Goal: Transaction & Acquisition: Purchase product/service

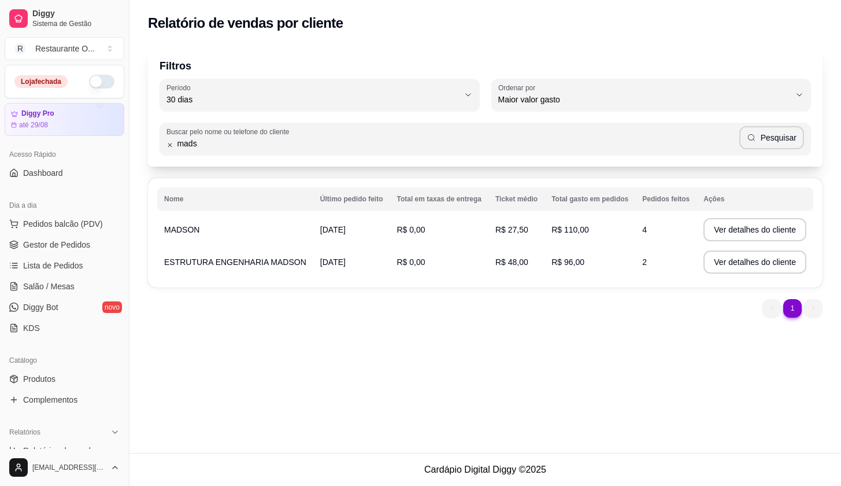
select select "30"
select select "HIGHEST_TOTAL_SPENT_WITH_ORDERS"
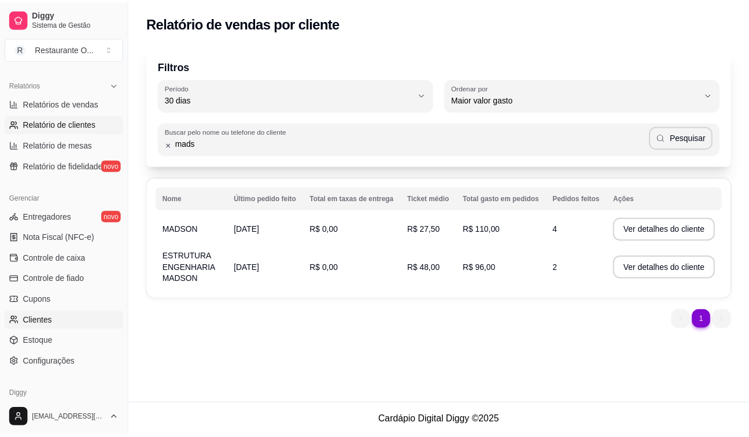
scroll to position [393, 0]
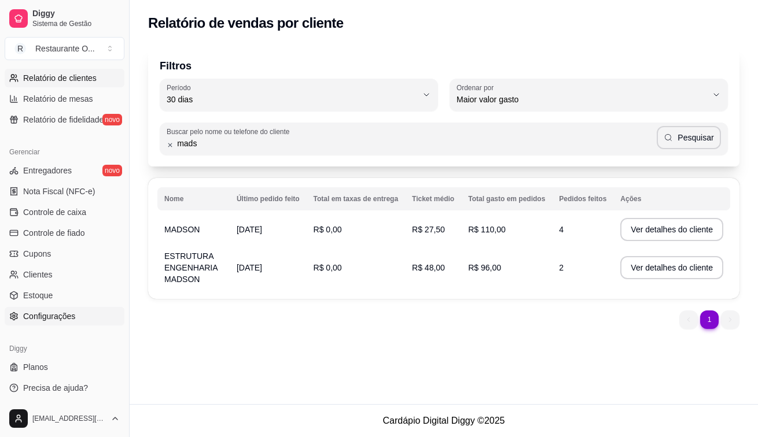
click at [71, 319] on span "Configurações" at bounding box center [49, 317] width 52 height 12
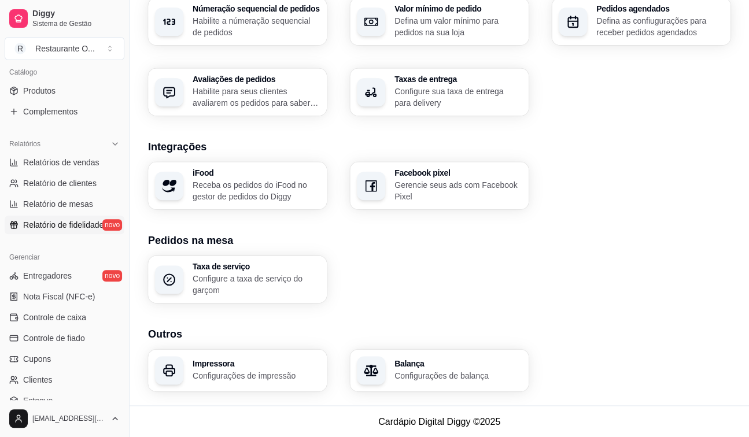
scroll to position [278, 0]
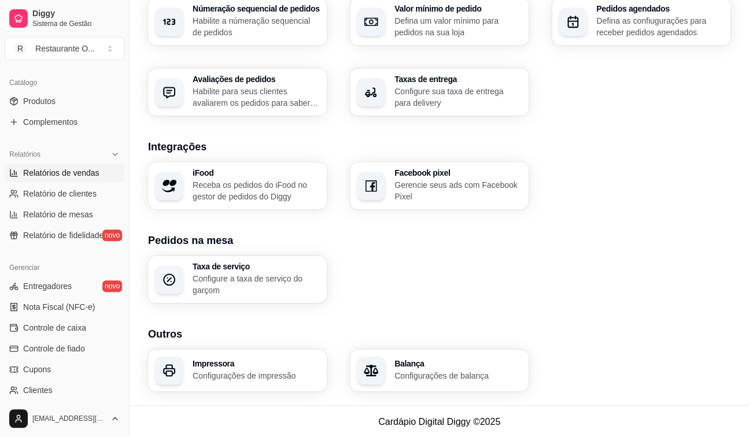
click at [79, 179] on link "Relatórios de vendas" at bounding box center [65, 173] width 120 height 19
select select "ALL"
select select "0"
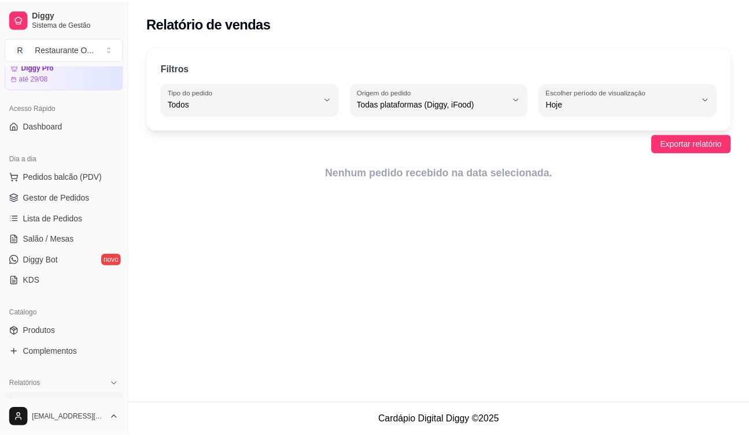
scroll to position [46, 0]
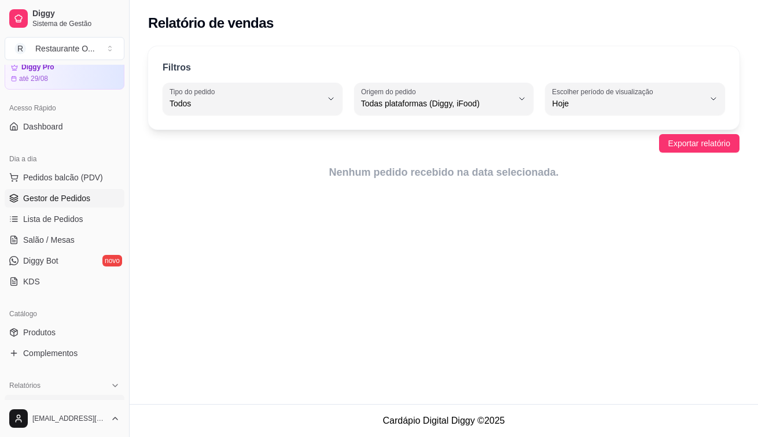
click at [75, 191] on link "Gestor de Pedidos" at bounding box center [65, 198] width 120 height 19
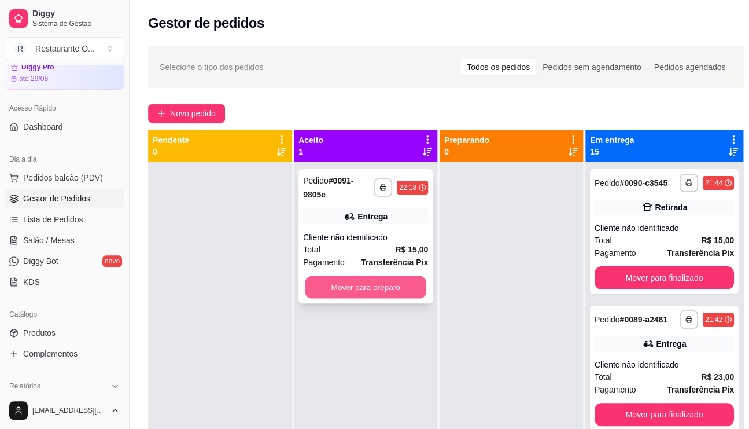
click at [355, 292] on button "Mover para preparo" at bounding box center [365, 287] width 121 height 23
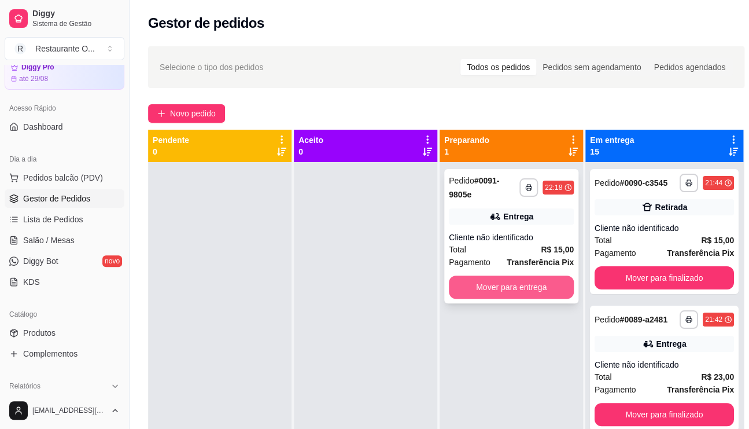
click at [519, 286] on button "Mover para entrega" at bounding box center [511, 286] width 125 height 23
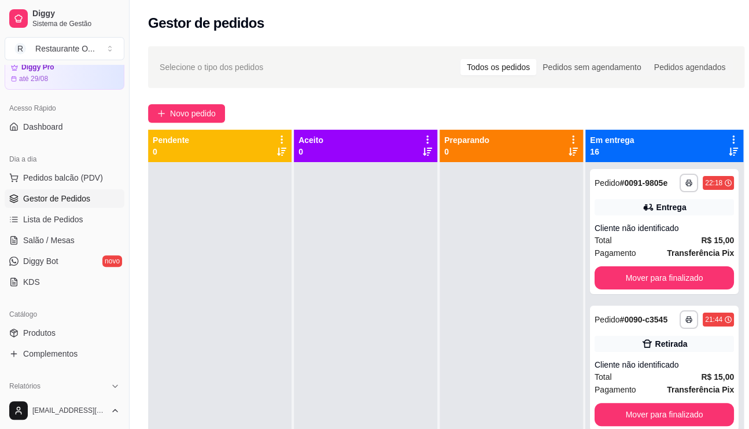
click at [728, 142] on icon at bounding box center [733, 139] width 10 height 10
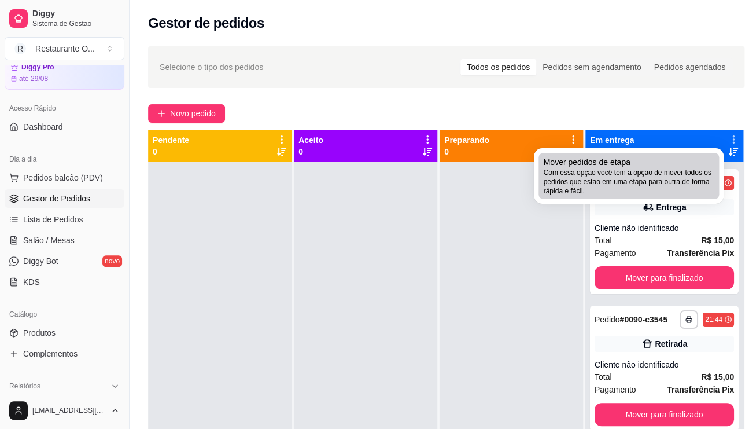
click at [622, 192] on span "Com essa opção você tem a opção de mover todos os pedidos que estão em uma etap…" at bounding box center [628, 182] width 171 height 28
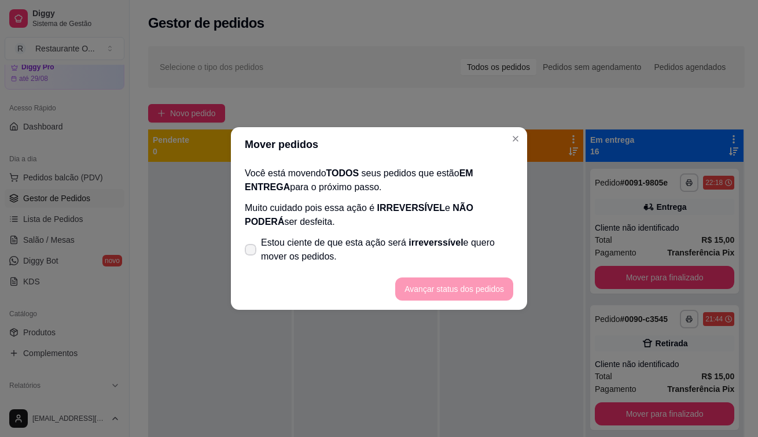
click at [263, 250] on span "Estou ciente de que esta ação será irreverssível e quero mover os pedidos." at bounding box center [387, 250] width 252 height 28
click at [252, 252] on input "Estou ciente de que esta ação será irreverssível e quero mover os pedidos." at bounding box center [248, 256] width 8 height 8
checkbox input "true"
click at [430, 281] on button "Avançar status dos pedidos" at bounding box center [454, 289] width 115 height 23
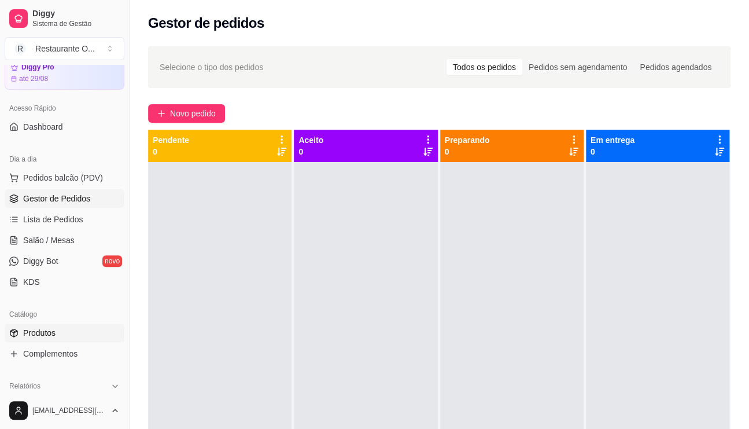
click at [51, 334] on span "Produtos" at bounding box center [39, 333] width 32 height 12
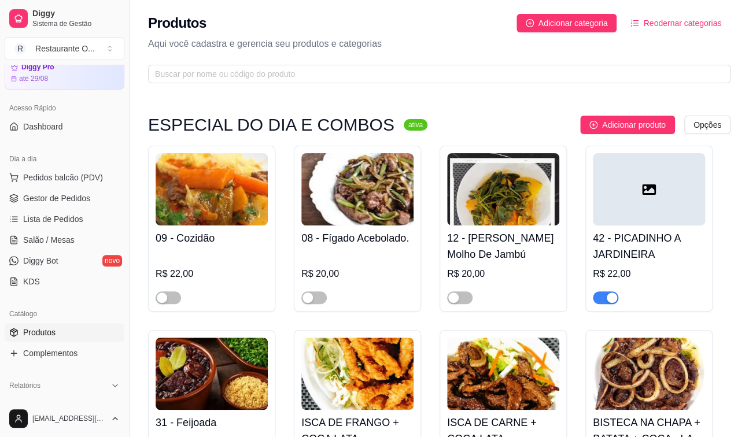
click at [600, 295] on span "button" at bounding box center [605, 297] width 25 height 13
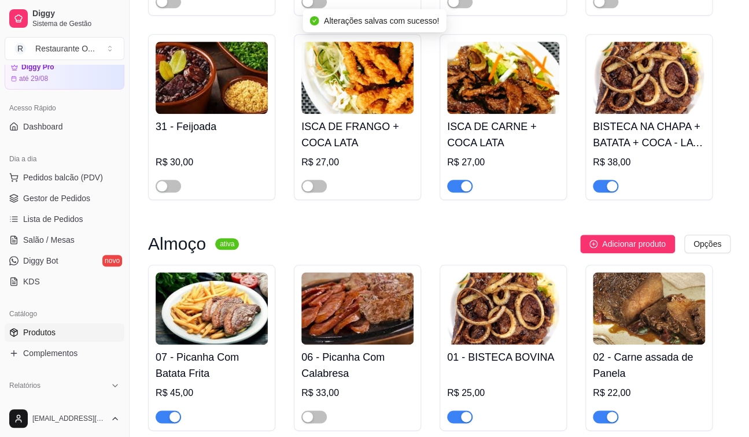
scroll to position [347, 0]
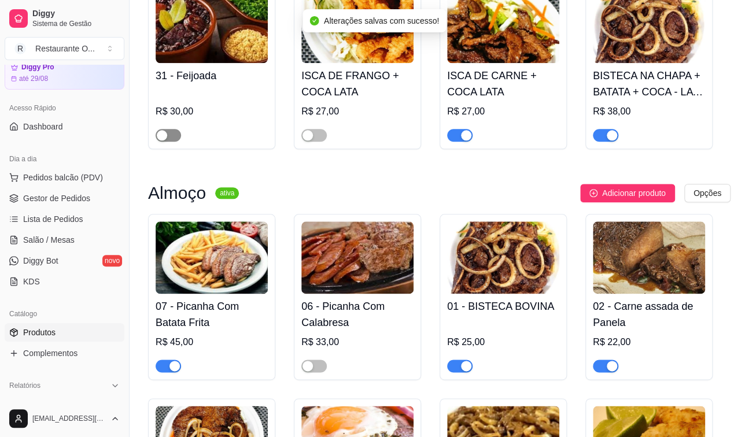
click at [179, 138] on span "button" at bounding box center [168, 135] width 25 height 13
click at [318, 129] on div at bounding box center [313, 135] width 25 height 14
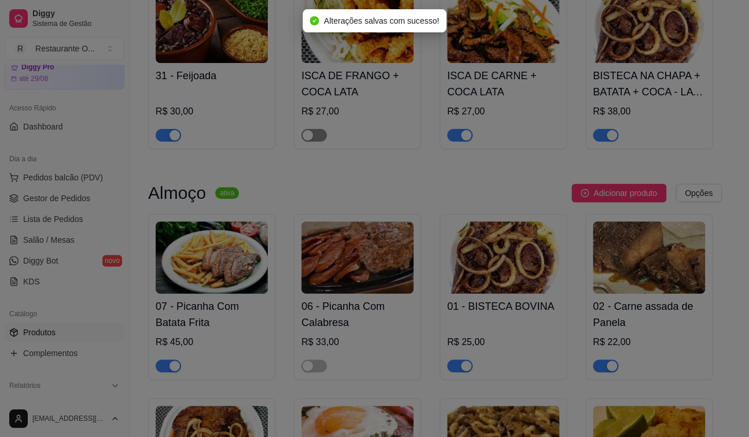
scroll to position [521, 0]
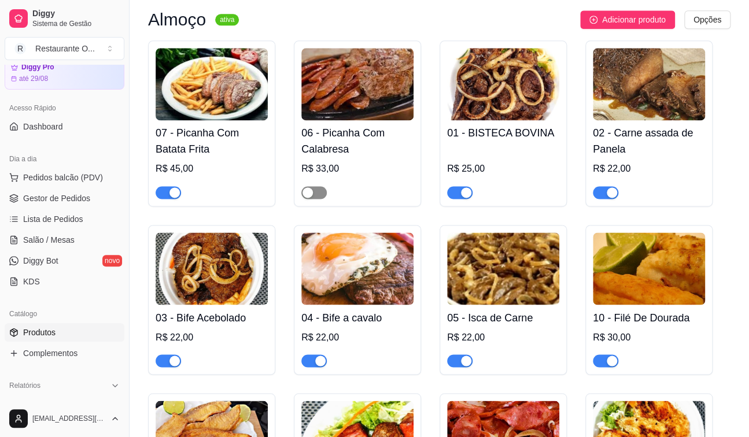
click at [317, 195] on span "button" at bounding box center [313, 192] width 25 height 13
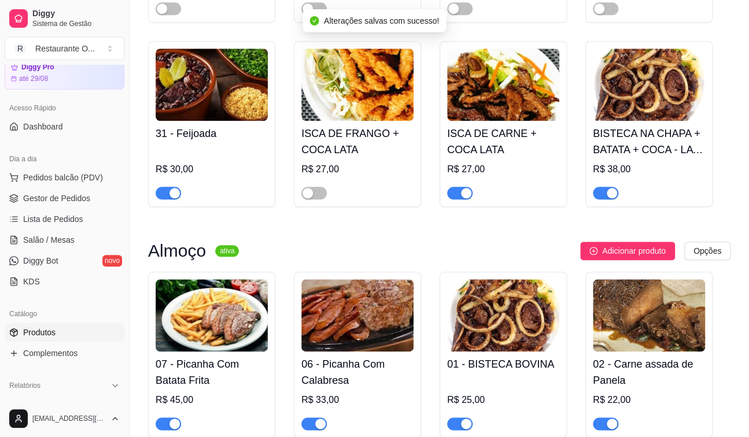
click at [317, 195] on span "button" at bounding box center [313, 193] width 25 height 13
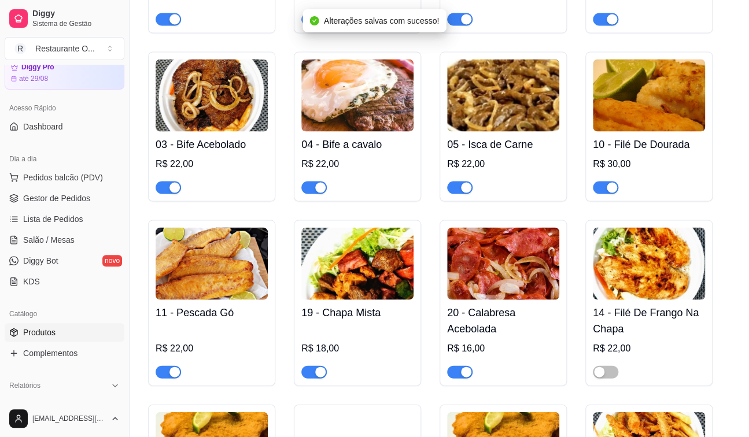
scroll to position [810, 0]
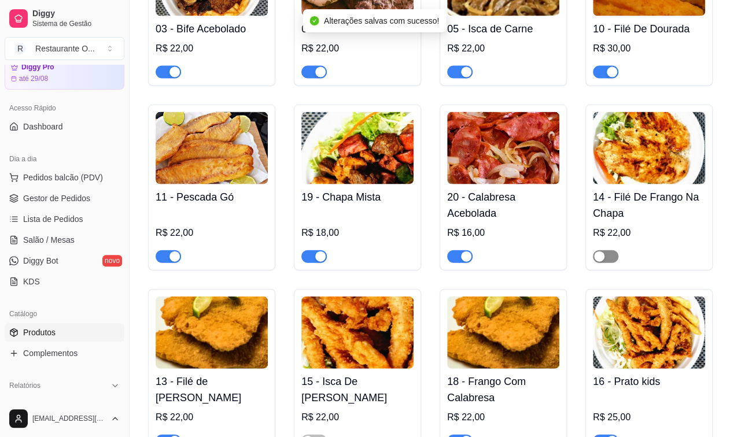
click at [607, 262] on span "button" at bounding box center [605, 256] width 25 height 13
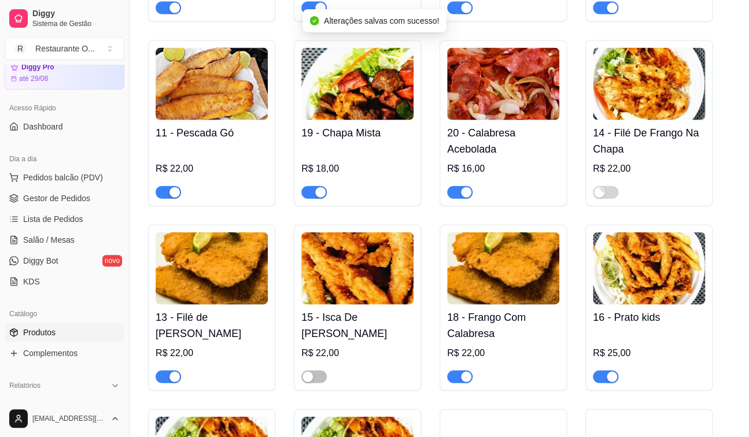
scroll to position [983, 0]
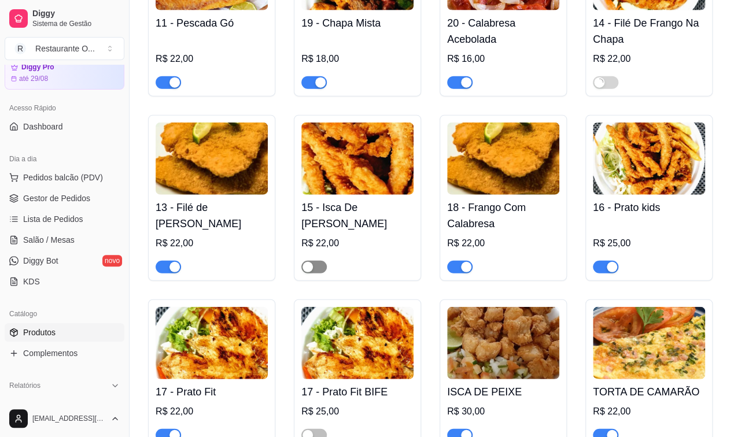
click at [313, 265] on span "button" at bounding box center [313, 267] width 25 height 13
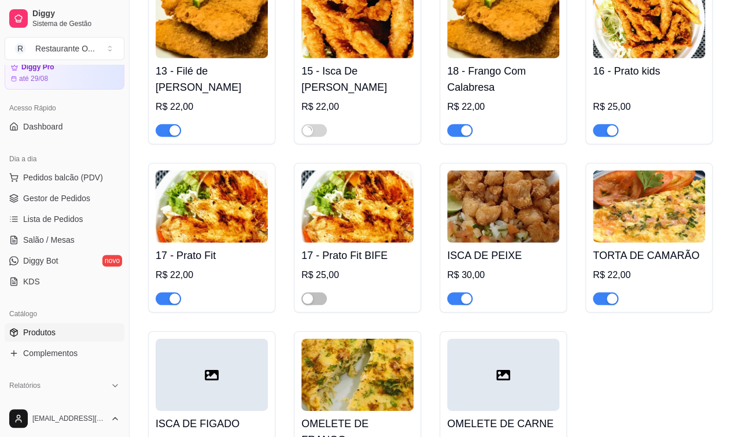
scroll to position [1157, 0]
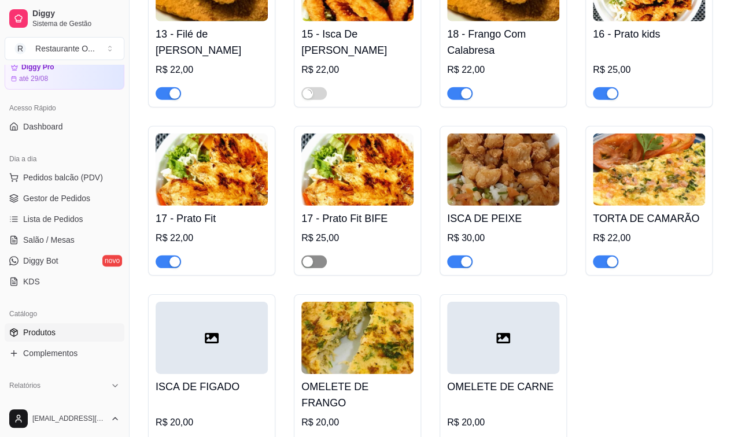
click at [314, 268] on span "button" at bounding box center [313, 262] width 25 height 13
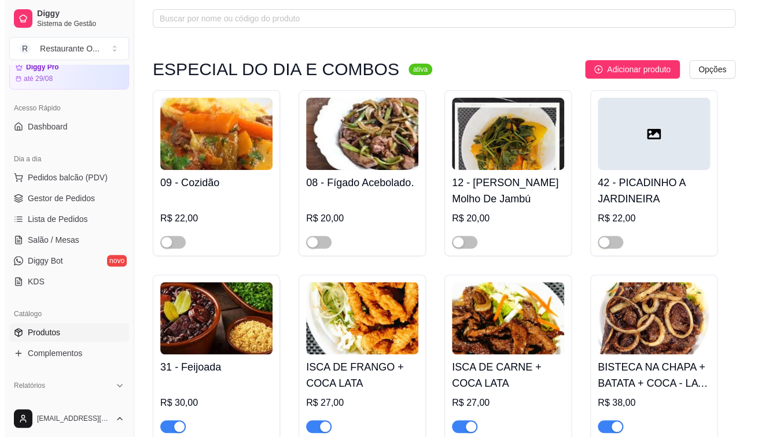
scroll to position [0, 0]
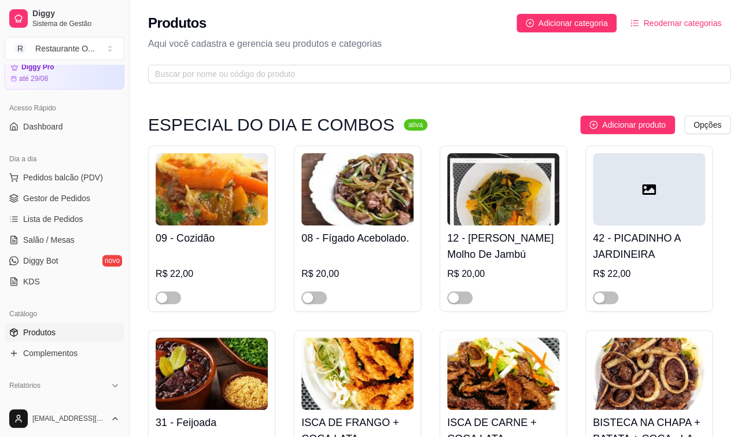
click at [634, 24] on icon "ordered-list" at bounding box center [634, 23] width 8 height 8
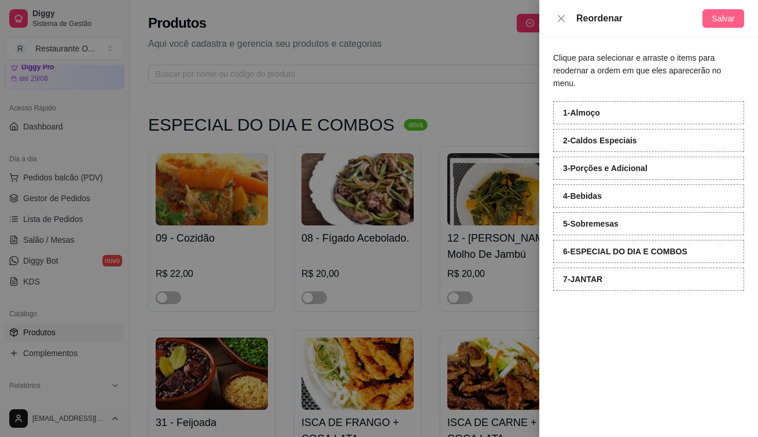
click at [716, 13] on span "Salvar" at bounding box center [722, 18] width 23 height 13
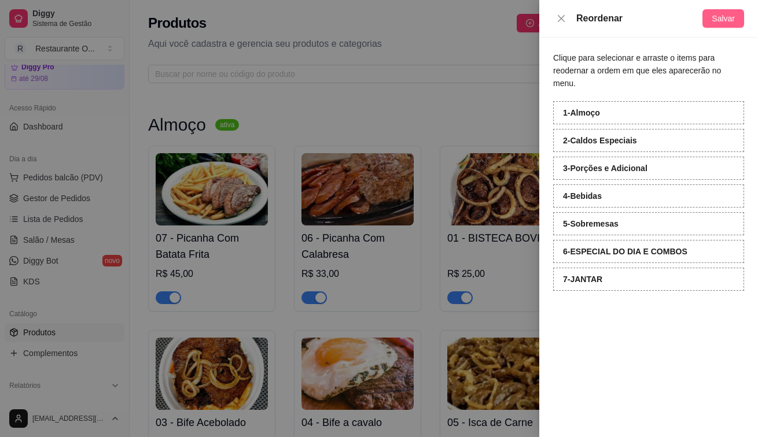
click at [717, 19] on span "Salvar" at bounding box center [722, 18] width 23 height 13
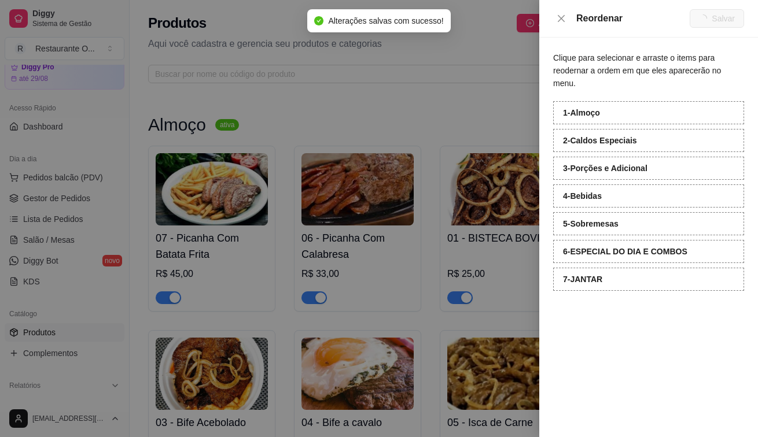
click at [91, 203] on div at bounding box center [379, 218] width 758 height 437
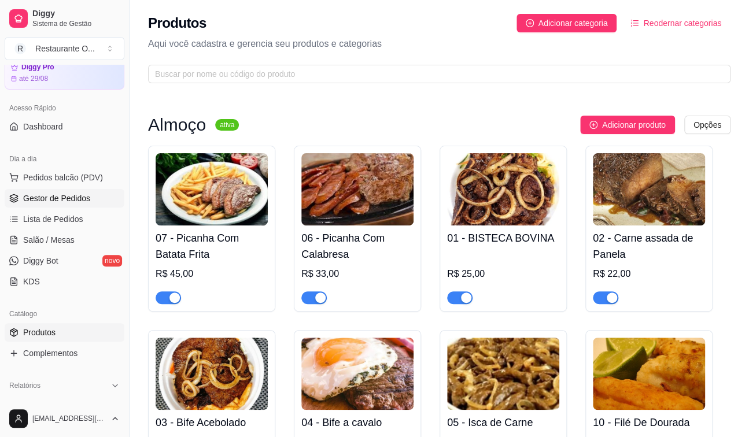
click at [67, 198] on span "Gestor de Pedidos" at bounding box center [56, 199] width 67 height 12
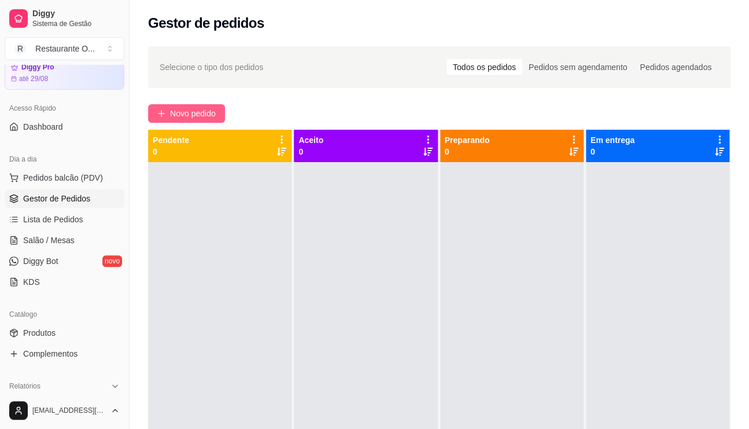
click at [219, 118] on button "Novo pedido" at bounding box center [186, 113] width 77 height 19
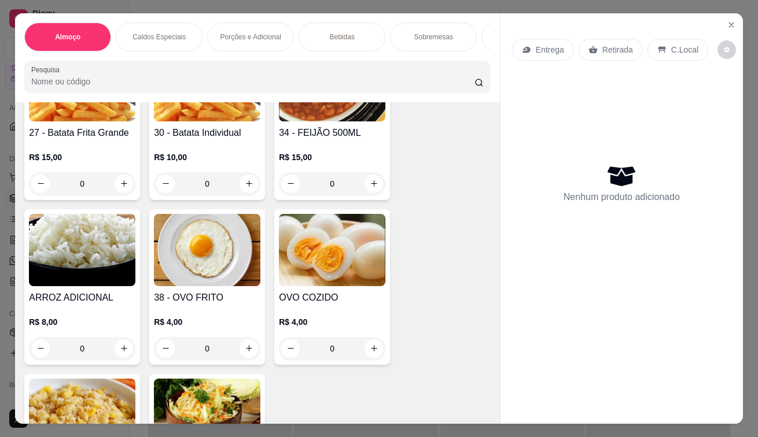
scroll to position [1793, 0]
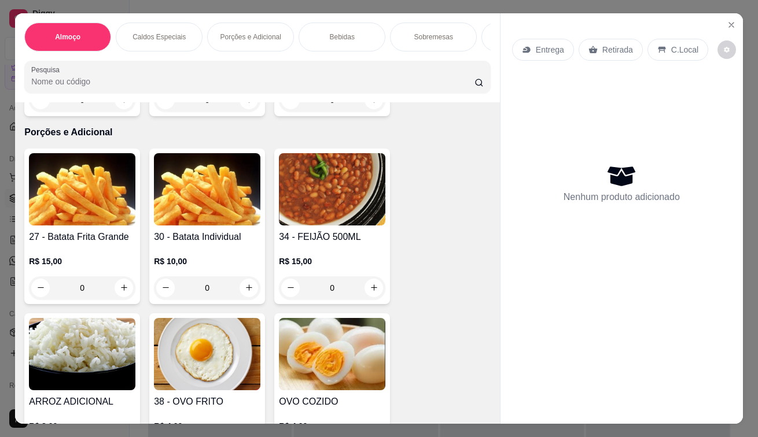
click at [530, 39] on div "Entrega" at bounding box center [543, 50] width 62 height 22
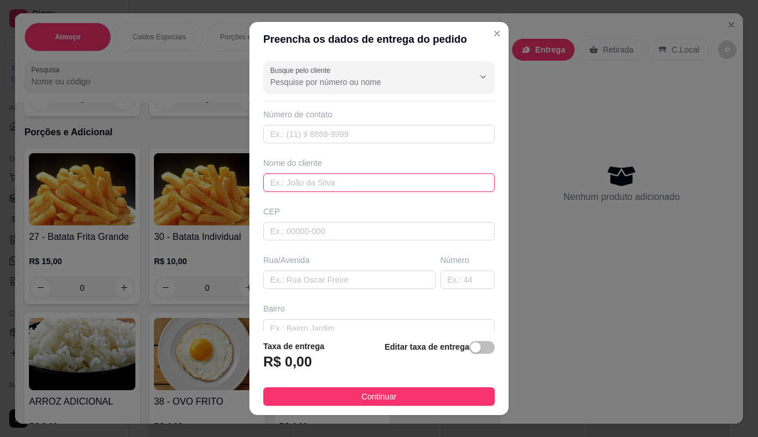
click at [354, 181] on input "text" at bounding box center [378, 183] width 231 height 19
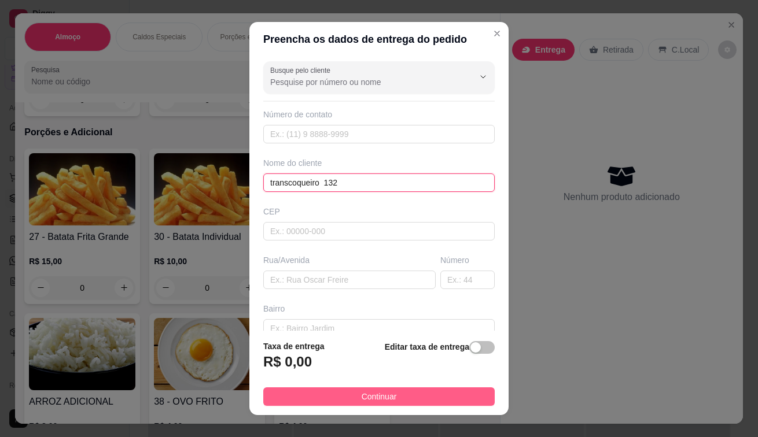
type input "transcoqueiro 132"
click at [381, 398] on span "Continuar" at bounding box center [378, 396] width 35 height 13
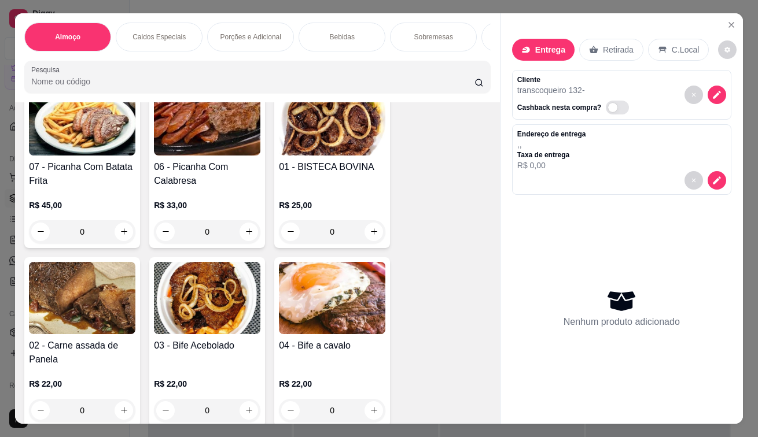
scroll to position [231, 0]
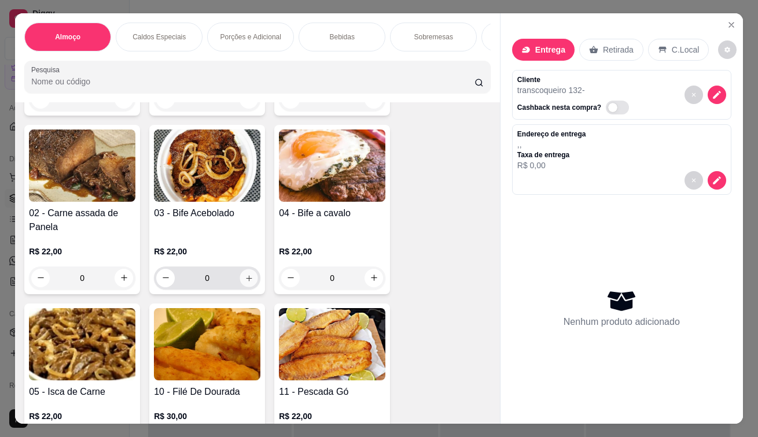
click at [252, 280] on button "increase-product-quantity" at bounding box center [249, 278] width 18 height 18
type input "1"
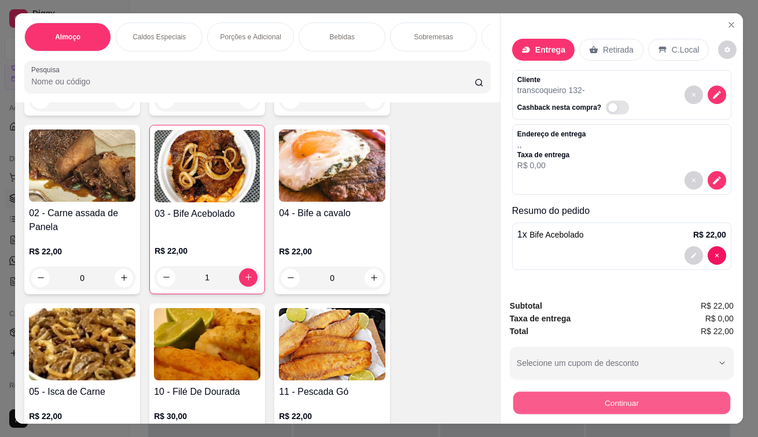
click at [605, 396] on button "Continuar" at bounding box center [621, 403] width 217 height 23
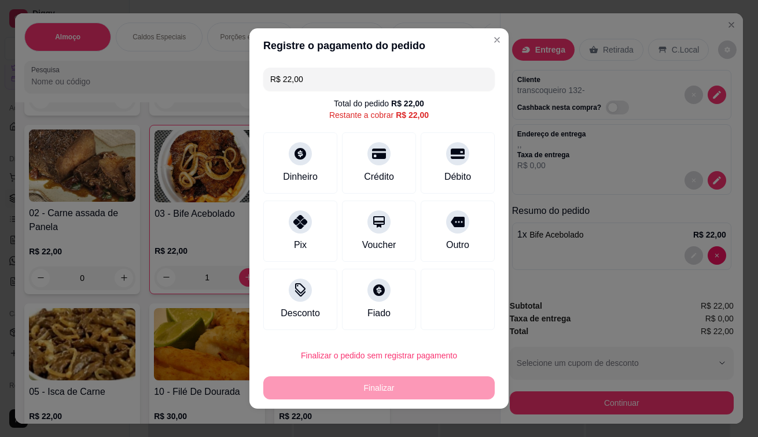
drag, startPoint x: 285, startPoint y: 226, endPoint x: 370, endPoint y: 385, distance: 181.1
click at [289, 226] on div at bounding box center [300, 222] width 23 height 23
type input "R$ 0,00"
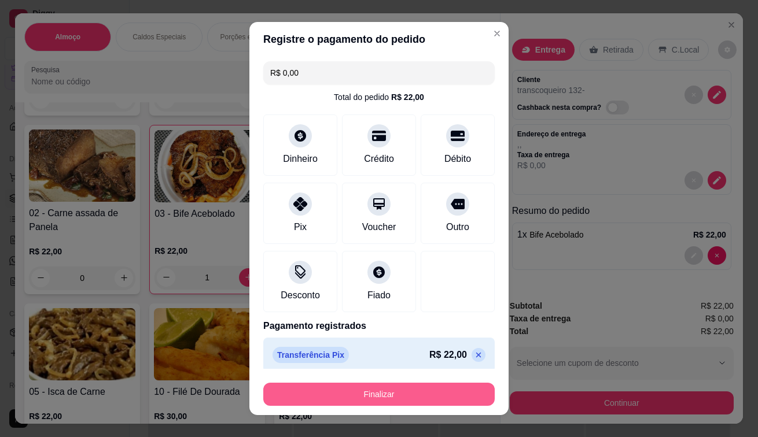
click at [415, 396] on button "Finalizar" at bounding box center [378, 394] width 231 height 23
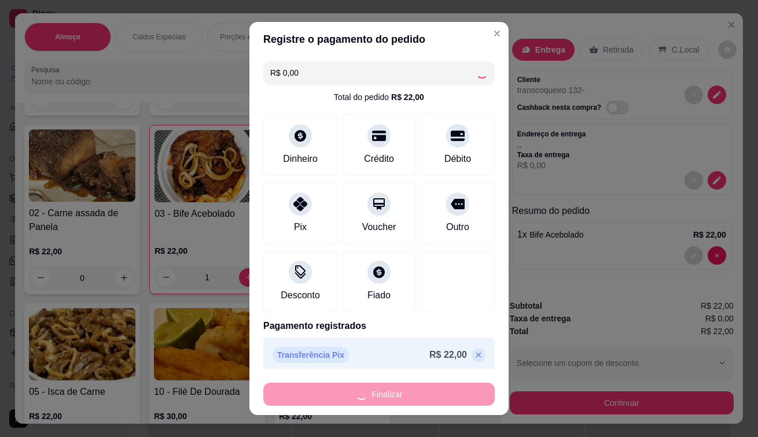
type input "0"
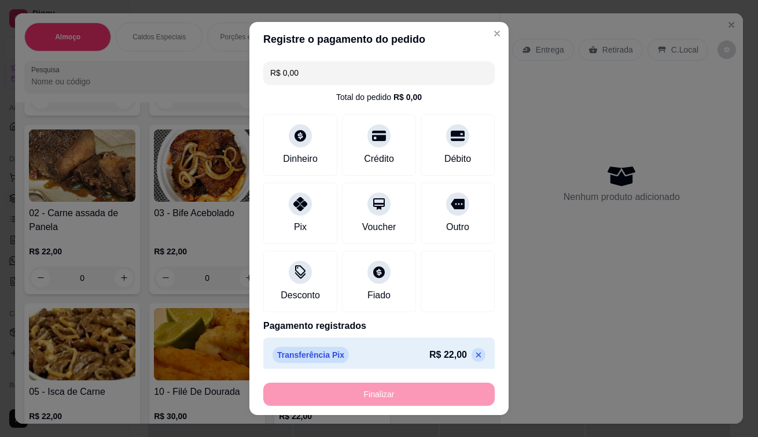
type input "-R$ 22,00"
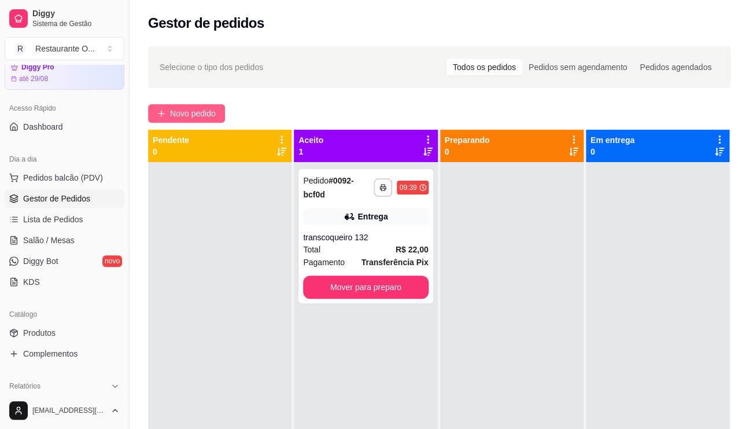
click at [165, 109] on icon "plus" at bounding box center [161, 113] width 8 height 8
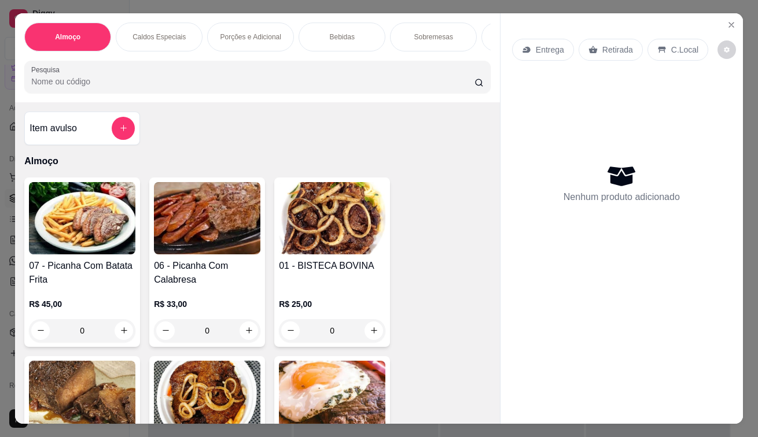
click at [550, 52] on div "Entrega" at bounding box center [543, 50] width 62 height 22
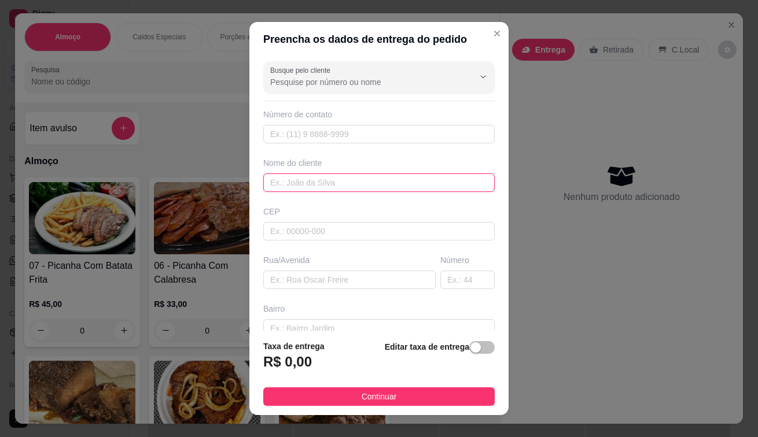
click at [318, 183] on input "text" at bounding box center [378, 183] width 231 height 19
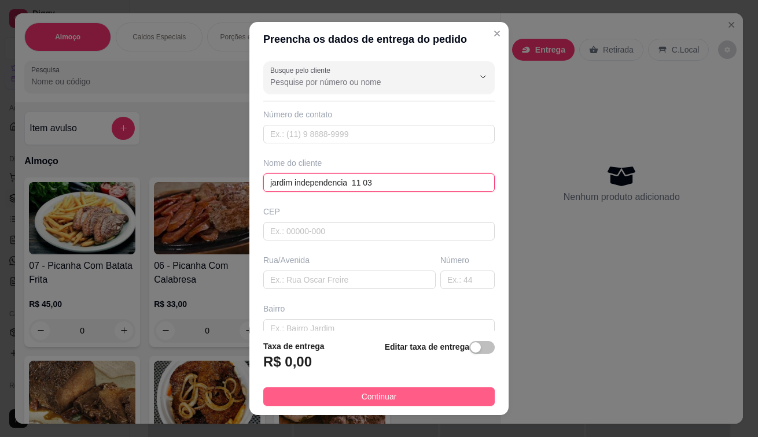
type input "jardim independencia 11 03"
click at [378, 401] on span "Continuar" at bounding box center [378, 396] width 35 height 13
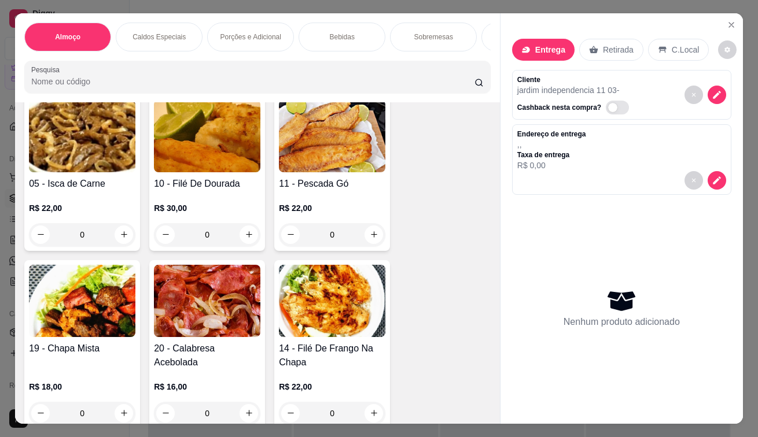
scroll to position [405, 0]
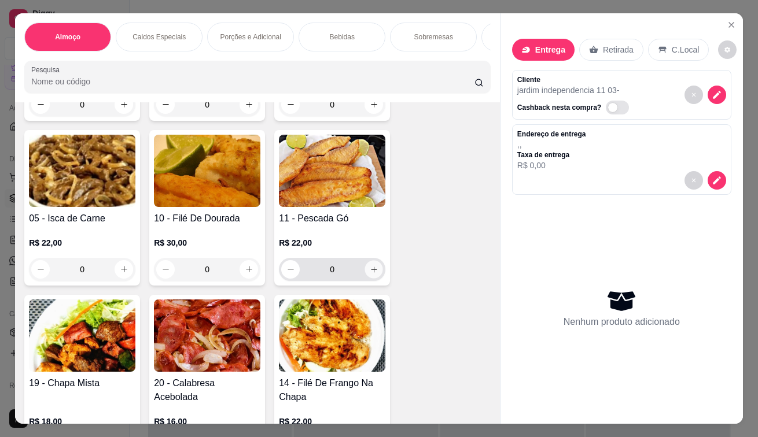
click at [373, 273] on icon "increase-product-quantity" at bounding box center [374, 269] width 9 height 9
type input "1"
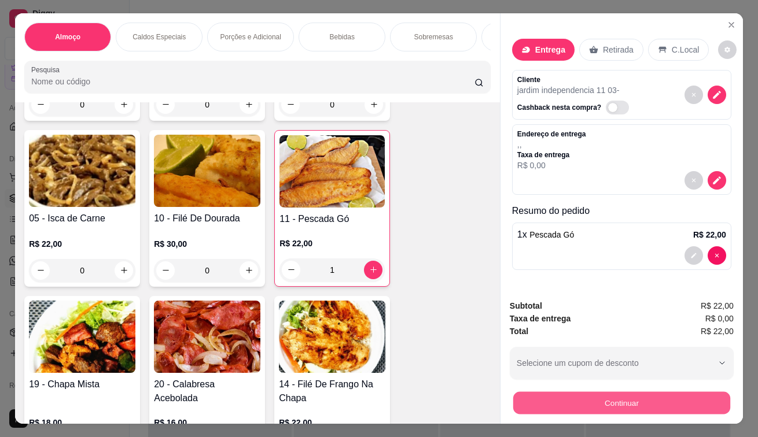
click at [568, 400] on button "Continuar" at bounding box center [621, 403] width 217 height 23
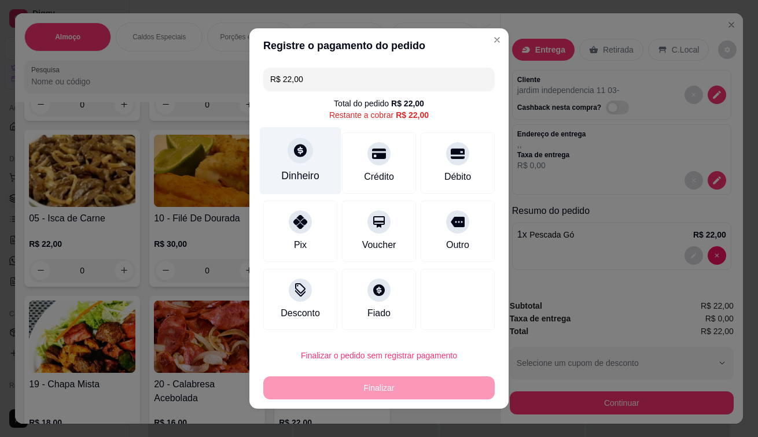
click at [316, 187] on div "Dinheiro" at bounding box center [301, 161] width 82 height 68
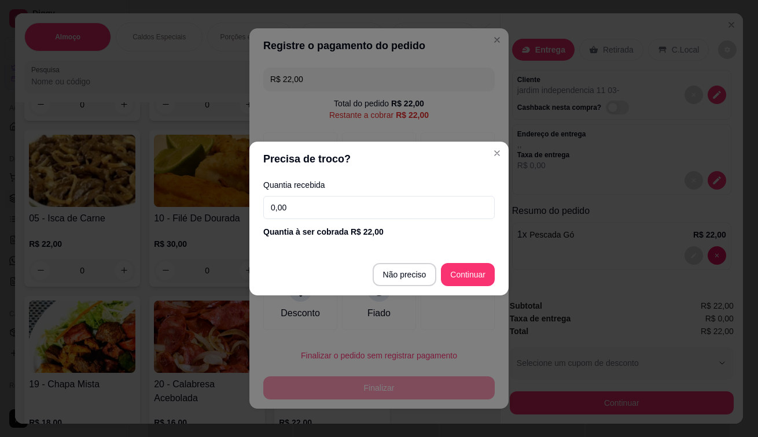
click at [312, 200] on input "0,00" at bounding box center [378, 207] width 231 height 23
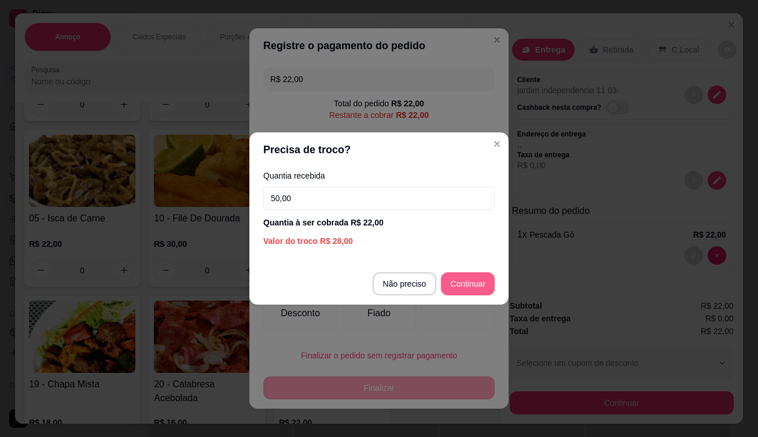
type input "50,00"
type input "R$ 0,00"
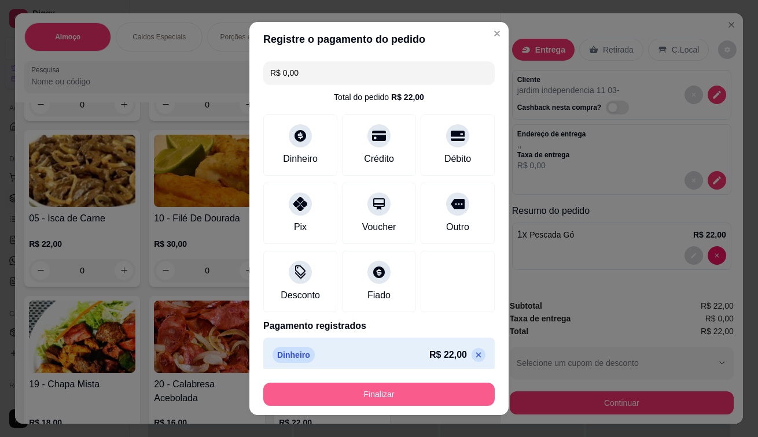
click at [382, 396] on button "Finalizar" at bounding box center [378, 394] width 231 height 23
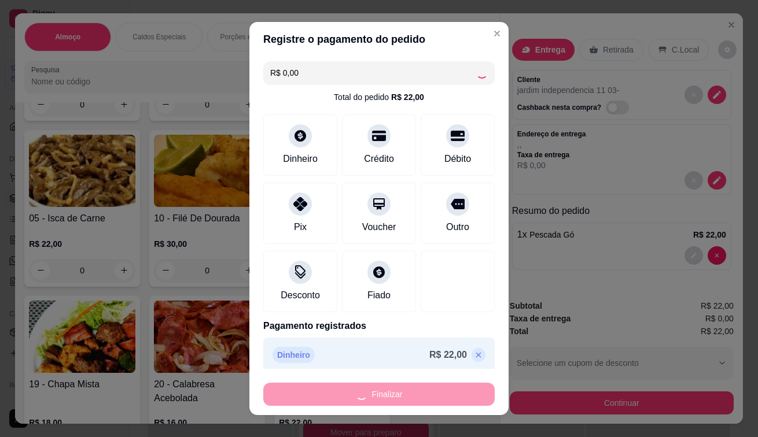
type input "0"
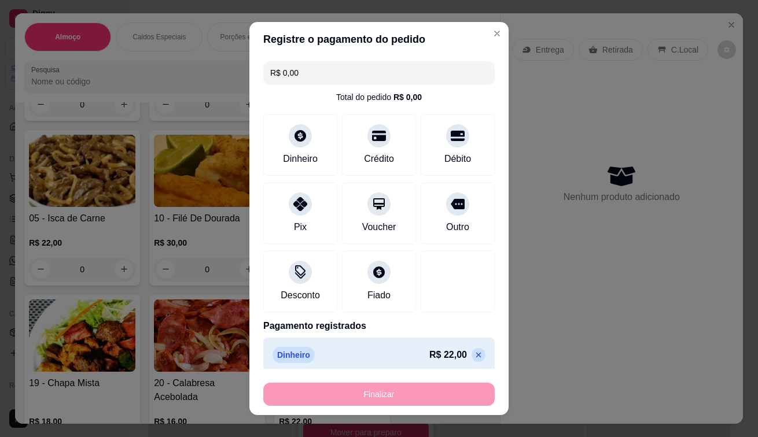
type input "-R$ 22,00"
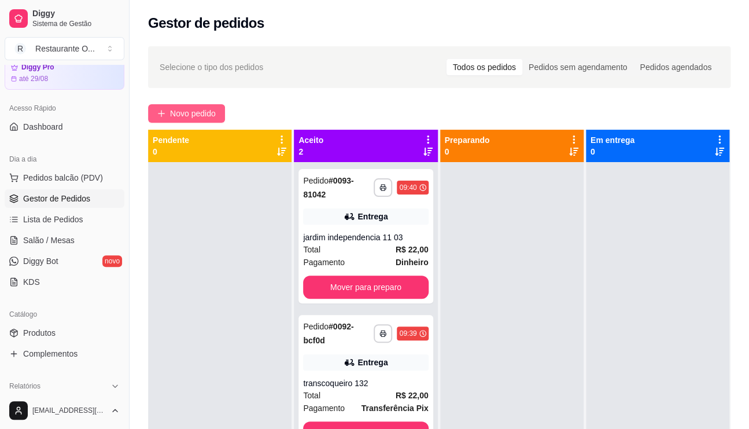
click at [214, 110] on span "Novo pedido" at bounding box center [193, 113] width 46 height 13
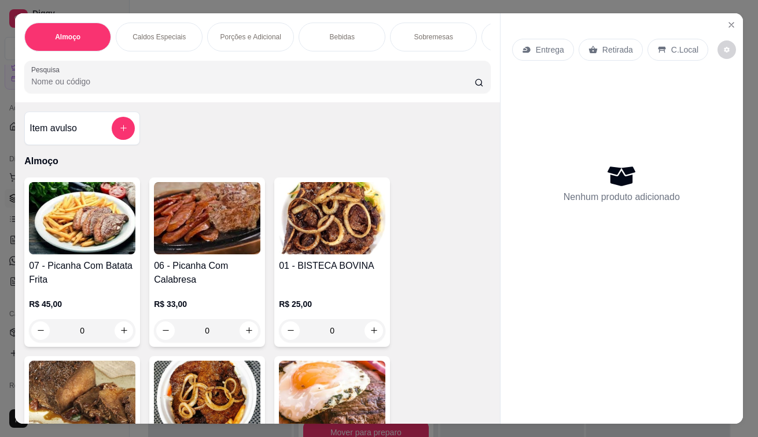
click at [522, 48] on icon at bounding box center [526, 49] width 8 height 6
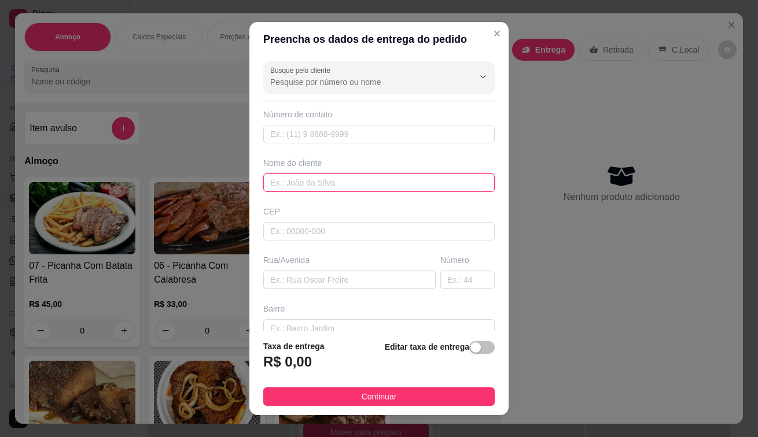
click at [275, 180] on input "text" at bounding box center [378, 183] width 231 height 19
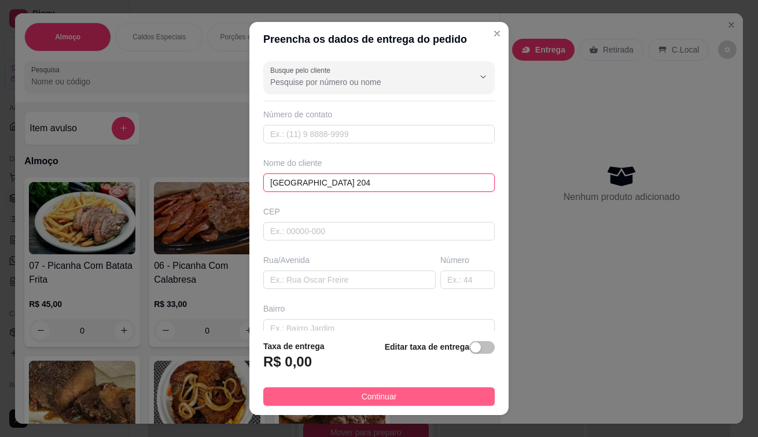
type input "[GEOGRAPHIC_DATA] 204"
click at [345, 399] on button "Continuar" at bounding box center [378, 396] width 231 height 19
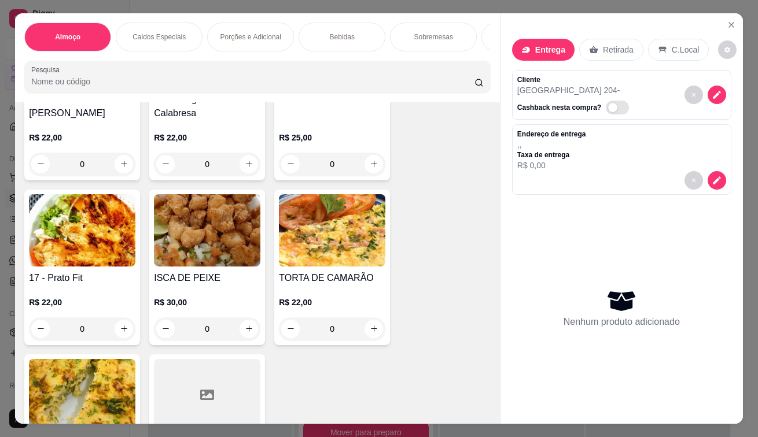
scroll to position [1041, 0]
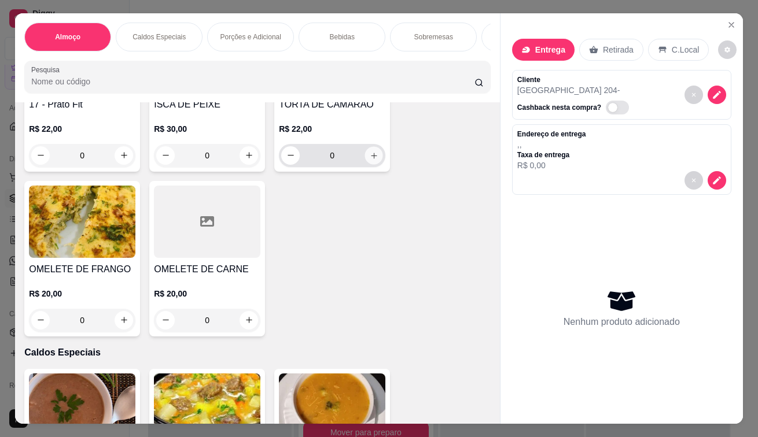
click at [371, 158] on icon "increase-product-quantity" at bounding box center [374, 156] width 6 height 6
click at [370, 159] on icon "increase-product-quantity" at bounding box center [374, 155] width 9 height 9
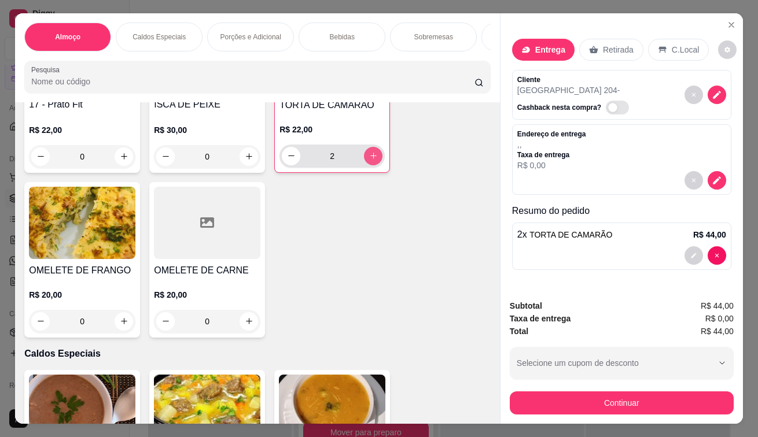
type input "2"
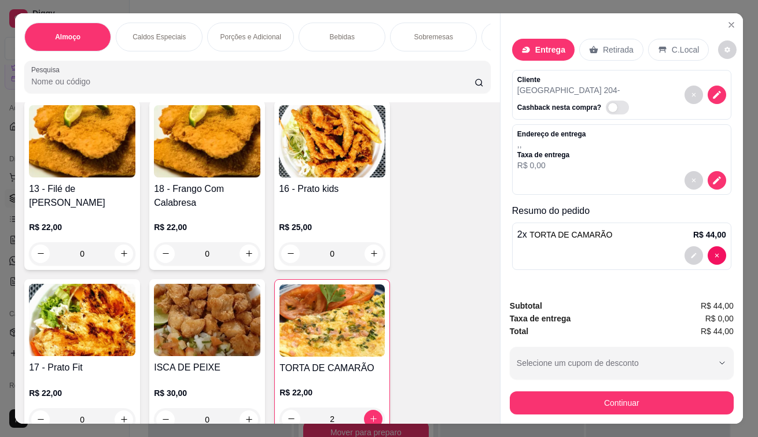
scroll to position [752, 0]
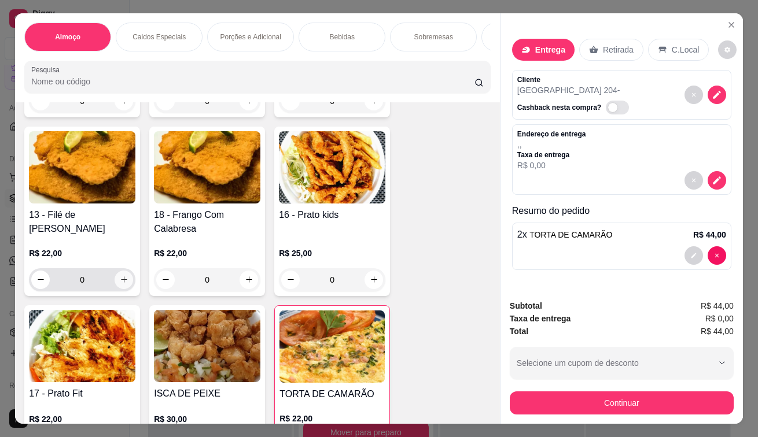
click at [120, 284] on icon "increase-product-quantity" at bounding box center [124, 279] width 9 height 9
type input "1"
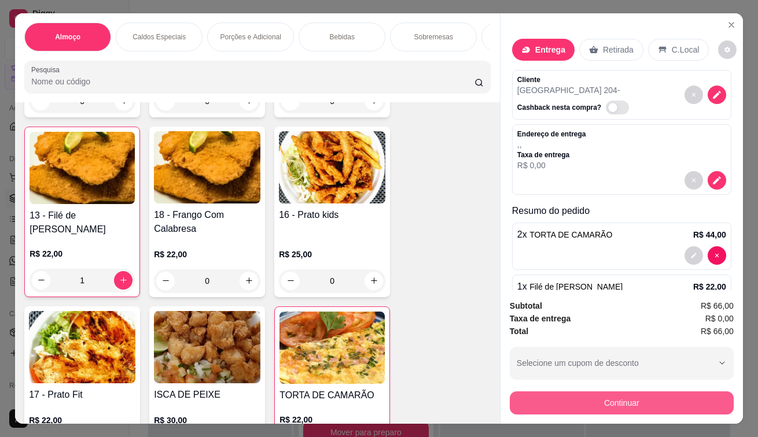
click at [636, 392] on button "Continuar" at bounding box center [622, 403] width 224 height 23
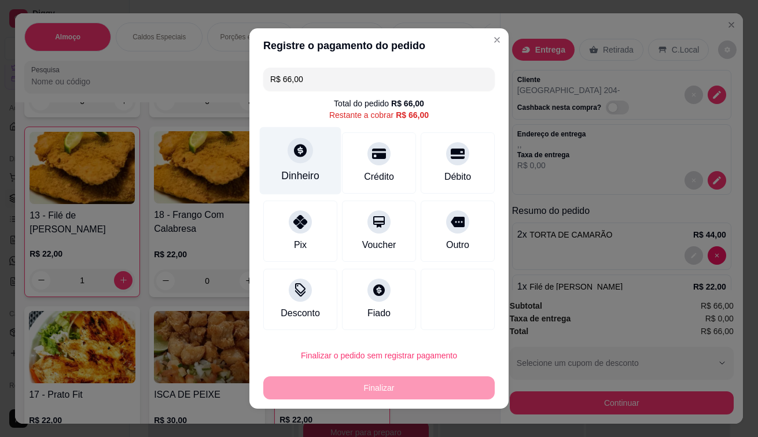
click at [293, 157] on icon at bounding box center [300, 150] width 15 height 15
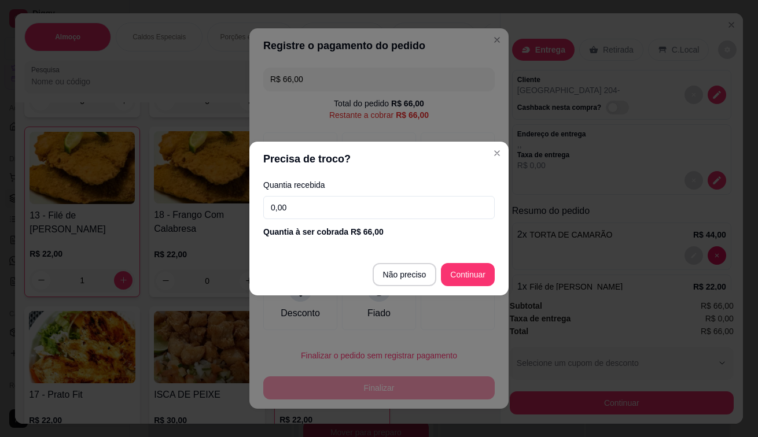
click at [333, 213] on input "0,00" at bounding box center [378, 207] width 231 height 23
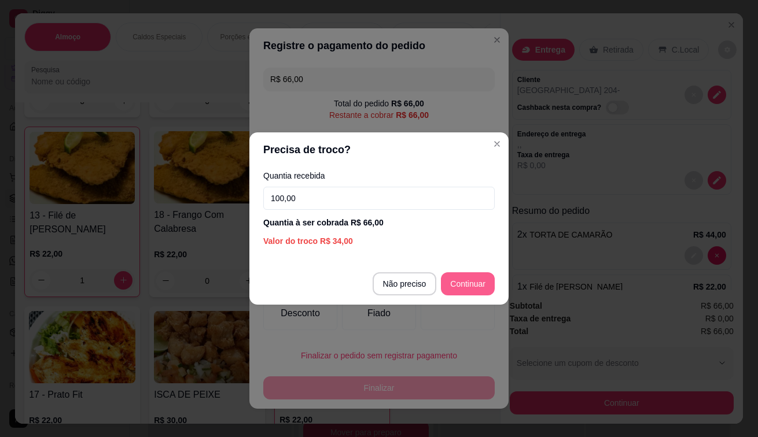
type input "100,00"
type input "R$ 0,00"
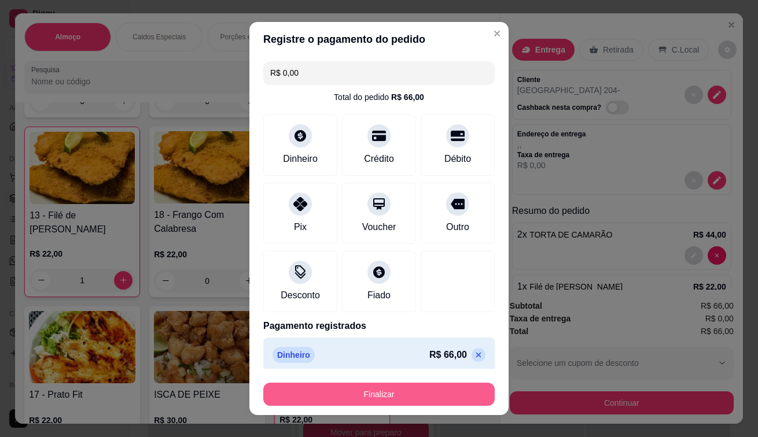
click at [376, 393] on button "Finalizar" at bounding box center [378, 394] width 231 height 23
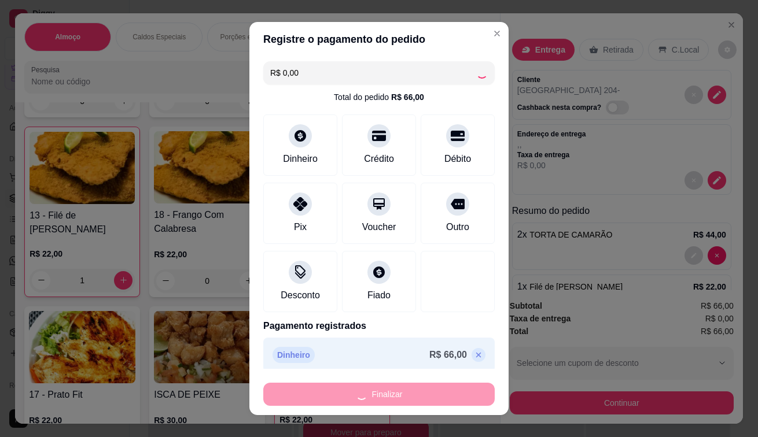
type input "0"
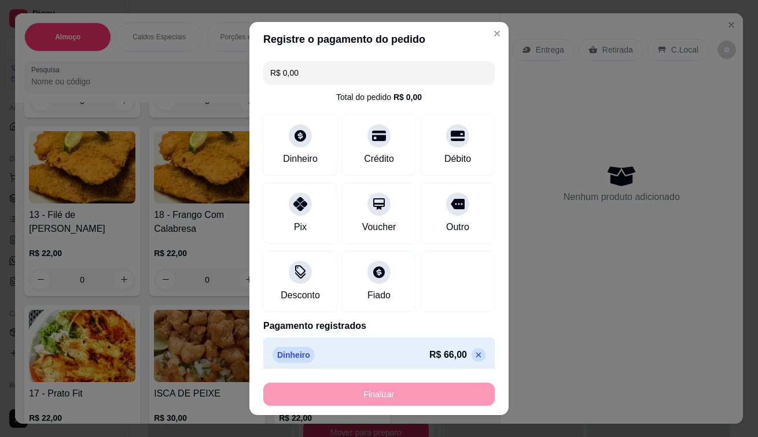
type input "-R$ 66,00"
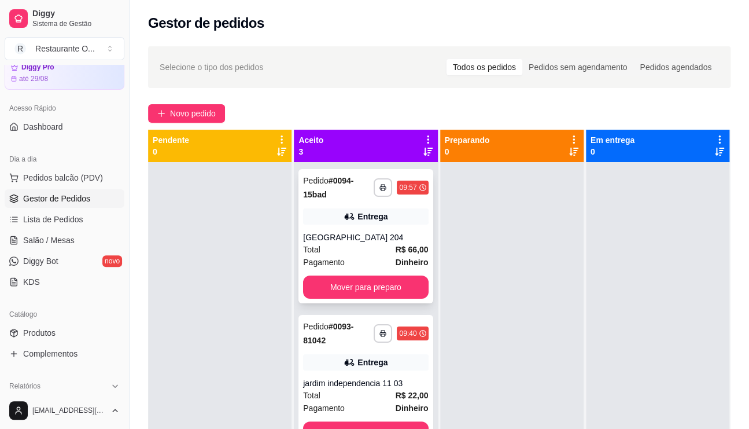
click at [399, 228] on div "**********" at bounding box center [365, 236] width 134 height 134
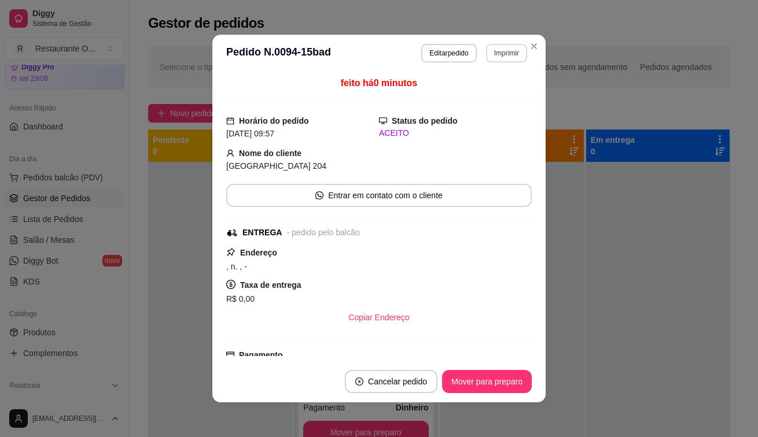
click at [505, 54] on button "Imprimir" at bounding box center [506, 53] width 41 height 19
click at [491, 92] on button "IMPRESSORA" at bounding box center [481, 93] width 81 height 18
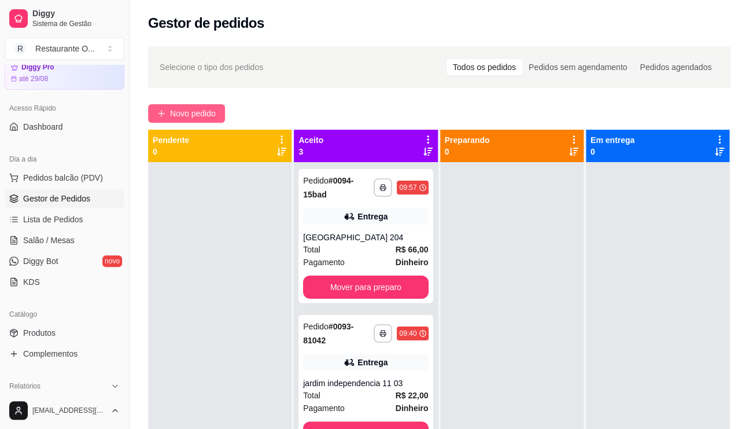
click at [182, 105] on button "Novo pedido" at bounding box center [186, 113] width 77 height 19
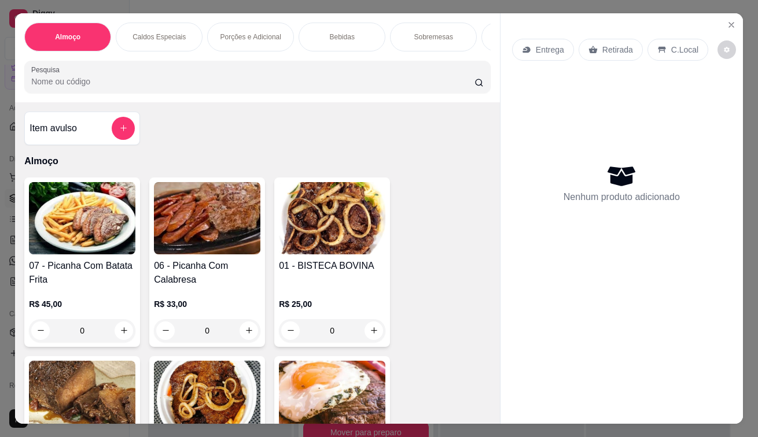
click at [517, 39] on div "Entrega" at bounding box center [543, 50] width 62 height 22
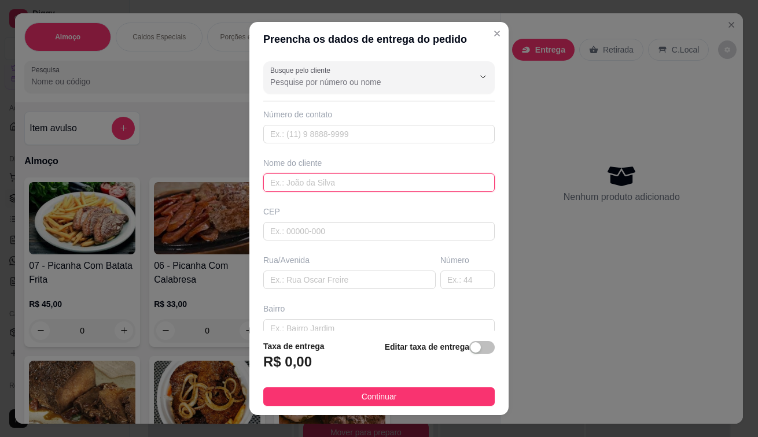
click at [370, 184] on input "text" at bounding box center [378, 183] width 231 height 19
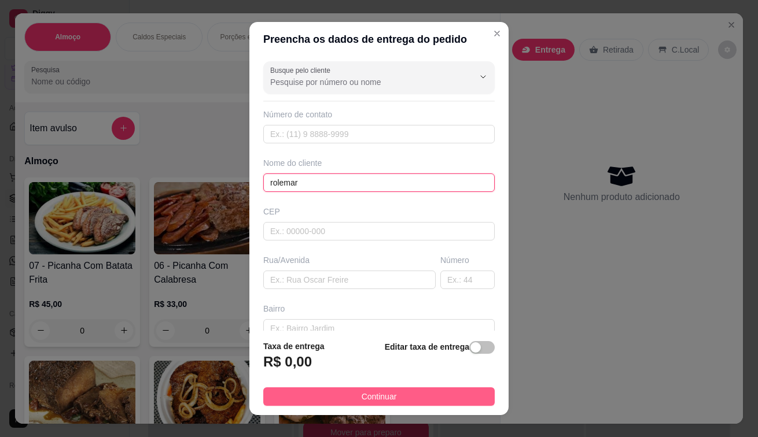
type input "rolemar"
click at [384, 401] on span "Continuar" at bounding box center [378, 396] width 35 height 13
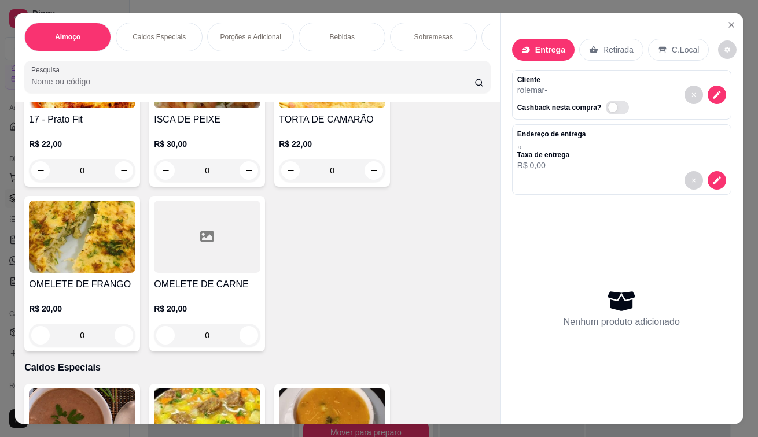
scroll to position [1041, 0]
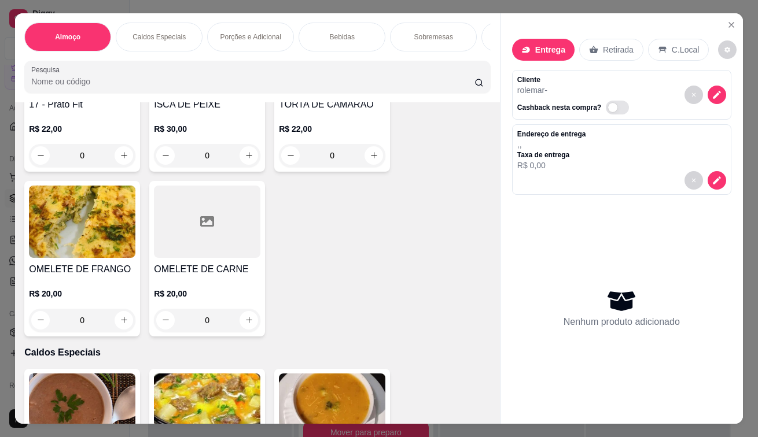
click at [117, 161] on div "0" at bounding box center [82, 155] width 106 height 23
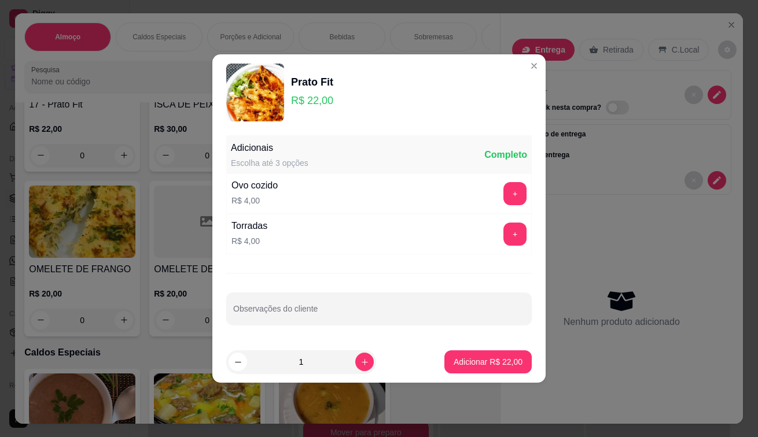
click at [504, 344] on footer "1 Adicionar R$ 22,00" at bounding box center [378, 362] width 333 height 42
click at [496, 359] on p "Adicionar R$ 22,00" at bounding box center [487, 362] width 69 height 12
type input "1"
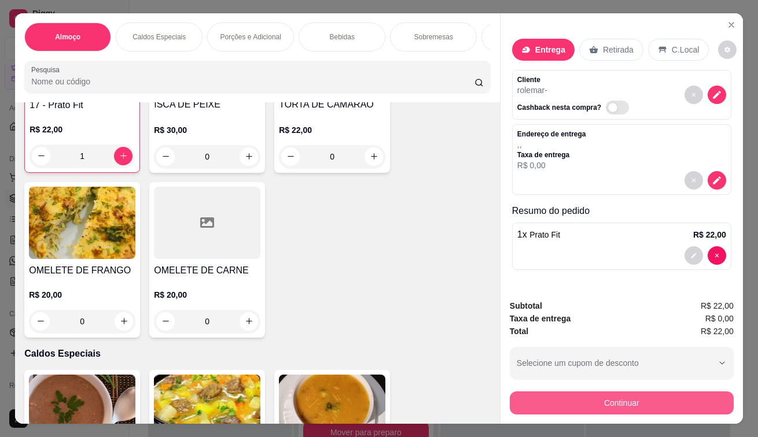
click at [614, 392] on button "Continuar" at bounding box center [622, 403] width 224 height 23
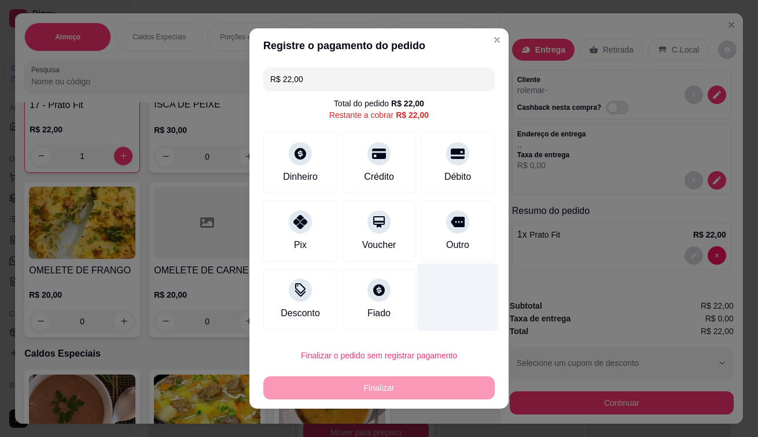
drag, startPoint x: 283, startPoint y: 234, endPoint x: 417, endPoint y: 272, distance: 139.7
click at [289, 234] on div "Pix" at bounding box center [300, 231] width 74 height 61
type input "R$ 0,00"
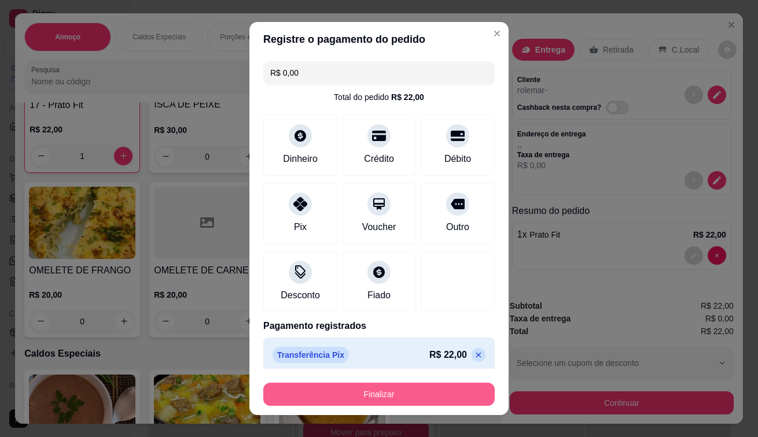
click at [287, 392] on button "Finalizar" at bounding box center [378, 394] width 231 height 23
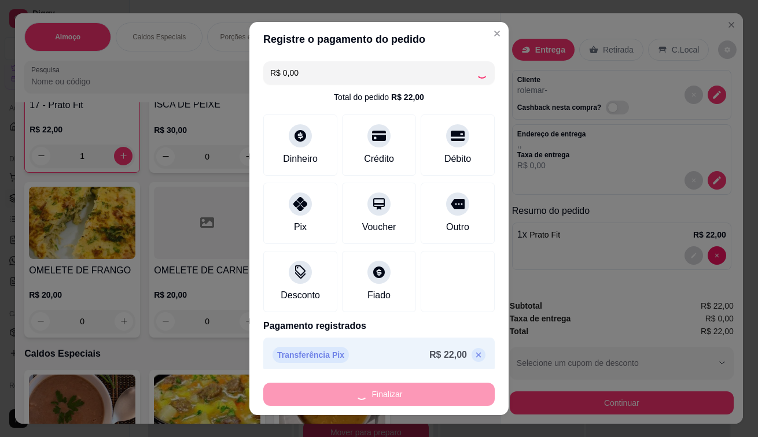
type input "0"
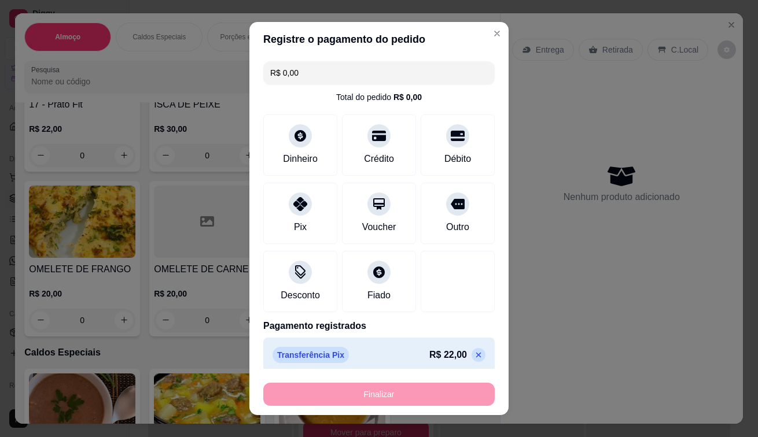
type input "-R$ 22,00"
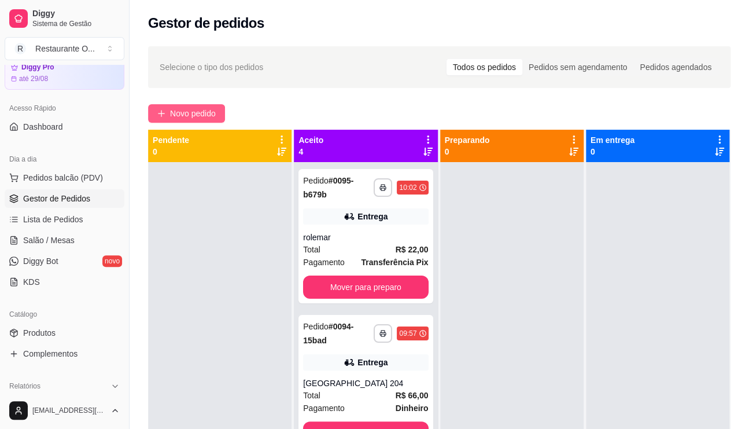
click at [183, 109] on span "Novo pedido" at bounding box center [193, 113] width 46 height 13
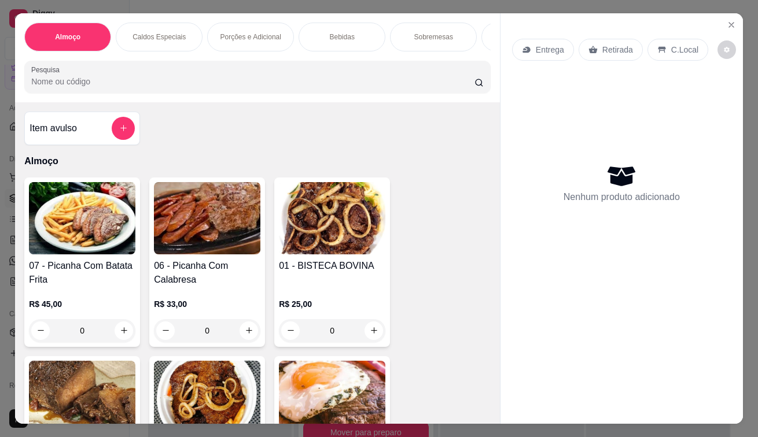
click at [521, 54] on div "Entrega" at bounding box center [543, 50] width 62 height 22
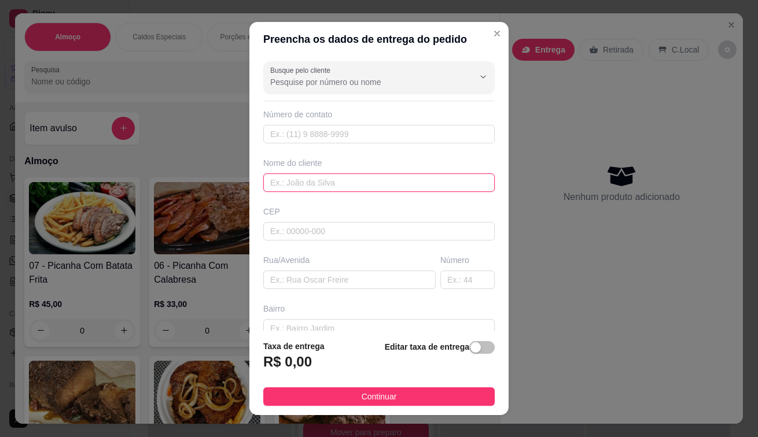
click at [339, 179] on input "text" at bounding box center [378, 183] width 231 height 19
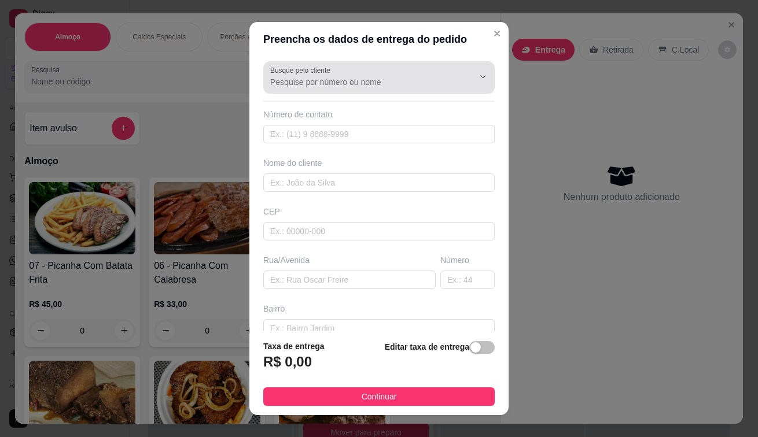
click at [378, 86] on input "Busque pelo cliente" at bounding box center [362, 82] width 185 height 12
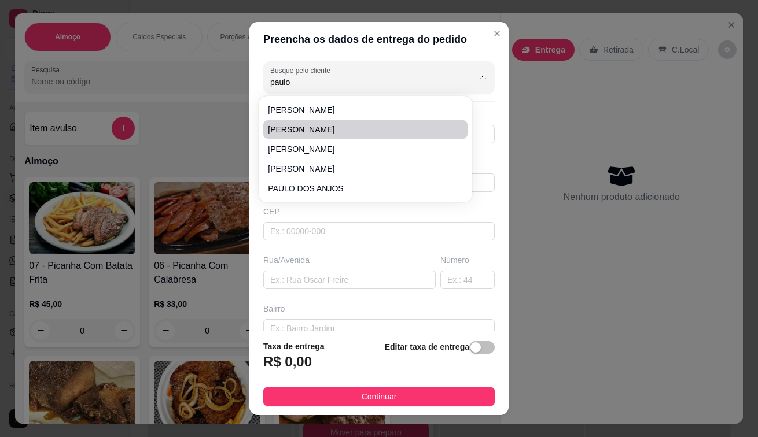
click at [338, 131] on span "[PERSON_NAME]" at bounding box center [359, 130] width 183 height 12
type input "[PERSON_NAME]"
type input "91982037351"
type input "[PERSON_NAME]"
type input "AV [PERSON_NAME]"
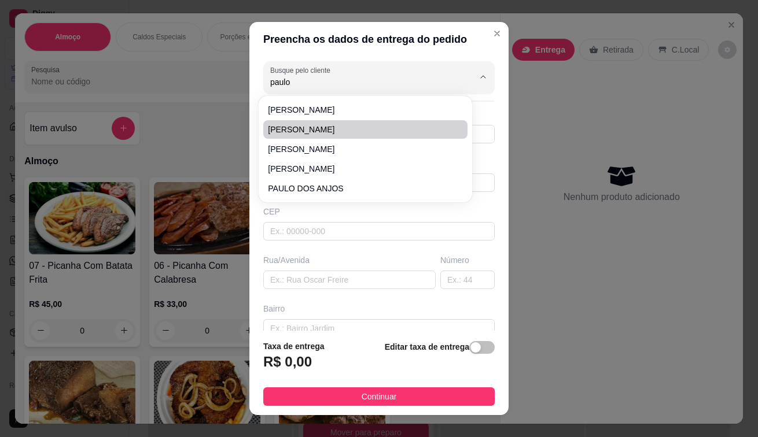
type input "CHACARAS MONTENEGRO CEDRO 301B"
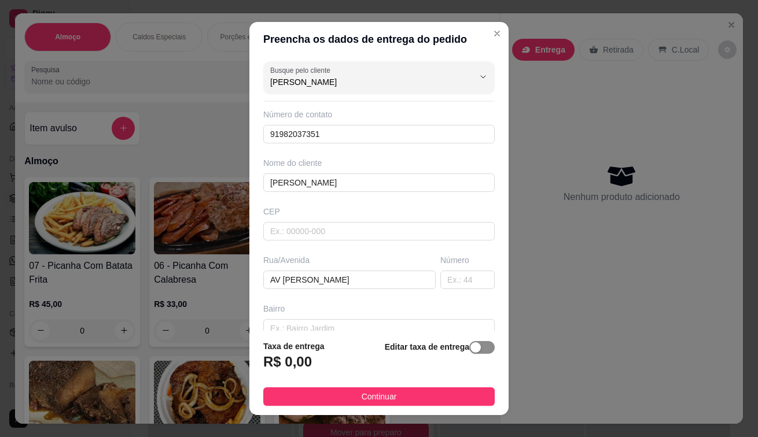
type input "[PERSON_NAME]"
click at [469, 353] on span "button" at bounding box center [481, 347] width 25 height 13
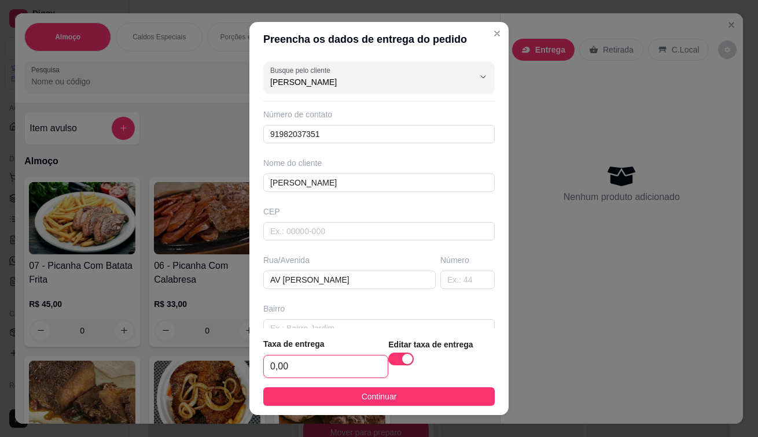
click at [319, 371] on input "0,00" at bounding box center [326, 367] width 124 height 22
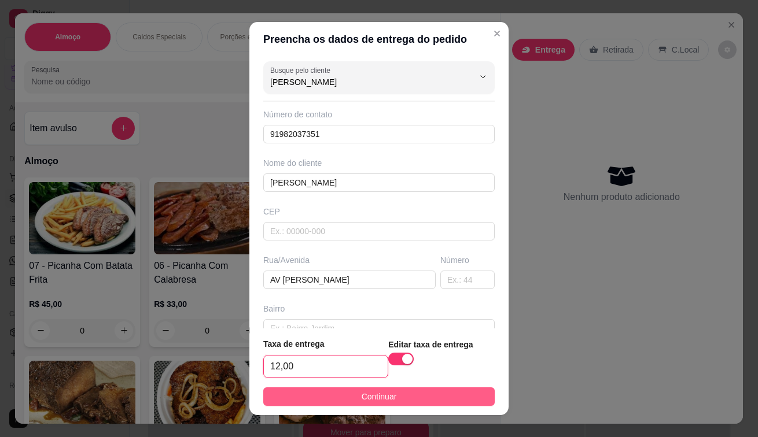
type input "12,00"
click at [412, 406] on button "Continuar" at bounding box center [378, 396] width 231 height 19
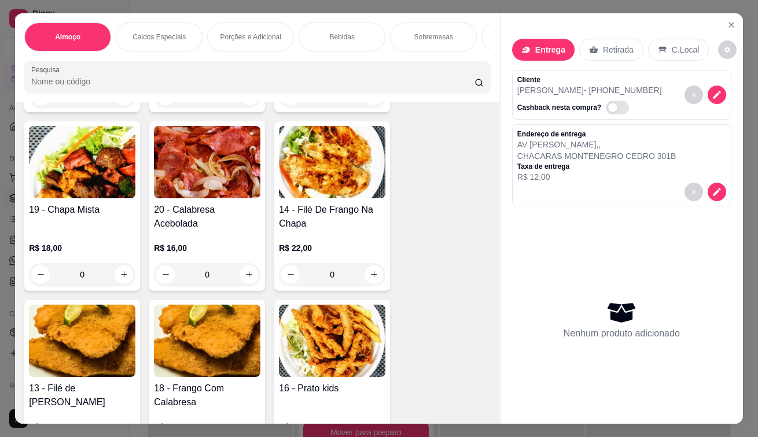
scroll to position [347, 0]
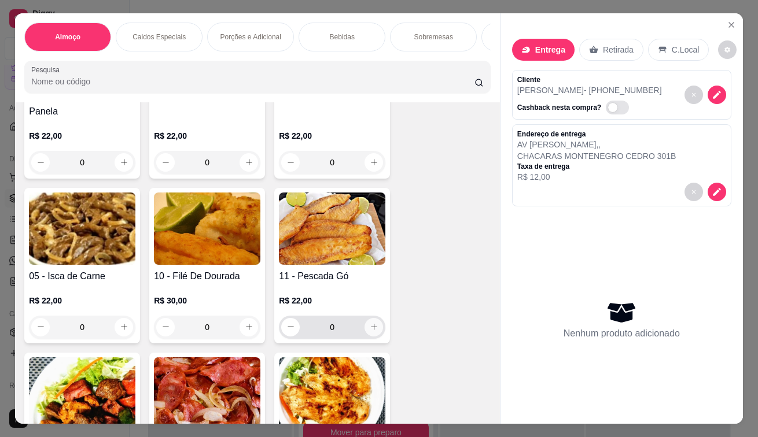
click at [364, 331] on button "increase-product-quantity" at bounding box center [373, 327] width 19 height 19
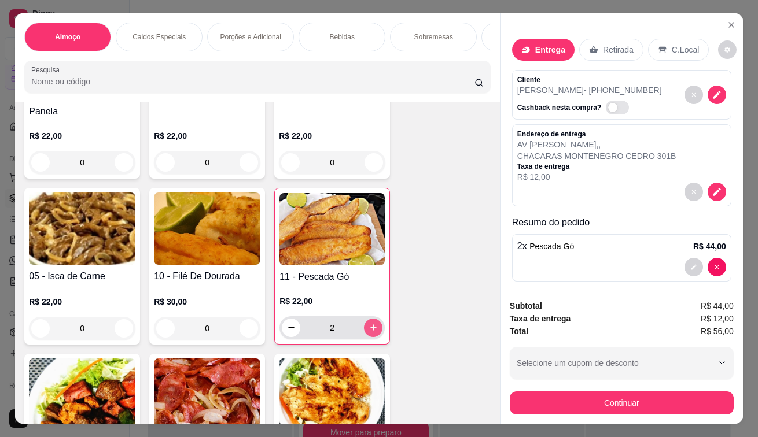
type input "2"
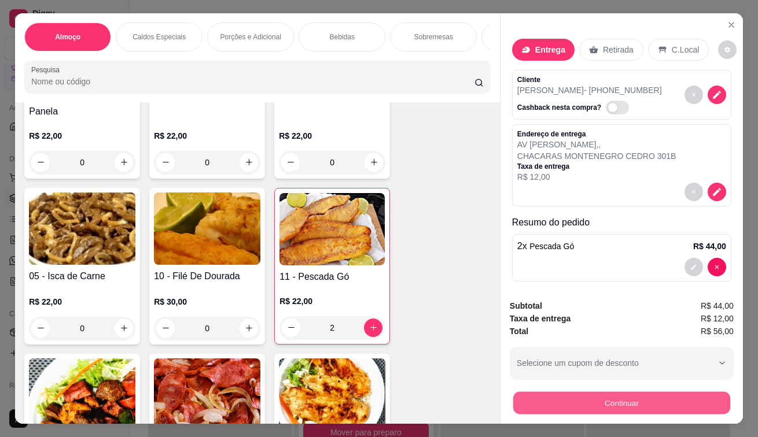
click at [670, 394] on button "Continuar" at bounding box center [621, 403] width 217 height 23
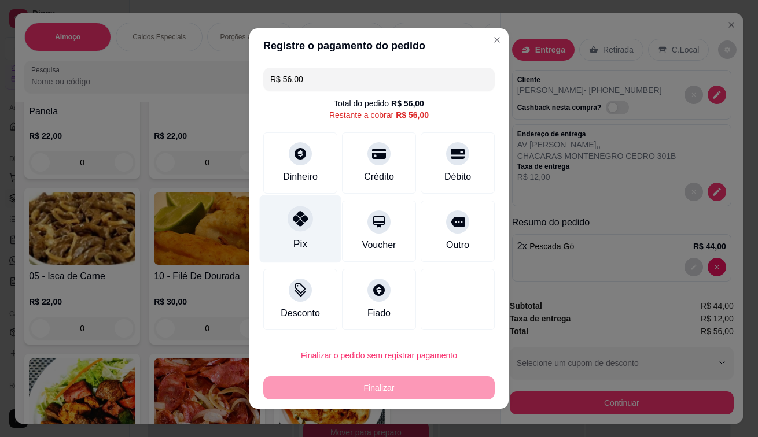
click at [293, 219] on icon at bounding box center [300, 218] width 15 height 15
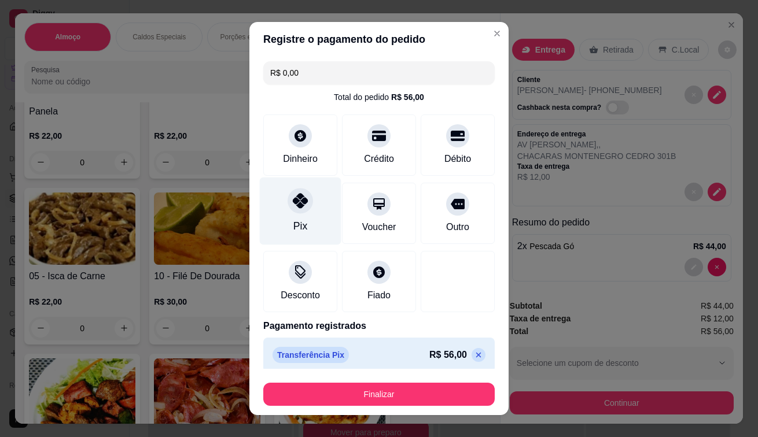
type input "R$ 0,00"
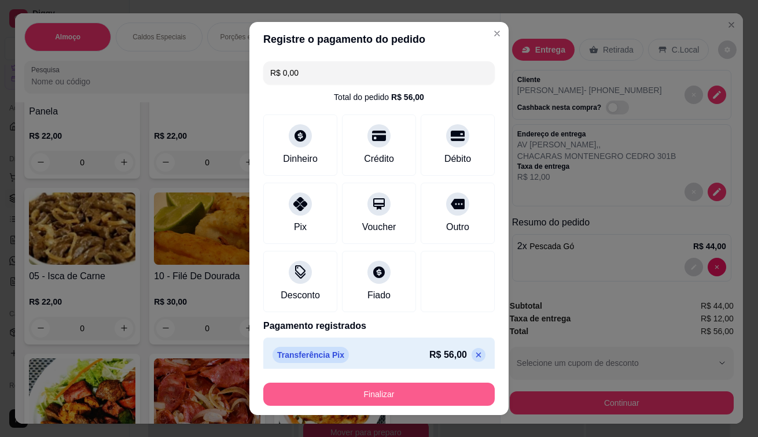
click at [425, 396] on button "Finalizar" at bounding box center [378, 394] width 231 height 23
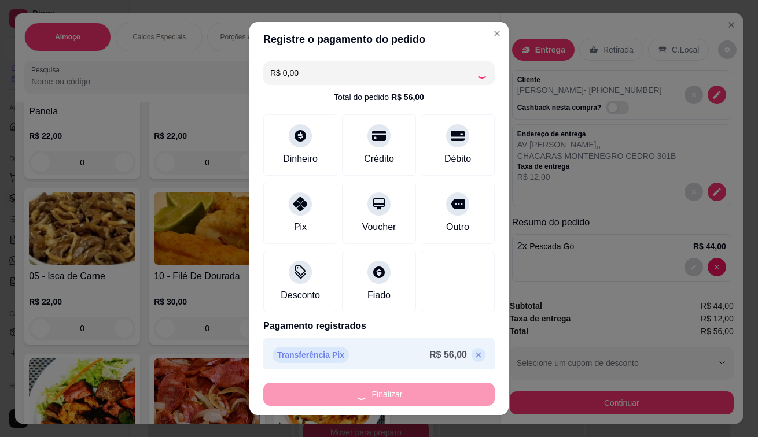
type input "0"
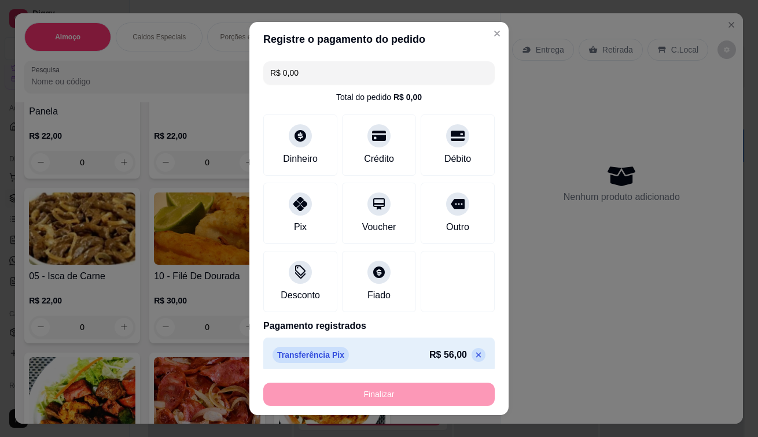
type input "-R$ 56,00"
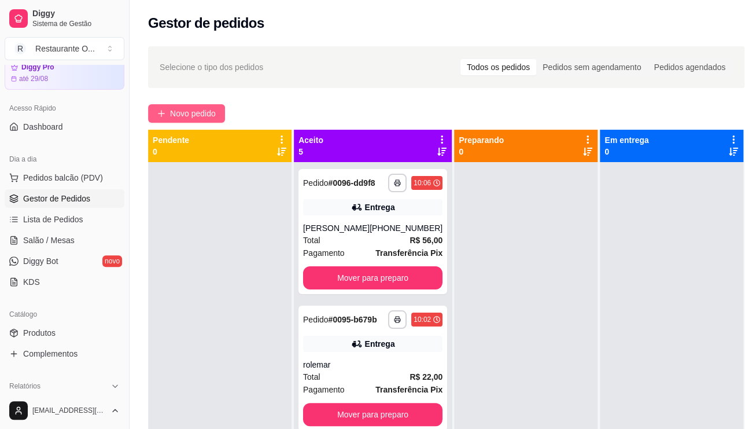
click at [220, 108] on button "Novo pedido" at bounding box center [186, 113] width 77 height 19
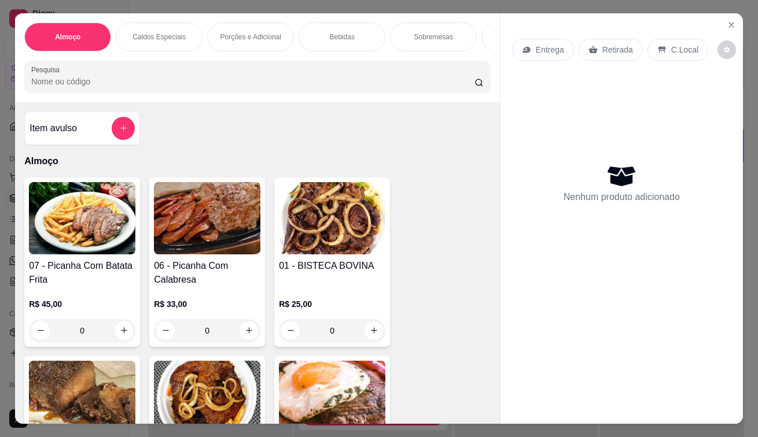
click at [555, 44] on p "Entrega" at bounding box center [550, 50] width 28 height 12
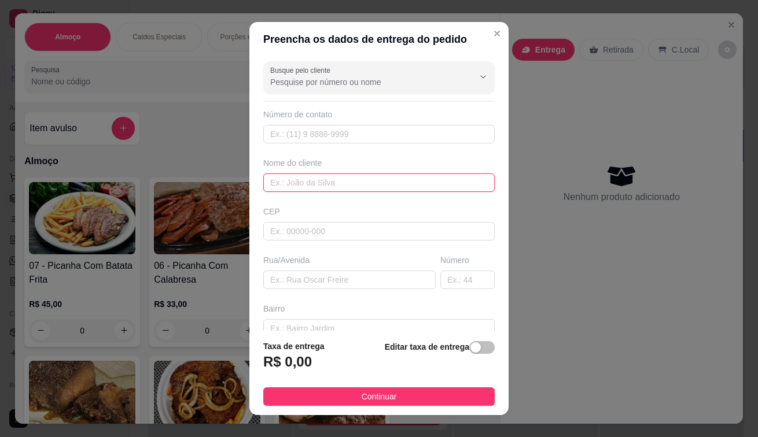
click at [287, 179] on input "text" at bounding box center [378, 183] width 231 height 19
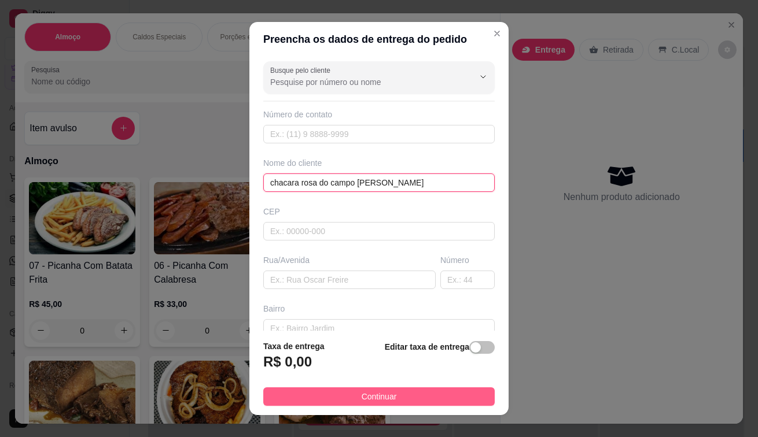
type input "chacara rosa do campo PAULO PORTEIRO"
click at [362, 401] on span "Continuar" at bounding box center [378, 396] width 35 height 13
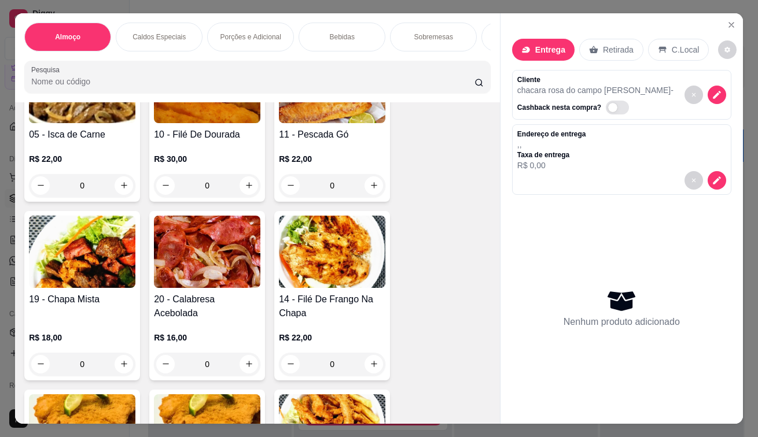
scroll to position [521, 0]
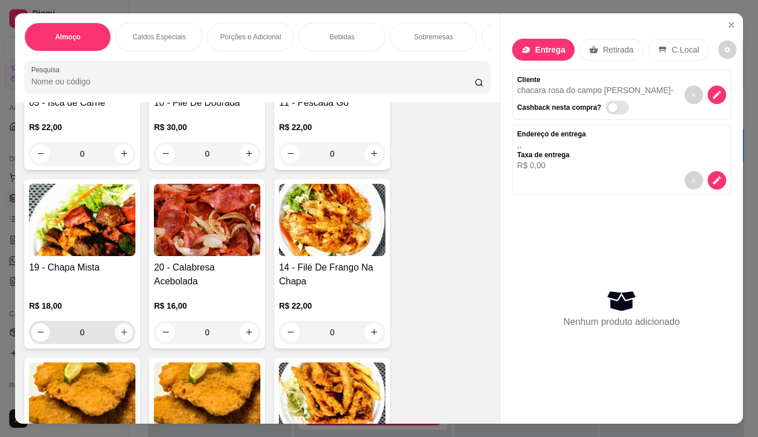
click at [124, 331] on button "increase-product-quantity" at bounding box center [124, 332] width 19 height 19
type input "1"
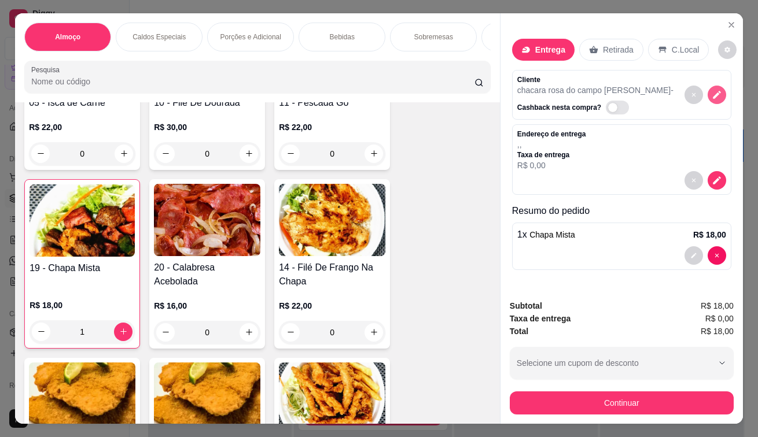
click at [711, 90] on icon "decrease-product-quantity" at bounding box center [716, 95] width 10 height 10
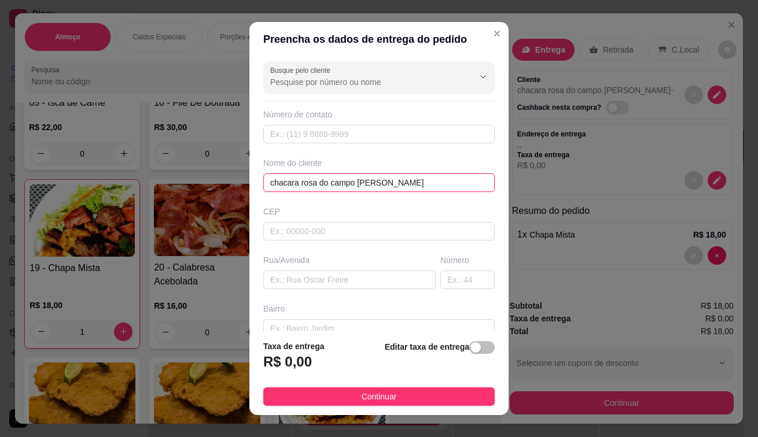
click at [442, 182] on input "chacara rosa do campo PAULO PORTEIRO" at bounding box center [378, 183] width 231 height 19
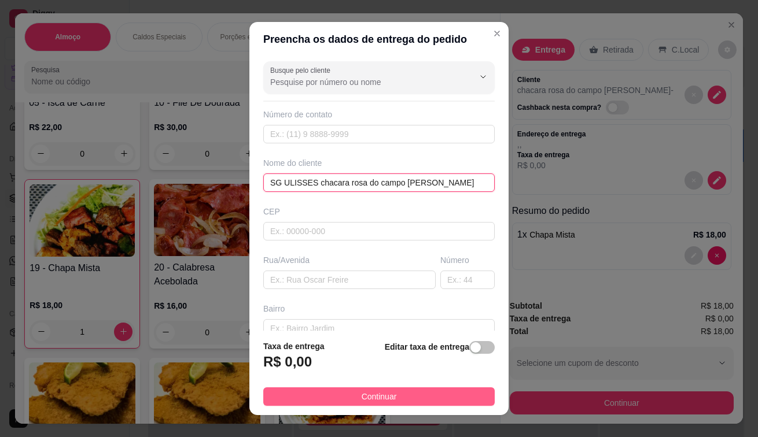
type input "SG ULISSES [PERSON_NAME] do [PERSON_NAME]"
click at [393, 394] on button "Continuar" at bounding box center [378, 396] width 231 height 19
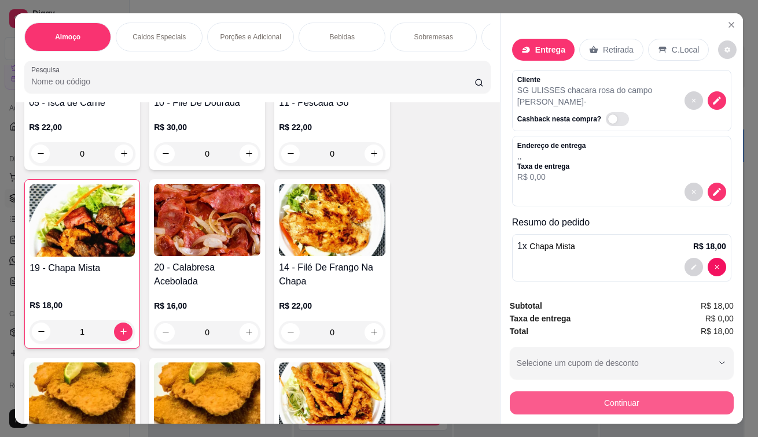
click at [518, 392] on button "Continuar" at bounding box center [622, 403] width 224 height 23
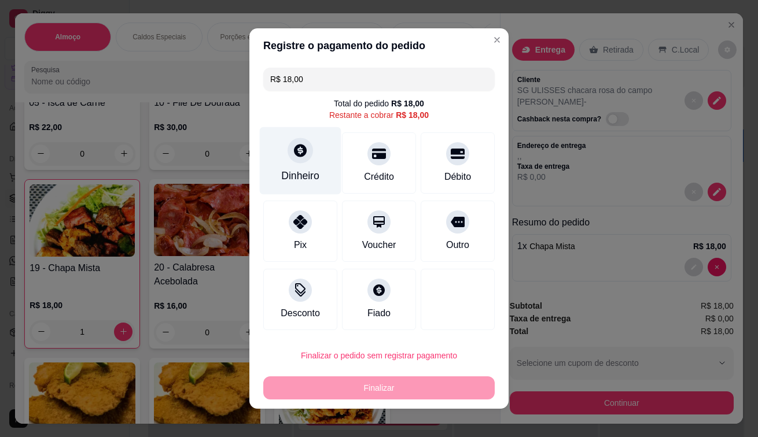
click at [301, 175] on div "Dinheiro" at bounding box center [300, 175] width 38 height 15
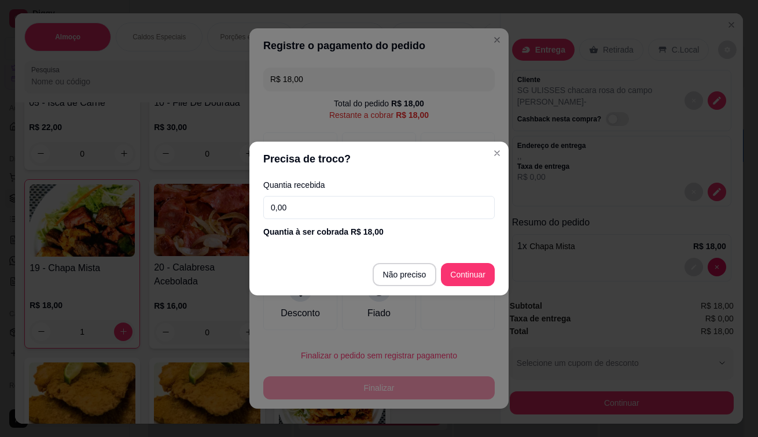
click at [303, 201] on input "0,00" at bounding box center [378, 207] width 231 height 23
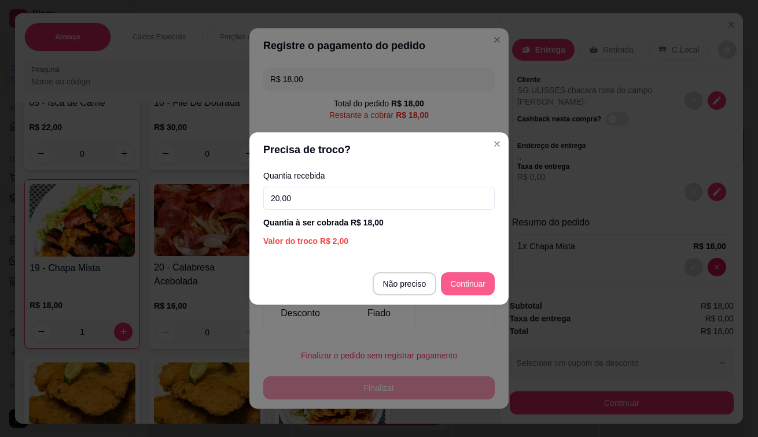
type input "20,00"
type input "R$ 0,00"
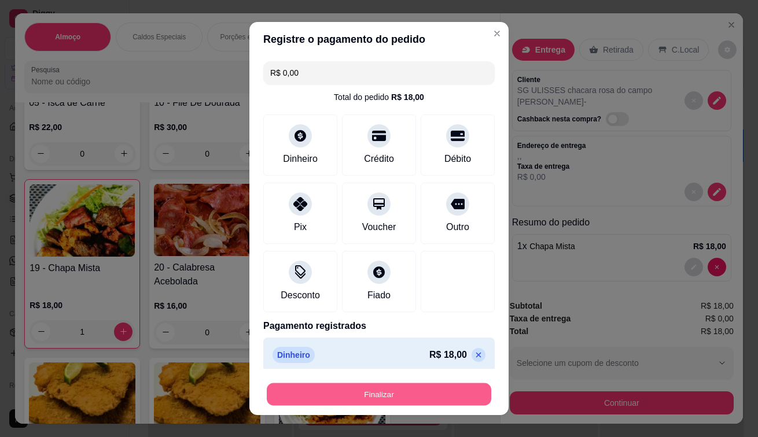
click at [425, 387] on button "Finalizar" at bounding box center [379, 394] width 224 height 23
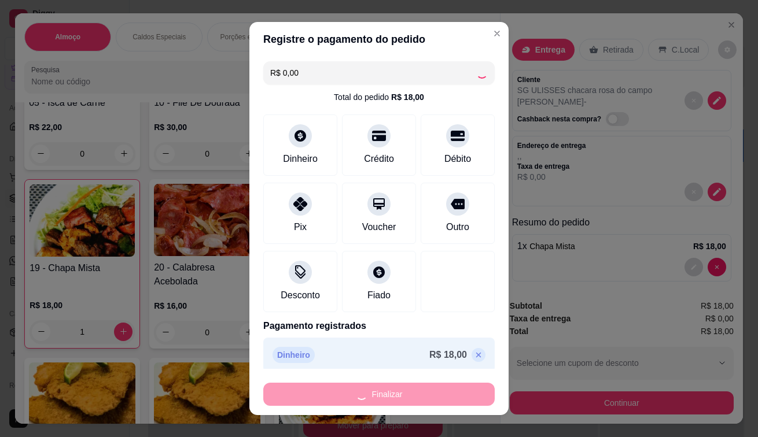
type input "0"
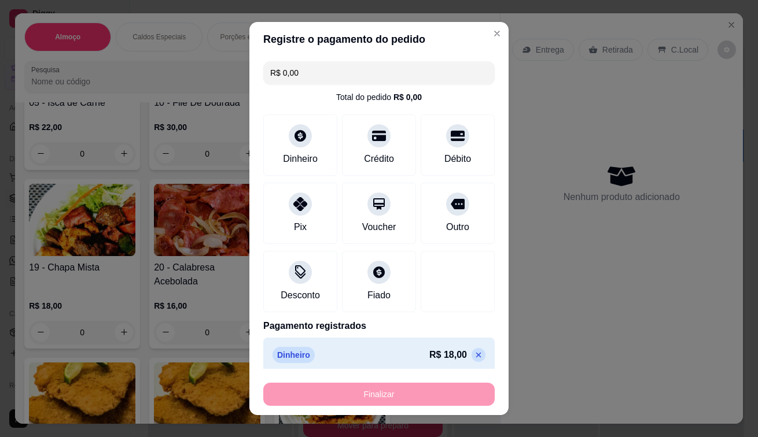
type input "-R$ 18,00"
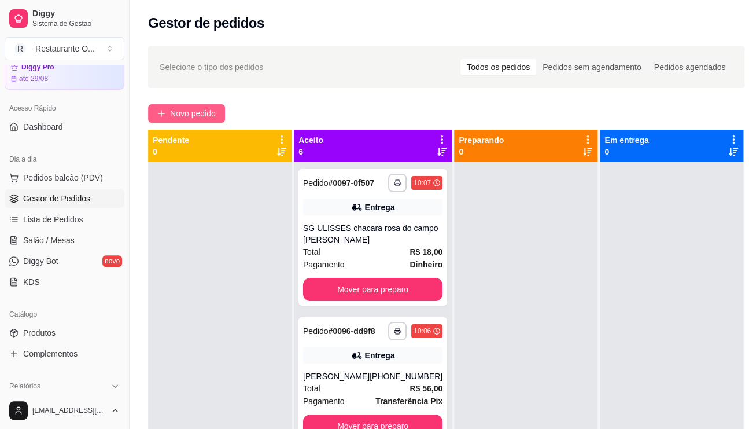
click at [214, 117] on span "Novo pedido" at bounding box center [193, 113] width 46 height 13
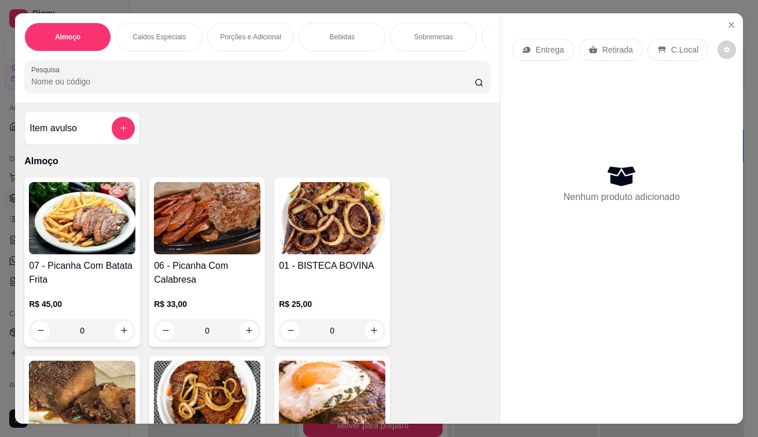
click at [522, 50] on div "Entrega" at bounding box center [543, 50] width 62 height 22
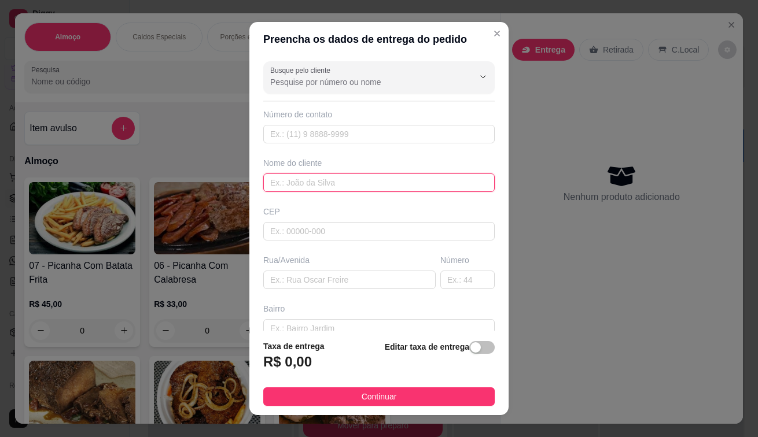
click at [267, 180] on input "text" at bounding box center [378, 183] width 231 height 19
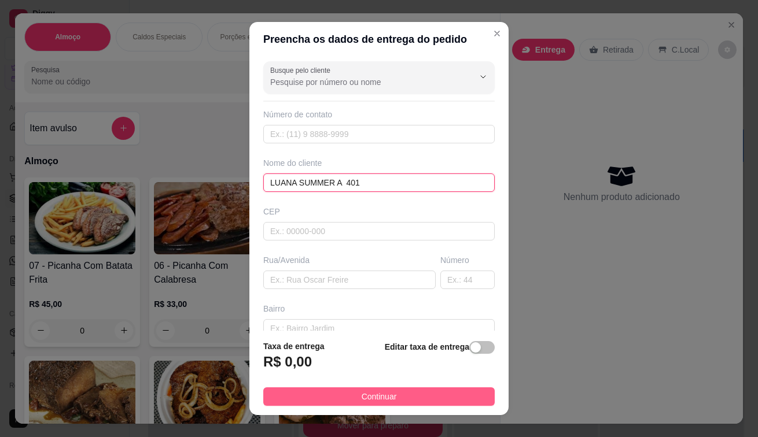
type input "LUANA SUMMER A 401"
click at [325, 393] on button "Continuar" at bounding box center [378, 396] width 231 height 19
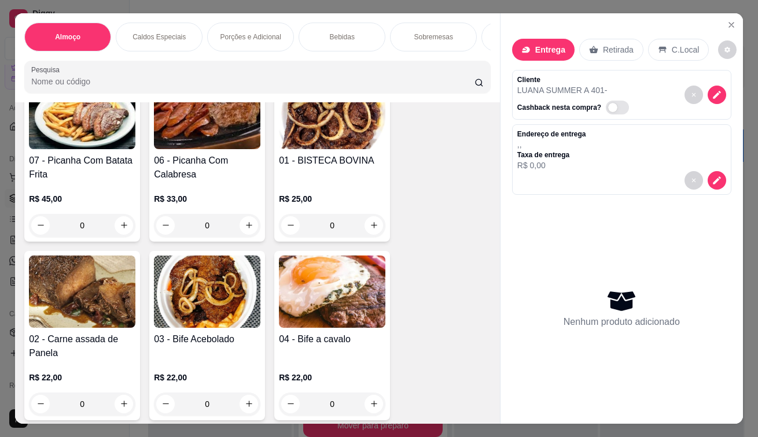
scroll to position [116, 0]
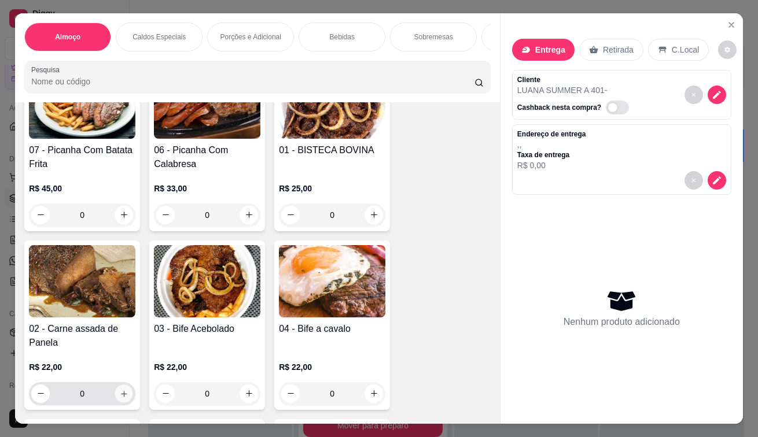
click at [120, 394] on icon "increase-product-quantity" at bounding box center [124, 393] width 9 height 9
type input "1"
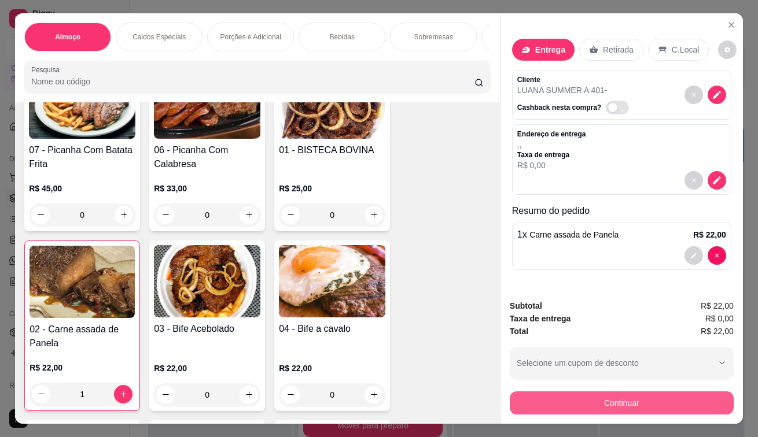
click at [605, 405] on button "Continuar" at bounding box center [622, 403] width 224 height 23
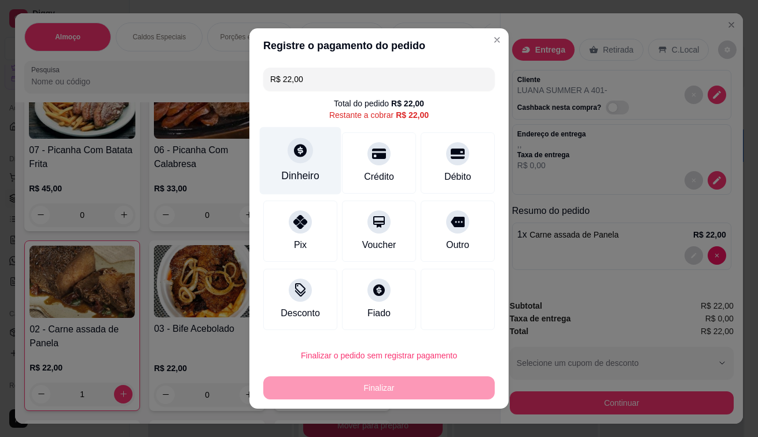
click at [301, 159] on div at bounding box center [299, 150] width 25 height 25
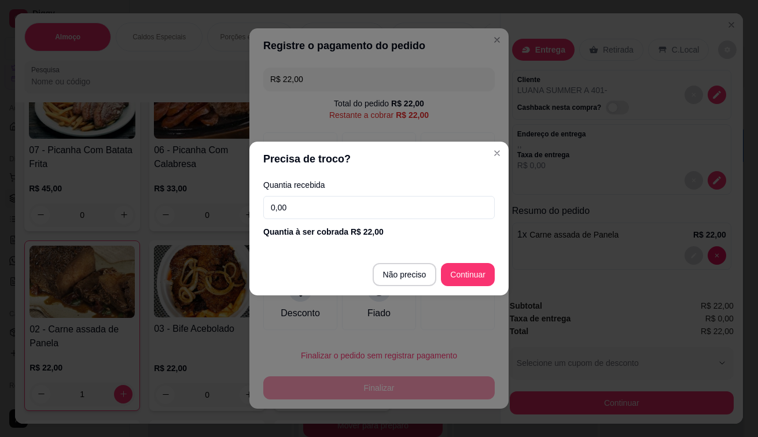
click at [294, 209] on input "0,00" at bounding box center [378, 207] width 231 height 23
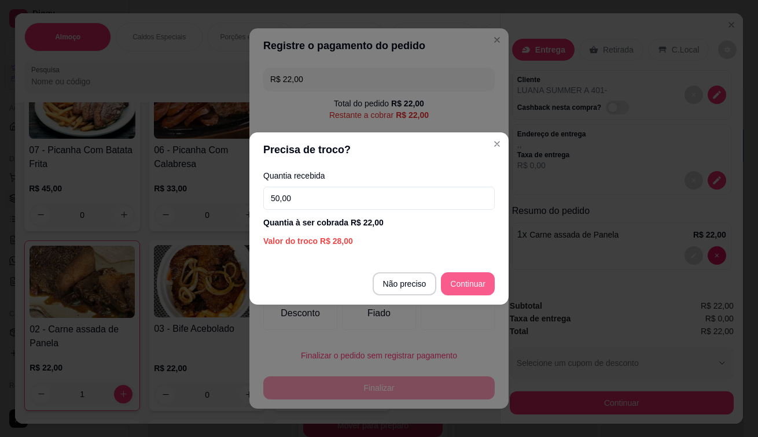
type input "50,00"
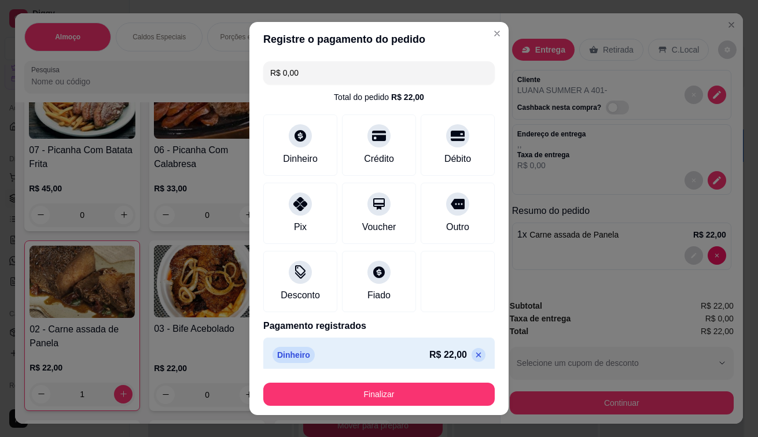
type input "R$ 0,00"
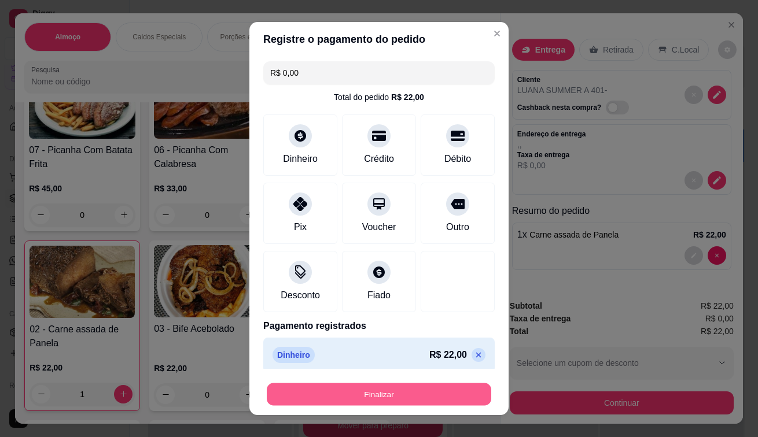
click at [403, 402] on button "Finalizar" at bounding box center [379, 394] width 224 height 23
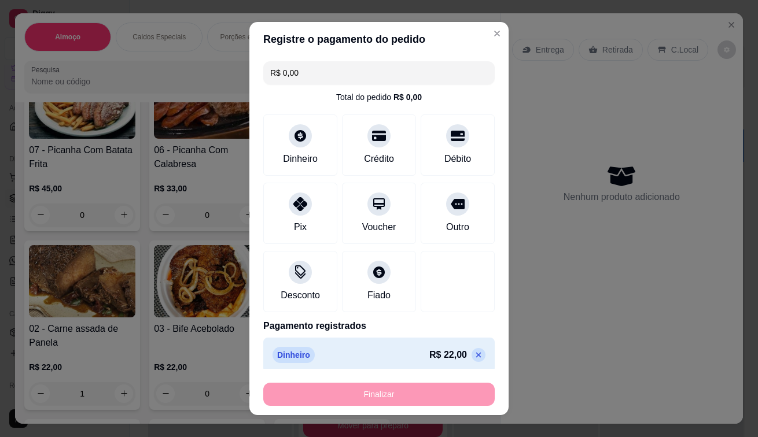
type input "0"
type input "-R$ 22,00"
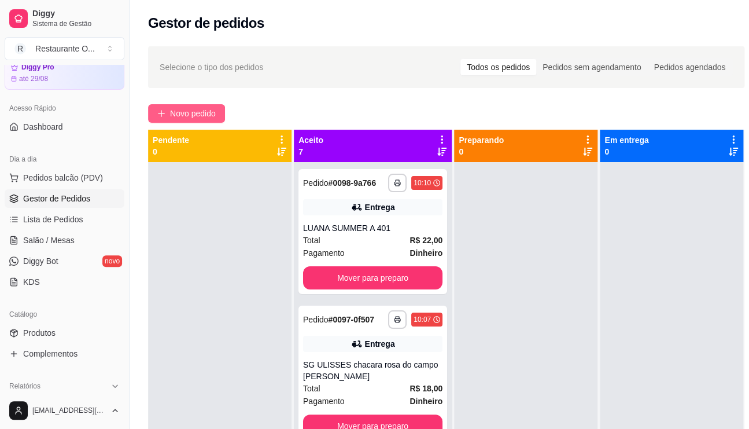
click at [198, 112] on span "Novo pedido" at bounding box center [193, 113] width 46 height 13
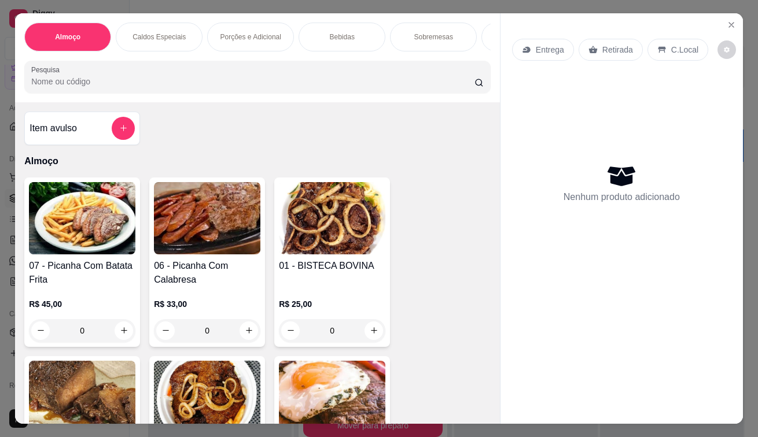
click at [548, 44] on p "Entrega" at bounding box center [550, 50] width 28 height 12
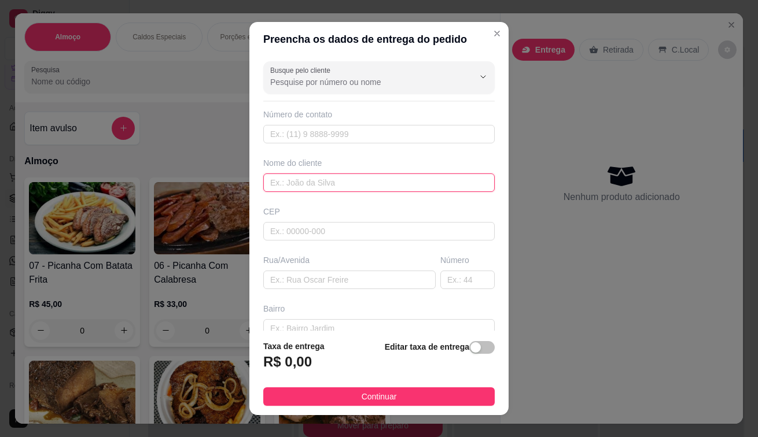
click at [417, 182] on input "text" at bounding box center [378, 183] width 231 height 19
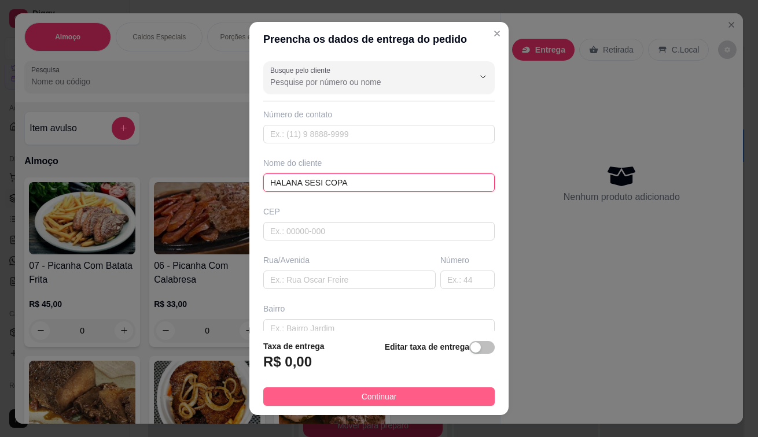
type input "[PERSON_NAME] COPA"
click at [370, 399] on span "Continuar" at bounding box center [378, 396] width 35 height 13
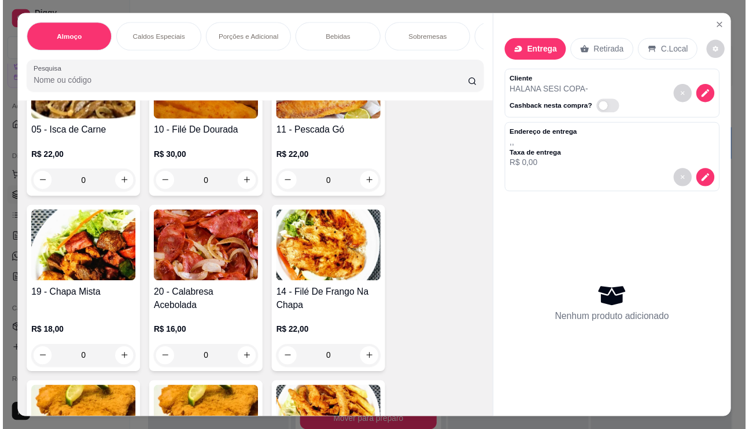
scroll to position [578, 0]
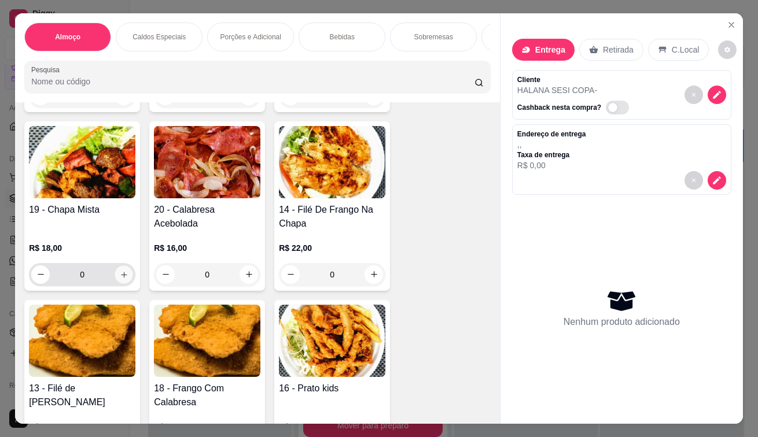
click at [115, 273] on button "increase-product-quantity" at bounding box center [124, 274] width 18 height 18
type input "1"
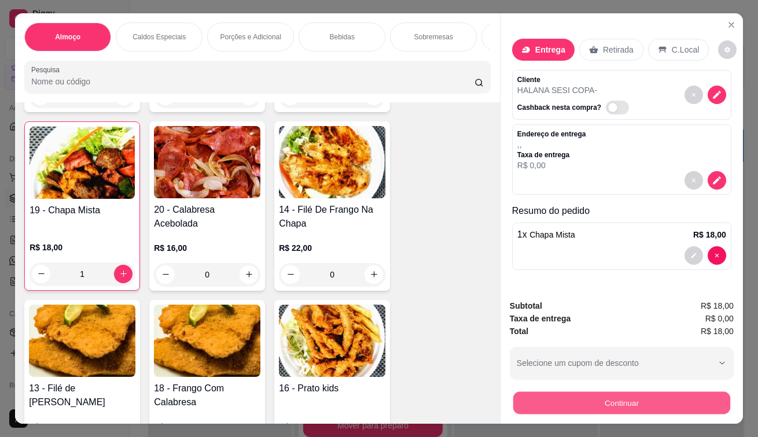
click at [561, 389] on div "Continuar" at bounding box center [622, 402] width 224 height 26
click at [602, 401] on button "Continuar" at bounding box center [622, 403] width 224 height 23
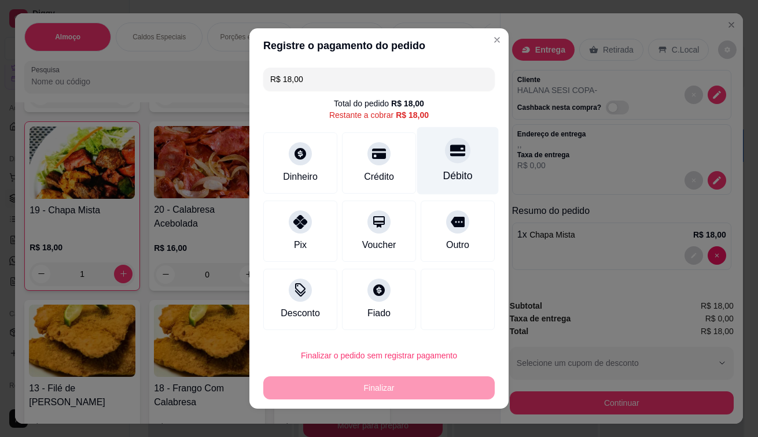
click at [453, 172] on div "Débito" at bounding box center [457, 175] width 29 height 15
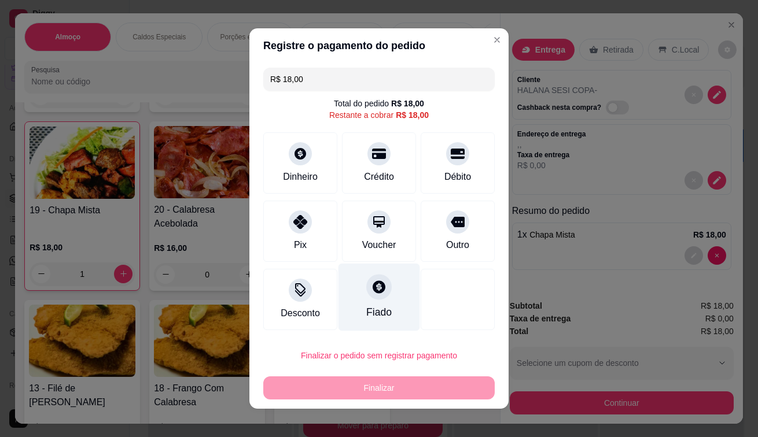
type input "R$ 0,00"
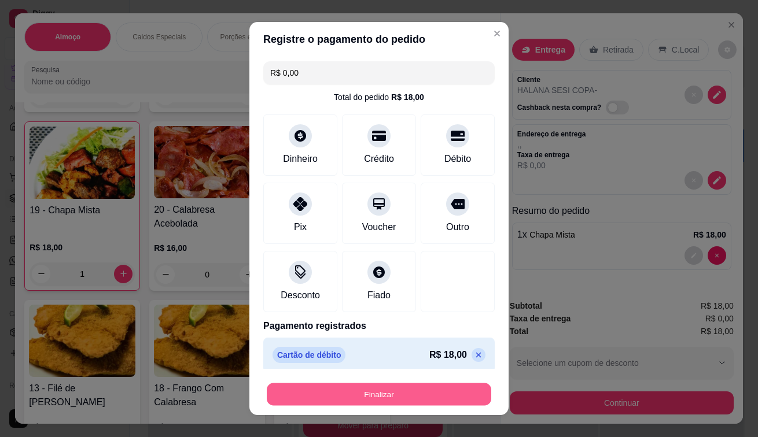
click at [350, 397] on button "Finalizar" at bounding box center [379, 394] width 224 height 23
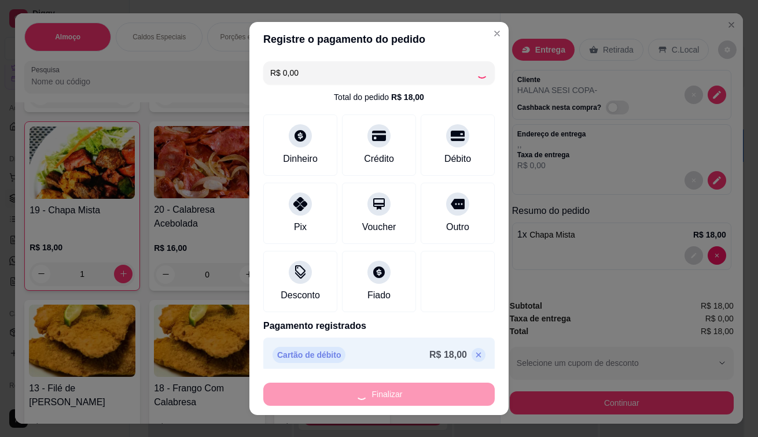
type input "0"
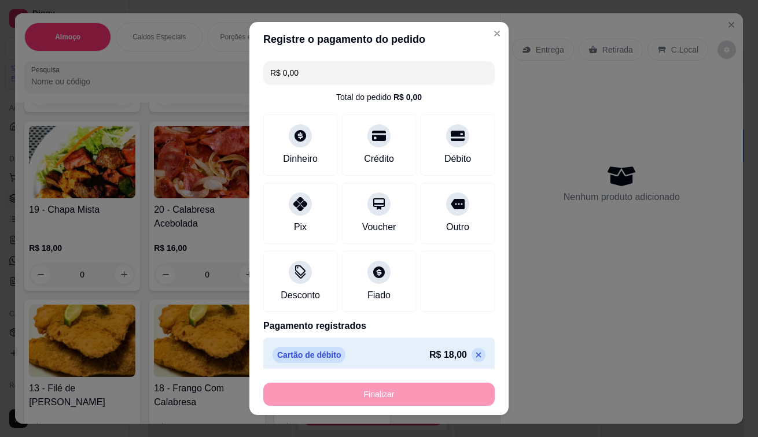
type input "-R$ 18,00"
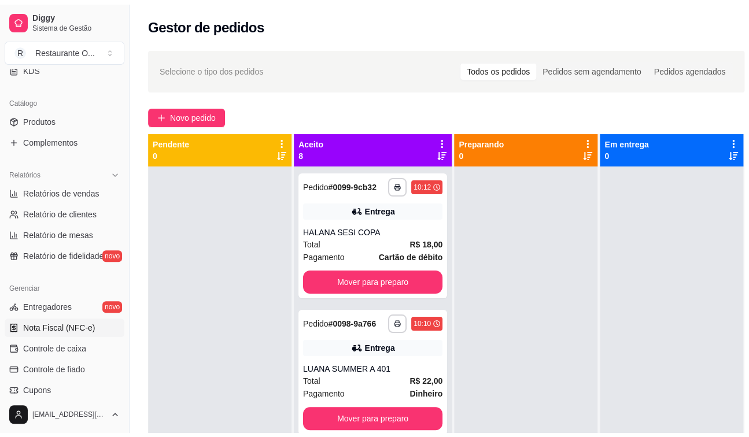
scroll to position [335, 0]
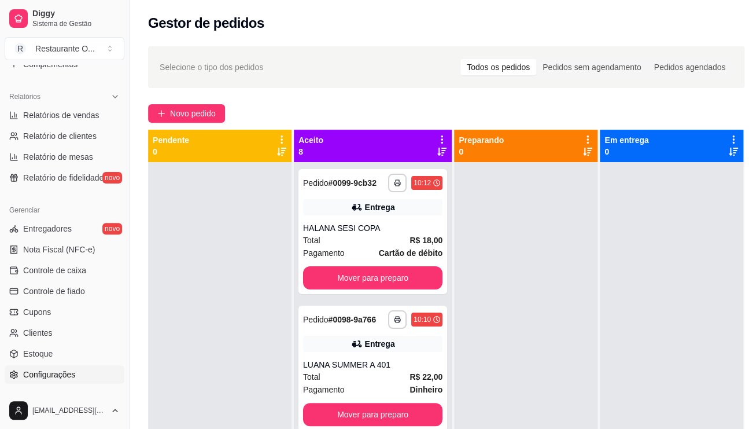
click at [80, 370] on link "Configurações" at bounding box center [65, 374] width 120 height 19
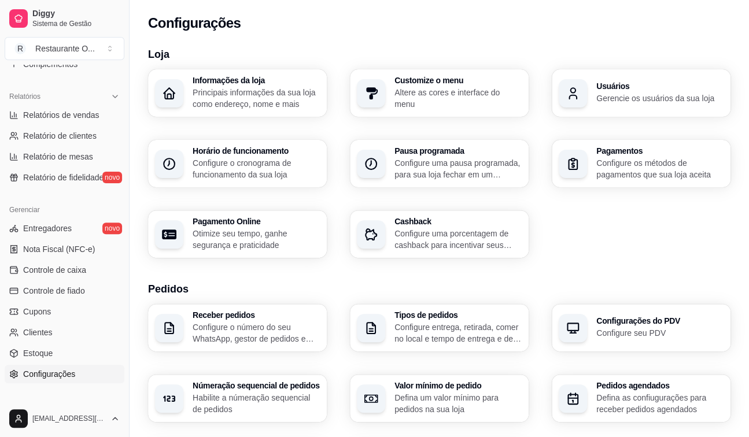
click at [204, 409] on p "Habilite a númeração sequencial de pedidos" at bounding box center [256, 403] width 127 height 23
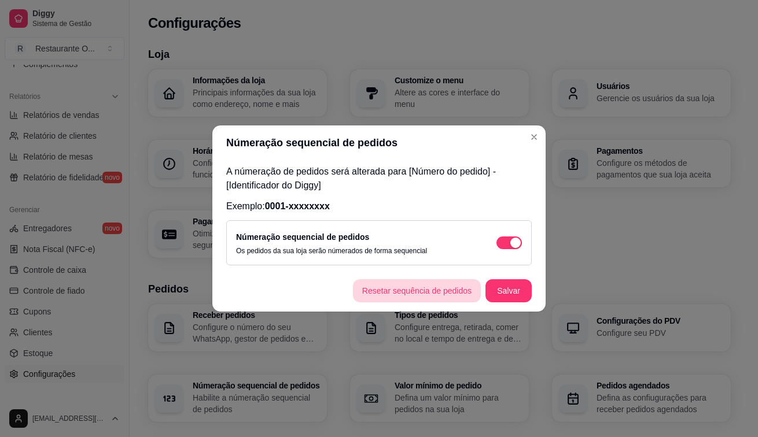
click at [448, 289] on button "Resetar sequência de pedidos" at bounding box center [417, 290] width 128 height 23
click at [513, 294] on button "Salvar" at bounding box center [508, 290] width 46 height 23
click at [513, 294] on button "Salvar" at bounding box center [508, 291] width 45 height 23
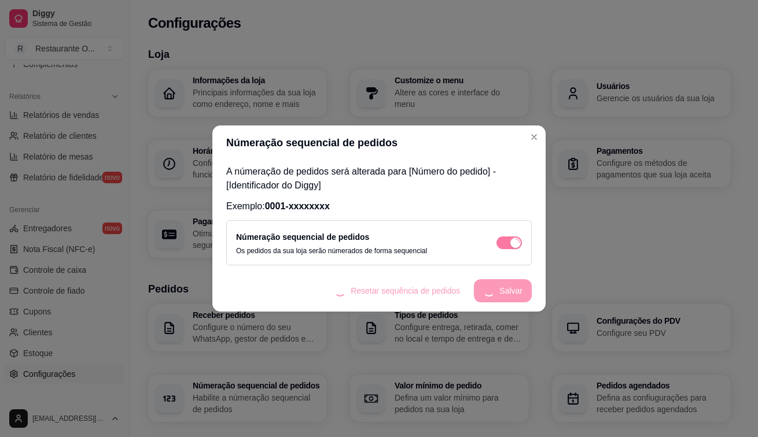
click at [508, 305] on footer "Resetar sequência de pedidos Salvar" at bounding box center [378, 291] width 333 height 42
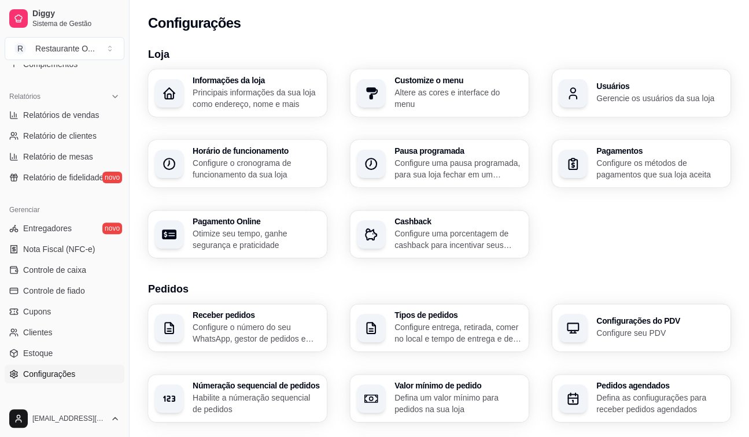
click at [137, 114] on div "Loja Informações da loja Principais informações da sua loja como endereço, nome…" at bounding box center [439, 410] width 619 height 743
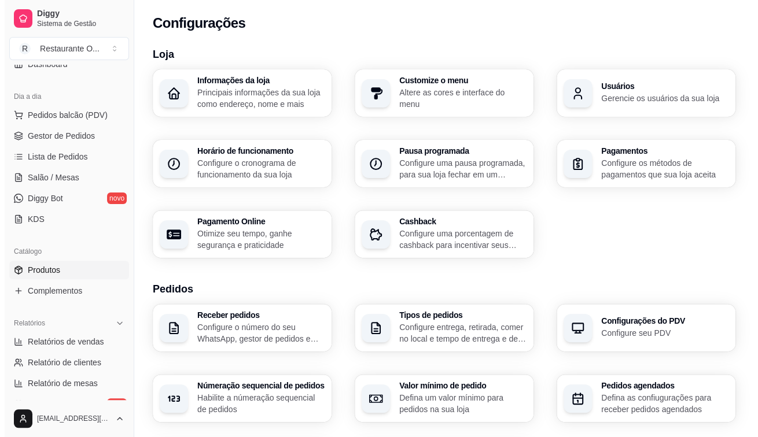
scroll to position [104, 0]
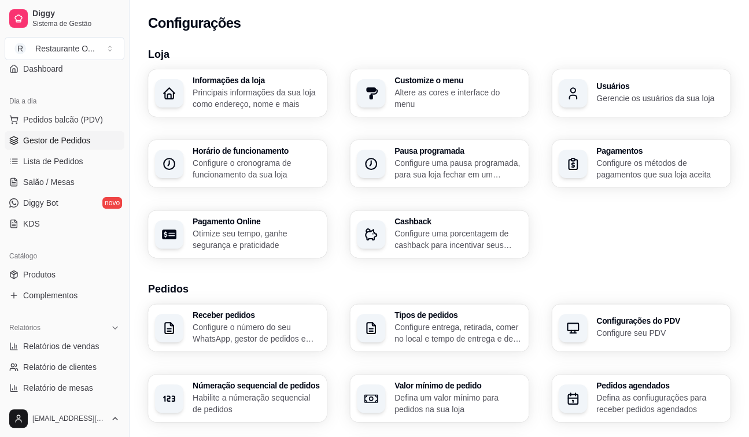
click at [81, 141] on span "Gestor de Pedidos" at bounding box center [56, 141] width 67 height 12
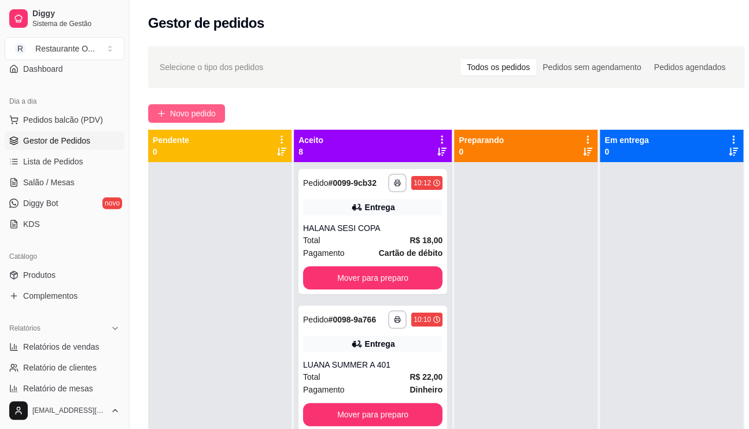
click at [185, 112] on span "Novo pedido" at bounding box center [193, 113] width 46 height 13
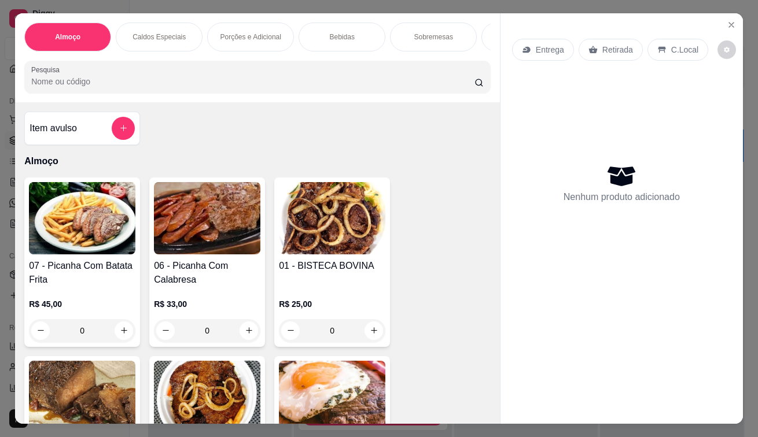
click at [522, 45] on icon at bounding box center [526, 49] width 9 height 9
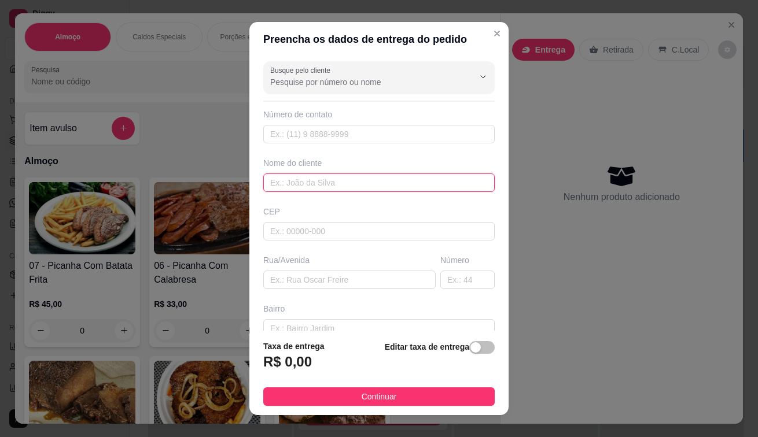
click at [396, 181] on input "text" at bounding box center [378, 183] width 231 height 19
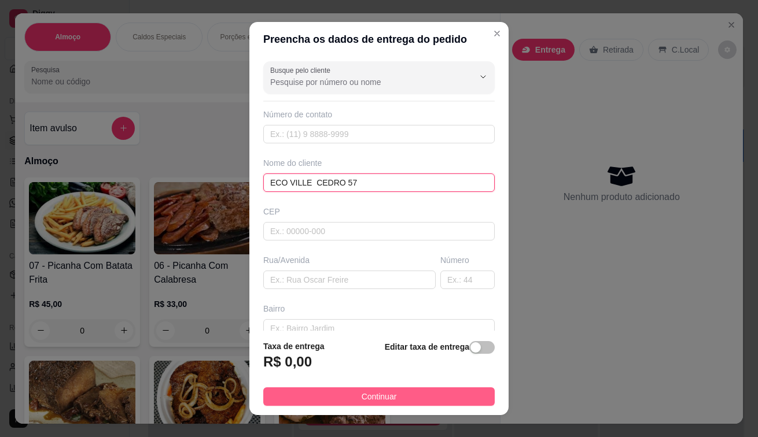
type input "ECO VILLE CEDRO 57"
click at [369, 398] on span "Continuar" at bounding box center [378, 396] width 35 height 13
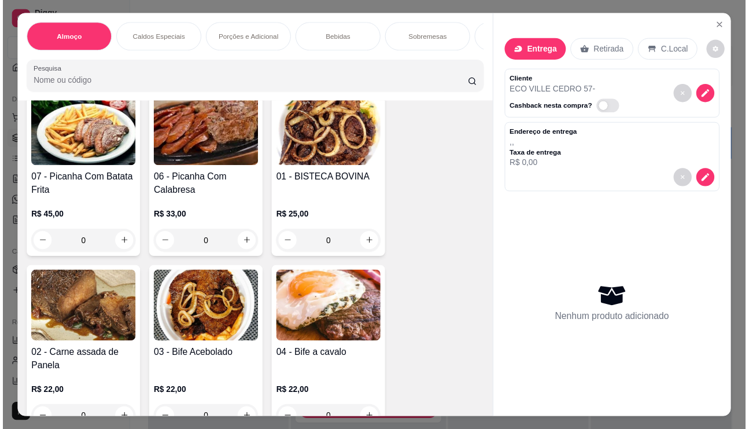
scroll to position [174, 0]
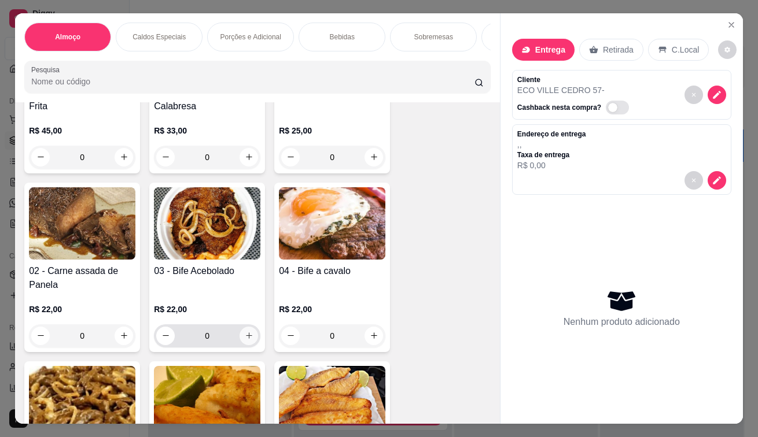
click at [243, 345] on button "increase-product-quantity" at bounding box center [248, 336] width 19 height 19
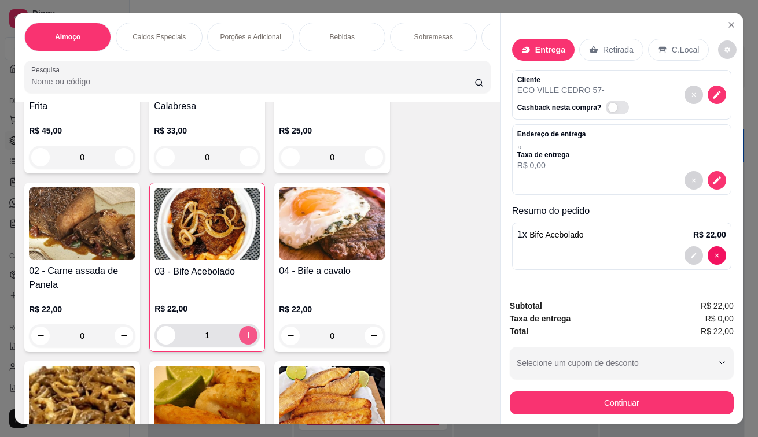
click at [243, 345] on button "increase-product-quantity" at bounding box center [248, 335] width 19 height 19
type input "2"
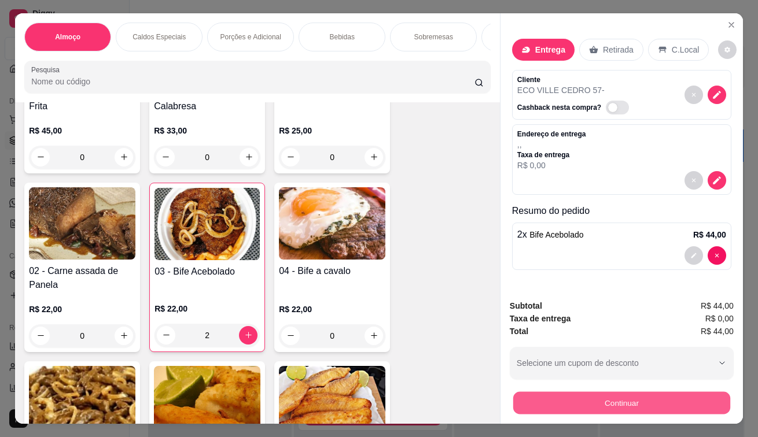
click at [547, 396] on button "Continuar" at bounding box center [621, 403] width 217 height 23
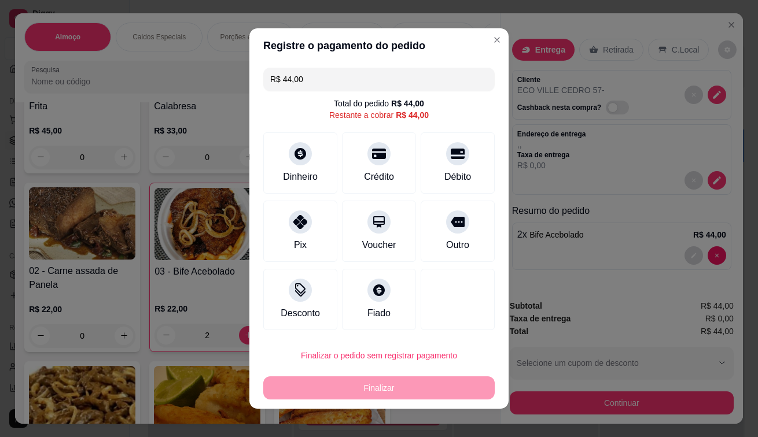
drag, startPoint x: 294, startPoint y: 241, endPoint x: 338, endPoint y: 381, distance: 146.1
click at [297, 241] on div "Pix" at bounding box center [300, 245] width 13 height 14
type input "R$ 0,00"
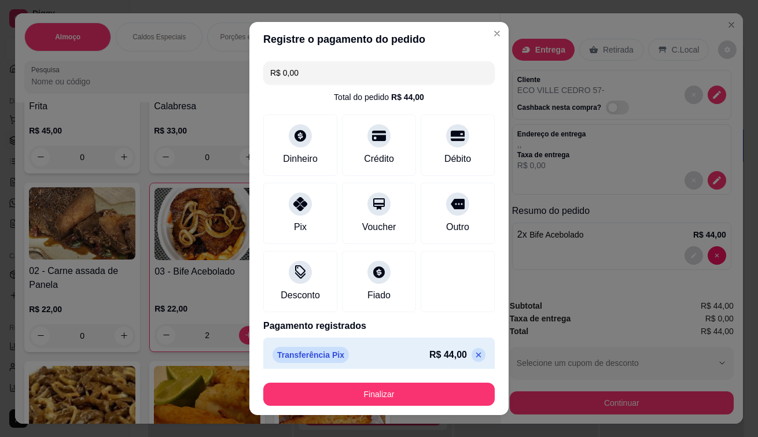
click at [370, 410] on footer "Finalizar" at bounding box center [378, 392] width 259 height 46
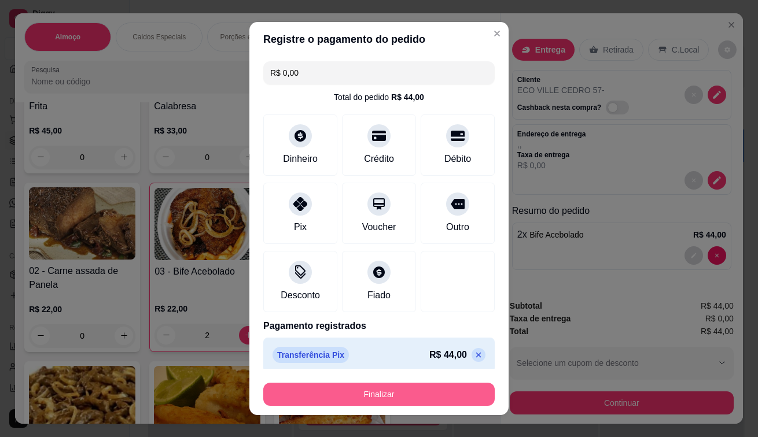
click at [390, 402] on button "Finalizar" at bounding box center [378, 394] width 231 height 23
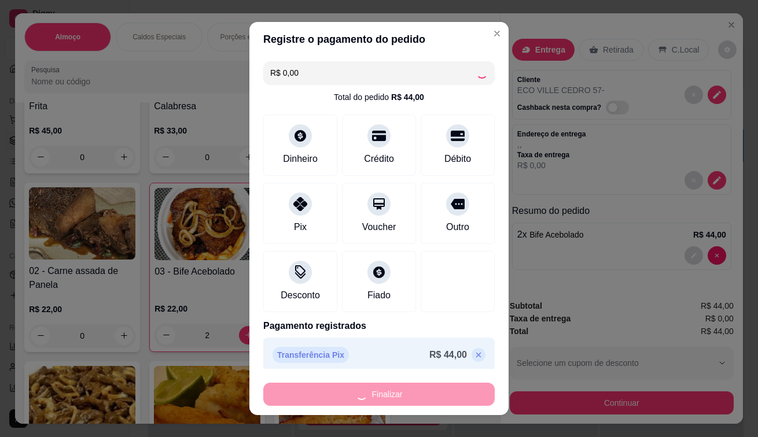
type input "0"
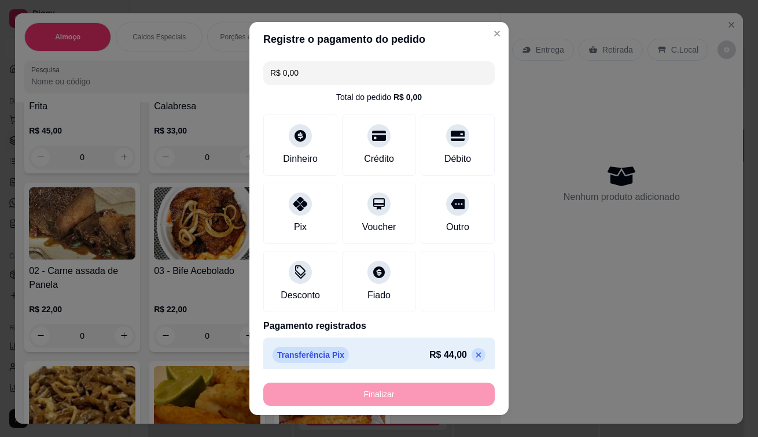
type input "-R$ 44,00"
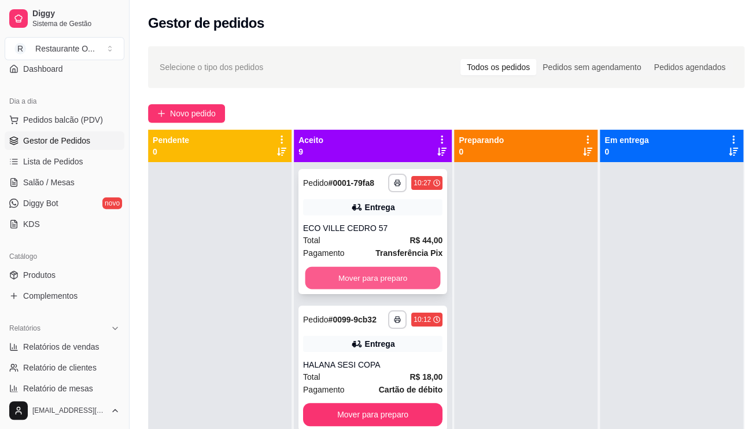
click at [380, 283] on button "Mover para preparo" at bounding box center [372, 278] width 135 height 23
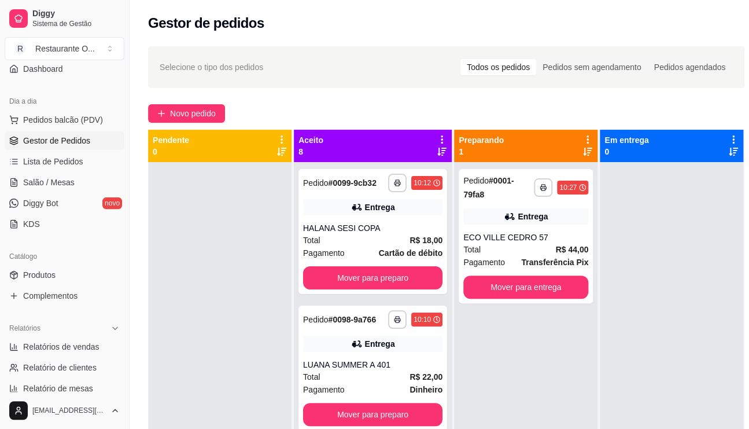
click at [441, 143] on icon at bounding box center [442, 139] width 2 height 8
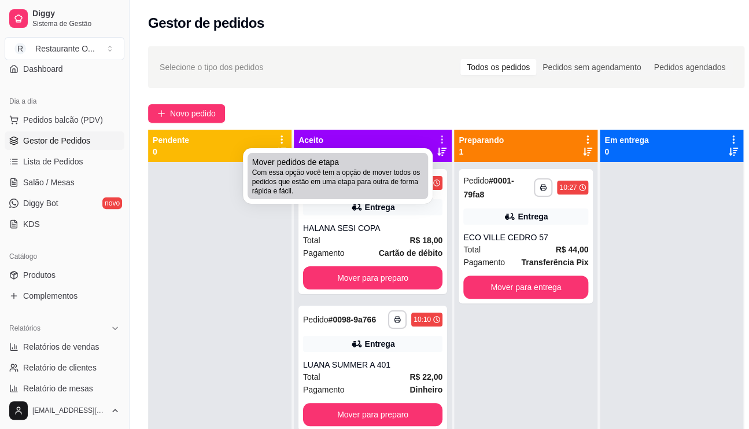
click at [360, 170] on span "Com essa opção você tem a opção de mover todos os pedidos que estão em uma etap…" at bounding box center [337, 182] width 171 height 28
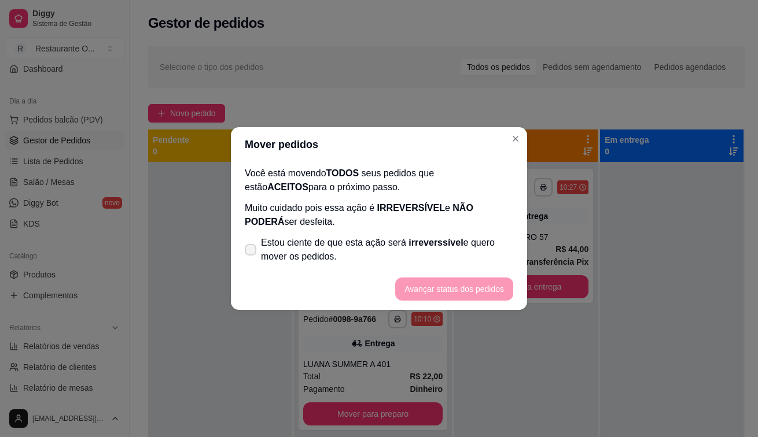
click at [253, 257] on label "Estou ciente de que esta ação será irreverssível e quero mover os pedidos." at bounding box center [379, 249] width 278 height 37
click at [252, 257] on input "Estou ciente de que esta ação será irreverssível e quero mover os pedidos." at bounding box center [248, 256] width 8 height 8
checkbox input "true"
click at [416, 298] on button "Avançar status dos pedidos" at bounding box center [454, 289] width 115 height 23
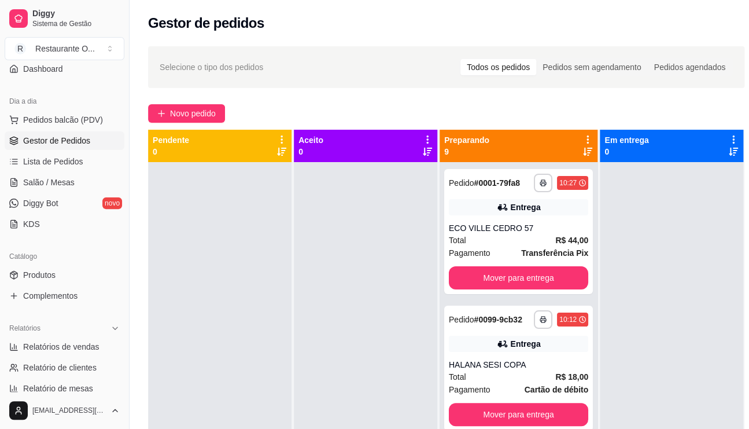
click at [573, 94] on div "**********" at bounding box center [446, 305] width 633 height 533
click at [582, 135] on icon at bounding box center [587, 139] width 10 height 10
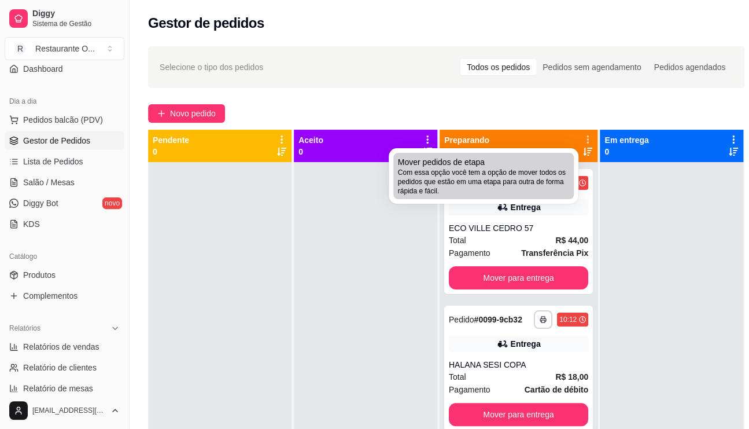
click at [483, 189] on span "Com essa opção você tem a opção de mover todos os pedidos que estão em uma etap…" at bounding box center [483, 182] width 171 height 28
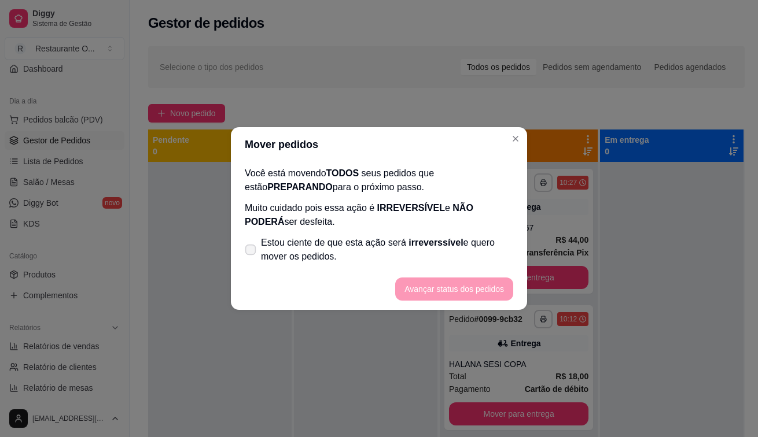
click at [248, 246] on icon at bounding box center [250, 249] width 9 height 6
click at [248, 252] on input "Estou ciente de que esta ação será irreverssível e quero mover os pedidos." at bounding box center [248, 256] width 8 height 8
checkbox input "true"
click at [501, 300] on button "Avançar status dos pedidos" at bounding box center [454, 289] width 118 height 23
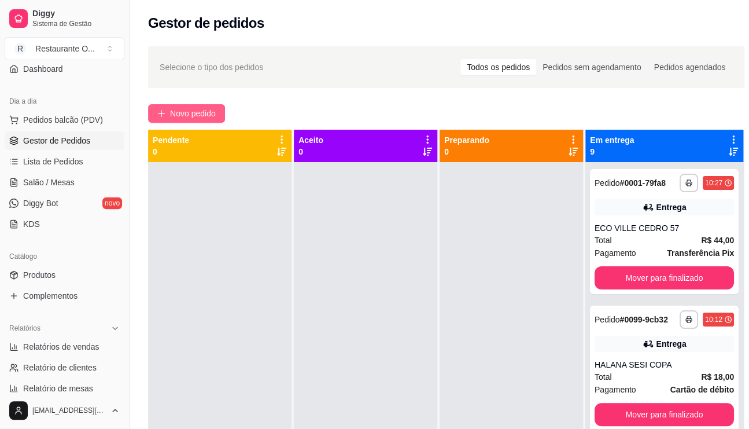
click at [211, 117] on span "Novo pedido" at bounding box center [193, 113] width 46 height 13
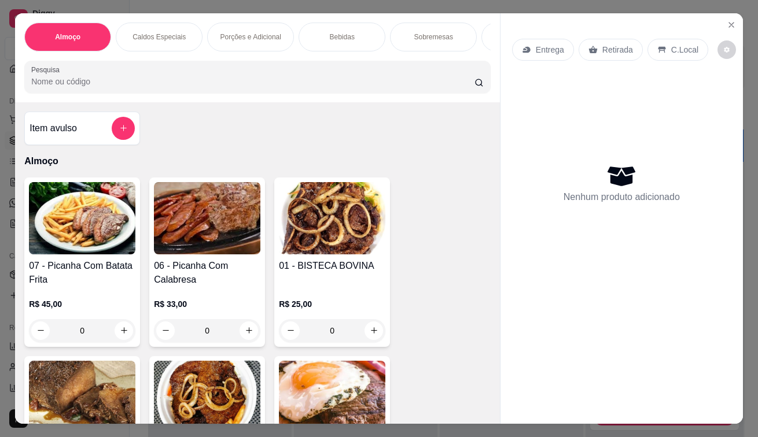
click at [532, 39] on div "Entrega" at bounding box center [543, 50] width 62 height 22
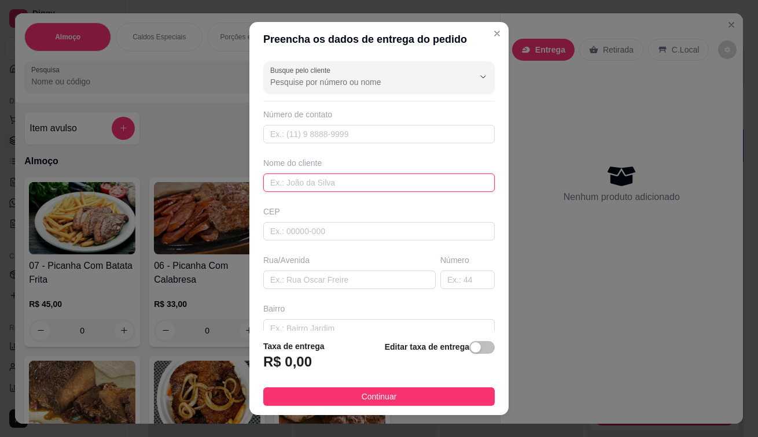
click at [334, 178] on input "text" at bounding box center [378, 183] width 231 height 19
type input "SELMA TROPICAL JATOBA 301"
click at [469, 344] on span "button" at bounding box center [481, 347] width 25 height 13
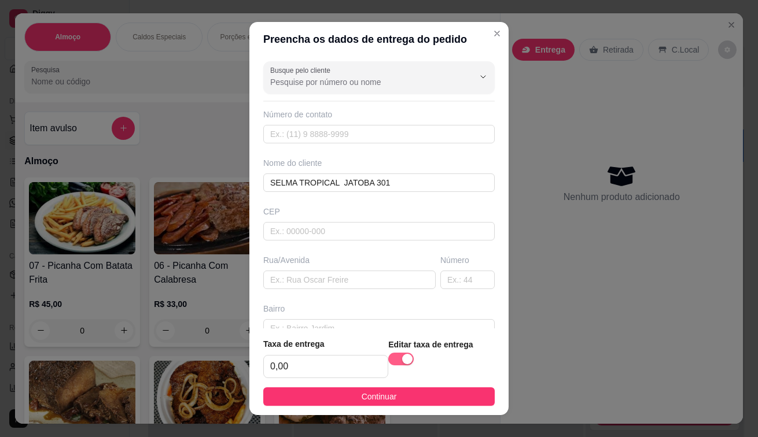
click at [346, 366] on input "0,00" at bounding box center [326, 367] width 124 height 22
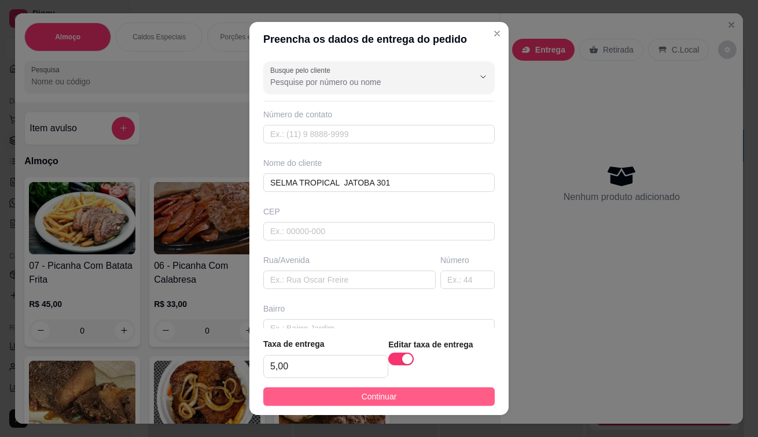
type input "5,00"
click at [341, 400] on button "Continuar" at bounding box center [378, 396] width 231 height 19
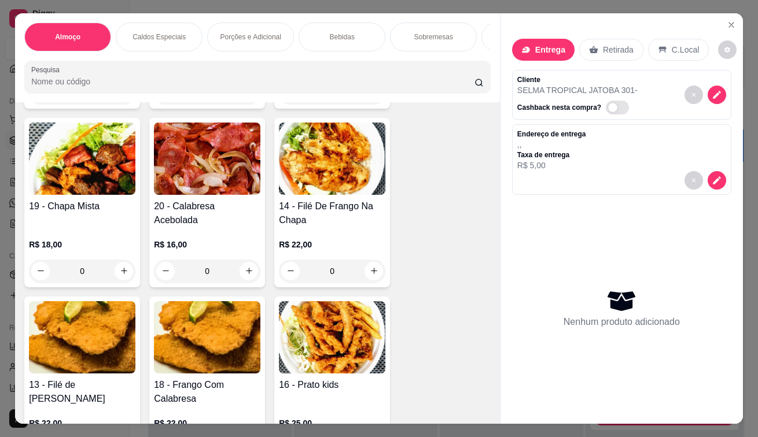
scroll to position [636, 0]
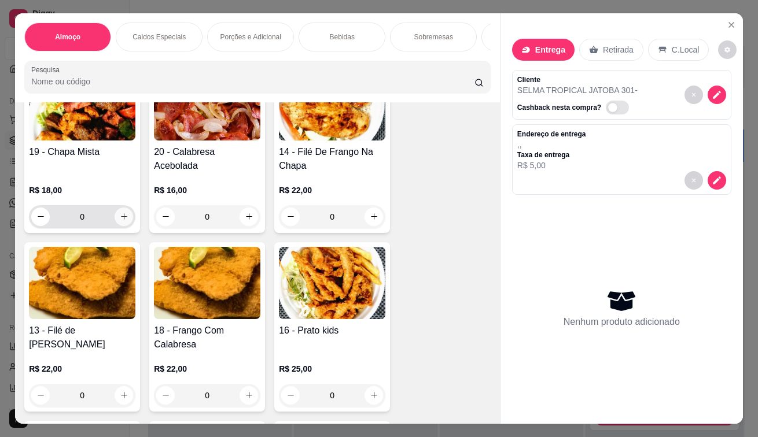
click at [120, 218] on icon "increase-product-quantity" at bounding box center [124, 216] width 9 height 9
type input "1"
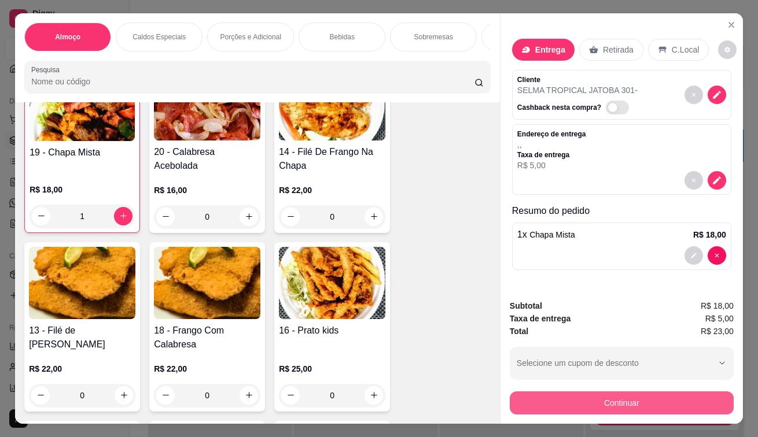
click at [510, 392] on button "Continuar" at bounding box center [622, 403] width 224 height 23
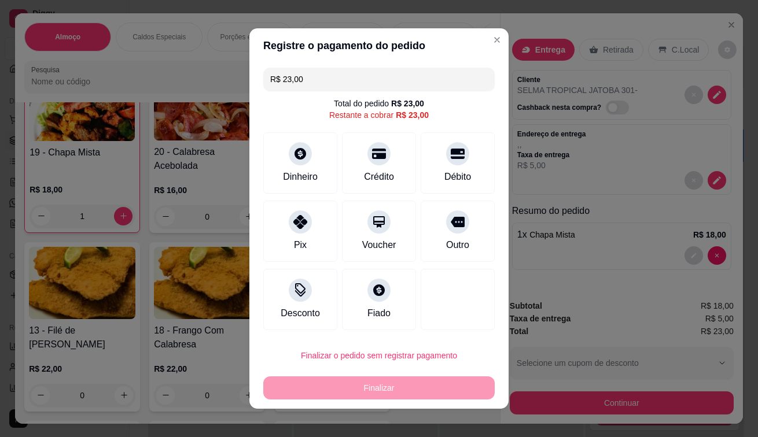
drag, startPoint x: 304, startPoint y: 237, endPoint x: 411, endPoint y: 386, distance: 183.1
click at [309, 239] on div "Pix" at bounding box center [300, 231] width 74 height 61
click at [410, 387] on button "Finalizar" at bounding box center [378, 388] width 231 height 23
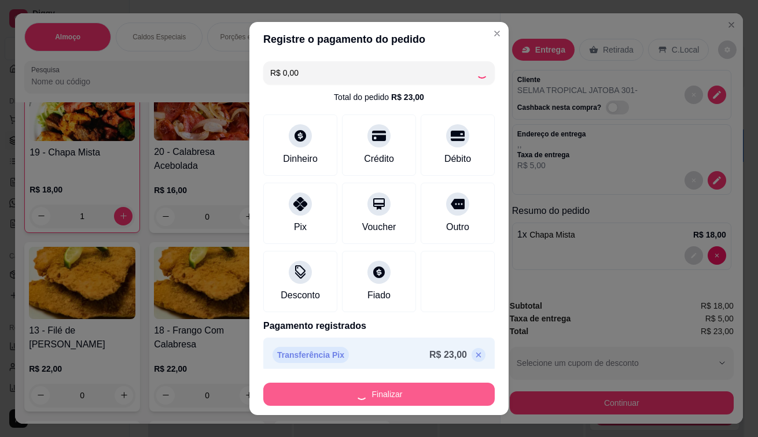
type input "R$ 0,00"
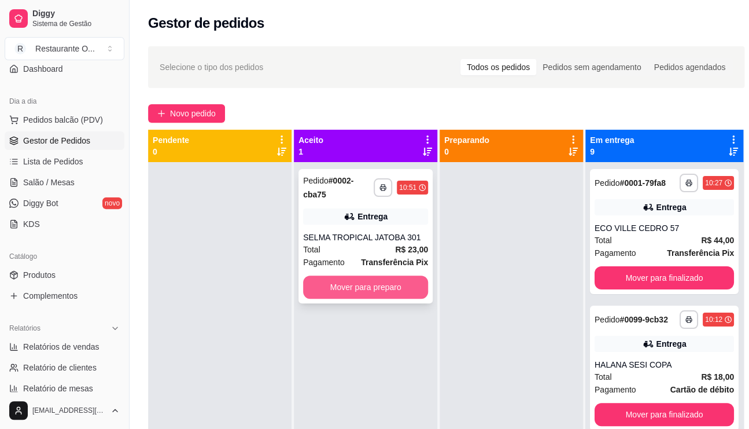
click at [402, 279] on button "Mover para preparo" at bounding box center [365, 286] width 125 height 23
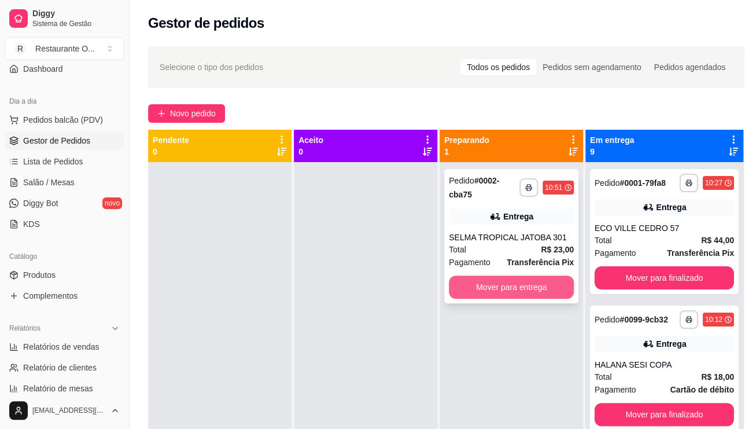
click at [490, 286] on button "Mover para entrega" at bounding box center [511, 286] width 125 height 23
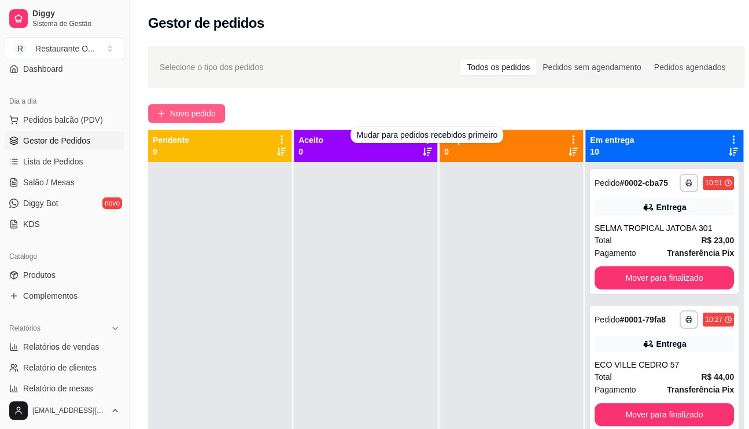
click at [209, 112] on span "Novo pedido" at bounding box center [193, 113] width 46 height 13
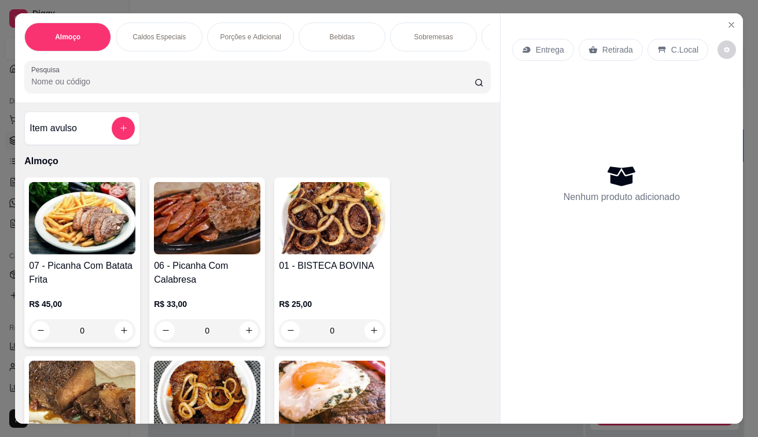
click at [544, 39] on div "Entrega" at bounding box center [543, 50] width 62 height 22
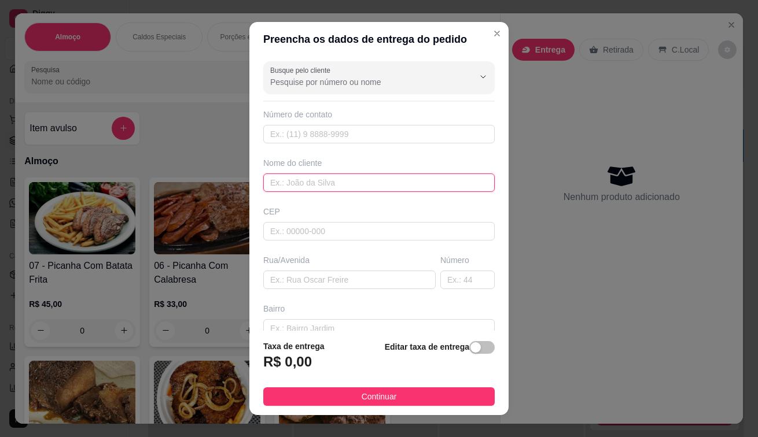
click at [297, 179] on input "text" at bounding box center [378, 183] width 231 height 19
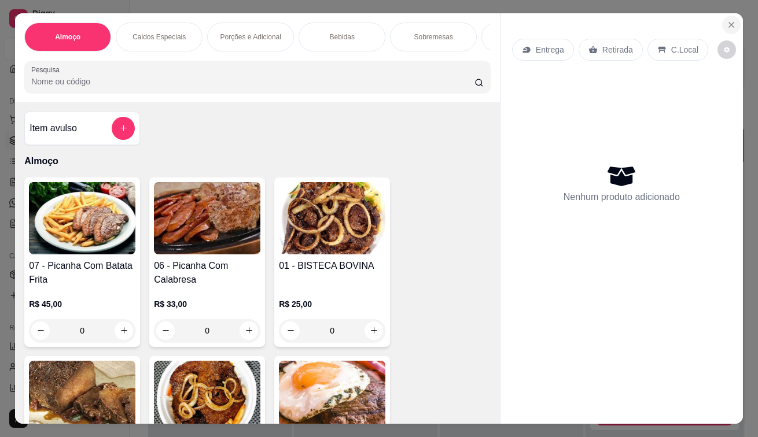
click at [726, 20] on icon "Close" at bounding box center [730, 24] width 9 height 9
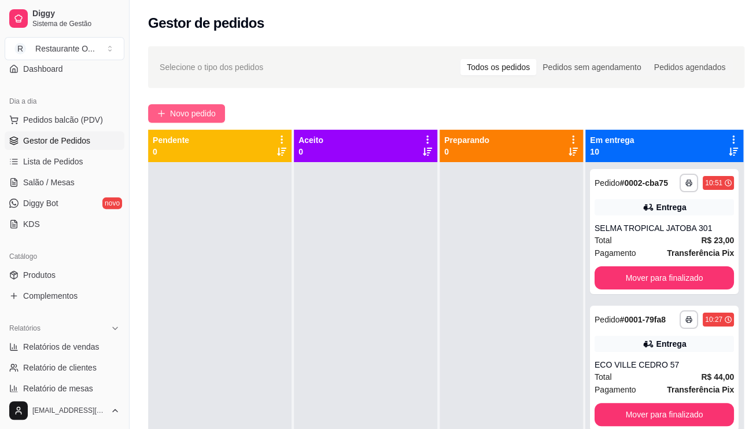
click at [178, 107] on span "Novo pedido" at bounding box center [193, 113] width 46 height 13
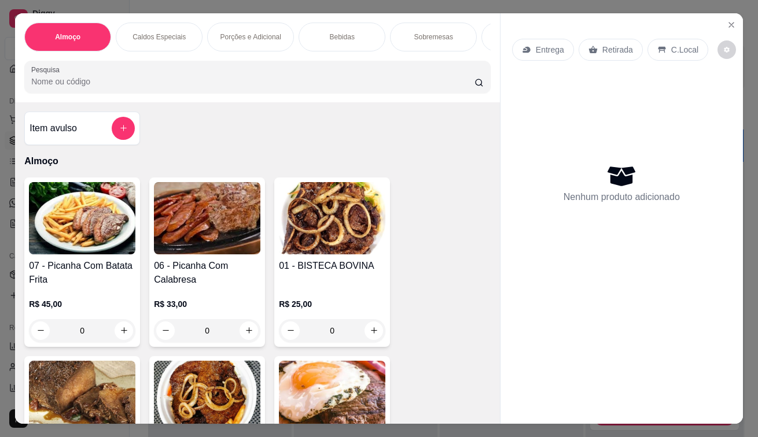
click at [538, 39] on div "Entrega" at bounding box center [543, 50] width 62 height 22
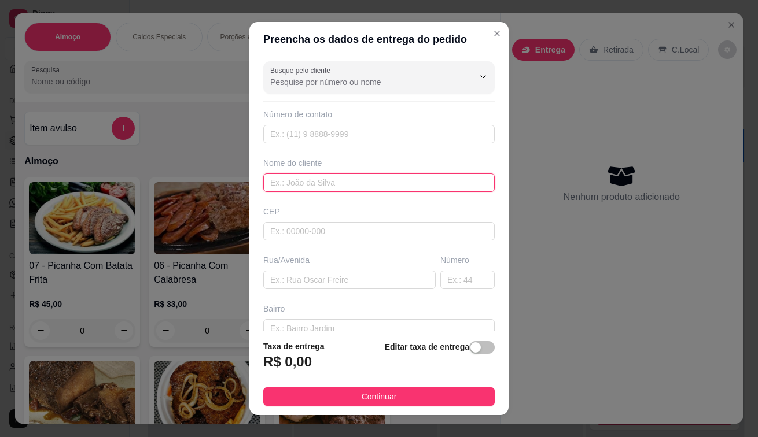
click at [308, 181] on input "text" at bounding box center [378, 183] width 231 height 19
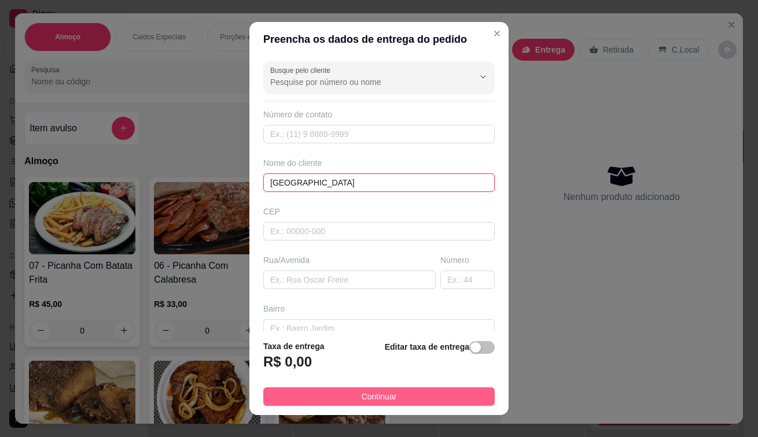
type input "[GEOGRAPHIC_DATA]"
click at [386, 391] on span "Continuar" at bounding box center [378, 396] width 35 height 13
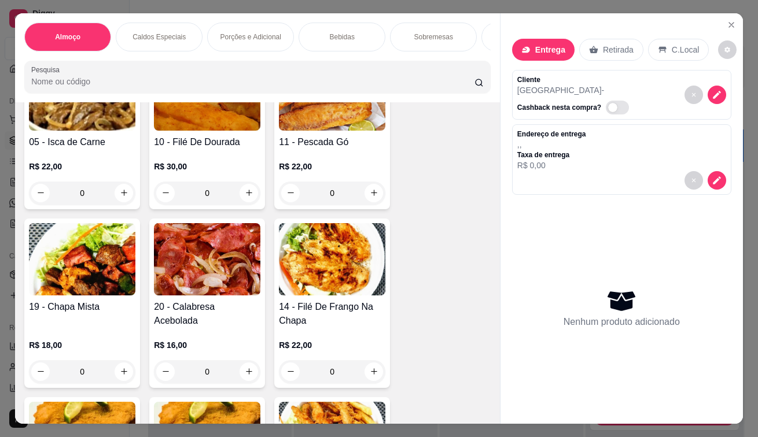
scroll to position [521, 0]
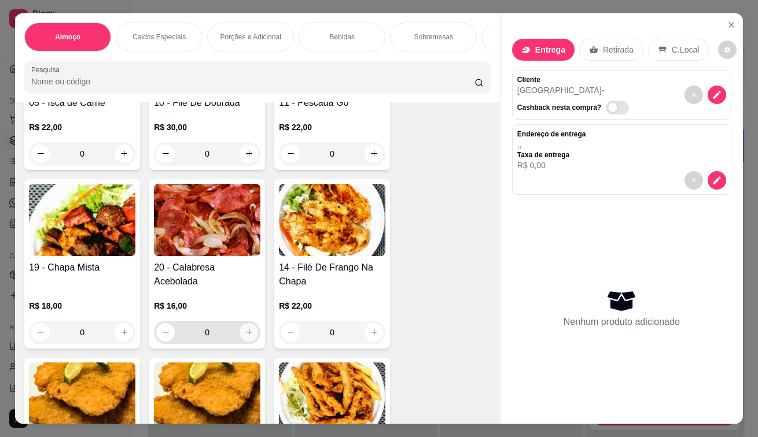
click at [248, 332] on button "increase-product-quantity" at bounding box center [248, 332] width 19 height 19
type input "1"
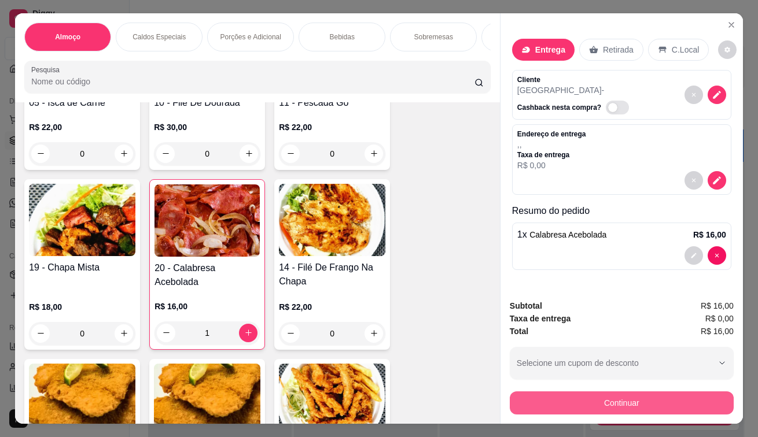
click at [570, 406] on button "Continuar" at bounding box center [622, 403] width 224 height 23
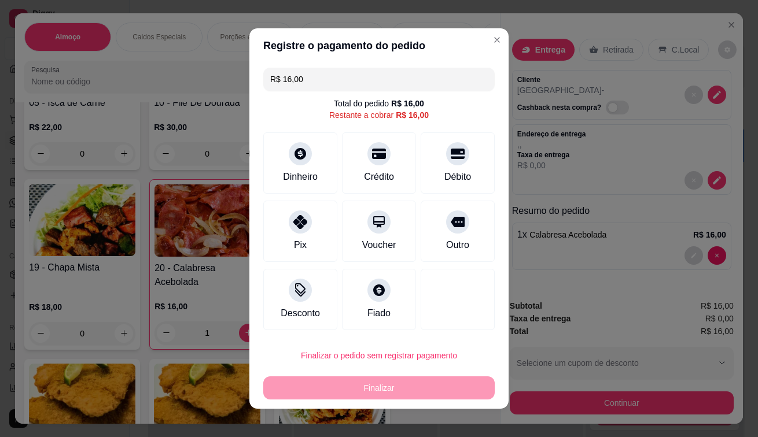
click at [312, 267] on div "R$ 16,00 Total do pedido R$ 16,00 Restante a cobrar R$ 16,00 Dinheiro Crédito D…" at bounding box center [378, 199] width 259 height 272
click at [337, 390] on div "Finalizar" at bounding box center [378, 388] width 231 height 23
click at [283, 238] on div "Pix" at bounding box center [301, 229] width 82 height 68
type input "R$ 0,00"
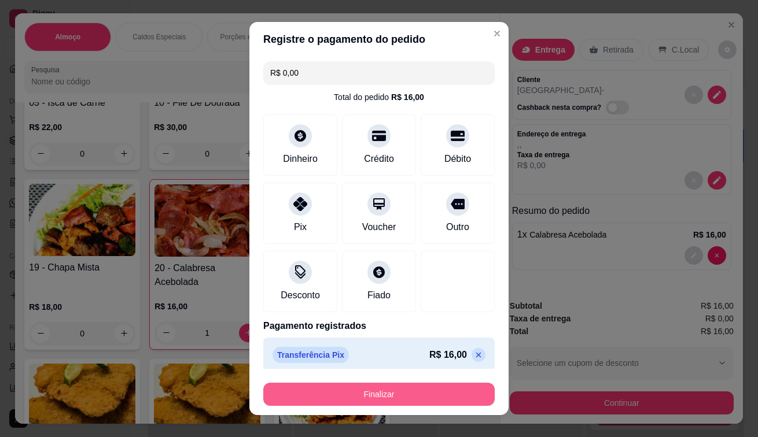
click at [381, 387] on button "Finalizar" at bounding box center [378, 394] width 231 height 23
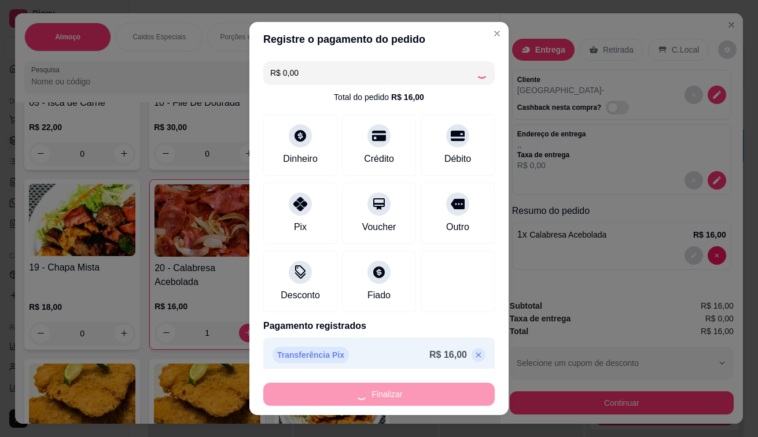
type input "0"
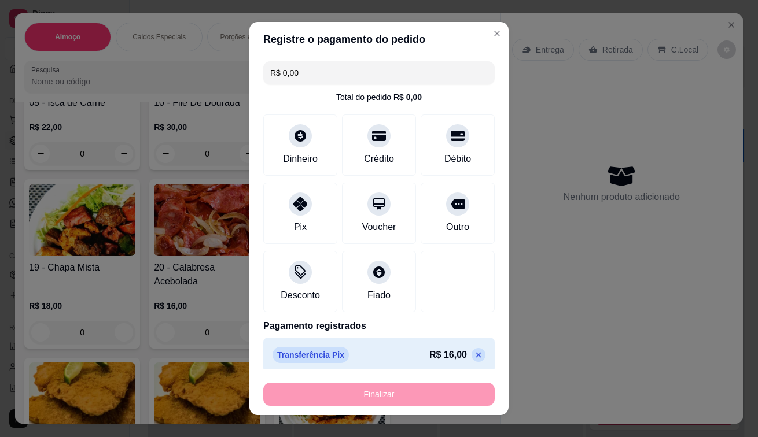
type input "-R$ 16,00"
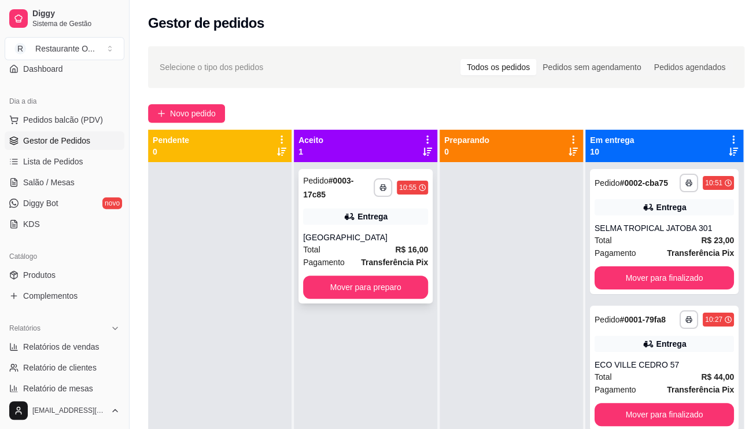
click at [363, 228] on div "**********" at bounding box center [365, 236] width 134 height 134
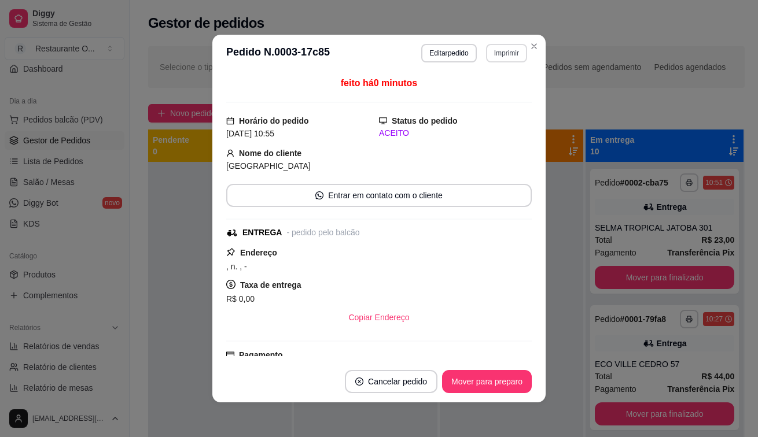
click at [486, 47] on button "Imprimir" at bounding box center [506, 53] width 41 height 19
click at [501, 372] on button "Mover para preparo" at bounding box center [487, 381] width 90 height 23
click at [501, 384] on button "Mover para preparo" at bounding box center [487, 381] width 90 height 23
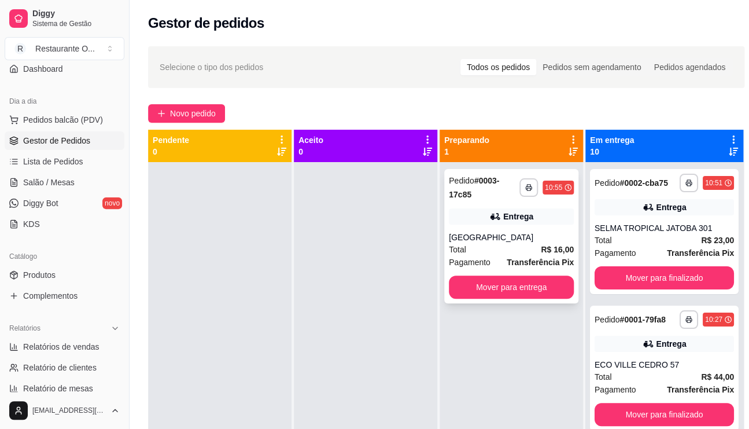
click at [500, 225] on div "**********" at bounding box center [511, 236] width 134 height 134
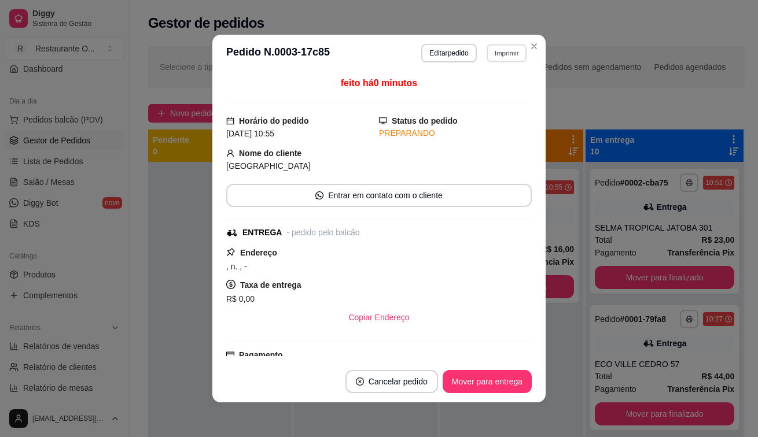
click at [515, 57] on button "Imprimir" at bounding box center [506, 53] width 40 height 18
click at [489, 90] on button "IMPRESSORA" at bounding box center [481, 93] width 81 height 18
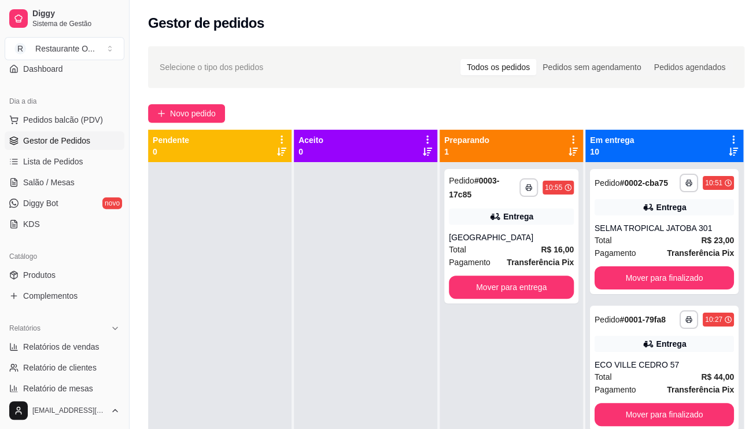
click at [643, 211] on icon at bounding box center [647, 207] width 8 height 7
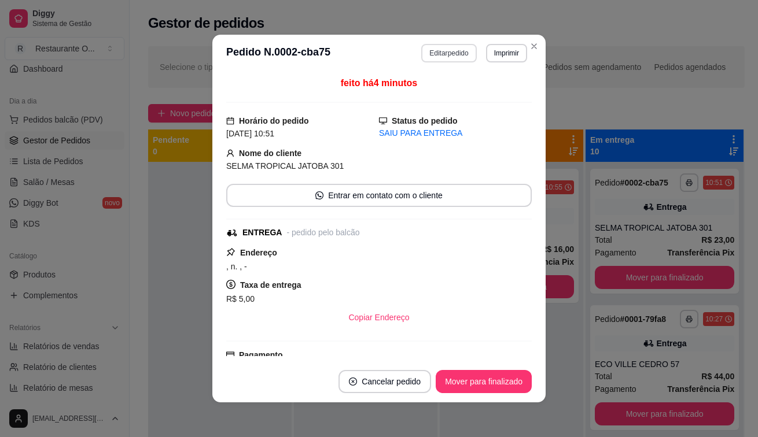
click at [439, 57] on button "Editar pedido" at bounding box center [448, 53] width 55 height 19
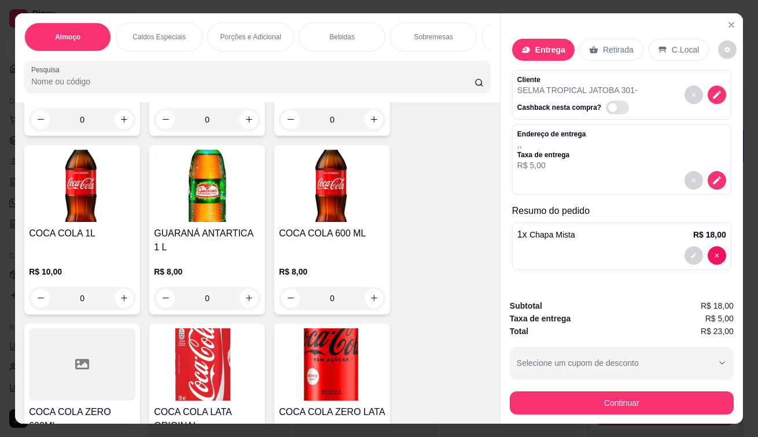
scroll to position [2776, 0]
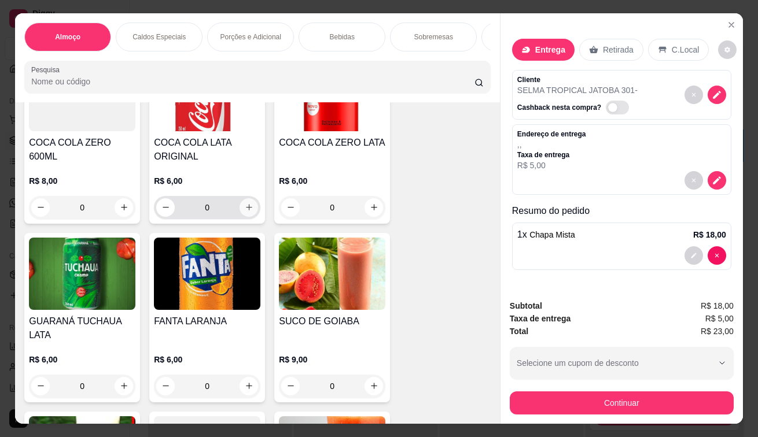
click at [245, 203] on icon "increase-product-quantity" at bounding box center [249, 207] width 9 height 9
type input "1"
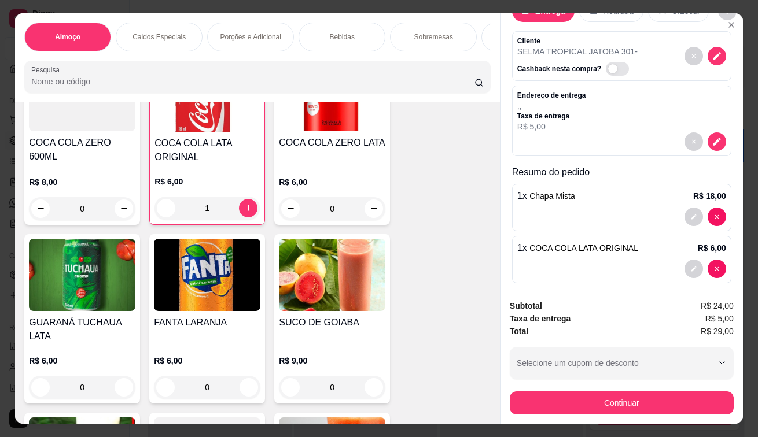
scroll to position [46, 0]
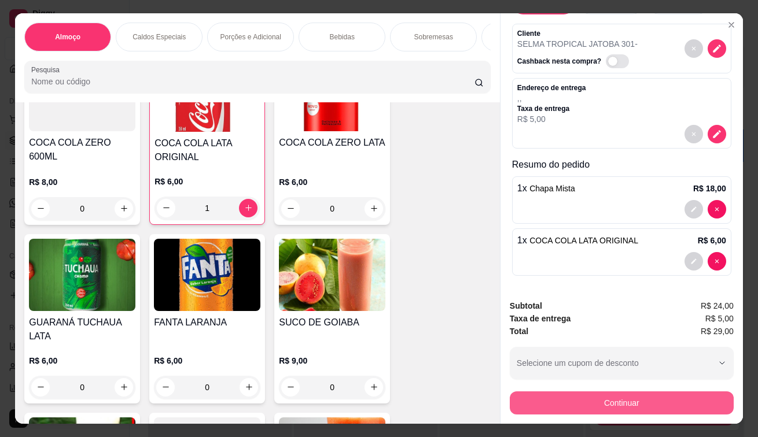
click at [592, 392] on button "Continuar" at bounding box center [622, 403] width 224 height 23
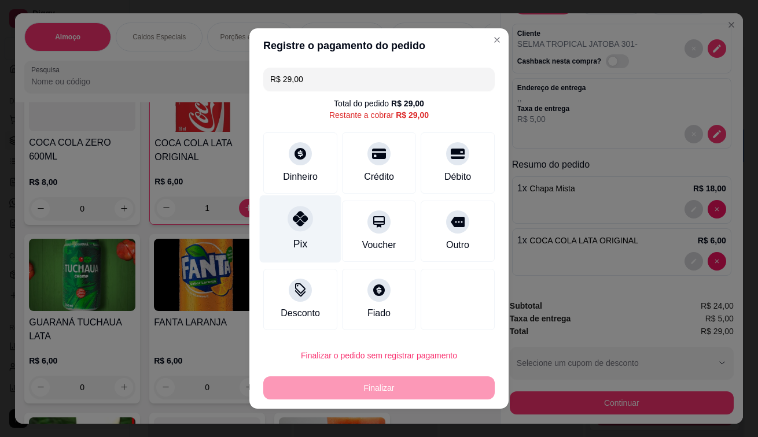
click at [297, 232] on div "Pix" at bounding box center [301, 229] width 82 height 68
type input "R$ 0,00"
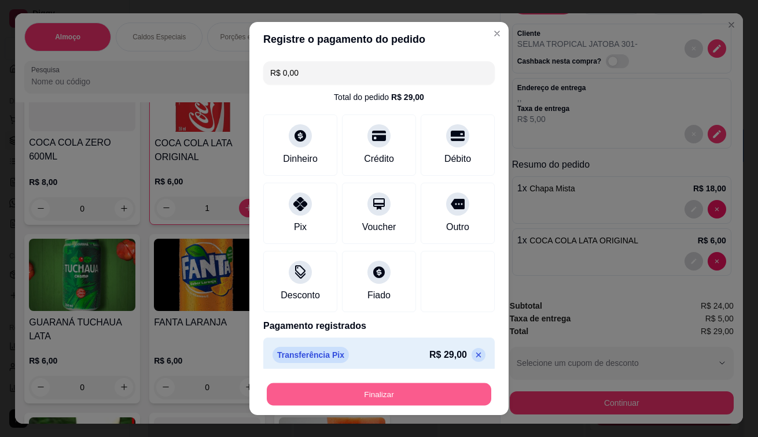
click at [339, 401] on button "Finalizar" at bounding box center [379, 394] width 224 height 23
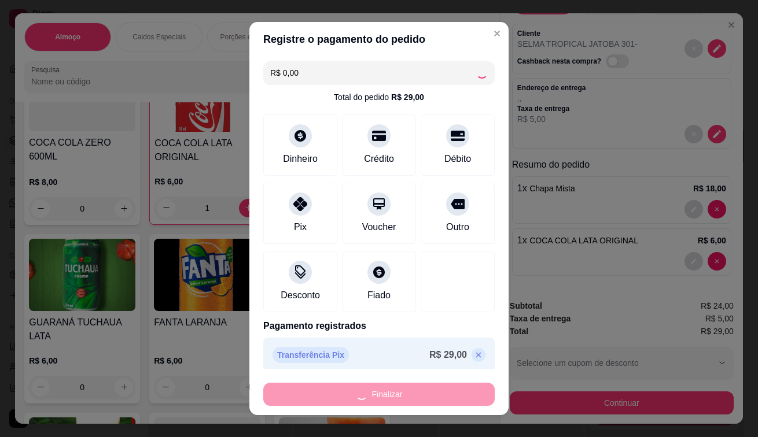
type input "0"
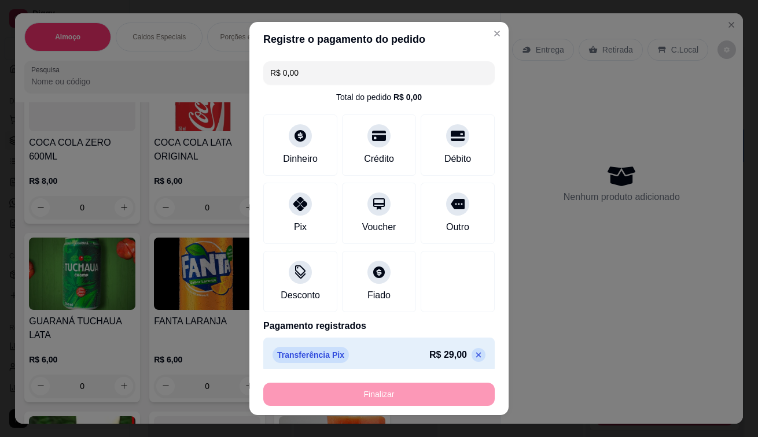
type input "-R$ 29,00"
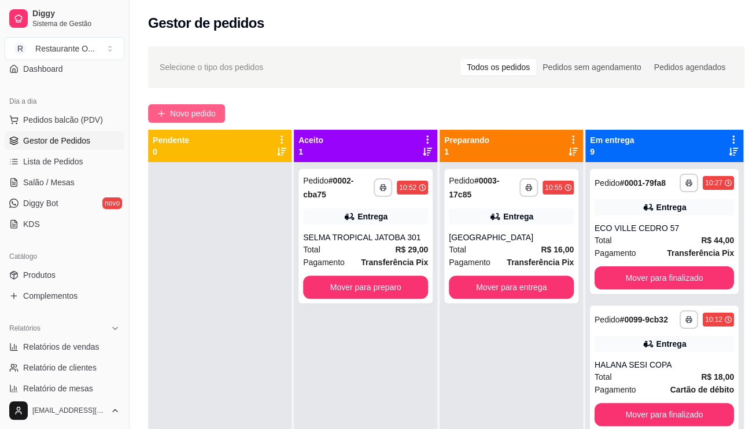
click at [196, 113] on span "Novo pedido" at bounding box center [193, 113] width 46 height 13
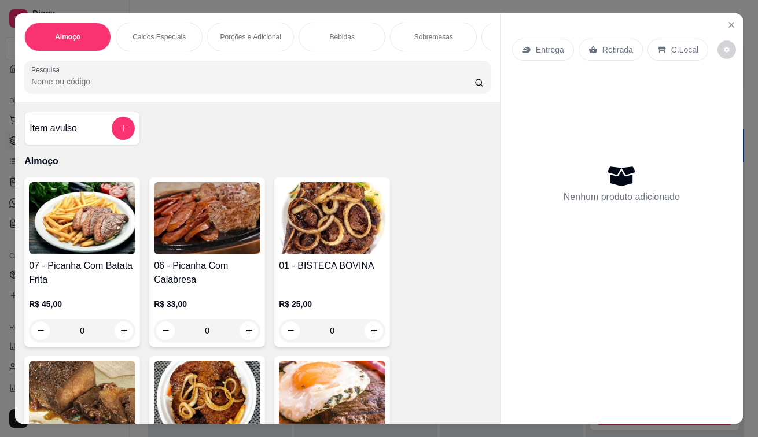
click at [544, 45] on p "Entrega" at bounding box center [550, 50] width 28 height 12
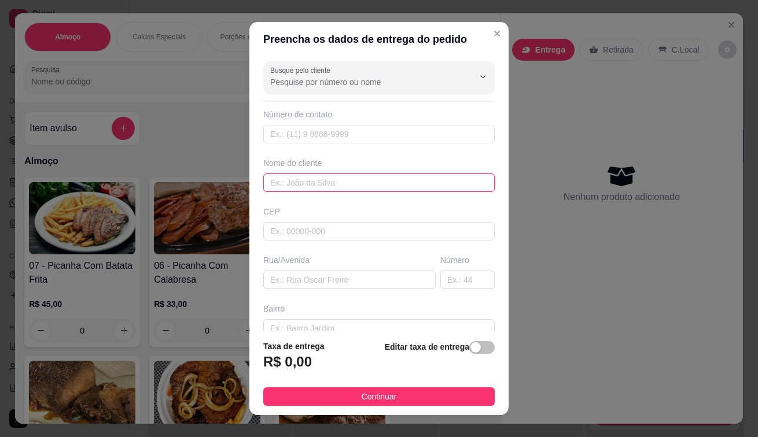
click at [294, 183] on input "text" at bounding box center [378, 183] width 231 height 19
type input "BOSQUE VILLE G 604"
click at [464, 356] on div "Editar taxa de entrega" at bounding box center [440, 359] width 110 height 38
click at [471, 349] on span "button" at bounding box center [481, 347] width 25 height 13
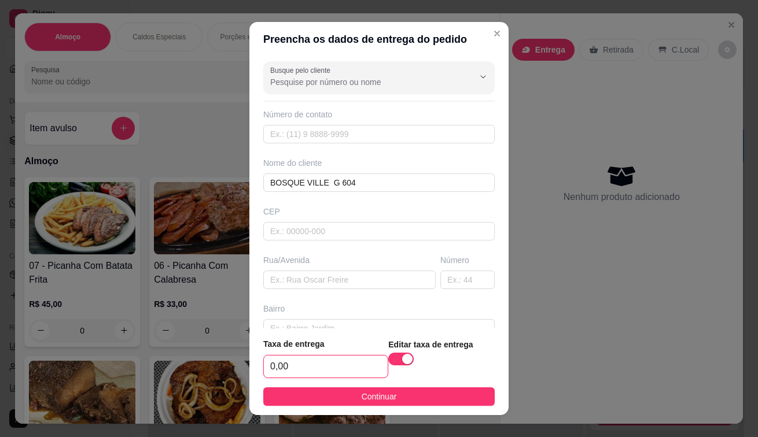
click at [344, 364] on input "0,00" at bounding box center [326, 367] width 124 height 22
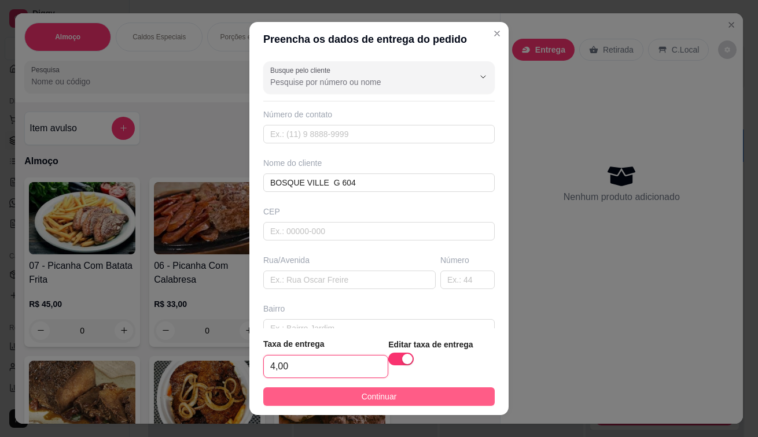
type input "4,00"
click at [324, 401] on button "Continuar" at bounding box center [378, 396] width 231 height 19
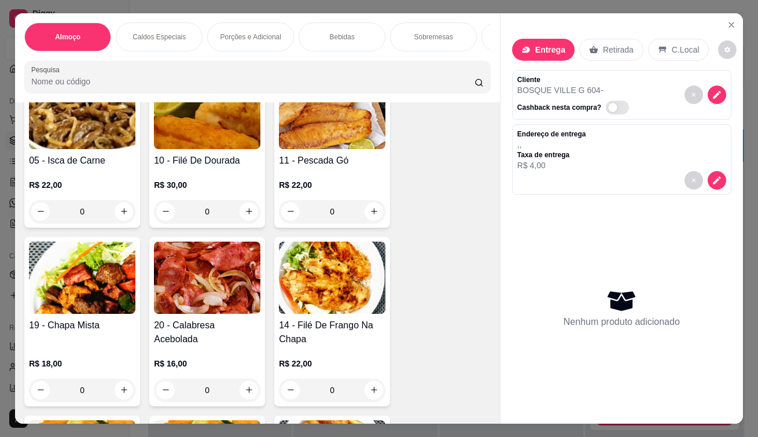
scroll to position [636, 0]
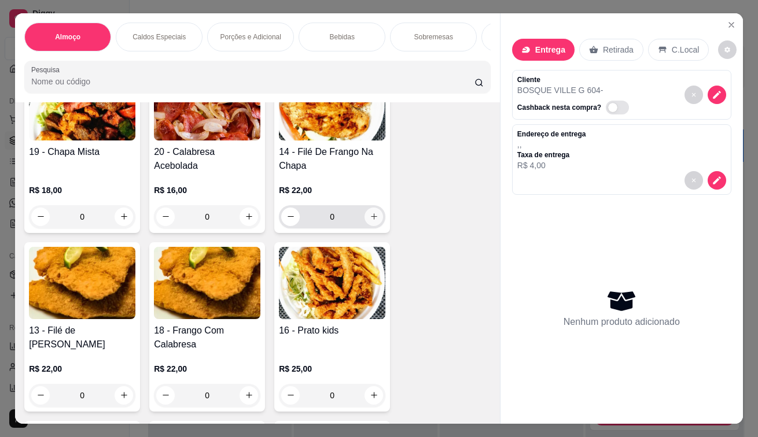
click at [370, 221] on icon "increase-product-quantity" at bounding box center [374, 216] width 9 height 9
type input "1"
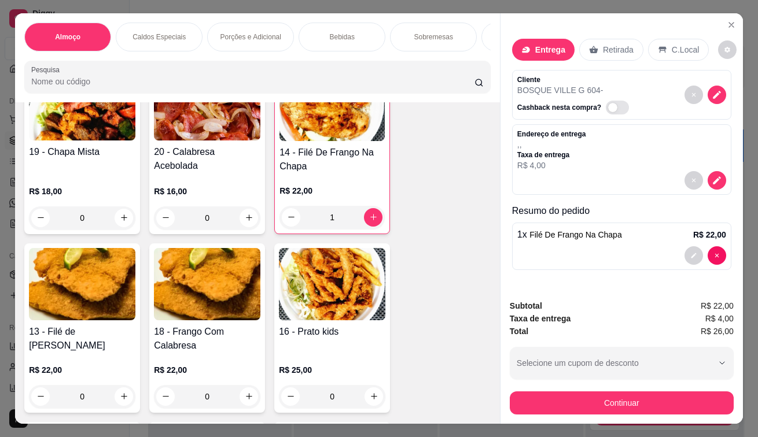
click at [700, 252] on div at bounding box center [705, 255] width 42 height 19
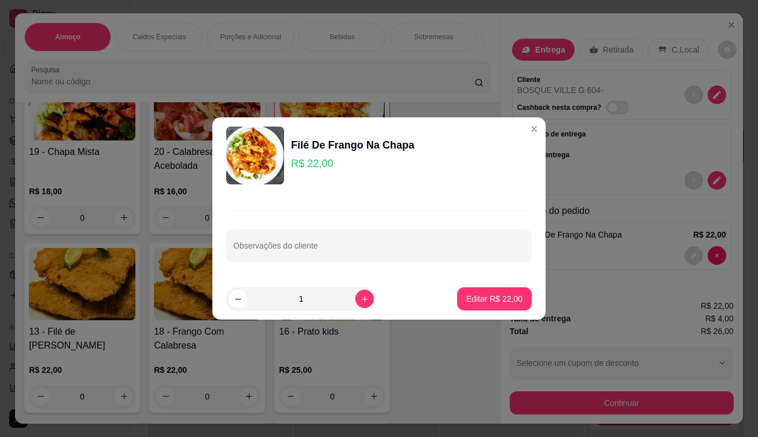
click at [368, 245] on input "Observações do cliente" at bounding box center [378, 251] width 291 height 12
type input "SEM SALADA"
click at [466, 303] on p "Editar R$ 22,00" at bounding box center [494, 299] width 56 height 12
type input "0"
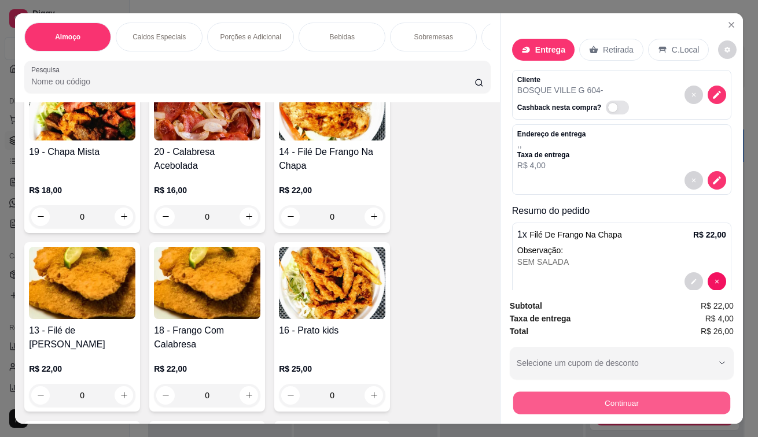
click at [531, 405] on button "Continuar" at bounding box center [621, 403] width 217 height 23
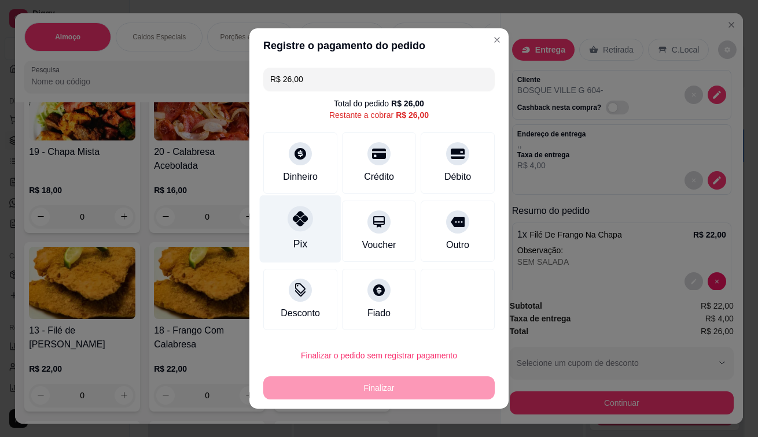
click at [294, 239] on div "Pix" at bounding box center [300, 244] width 14 height 15
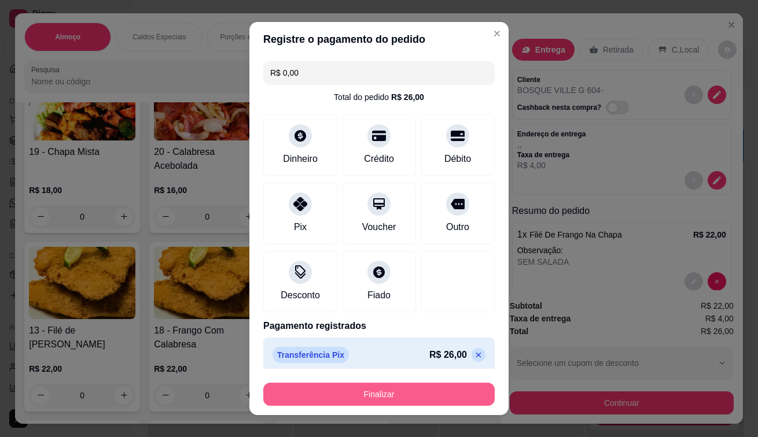
click at [353, 394] on button "Finalizar" at bounding box center [378, 394] width 231 height 23
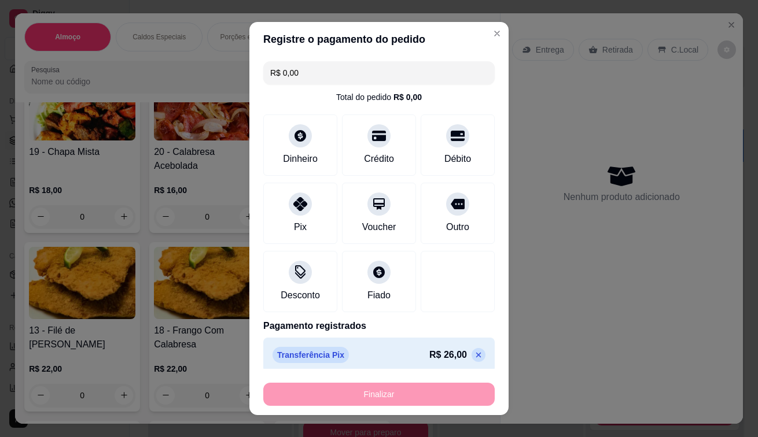
type input "-R$ 26,00"
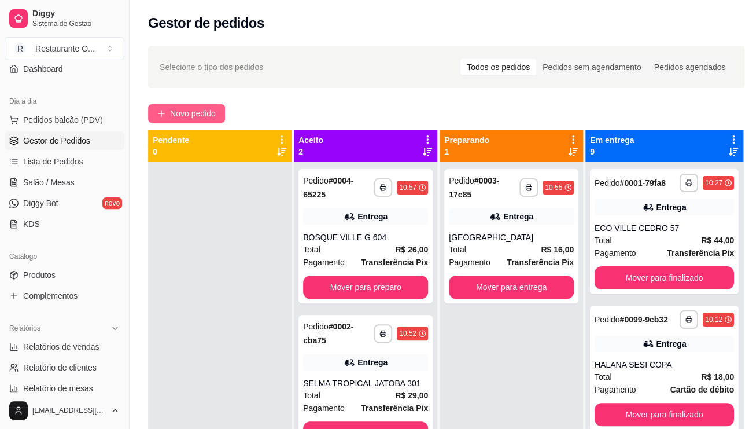
click at [196, 107] on span "Novo pedido" at bounding box center [193, 113] width 46 height 13
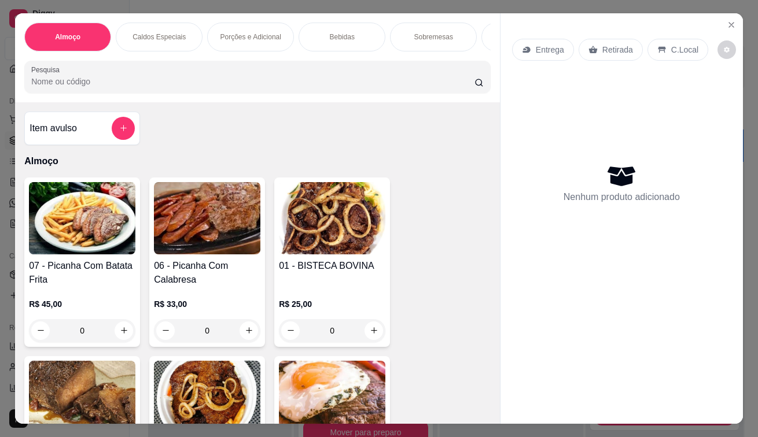
click at [552, 44] on p "Entrega" at bounding box center [550, 50] width 28 height 12
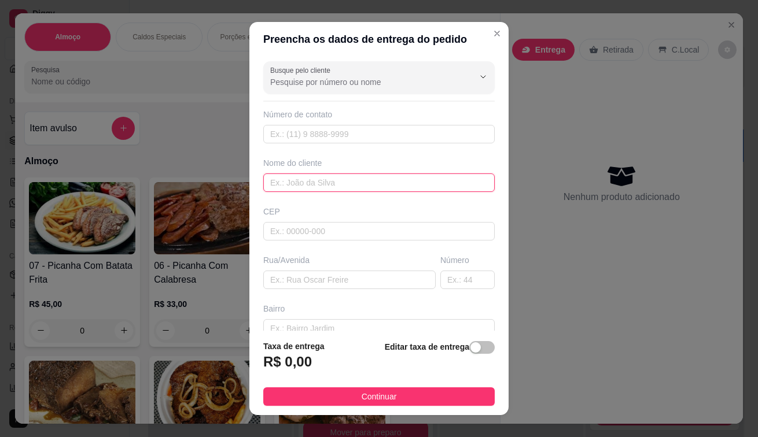
click at [383, 180] on input "text" at bounding box center [378, 183] width 231 height 19
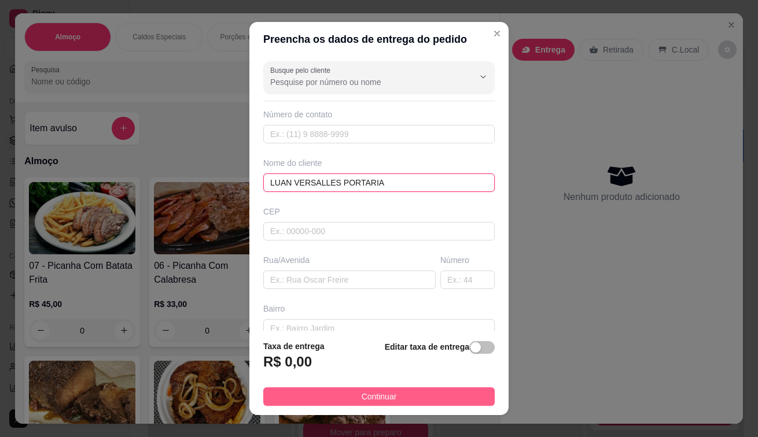
type input "[PERSON_NAME] PORTARIA"
click at [370, 398] on span "Continuar" at bounding box center [378, 396] width 35 height 13
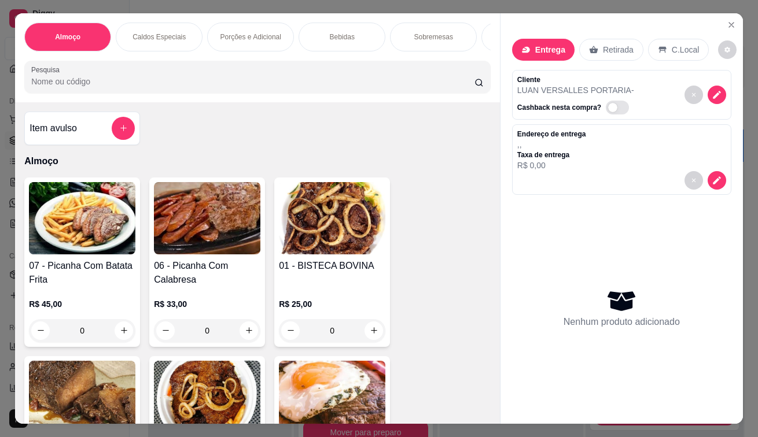
scroll to position [289, 0]
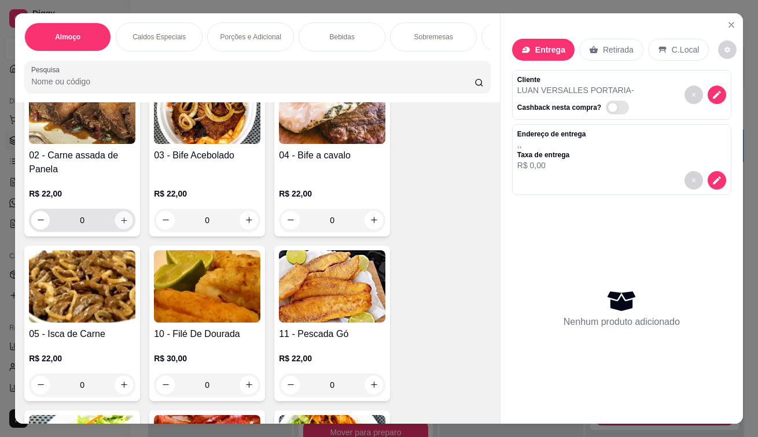
click at [121, 219] on button "increase-product-quantity" at bounding box center [124, 220] width 18 height 18
type input "1"
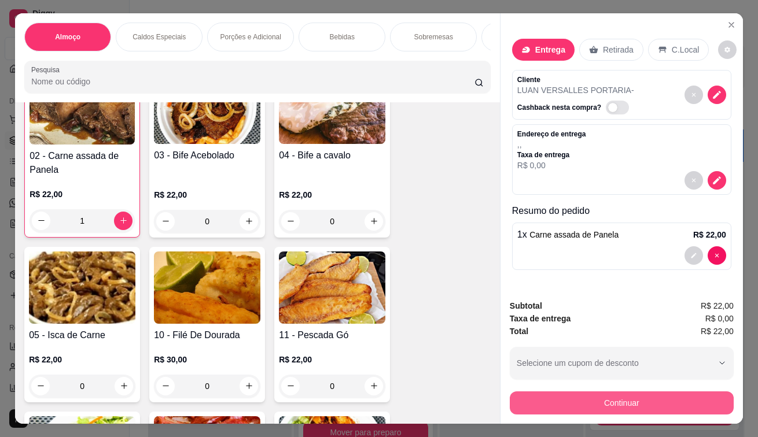
click at [515, 392] on button "Continuar" at bounding box center [622, 403] width 224 height 23
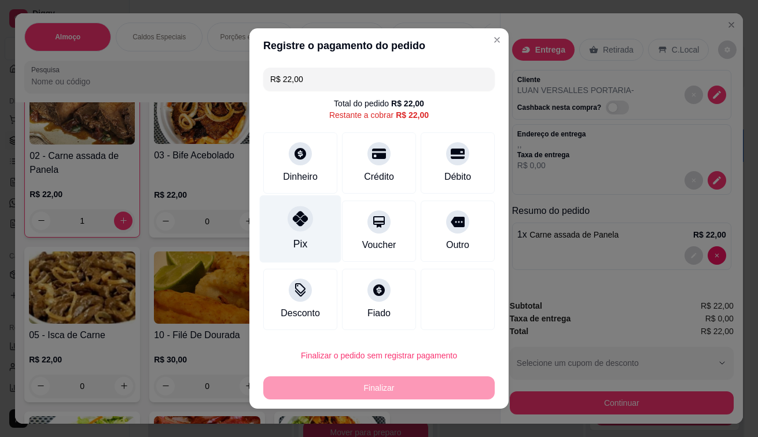
click at [301, 238] on div "Pix" at bounding box center [301, 229] width 82 height 68
type input "R$ 0,00"
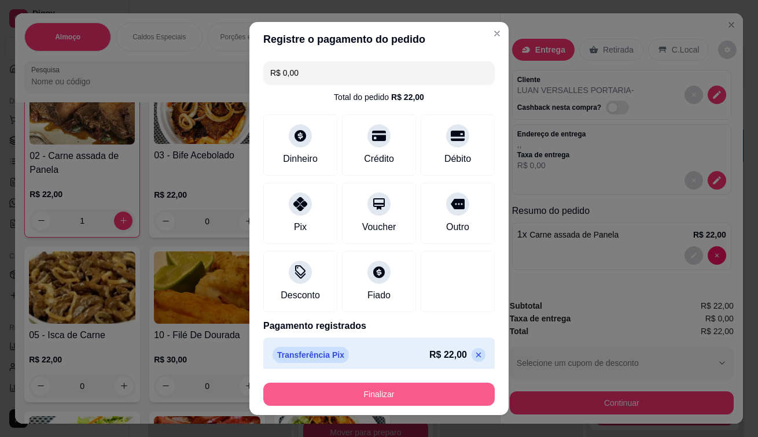
click at [440, 401] on button "Finalizar" at bounding box center [378, 394] width 231 height 23
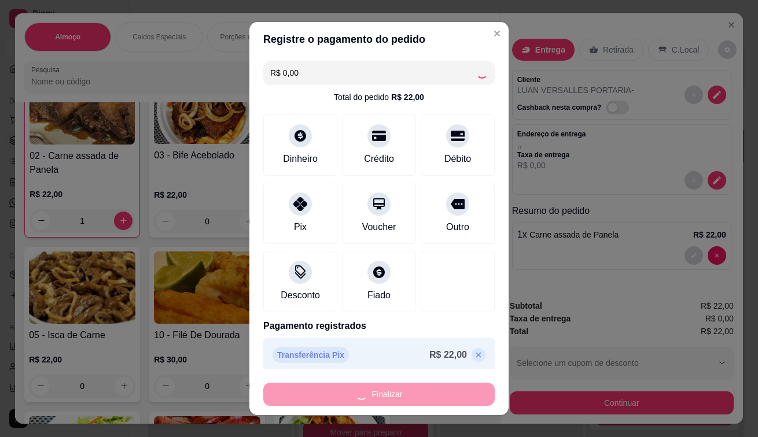
type input "0"
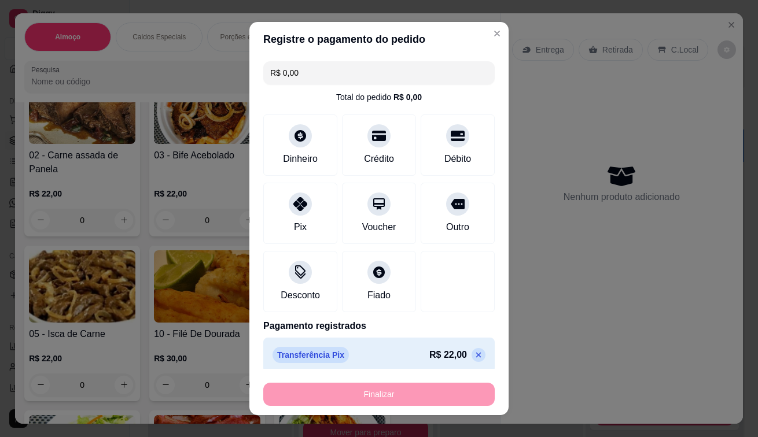
type input "-R$ 22,00"
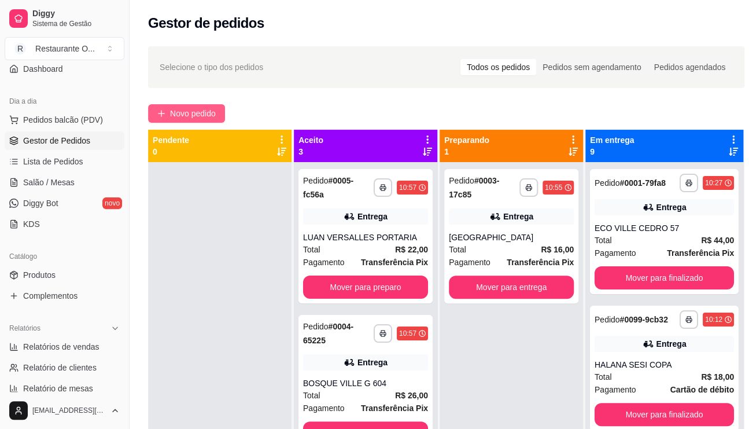
click at [224, 117] on button "Novo pedido" at bounding box center [186, 113] width 77 height 19
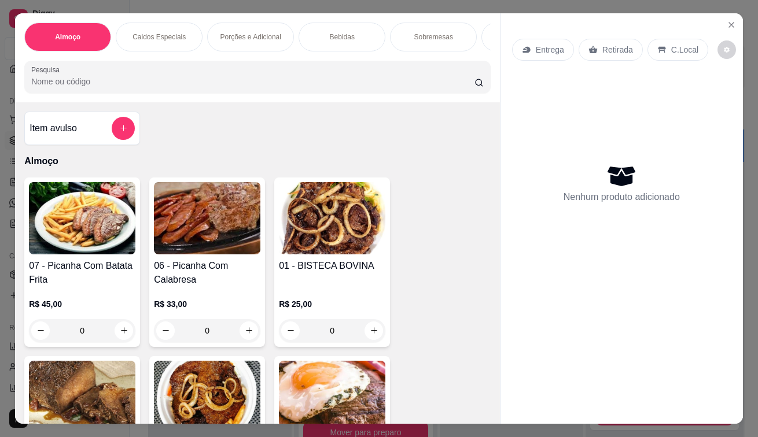
click at [543, 52] on div "Entrega" at bounding box center [543, 50] width 62 height 22
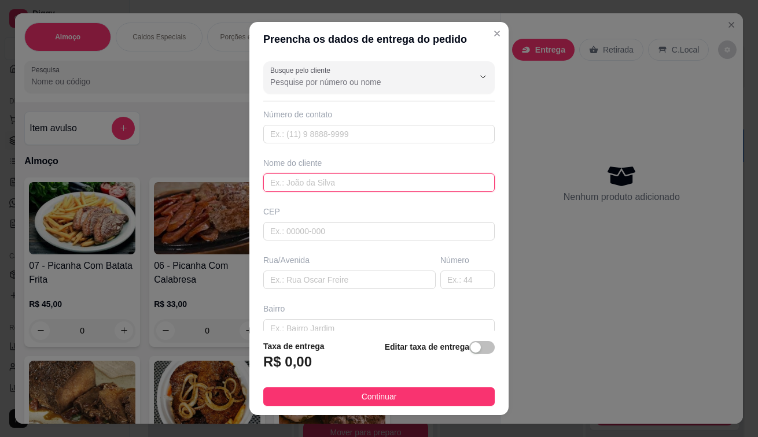
click at [304, 190] on input "text" at bounding box center [378, 183] width 231 height 19
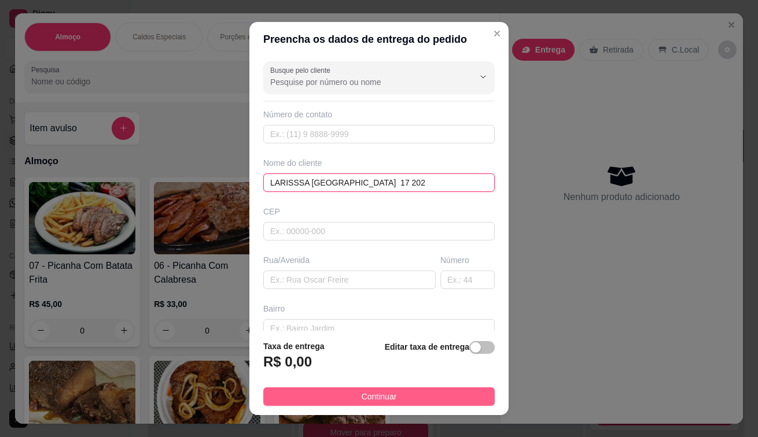
type input "LARISSSA [GEOGRAPHIC_DATA] 17 202"
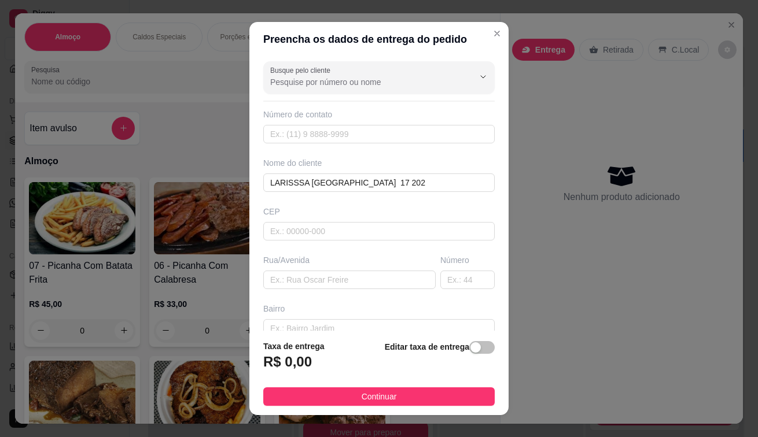
click at [337, 399] on button "Continuar" at bounding box center [378, 396] width 231 height 19
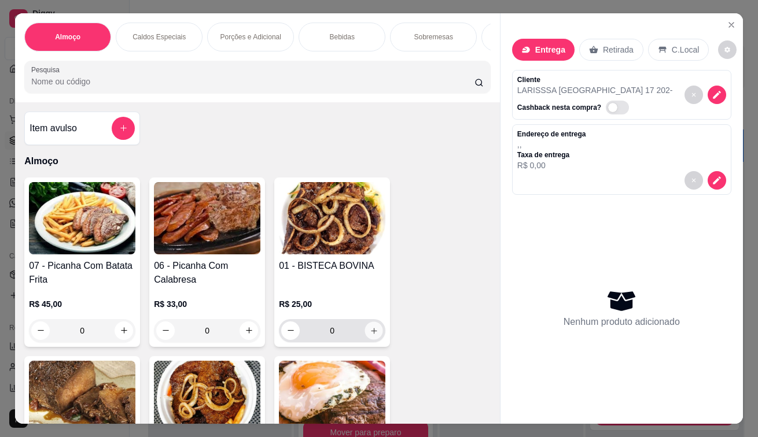
click at [370, 331] on icon "increase-product-quantity" at bounding box center [374, 330] width 9 height 9
type input "1"
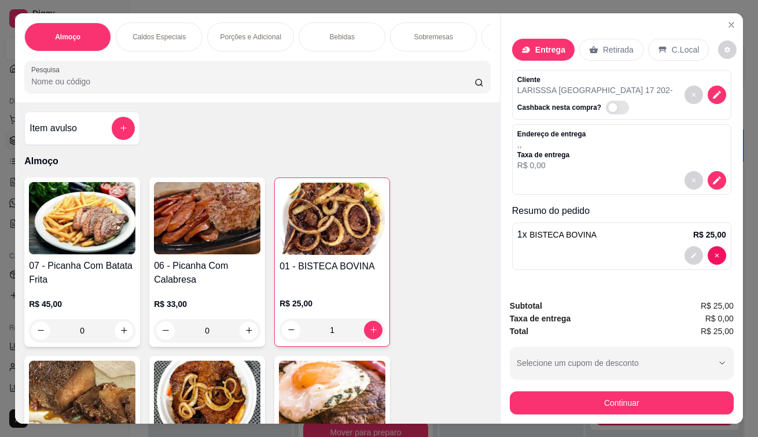
click at [520, 411] on div "Subtotal R$ 25,00 Taxa de entrega R$ 0,00 Total R$ 25,00 Selecione um cupom de …" at bounding box center [621, 357] width 242 height 134
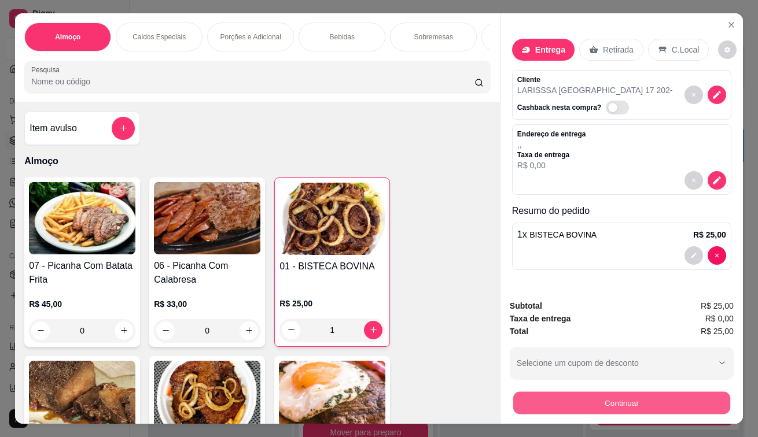
click at [534, 398] on button "Continuar" at bounding box center [621, 403] width 217 height 23
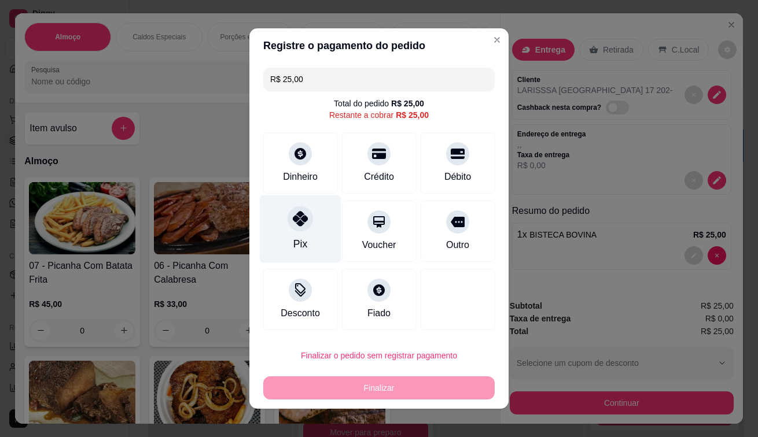
click at [304, 236] on div "Pix" at bounding box center [301, 229] width 82 height 68
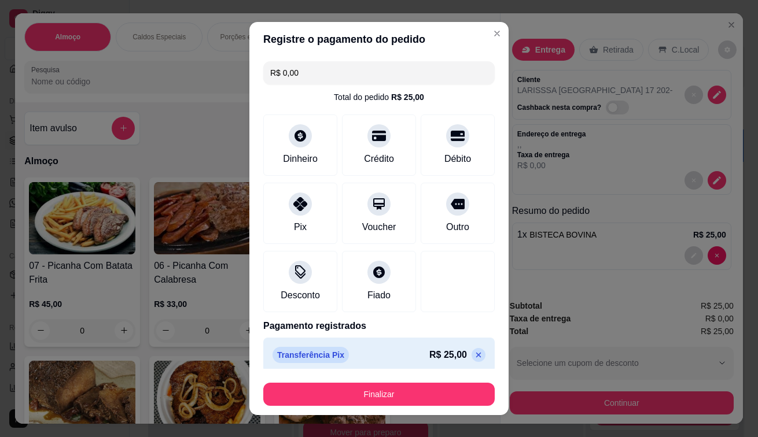
type input "R$ 0,00"
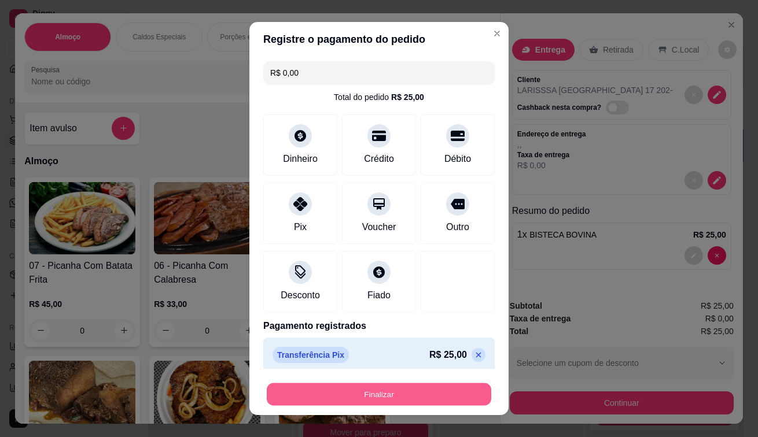
click at [345, 395] on button "Finalizar" at bounding box center [379, 394] width 224 height 23
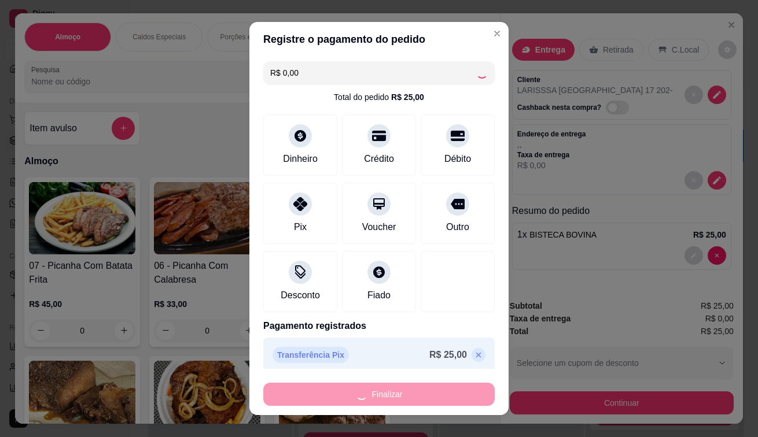
type input "0"
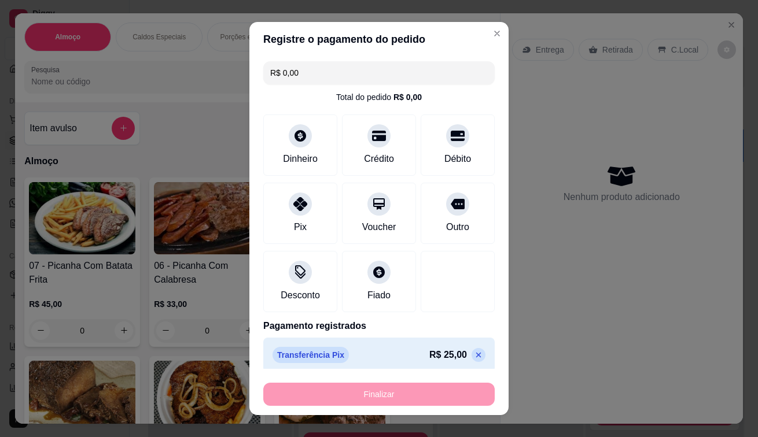
type input "-R$ 25,00"
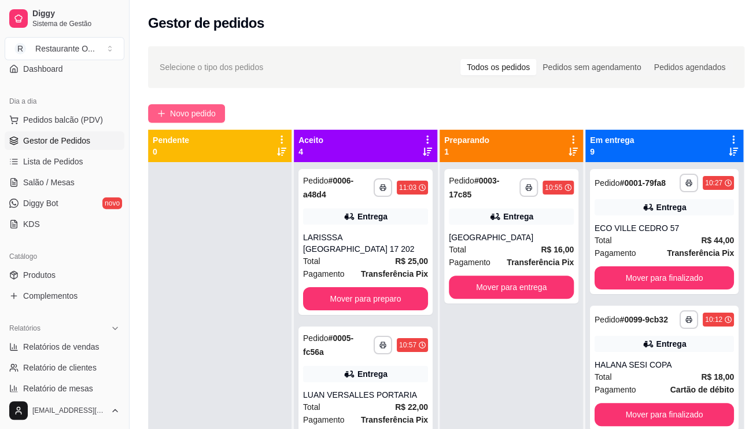
click at [179, 109] on span "Novo pedido" at bounding box center [193, 113] width 46 height 13
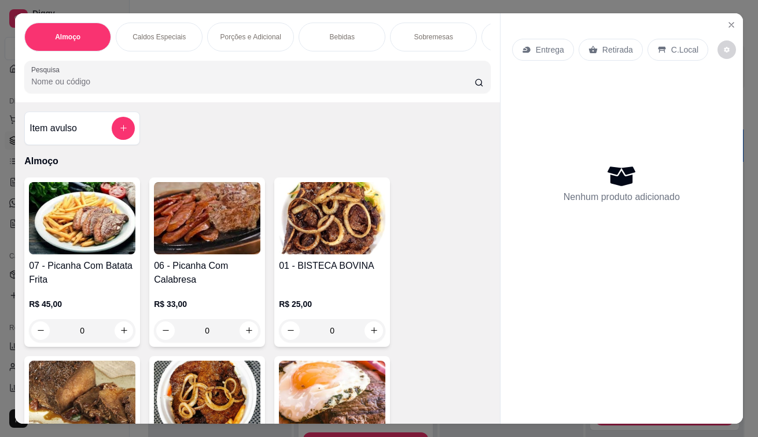
click at [547, 54] on div "Entrega" at bounding box center [543, 50] width 62 height 22
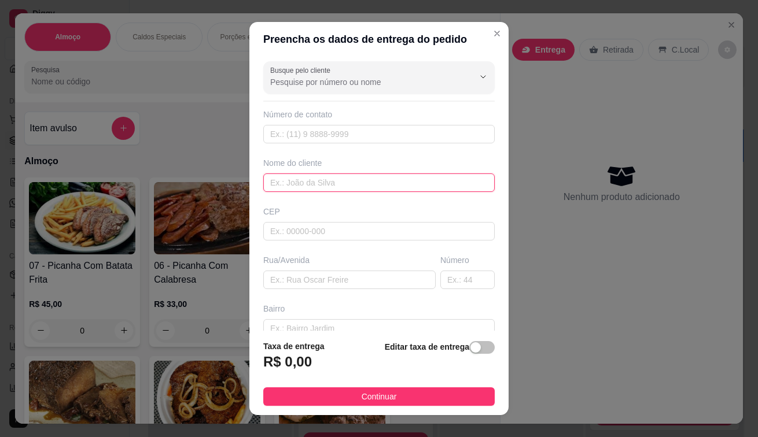
click at [335, 185] on input "text" at bounding box center [378, 183] width 231 height 19
click at [268, 182] on input "JRDIM INDEPENDENCIA 24 103" at bounding box center [378, 183] width 231 height 19
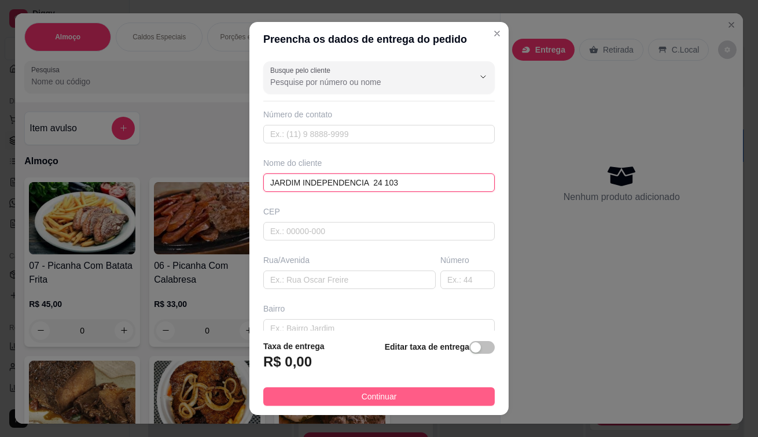
type input "JARDIM INDEPENDENCIA 24 103"
click at [384, 398] on span "Continuar" at bounding box center [378, 396] width 35 height 13
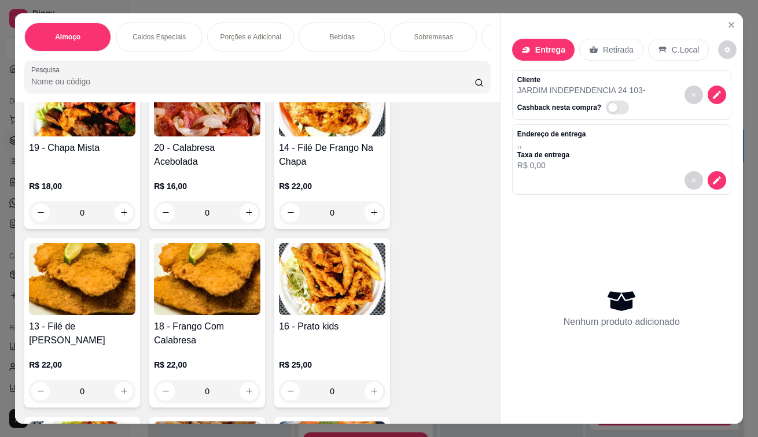
scroll to position [752, 0]
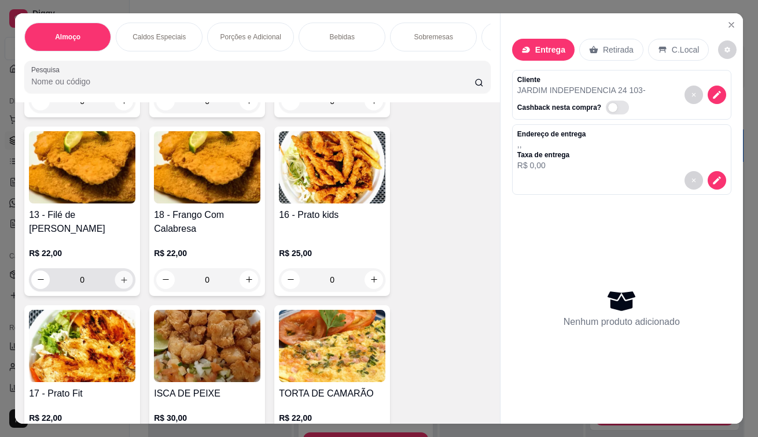
click at [120, 282] on icon "increase-product-quantity" at bounding box center [124, 279] width 9 height 9
type input "1"
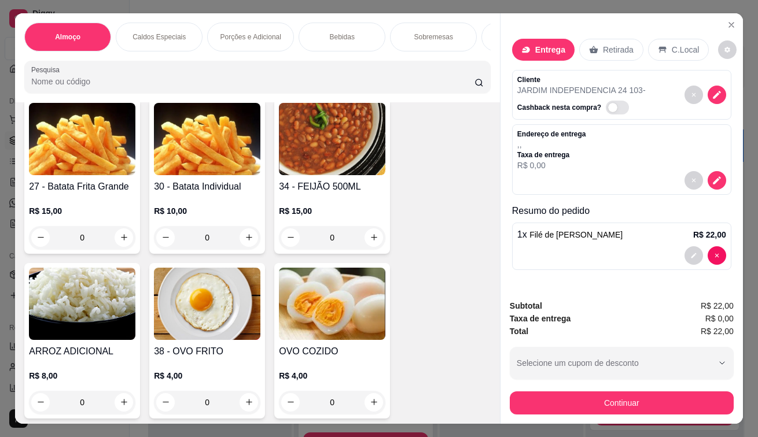
scroll to position [1851, 0]
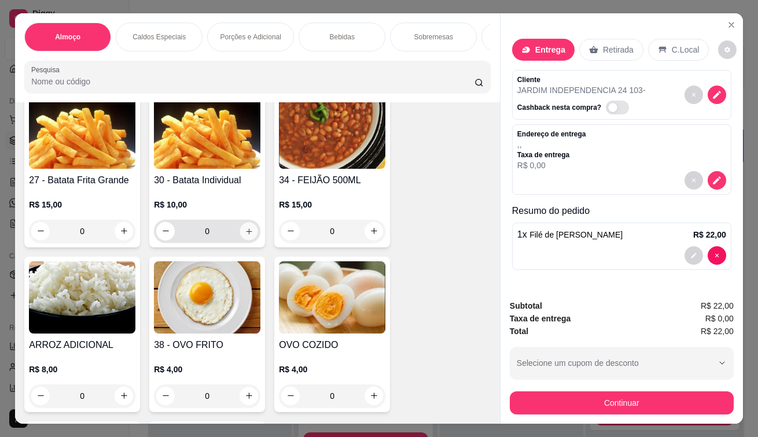
click at [246, 234] on icon "increase-product-quantity" at bounding box center [249, 231] width 6 height 6
type input "1"
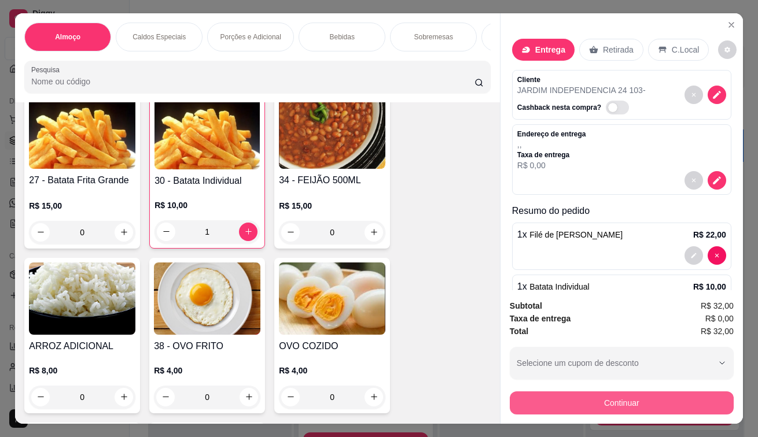
click at [532, 392] on button "Continuar" at bounding box center [622, 403] width 224 height 23
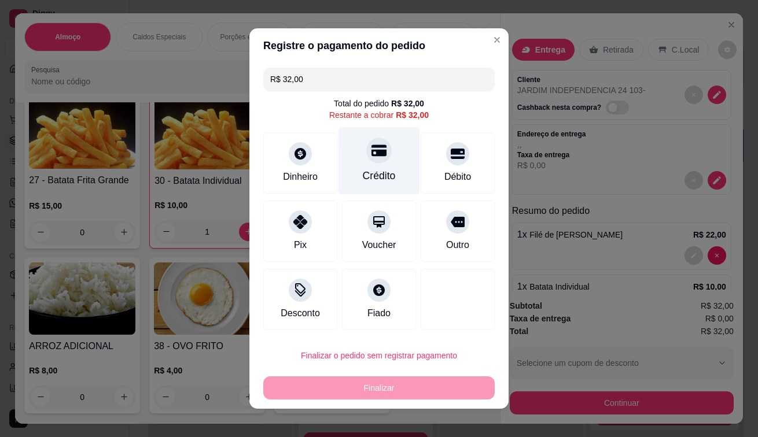
click at [359, 160] on div "Crédito" at bounding box center [379, 161] width 82 height 68
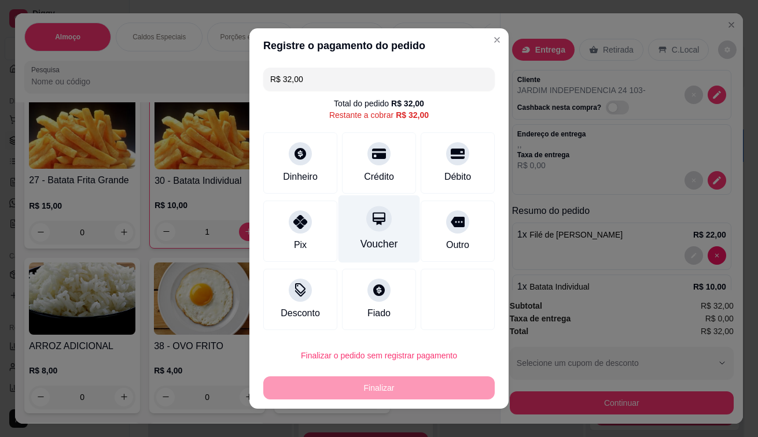
type input "R$ 0,00"
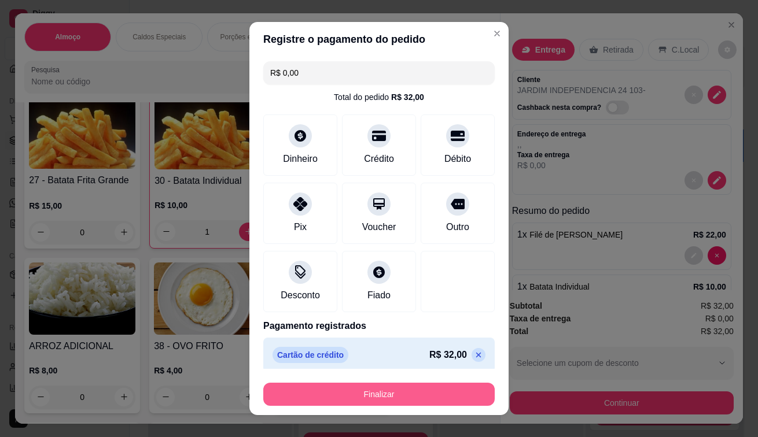
click at [373, 397] on button "Finalizar" at bounding box center [378, 394] width 231 height 23
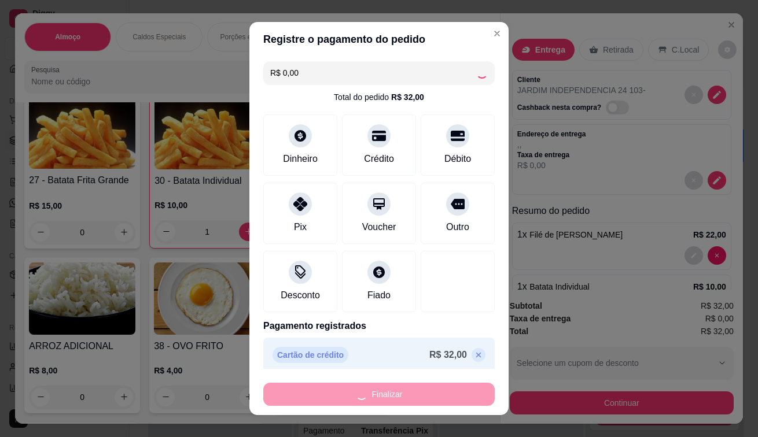
type input "0"
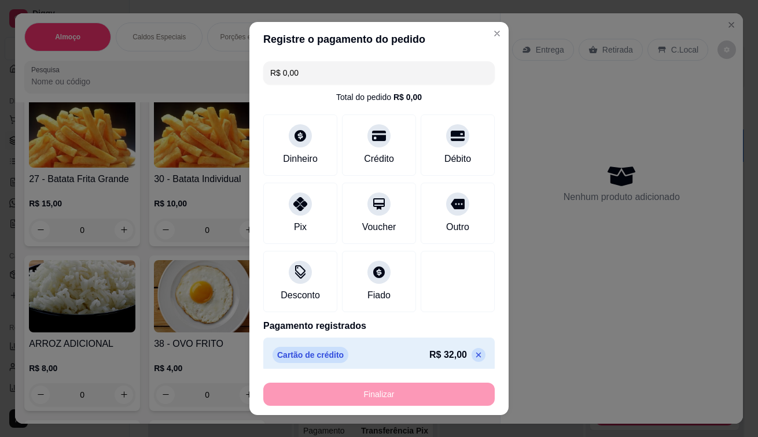
type input "-R$ 32,00"
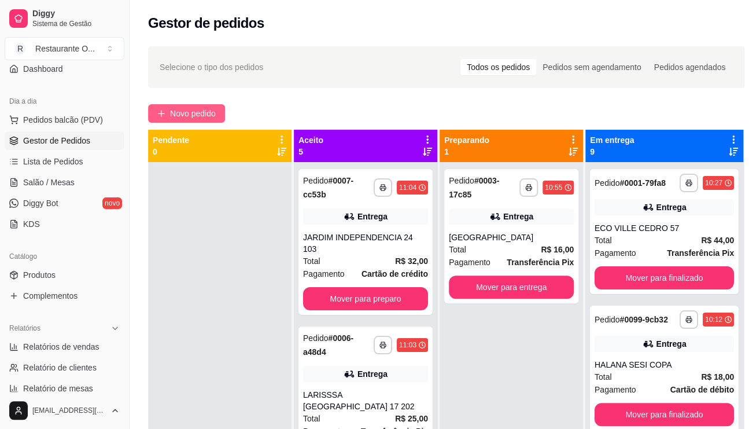
click at [191, 115] on span "Novo pedido" at bounding box center [193, 113] width 46 height 13
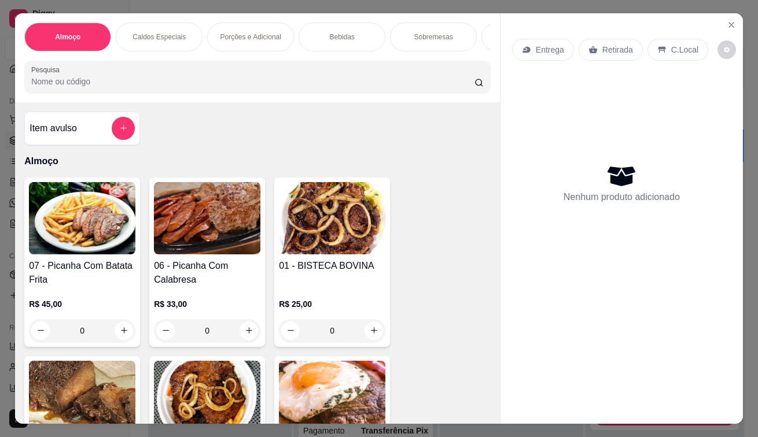
click at [536, 47] on p "Entrega" at bounding box center [550, 50] width 28 height 12
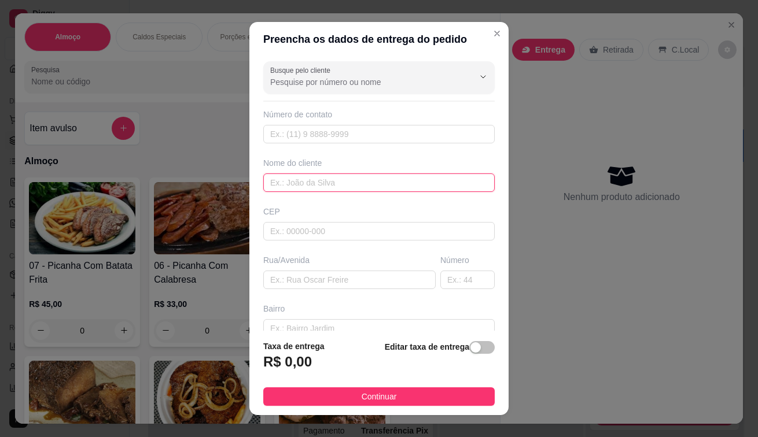
click at [345, 175] on input "text" at bounding box center [378, 183] width 231 height 19
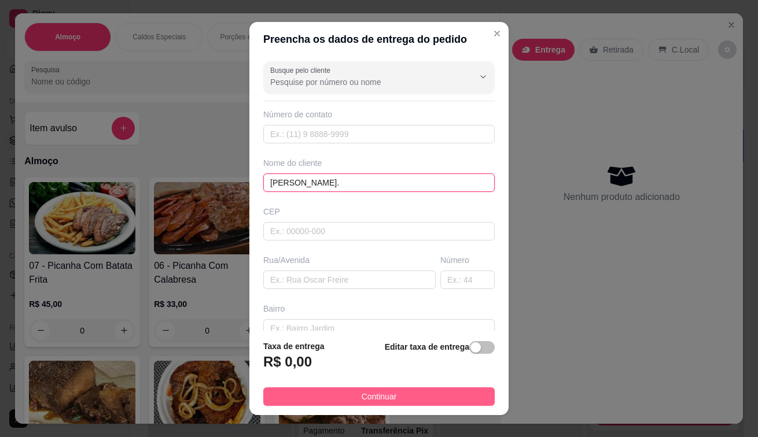
type input "[PERSON_NAME] DO [PERSON_NAME]."
click at [298, 397] on button "Continuar" at bounding box center [378, 396] width 231 height 19
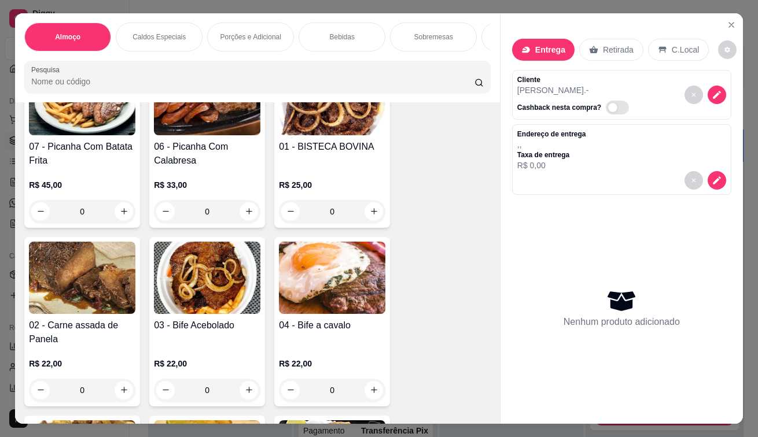
scroll to position [231, 0]
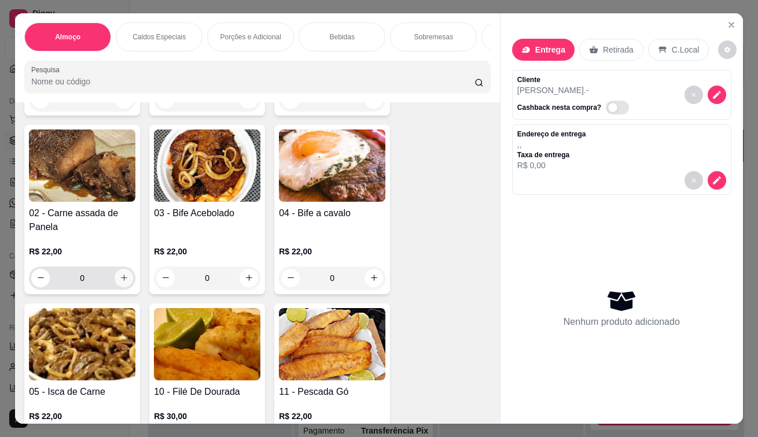
click at [115, 278] on button "increase-product-quantity" at bounding box center [124, 278] width 19 height 19
type input "1"
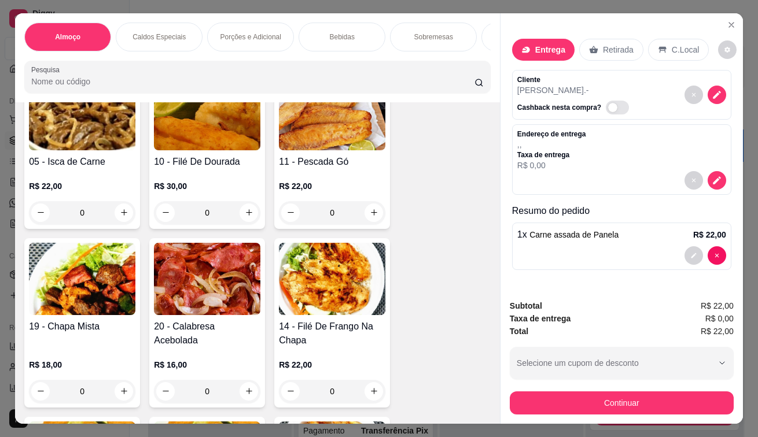
scroll to position [636, 0]
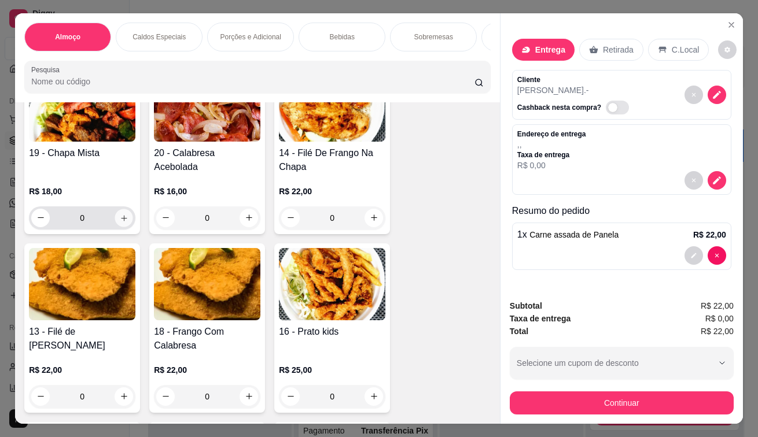
click at [120, 222] on icon "increase-product-quantity" at bounding box center [124, 217] width 9 height 9
type input "1"
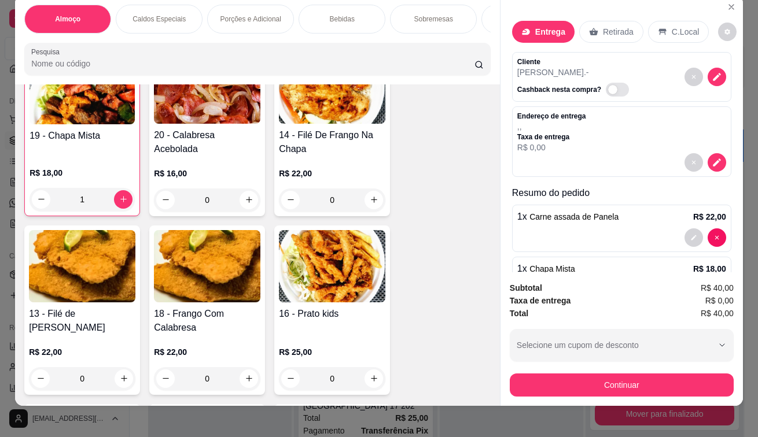
scroll to position [28, 0]
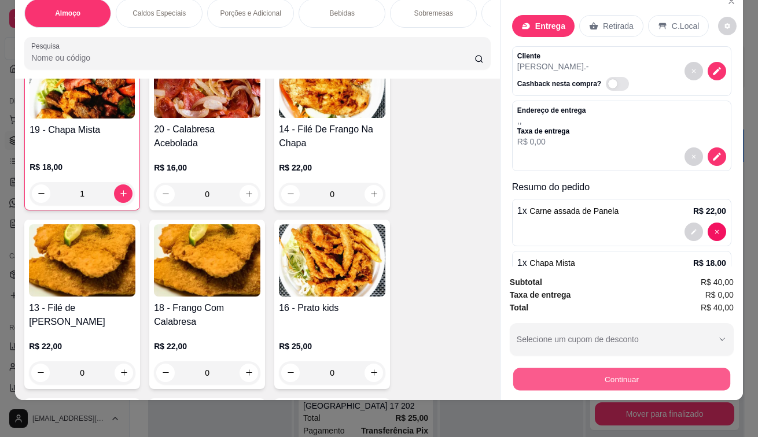
click at [592, 368] on button "Continuar" at bounding box center [621, 379] width 217 height 23
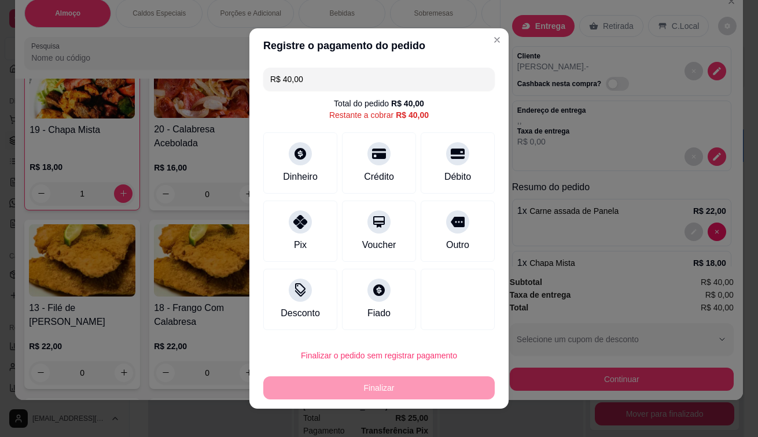
click at [289, 222] on div at bounding box center [300, 222] width 23 height 23
type input "R$ 0,00"
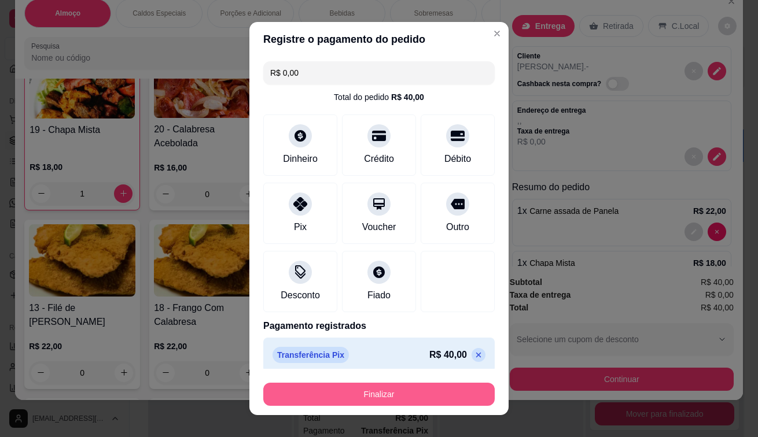
click at [335, 396] on button "Finalizar" at bounding box center [378, 394] width 231 height 23
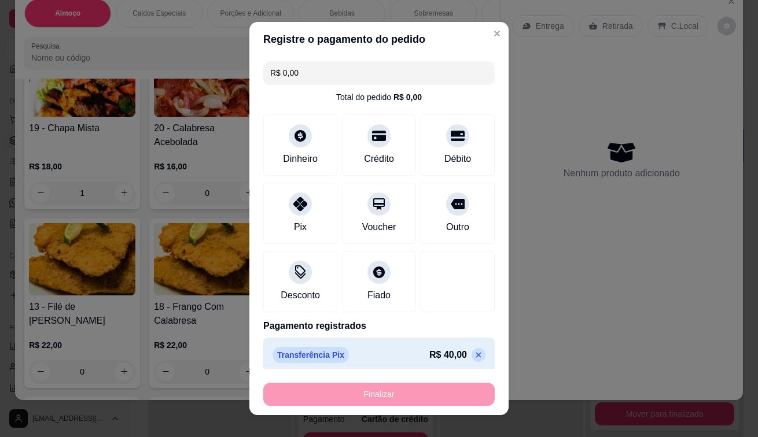
type input "0"
type input "-R$ 40,00"
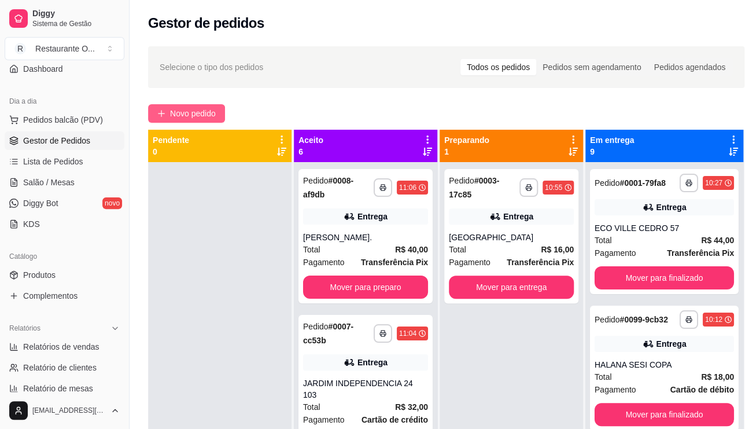
click at [204, 112] on span "Novo pedido" at bounding box center [193, 113] width 46 height 13
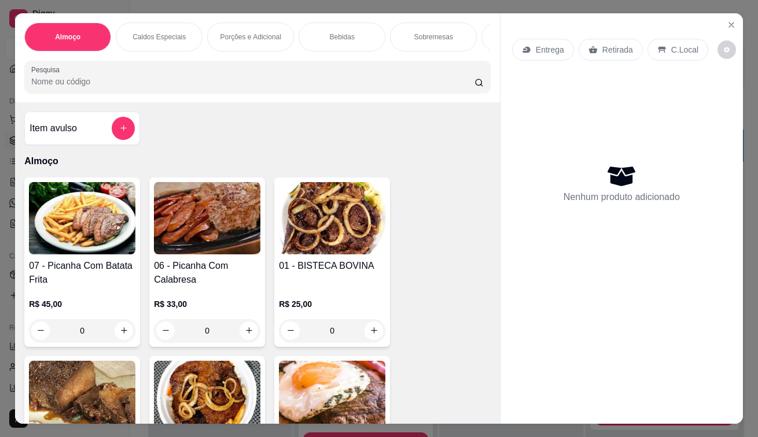
click at [559, 54] on div "Entrega" at bounding box center [543, 50] width 62 height 22
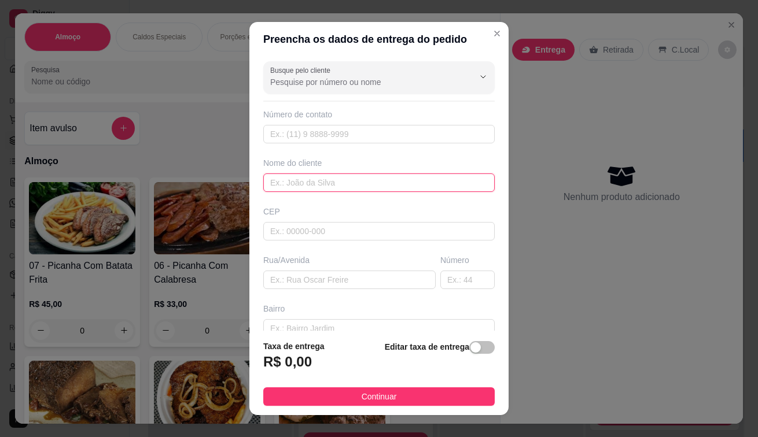
click at [396, 184] on input "text" at bounding box center [378, 183] width 231 height 19
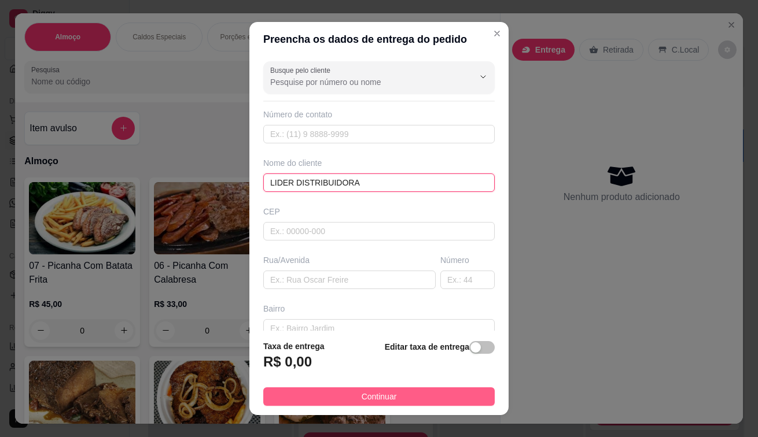
type input "LIDER DISTRIBUIDORA"
click at [325, 401] on button "Continuar" at bounding box center [378, 396] width 231 height 19
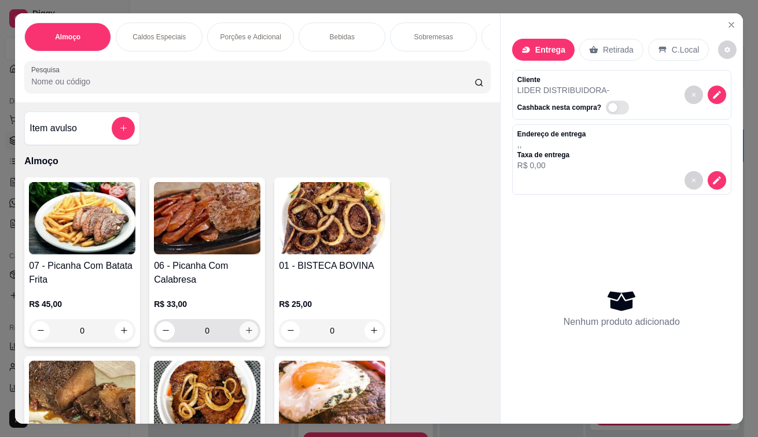
scroll to position [174, 0]
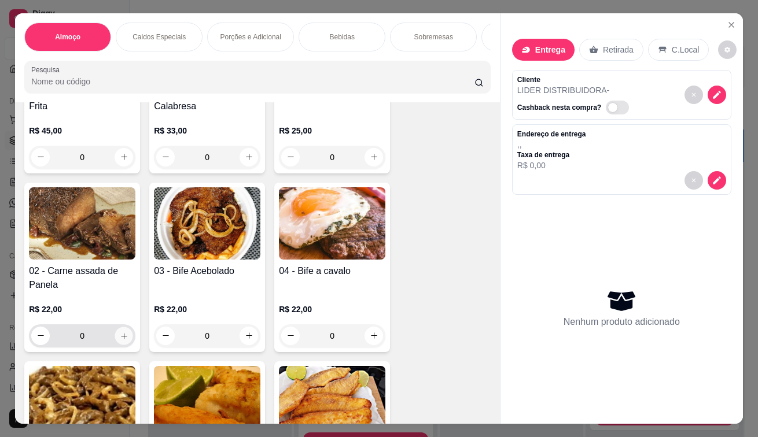
click at [120, 339] on icon "increase-product-quantity" at bounding box center [124, 335] width 9 height 9
type input "1"
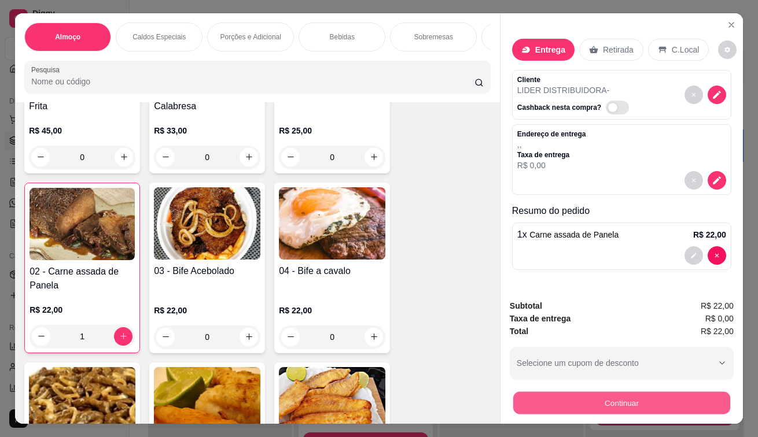
click at [536, 400] on button "Continuar" at bounding box center [621, 403] width 217 height 23
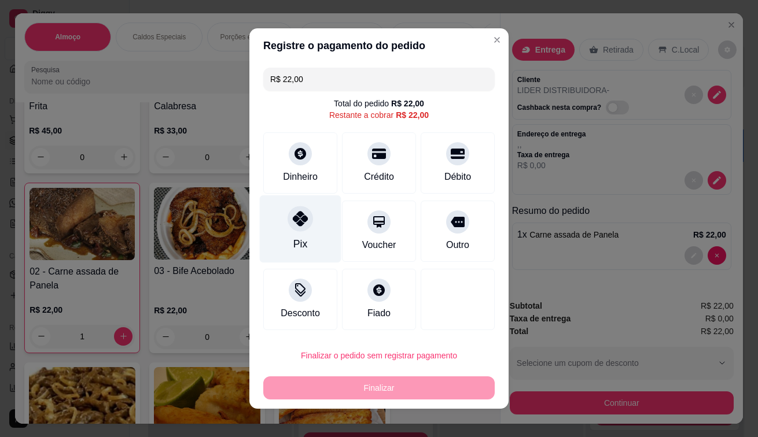
click at [285, 241] on div "Pix" at bounding box center [301, 229] width 82 height 68
type input "R$ 0,00"
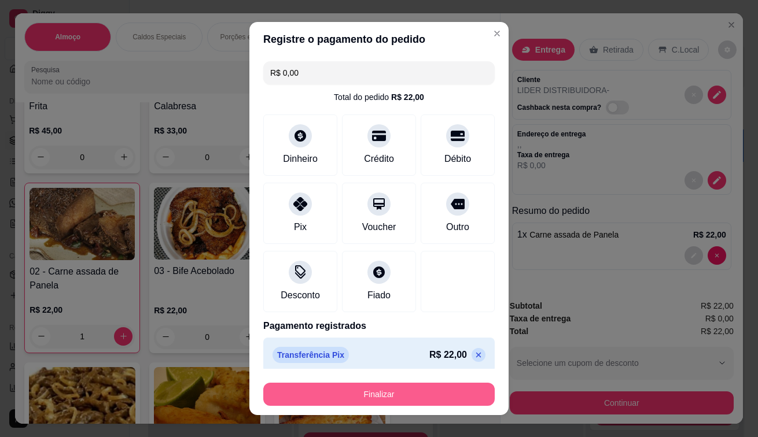
click at [414, 393] on button "Finalizar" at bounding box center [378, 394] width 231 height 23
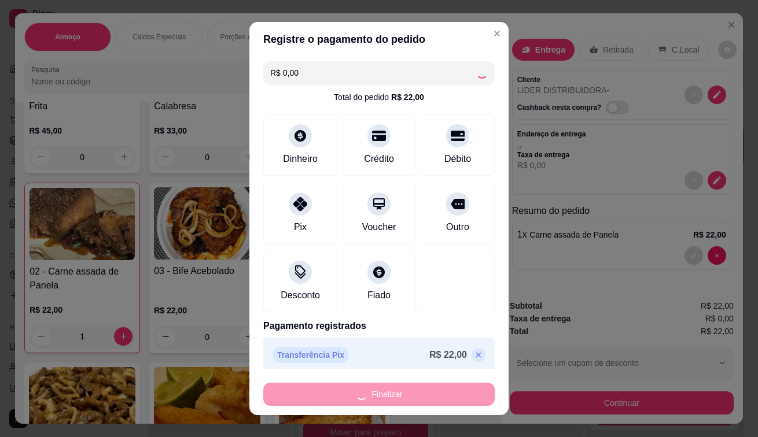
type input "0"
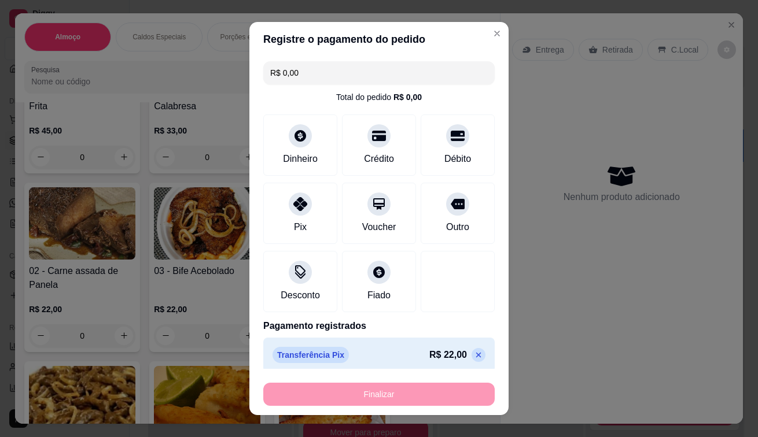
type input "-R$ 22,00"
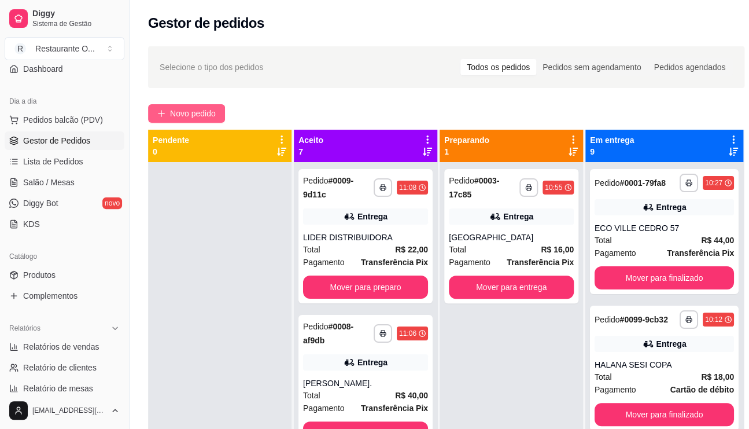
click at [201, 116] on span "Novo pedido" at bounding box center [193, 113] width 46 height 13
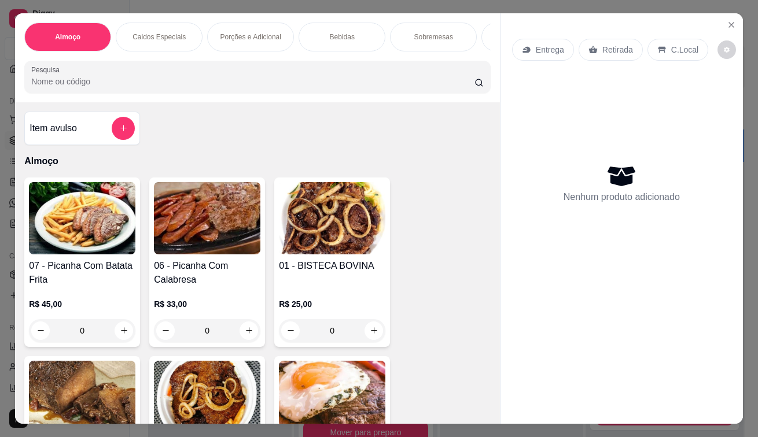
click at [530, 45] on div "Entrega" at bounding box center [543, 50] width 62 height 22
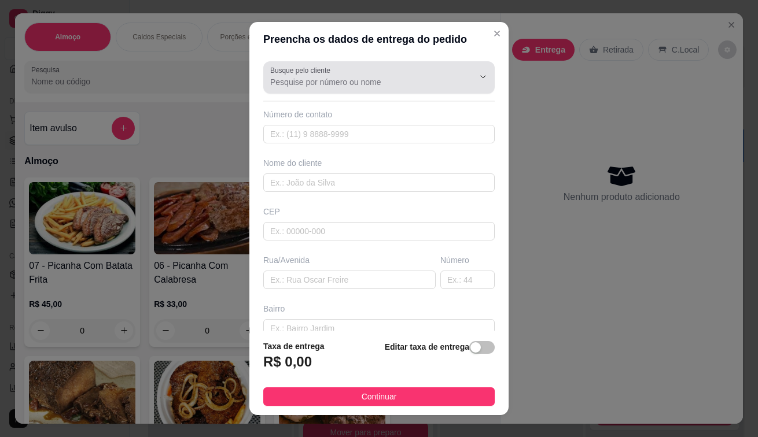
click at [334, 93] on div "Busque pelo cliente" at bounding box center [378, 77] width 231 height 32
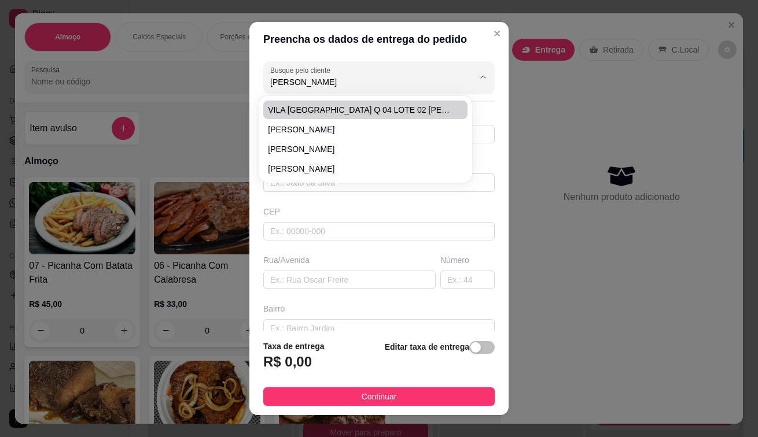
click at [333, 101] on li "VILA [GEOGRAPHIC_DATA] Q 04 LOTE 02 [PERSON_NAME]" at bounding box center [365, 110] width 204 height 19
type input "VILA [GEOGRAPHIC_DATA] Q 04 LOTE 02 [PERSON_NAME]"
type input "981014038"
type input "VILA [GEOGRAPHIC_DATA] Q 04 LOTE 02 [PERSON_NAME]"
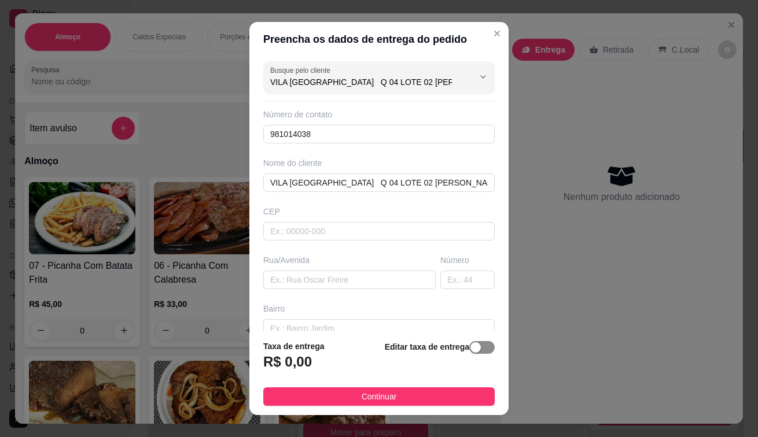
type input "VILA [GEOGRAPHIC_DATA] Q 04 LOTE 02 [PERSON_NAME]"
click at [471, 348] on span "button" at bounding box center [481, 347] width 25 height 13
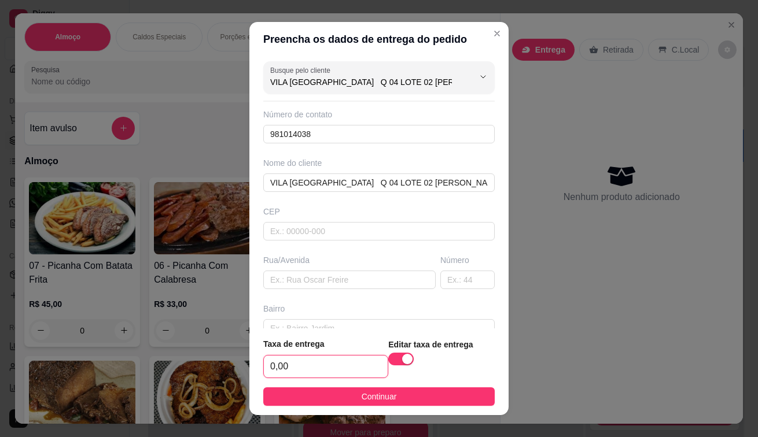
click at [326, 363] on input "0,00" at bounding box center [326, 367] width 124 height 22
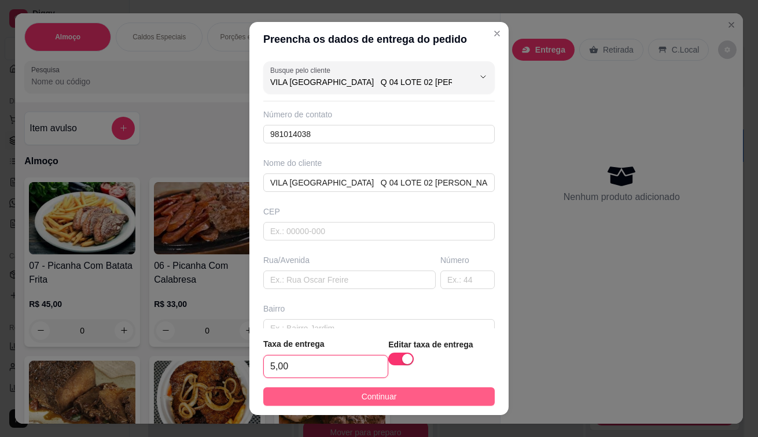
type input "5,00"
click at [393, 397] on button "Continuar" at bounding box center [378, 396] width 231 height 19
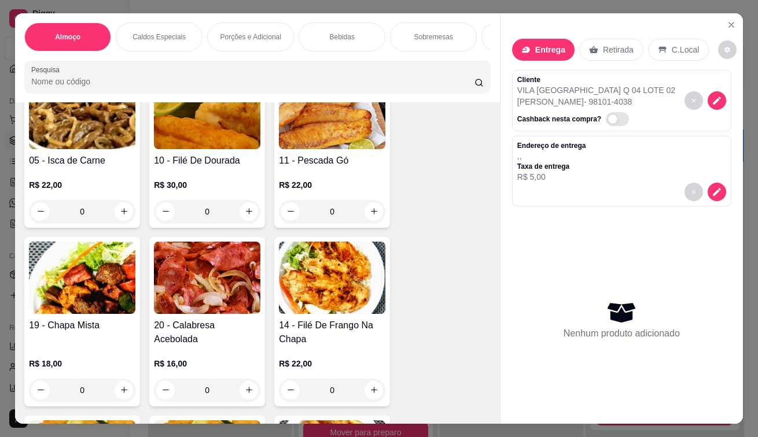
scroll to position [694, 0]
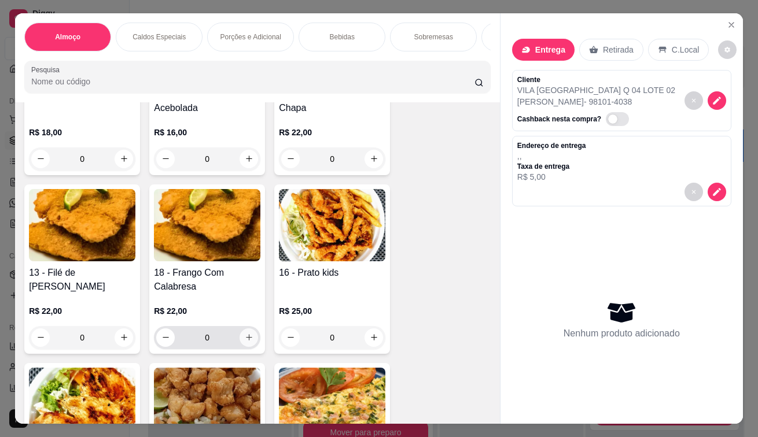
click at [248, 342] on button "increase-product-quantity" at bounding box center [248, 337] width 19 height 19
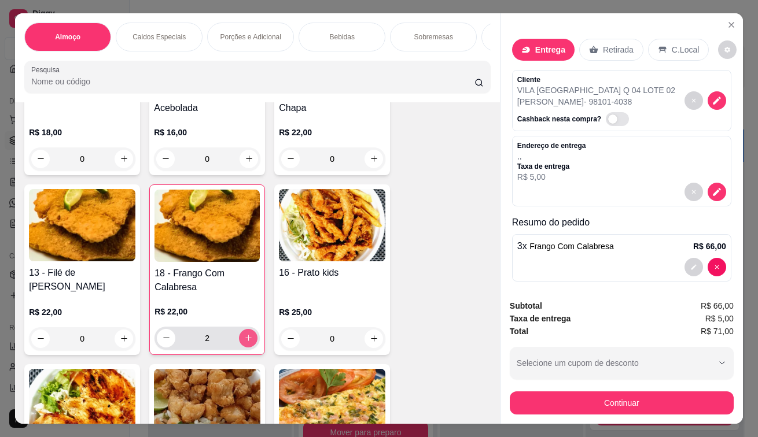
type input "3"
click at [677, 249] on div "3 x Frango Com Calabresa R$ 66,00" at bounding box center [621, 257] width 219 height 47
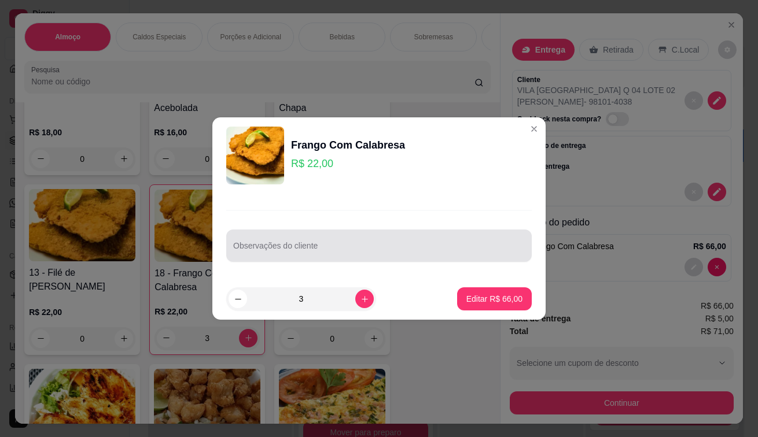
click at [417, 234] on div at bounding box center [378, 245] width 291 height 23
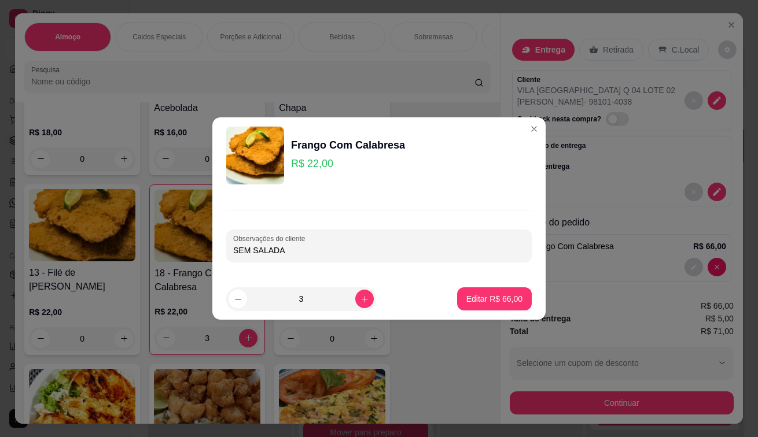
type input "SEM SALADA"
click at [467, 302] on p "Editar R$ 66,00" at bounding box center [494, 298] width 54 height 11
type input "0"
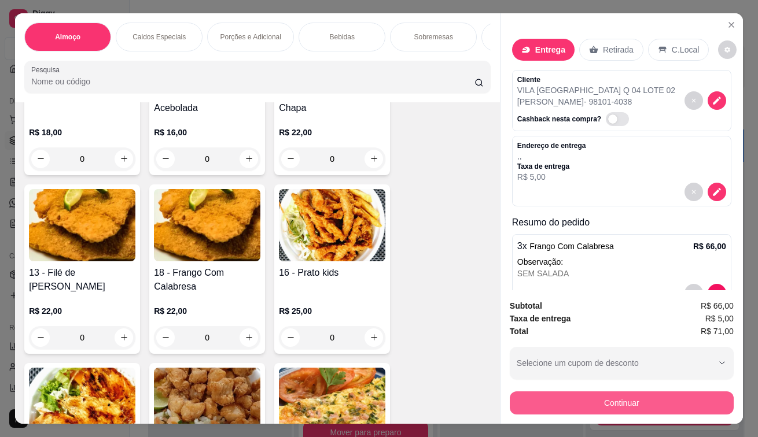
click at [629, 407] on button "Continuar" at bounding box center [622, 403] width 224 height 23
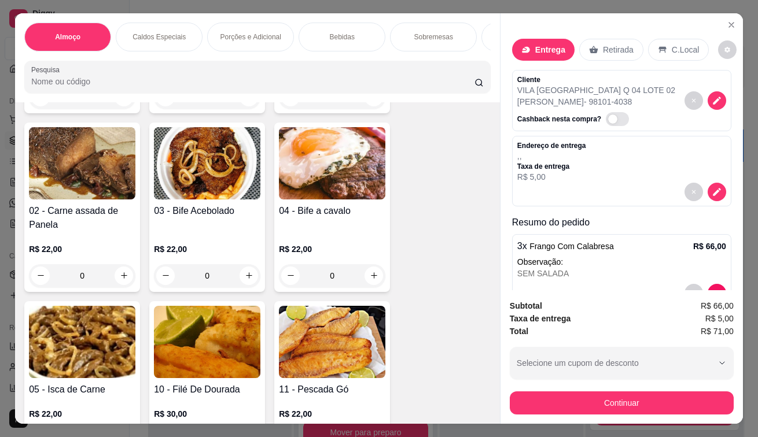
scroll to position [231, 0]
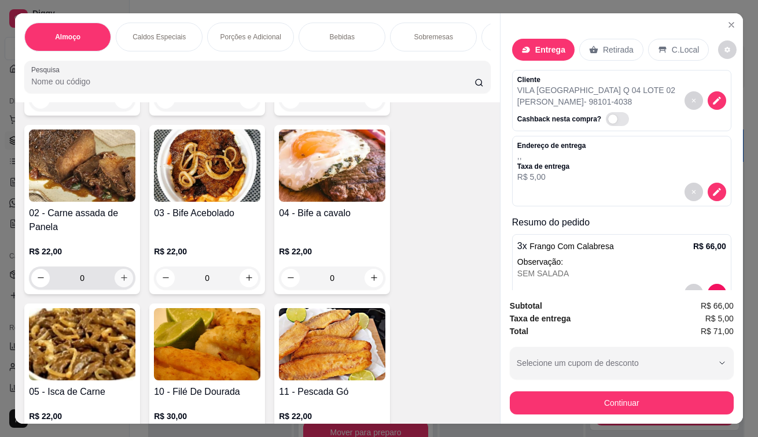
click at [120, 279] on icon "increase-product-quantity" at bounding box center [124, 278] width 9 height 9
type input "1"
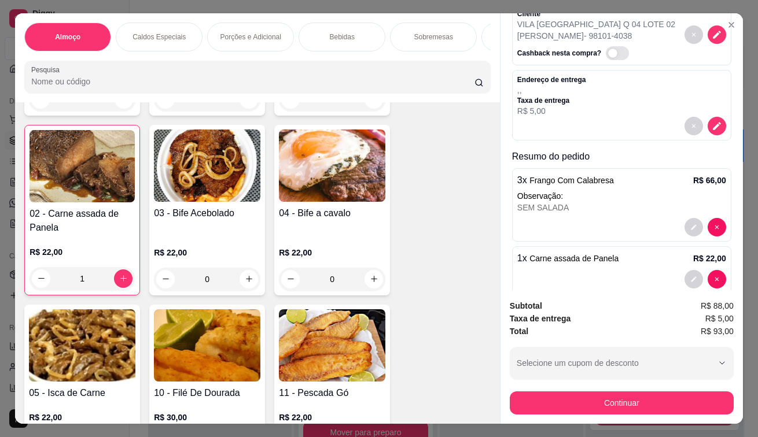
scroll to position [84, 0]
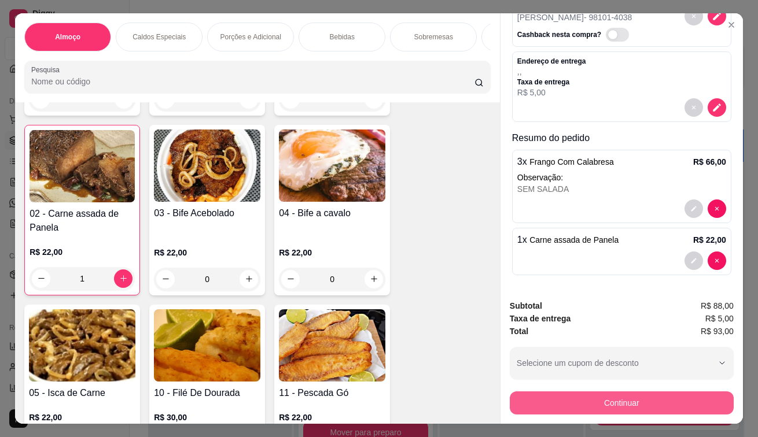
click at [537, 401] on button "Continuar" at bounding box center [622, 403] width 224 height 23
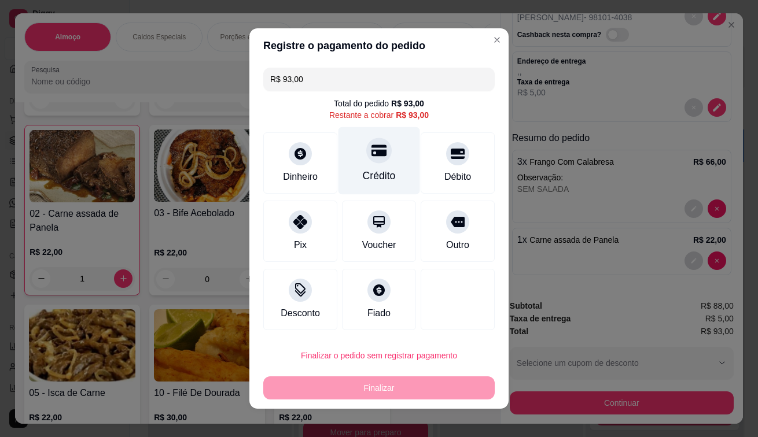
click at [358, 164] on div "Crédito" at bounding box center [379, 161] width 82 height 68
type input "R$ 0,00"
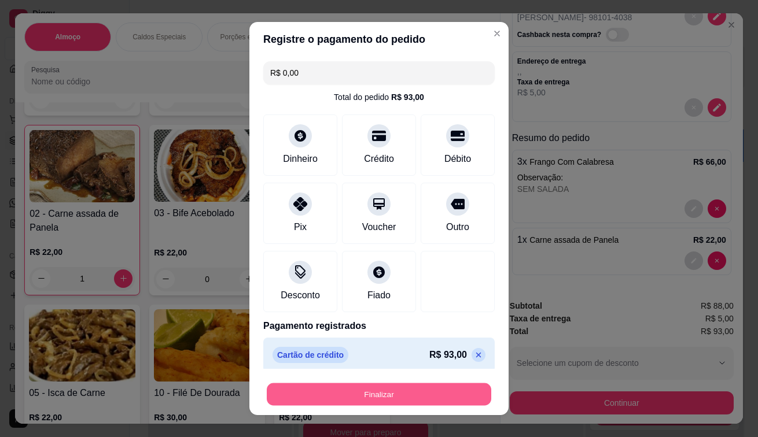
click at [379, 396] on button "Finalizar" at bounding box center [379, 394] width 224 height 23
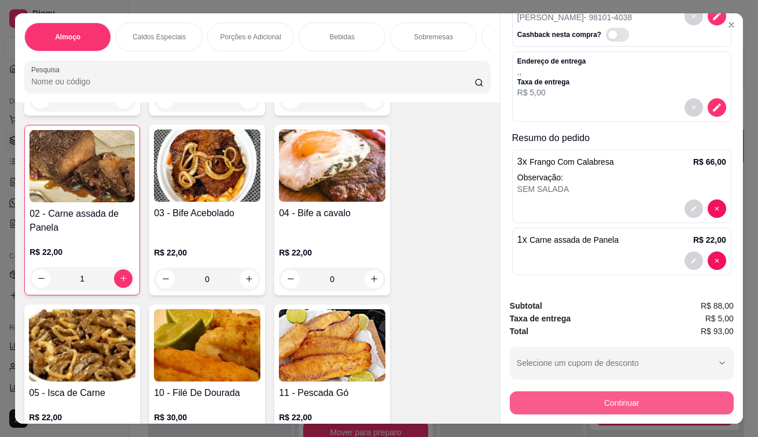
click at [666, 399] on button "Continuar" at bounding box center [622, 403] width 224 height 23
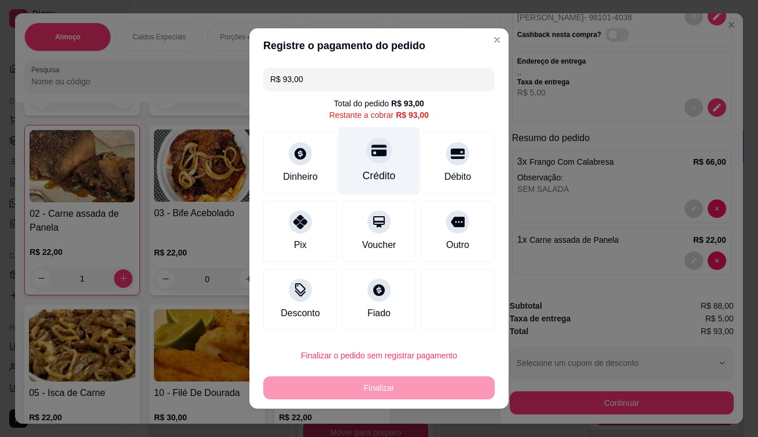
click at [393, 191] on div "Crédito" at bounding box center [379, 161] width 82 height 68
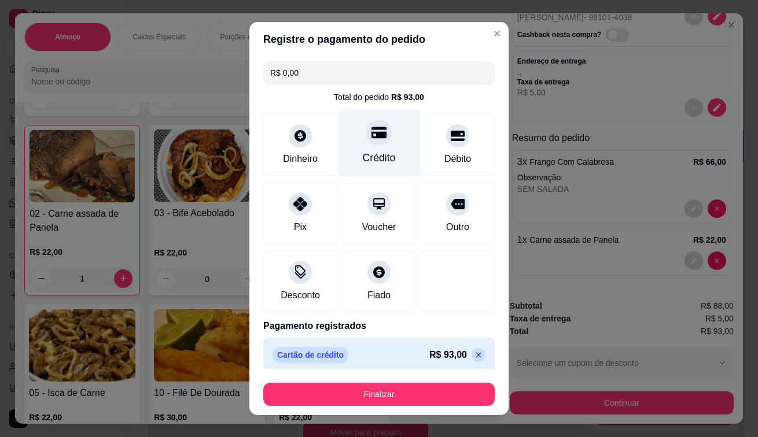
type input "R$ 0,00"
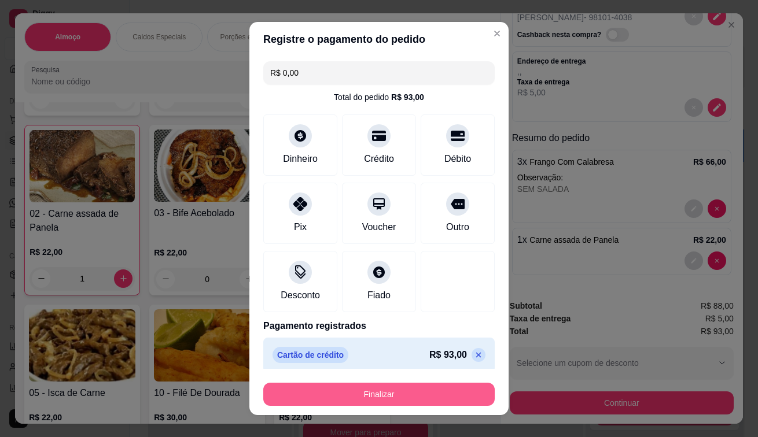
click at [397, 406] on button "Finalizar" at bounding box center [378, 394] width 231 height 23
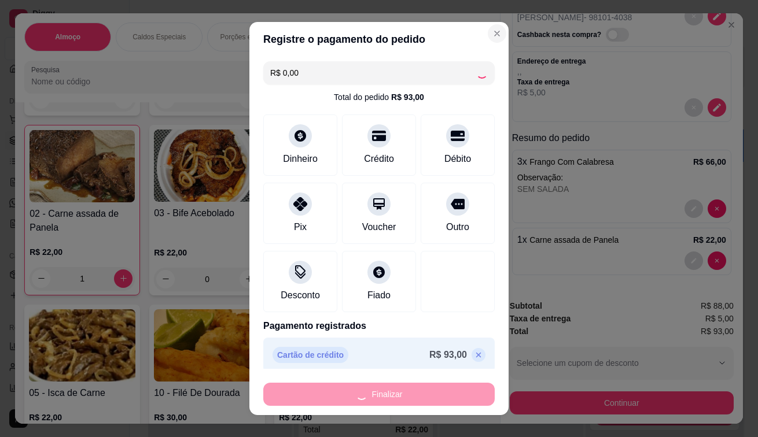
type input "0"
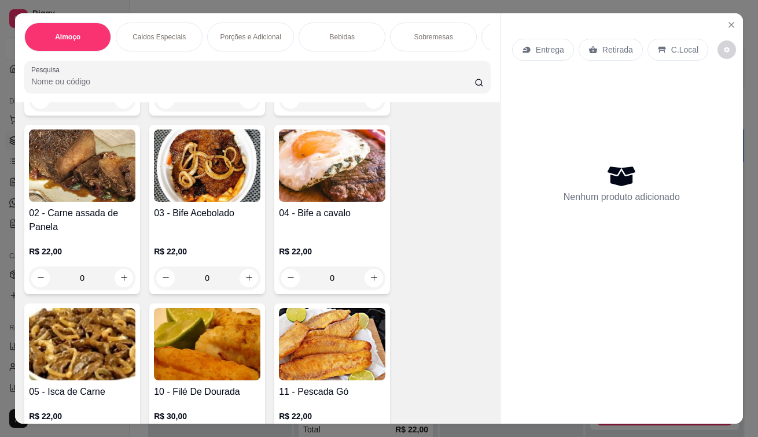
scroll to position [0, 0]
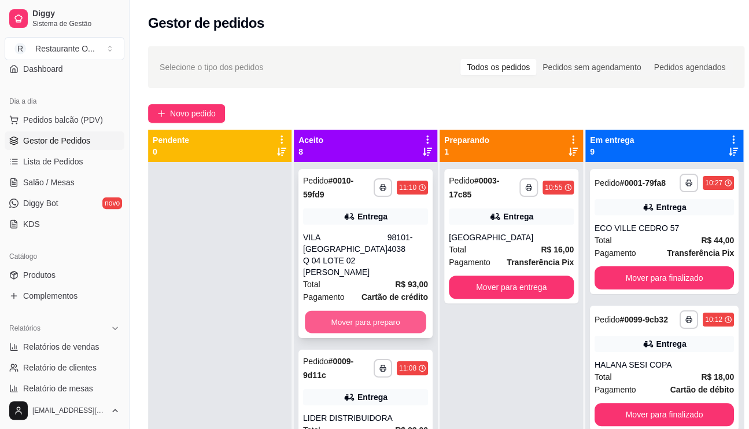
click at [364, 311] on button "Mover para preparo" at bounding box center [365, 322] width 121 height 23
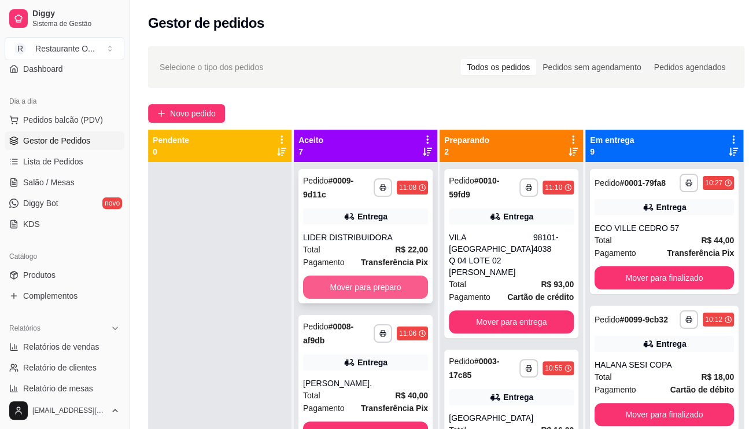
click at [364, 289] on button "Mover para preparo" at bounding box center [365, 286] width 125 height 23
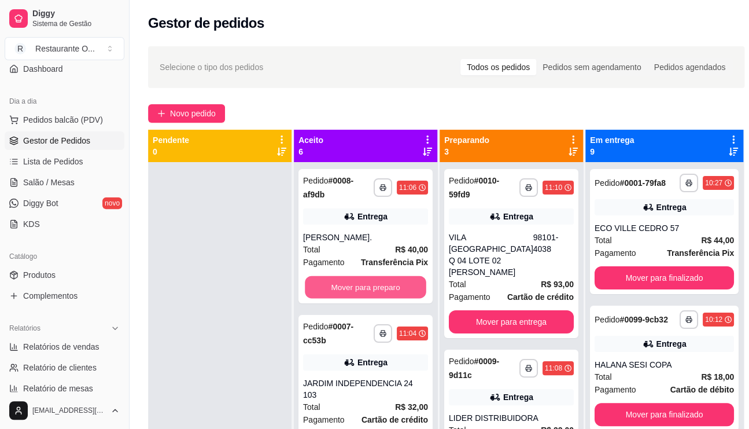
click at [364, 289] on button "Mover para preparo" at bounding box center [365, 287] width 121 height 23
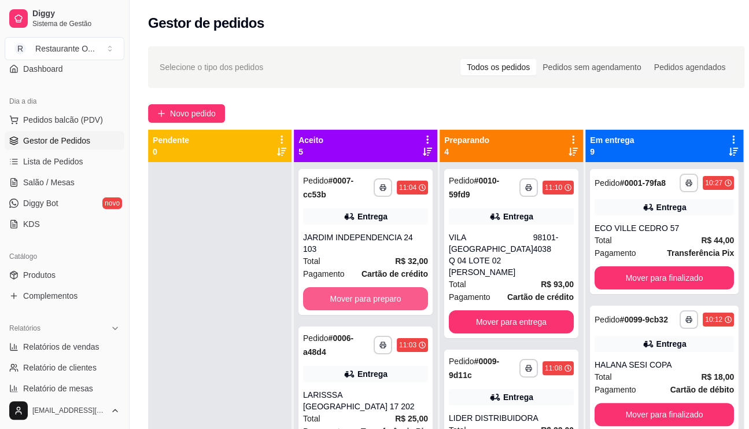
click at [364, 289] on button "Mover para preparo" at bounding box center [365, 298] width 125 height 23
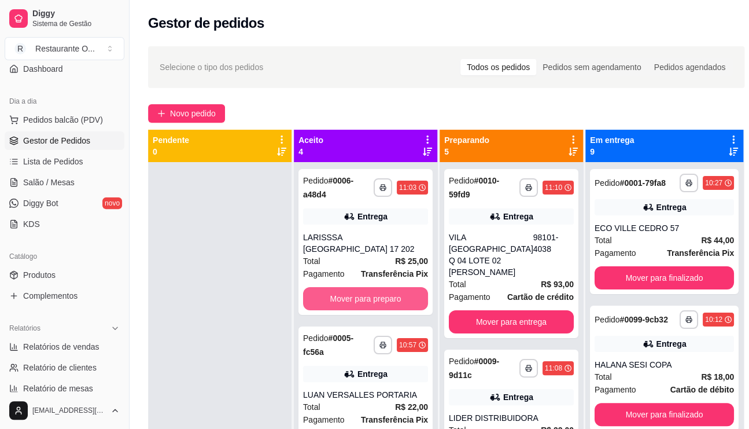
click at [364, 289] on button "Mover para preparo" at bounding box center [365, 298] width 125 height 23
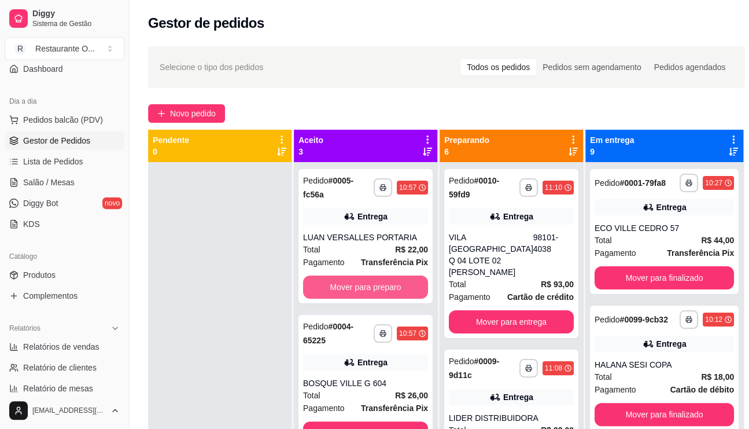
click at [364, 289] on button "Mover para preparo" at bounding box center [365, 286] width 125 height 23
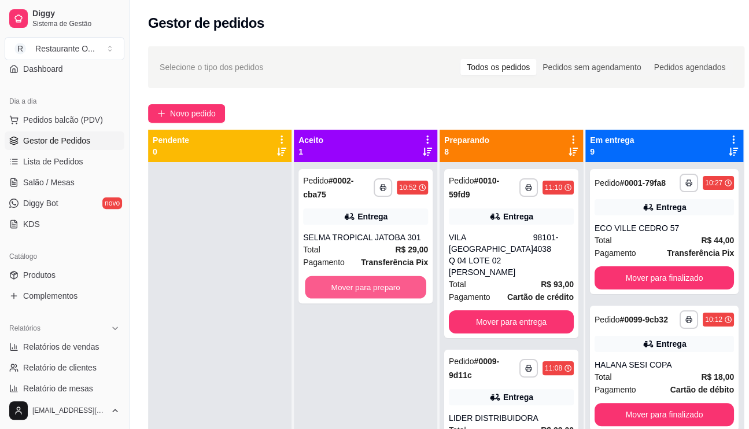
click at [364, 289] on button "Mover para preparo" at bounding box center [365, 287] width 121 height 23
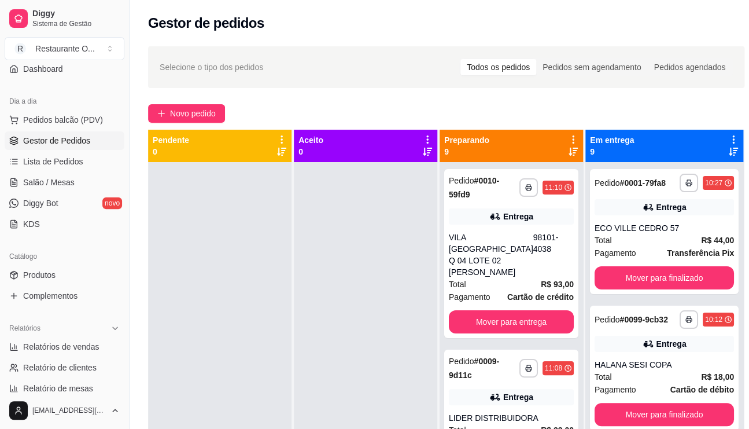
click at [364, 289] on div at bounding box center [365, 376] width 143 height 429
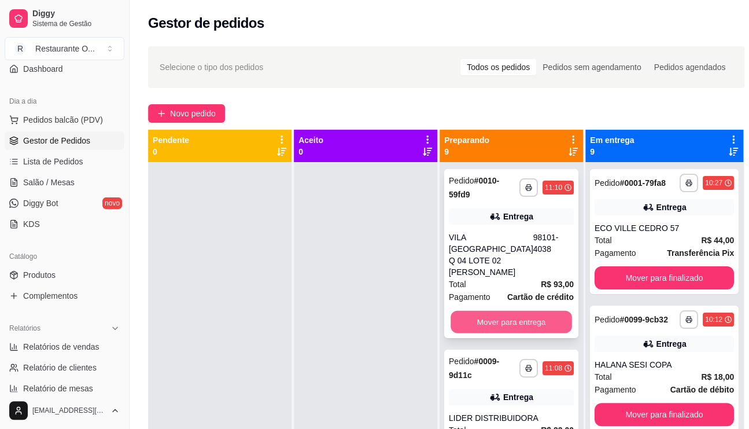
click at [518, 311] on button "Mover para entrega" at bounding box center [511, 322] width 121 height 23
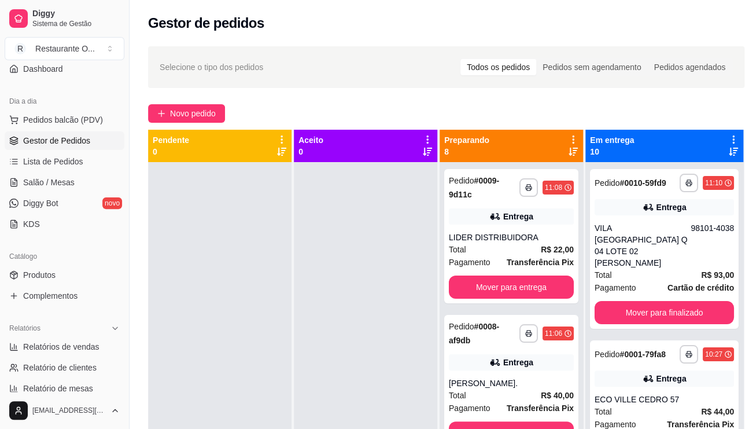
click at [518, 306] on div "**********" at bounding box center [511, 376] width 143 height 429
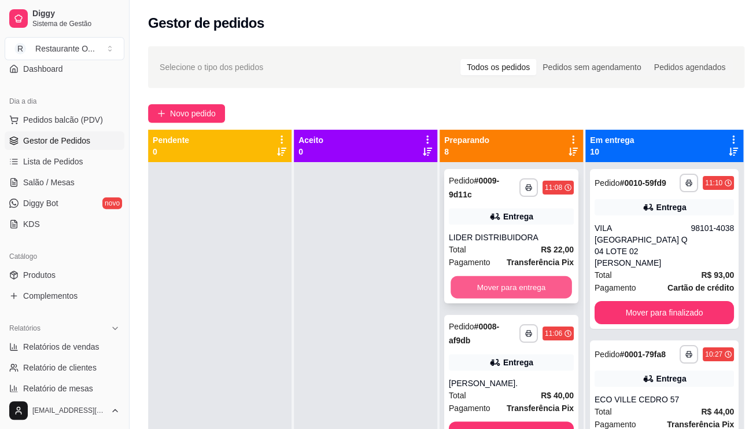
click at [521, 283] on button "Mover para entrega" at bounding box center [511, 287] width 121 height 23
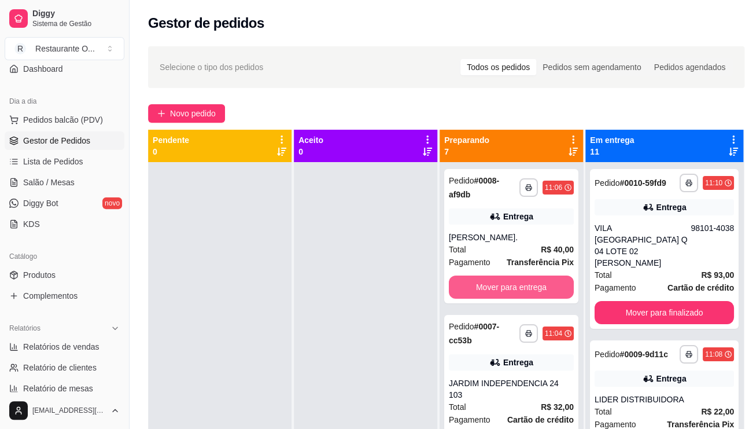
click at [521, 283] on button "Mover para entrega" at bounding box center [511, 286] width 125 height 23
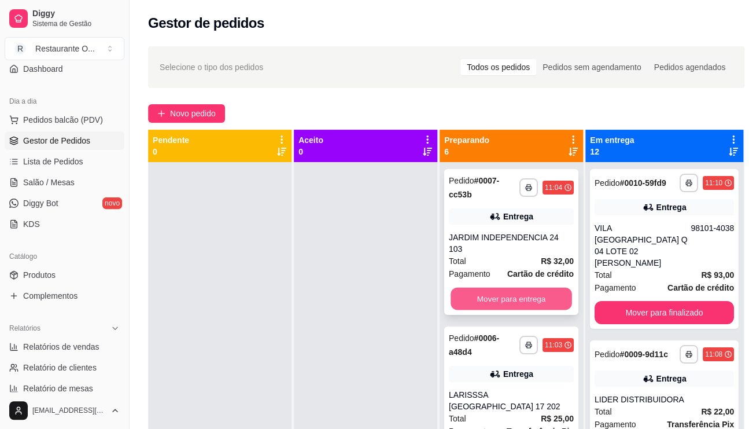
click at [507, 297] on button "Mover para entrega" at bounding box center [511, 298] width 121 height 23
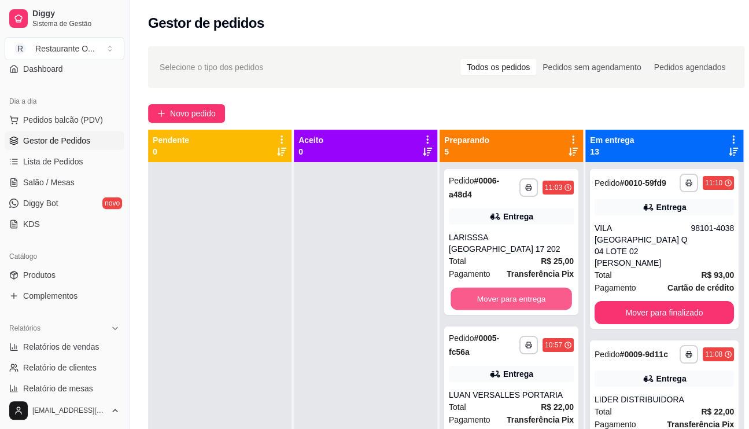
click at [507, 297] on button "Mover para entrega" at bounding box center [511, 298] width 121 height 23
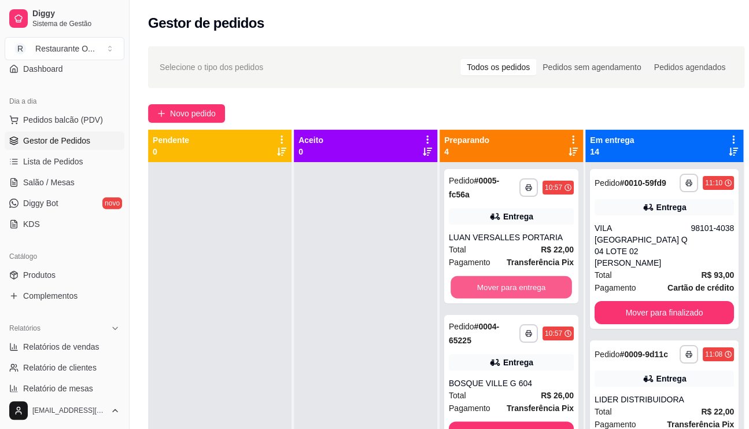
click at [507, 297] on button "Mover para entrega" at bounding box center [511, 287] width 121 height 23
click at [513, 289] on button "Mover para entrega" at bounding box center [511, 287] width 121 height 23
click at [513, 289] on button "Mover para entrega" at bounding box center [511, 286] width 125 height 23
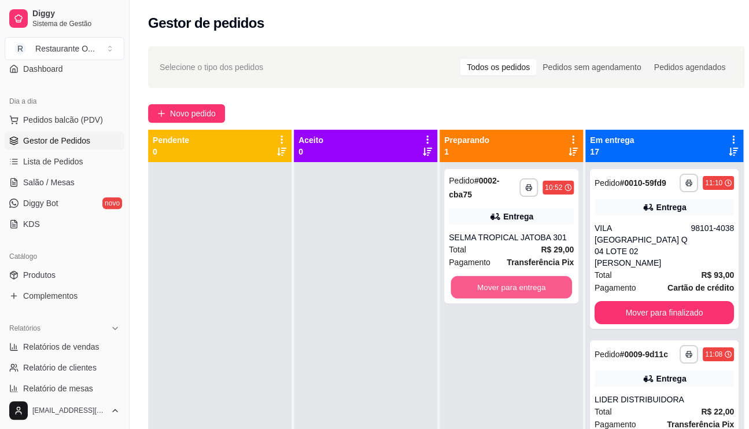
click at [513, 289] on button "Mover para entrega" at bounding box center [511, 287] width 121 height 23
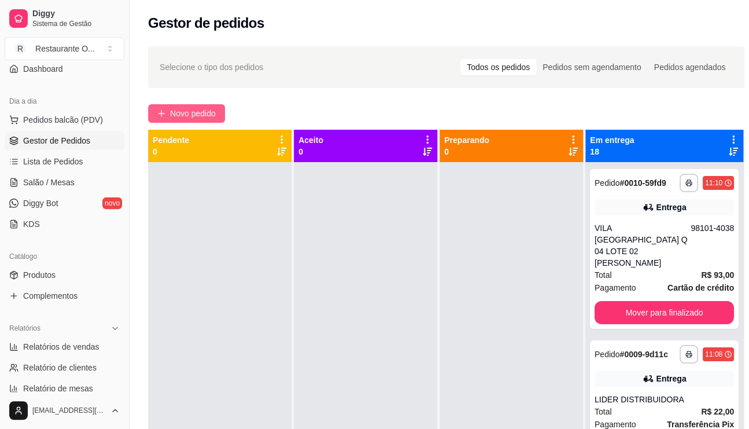
click at [207, 114] on span "Novo pedido" at bounding box center [193, 113] width 46 height 13
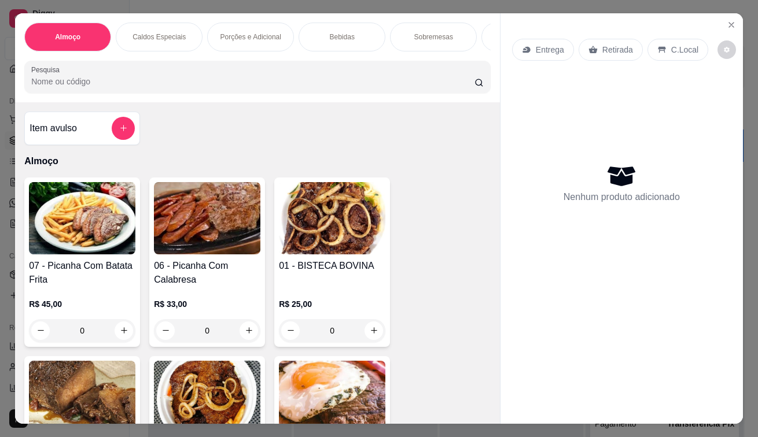
click at [530, 39] on div "Entrega" at bounding box center [543, 50] width 62 height 22
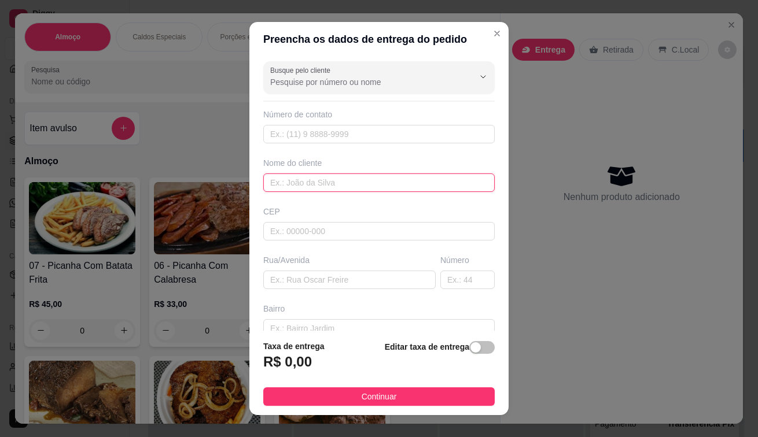
click at [316, 189] on input "text" at bounding box center [378, 183] width 231 height 19
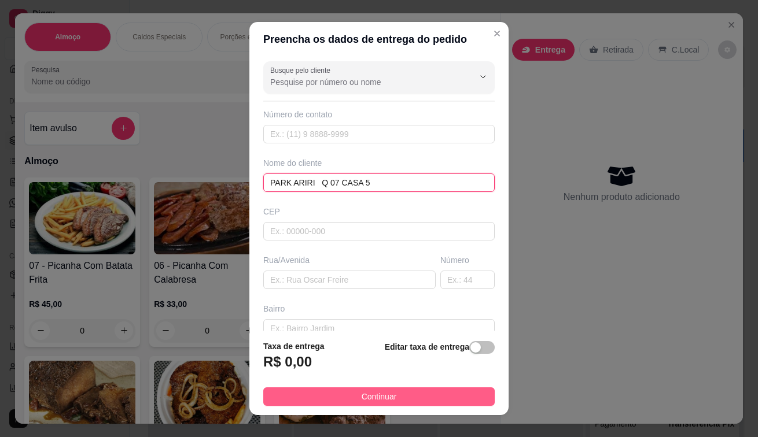
type input "PARK ARIRI Q 07 CASA 5"
click at [434, 396] on button "Continuar" at bounding box center [378, 396] width 231 height 19
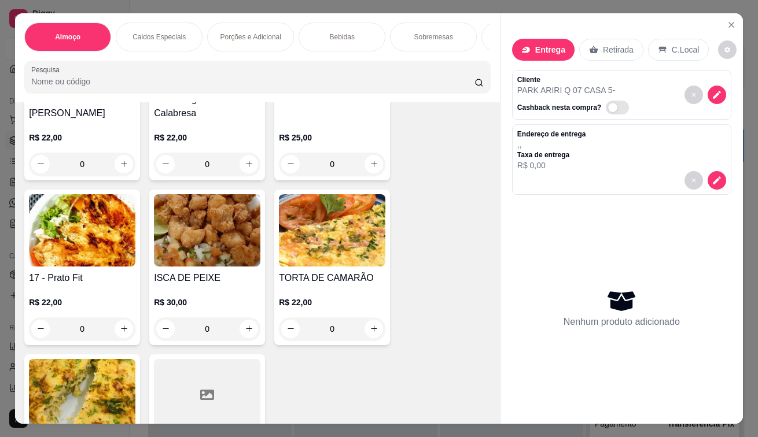
scroll to position [1041, 0]
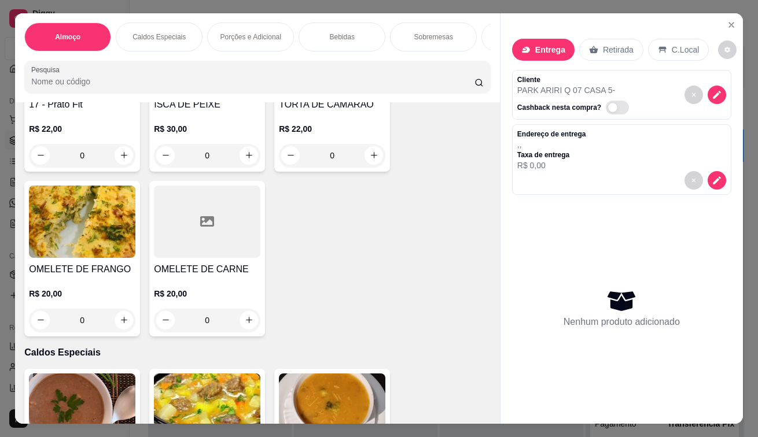
click at [117, 156] on div "0" at bounding box center [82, 155] width 106 height 23
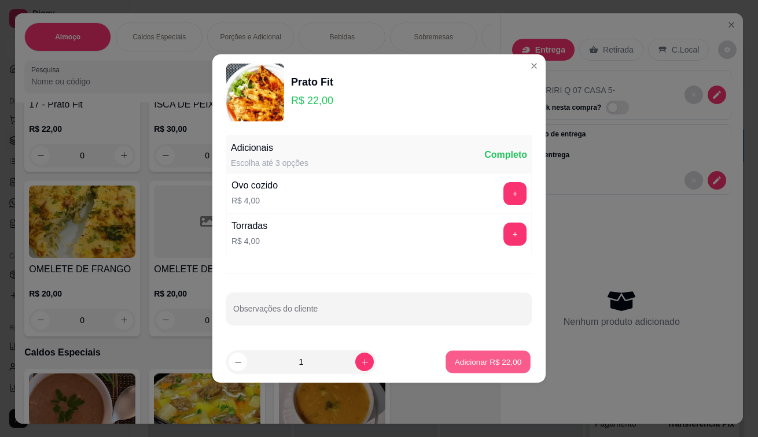
click at [463, 357] on p "Adicionar R$ 22,00" at bounding box center [488, 361] width 67 height 11
type input "1"
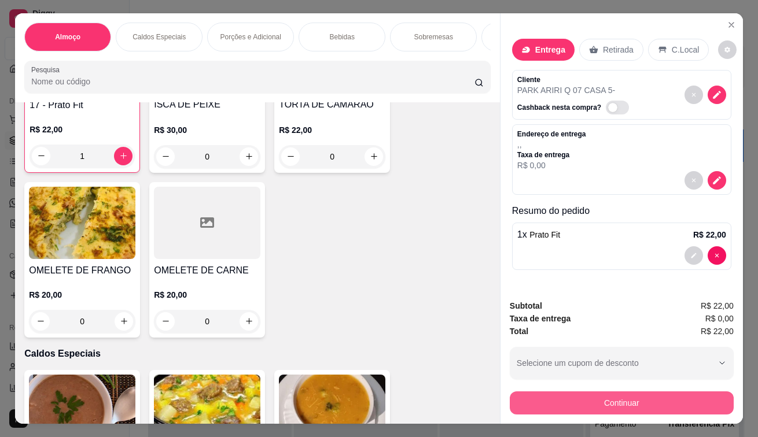
click at [595, 400] on button "Continuar" at bounding box center [622, 403] width 224 height 23
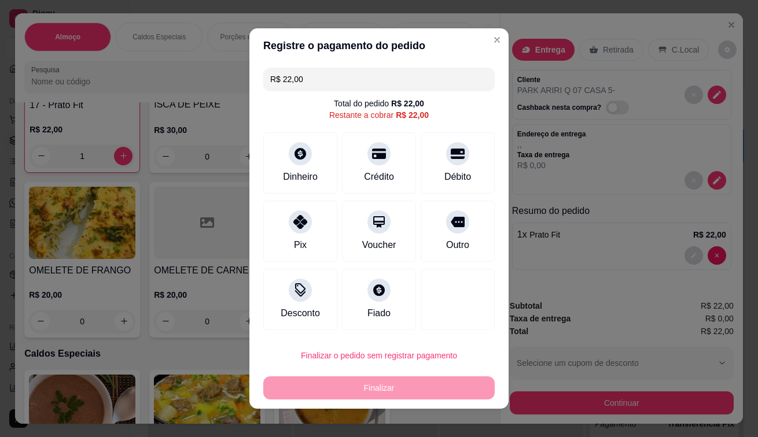
drag, startPoint x: 286, startPoint y: 216, endPoint x: 363, endPoint y: 433, distance: 230.9
click at [289, 217] on div at bounding box center [300, 222] width 23 height 23
type input "R$ 0,00"
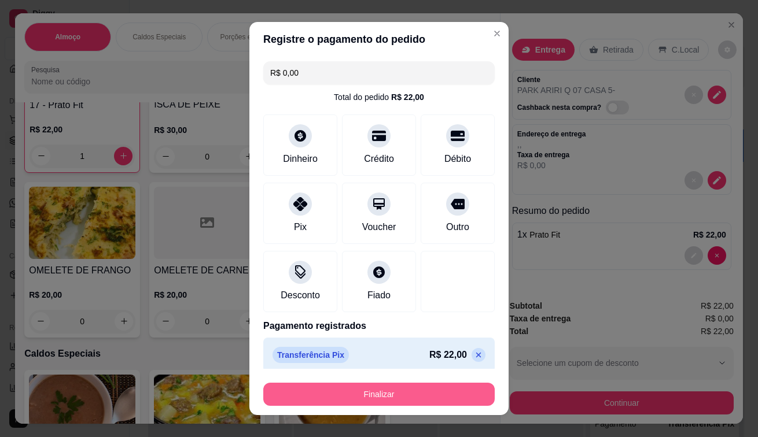
click at [370, 385] on button "Finalizar" at bounding box center [378, 394] width 231 height 23
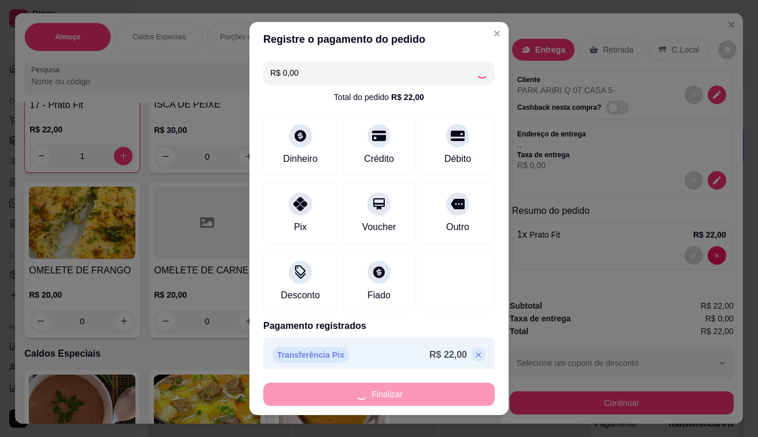
type input "0"
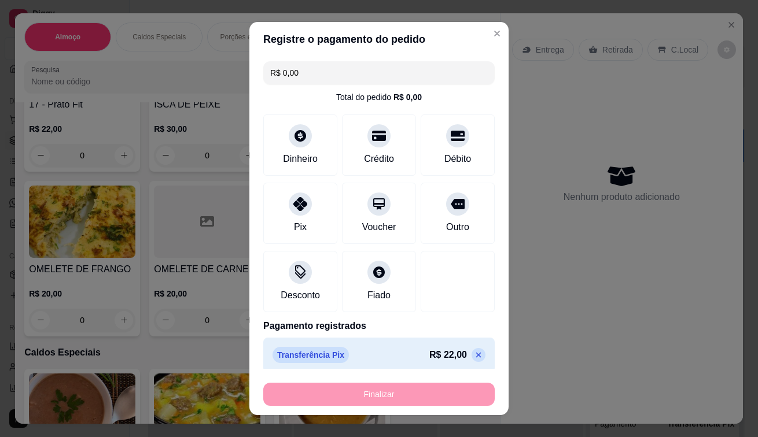
type input "-R$ 22,00"
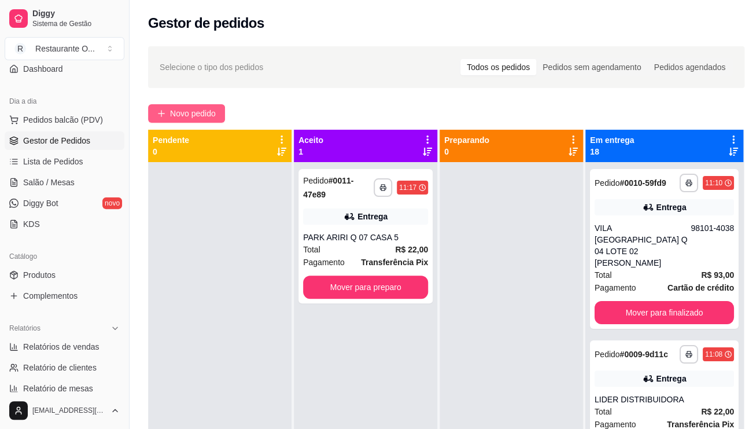
click at [218, 115] on button "Novo pedido" at bounding box center [186, 113] width 77 height 19
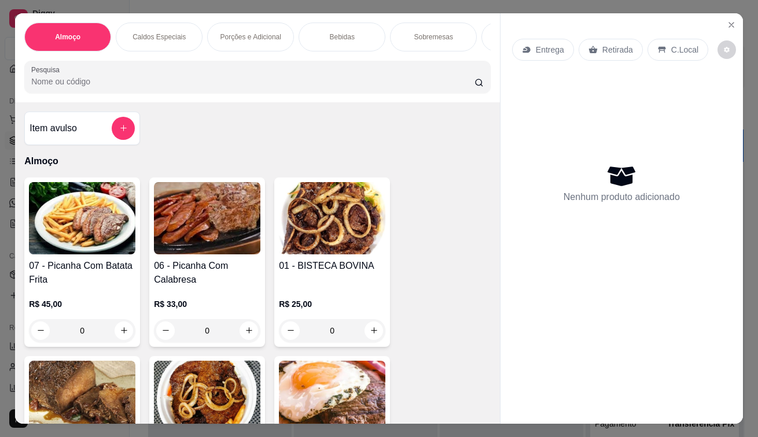
click at [521, 54] on div "Entrega" at bounding box center [543, 50] width 62 height 22
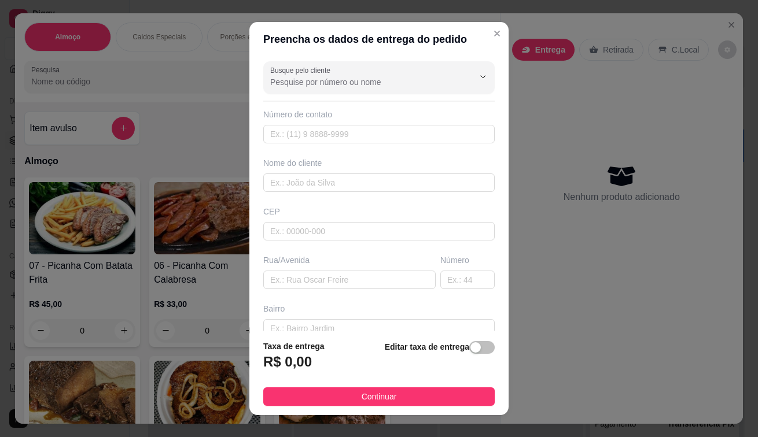
click at [321, 169] on div "Nome do cliente" at bounding box center [379, 174] width 236 height 35
click at [321, 187] on input "text" at bounding box center [378, 183] width 231 height 19
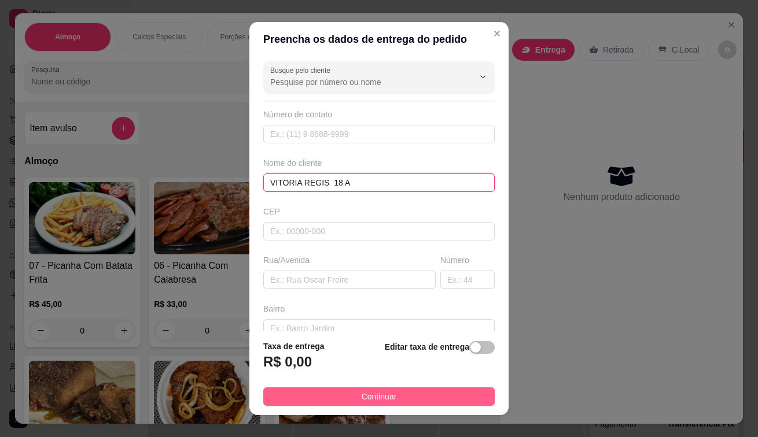
type input "VITORIA REGIS 18 A"
click at [345, 401] on button "Continuar" at bounding box center [378, 396] width 231 height 19
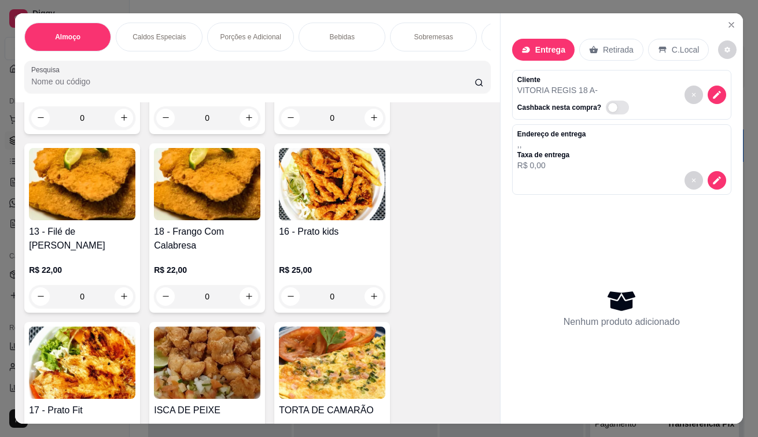
scroll to position [752, 0]
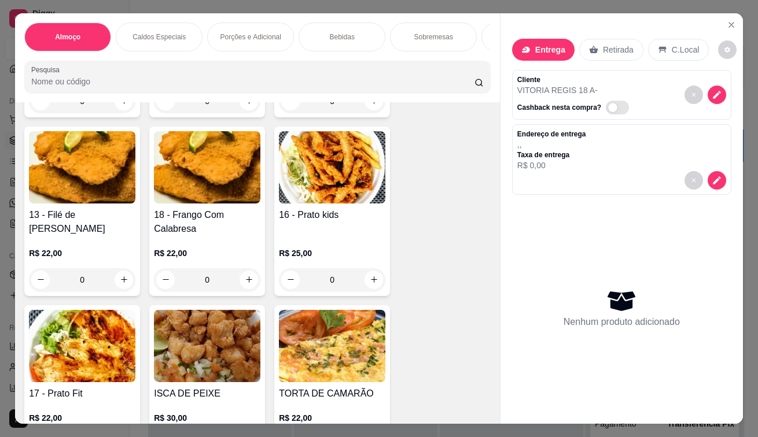
click at [124, 102] on div "Almoço Caldos Especiais Porções e Adicional Bebidas Sobremesas ESPECIAL DO DIA …" at bounding box center [257, 57] width 485 height 89
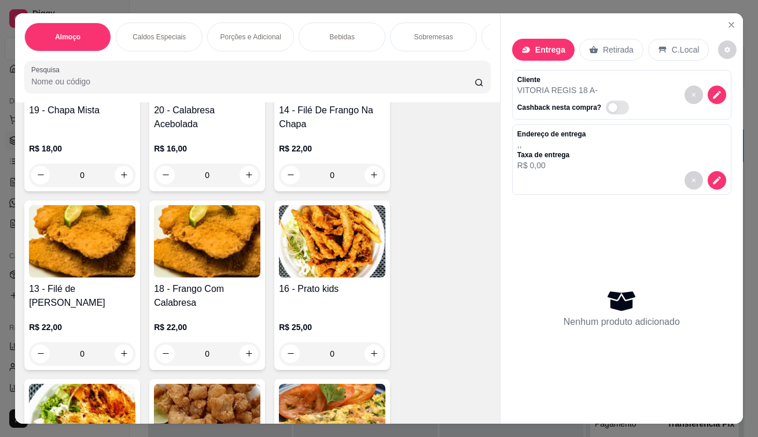
scroll to position [636, 0]
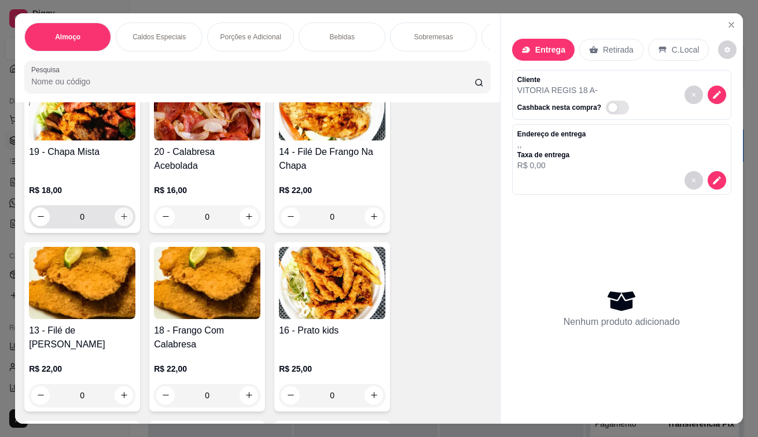
click at [120, 217] on icon "increase-product-quantity" at bounding box center [124, 216] width 9 height 9
type input "1"
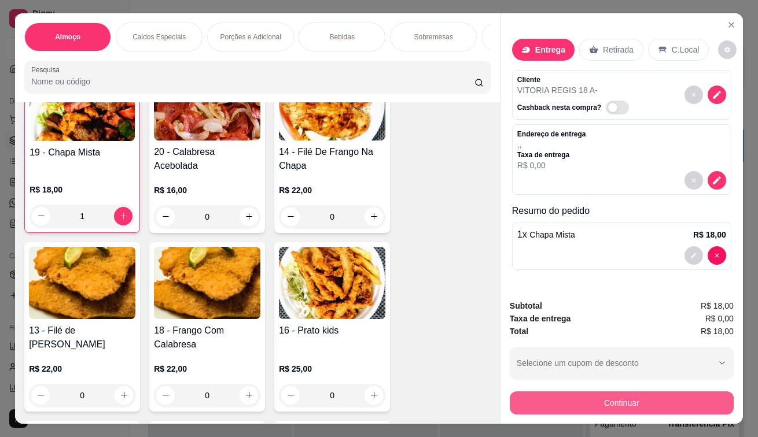
click at [613, 396] on button "Continuar" at bounding box center [622, 403] width 224 height 23
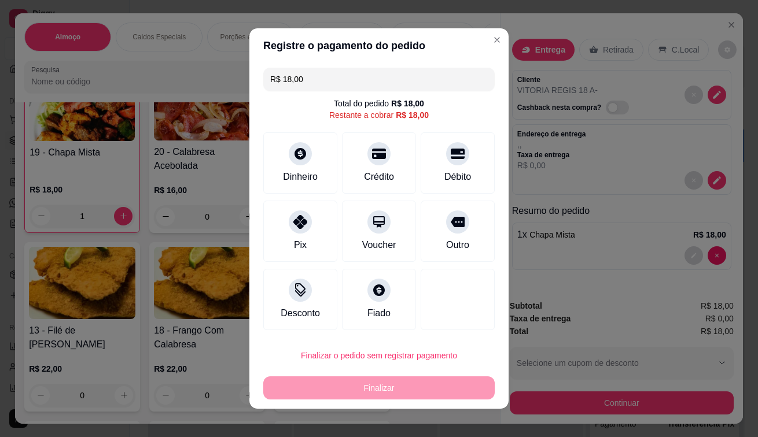
drag, startPoint x: 278, startPoint y: 233, endPoint x: 473, endPoint y: 418, distance: 268.4
click at [282, 233] on div "Pix" at bounding box center [300, 231] width 74 height 61
type input "R$ 0,00"
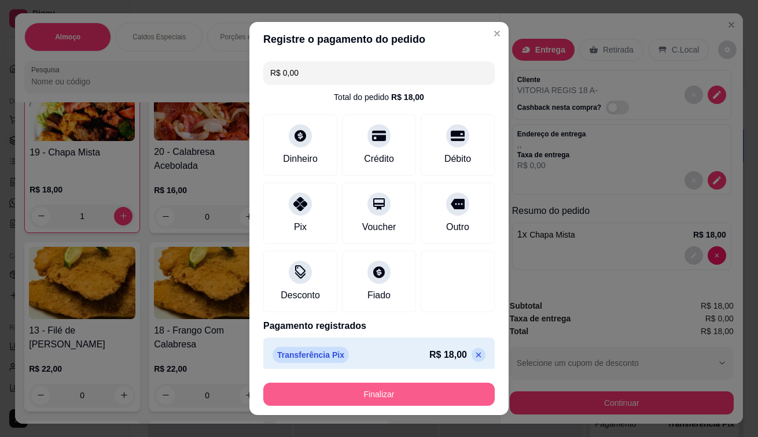
click at [410, 397] on button "Finalizar" at bounding box center [378, 394] width 231 height 23
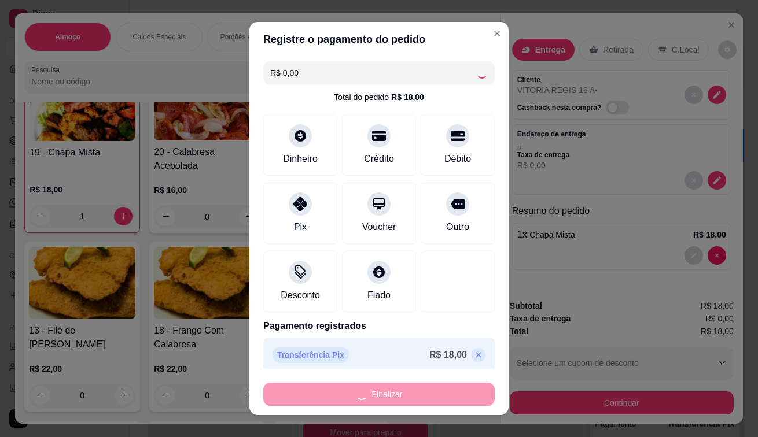
type input "0"
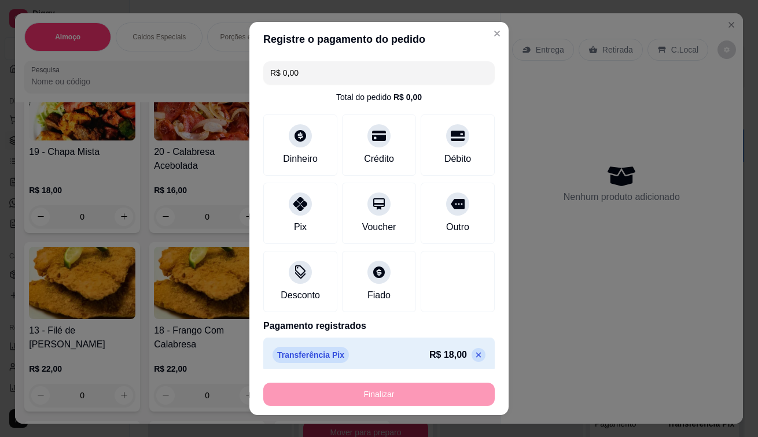
type input "-R$ 18,00"
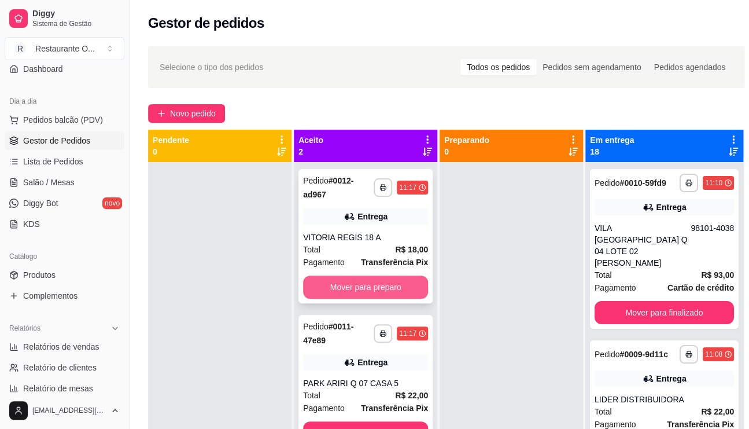
click at [379, 293] on button "Mover para preparo" at bounding box center [365, 286] width 125 height 23
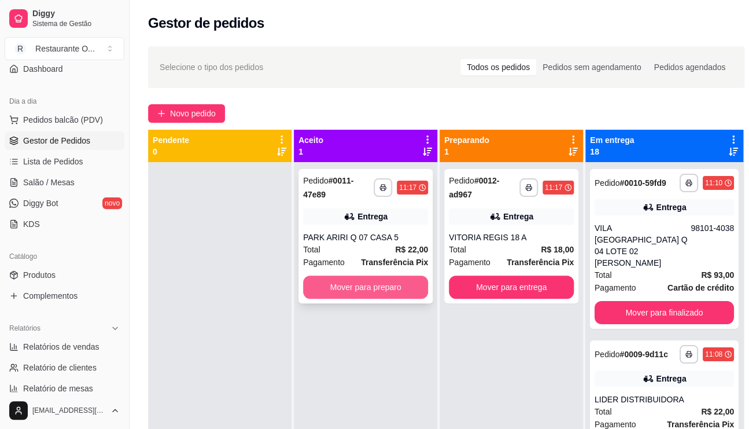
click at [387, 283] on button "Mover para preparo" at bounding box center [365, 286] width 125 height 23
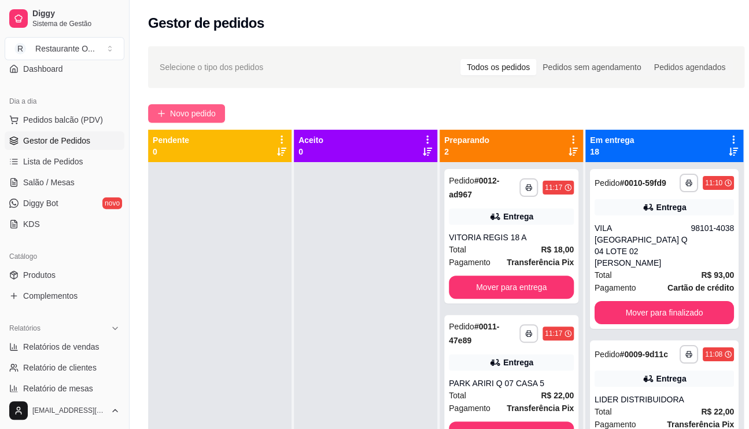
click at [208, 109] on span "Novo pedido" at bounding box center [193, 113] width 46 height 13
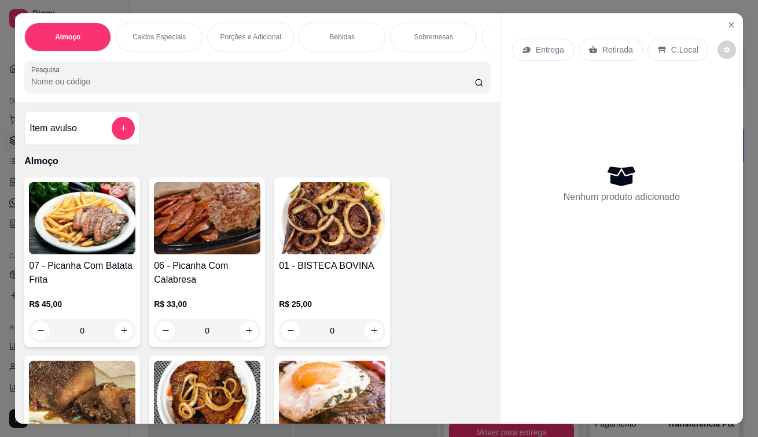
click at [547, 44] on p "Entrega" at bounding box center [550, 50] width 28 height 12
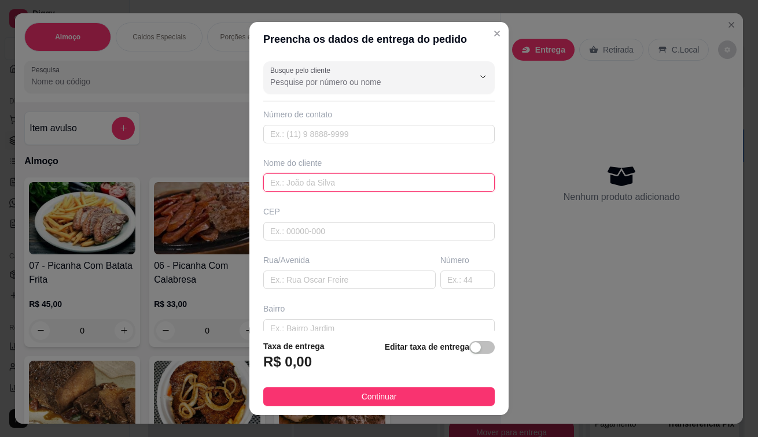
click at [305, 174] on input "text" at bounding box center [378, 183] width 231 height 19
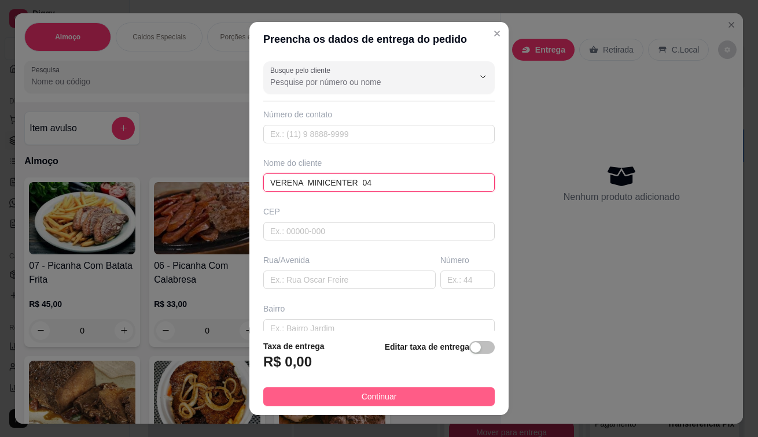
type input "VERENA MINICENTER 04"
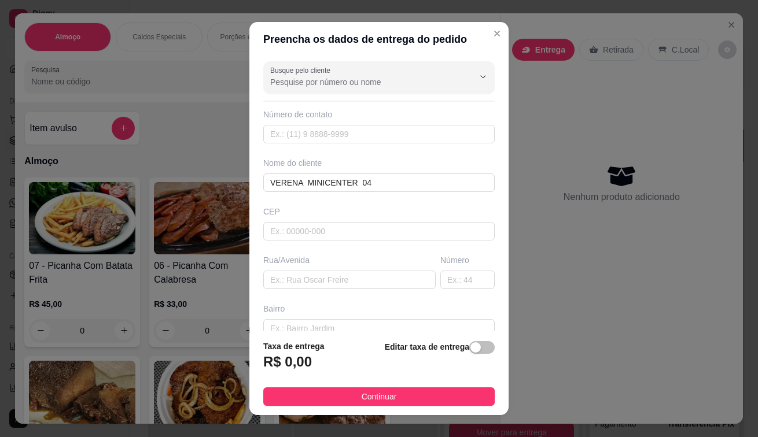
drag, startPoint x: 397, startPoint y: 392, endPoint x: 419, endPoint y: 390, distance: 22.7
click at [419, 390] on button "Continuar" at bounding box center [378, 396] width 231 height 19
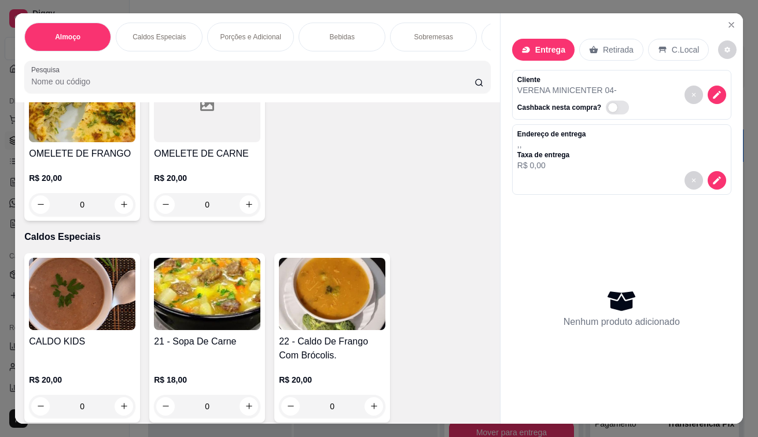
scroll to position [1330, 0]
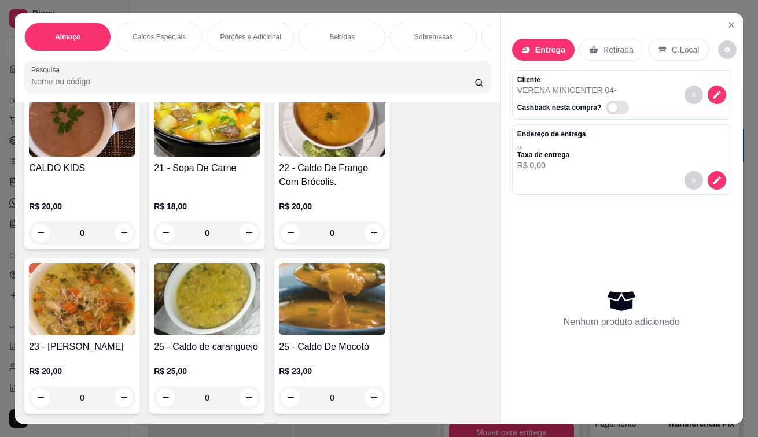
click at [239, 231] on div "0" at bounding box center [207, 233] width 106 height 23
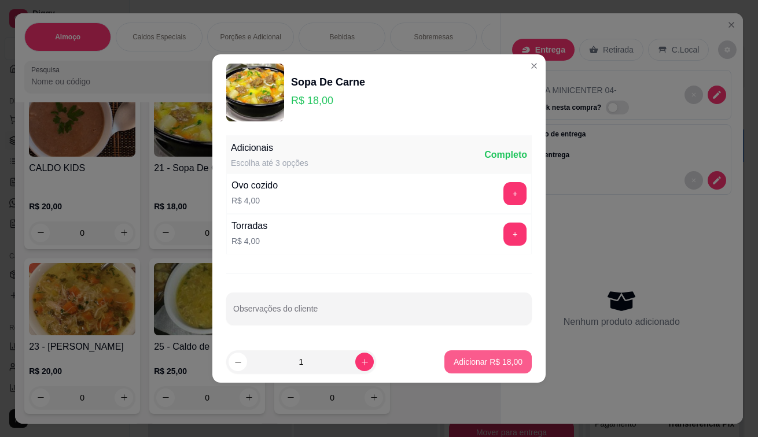
click at [445, 354] on button "Adicionar R$ 18,00" at bounding box center [487, 361] width 87 height 23
type input "1"
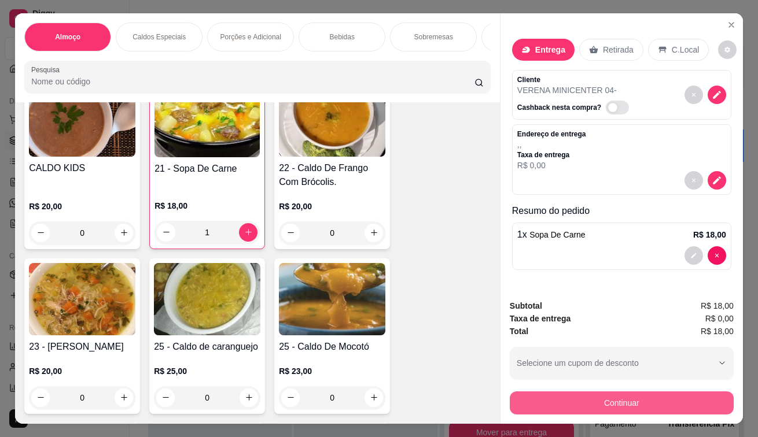
click at [598, 402] on button "Continuar" at bounding box center [622, 403] width 224 height 23
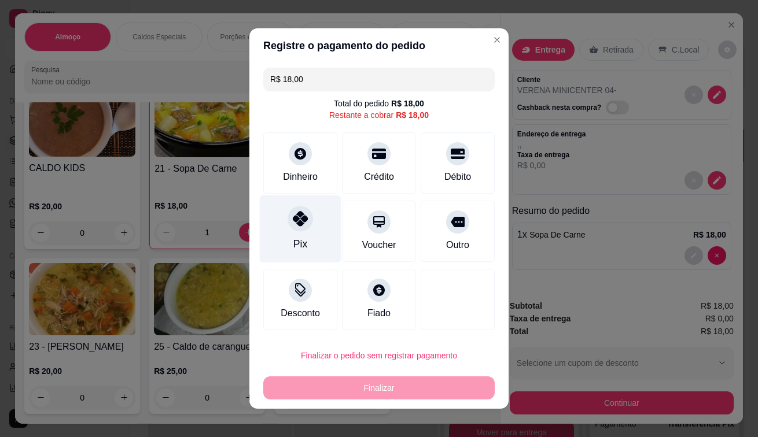
click at [295, 219] on icon at bounding box center [300, 218] width 15 height 15
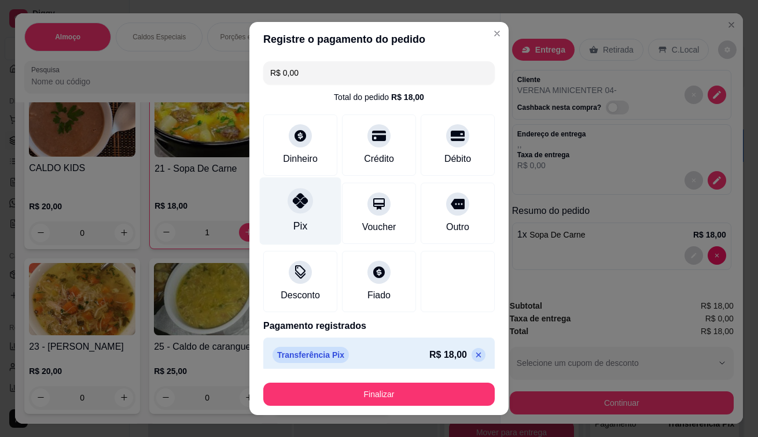
type input "R$ 0,00"
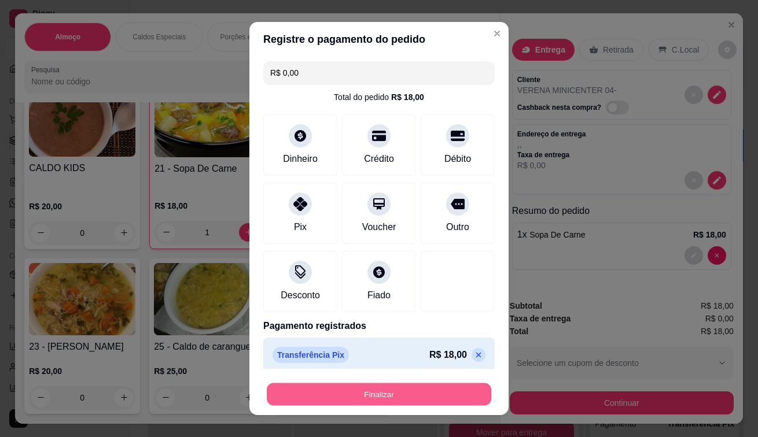
click at [341, 394] on button "Finalizar" at bounding box center [379, 394] width 224 height 23
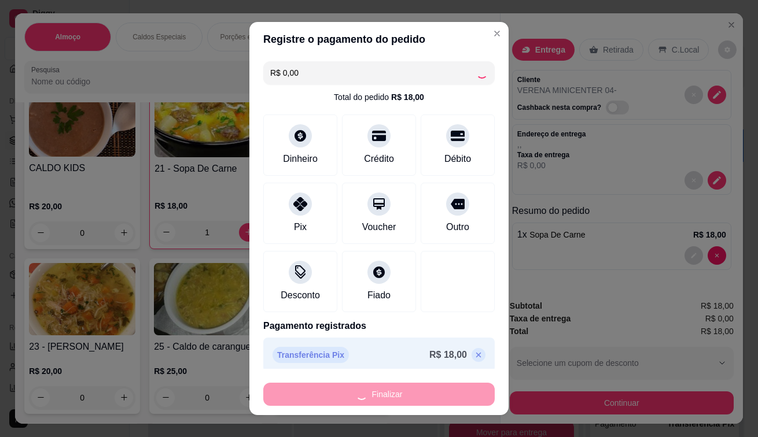
type input "0"
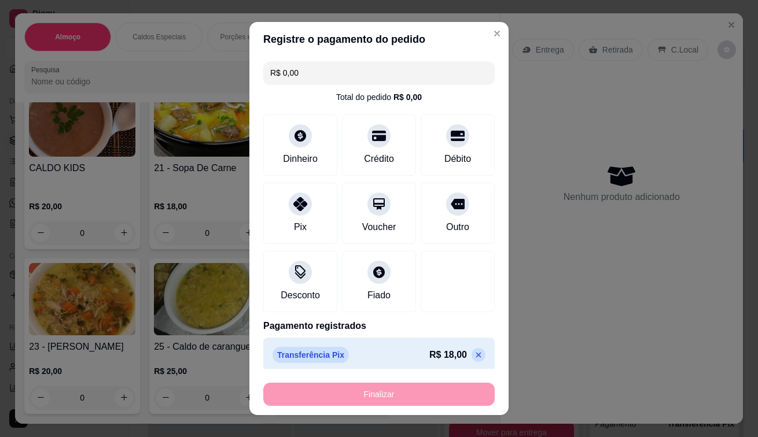
type input "-R$ 18,00"
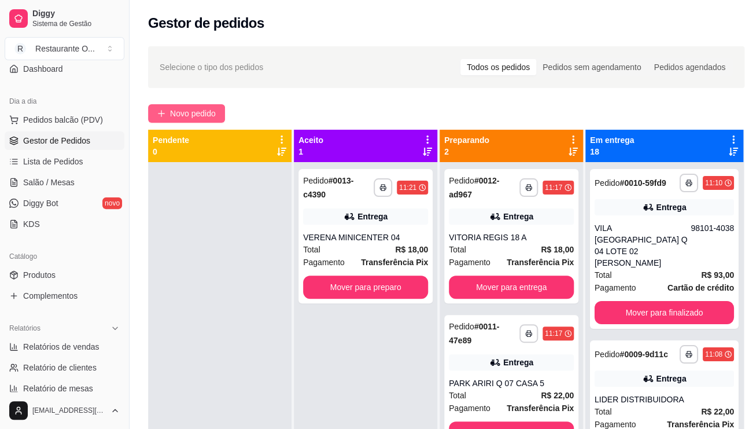
click at [198, 108] on span "Novo pedido" at bounding box center [193, 113] width 46 height 13
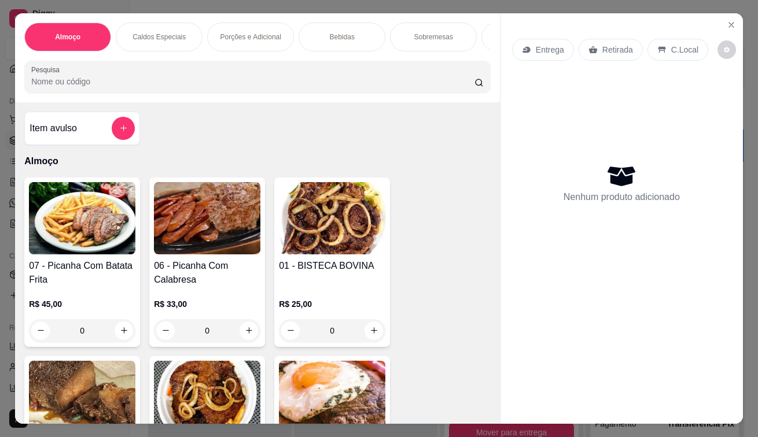
click at [514, 46] on div "Entrega" at bounding box center [543, 50] width 62 height 22
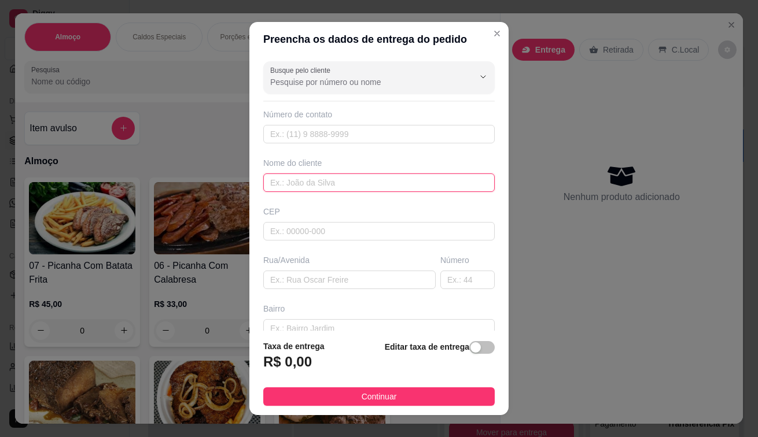
click at [309, 187] on input "text" at bounding box center [378, 183] width 231 height 19
type input "[PERSON_NAME] AR LIQUIDE"
click at [301, 384] on footer "Taxa de entrega R$ 0,00 Editar taxa de entrega Continuar" at bounding box center [378, 373] width 259 height 84
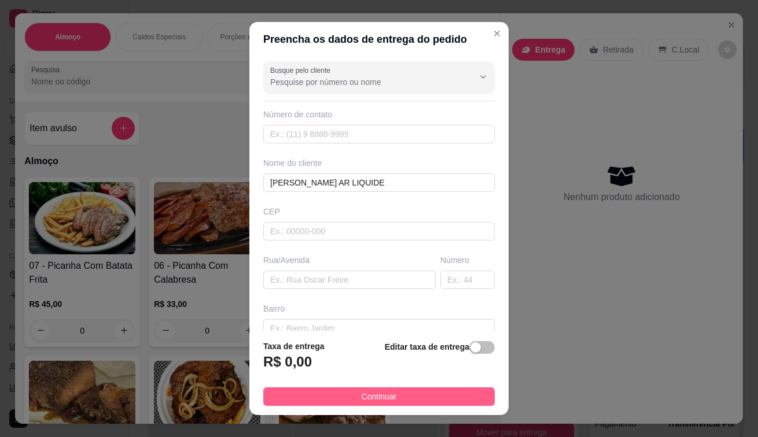
click at [301, 391] on button "Continuar" at bounding box center [378, 396] width 231 height 19
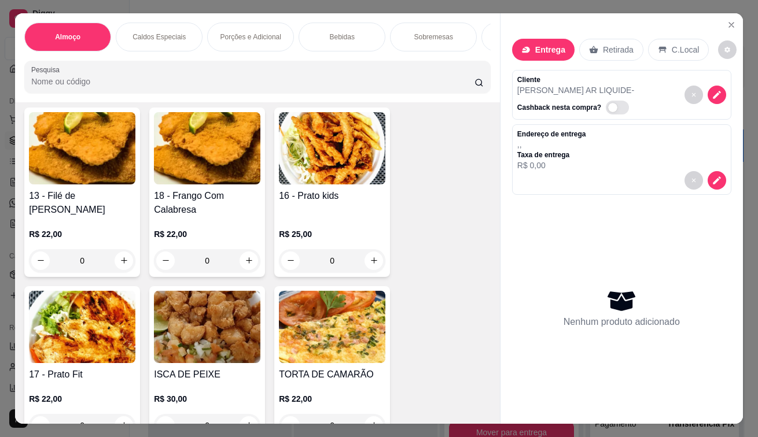
scroll to position [925, 0]
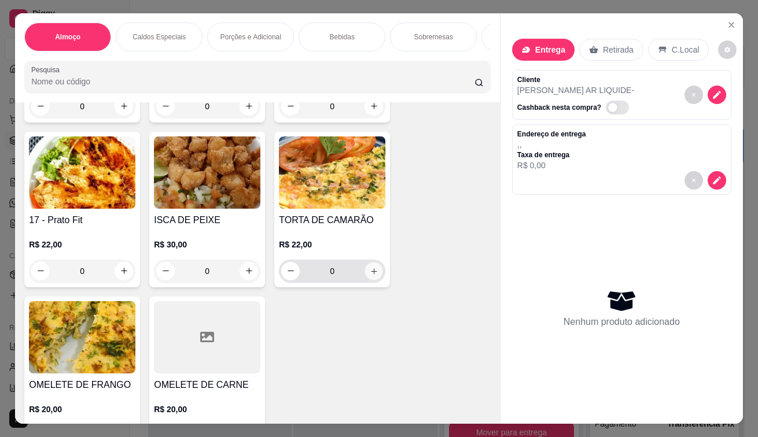
click at [373, 275] on icon "increase-product-quantity" at bounding box center [374, 271] width 9 height 9
type input "1"
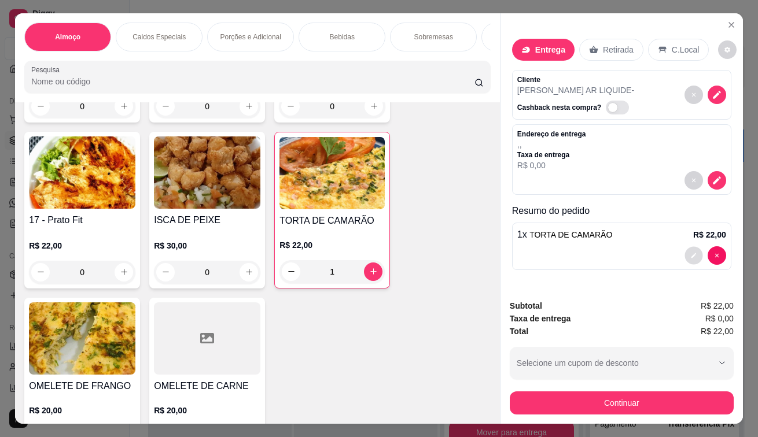
click at [694, 257] on button "decrease-product-quantity" at bounding box center [693, 255] width 18 height 18
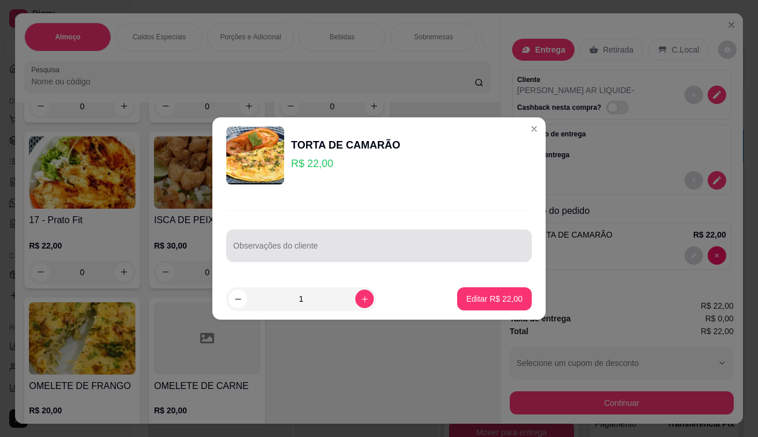
click at [254, 250] on input "Observações do cliente" at bounding box center [378, 251] width 291 height 12
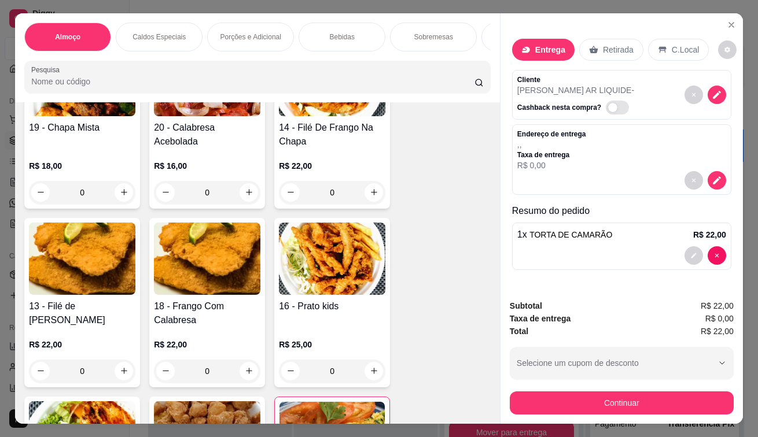
scroll to position [694, 0]
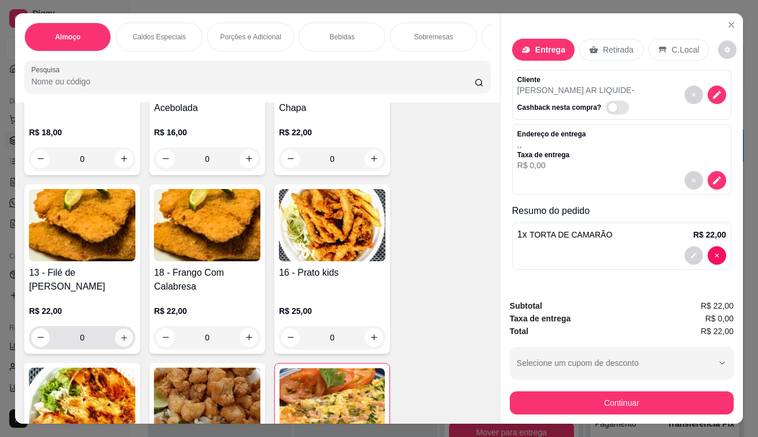
click at [119, 335] on button "increase-product-quantity" at bounding box center [124, 337] width 18 height 18
type input "1"
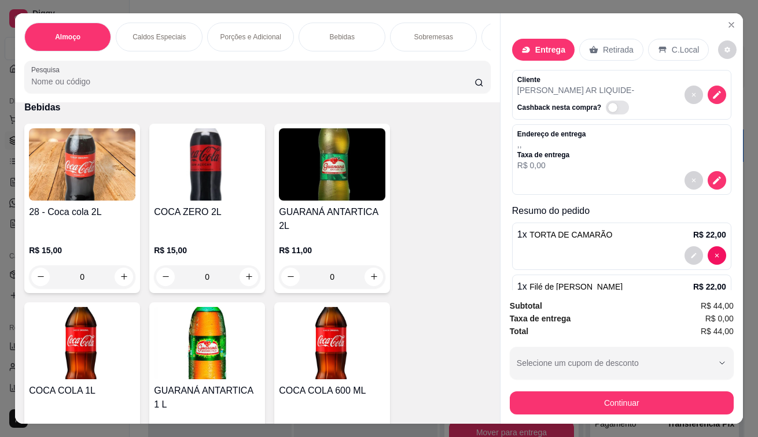
scroll to position [2313, 0]
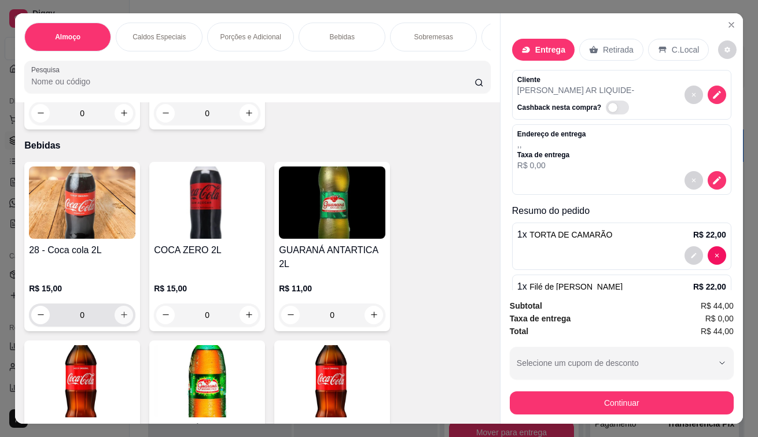
click at [128, 306] on button "increase-product-quantity" at bounding box center [124, 315] width 19 height 19
type input "1"
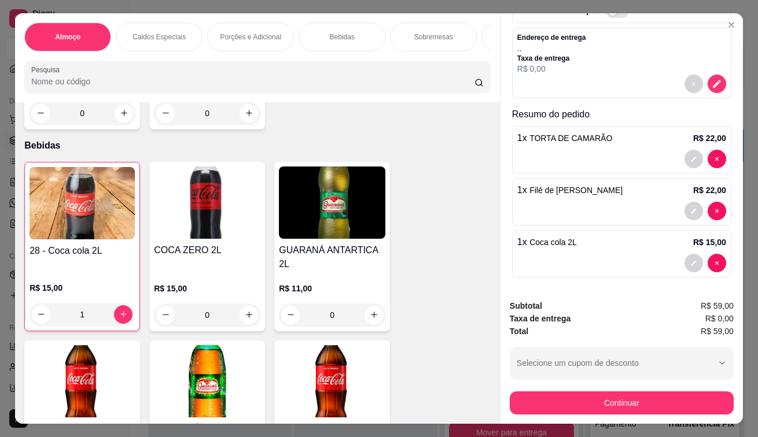
scroll to position [98, 0]
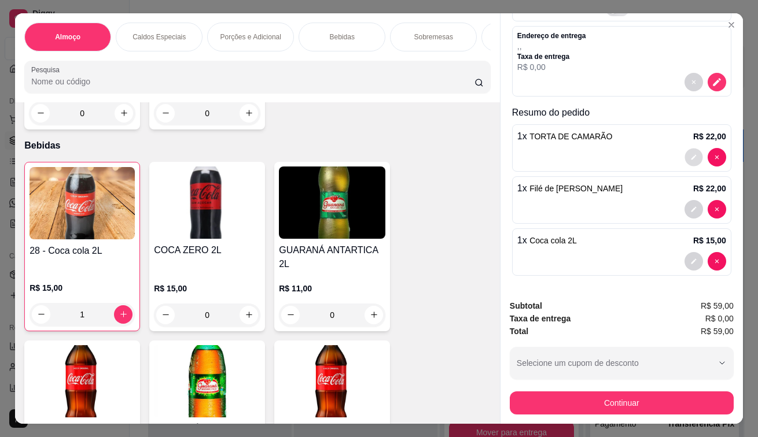
click at [684, 155] on button "decrease-product-quantity" at bounding box center [693, 157] width 18 height 18
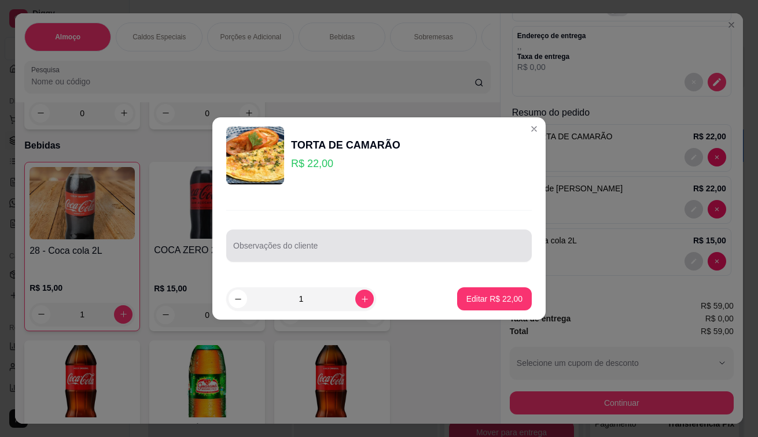
click at [291, 241] on div at bounding box center [378, 245] width 291 height 23
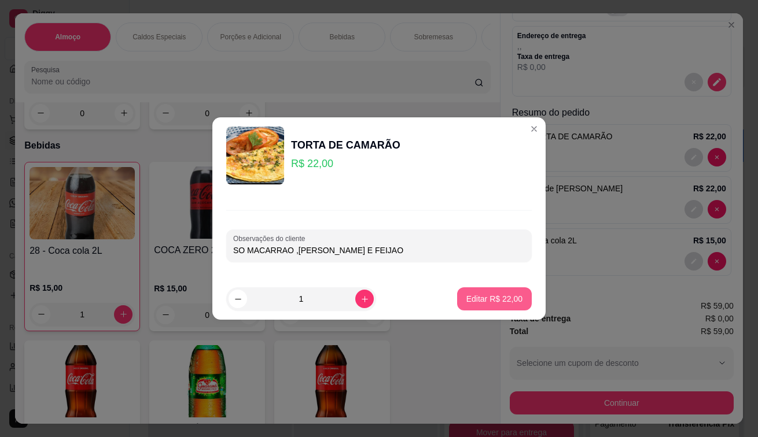
type input "SO MACARRAO ,[PERSON_NAME] E FEIJAO"
click at [503, 305] on button "Editar R$ 22,00" at bounding box center [494, 298] width 75 height 23
type input "0"
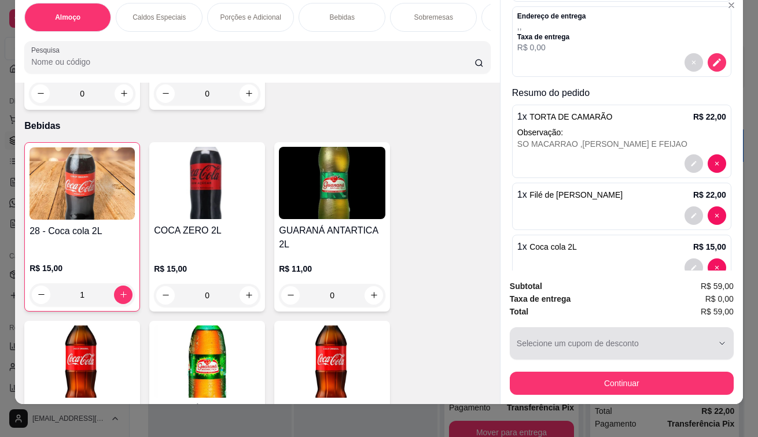
scroll to position [28, 0]
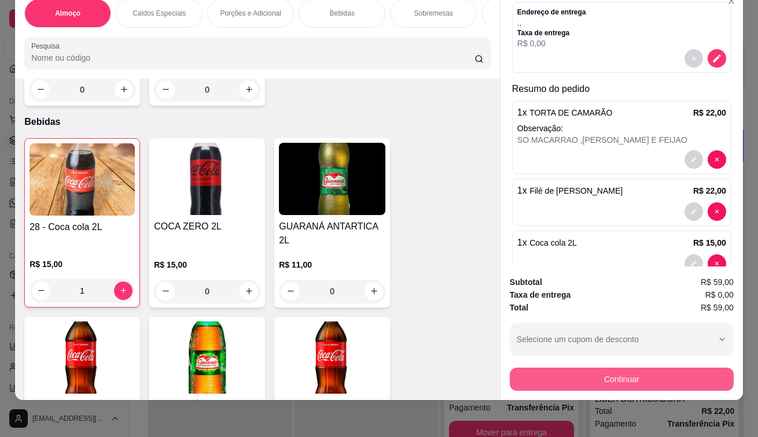
click at [533, 374] on button "Continuar" at bounding box center [622, 379] width 224 height 23
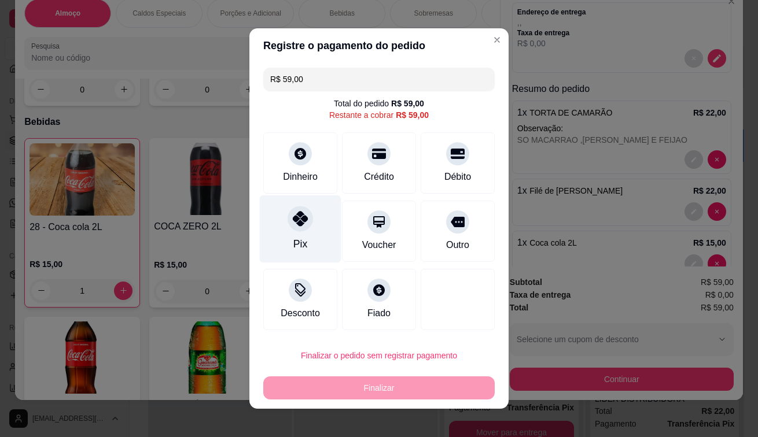
click at [302, 209] on div "Pix" at bounding box center [301, 229] width 82 height 68
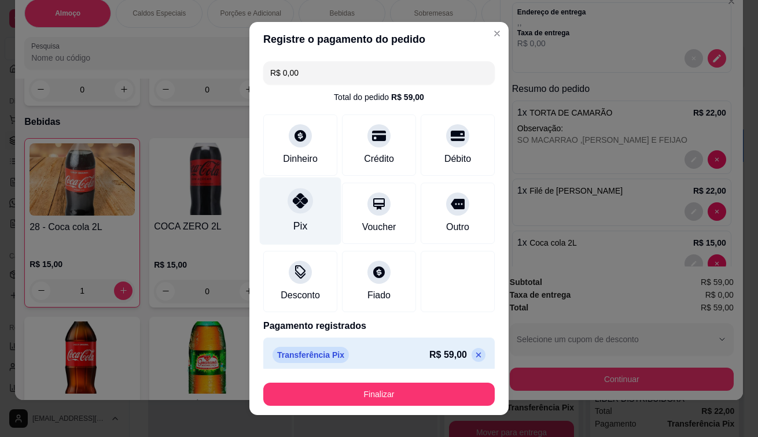
type input "R$ 0,00"
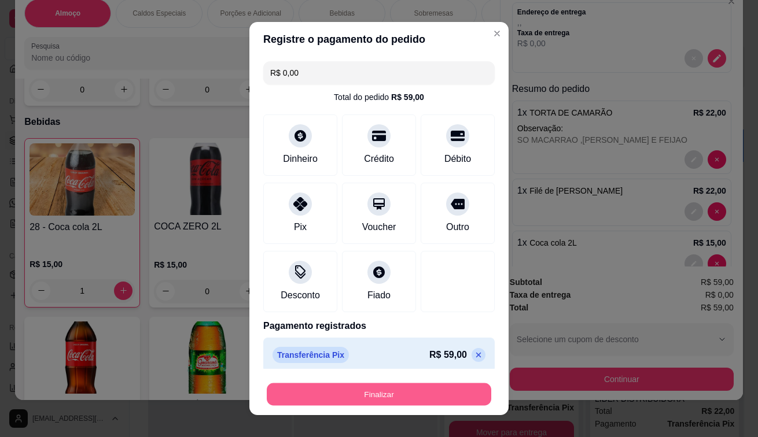
click at [413, 394] on button "Finalizar" at bounding box center [379, 394] width 224 height 23
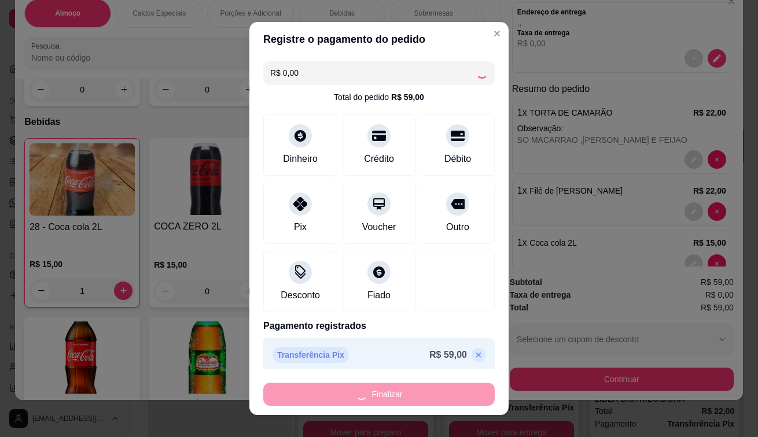
type input "0"
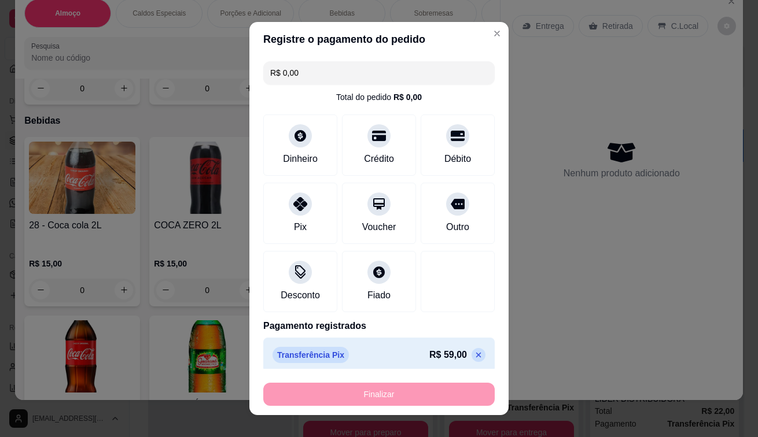
type input "-R$ 59,00"
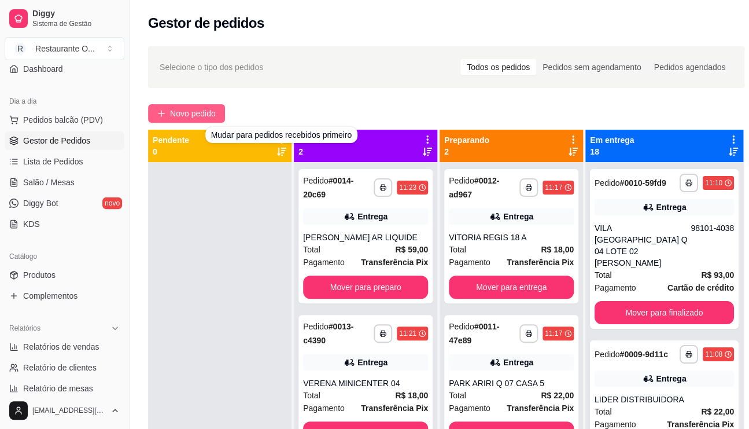
click at [159, 108] on button "Novo pedido" at bounding box center [186, 113] width 77 height 19
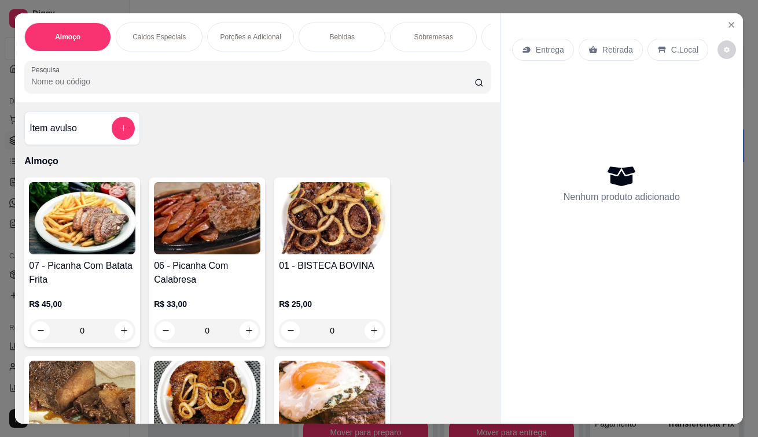
click at [524, 47] on icon at bounding box center [526, 49] width 9 height 9
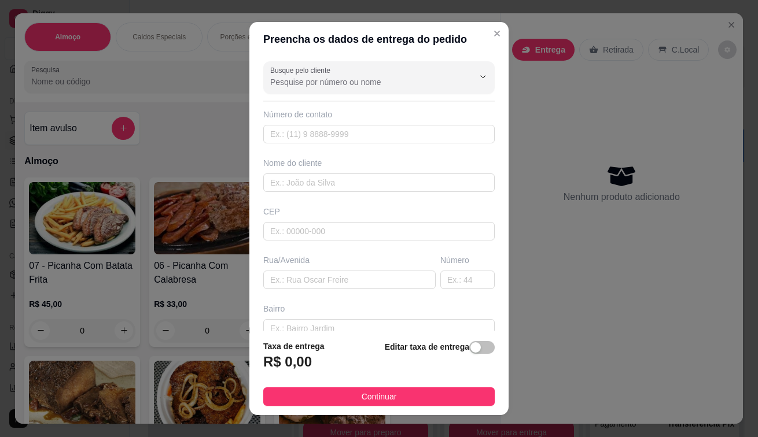
click at [365, 193] on div "Busque pelo cliente Número de contato Nome do cliente CEP Rua/Avenida Número Ba…" at bounding box center [378, 194] width 259 height 274
click at [371, 184] on input "text" at bounding box center [378, 183] width 231 height 19
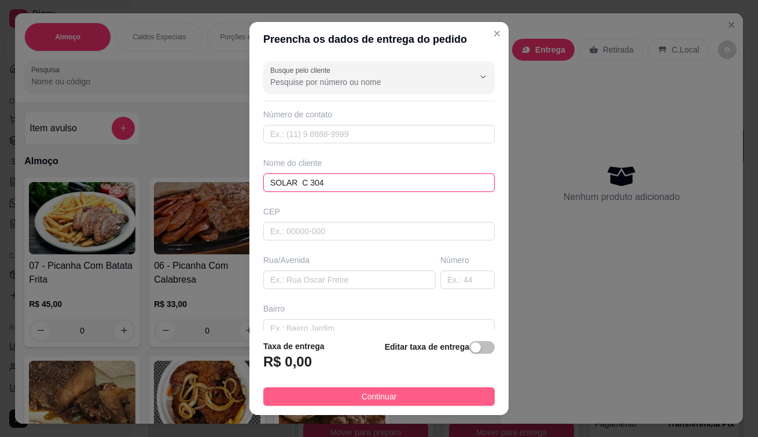
type input "SOLAR C 304"
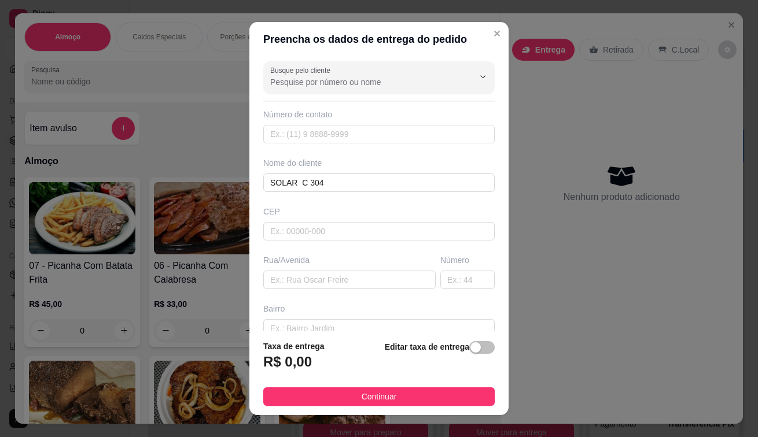
drag, startPoint x: 379, startPoint y: 400, endPoint x: 335, endPoint y: 386, distance: 46.3
click at [368, 397] on span "Continuar" at bounding box center [378, 396] width 35 height 13
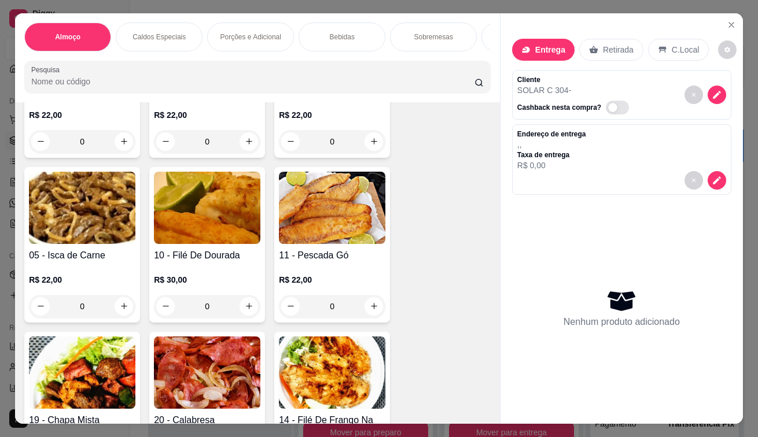
scroll to position [521, 0]
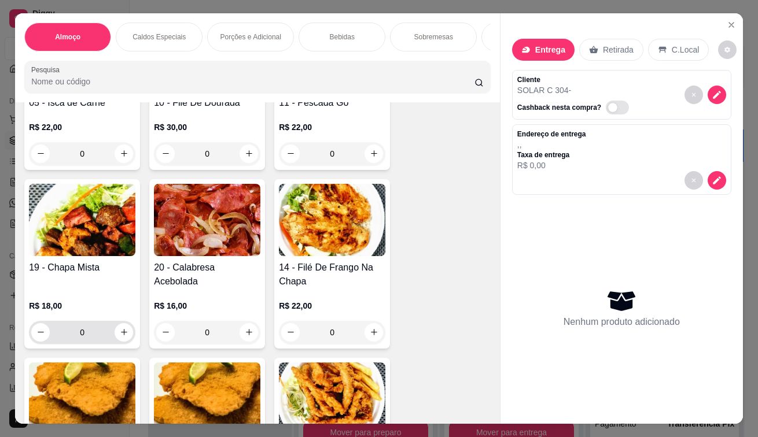
click at [120, 344] on div "0" at bounding box center [82, 332] width 102 height 23
click at [120, 342] on button "increase-product-quantity" at bounding box center [124, 332] width 19 height 19
type input "1"
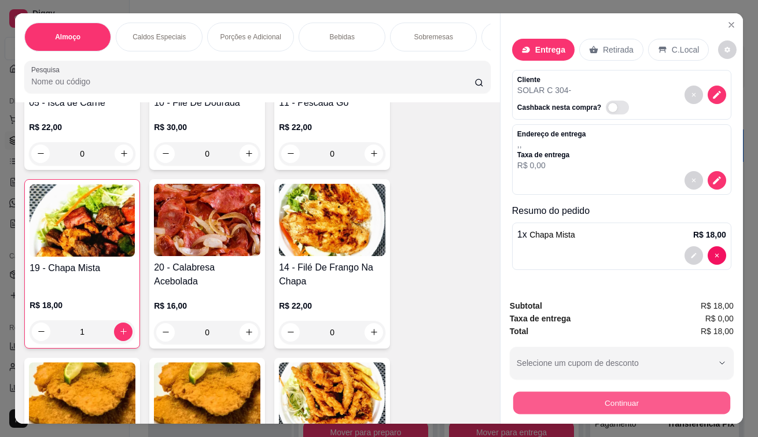
click at [564, 404] on button "Continuar" at bounding box center [621, 403] width 217 height 23
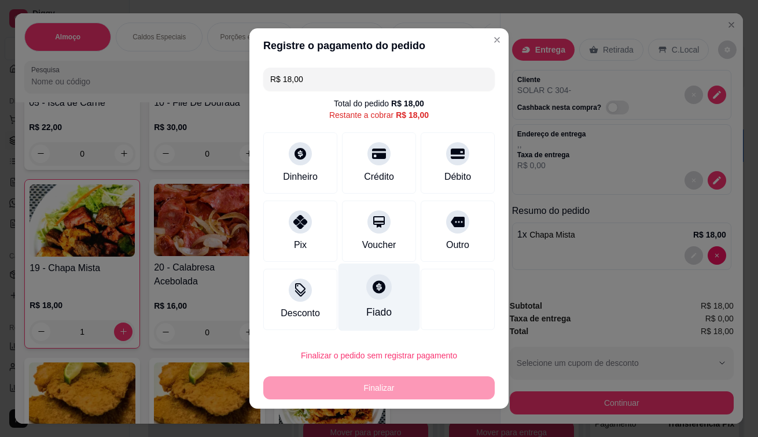
drag, startPoint x: 293, startPoint y: 239, endPoint x: 365, endPoint y: 296, distance: 91.1
click at [306, 247] on div "Pix" at bounding box center [300, 231] width 74 height 61
type input "R$ 0,00"
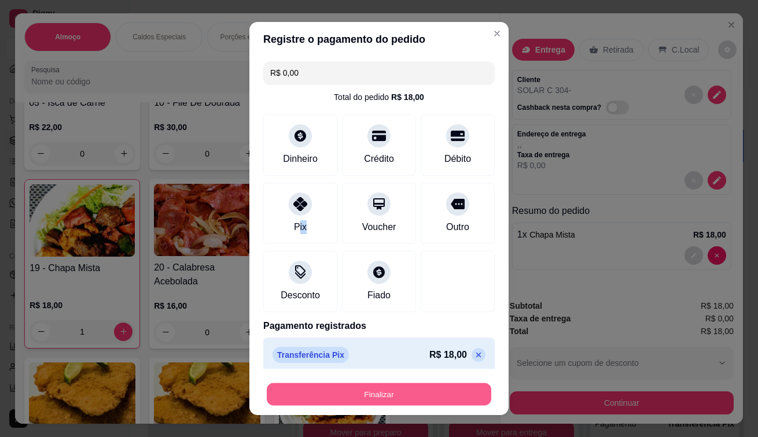
click at [393, 385] on button "Finalizar" at bounding box center [379, 394] width 224 height 23
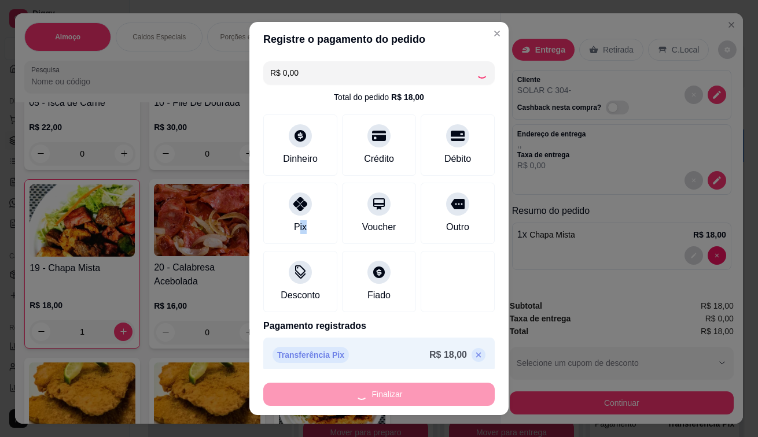
type input "0"
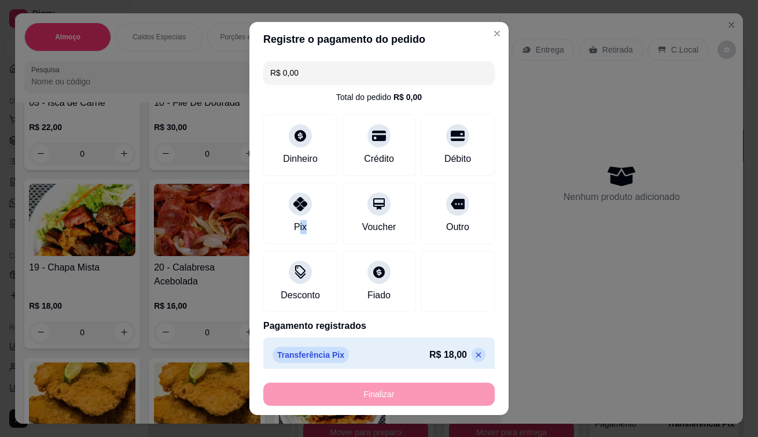
type input "-R$ 18,00"
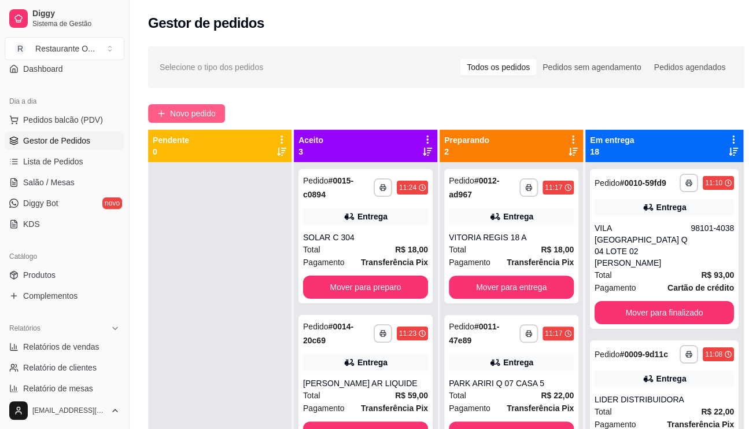
click at [187, 111] on span "Novo pedido" at bounding box center [193, 113] width 46 height 13
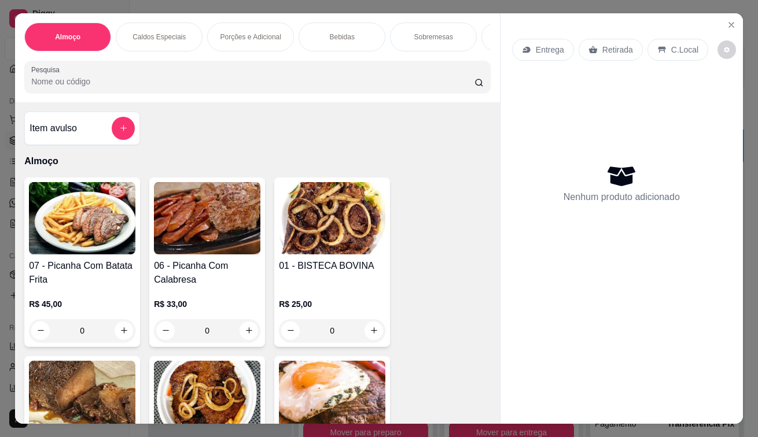
click at [518, 39] on div "Entrega" at bounding box center [543, 50] width 62 height 22
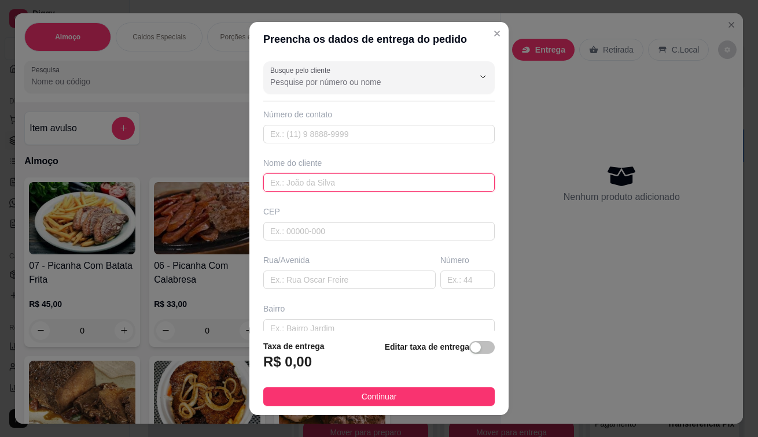
drag, startPoint x: 327, startPoint y: 186, endPoint x: 334, endPoint y: 179, distance: 10.2
click at [328, 186] on input "text" at bounding box center [378, 183] width 231 height 19
type input "BOSQUE VILLE H 301"
click at [473, 346] on span "button" at bounding box center [481, 347] width 25 height 13
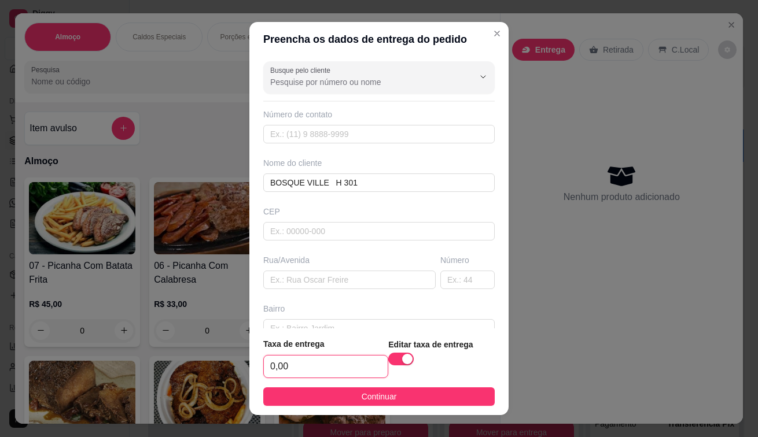
click at [355, 371] on input "0,00" at bounding box center [326, 367] width 124 height 22
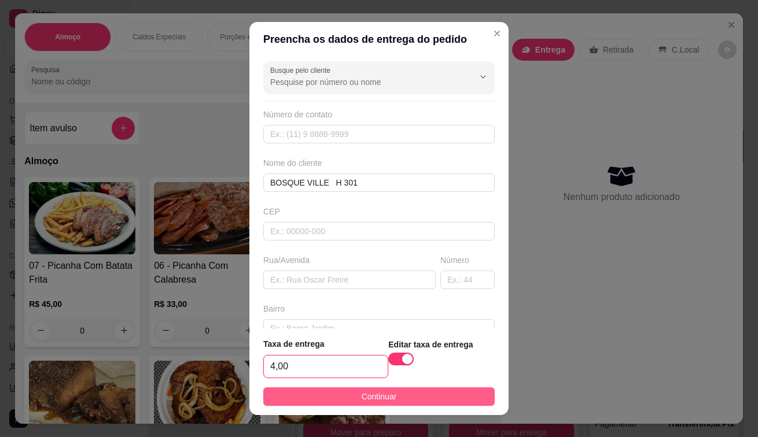
type input "4,00"
click at [411, 396] on button "Continuar" at bounding box center [378, 396] width 231 height 19
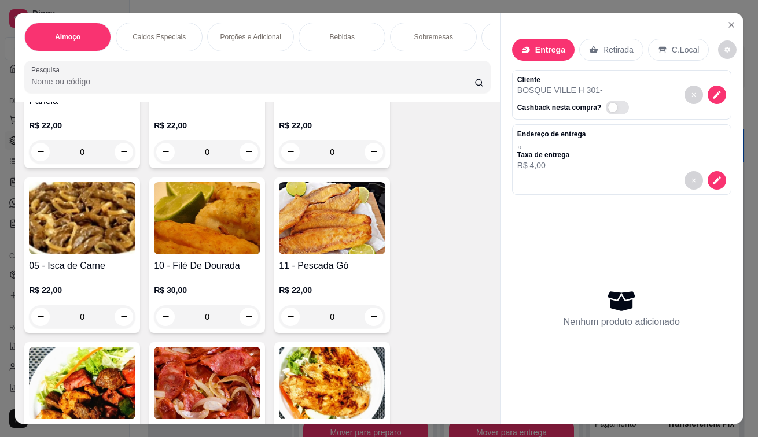
scroll to position [463, 0]
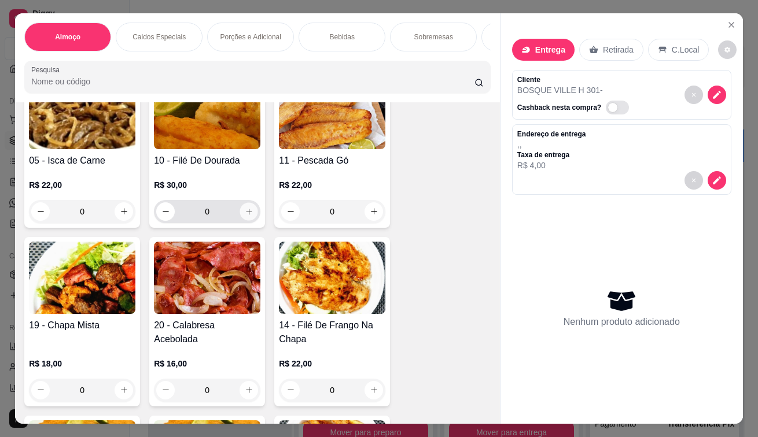
click at [245, 216] on icon "increase-product-quantity" at bounding box center [249, 211] width 9 height 9
type input "1"
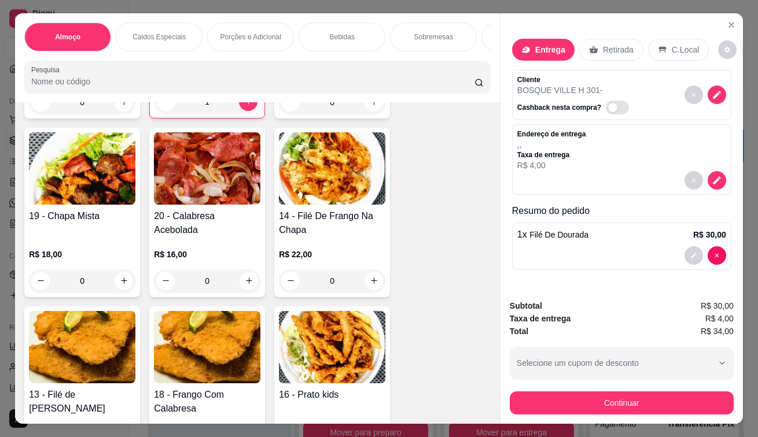
scroll to position [578, 0]
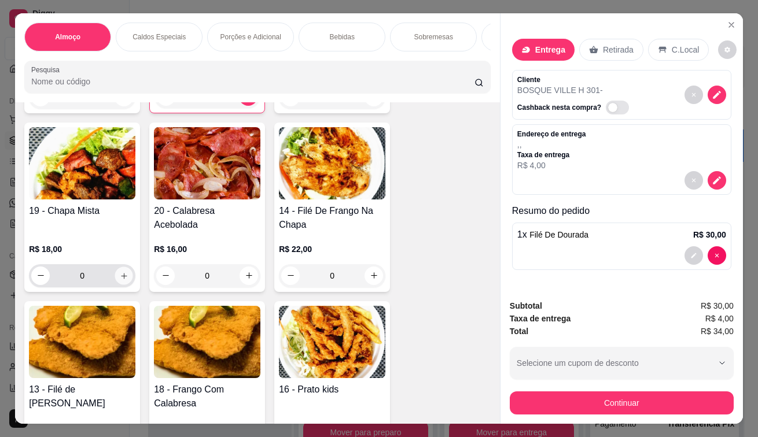
click at [120, 280] on icon "increase-product-quantity" at bounding box center [124, 275] width 9 height 9
type input "1"
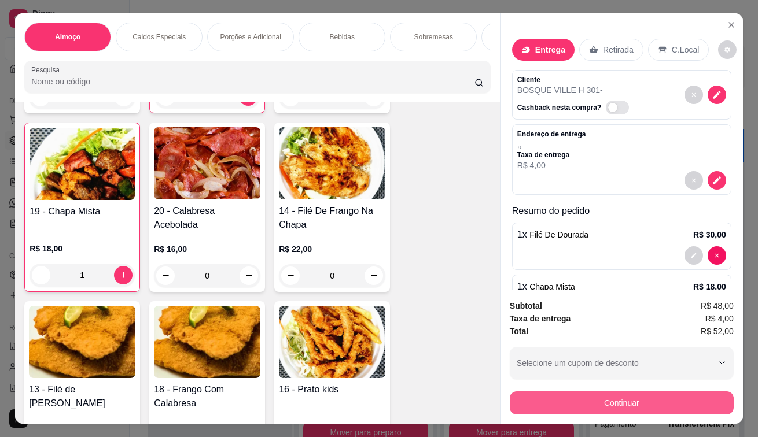
click at [544, 401] on button "Continuar" at bounding box center [622, 403] width 224 height 23
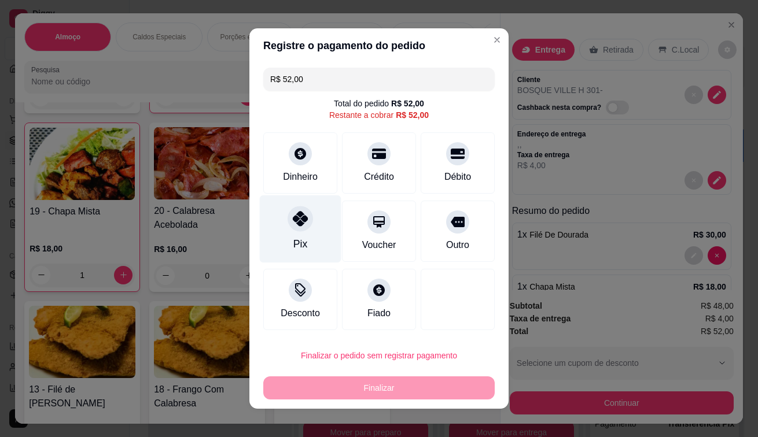
click at [276, 213] on div "Pix" at bounding box center [301, 229] width 82 height 68
type input "R$ 0,00"
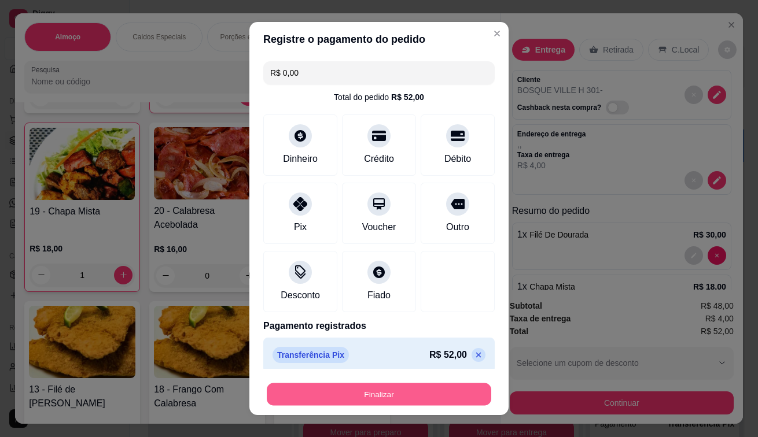
click at [394, 395] on button "Finalizar" at bounding box center [379, 394] width 224 height 23
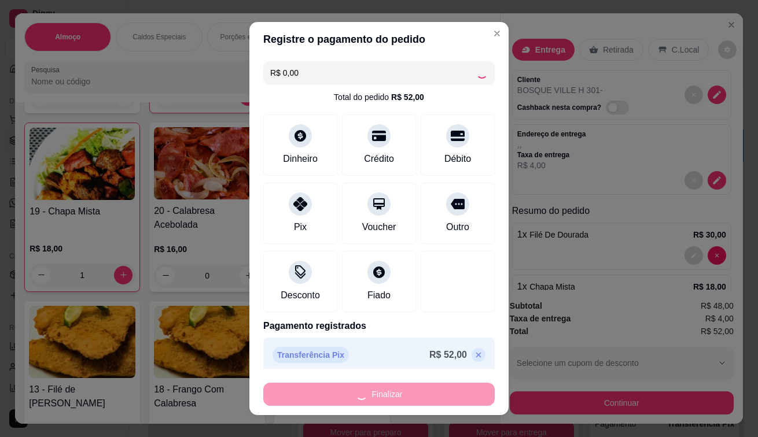
type input "0"
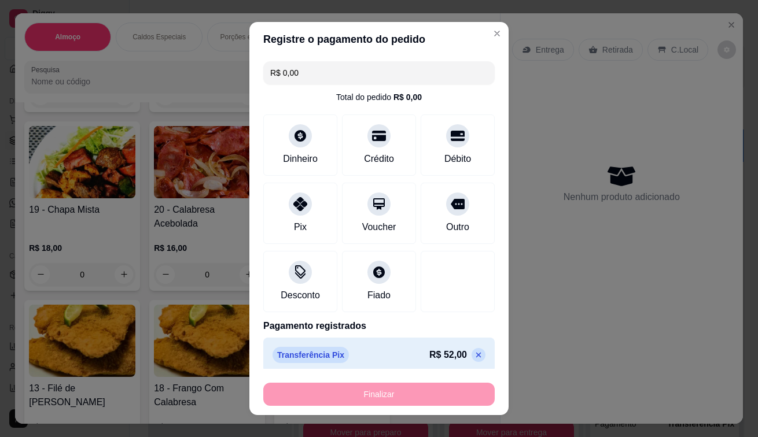
type input "-R$ 52,00"
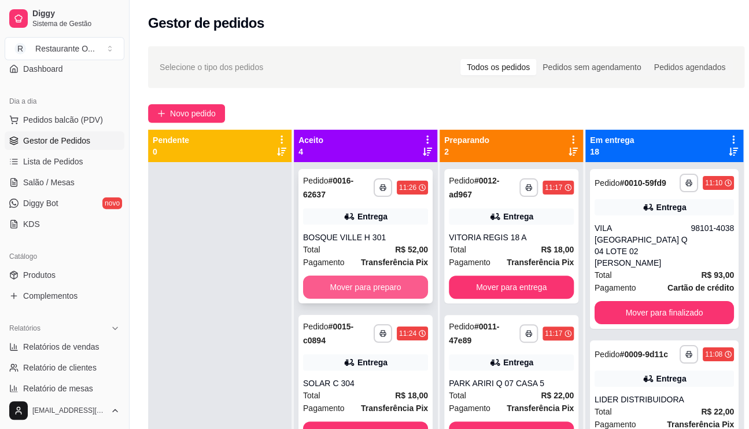
click at [371, 292] on button "Mover para preparo" at bounding box center [365, 286] width 125 height 23
click at [371, 283] on button "Mover para preparo" at bounding box center [365, 287] width 121 height 23
click at [371, 283] on button "Mover para preparo" at bounding box center [365, 286] width 125 height 23
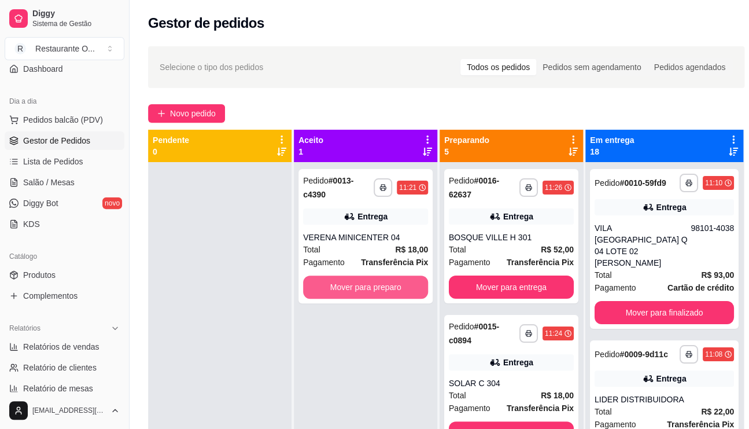
click at [371, 283] on button "Mover para preparo" at bounding box center [365, 286] width 125 height 23
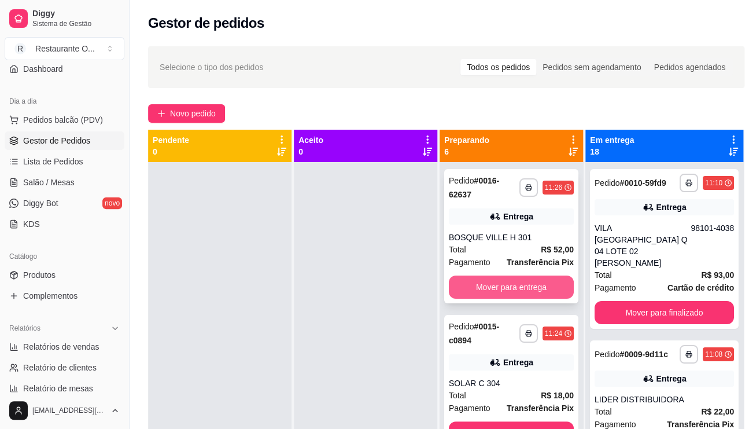
click at [518, 293] on button "Mover para entrega" at bounding box center [511, 286] width 125 height 23
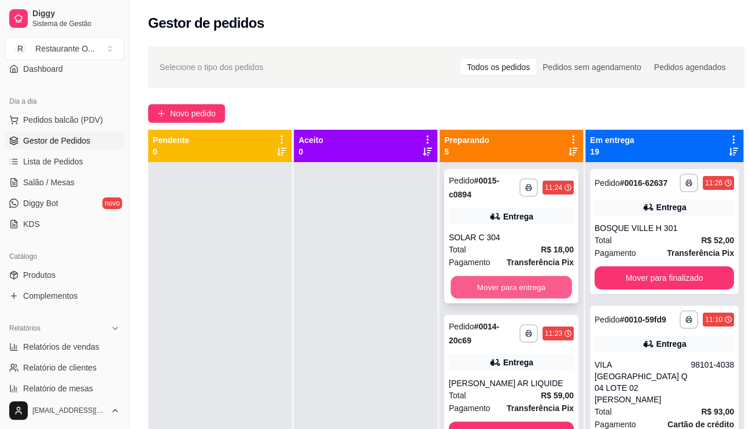
click at [530, 287] on button "Mover para entrega" at bounding box center [511, 287] width 121 height 23
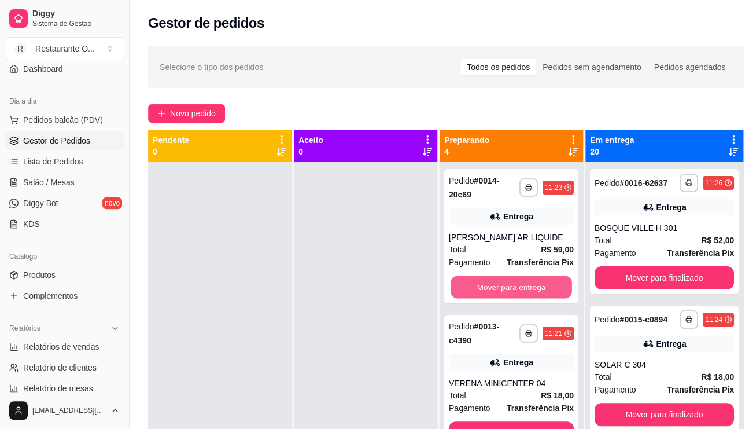
click at [530, 287] on button "Mover para entrega" at bounding box center [511, 287] width 121 height 23
click at [530, 287] on button "Mover para entrega" at bounding box center [511, 286] width 125 height 23
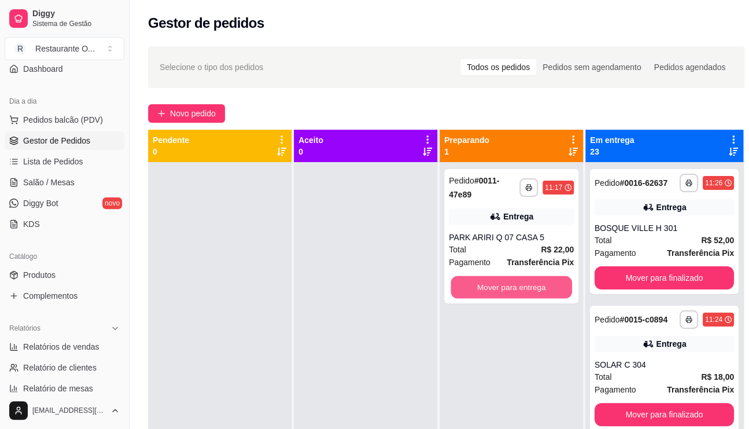
click at [530, 287] on button "Mover para entrega" at bounding box center [511, 287] width 121 height 23
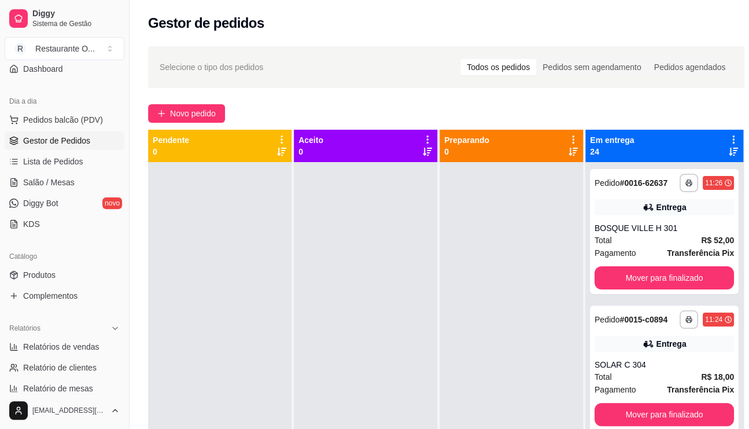
click at [530, 287] on div at bounding box center [511, 376] width 143 height 429
click at [182, 123] on div "**********" at bounding box center [446, 305] width 633 height 533
click at [183, 115] on span "Novo pedido" at bounding box center [193, 113] width 46 height 13
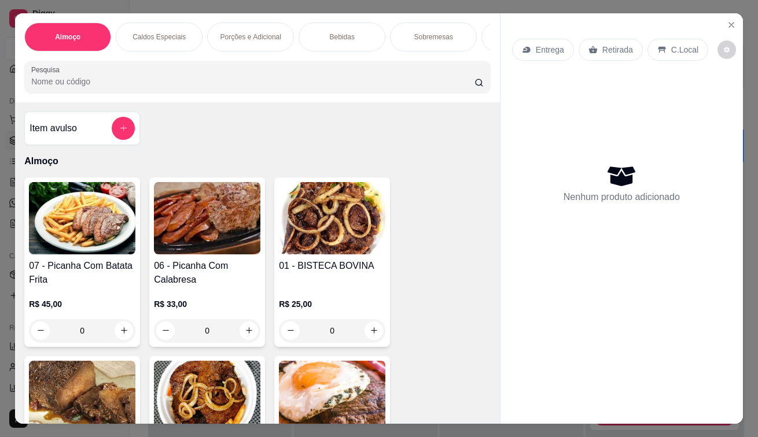
click at [545, 46] on p "Entrega" at bounding box center [550, 50] width 28 height 12
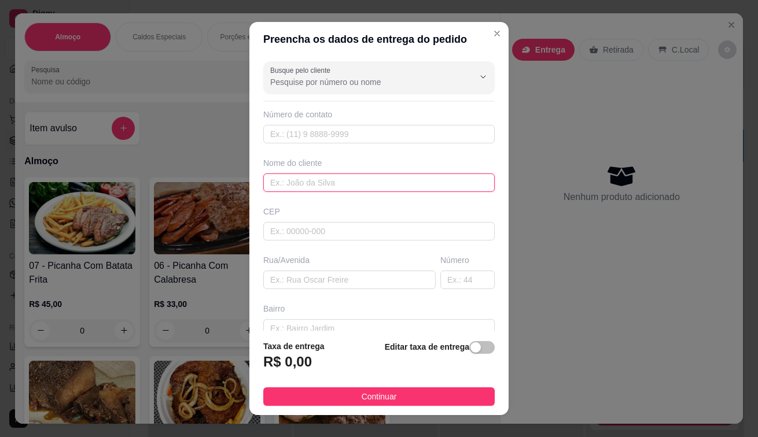
drag, startPoint x: 350, startPoint y: 184, endPoint x: 359, endPoint y: 182, distance: 8.3
click at [351, 184] on input "text" at bounding box center [378, 183] width 231 height 19
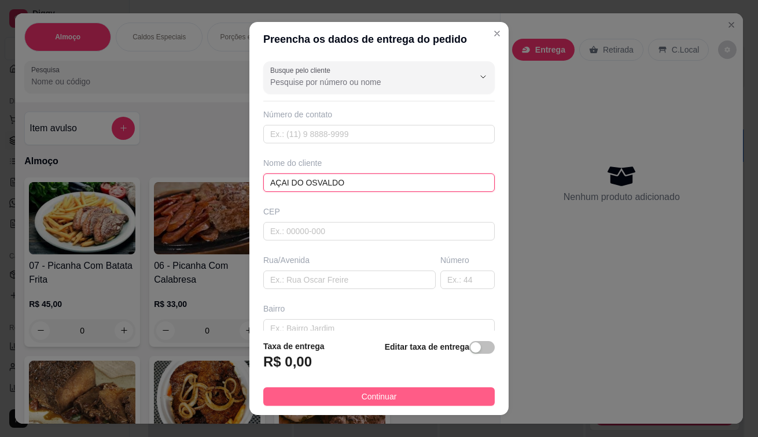
type input "AÇAI DO [PERSON_NAME]"
click at [375, 401] on span "Continuar" at bounding box center [378, 396] width 35 height 13
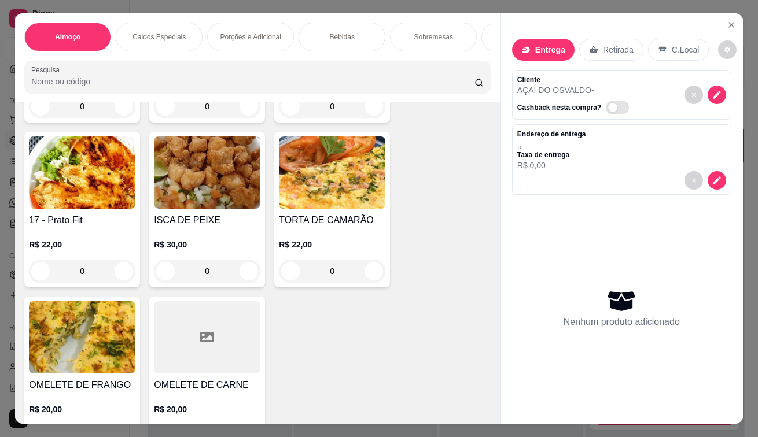
scroll to position [1041, 0]
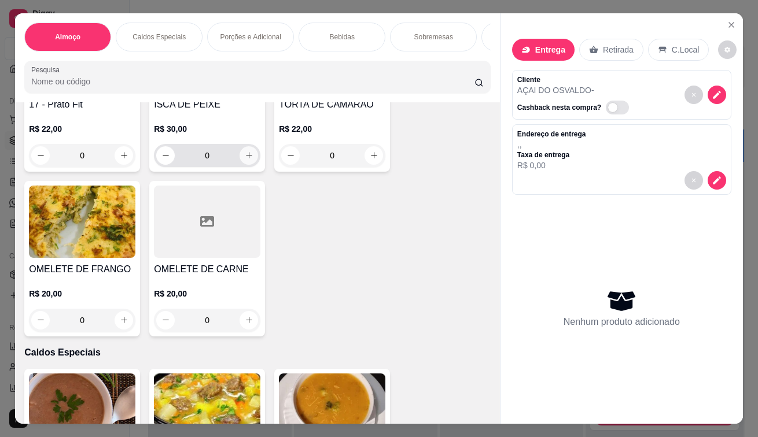
click at [239, 157] on button "increase-product-quantity" at bounding box center [248, 155] width 19 height 19
type input "1"
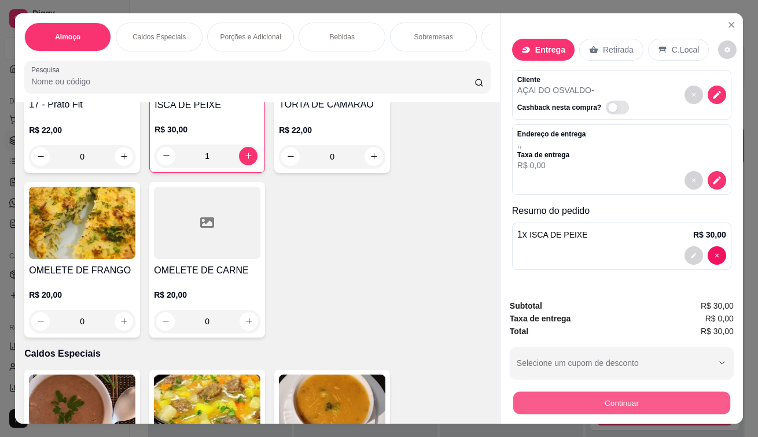
click at [580, 398] on button "Continuar" at bounding box center [621, 403] width 217 height 23
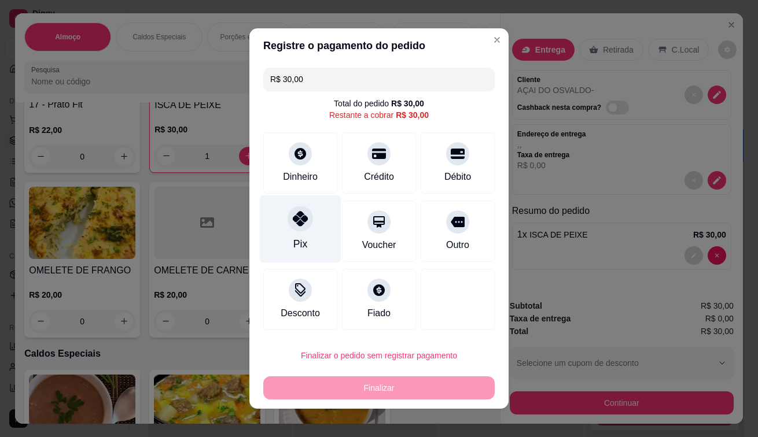
click at [282, 225] on div "Pix" at bounding box center [301, 229] width 82 height 68
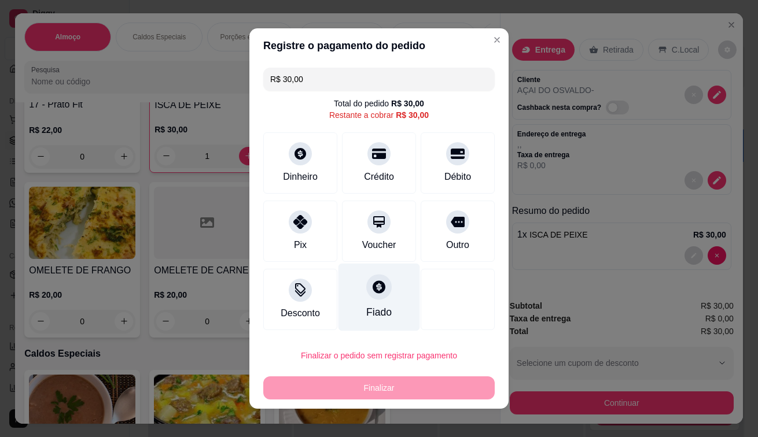
type input "R$ 0,00"
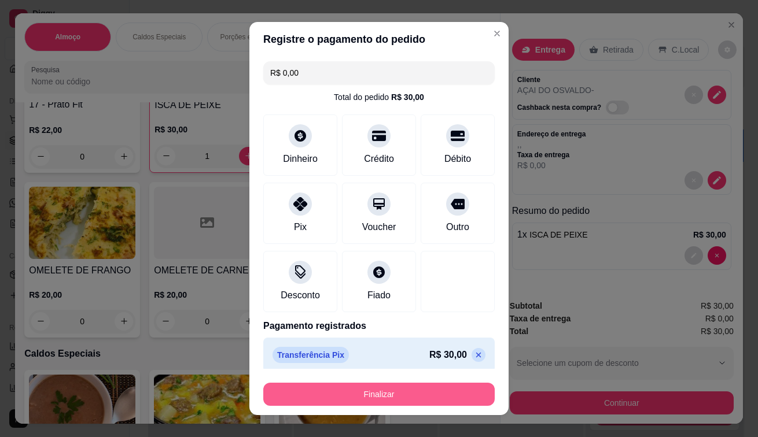
click at [322, 399] on button "Finalizar" at bounding box center [378, 394] width 231 height 23
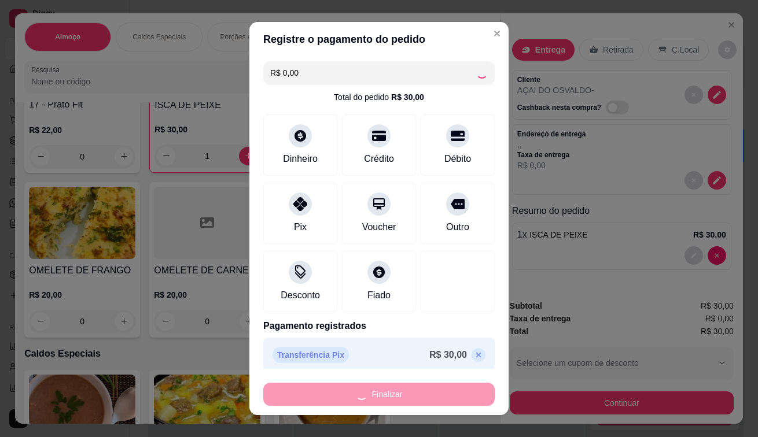
type input "0"
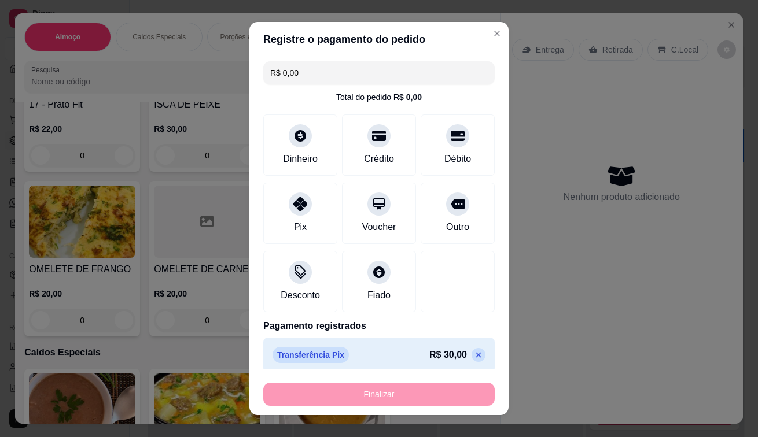
type input "-R$ 30,00"
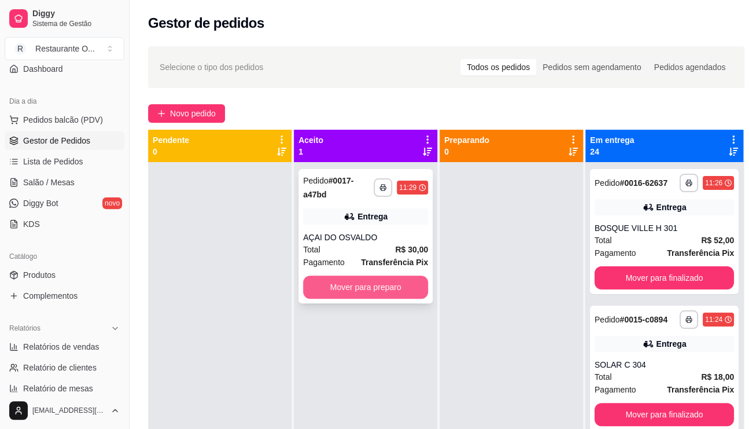
click at [385, 295] on button "Mover para preparo" at bounding box center [365, 286] width 125 height 23
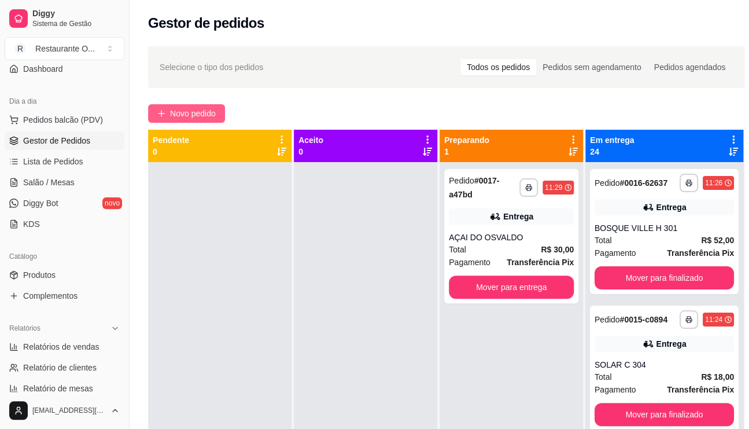
click at [184, 108] on span "Novo pedido" at bounding box center [193, 113] width 46 height 13
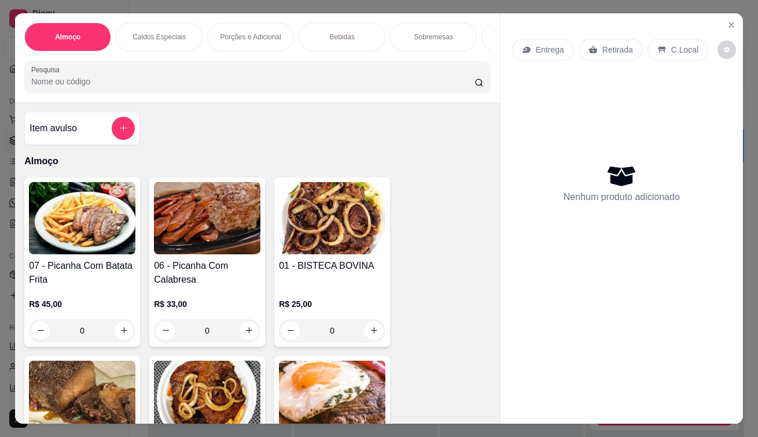
click at [529, 39] on div "Entrega" at bounding box center [543, 50] width 62 height 22
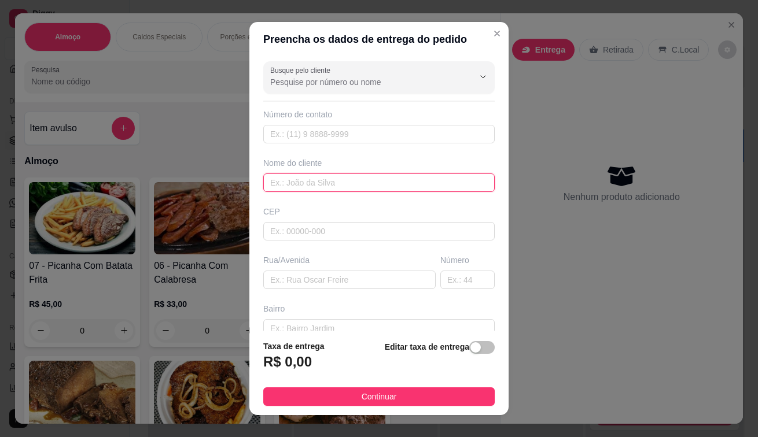
click at [314, 181] on input "text" at bounding box center [378, 183] width 231 height 19
type input "SOLAR I"
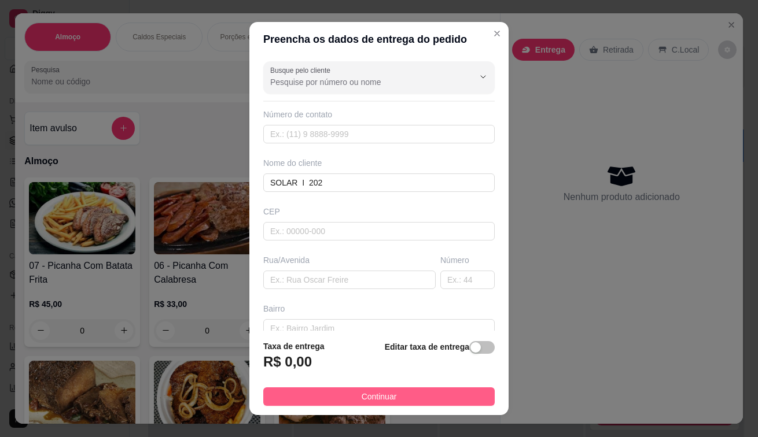
type input "SOLAR I 202"
click at [361, 400] on span "Continuar" at bounding box center [378, 396] width 35 height 13
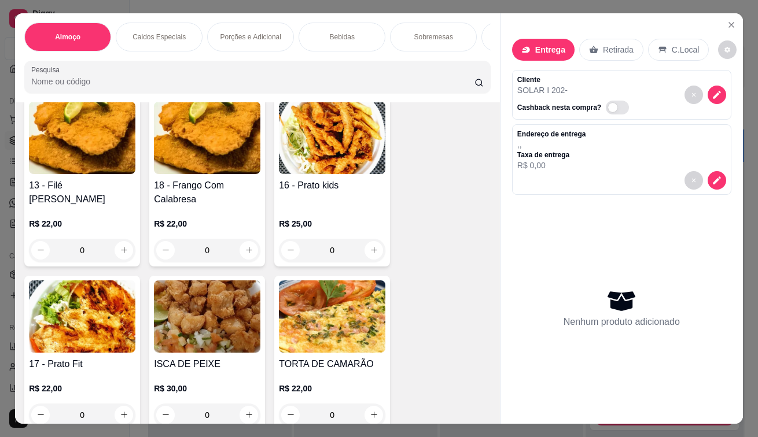
scroll to position [810, 0]
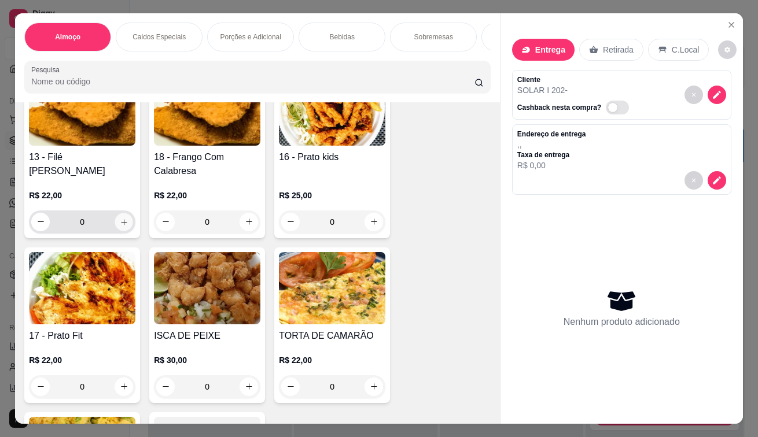
click at [120, 222] on icon "increase-product-quantity" at bounding box center [124, 221] width 9 height 9
type input "1"
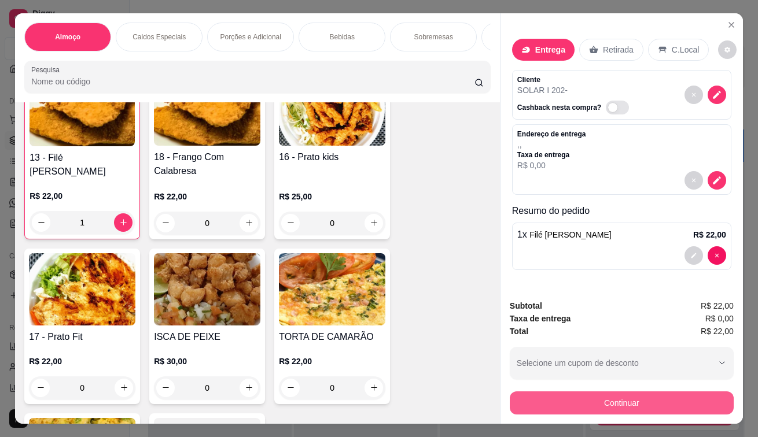
click at [537, 406] on button "Continuar" at bounding box center [622, 403] width 224 height 23
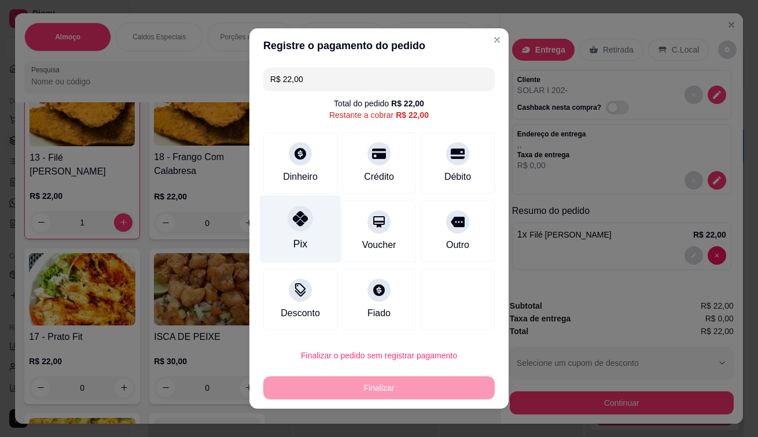
click at [300, 237] on div "Pix" at bounding box center [300, 244] width 14 height 15
type input "R$ 0,00"
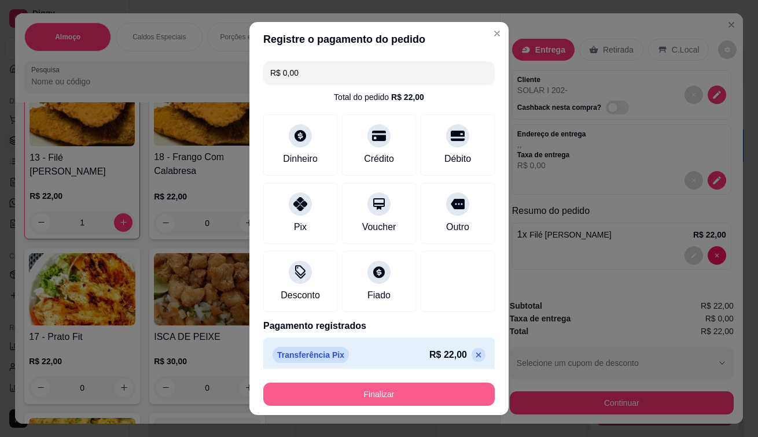
click at [365, 397] on button "Finalizar" at bounding box center [378, 394] width 231 height 23
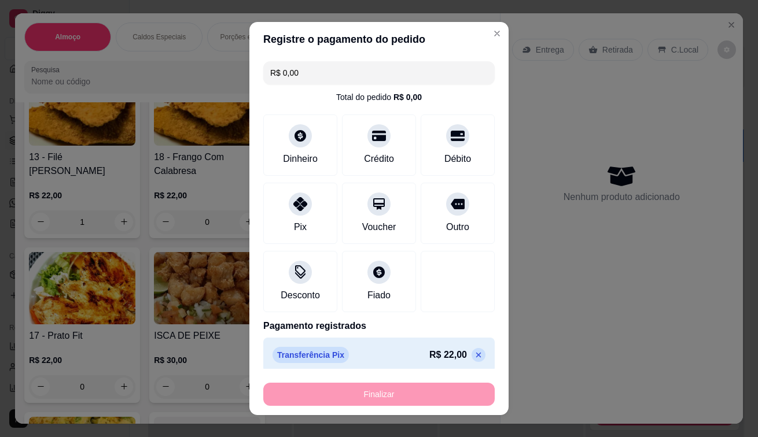
type input "0"
type input "-R$ 22,00"
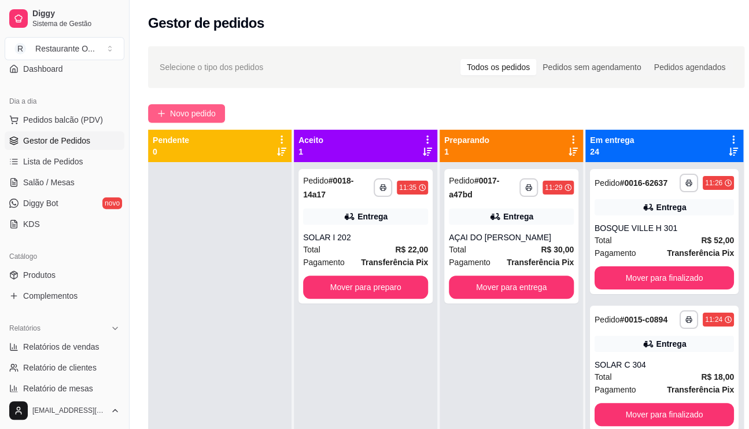
click at [198, 106] on button "Novo pedido" at bounding box center [186, 113] width 77 height 19
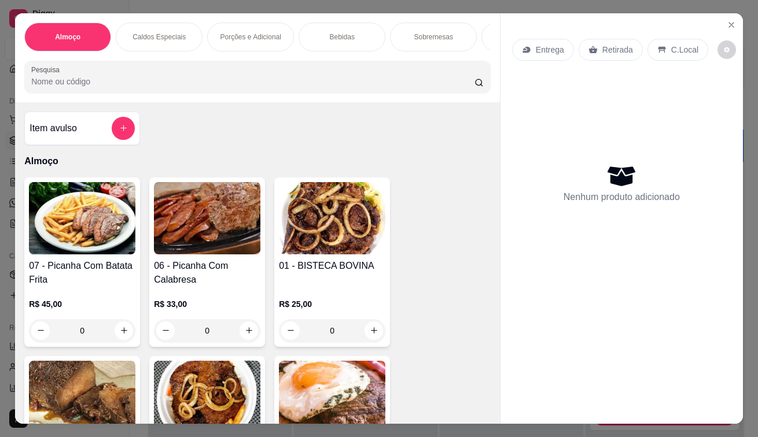
click at [547, 46] on p "Entrega" at bounding box center [550, 50] width 28 height 12
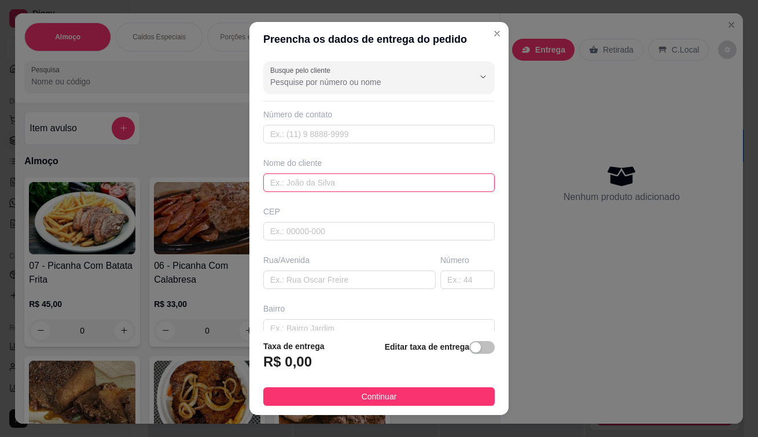
click at [318, 179] on input "text" at bounding box center [378, 183] width 231 height 19
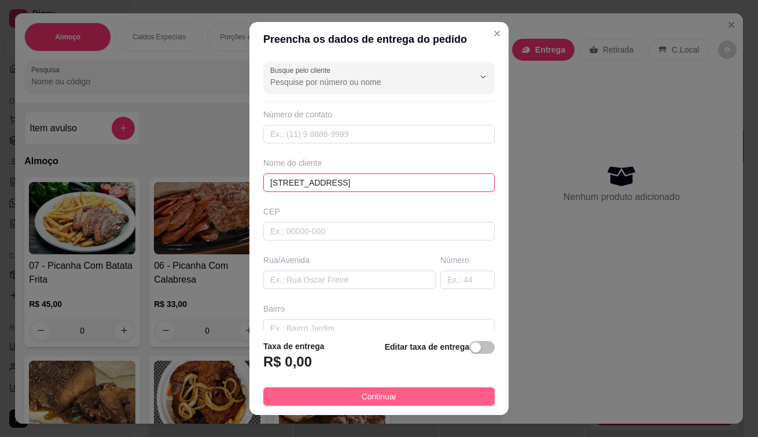
type input "[STREET_ADDRESS]"
click at [336, 394] on button "Continuar" at bounding box center [378, 396] width 231 height 19
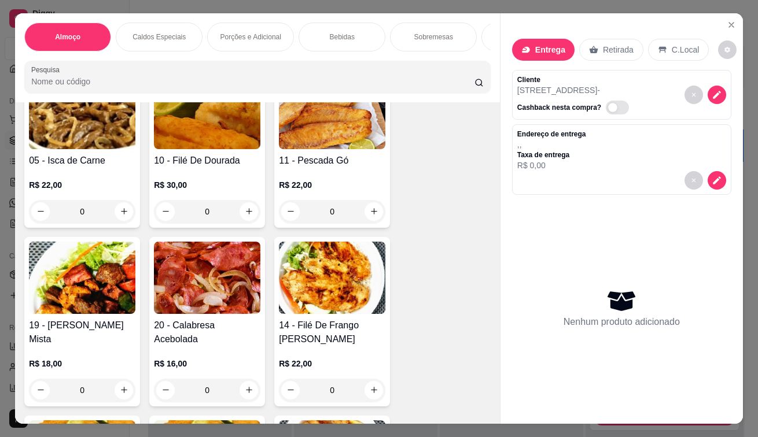
scroll to position [636, 0]
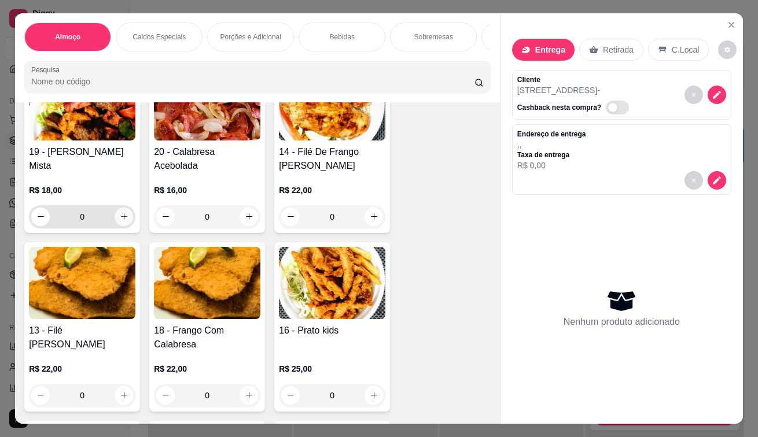
click at [115, 214] on button "increase-product-quantity" at bounding box center [124, 217] width 19 height 19
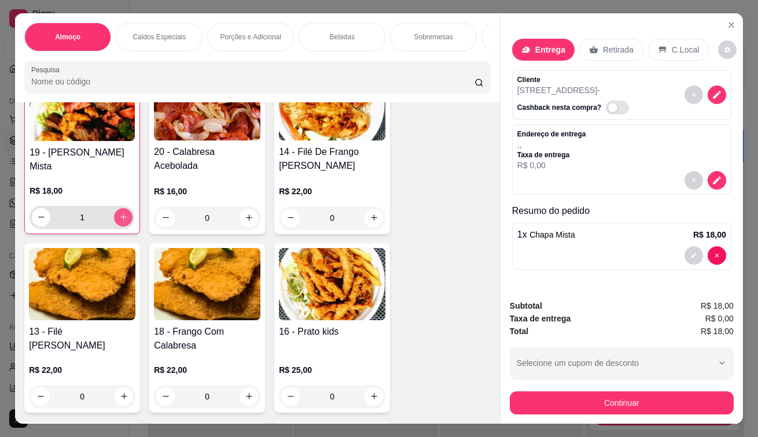
type input "1"
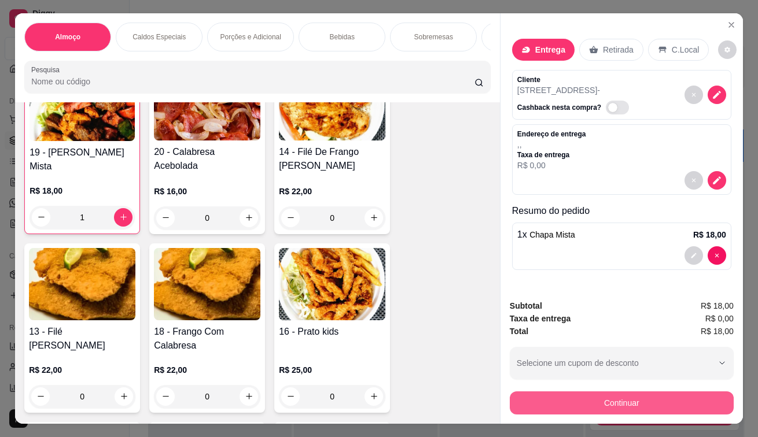
click at [595, 407] on button "Continuar" at bounding box center [622, 403] width 224 height 23
click at [556, 406] on button "Continuar" at bounding box center [621, 403] width 217 height 23
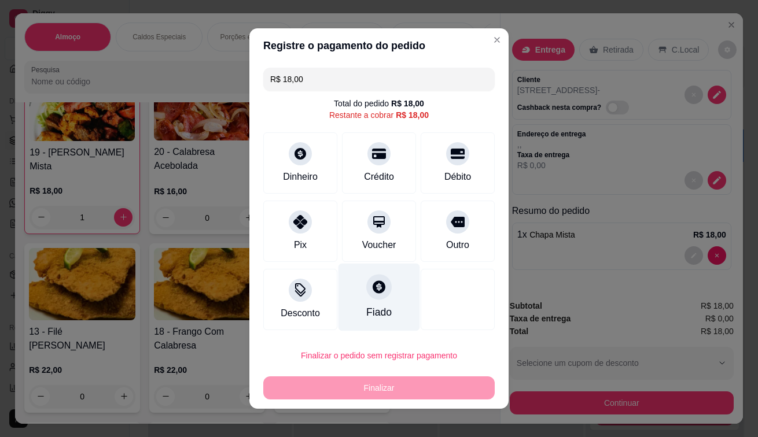
drag, startPoint x: 463, startPoint y: 153, endPoint x: 387, endPoint y: 264, distance: 134.9
click at [463, 153] on div "Débito" at bounding box center [457, 162] width 74 height 61
type input "R$ 0,00"
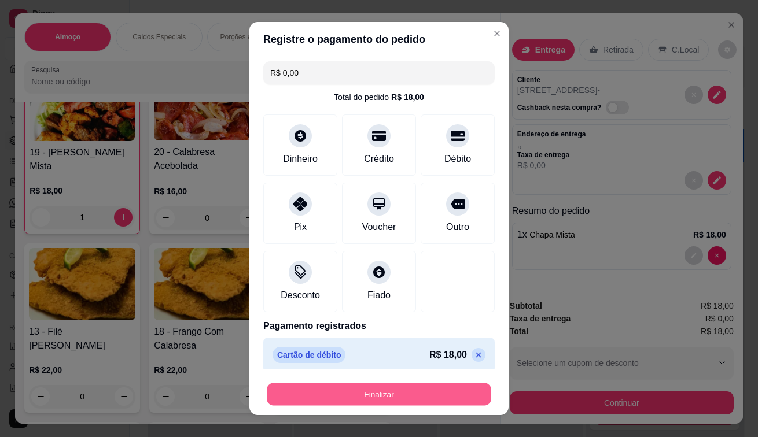
click at [379, 389] on button "Finalizar" at bounding box center [379, 394] width 224 height 23
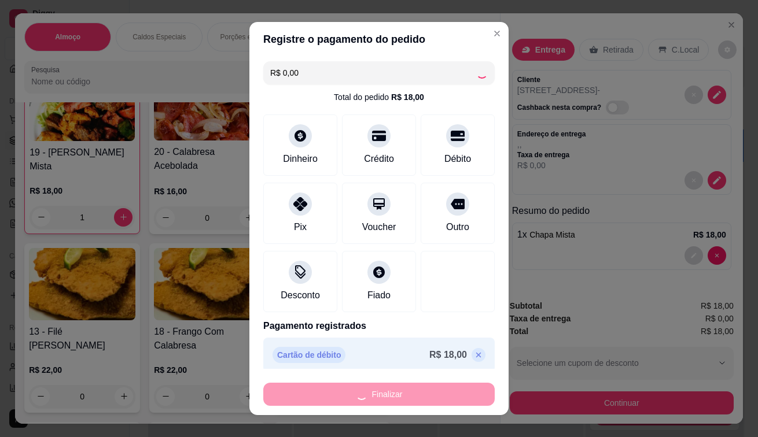
type input "0"
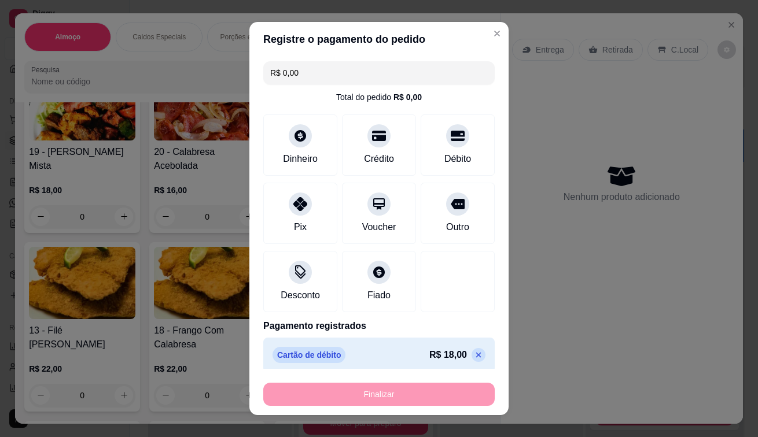
type input "-R$ 18,00"
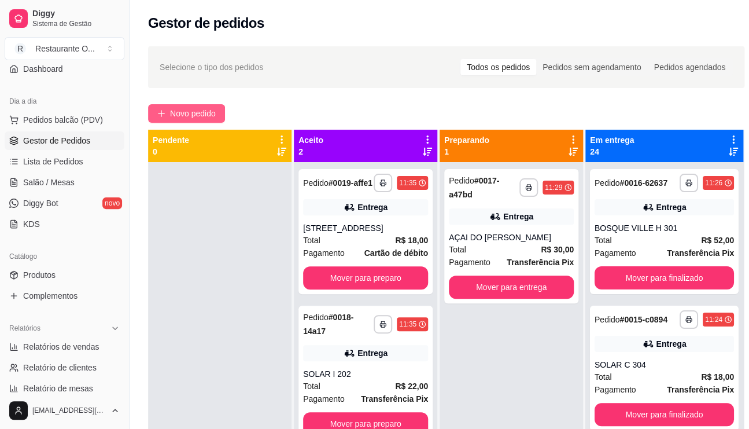
click at [179, 116] on span "Novo pedido" at bounding box center [193, 113] width 46 height 13
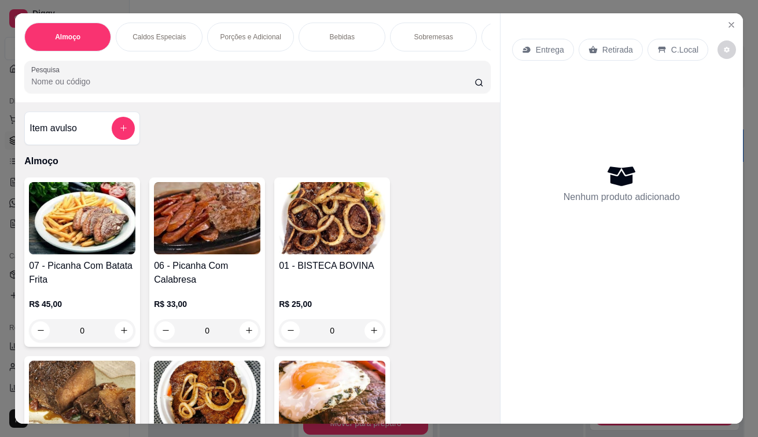
click at [602, 44] on p "Retirada" at bounding box center [617, 50] width 31 height 12
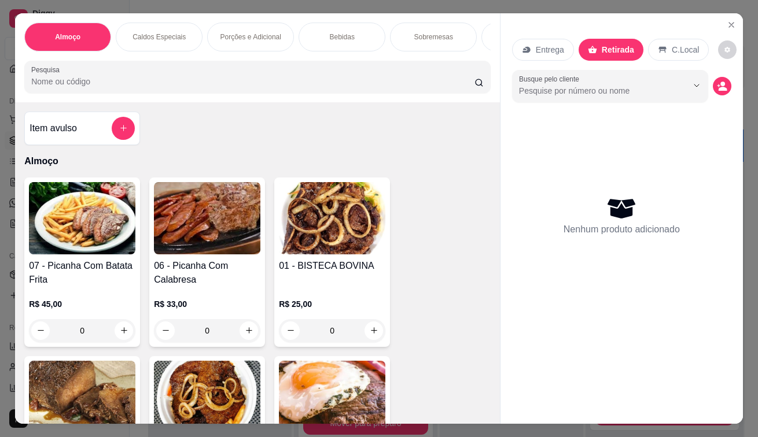
scroll to position [174, 0]
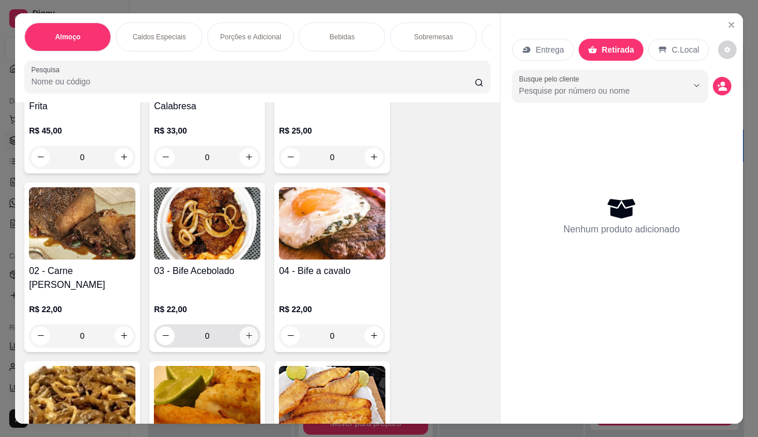
click at [245, 339] on icon "increase-product-quantity" at bounding box center [249, 335] width 9 height 9
type input "1"
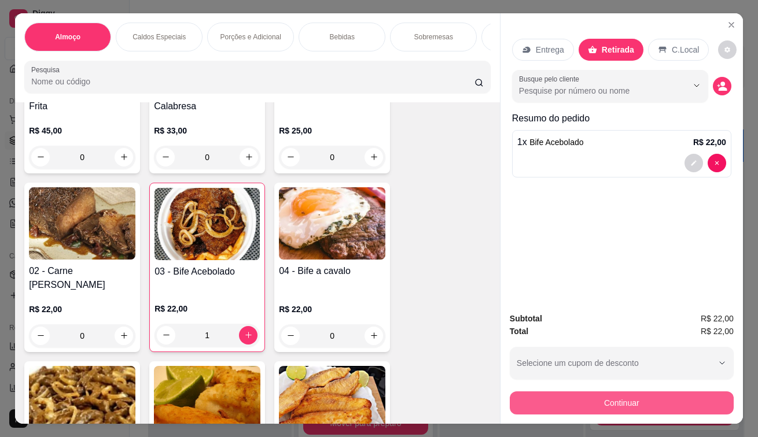
click at [522, 392] on button "Continuar" at bounding box center [622, 403] width 224 height 23
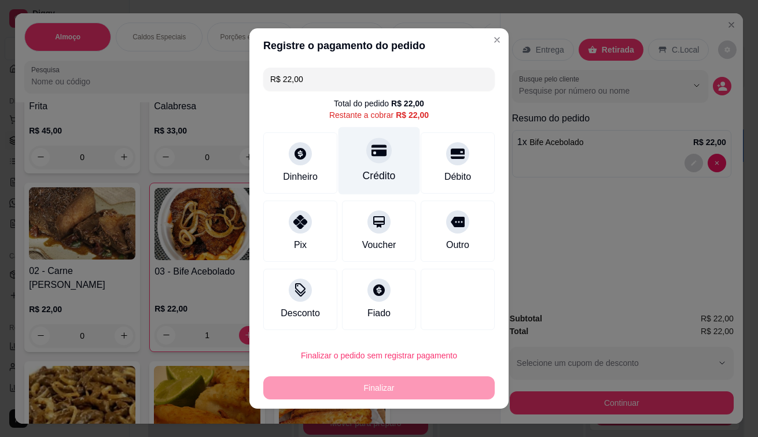
click at [374, 166] on div "Crédito" at bounding box center [379, 161] width 82 height 68
type input "R$ 0,00"
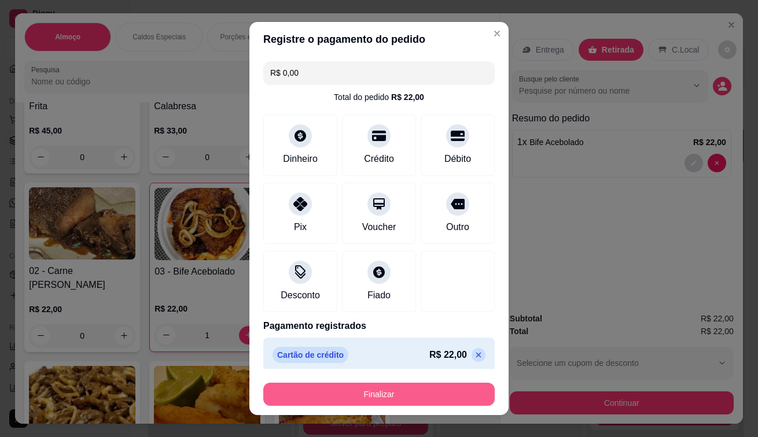
click at [394, 395] on button "Finalizar" at bounding box center [378, 394] width 231 height 23
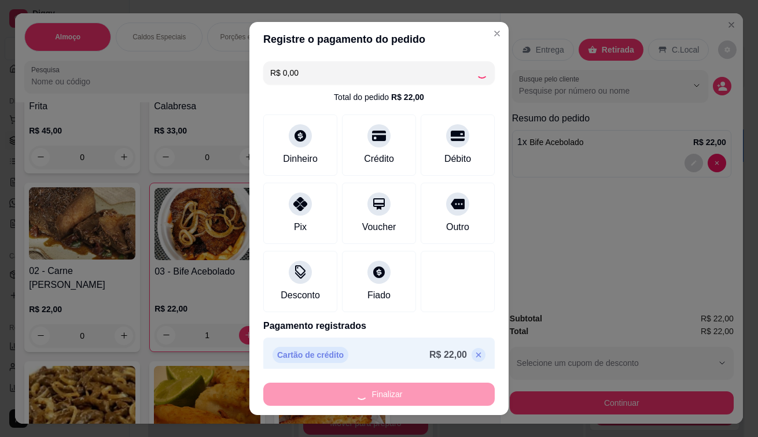
type input "0"
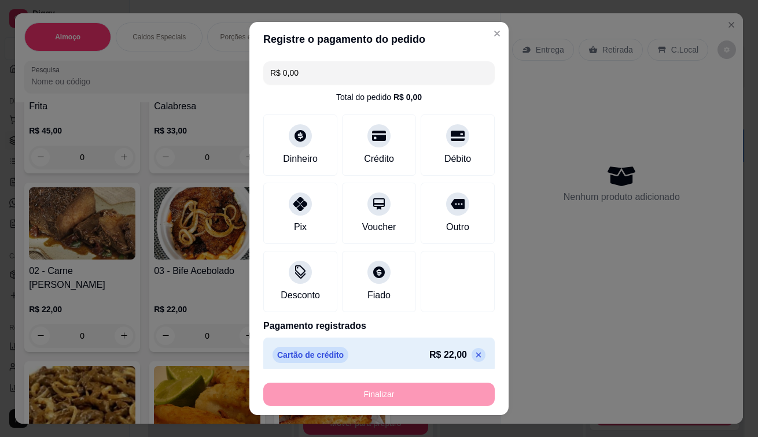
type input "-R$ 22,00"
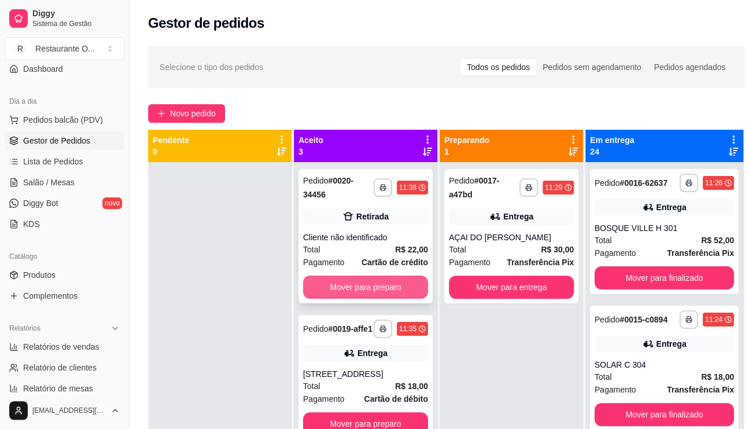
click at [333, 284] on button "Mover para preparo" at bounding box center [365, 286] width 125 height 23
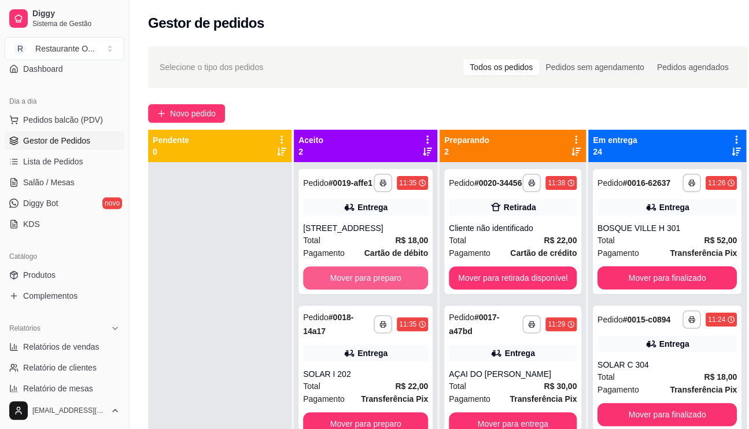
click at [348, 284] on button "Mover para preparo" at bounding box center [365, 277] width 125 height 23
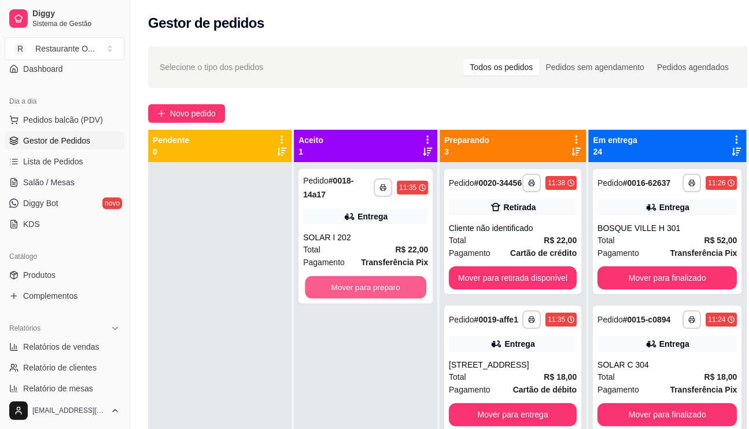
click at [348, 284] on button "Mover para preparo" at bounding box center [365, 287] width 121 height 23
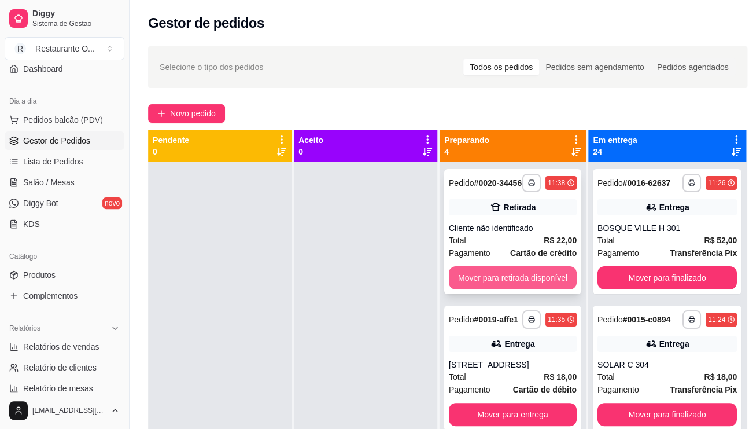
click at [534, 286] on button "Mover para retirada disponível" at bounding box center [513, 277] width 128 height 23
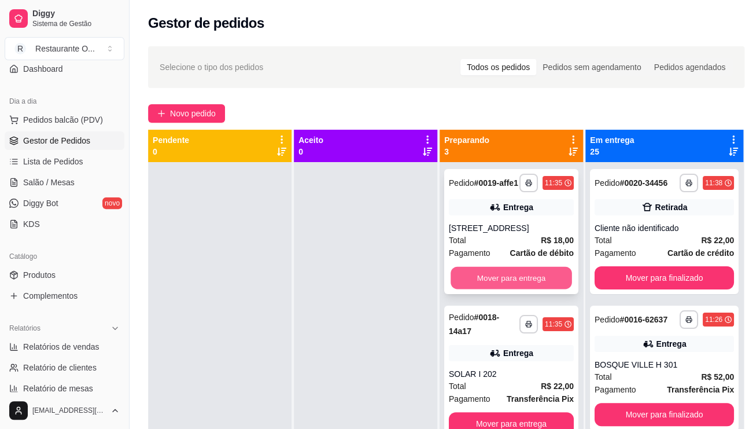
click at [544, 289] on button "Mover para entrega" at bounding box center [511, 278] width 121 height 23
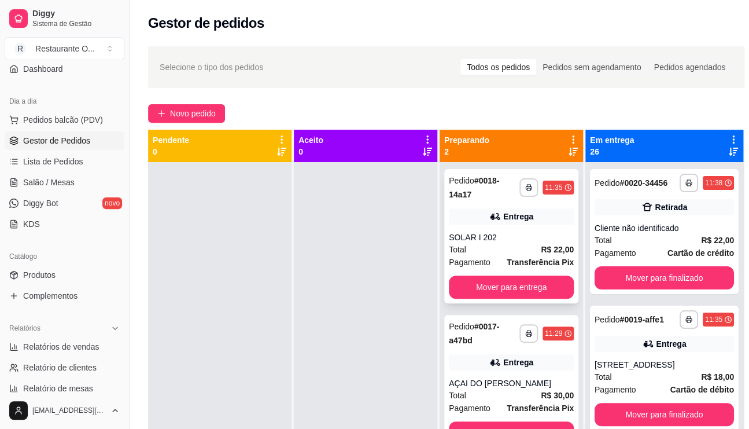
click at [544, 290] on div "**********" at bounding box center [511, 236] width 134 height 134
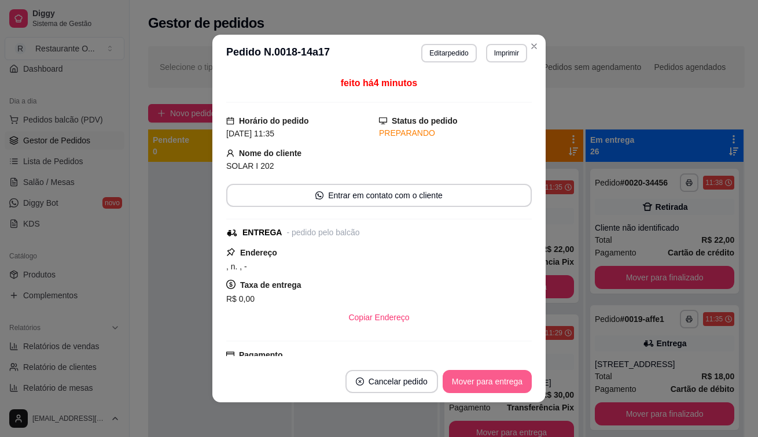
click at [462, 389] on button "Mover para entrega" at bounding box center [486, 381] width 89 height 23
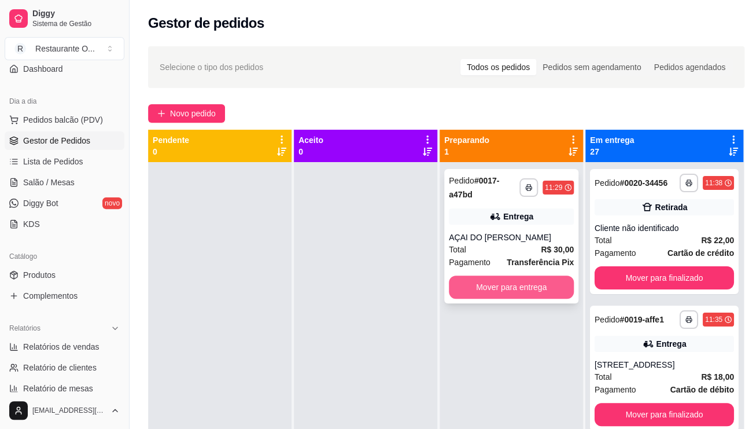
click at [557, 288] on button "Mover para entrega" at bounding box center [511, 286] width 125 height 23
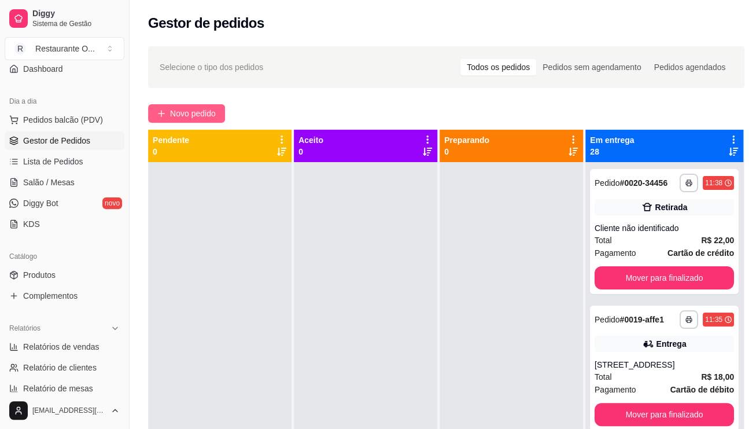
click at [179, 107] on span "Novo pedido" at bounding box center [193, 113] width 46 height 13
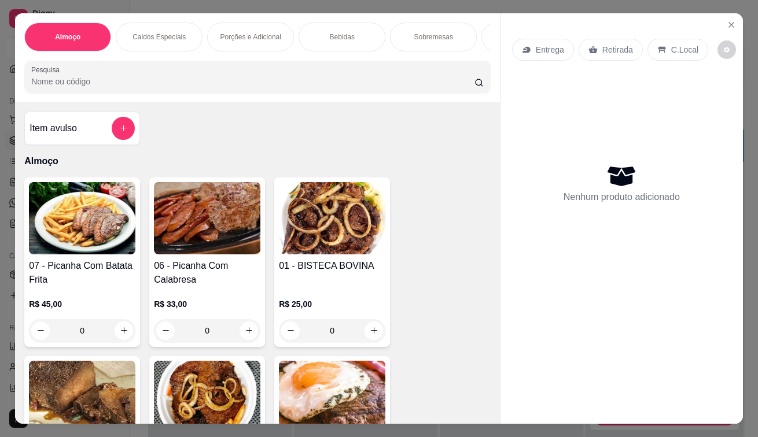
click at [542, 48] on p "Entrega" at bounding box center [550, 50] width 28 height 12
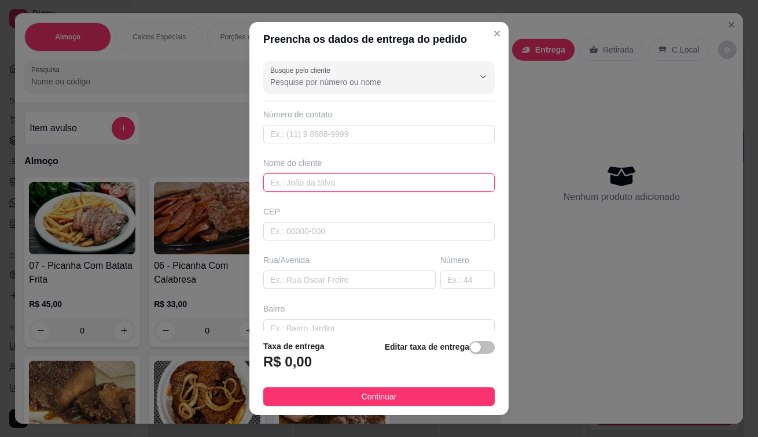
click at [331, 183] on input "text" at bounding box center [378, 183] width 231 height 19
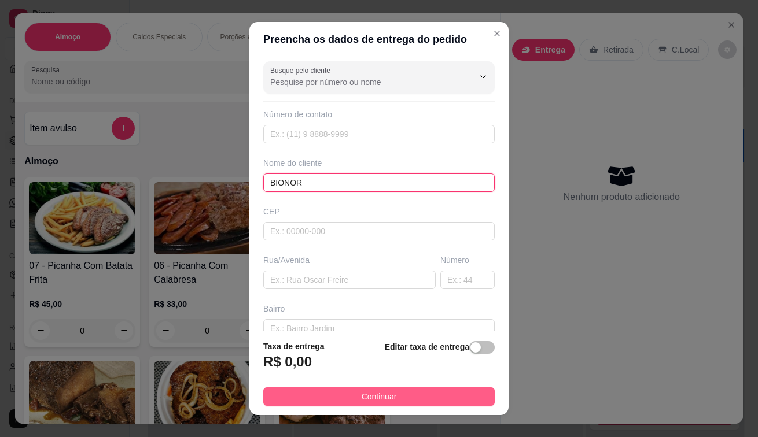
type input "BIONOR"
click at [322, 390] on button "Continuar" at bounding box center [378, 396] width 231 height 19
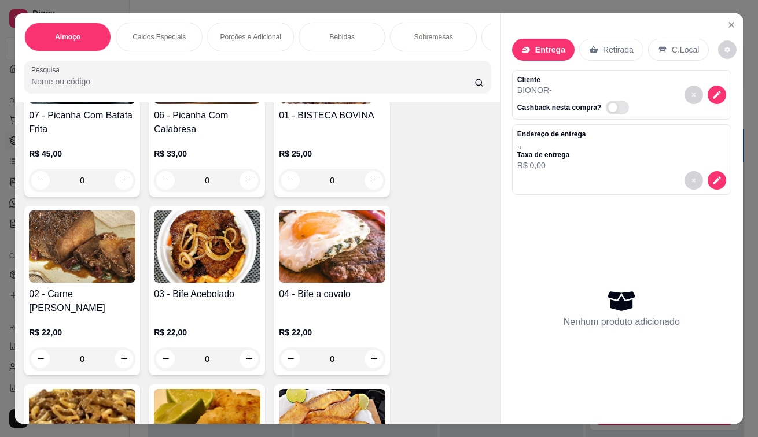
scroll to position [174, 0]
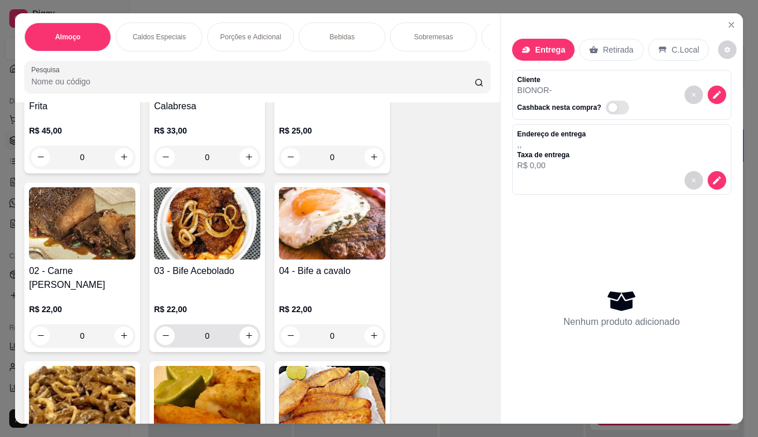
click at [247, 348] on div "0" at bounding box center [207, 335] width 102 height 23
click at [247, 340] on icon "increase-product-quantity" at bounding box center [249, 335] width 9 height 9
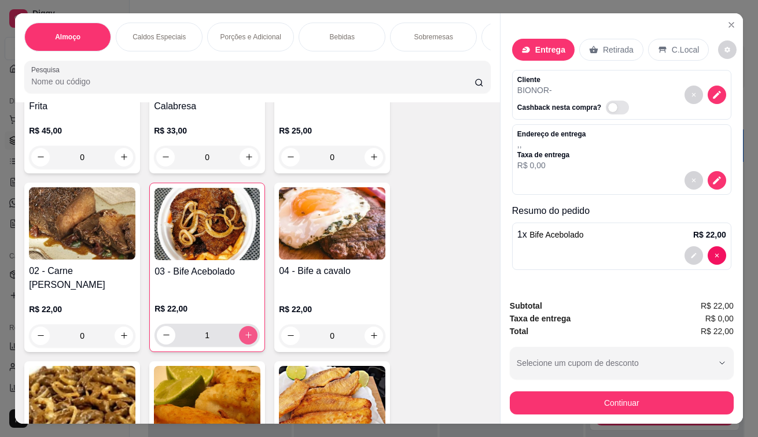
type input "1"
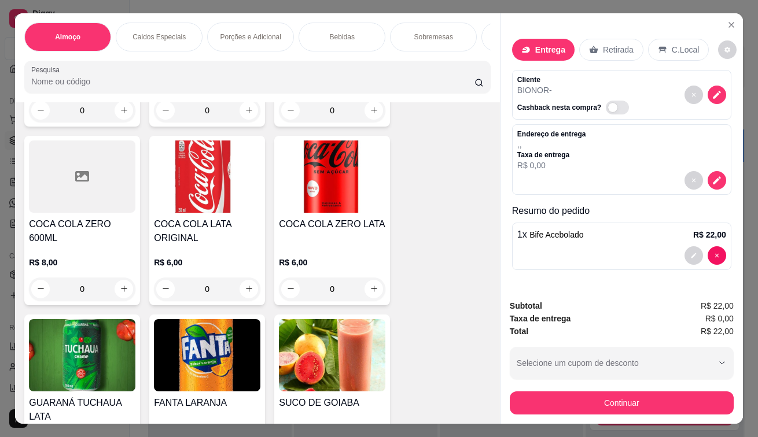
scroll to position [2718, 0]
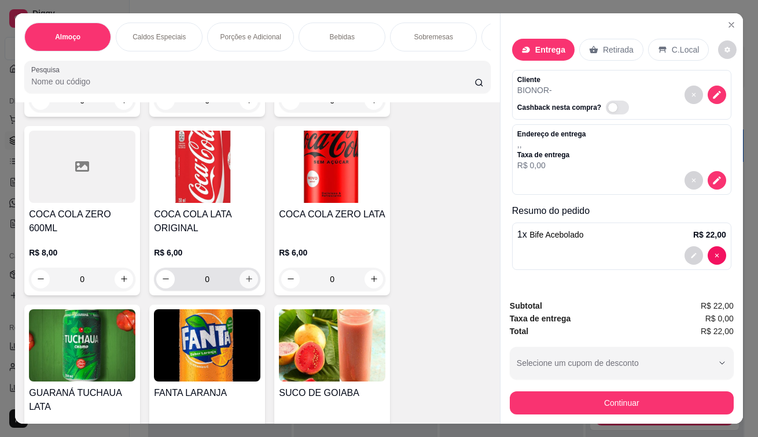
click at [245, 275] on icon "increase-product-quantity" at bounding box center [249, 279] width 9 height 9
type input "1"
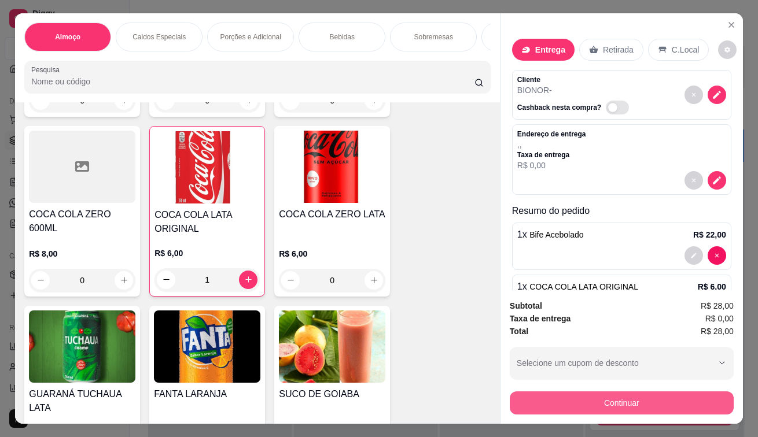
click at [599, 398] on button "Continuar" at bounding box center [622, 403] width 224 height 23
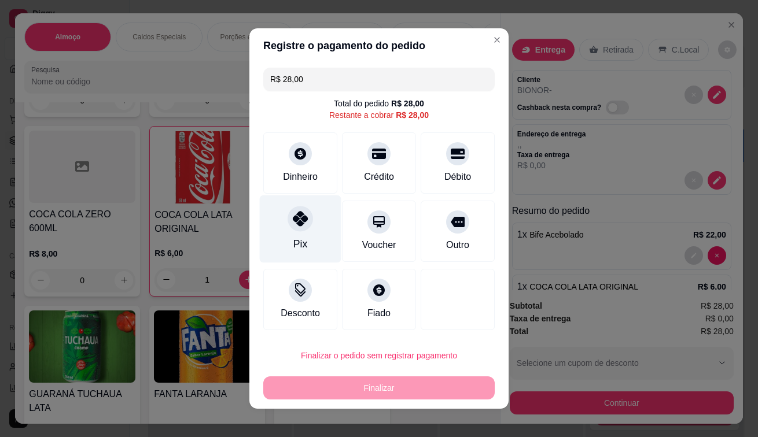
click at [292, 210] on div at bounding box center [299, 218] width 25 height 25
type input "R$ 0,00"
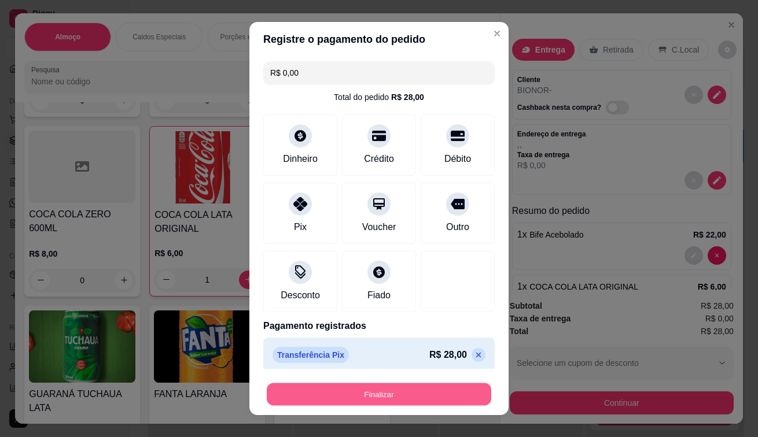
click at [359, 406] on button "Finalizar" at bounding box center [379, 394] width 224 height 23
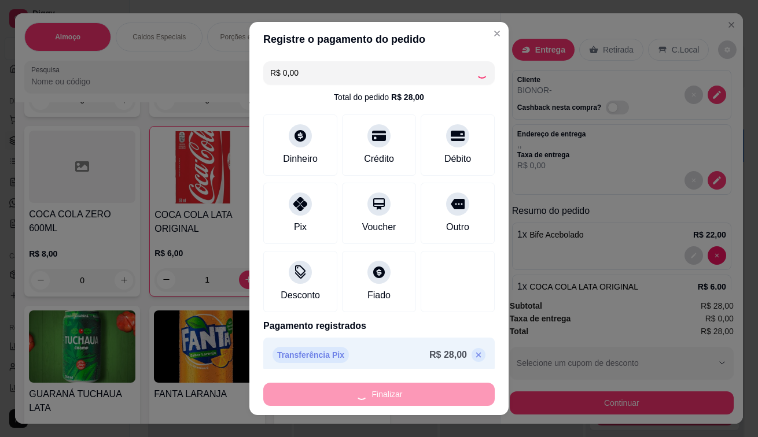
type input "0"
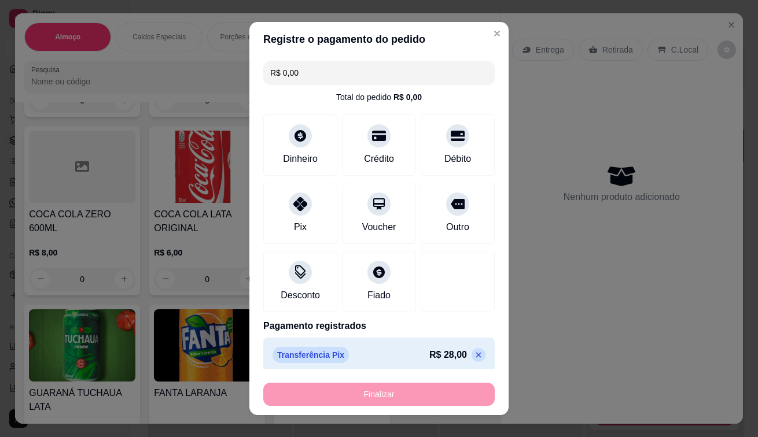
type input "-R$ 28,00"
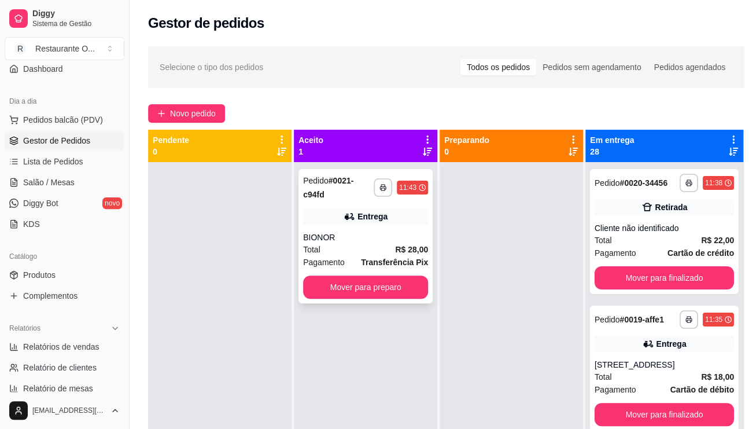
click at [367, 248] on div "Total R$ 28,00" at bounding box center [365, 249] width 125 height 13
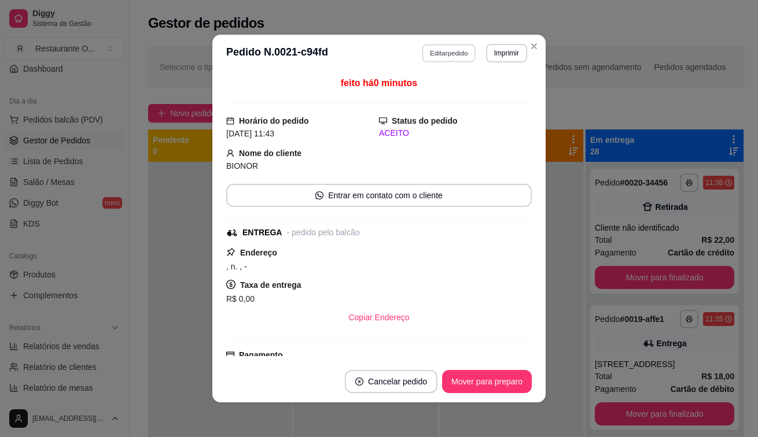
click at [444, 56] on button "Editar pedido" at bounding box center [449, 53] width 54 height 18
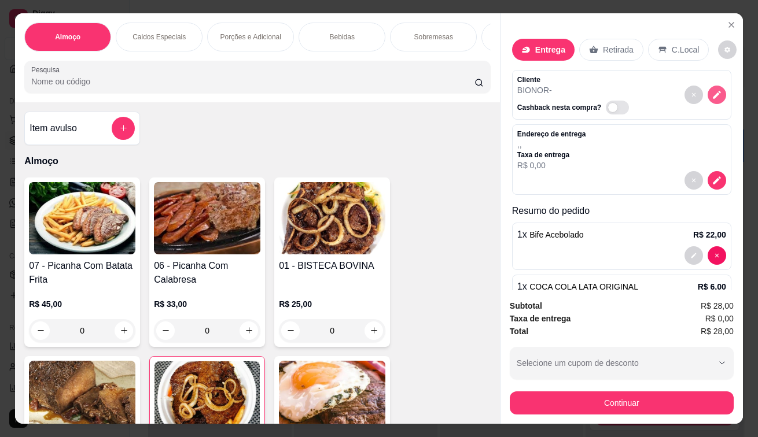
click at [713, 91] on icon "decrease-product-quantity" at bounding box center [717, 95] width 8 height 8
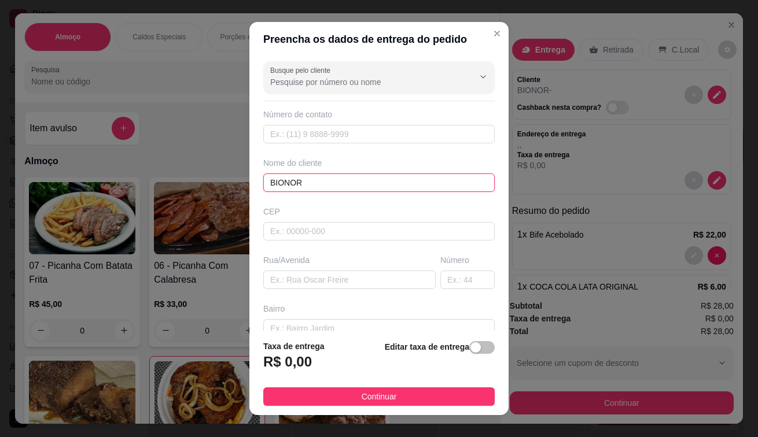
click at [341, 184] on input "BIONOR" at bounding box center [378, 183] width 231 height 19
click at [344, 187] on input "BIONOR 1 CASA KITNTE D [PERSON_NAME]" at bounding box center [378, 183] width 231 height 19
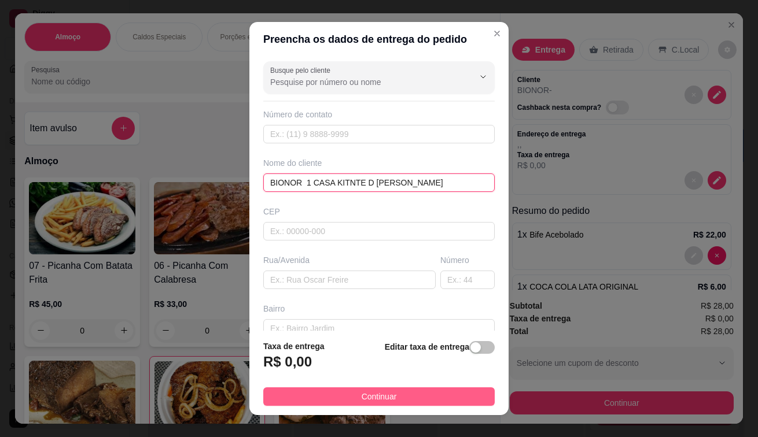
type input "BIONOR 1 CASA KITNTE D [PERSON_NAME]"
click at [383, 394] on span "Continuar" at bounding box center [378, 396] width 35 height 13
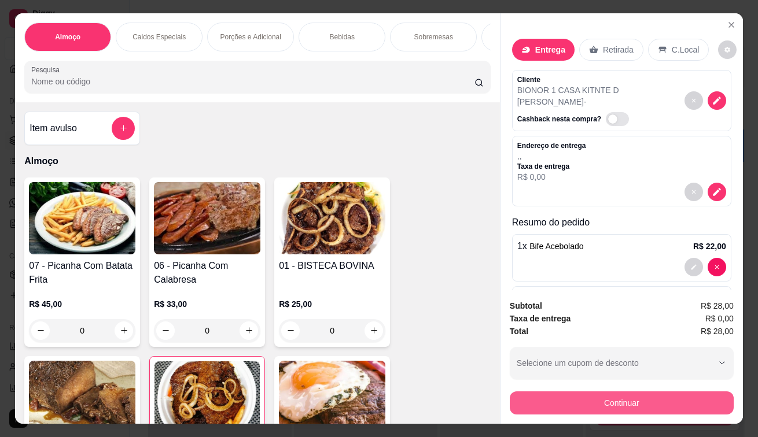
click at [608, 400] on button "Continuar" at bounding box center [622, 403] width 224 height 23
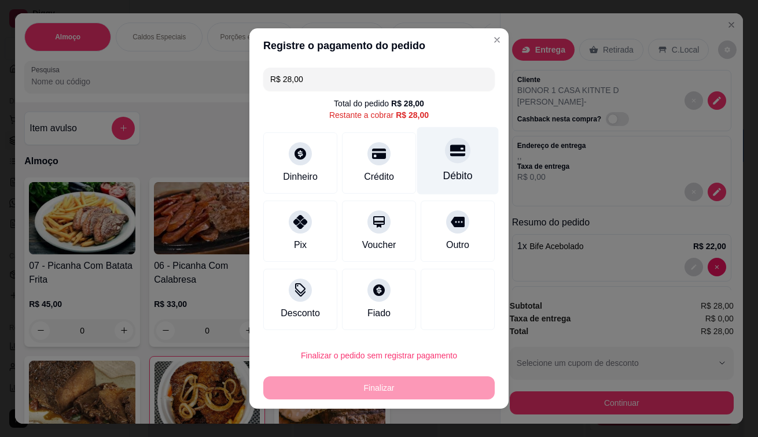
click at [461, 177] on div "Débito" at bounding box center [458, 161] width 82 height 68
type input "R$ 0,00"
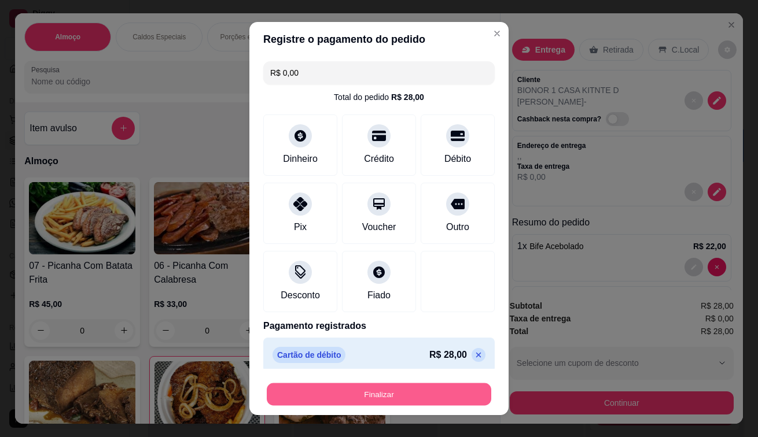
click at [348, 395] on button "Finalizar" at bounding box center [379, 394] width 224 height 23
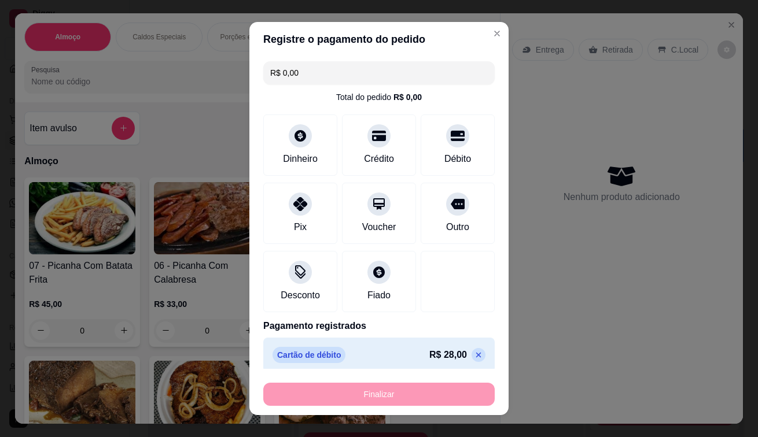
type input "0"
type input "-R$ 28,00"
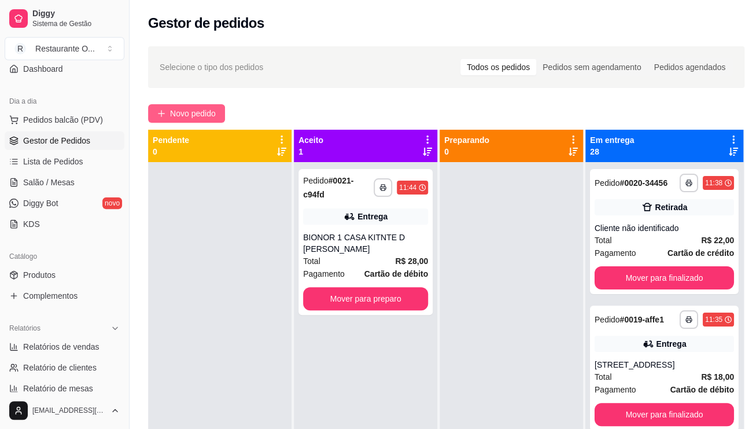
click at [212, 115] on span "Novo pedido" at bounding box center [193, 113] width 46 height 13
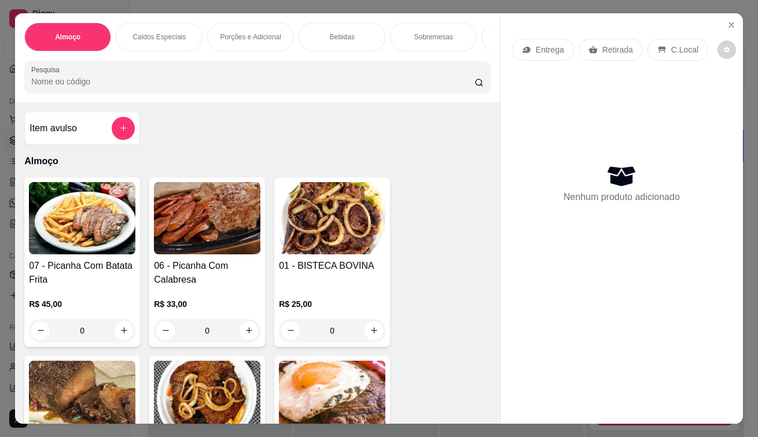
click at [543, 39] on div "Entrega" at bounding box center [543, 50] width 62 height 22
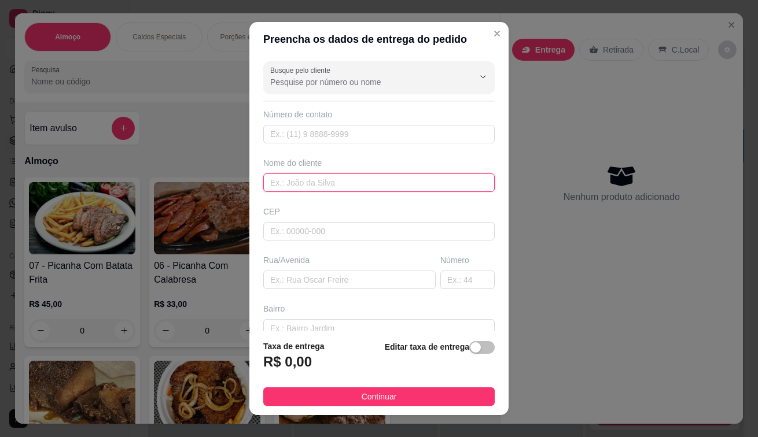
click at [349, 190] on input "text" at bounding box center [378, 183] width 231 height 19
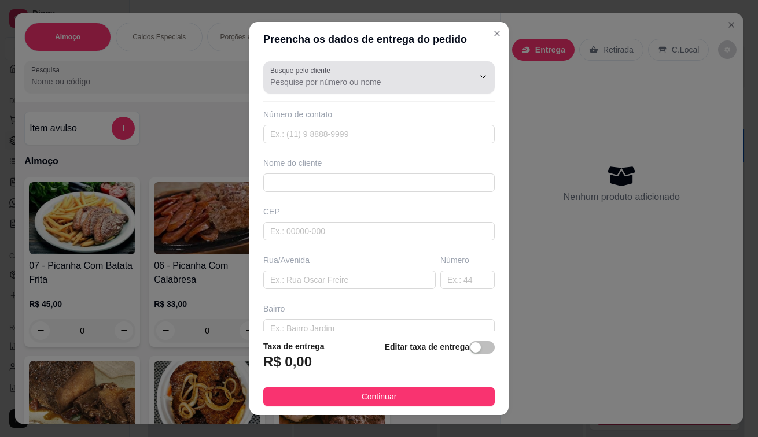
click at [378, 72] on div at bounding box center [378, 77] width 217 height 23
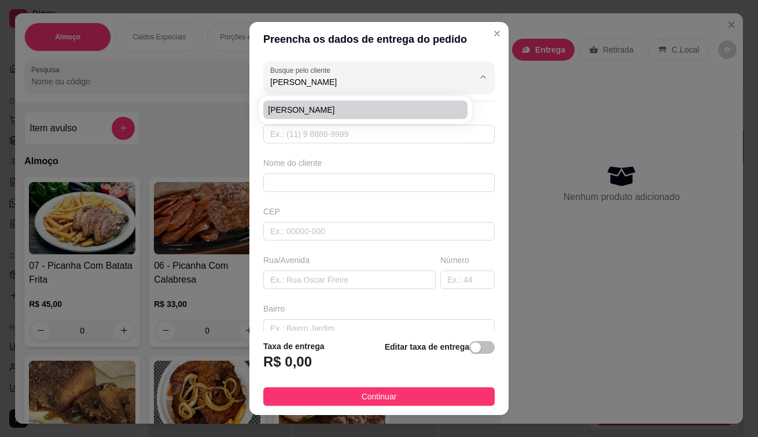
click at [352, 105] on span "[PERSON_NAME]" at bounding box center [359, 110] width 183 height 12
type input "[PERSON_NAME]"
type input "91996230423"
type input "[PERSON_NAME]"
type input "67120416"
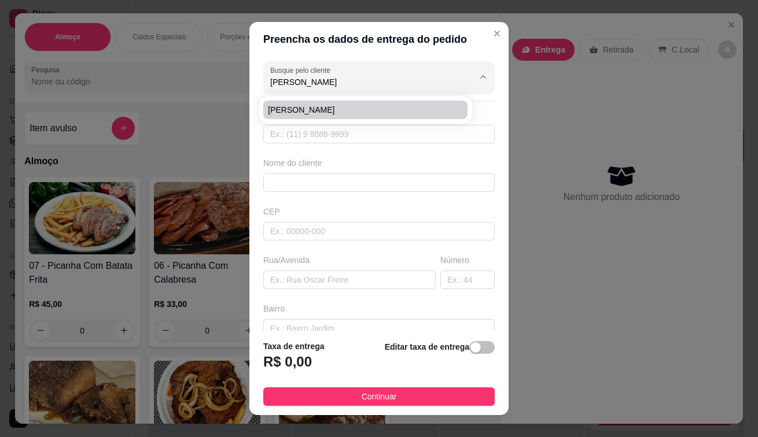
type input "Loteamento Aquaville"
type input "S/n"
type input "COQUEIRO"
type input "ANANINDEUA"
type input "Quadra D, Lote 10, Apt 04"
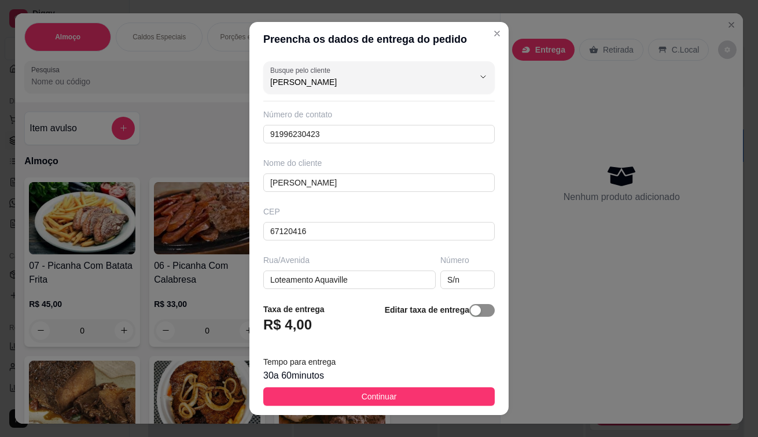
type input "[PERSON_NAME]"
click at [469, 317] on span "button" at bounding box center [481, 310] width 25 height 13
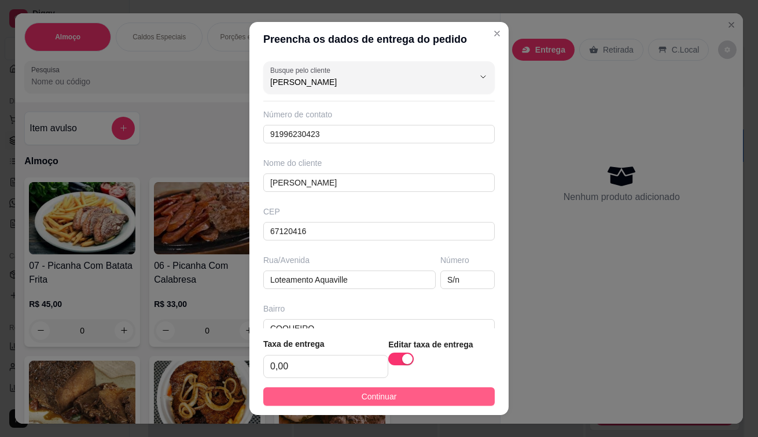
click at [376, 393] on span "Continuar" at bounding box center [378, 396] width 35 height 13
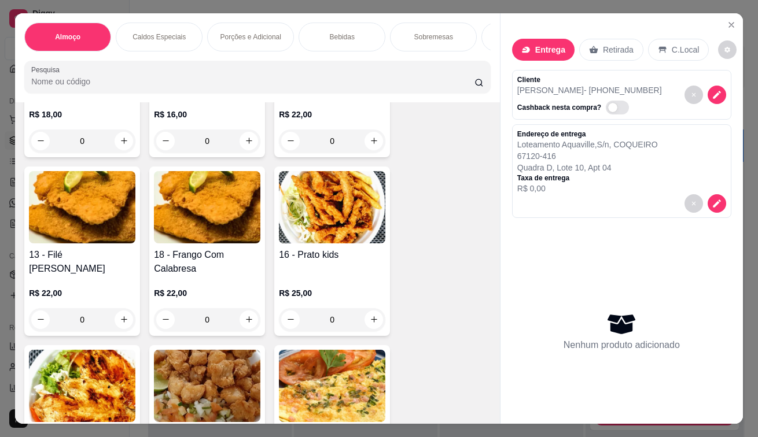
scroll to position [810, 0]
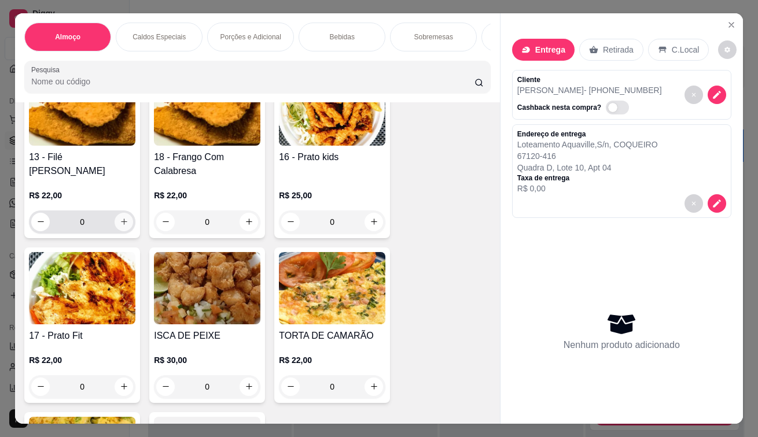
click at [122, 219] on button "increase-product-quantity" at bounding box center [124, 222] width 19 height 19
type input "1"
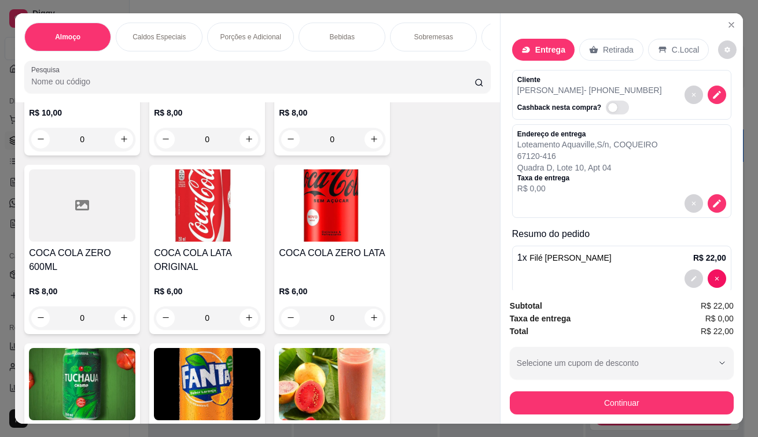
scroll to position [2718, 0]
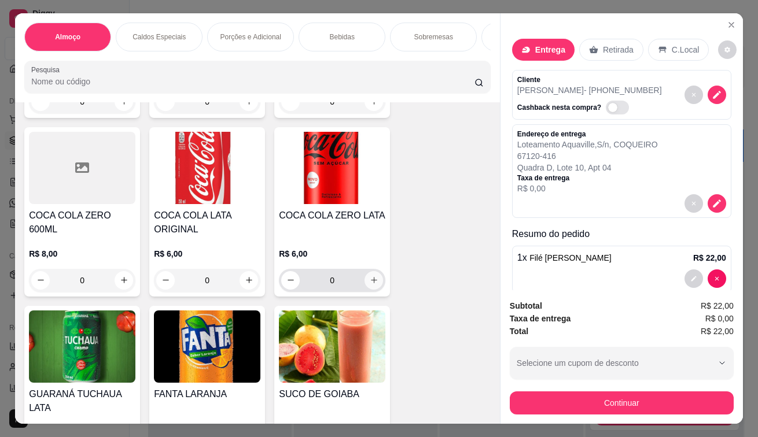
click at [370, 276] on icon "increase-product-quantity" at bounding box center [374, 280] width 9 height 9
type input "1"
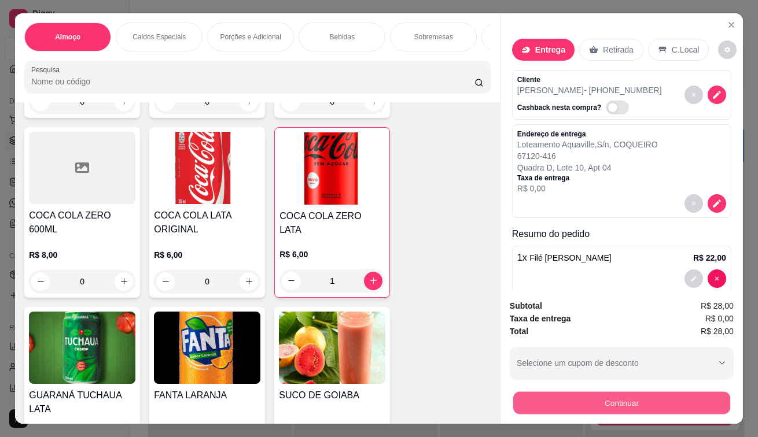
click at [536, 403] on button "Continuar" at bounding box center [621, 403] width 217 height 23
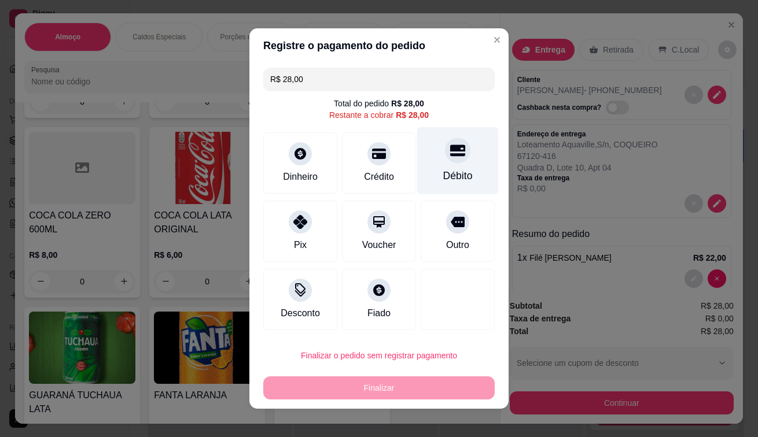
click at [445, 150] on div at bounding box center [457, 150] width 25 height 25
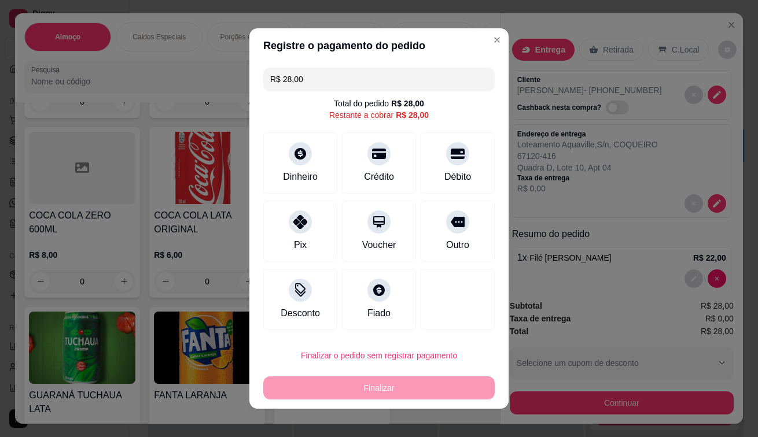
type input "R$ 0,00"
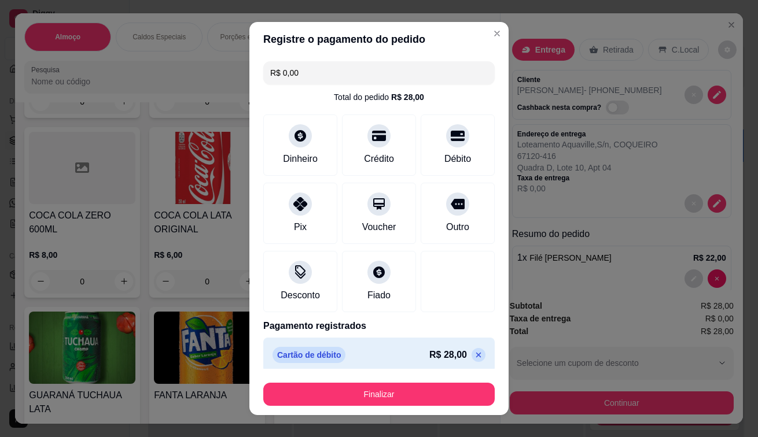
click at [359, 408] on footer "Finalizar" at bounding box center [378, 392] width 259 height 46
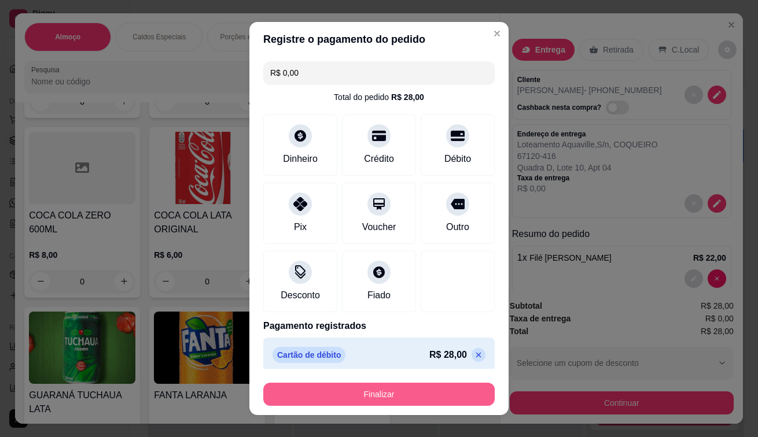
click at [386, 389] on button "Finalizar" at bounding box center [378, 394] width 231 height 23
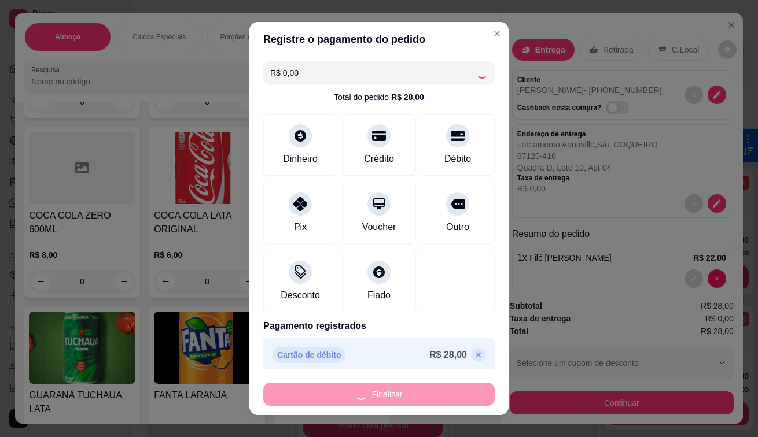
type input "0"
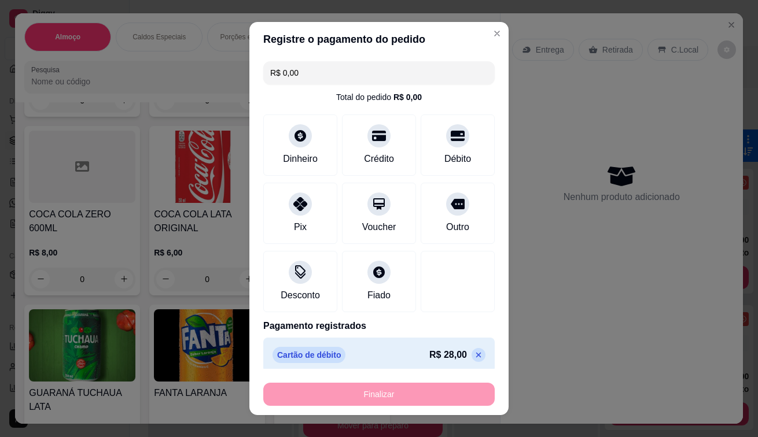
type input "-R$ 28,00"
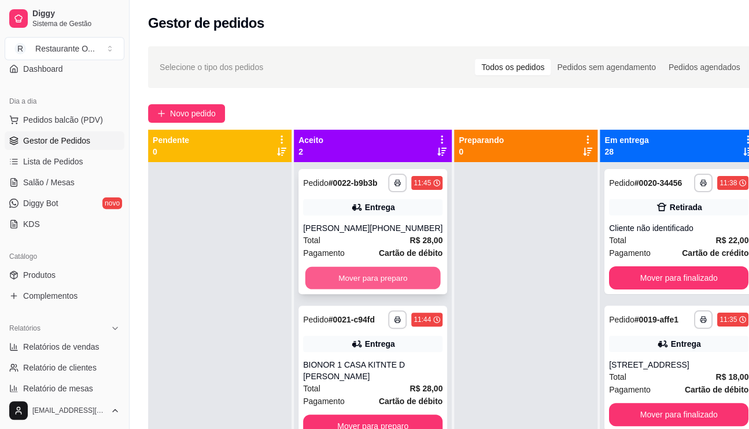
click at [341, 286] on button "Mover para preparo" at bounding box center [372, 278] width 135 height 23
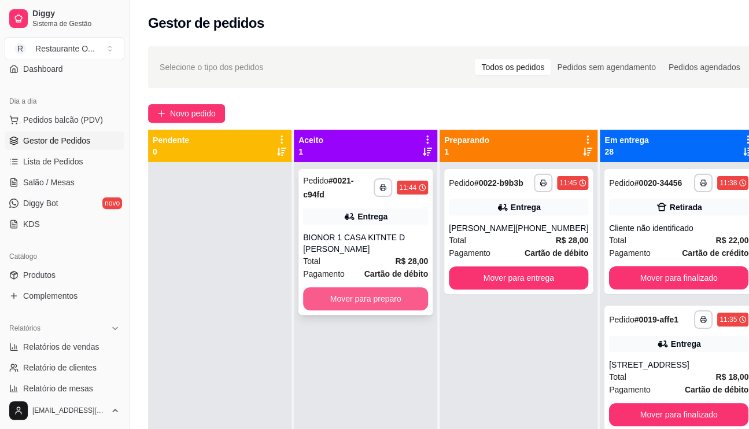
click at [356, 305] on button "Mover para preparo" at bounding box center [365, 298] width 125 height 23
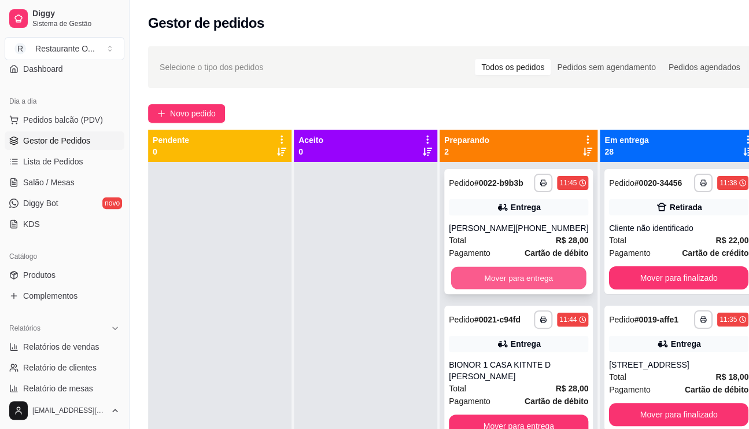
click at [489, 286] on button "Mover para entrega" at bounding box center [518, 278] width 135 height 23
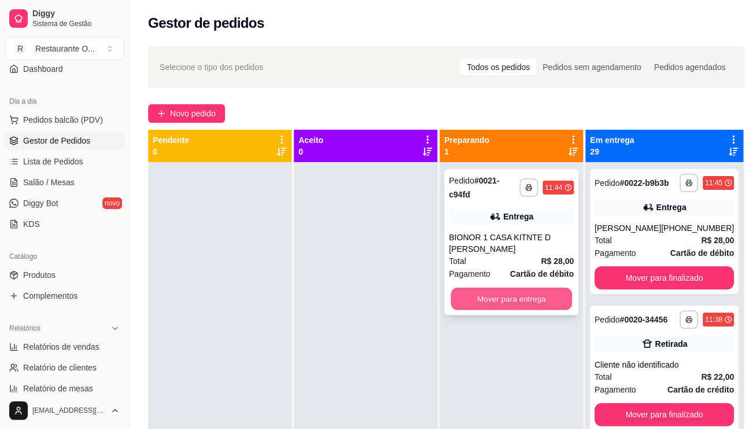
click at [485, 294] on button "Mover para entrega" at bounding box center [511, 298] width 121 height 23
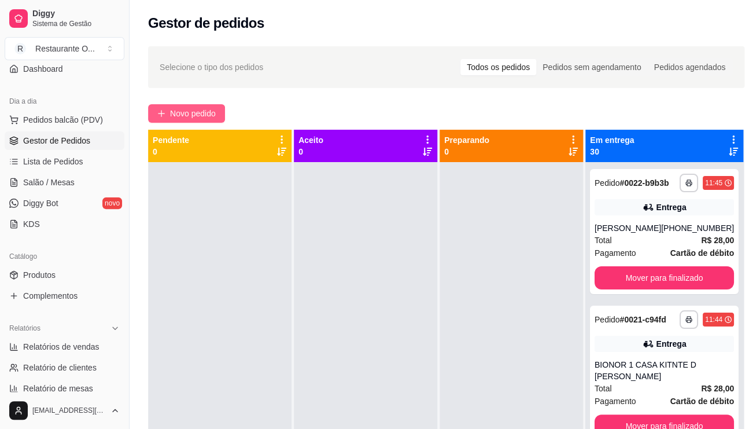
click at [176, 108] on span "Novo pedido" at bounding box center [193, 113] width 46 height 13
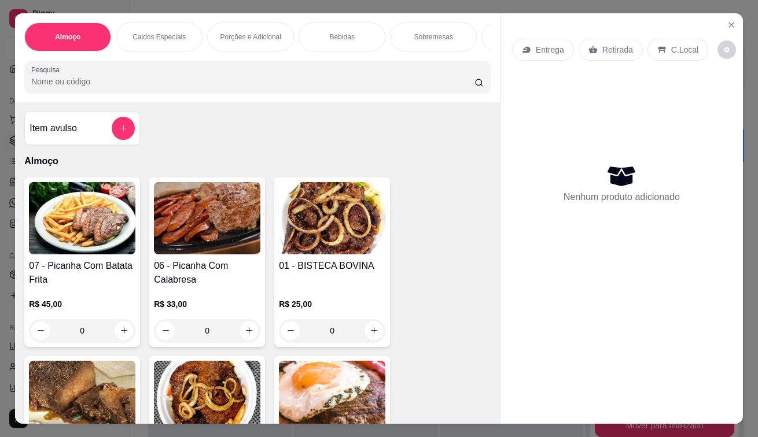
click at [658, 45] on icon at bounding box center [661, 49] width 9 height 9
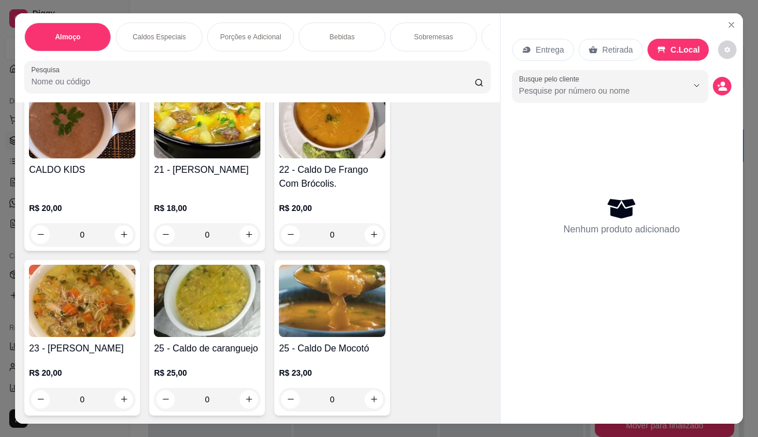
scroll to position [1330, 0]
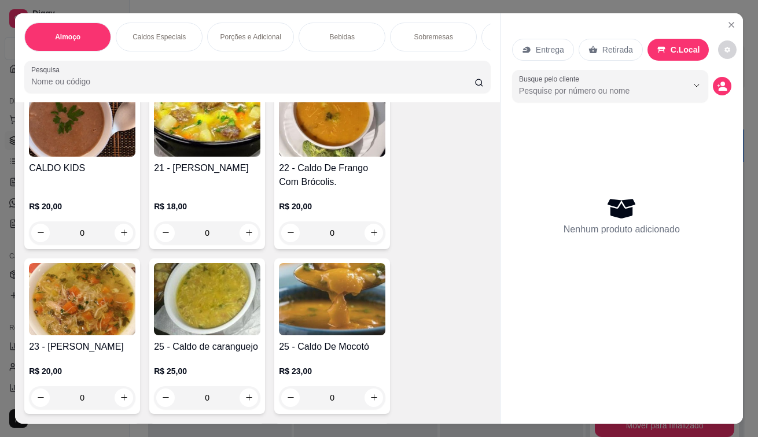
click at [241, 235] on div "0" at bounding box center [207, 233] width 106 height 23
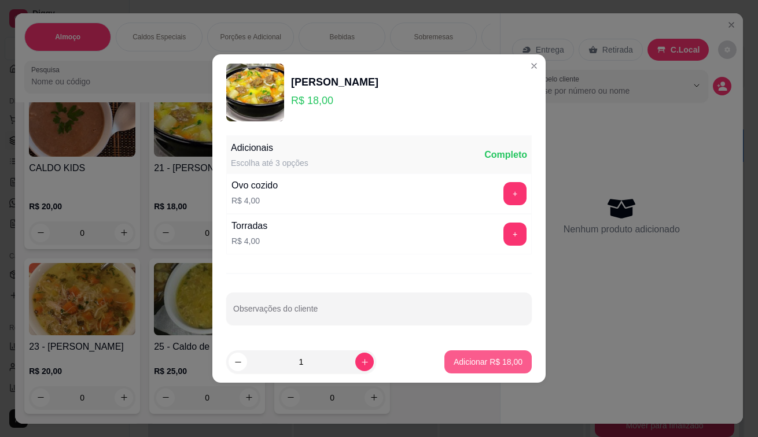
click at [468, 353] on button "Adicionar R$ 18,00" at bounding box center [487, 361] width 87 height 23
type input "1"
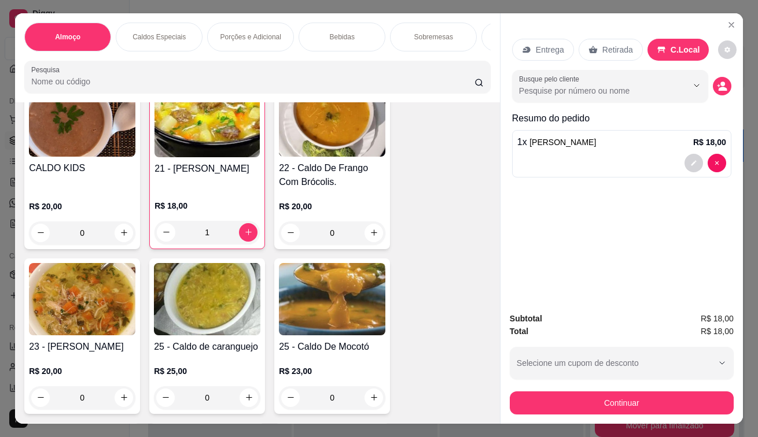
scroll to position [1562, 0]
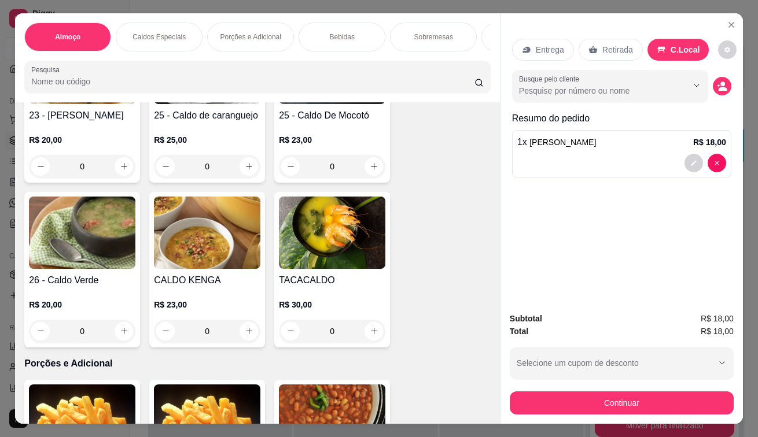
click at [371, 170] on div "0" at bounding box center [332, 166] width 106 height 23
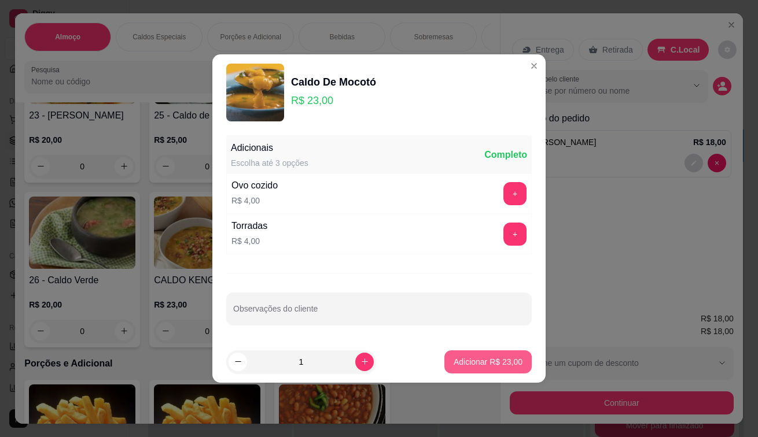
click at [449, 355] on button "Adicionar R$ 23,00" at bounding box center [487, 361] width 87 height 23
type input "1"
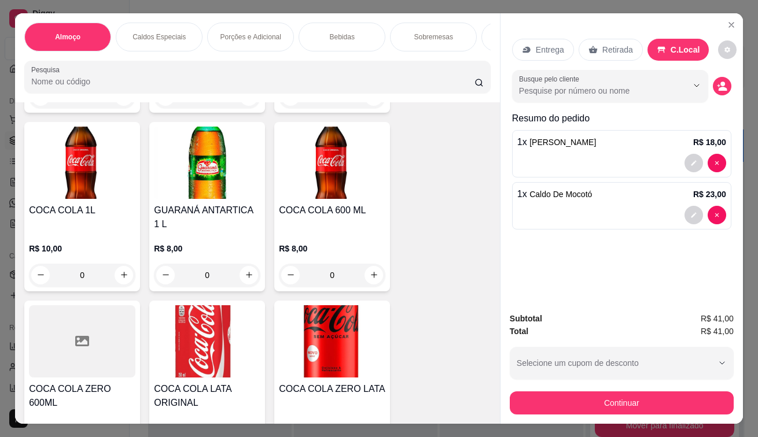
scroll to position [2718, 0]
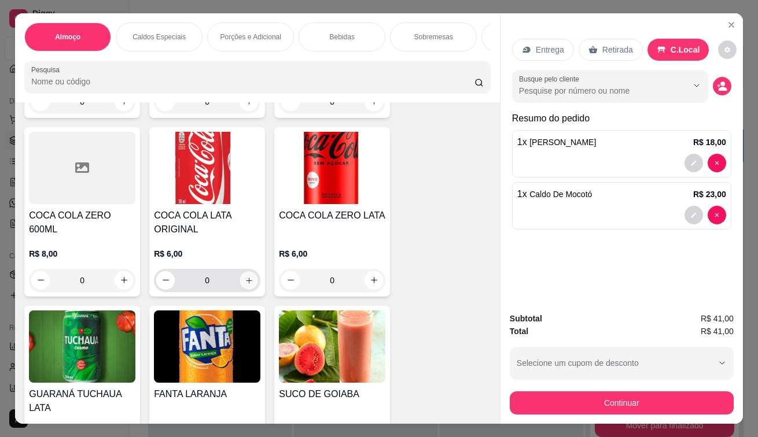
click at [246, 278] on icon "increase-product-quantity" at bounding box center [249, 281] width 6 height 6
type input "1"
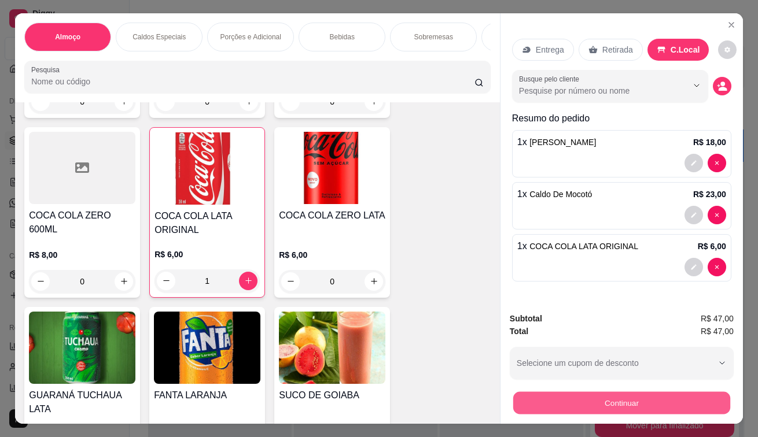
click at [591, 397] on button "Continuar" at bounding box center [621, 403] width 217 height 23
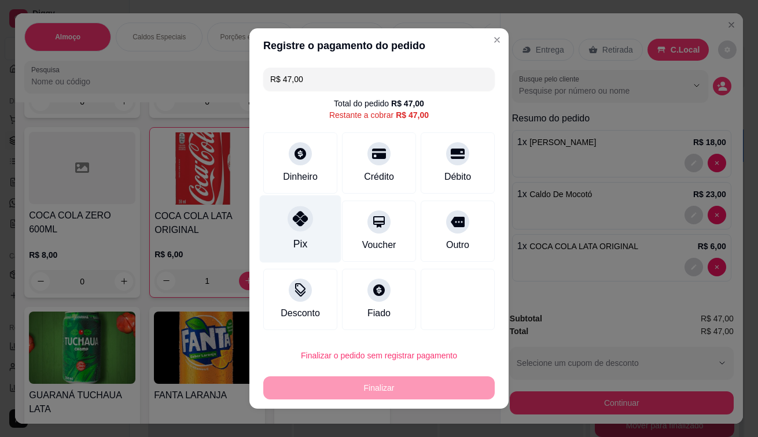
click at [286, 228] on div "Pix" at bounding box center [301, 229] width 82 height 68
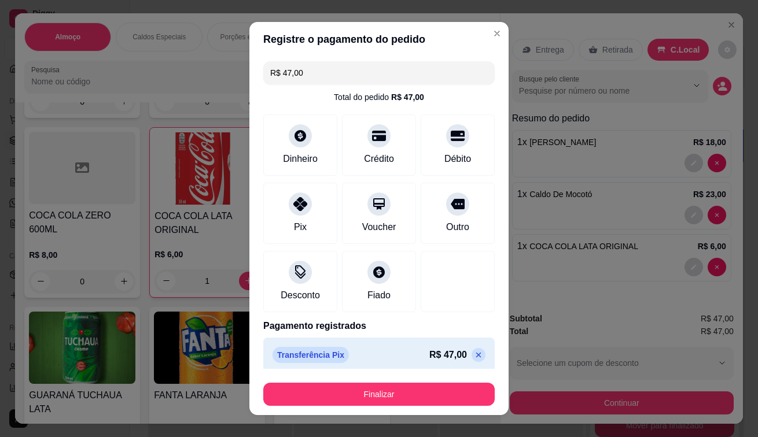
type input "R$ 0,00"
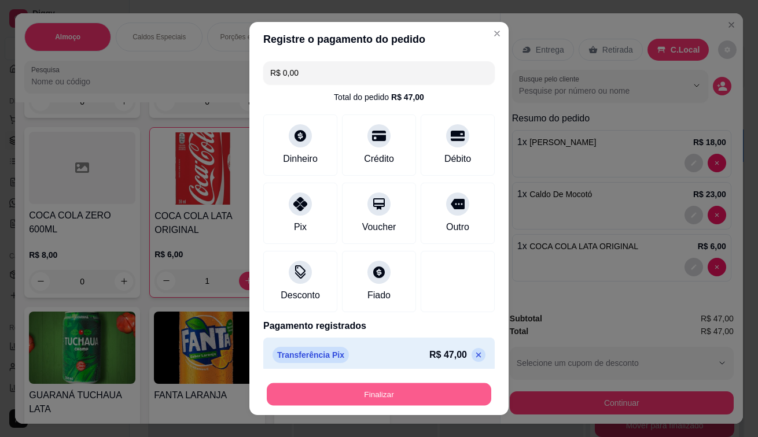
click at [296, 387] on button "Finalizar" at bounding box center [379, 394] width 224 height 23
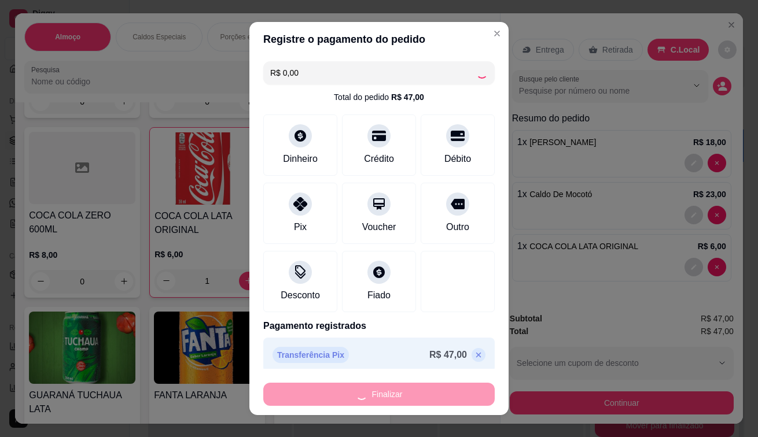
type input "0"
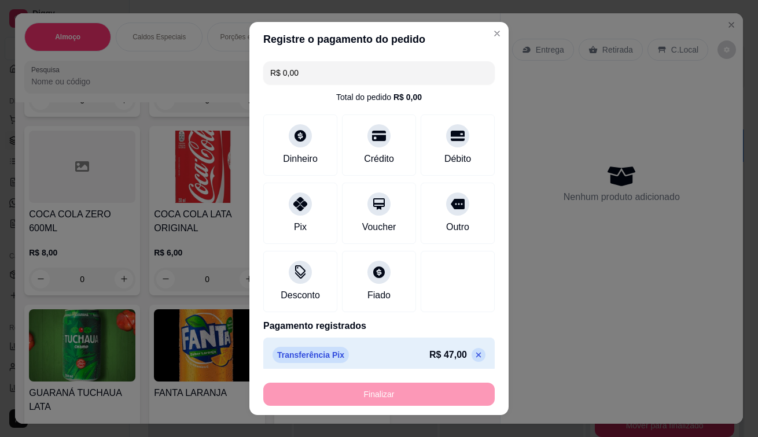
type input "-R$ 47,00"
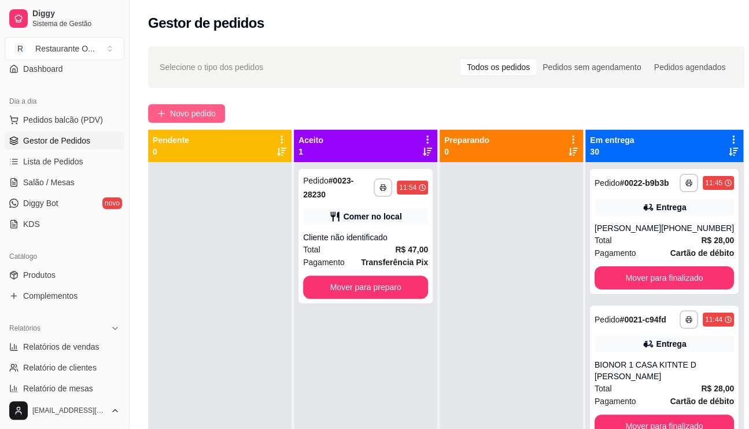
click at [190, 121] on button "Novo pedido" at bounding box center [186, 113] width 77 height 19
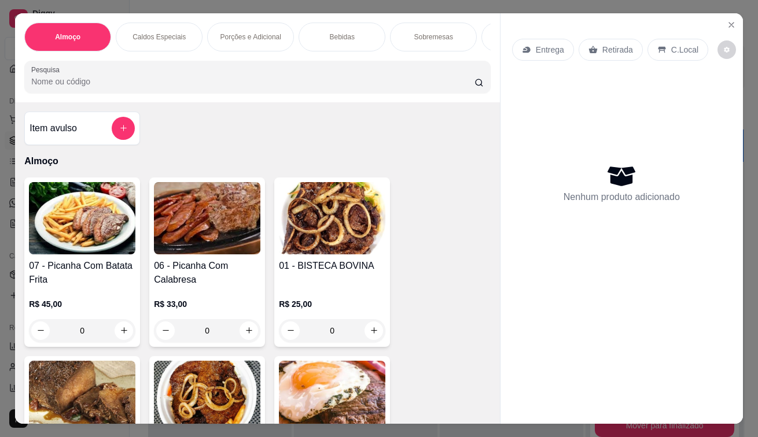
click at [536, 48] on p "Entrega" at bounding box center [550, 50] width 28 height 12
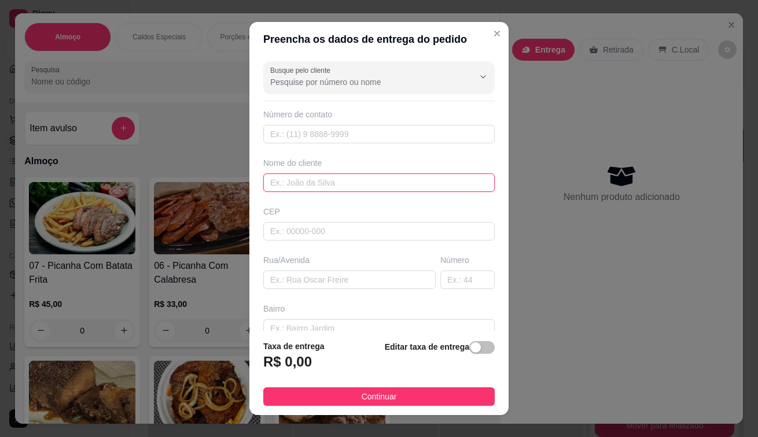
click at [326, 188] on input "text" at bounding box center [378, 183] width 231 height 19
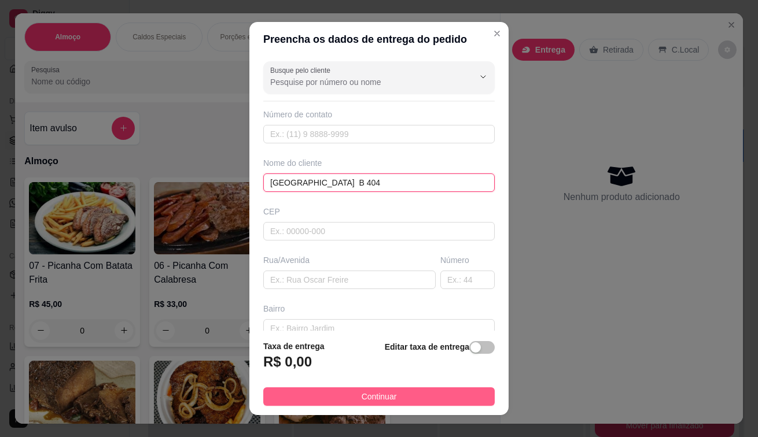
type input "[GEOGRAPHIC_DATA] B 404"
click at [307, 401] on button "Continuar" at bounding box center [378, 396] width 231 height 19
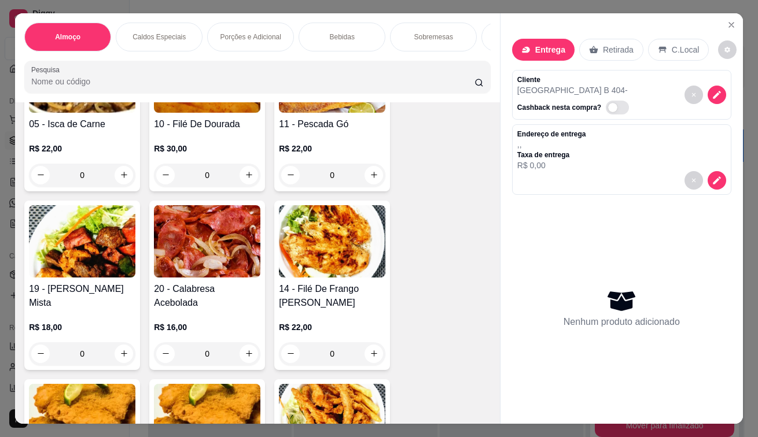
scroll to position [521, 0]
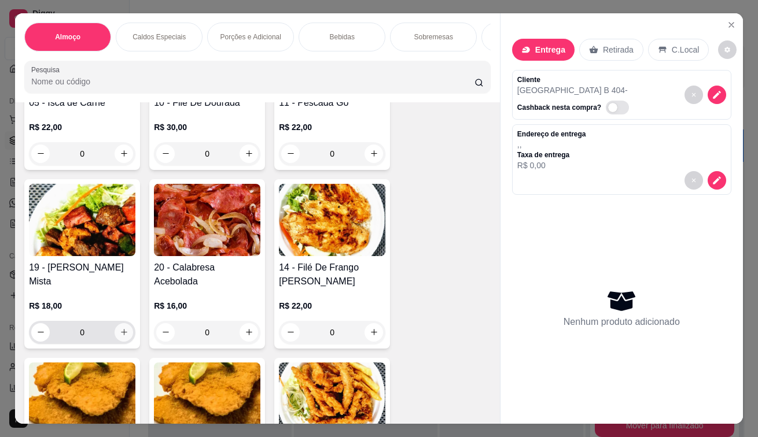
click at [120, 337] on icon "increase-product-quantity" at bounding box center [124, 332] width 9 height 9
type input "1"
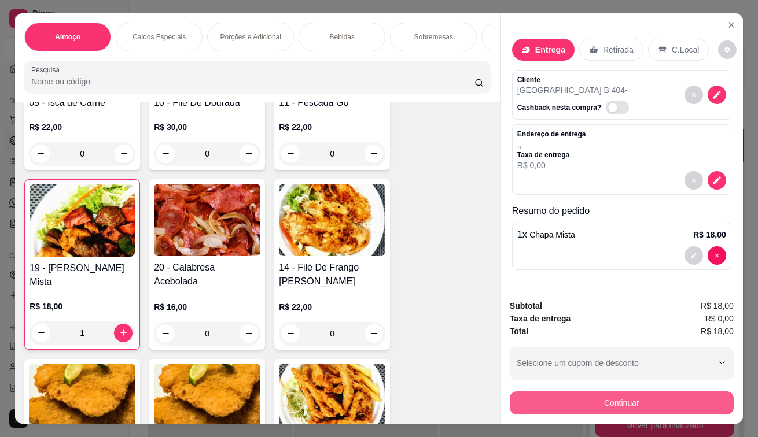
click at [568, 401] on button "Continuar" at bounding box center [622, 403] width 224 height 23
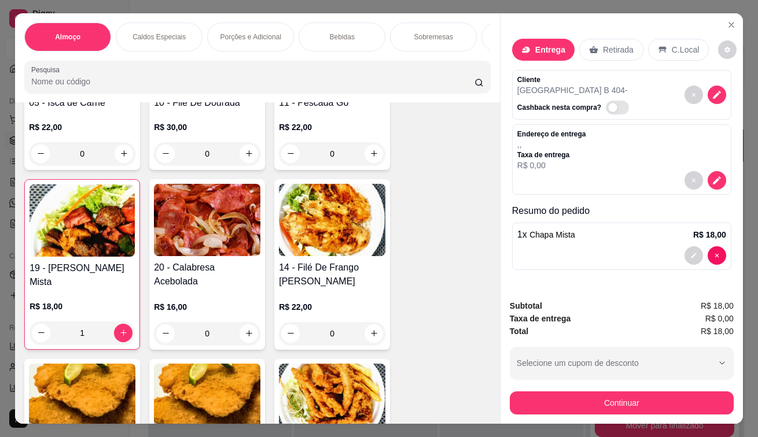
click at [297, 230] on div at bounding box center [299, 218] width 25 height 25
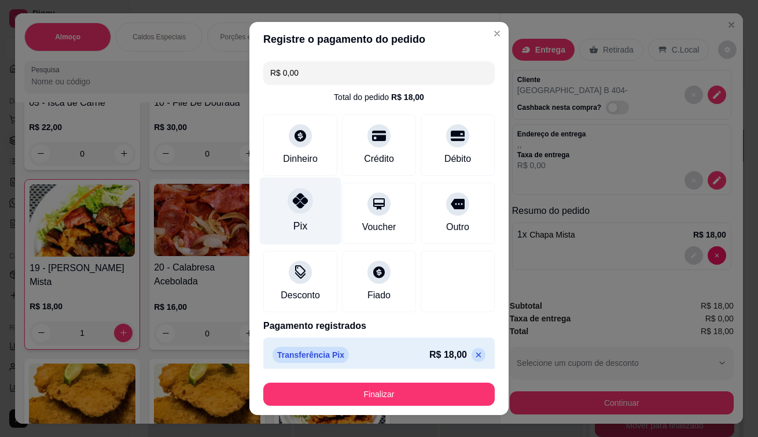
type input "R$ 0,00"
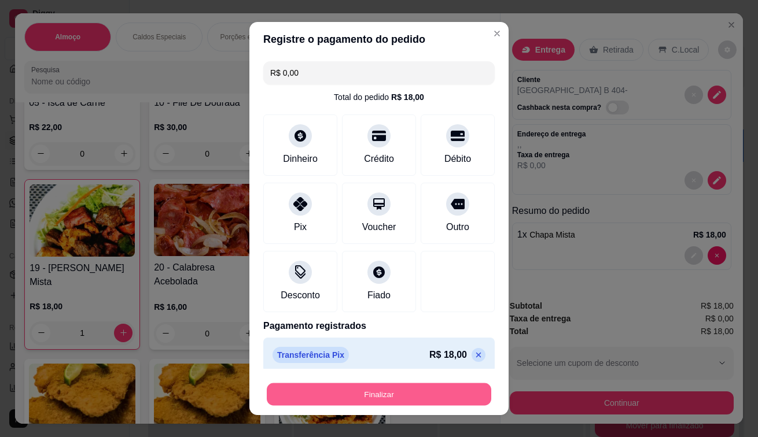
click at [387, 393] on button "Finalizar" at bounding box center [379, 394] width 224 height 23
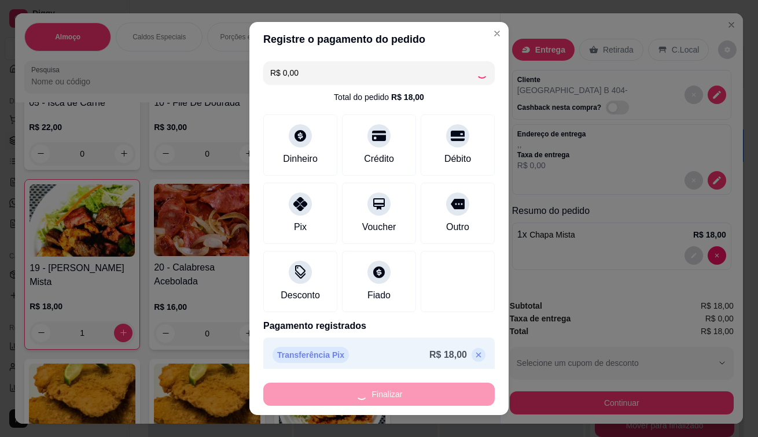
type input "0"
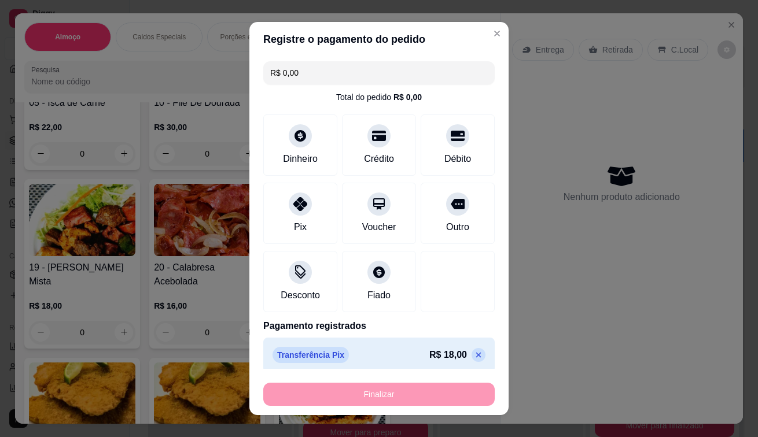
type input "-R$ 18,00"
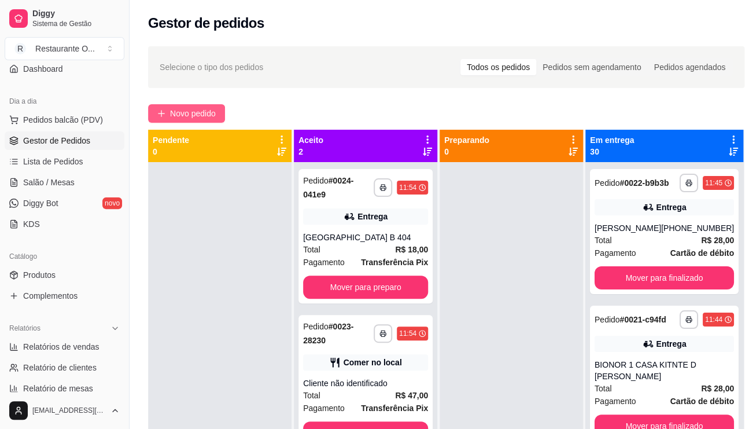
click at [214, 108] on span "Novo pedido" at bounding box center [193, 113] width 46 height 13
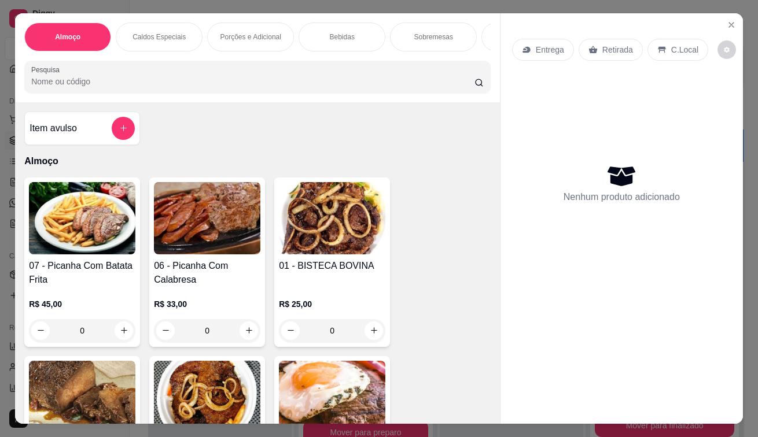
click at [522, 45] on icon at bounding box center [526, 49] width 9 height 9
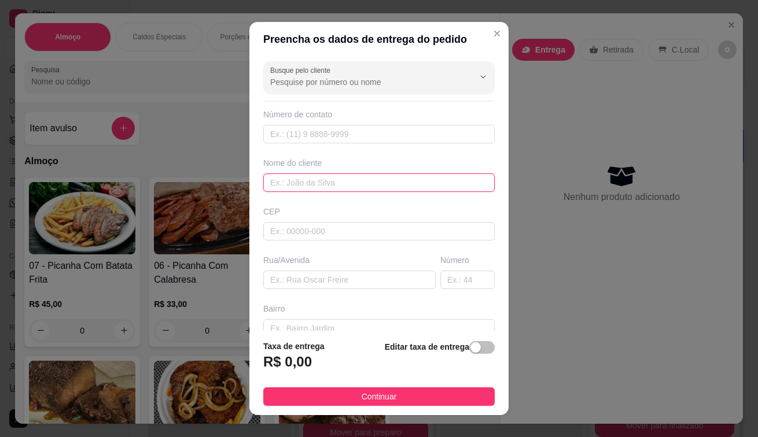
click at [304, 187] on input "text" at bounding box center [378, 183] width 231 height 19
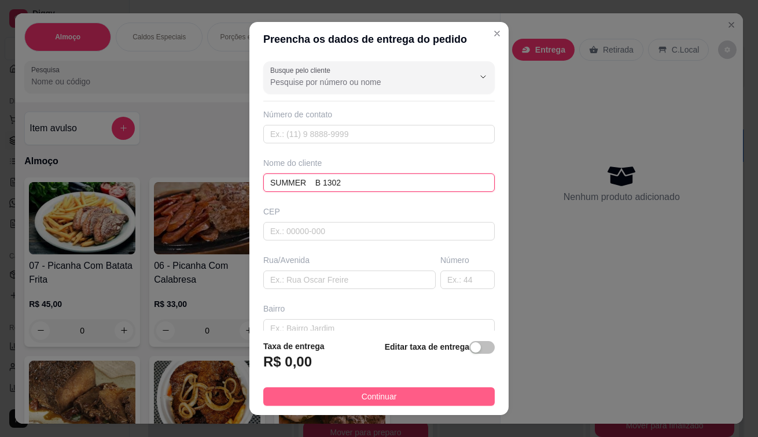
type input "SUMMER B 1302"
click at [370, 394] on span "Continuar" at bounding box center [378, 396] width 35 height 13
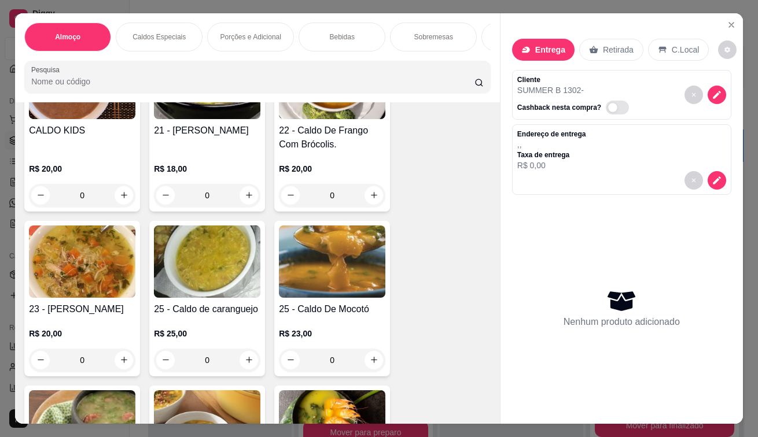
scroll to position [1388, 0]
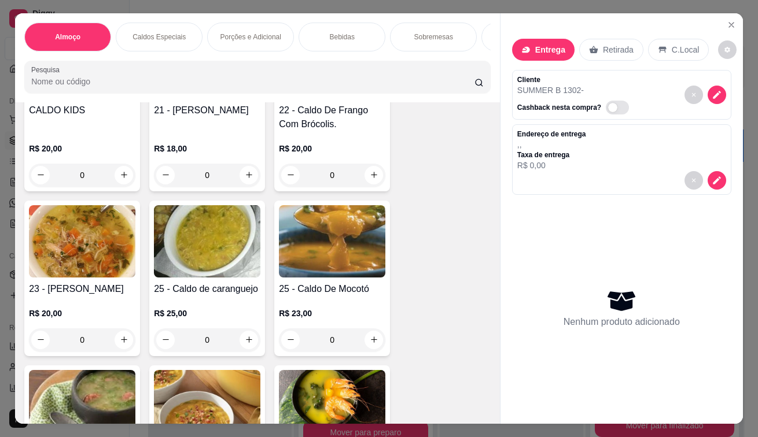
click at [243, 179] on div "0" at bounding box center [207, 175] width 106 height 23
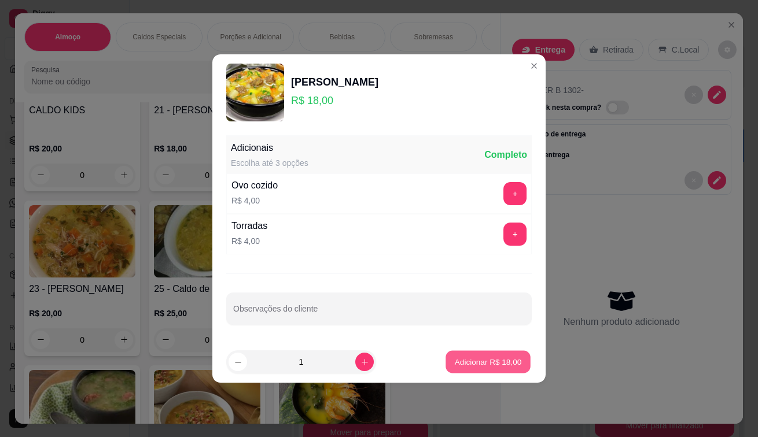
click at [483, 355] on button "Adicionar R$ 18,00" at bounding box center [487, 362] width 85 height 23
type input "1"
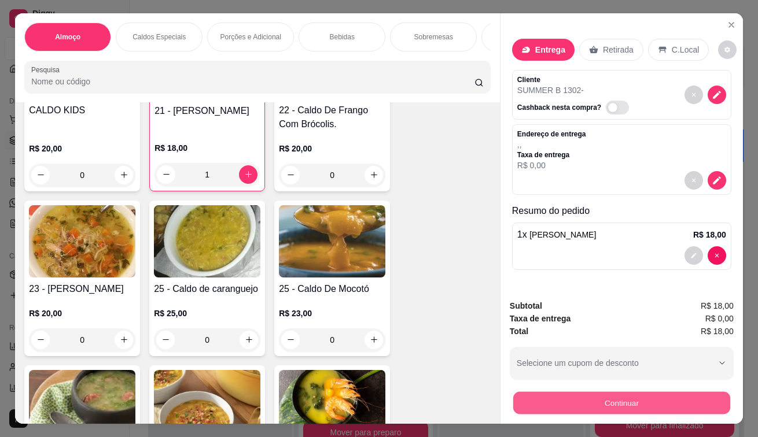
click at [598, 395] on button "Continuar" at bounding box center [621, 403] width 217 height 23
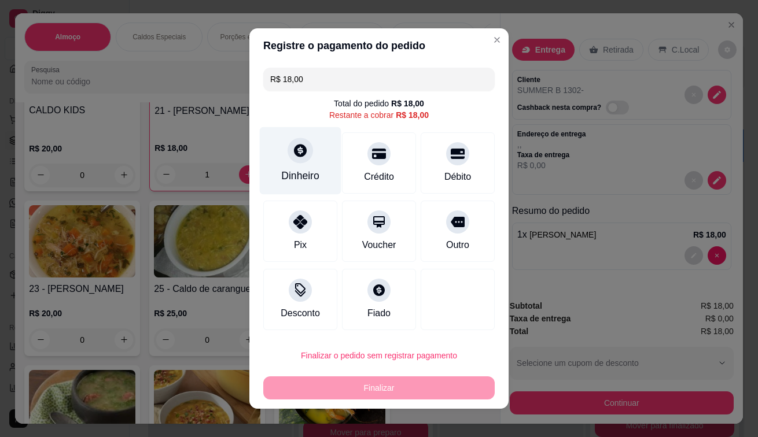
click at [286, 168] on div "Dinheiro" at bounding box center [301, 161] width 82 height 68
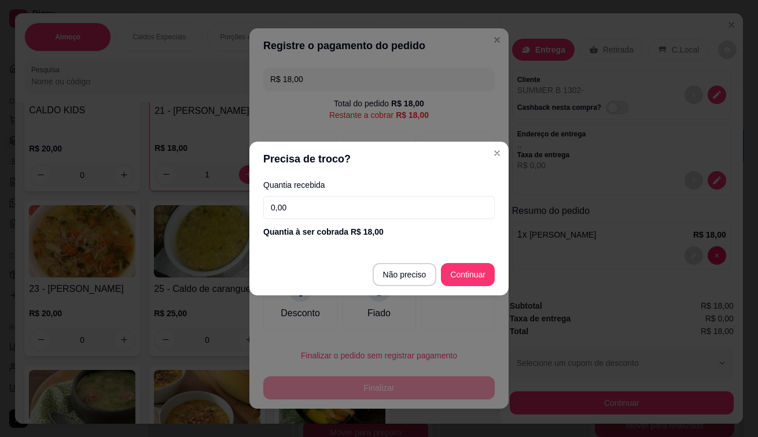
click at [309, 203] on input "0,00" at bounding box center [378, 207] width 231 height 23
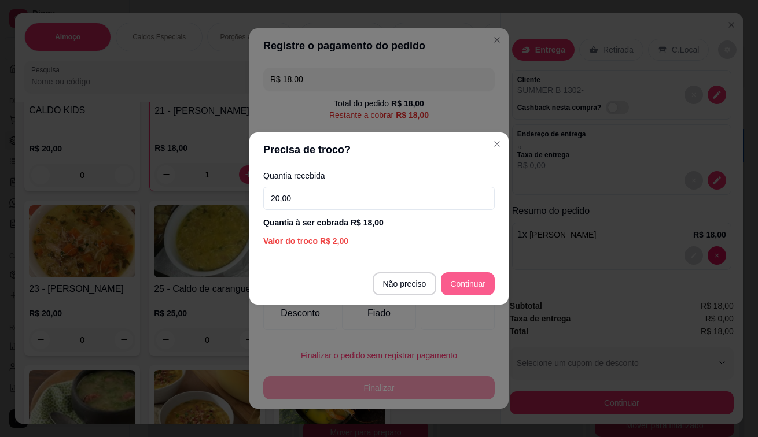
type input "20,00"
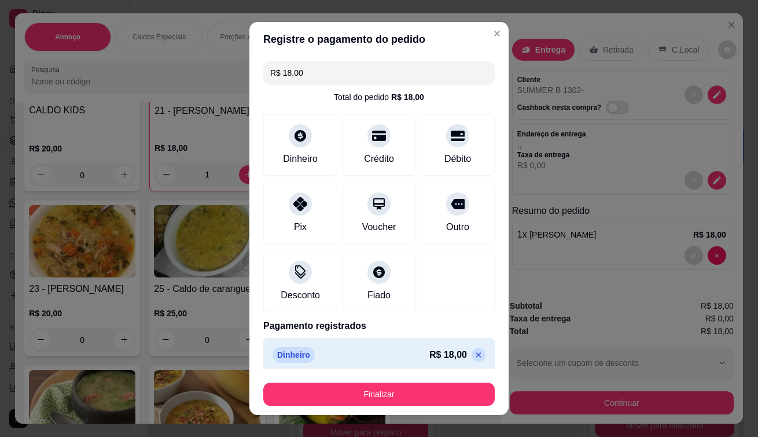
type input "R$ 0,00"
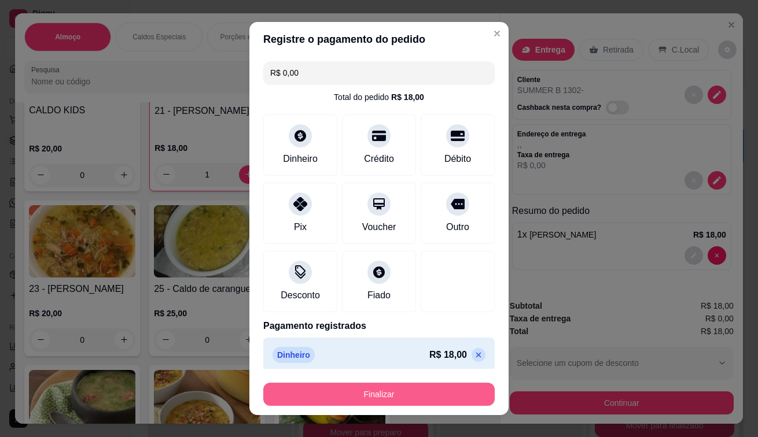
click at [373, 398] on button "Finalizar" at bounding box center [378, 394] width 231 height 23
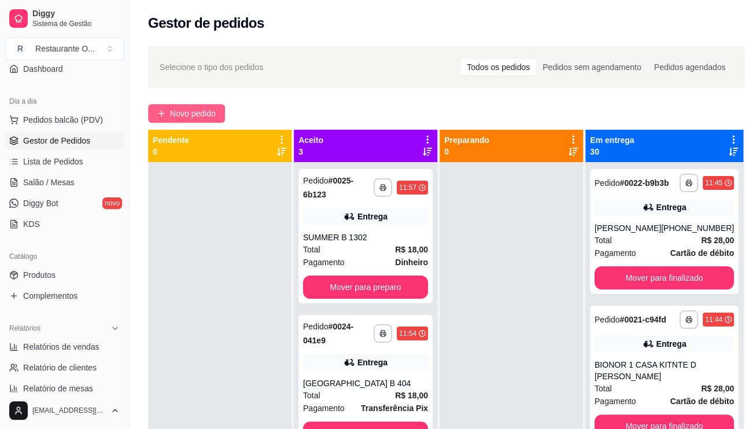
click at [172, 113] on span "Novo pedido" at bounding box center [193, 113] width 46 height 13
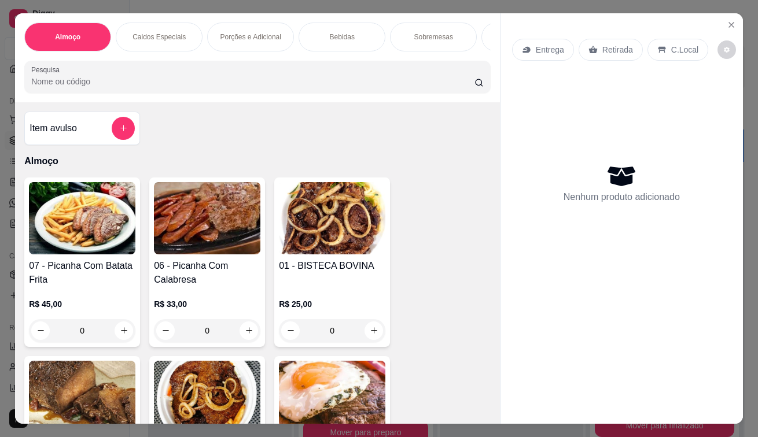
click at [520, 53] on div "Entrega" at bounding box center [543, 50] width 62 height 22
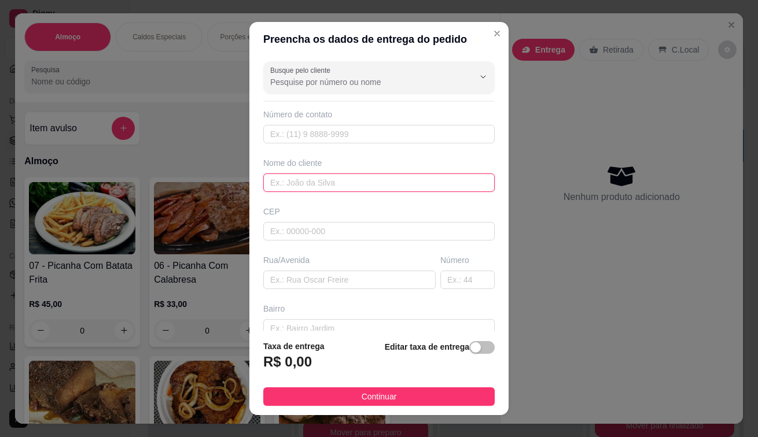
click at [333, 187] on input "text" at bounding box center [378, 183] width 231 height 19
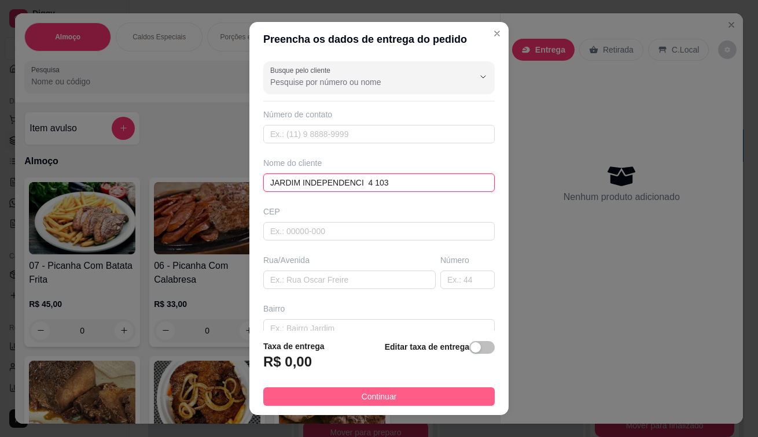
type input "JARDIM INDEPENDENCI 4 103"
click at [391, 403] on button "Continuar" at bounding box center [378, 396] width 231 height 19
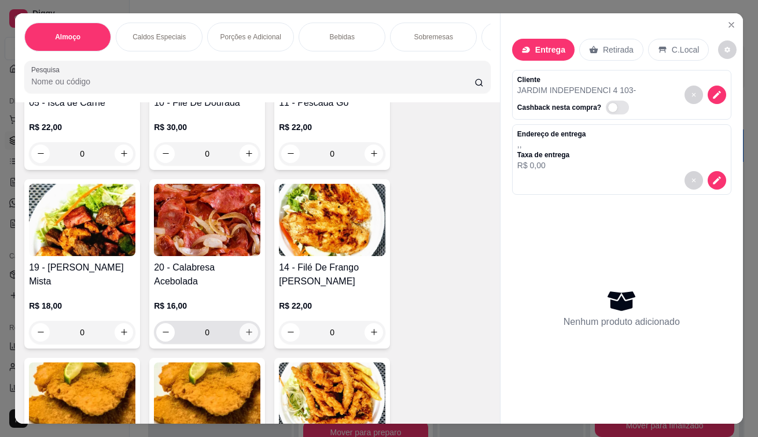
scroll to position [694, 0]
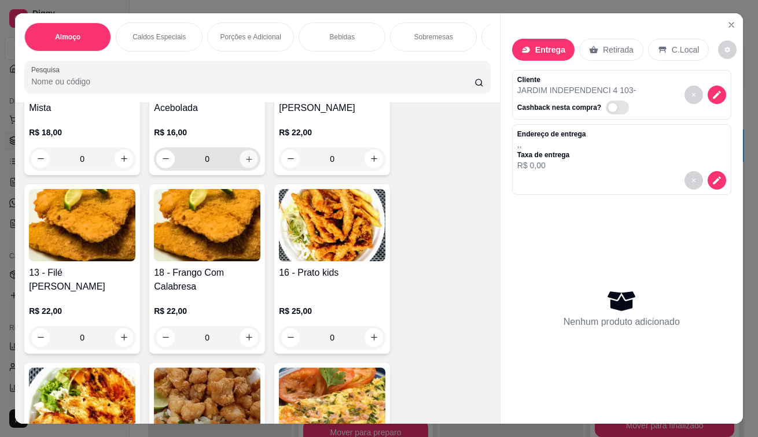
click at [240, 168] on button "increase-product-quantity" at bounding box center [249, 159] width 18 height 18
type input "1"
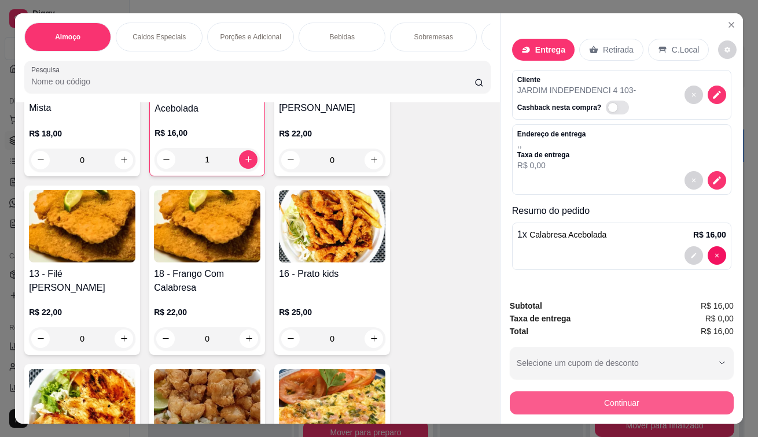
click at [510, 395] on button "Continuar" at bounding box center [622, 403] width 224 height 23
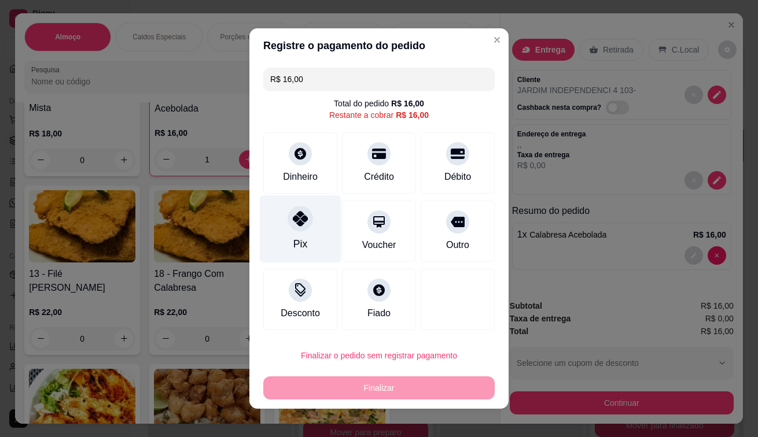
click at [293, 221] on icon at bounding box center [300, 218] width 15 height 15
type input "R$ 0,00"
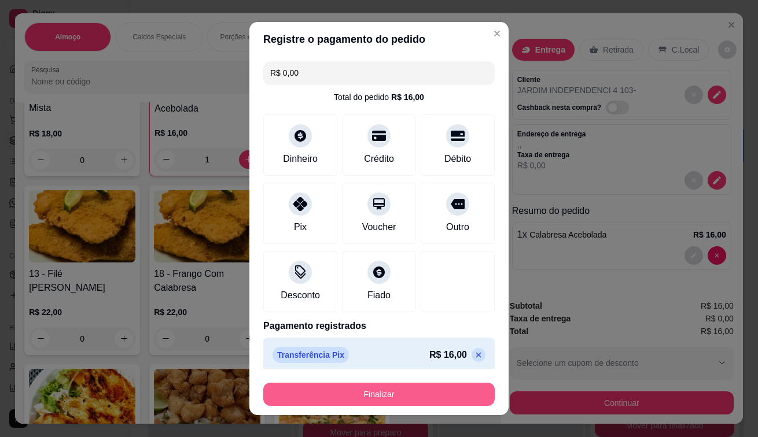
click at [359, 396] on button "Finalizar" at bounding box center [378, 394] width 231 height 23
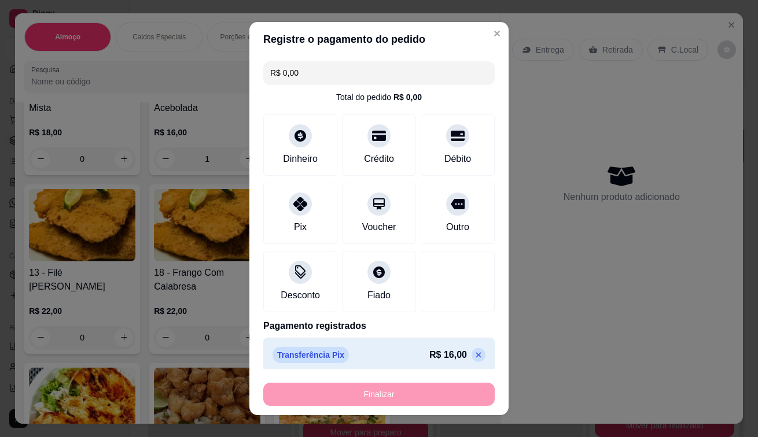
type input "0"
type input "-R$ 16,00"
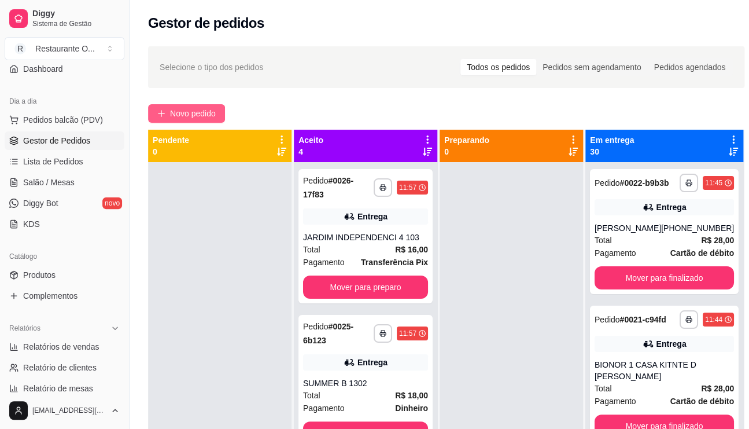
click at [205, 109] on span "Novo pedido" at bounding box center [193, 113] width 46 height 13
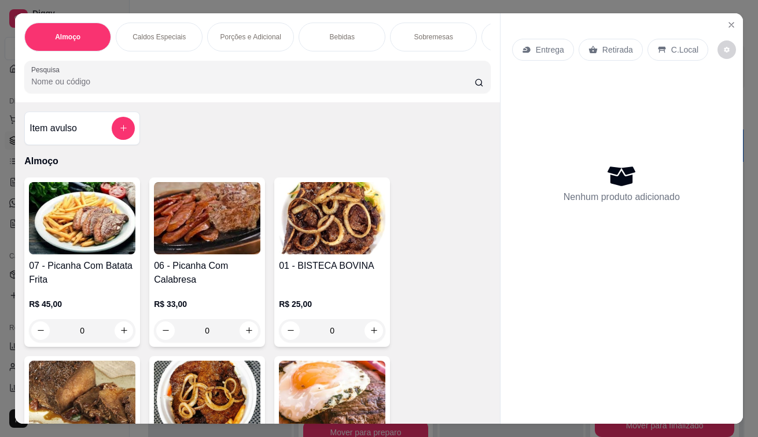
click at [536, 47] on p "Entrega" at bounding box center [550, 50] width 28 height 12
click at [610, 44] on p "Retirada" at bounding box center [617, 50] width 31 height 12
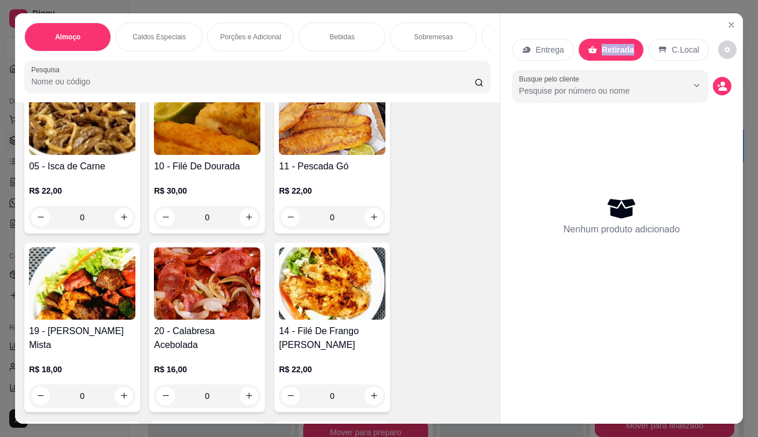
scroll to position [463, 0]
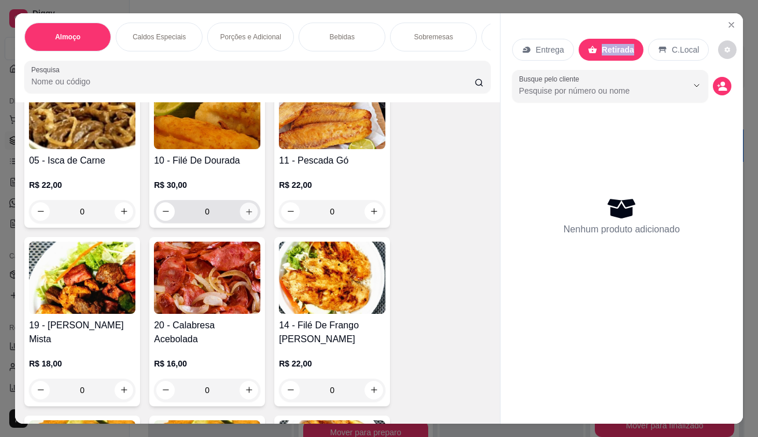
click at [247, 216] on icon "increase-product-quantity" at bounding box center [249, 211] width 9 height 9
type input "1"
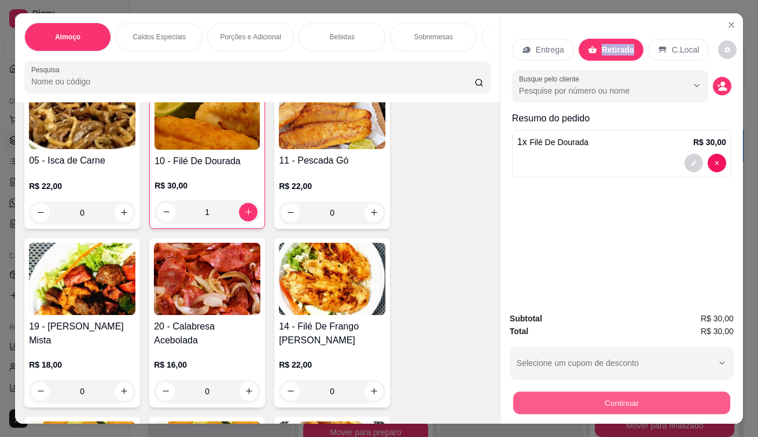
click at [558, 407] on button "Continuar" at bounding box center [621, 403] width 217 height 23
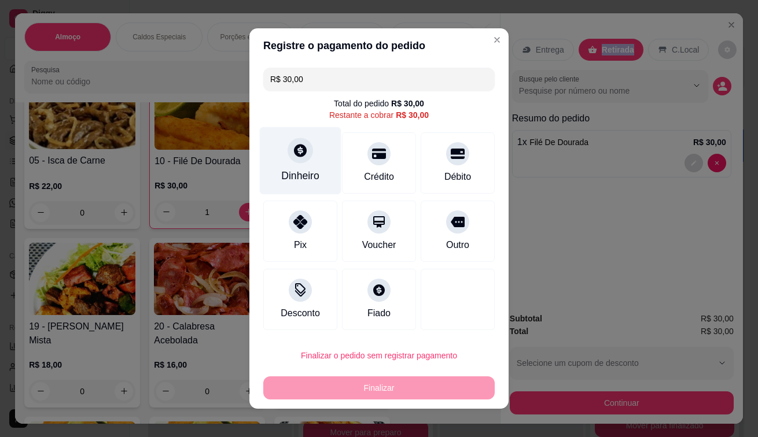
click at [283, 159] on div "Dinheiro" at bounding box center [301, 161] width 82 height 68
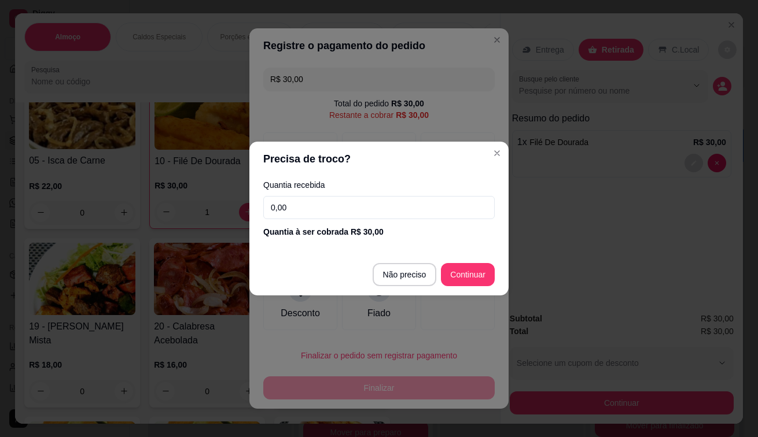
click at [318, 212] on input "0,00" at bounding box center [378, 207] width 231 height 23
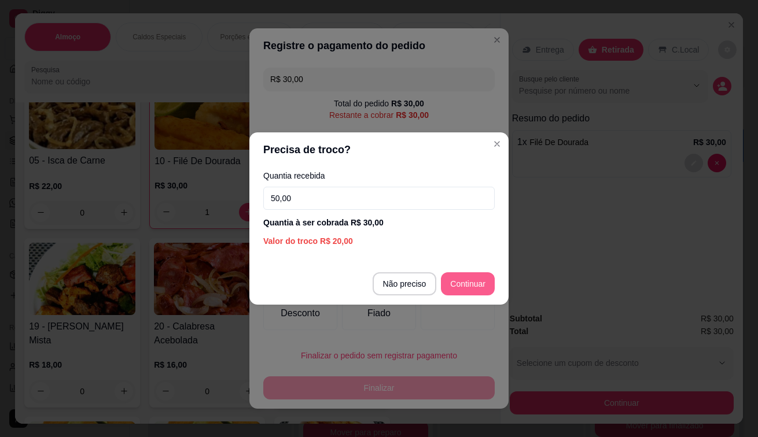
type input "50,00"
type input "R$ 0,00"
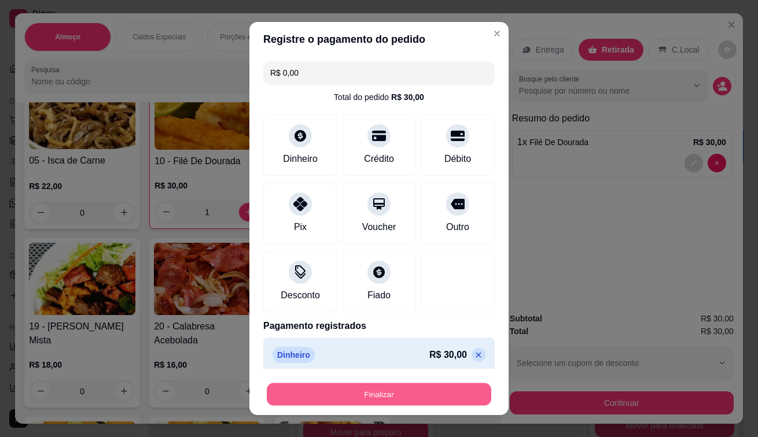
click at [355, 401] on button "Finalizar" at bounding box center [379, 394] width 224 height 23
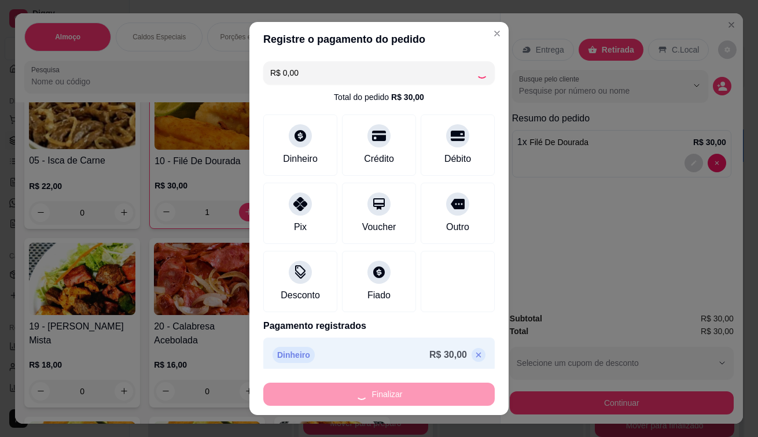
type input "0"
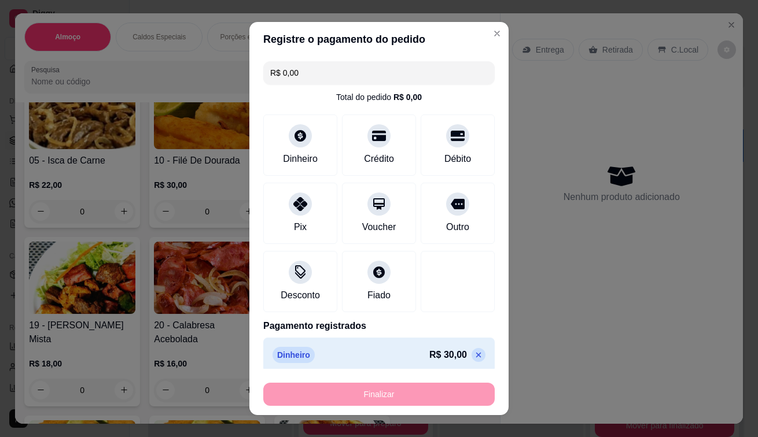
type input "-R$ 30,00"
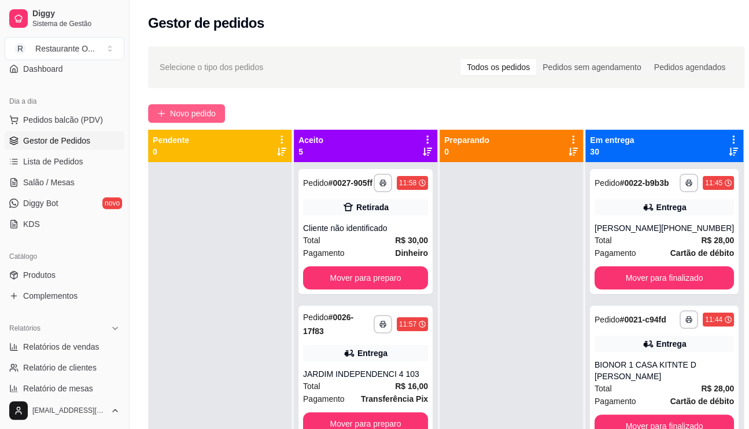
click at [200, 108] on span "Novo pedido" at bounding box center [193, 113] width 46 height 13
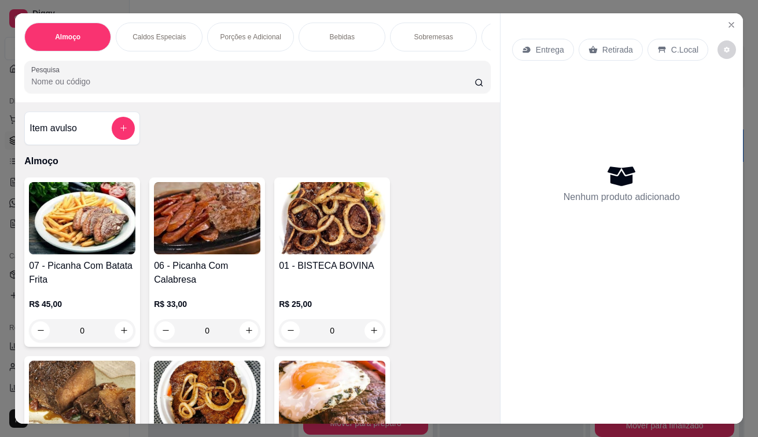
click at [536, 45] on p "Entrega" at bounding box center [550, 50] width 28 height 12
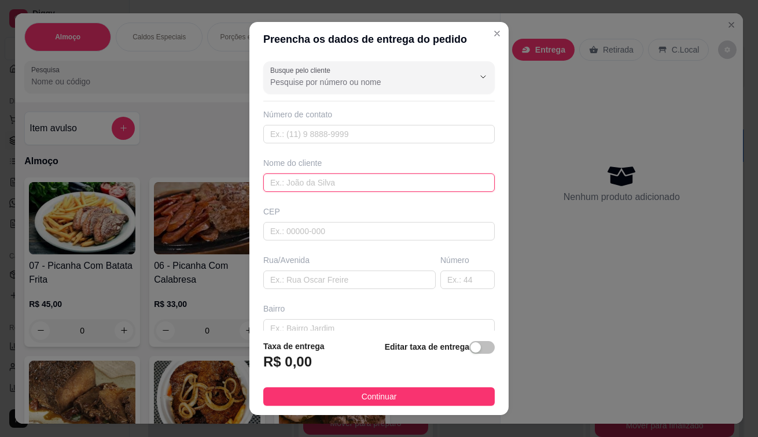
click at [280, 175] on input "text" at bounding box center [378, 183] width 231 height 19
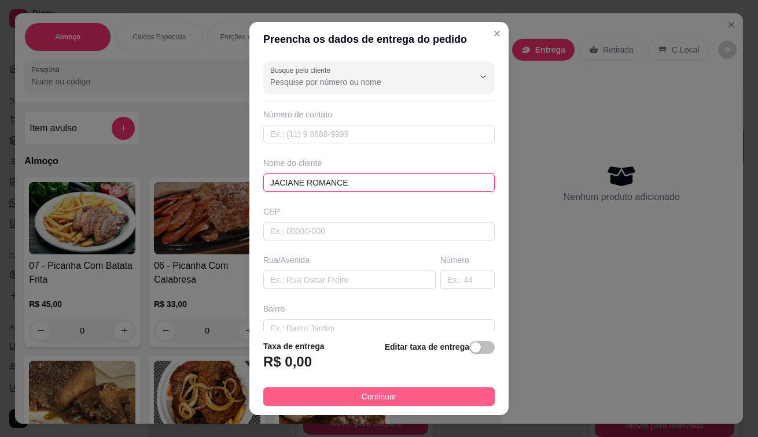
type input "JACIANE ROMANCE"
click at [375, 397] on span "Continuar" at bounding box center [378, 396] width 35 height 13
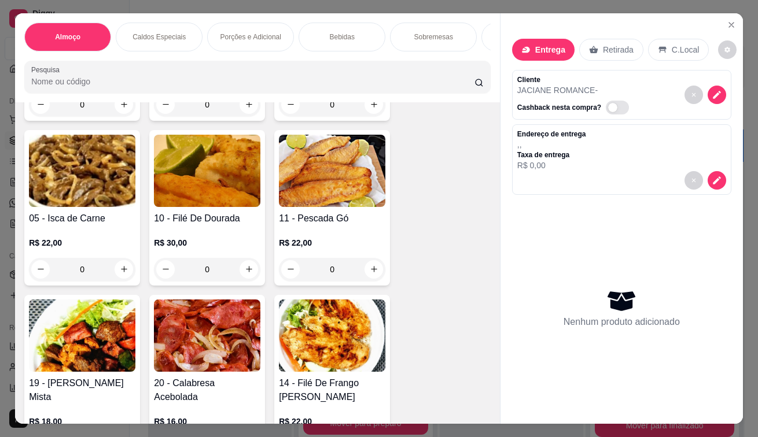
scroll to position [636, 0]
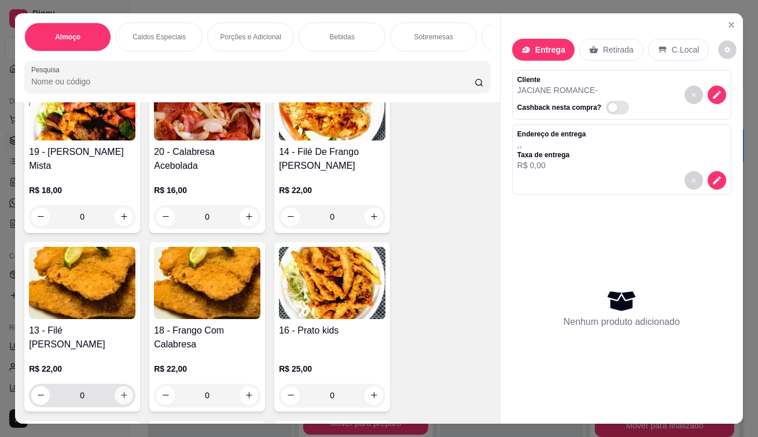
click at [115, 396] on button "increase-product-quantity" at bounding box center [124, 395] width 19 height 19
type input "1"
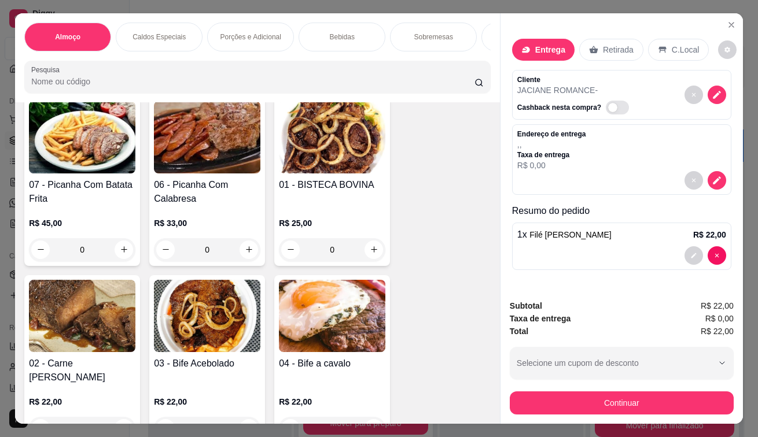
scroll to position [58, 0]
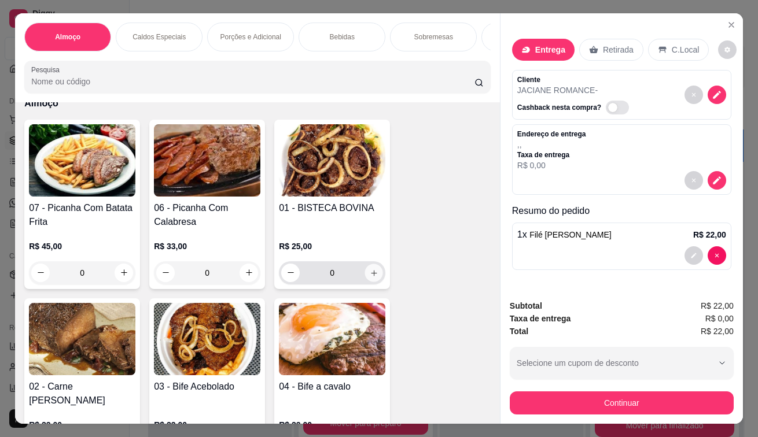
click at [370, 275] on icon "increase-product-quantity" at bounding box center [374, 272] width 9 height 9
type input "1"
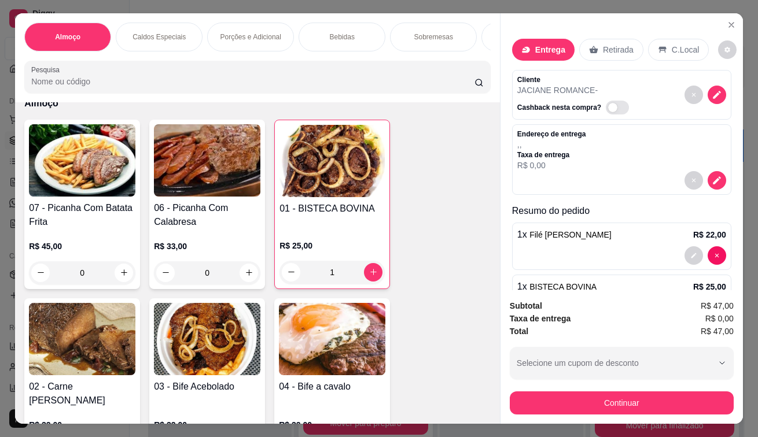
scroll to position [46, 0]
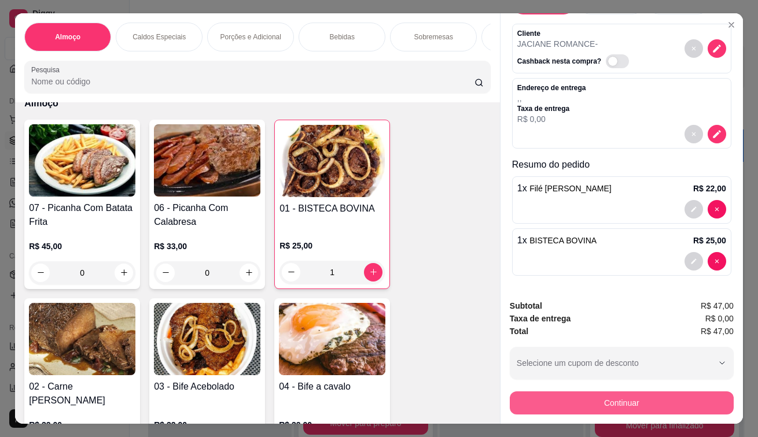
click at [533, 396] on button "Continuar" at bounding box center [622, 403] width 224 height 23
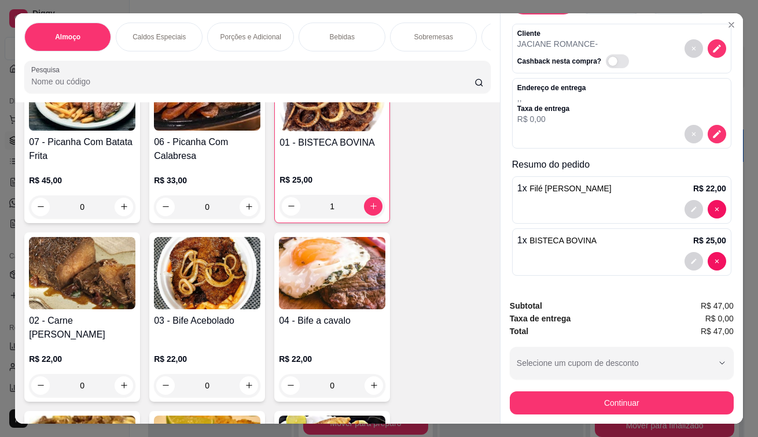
scroll to position [289, 0]
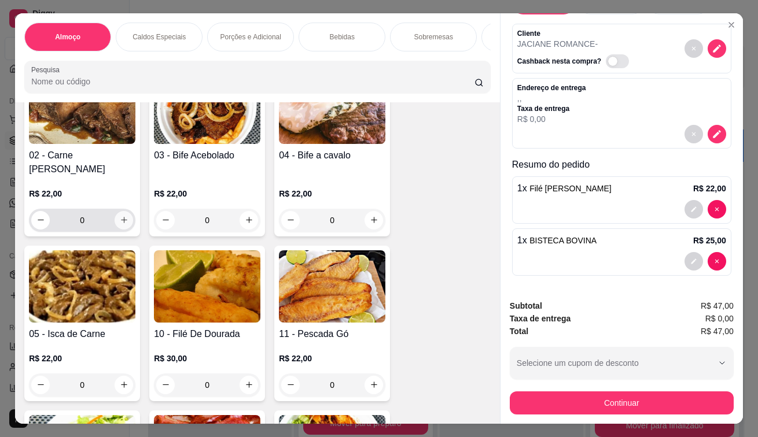
click at [120, 224] on icon "increase-product-quantity" at bounding box center [124, 220] width 9 height 9
type input "1"
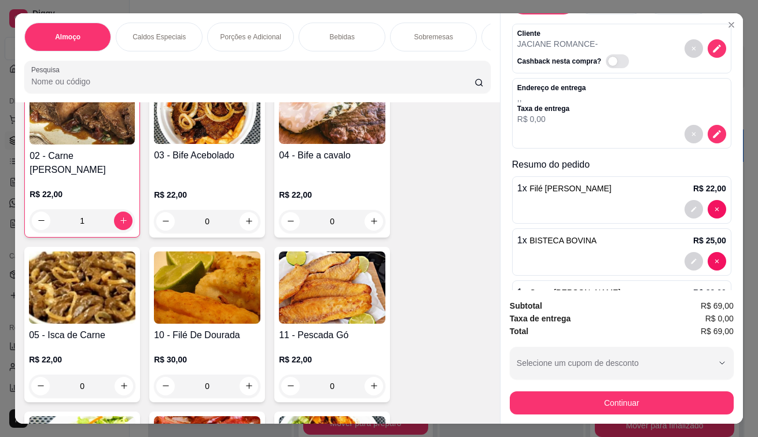
scroll to position [98, 0]
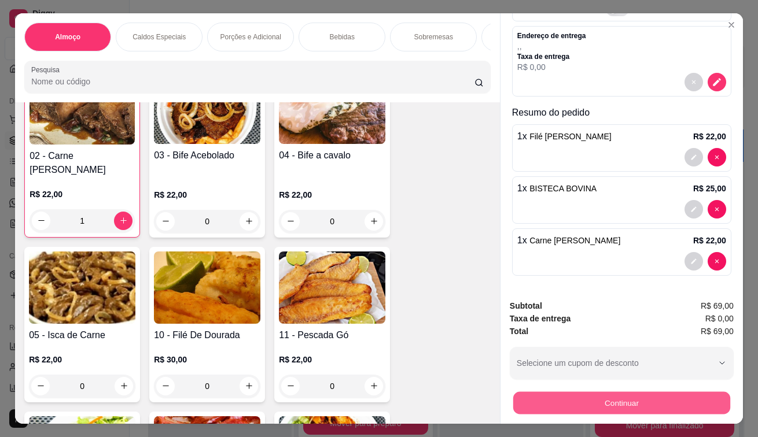
click at [564, 392] on button "Continuar" at bounding box center [621, 403] width 217 height 23
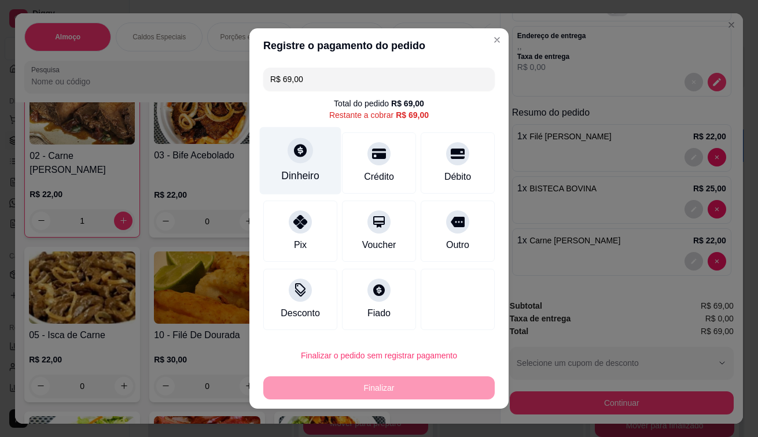
drag, startPoint x: 286, startPoint y: 126, endPoint x: 287, endPoint y: 139, distance: 13.9
click at [286, 132] on div "R$ 69,00 Total do pedido R$ 69,00 Restante a cobrar R$ 69,00 Dinheiro Crédito D…" at bounding box center [378, 199] width 259 height 272
click at [294, 146] on icon at bounding box center [300, 150] width 13 height 13
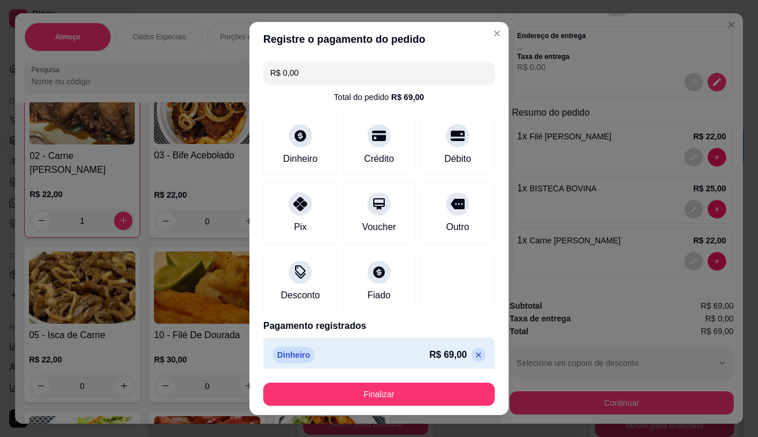
type input "R$ 0,00"
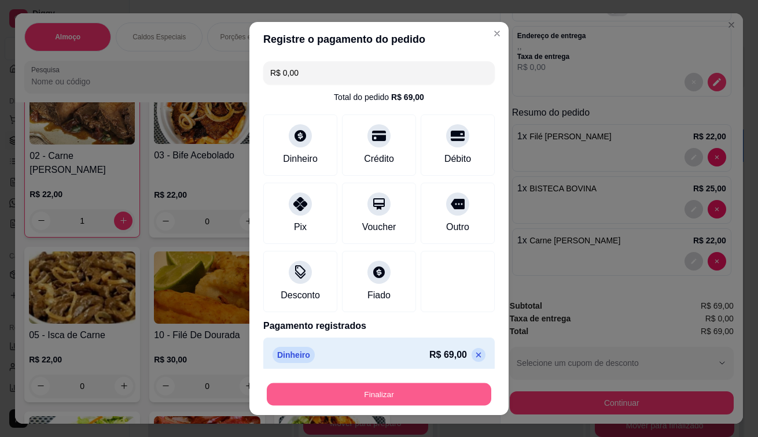
click at [352, 386] on button "Finalizar" at bounding box center [379, 394] width 224 height 23
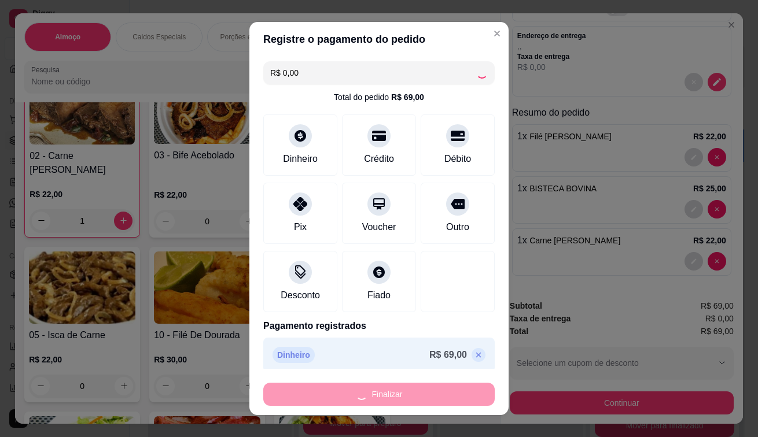
type input "0"
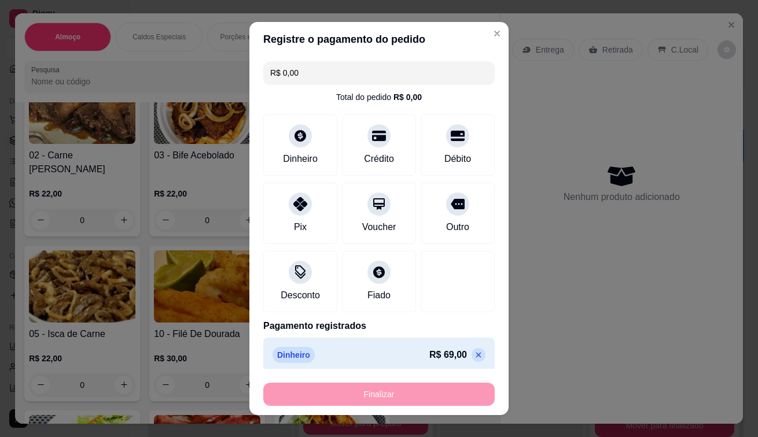
type input "-R$ 69,00"
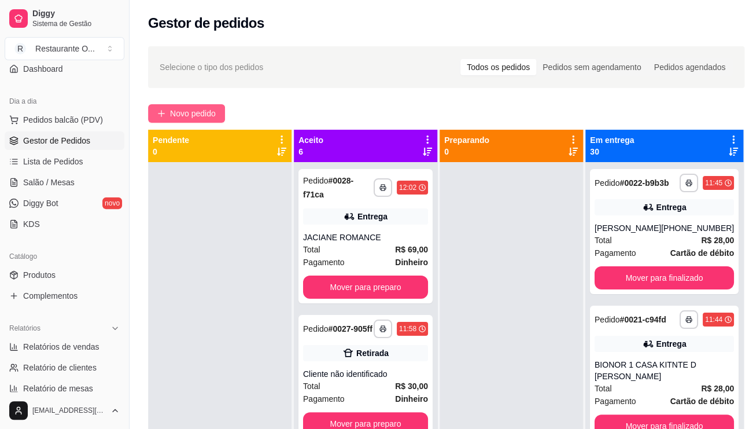
click at [219, 109] on button "Novo pedido" at bounding box center [186, 113] width 77 height 19
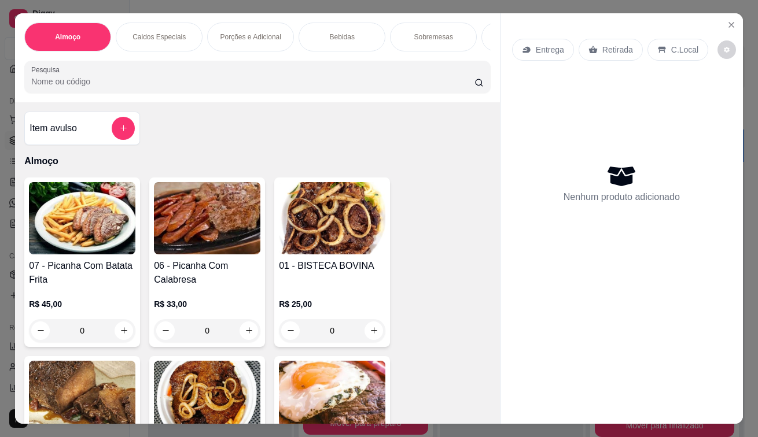
click at [549, 48] on p "Entrega" at bounding box center [550, 50] width 28 height 12
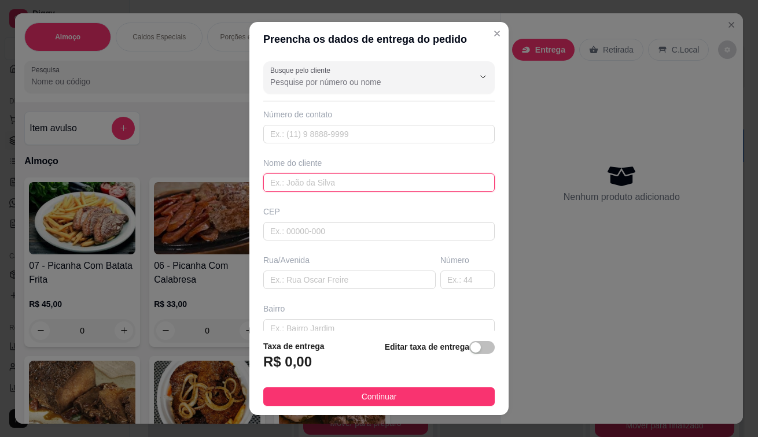
click at [319, 177] on input "text" at bounding box center [378, 183] width 231 height 19
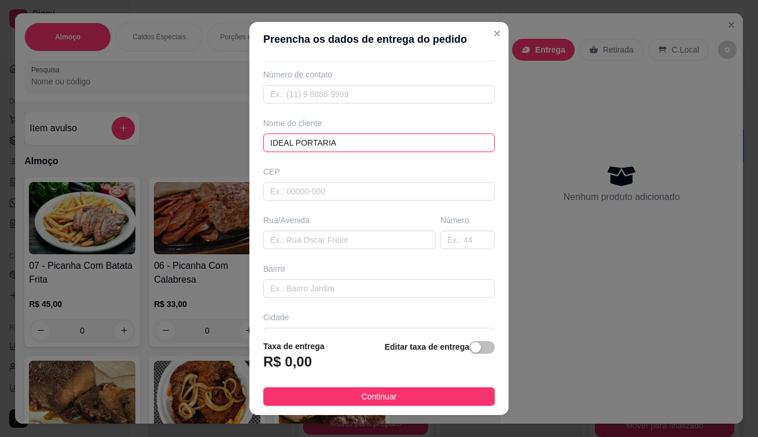
scroll to position [58, 0]
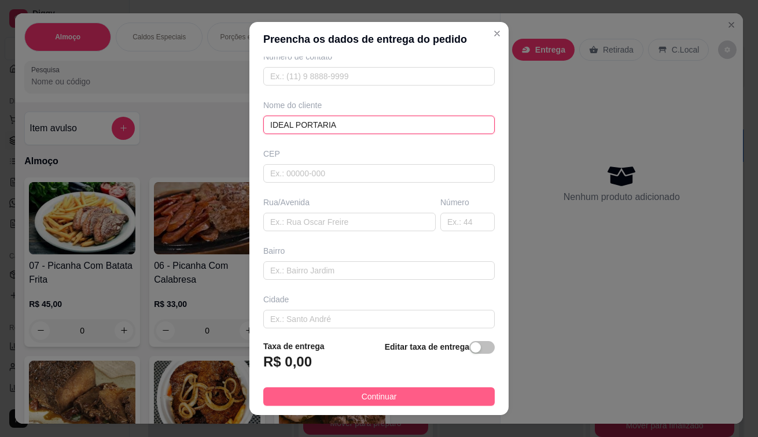
type input "IDEAL PORTARIA"
click at [309, 403] on button "Continuar" at bounding box center [378, 396] width 231 height 19
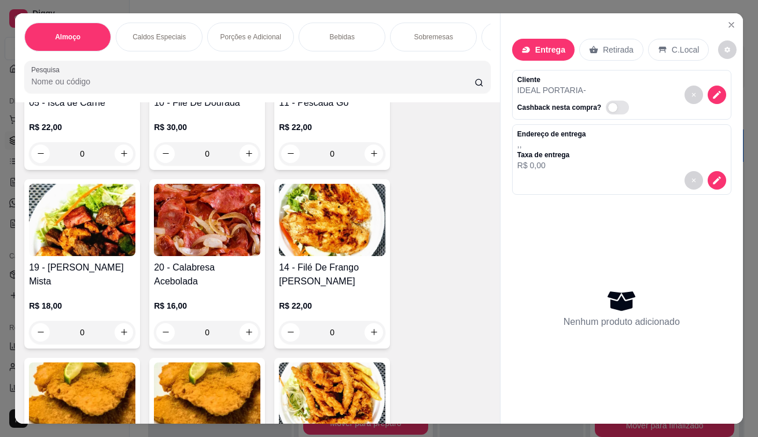
scroll to position [694, 0]
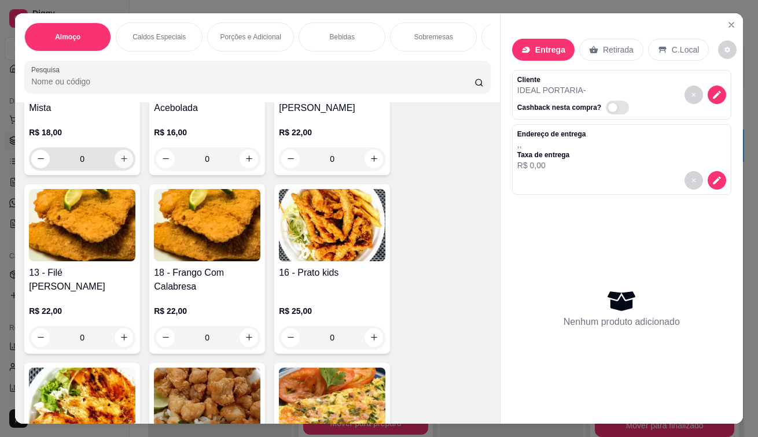
click at [124, 160] on button "increase-product-quantity" at bounding box center [124, 159] width 19 height 19
type input "1"
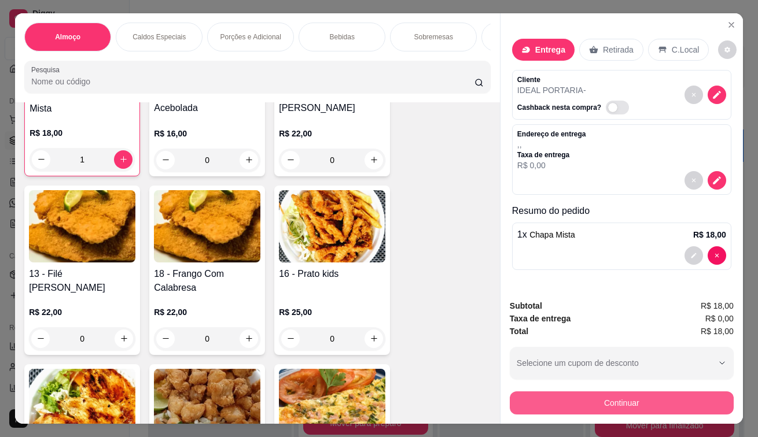
click at [578, 396] on button "Continuar" at bounding box center [622, 403] width 224 height 23
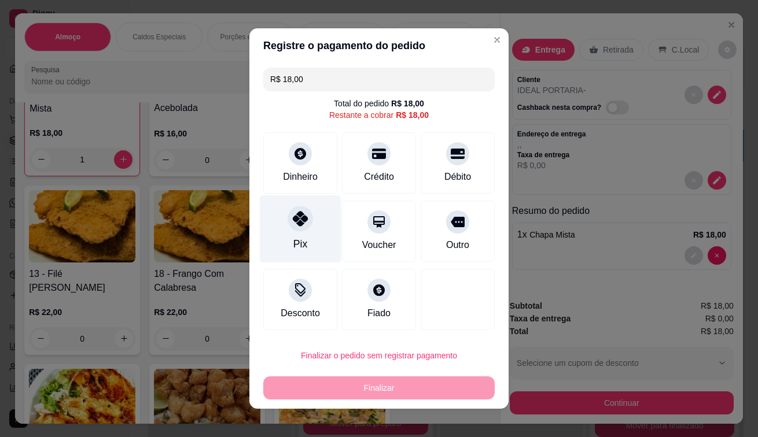
click at [301, 223] on icon at bounding box center [300, 218] width 15 height 15
type input "R$ 0,00"
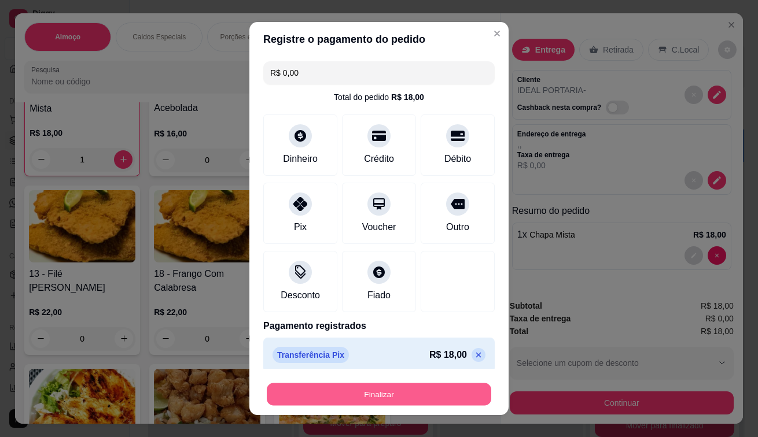
click at [318, 403] on button "Finalizar" at bounding box center [379, 394] width 224 height 23
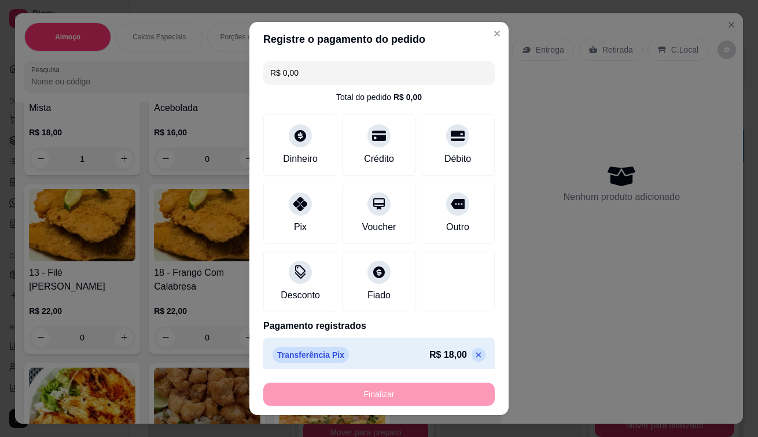
type input "0"
type input "-R$ 18,00"
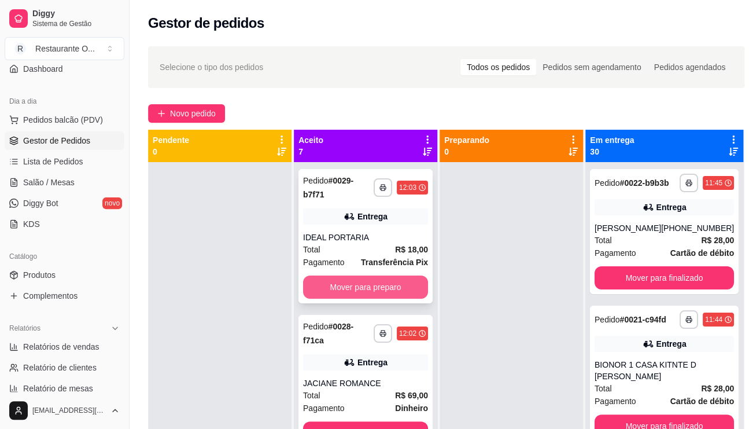
click at [388, 291] on button "Mover para preparo" at bounding box center [365, 286] width 125 height 23
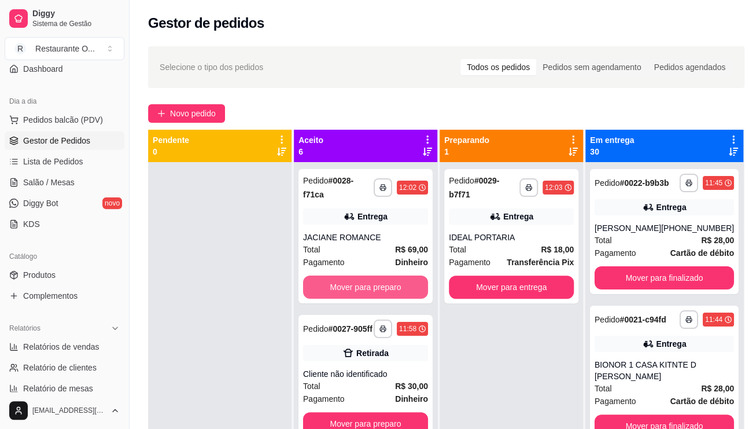
click at [388, 291] on button "Mover para preparo" at bounding box center [365, 286] width 125 height 23
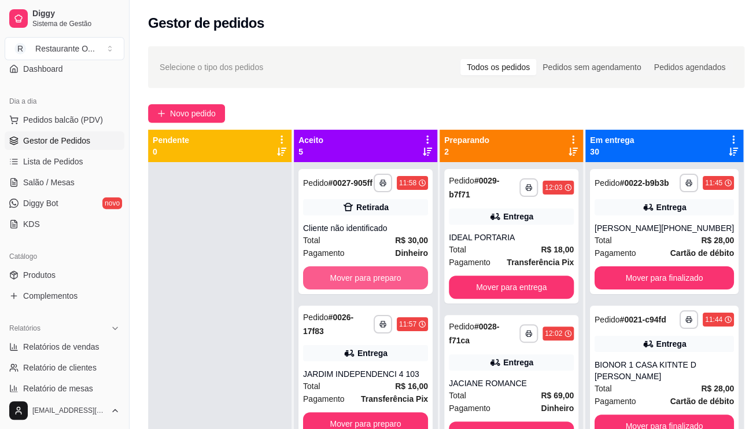
click at [388, 289] on button "Mover para preparo" at bounding box center [365, 277] width 125 height 23
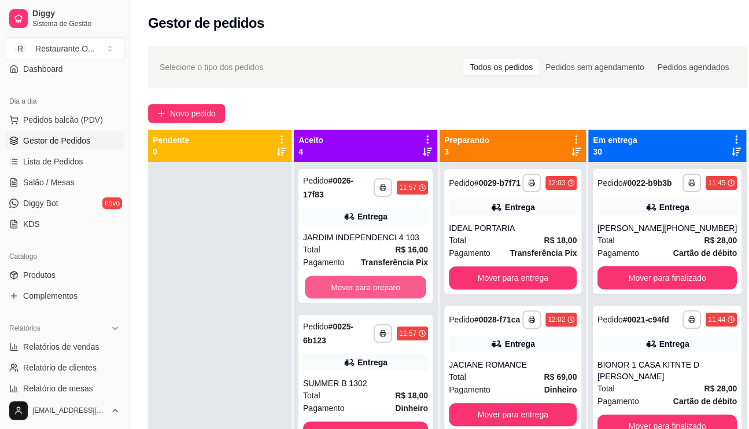
click at [388, 291] on button "Mover para preparo" at bounding box center [365, 287] width 121 height 23
click at [388, 291] on button "Mover para preparo" at bounding box center [365, 286] width 125 height 23
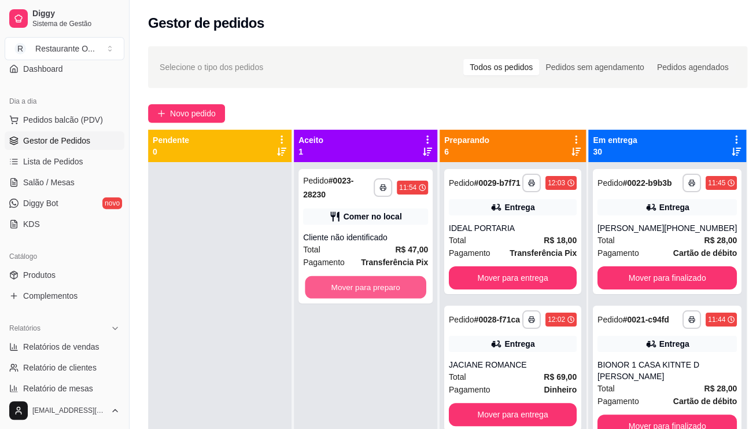
click at [388, 291] on button "Mover para preparo" at bounding box center [365, 287] width 121 height 23
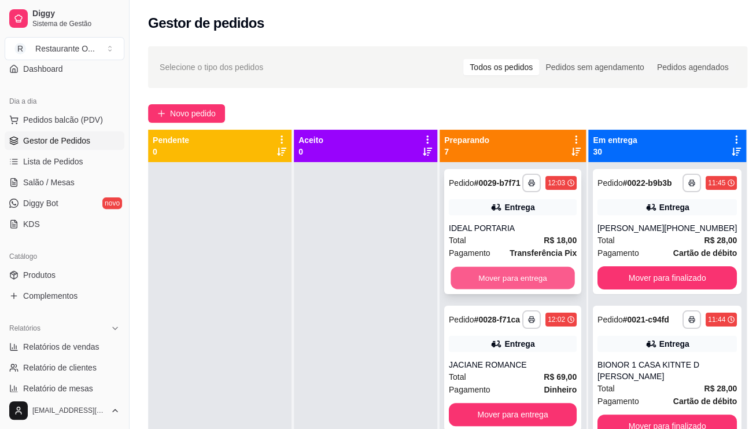
click at [501, 275] on button "Mover para entrega" at bounding box center [513, 278] width 124 height 23
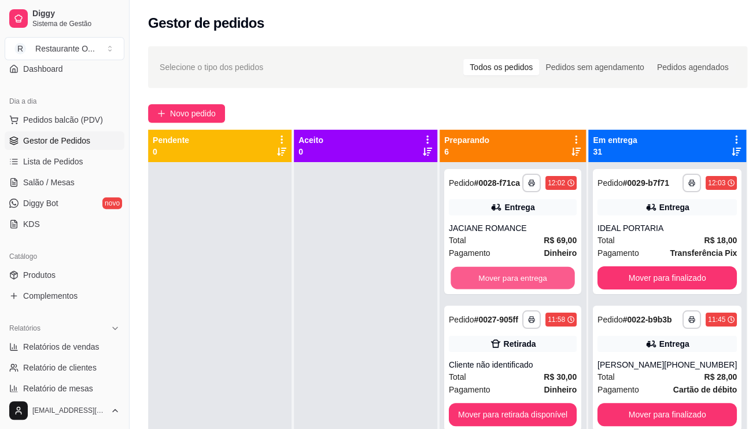
click at [501, 275] on button "Mover para entrega" at bounding box center [513, 278] width 124 height 23
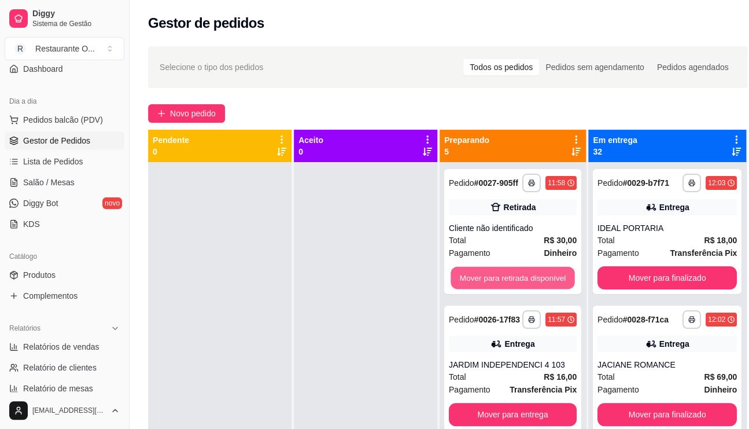
click at [501, 275] on button "Mover para retirada disponível" at bounding box center [513, 278] width 124 height 23
click at [501, 275] on button "Mover para entrega" at bounding box center [513, 278] width 124 height 23
click at [501, 278] on button "Mover para entrega" at bounding box center [513, 278] width 124 height 23
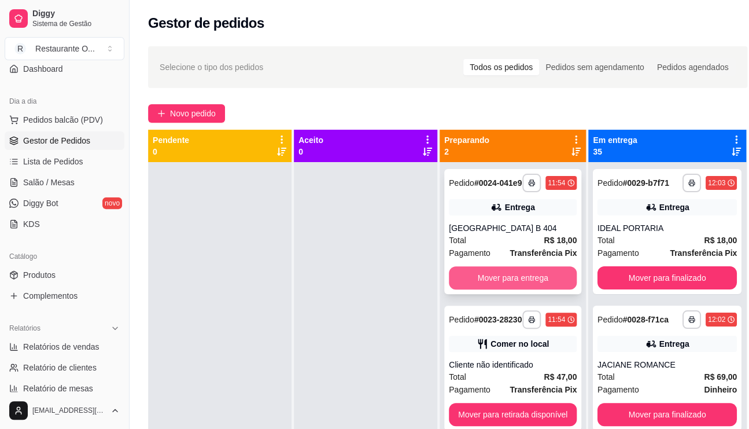
click at [519, 288] on button "Mover para entrega" at bounding box center [513, 277] width 128 height 23
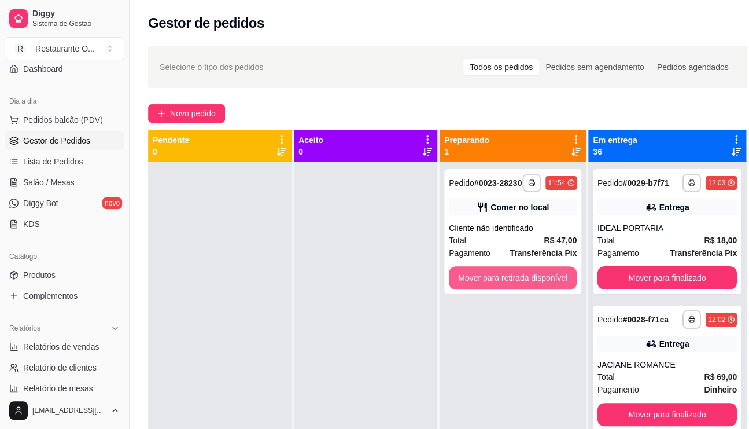
click at [519, 288] on button "Mover para retirada disponível" at bounding box center [513, 277] width 128 height 23
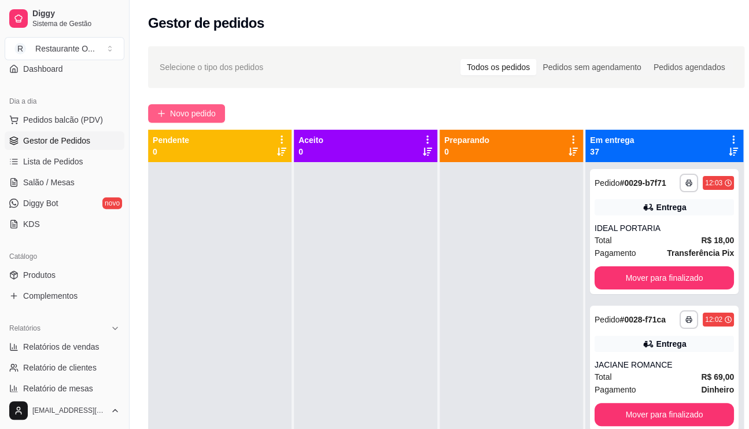
click at [200, 114] on span "Novo pedido" at bounding box center [193, 113] width 46 height 13
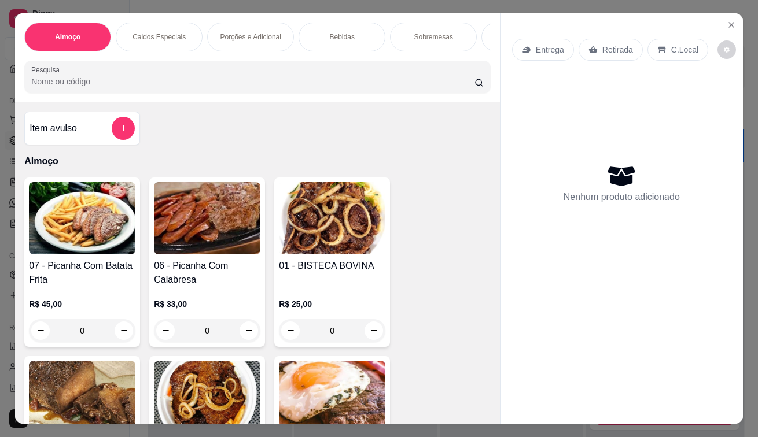
click at [560, 39] on div "Entrega" at bounding box center [543, 50] width 62 height 22
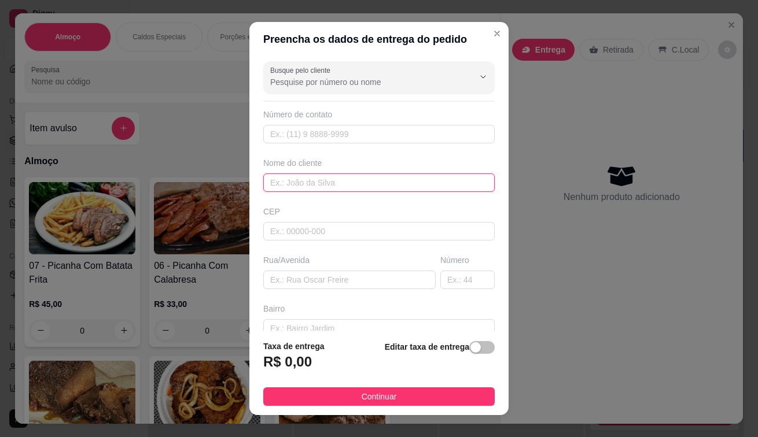
click at [378, 190] on input "text" at bounding box center [378, 183] width 231 height 19
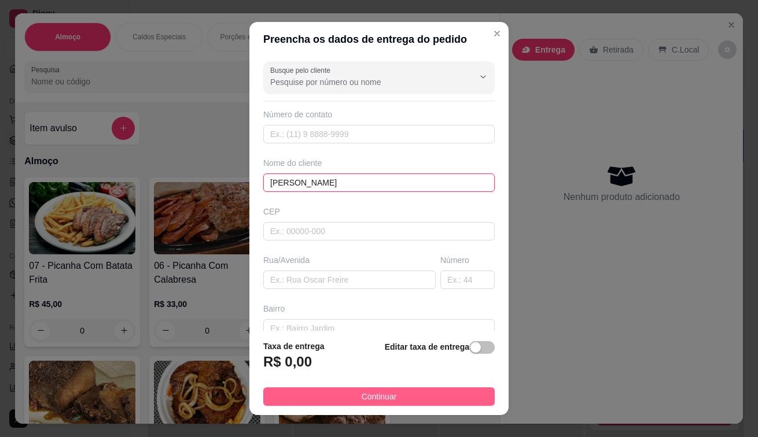
type input "[PERSON_NAME]"
click at [377, 394] on span "Continuar" at bounding box center [378, 396] width 35 height 13
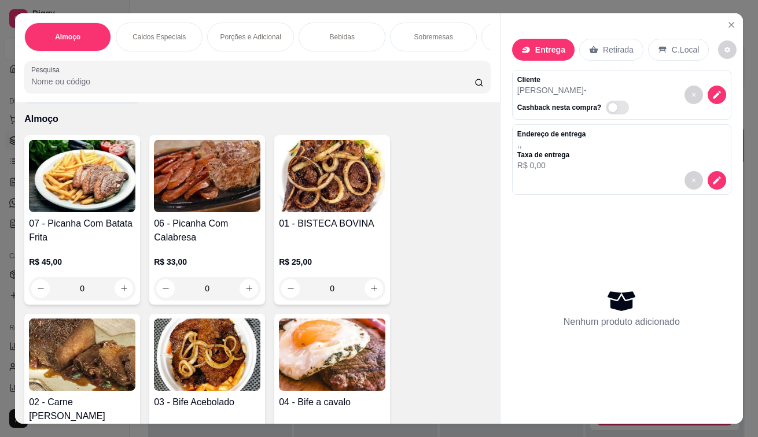
scroll to position [116, 0]
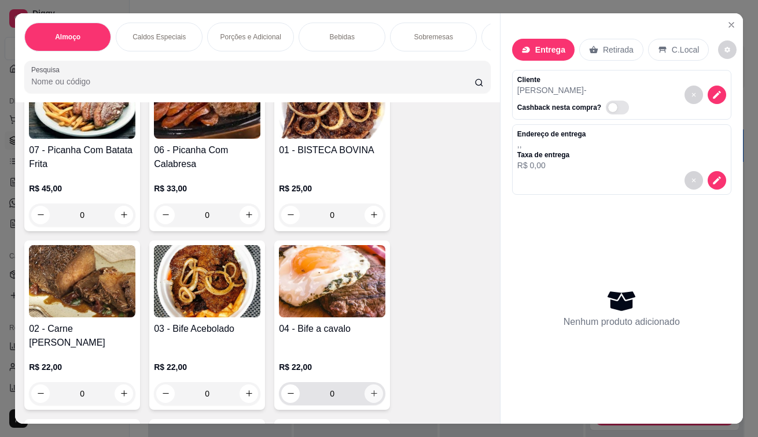
click at [368, 393] on button "increase-product-quantity" at bounding box center [373, 394] width 19 height 19
type input "1"
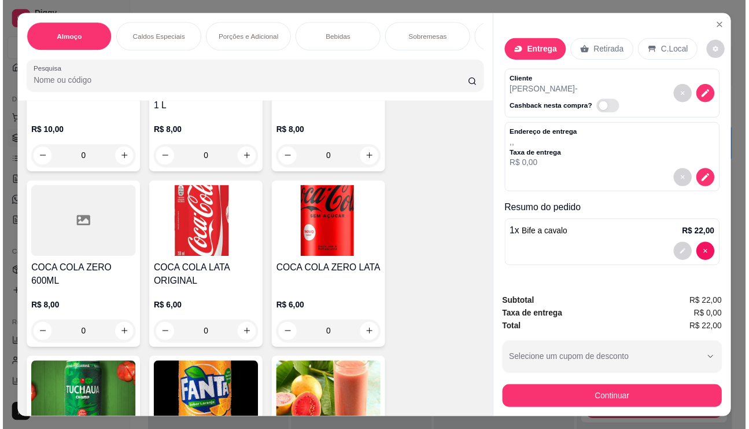
scroll to position [2718, 0]
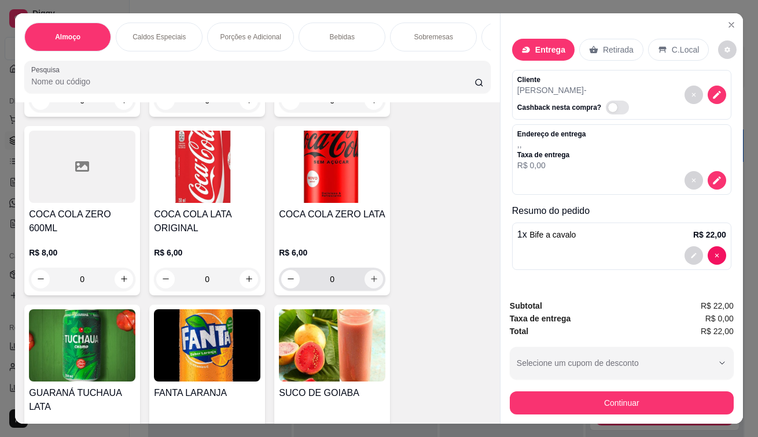
click at [365, 270] on button "increase-product-quantity" at bounding box center [373, 279] width 19 height 19
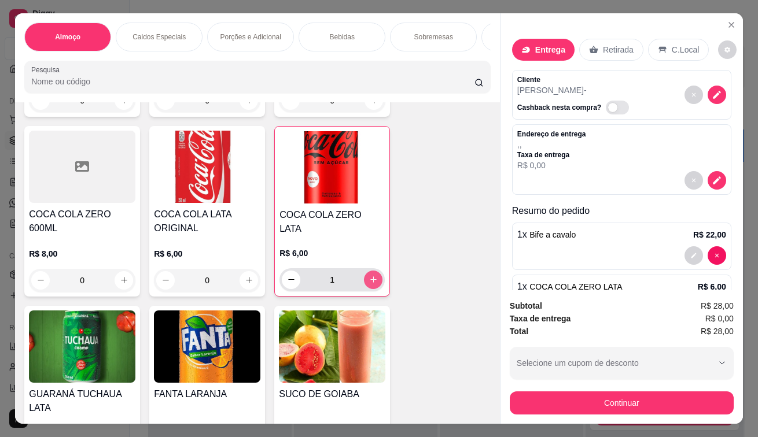
type input "1"
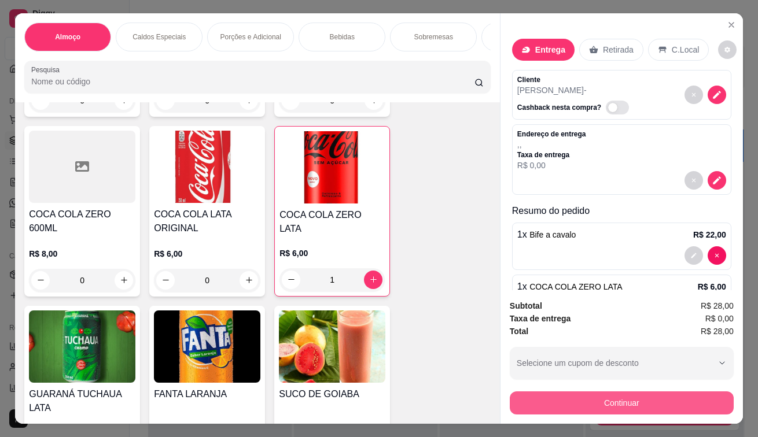
click at [623, 404] on button "Continuar" at bounding box center [622, 403] width 224 height 23
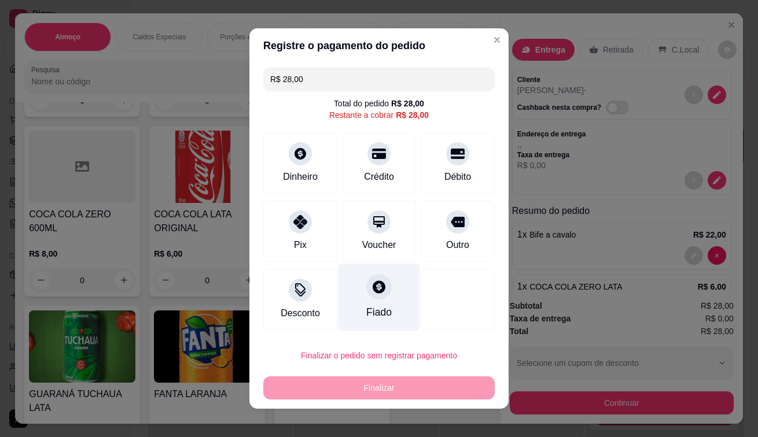
drag, startPoint x: 294, startPoint y: 232, endPoint x: 334, endPoint y: 285, distance: 65.7
click at [294, 233] on div "Pix" at bounding box center [300, 231] width 74 height 61
type input "R$ 0,00"
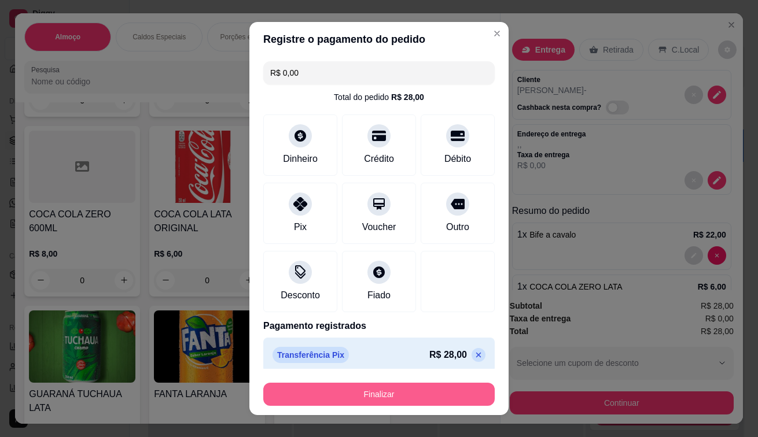
click at [402, 396] on button "Finalizar" at bounding box center [378, 394] width 231 height 23
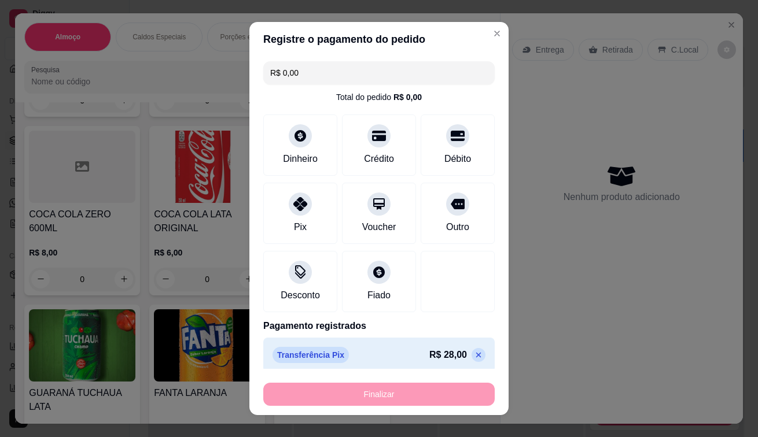
type input "0"
type input "-R$ 28,00"
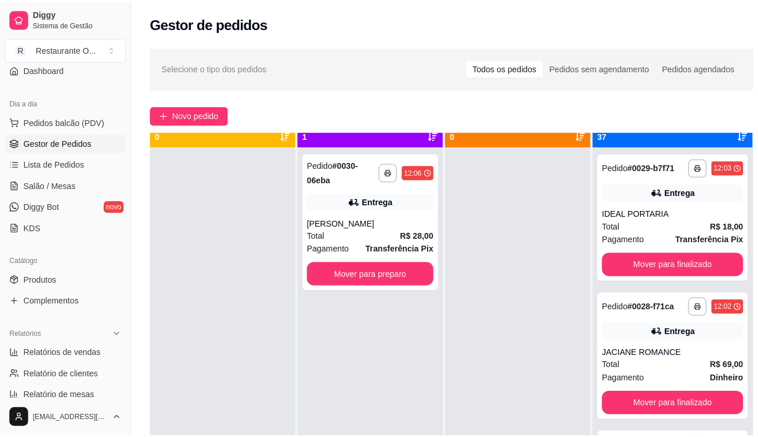
scroll to position [32, 0]
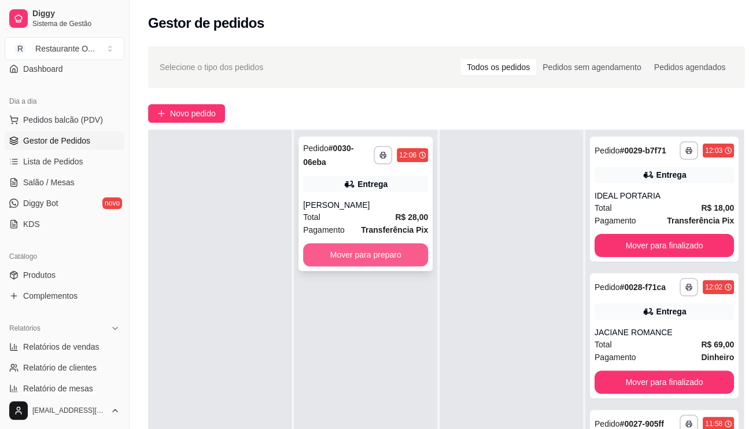
click at [385, 257] on button "Mover para preparo" at bounding box center [365, 254] width 125 height 23
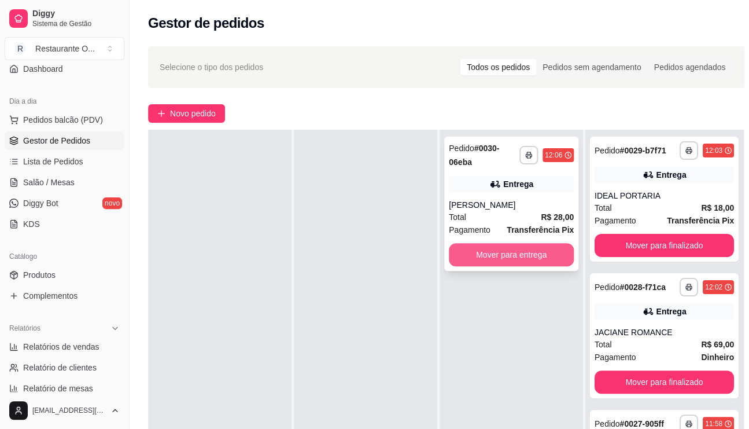
click at [535, 245] on button "Mover para entrega" at bounding box center [511, 254] width 125 height 23
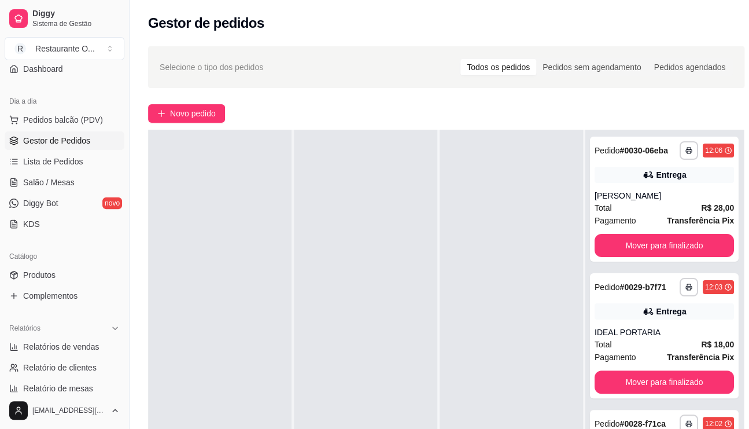
click at [191, 123] on div "**********" at bounding box center [446, 305] width 633 height 533
click at [183, 110] on span "Novo pedido" at bounding box center [193, 113] width 46 height 13
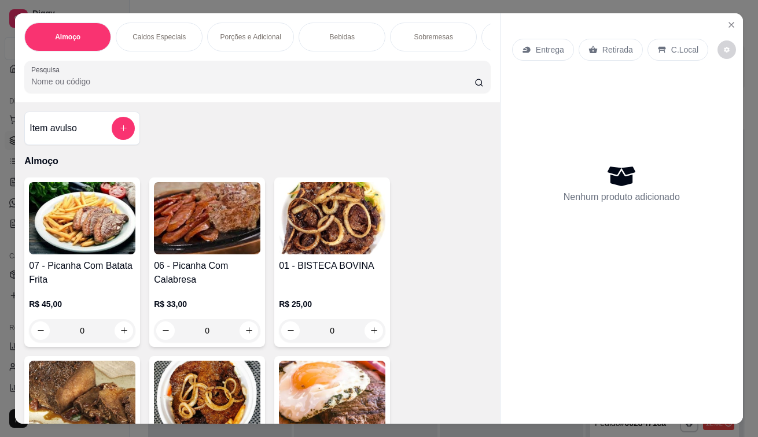
click at [536, 53] on div "Entrega" at bounding box center [543, 50] width 62 height 22
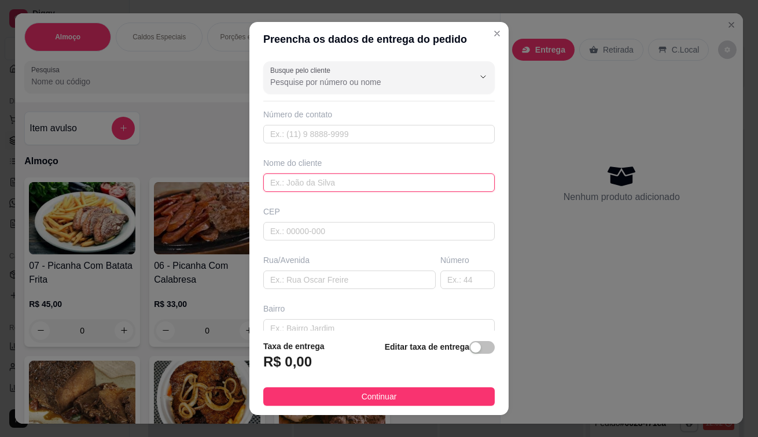
click at [330, 181] on input "text" at bounding box center [378, 183] width 231 height 19
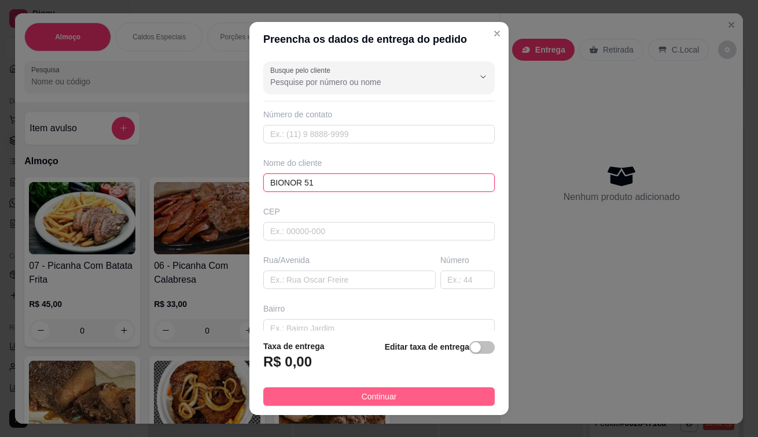
type input "BIONOR 51"
click at [339, 400] on button "Continuar" at bounding box center [378, 396] width 231 height 19
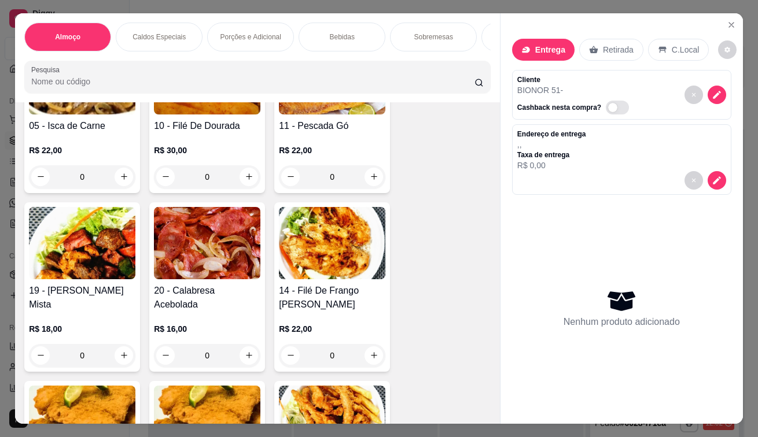
scroll to position [521, 0]
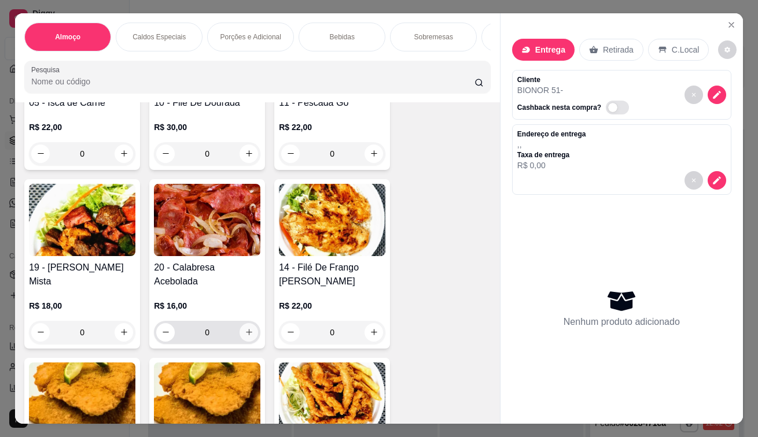
click at [246, 334] on icon "increase-product-quantity" at bounding box center [249, 332] width 9 height 9
type input "1"
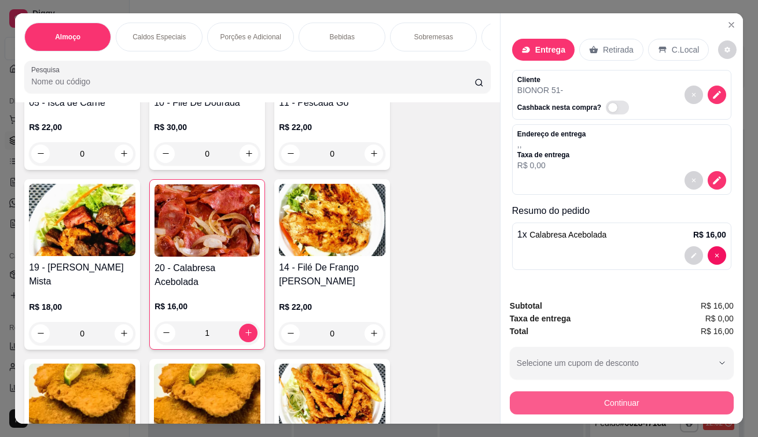
click at [530, 396] on button "Continuar" at bounding box center [622, 403] width 224 height 23
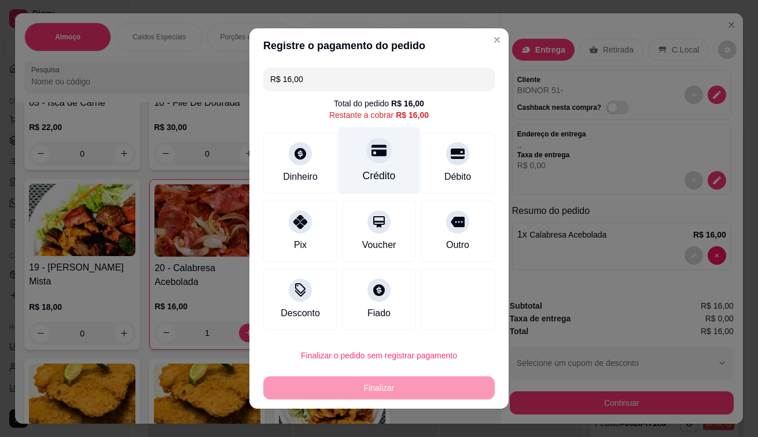
click at [385, 173] on div "Crédito" at bounding box center [379, 175] width 33 height 15
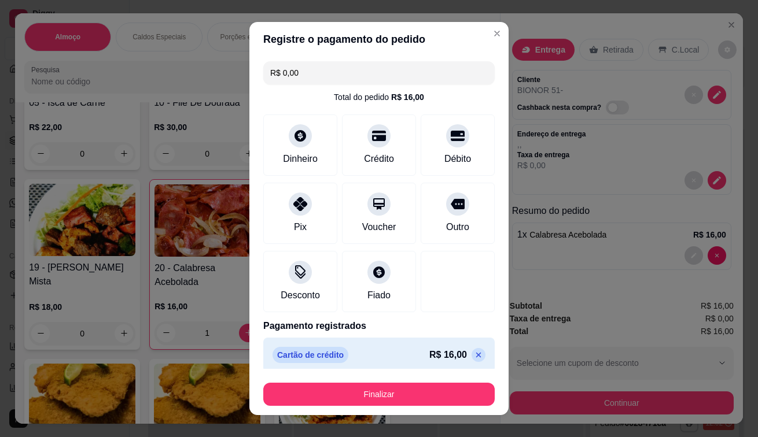
type input "R$ 0,00"
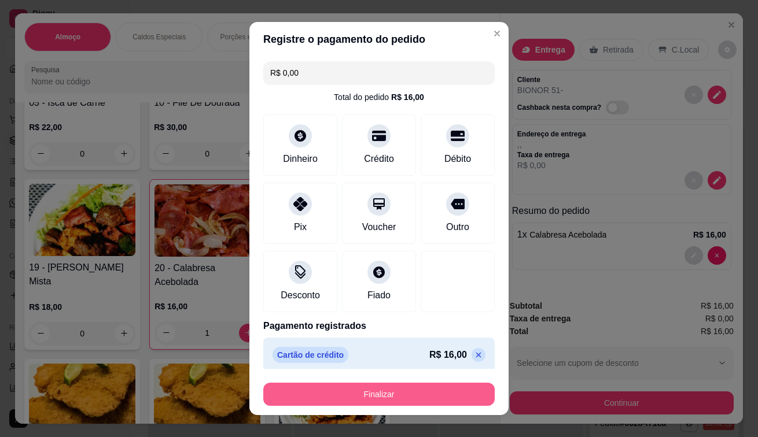
click at [387, 396] on button "Finalizar" at bounding box center [378, 394] width 231 height 23
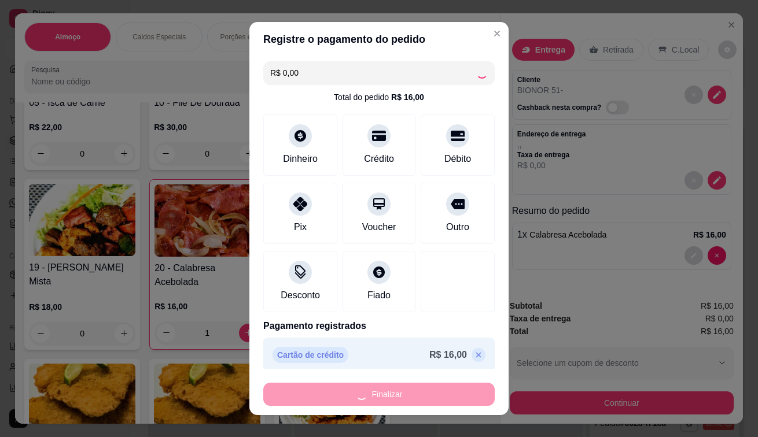
type input "0"
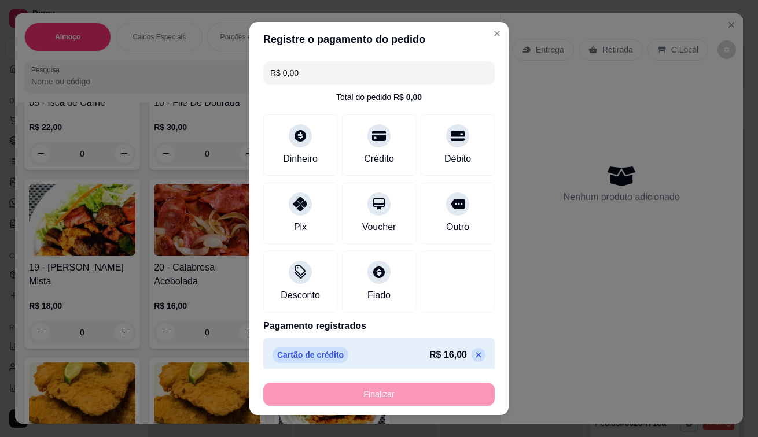
type input "-R$ 16,00"
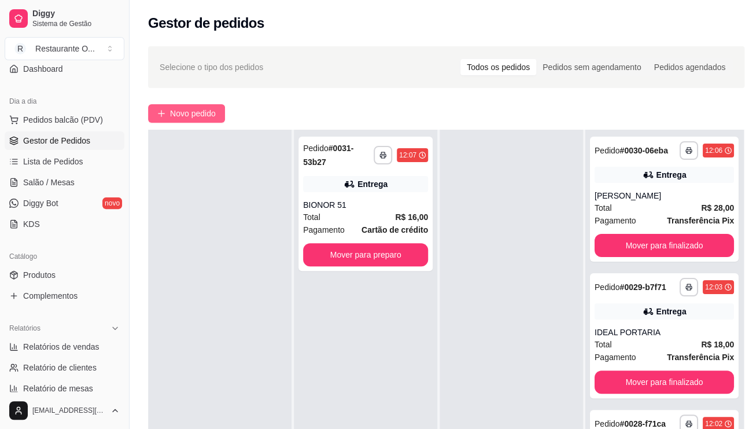
click at [186, 111] on span "Novo pedido" at bounding box center [193, 113] width 46 height 13
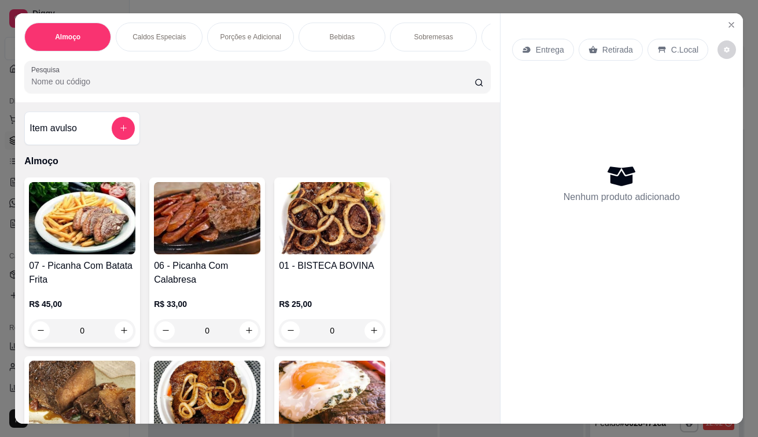
click at [533, 39] on div "Entrega" at bounding box center [543, 50] width 62 height 22
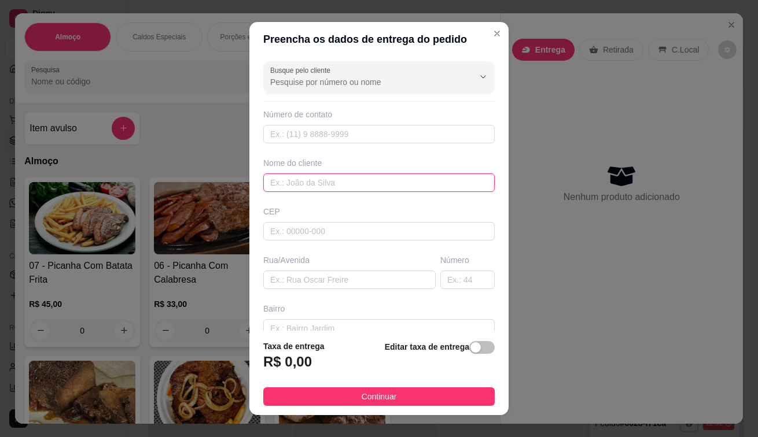
click at [278, 174] on input "text" at bounding box center [378, 183] width 231 height 19
click at [303, 182] on input "[PERSON_NAME] DE L8IZ 35" at bounding box center [378, 183] width 231 height 19
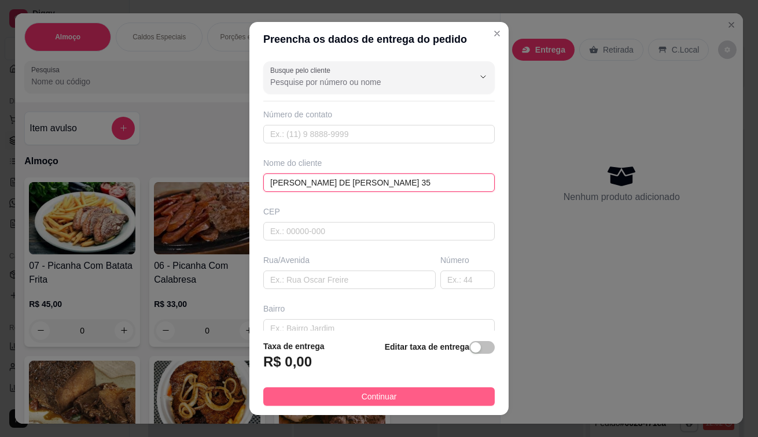
type input "[PERSON_NAME] DE [PERSON_NAME] 35"
click at [370, 394] on span "Continuar" at bounding box center [378, 396] width 35 height 13
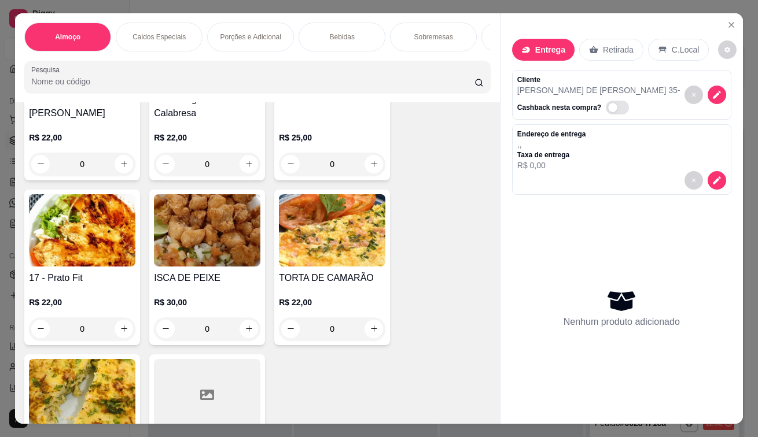
scroll to position [1041, 0]
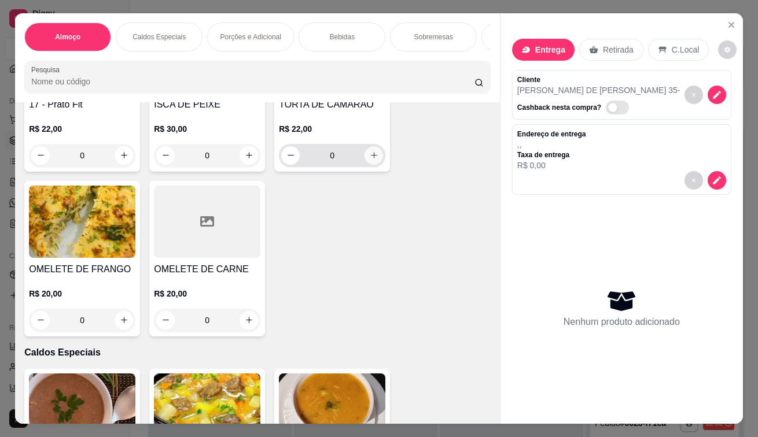
click at [371, 160] on icon "increase-product-quantity" at bounding box center [374, 155] width 9 height 9
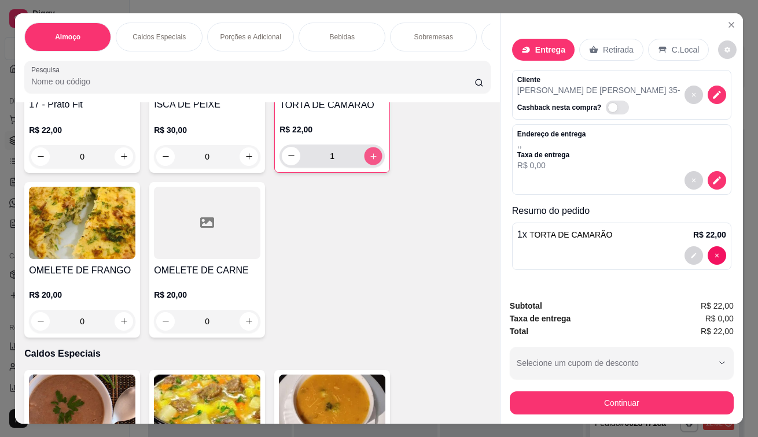
click at [371, 160] on icon "increase-product-quantity" at bounding box center [373, 156] width 9 height 9
type input "2"
click at [247, 321] on icon "increase-product-quantity" at bounding box center [249, 321] width 9 height 9
type input "1"
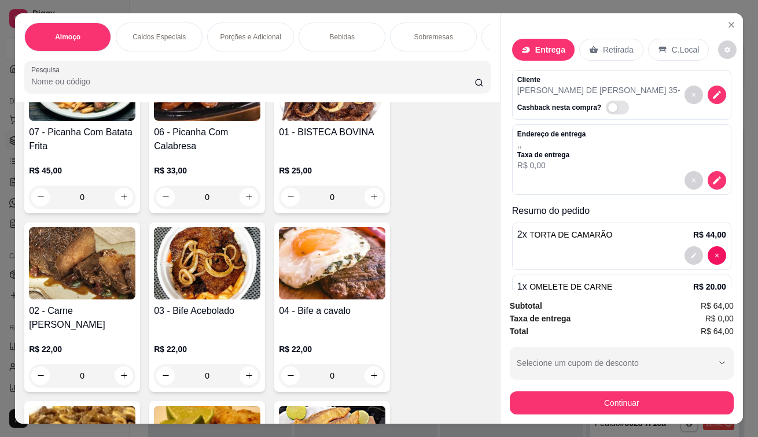
scroll to position [116, 0]
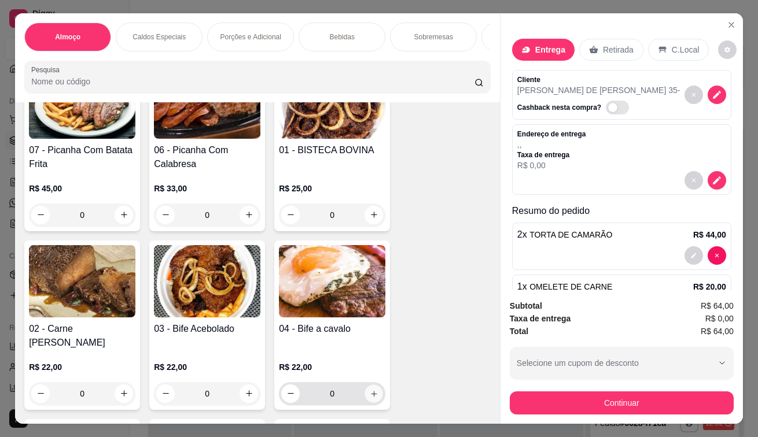
click at [370, 396] on icon "increase-product-quantity" at bounding box center [374, 393] width 9 height 9
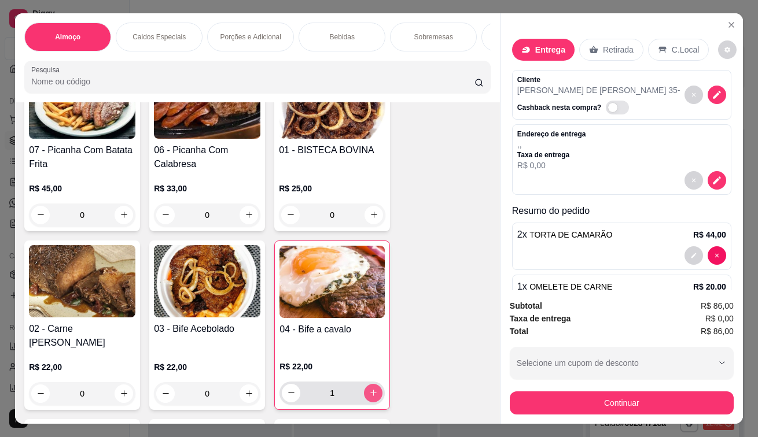
click at [369, 396] on icon "increase-product-quantity" at bounding box center [373, 393] width 9 height 9
type input "2"
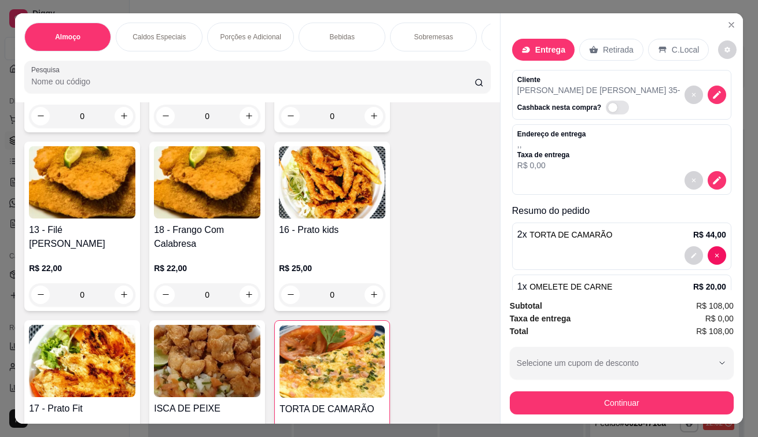
scroll to position [694, 0]
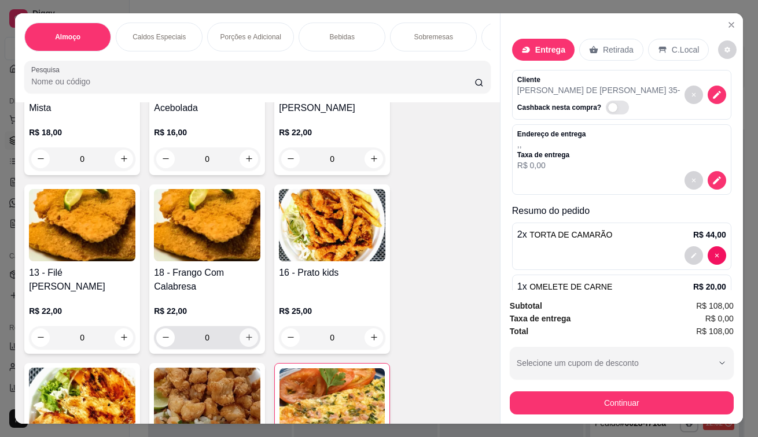
click at [239, 338] on button "increase-product-quantity" at bounding box center [248, 337] width 19 height 19
type input "1"
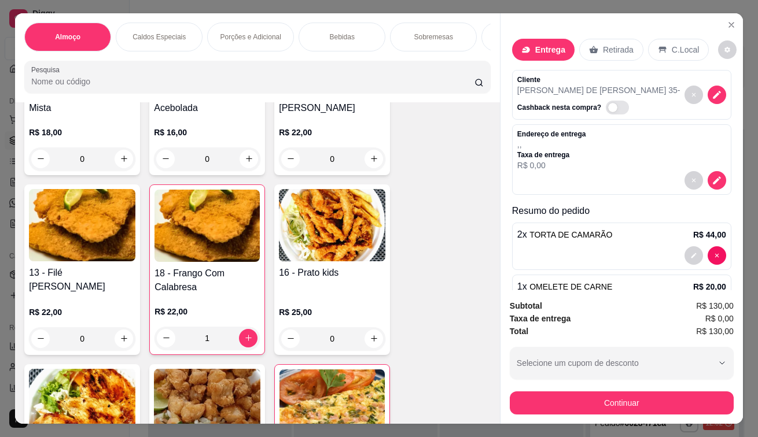
scroll to position [150, 0]
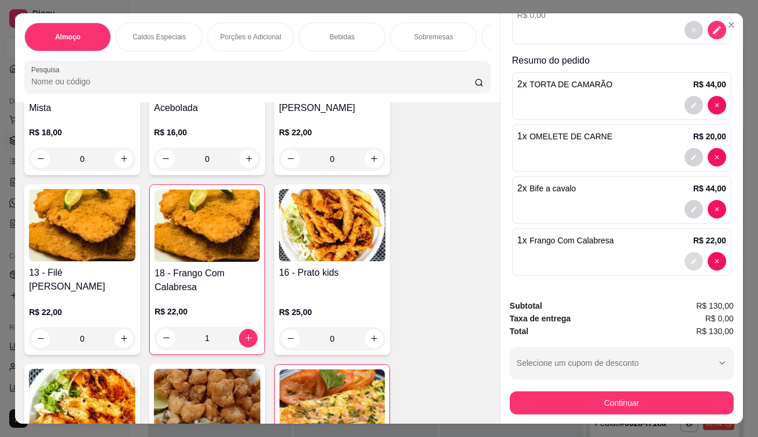
click at [684, 259] on button "decrease-product-quantity" at bounding box center [693, 261] width 19 height 19
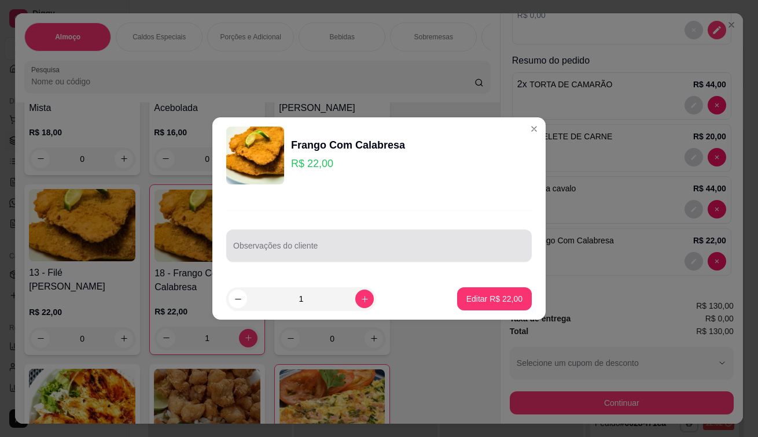
click at [422, 250] on input "Observações do cliente" at bounding box center [378, 251] width 291 height 12
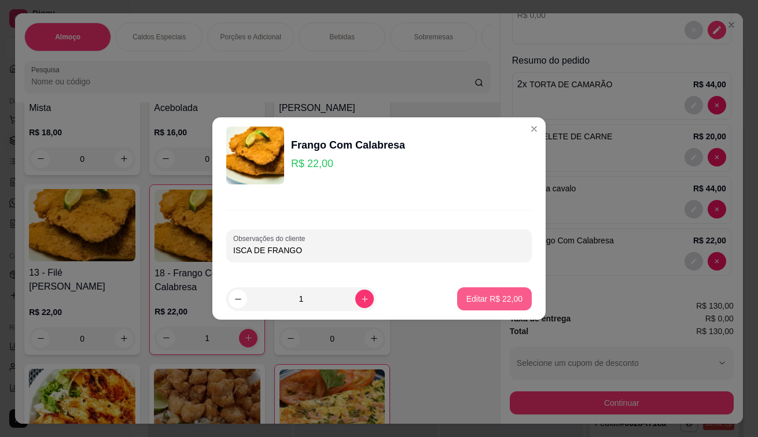
type input "ISCA DE FRANGO"
click at [473, 298] on p "Editar R$ 22,00" at bounding box center [494, 299] width 56 height 12
type input "0"
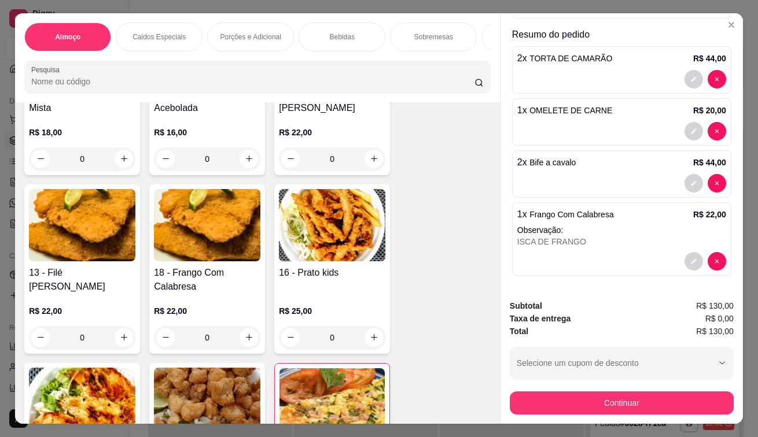
scroll to position [28, 0]
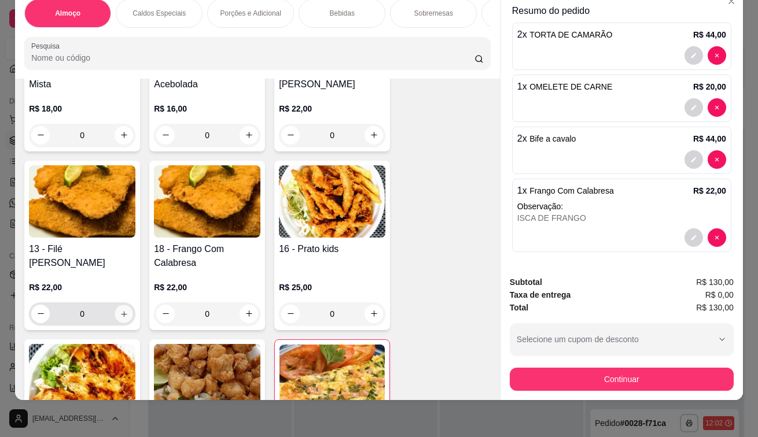
click at [120, 318] on button "increase-product-quantity" at bounding box center [124, 314] width 18 height 18
type input "1"
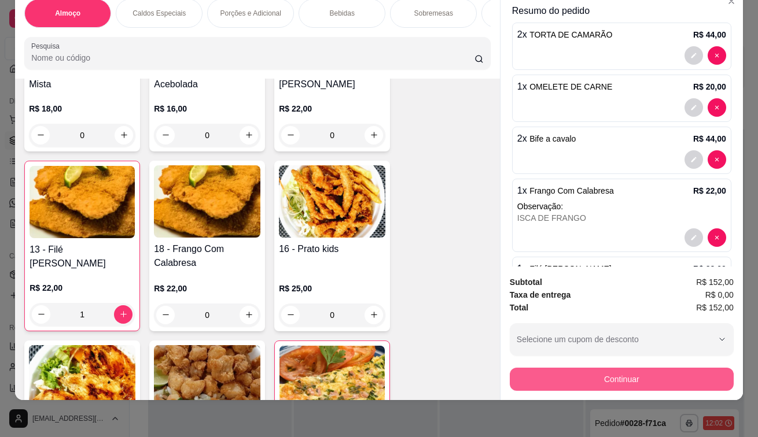
click at [628, 373] on button "Continuar" at bounding box center [622, 379] width 224 height 23
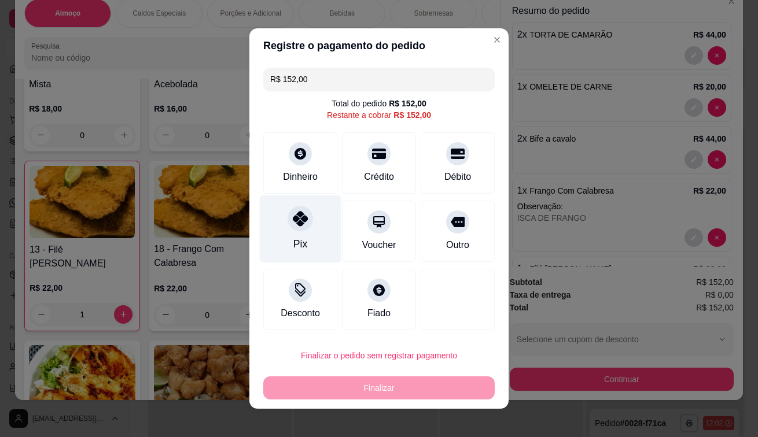
click at [307, 225] on div "Pix" at bounding box center [301, 229] width 82 height 68
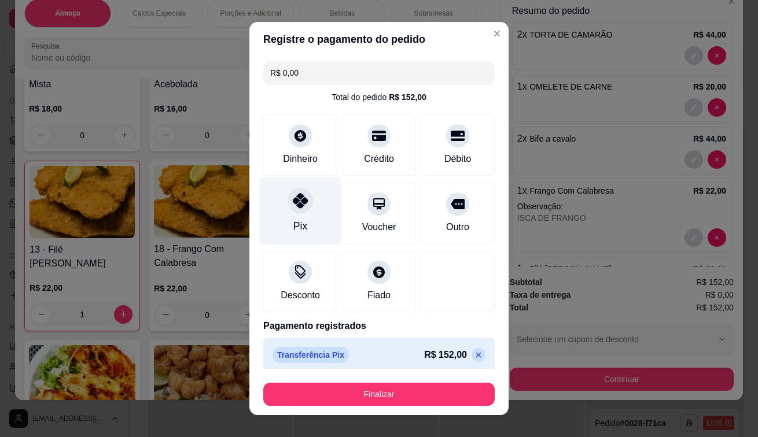
type input "R$ 0,00"
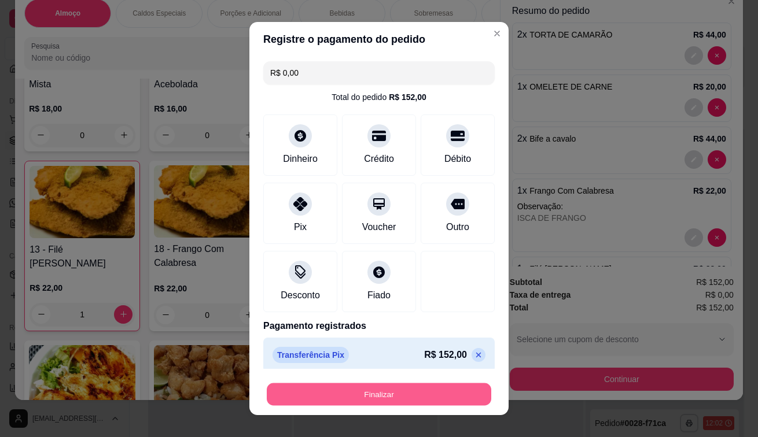
click at [311, 395] on button "Finalizar" at bounding box center [379, 394] width 224 height 23
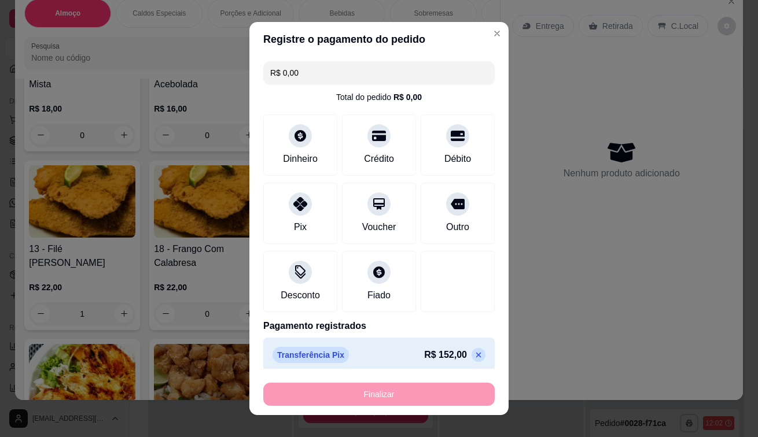
type input "0"
type input "-R$ 152,00"
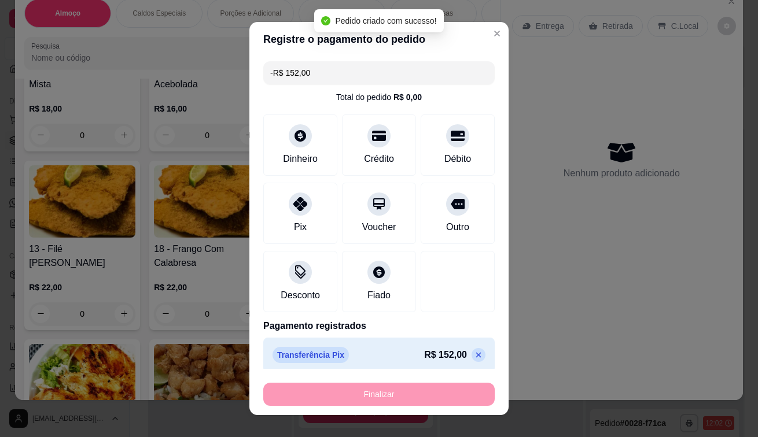
scroll to position [0, 0]
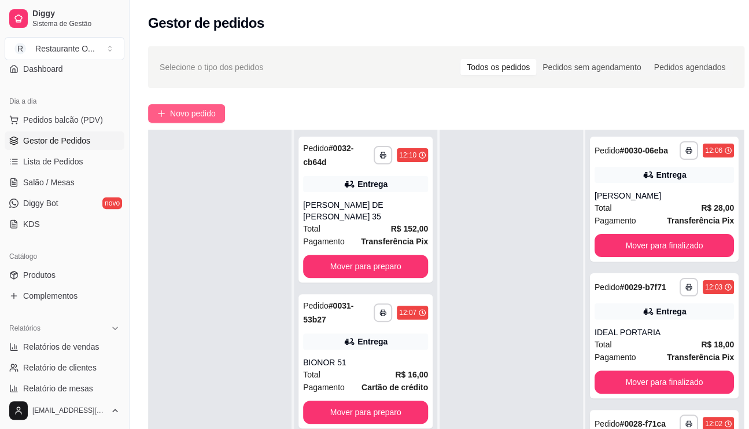
click at [194, 120] on button "Novo pedido" at bounding box center [186, 113] width 77 height 19
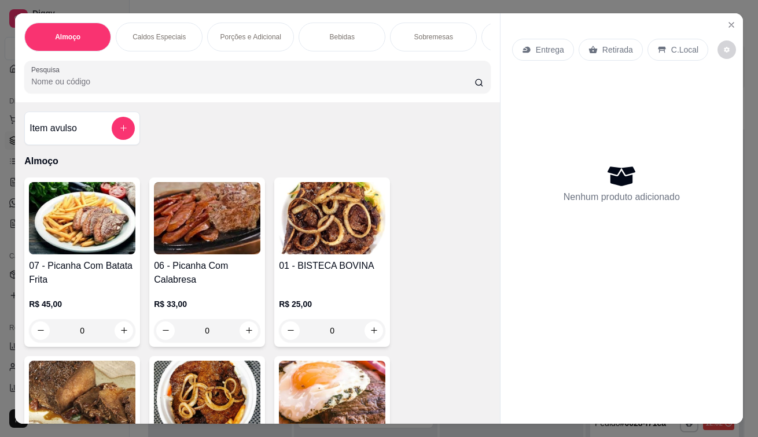
click at [540, 49] on p "Entrega" at bounding box center [550, 50] width 28 height 12
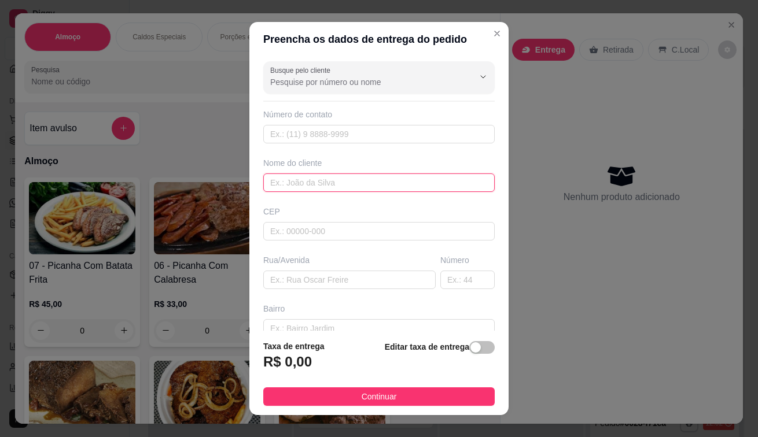
click at [328, 181] on input "text" at bounding box center [378, 183] width 231 height 19
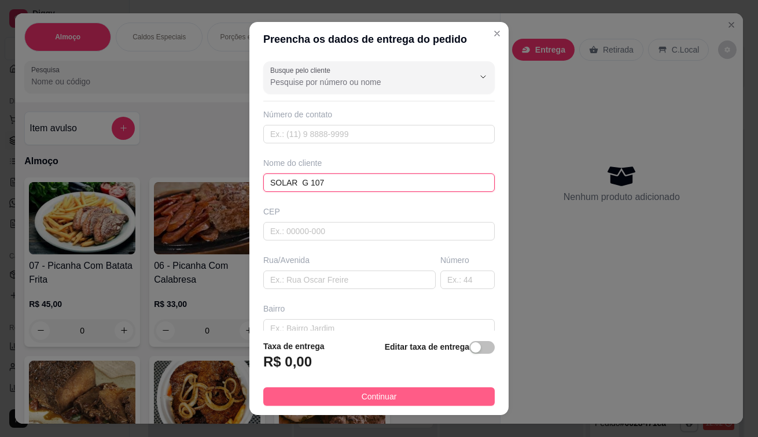
type input "SOLAR G 107"
click at [348, 397] on button "Continuar" at bounding box center [378, 396] width 231 height 19
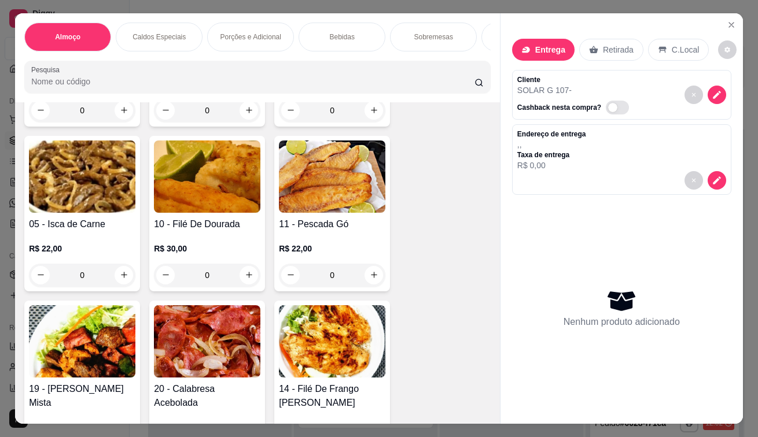
scroll to position [405, 0]
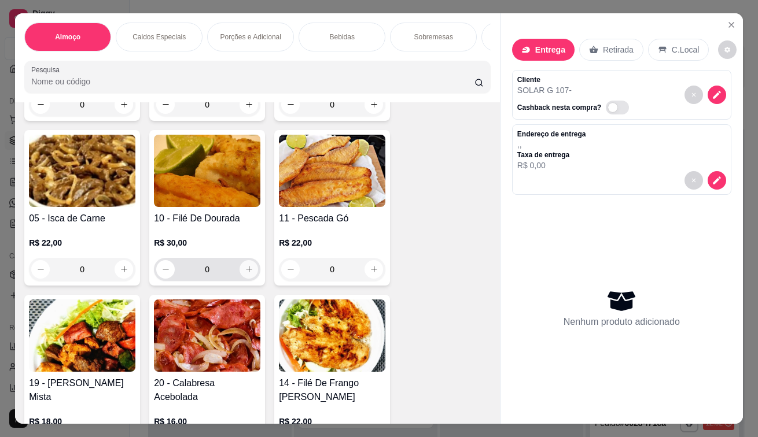
click at [245, 274] on icon "increase-product-quantity" at bounding box center [249, 269] width 9 height 9
type input "1"
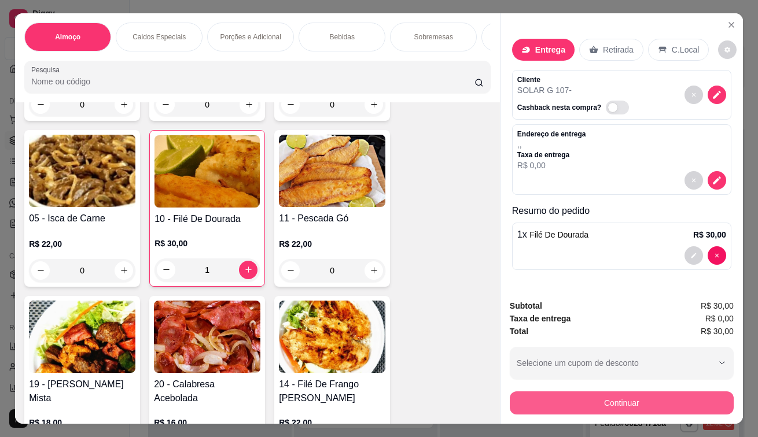
click at [548, 407] on button "Continuar" at bounding box center [622, 403] width 224 height 23
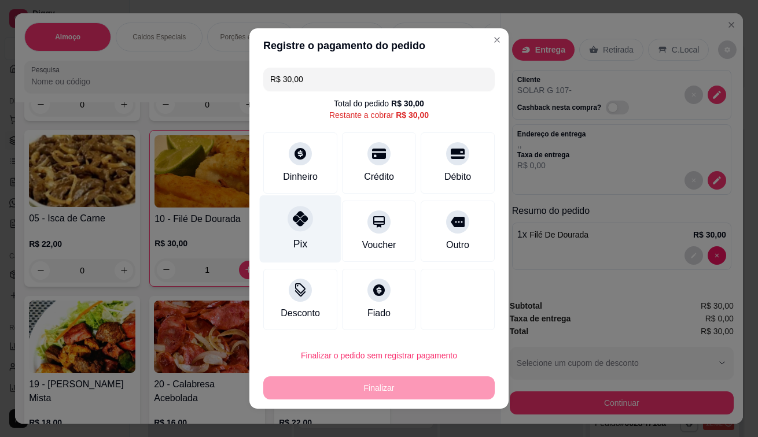
click at [306, 233] on div "Pix" at bounding box center [301, 229] width 82 height 68
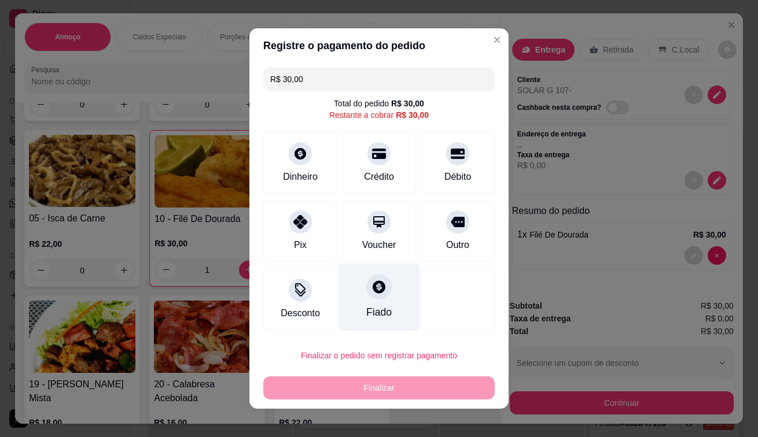
type input "R$ 0,00"
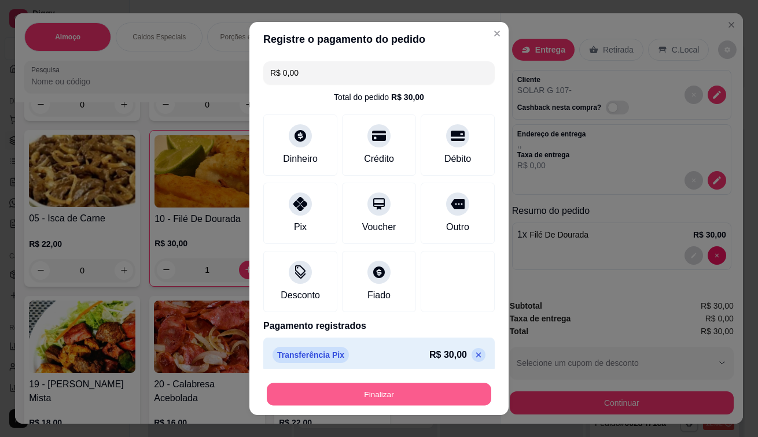
click at [330, 403] on button "Finalizar" at bounding box center [379, 394] width 224 height 23
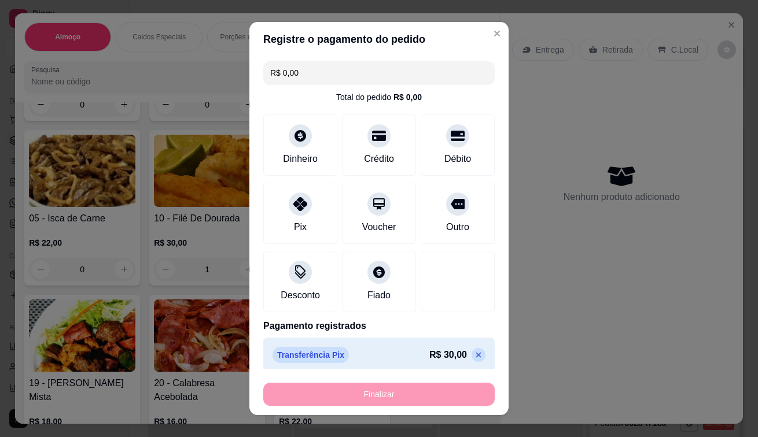
type input "0"
type input "-R$ 30,00"
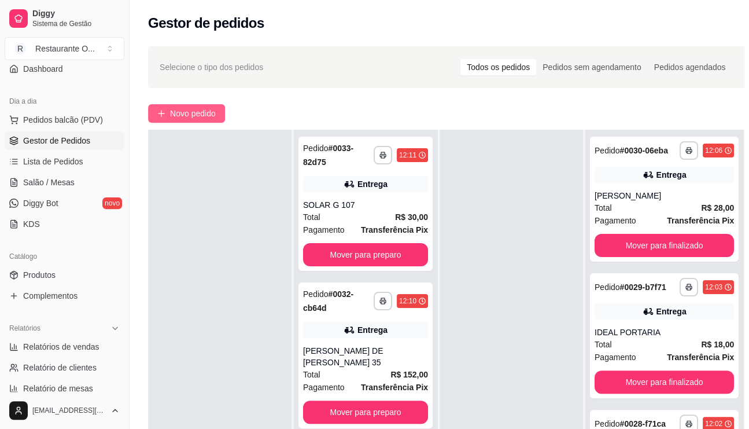
click at [189, 113] on span "Novo pedido" at bounding box center [193, 113] width 46 height 13
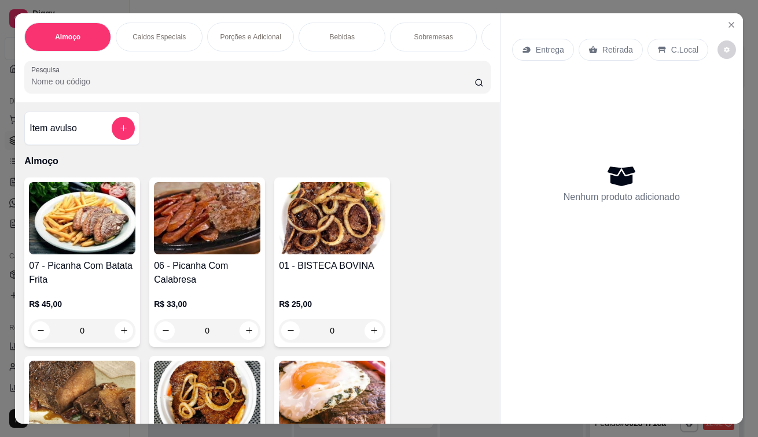
click at [550, 45] on p "Entrega" at bounding box center [550, 50] width 28 height 12
click at [300, 186] on input "text" at bounding box center [378, 183] width 231 height 19
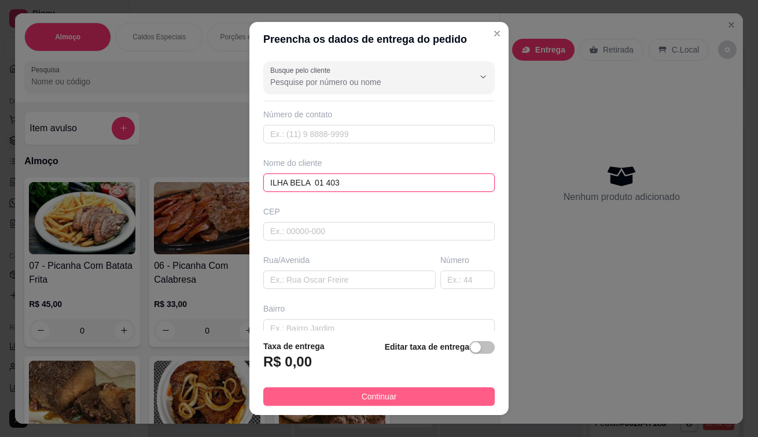
type input "ILHA BELA 01 403"
click at [315, 397] on button "Continuar" at bounding box center [378, 396] width 231 height 19
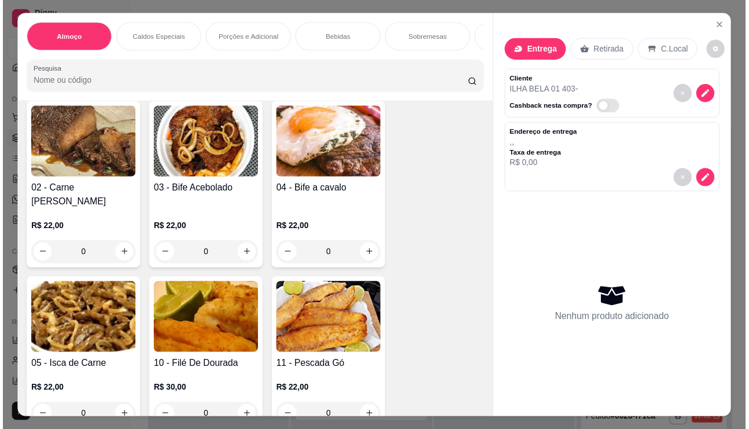
scroll to position [463, 0]
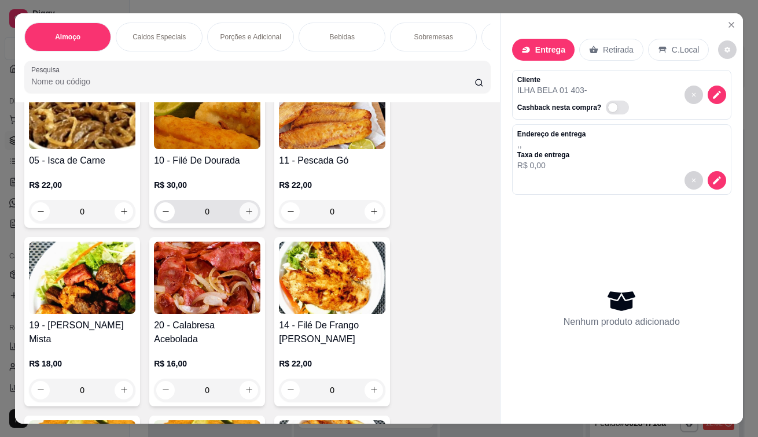
click at [248, 216] on icon "increase-product-quantity" at bounding box center [249, 211] width 9 height 9
type input "1"
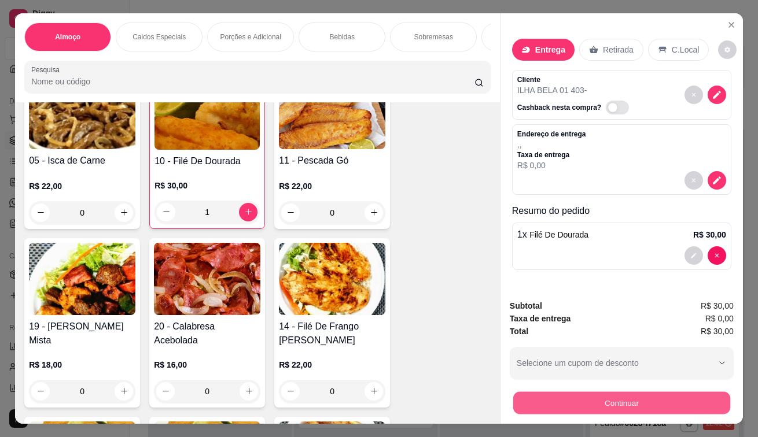
click at [524, 397] on button "Continuar" at bounding box center [621, 403] width 217 height 23
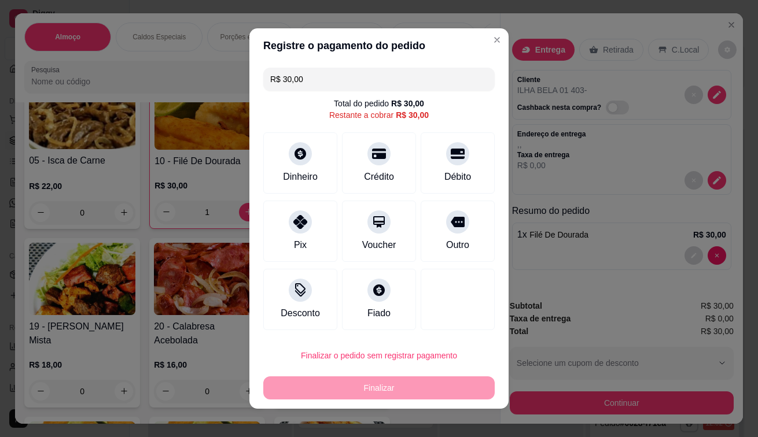
drag, startPoint x: 286, startPoint y: 223, endPoint x: 403, endPoint y: 301, distance: 139.7
click at [295, 227] on div at bounding box center [300, 222] width 23 height 23
type input "R$ 0,00"
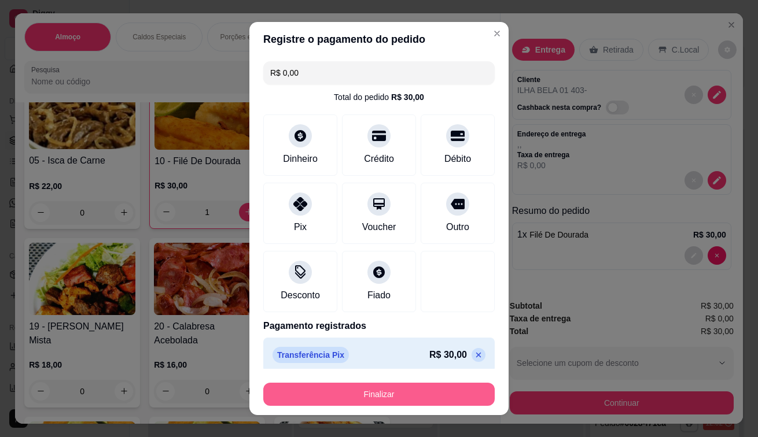
click at [309, 391] on button "Finalizar" at bounding box center [378, 394] width 231 height 23
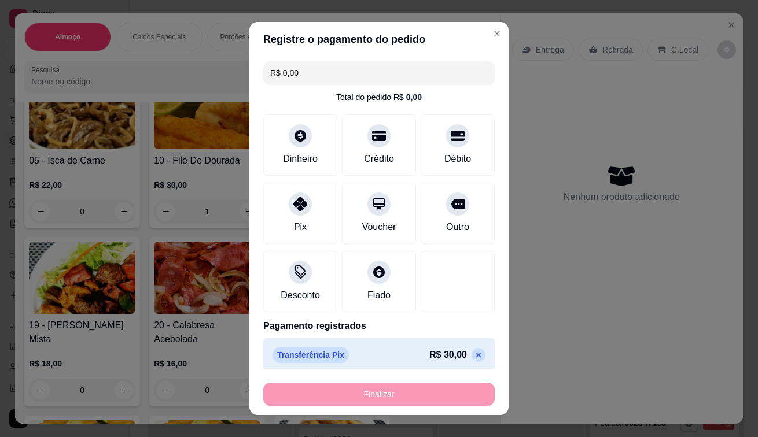
type input "0"
type input "-R$ 30,00"
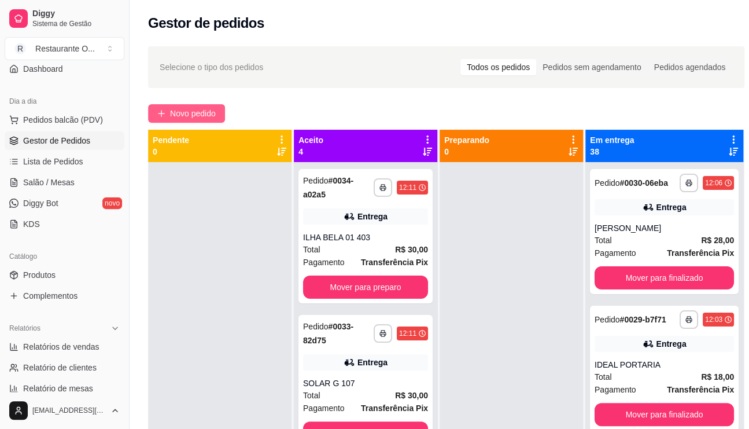
click at [189, 112] on span "Novo pedido" at bounding box center [193, 113] width 46 height 13
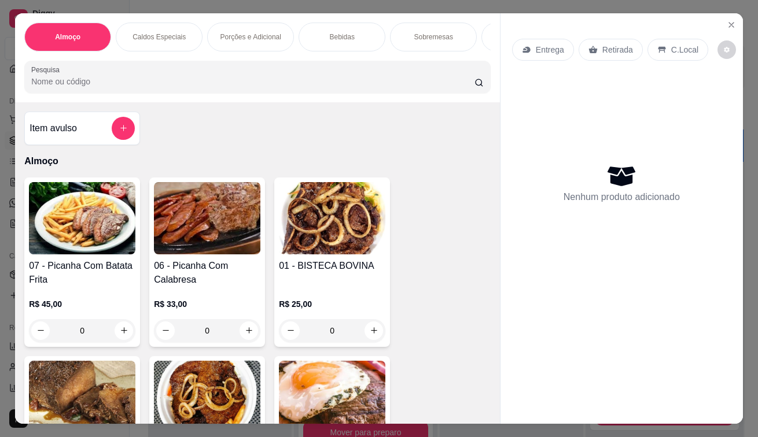
click at [549, 50] on p "Entrega" at bounding box center [550, 50] width 28 height 12
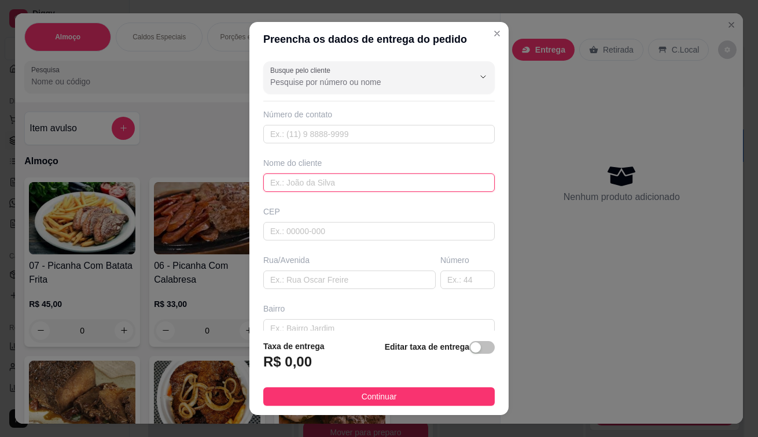
click at [338, 182] on input "text" at bounding box center [378, 183] width 231 height 19
type input "R"
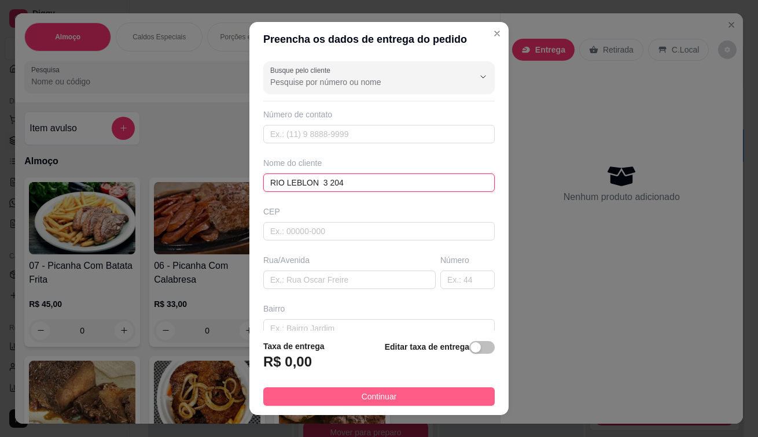
type input "RIO LEBLON 3 204"
click at [393, 401] on button "Continuar" at bounding box center [378, 396] width 231 height 19
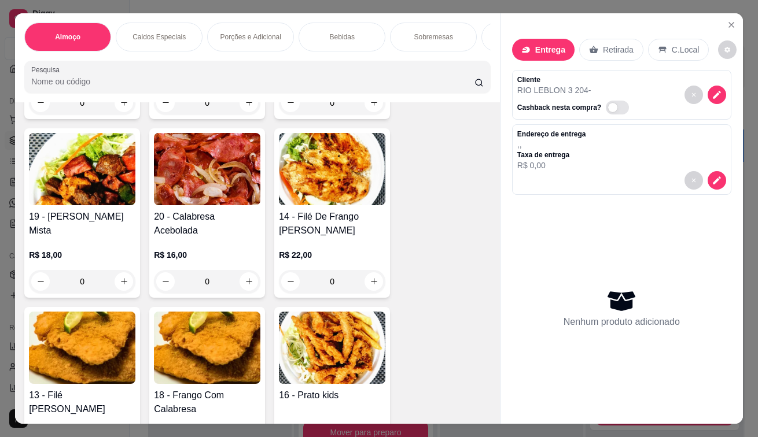
scroll to position [578, 0]
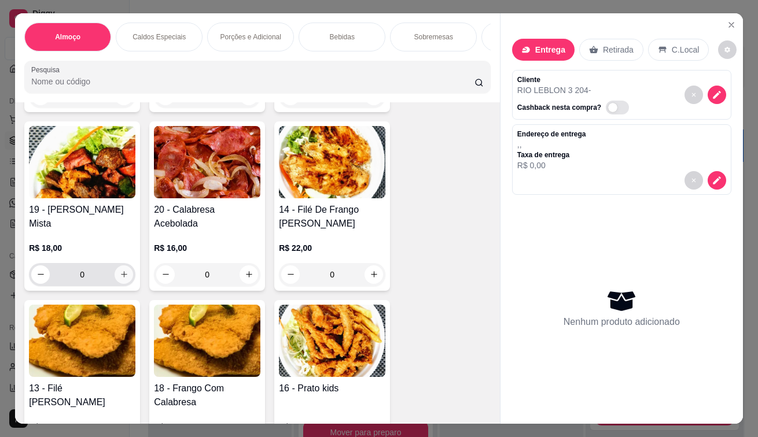
click at [120, 274] on icon "increase-product-quantity" at bounding box center [124, 274] width 9 height 9
type input "1"
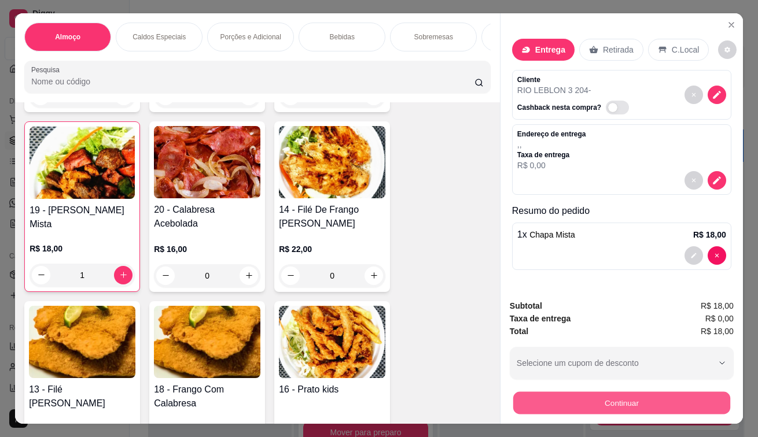
click at [535, 397] on button "Continuar" at bounding box center [621, 403] width 217 height 23
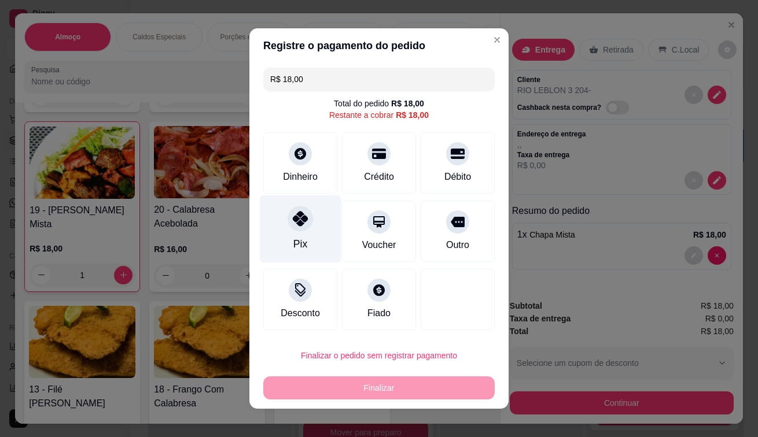
click at [294, 223] on icon at bounding box center [300, 218] width 15 height 15
type input "R$ 0,00"
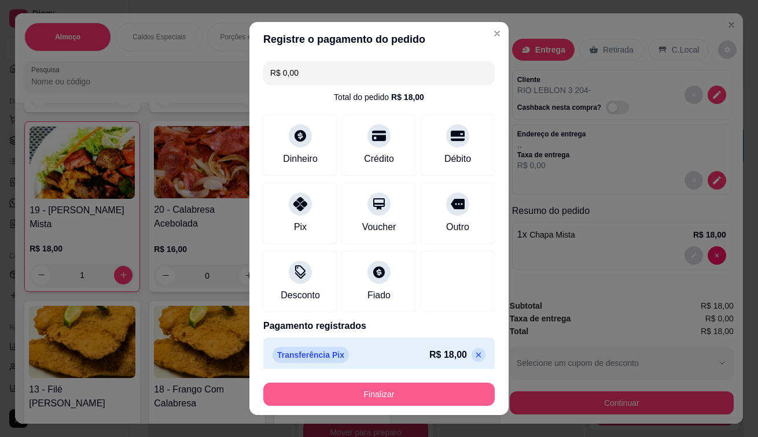
click at [422, 394] on button "Finalizar" at bounding box center [378, 394] width 231 height 23
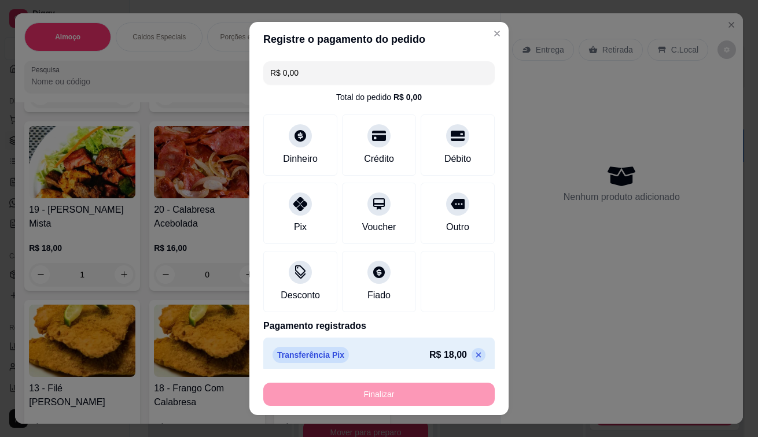
type input "0"
type input "-R$ 18,00"
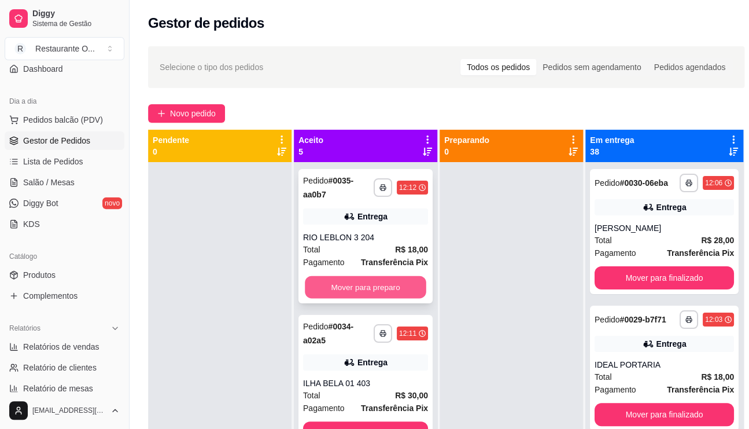
click at [359, 288] on button "Mover para preparo" at bounding box center [365, 287] width 121 height 23
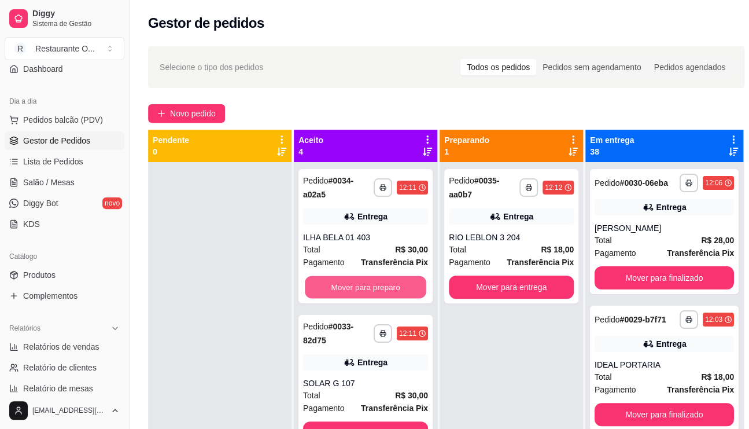
click at [359, 288] on button "Mover para preparo" at bounding box center [365, 287] width 121 height 23
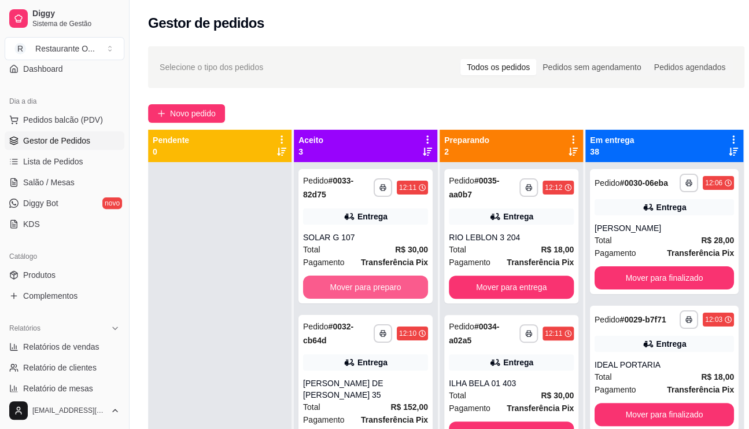
click at [359, 288] on button "Mover para preparo" at bounding box center [365, 286] width 125 height 23
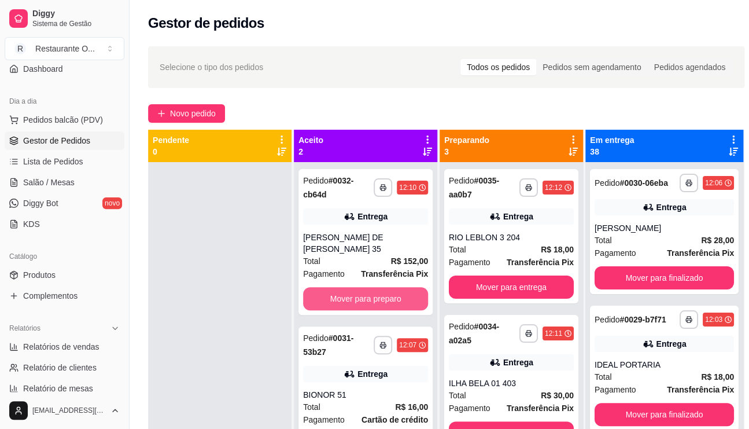
click at [359, 288] on button "Mover para preparo" at bounding box center [365, 298] width 125 height 23
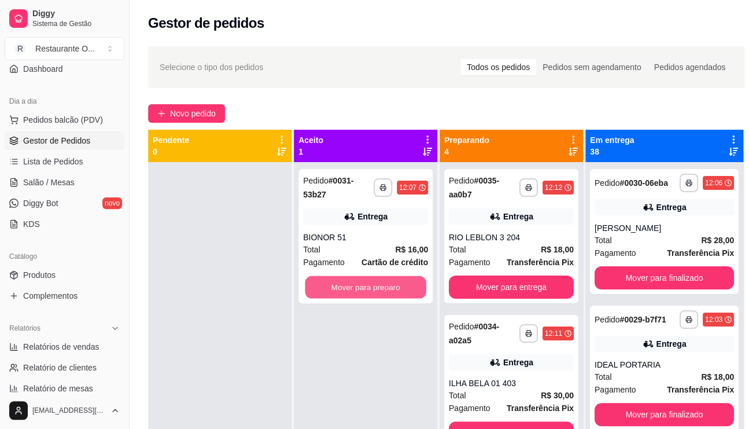
click at [359, 288] on button "Mover para preparo" at bounding box center [365, 287] width 121 height 23
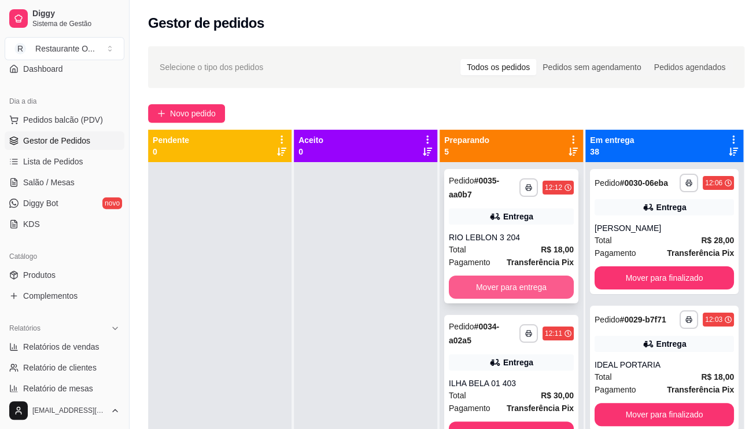
click at [504, 291] on button "Mover para entrega" at bounding box center [511, 286] width 125 height 23
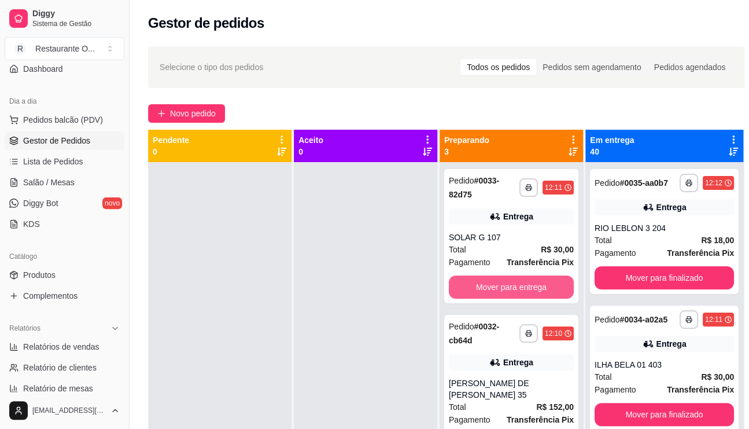
click at [504, 291] on button "Mover para entrega" at bounding box center [511, 286] width 125 height 23
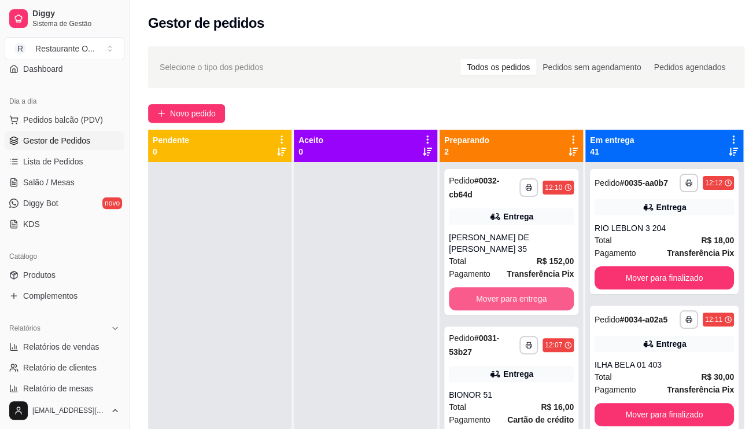
click at [504, 291] on button "Mover para entrega" at bounding box center [511, 298] width 125 height 23
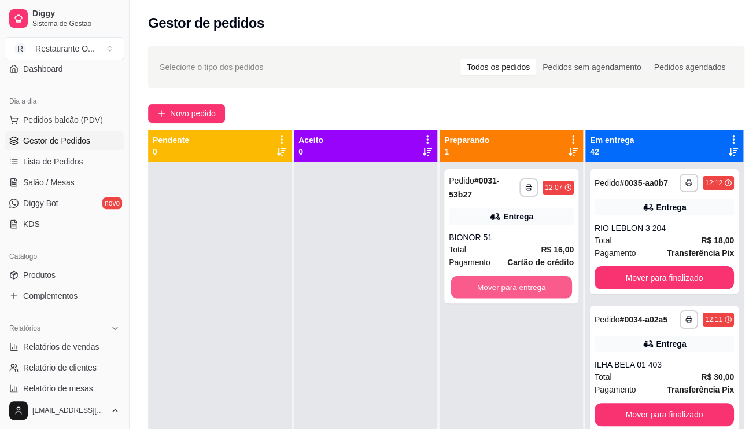
click at [504, 291] on button "Mover para entrega" at bounding box center [511, 287] width 121 height 23
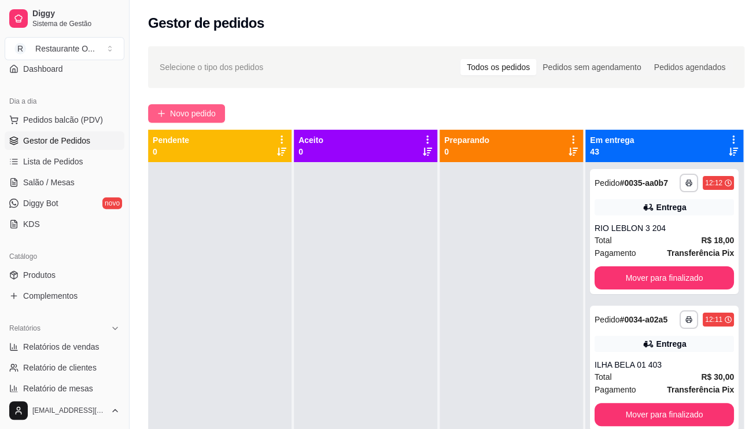
click at [202, 119] on span "Novo pedido" at bounding box center [193, 113] width 46 height 13
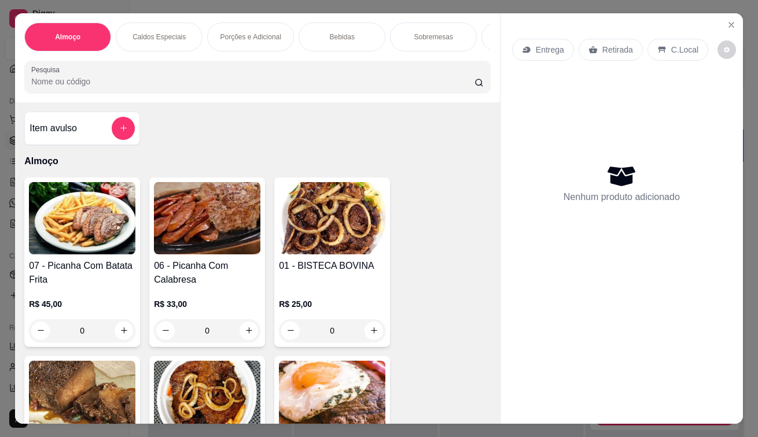
click at [539, 47] on p "Entrega" at bounding box center [550, 50] width 28 height 12
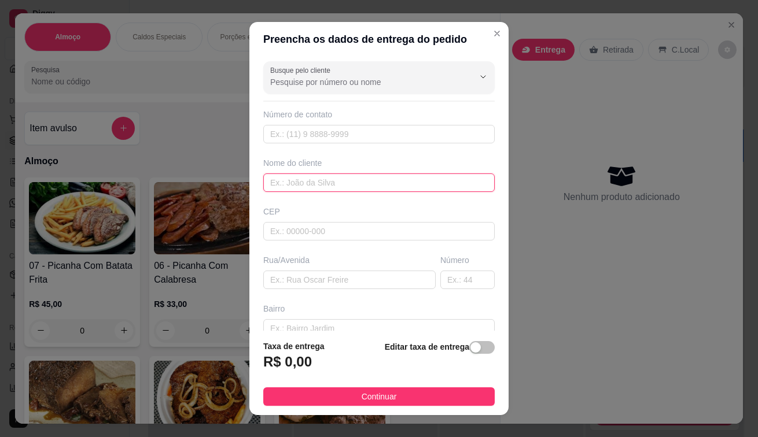
click at [328, 191] on input "text" at bounding box center [378, 183] width 231 height 19
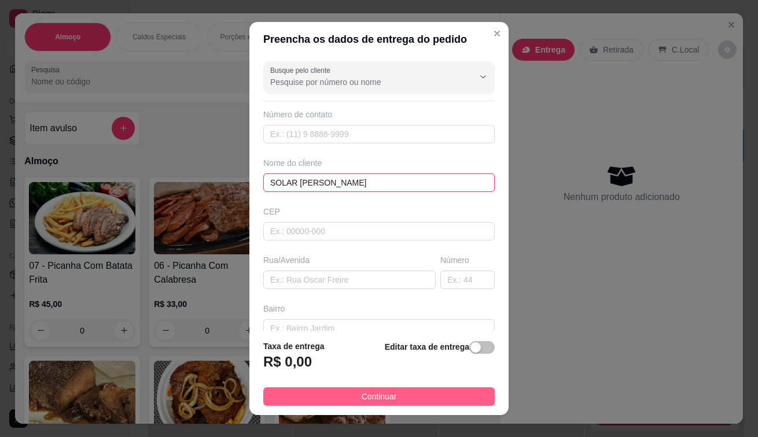
type input "SOLAR [PERSON_NAME]"
click at [390, 395] on button "Continuar" at bounding box center [378, 396] width 231 height 19
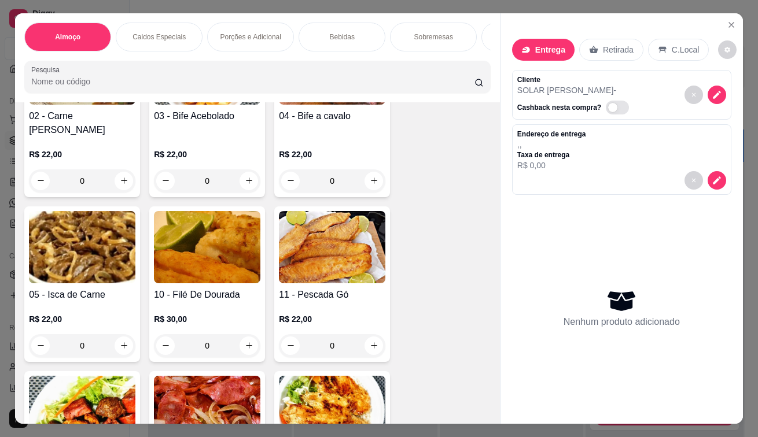
scroll to position [116, 0]
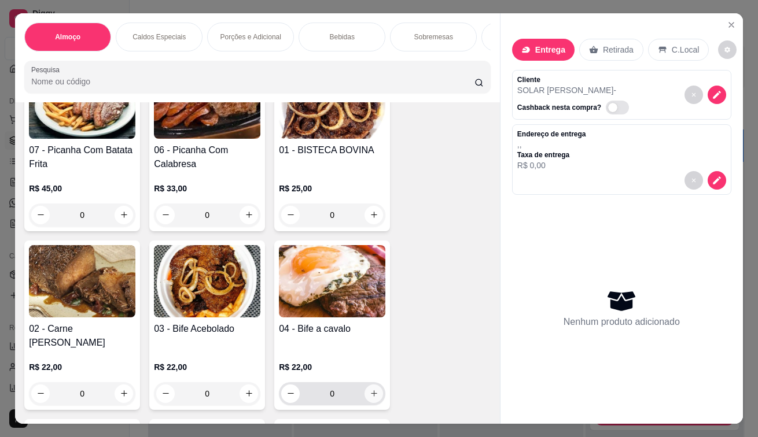
click at [370, 398] on icon "increase-product-quantity" at bounding box center [374, 393] width 9 height 9
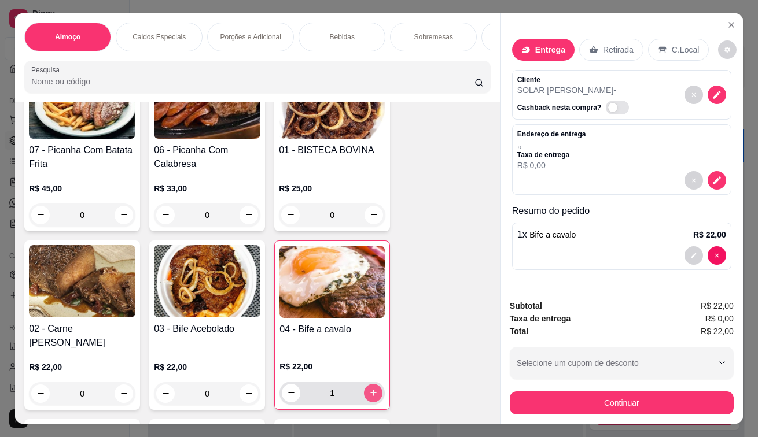
type input "1"
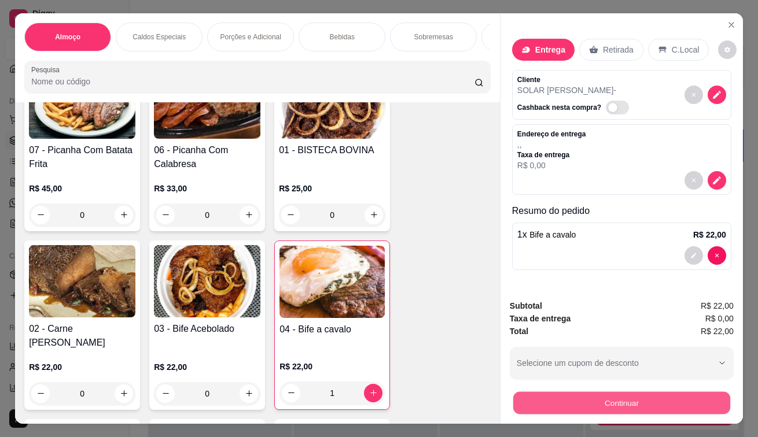
click at [628, 401] on button "Continuar" at bounding box center [621, 403] width 217 height 23
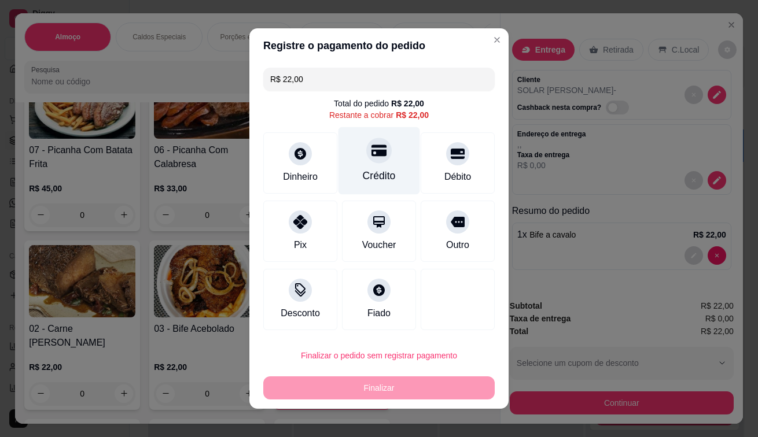
click at [390, 168] on div "Crédito" at bounding box center [379, 161] width 82 height 68
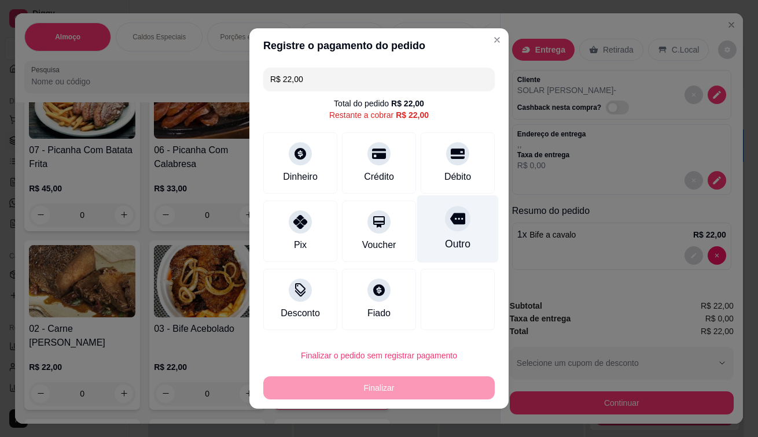
type input "R$ 0,00"
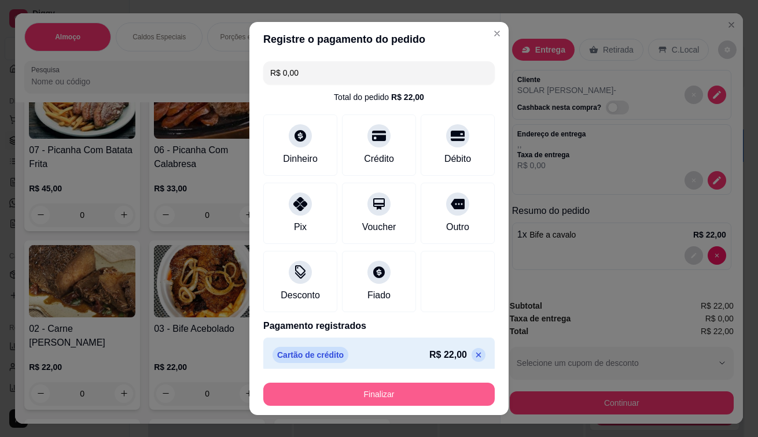
click at [370, 390] on button "Finalizar" at bounding box center [378, 394] width 231 height 23
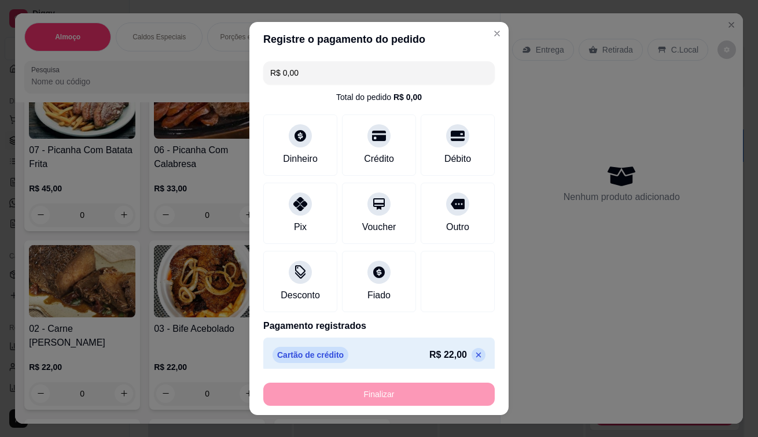
type input "0"
type input "-R$ 22,00"
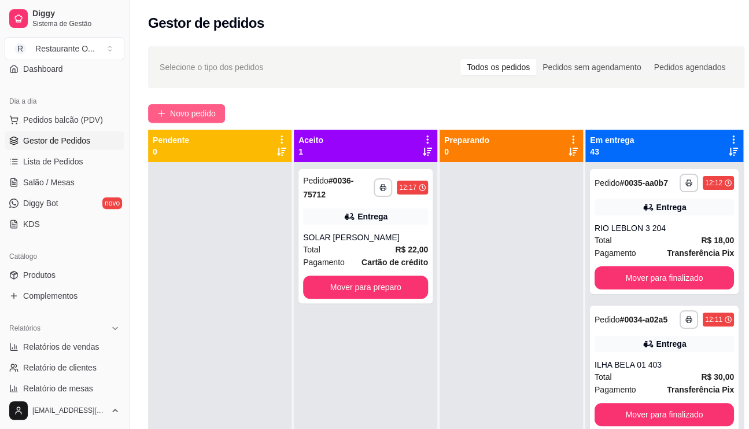
click at [189, 112] on span "Novo pedido" at bounding box center [193, 113] width 46 height 13
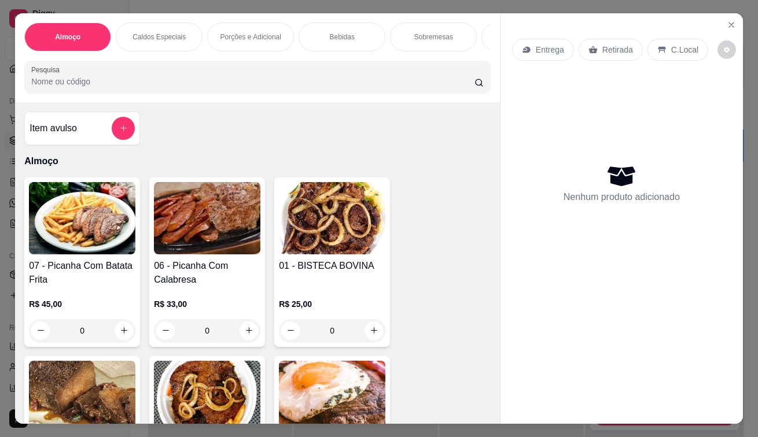
click at [548, 49] on p "Entrega" at bounding box center [550, 50] width 28 height 12
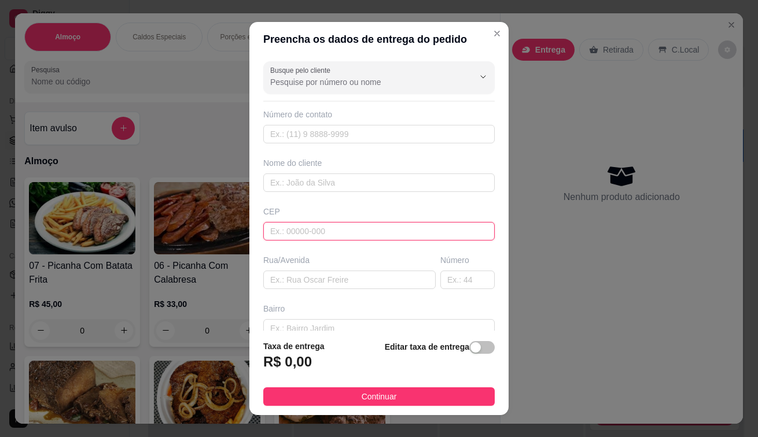
click at [368, 224] on input "text" at bounding box center [378, 231] width 231 height 19
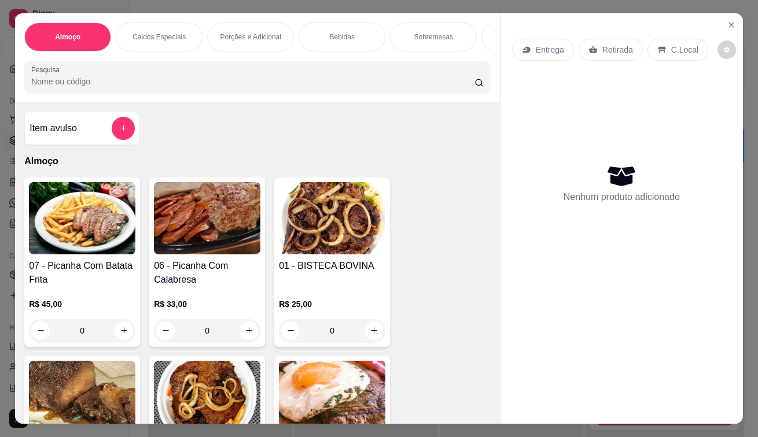
click at [543, 44] on p "Entrega" at bounding box center [550, 50] width 28 height 12
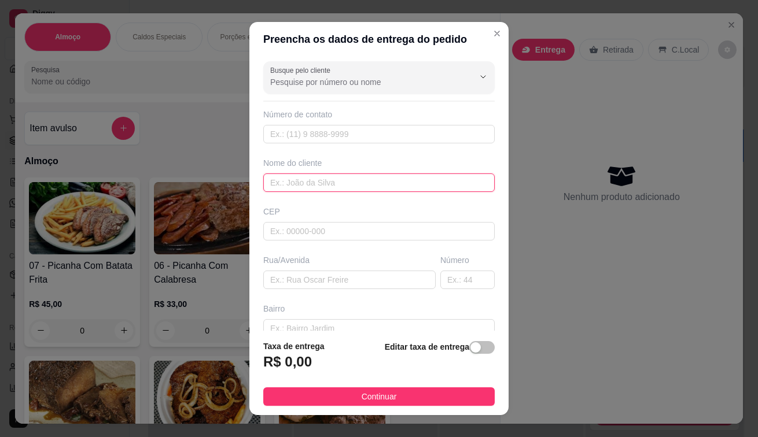
click at [327, 187] on input "text" at bounding box center [378, 183] width 231 height 19
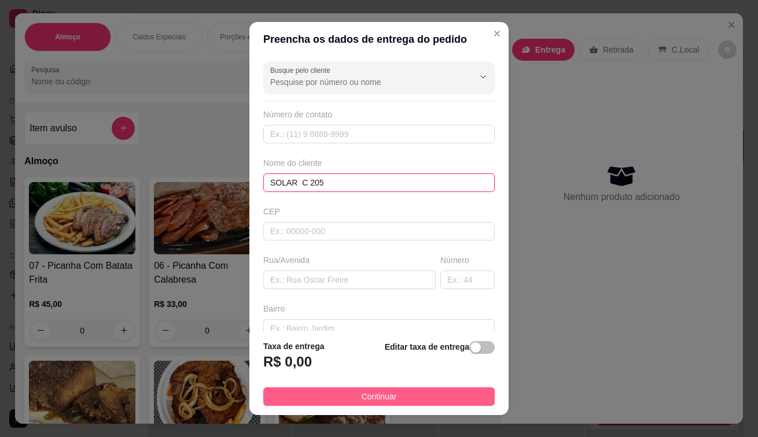
type input "SOLAR C 205"
click at [350, 392] on button "Continuar" at bounding box center [378, 396] width 231 height 19
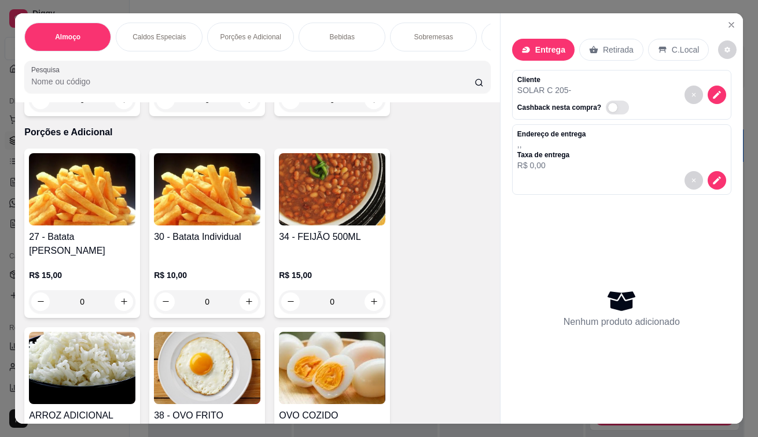
scroll to position [1851, 0]
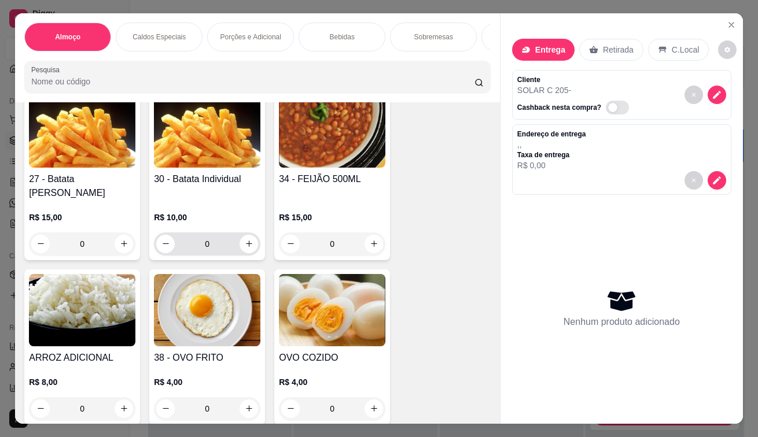
click at [182, 245] on input "0" at bounding box center [207, 243] width 65 height 23
click at [512, 70] on div "Cliente SOLAR C 205 - Cashback nesta compra?" at bounding box center [621, 95] width 219 height 50
click at [124, 235] on button "increase-product-quantity" at bounding box center [124, 244] width 19 height 19
type input "1"
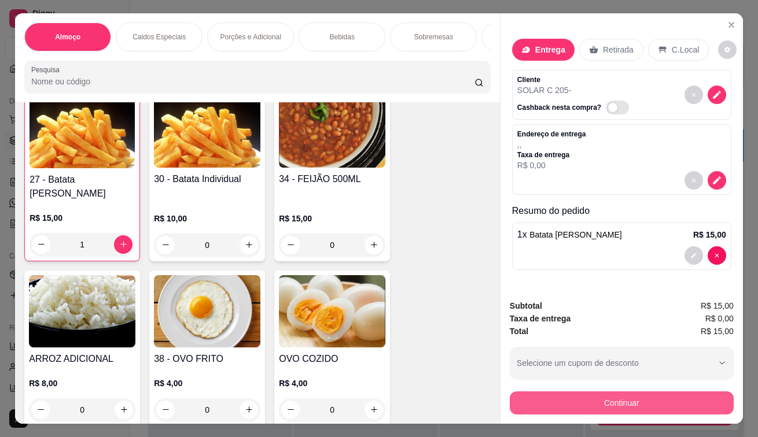
click at [578, 392] on button "Continuar" at bounding box center [622, 403] width 224 height 23
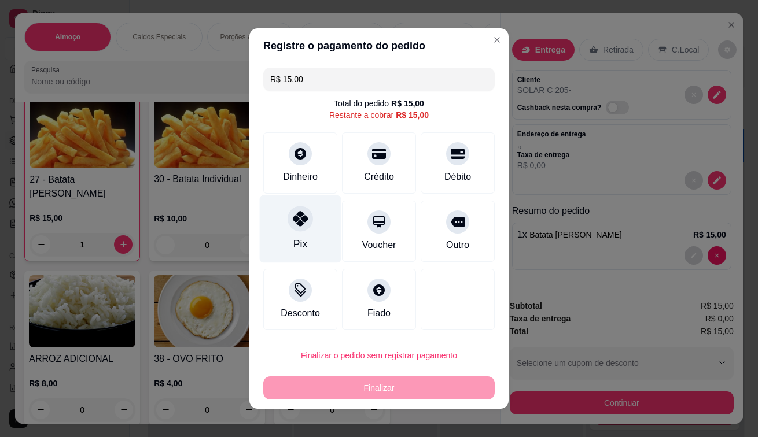
click at [285, 234] on div "Pix" at bounding box center [301, 229] width 82 height 68
type input "R$ 0,00"
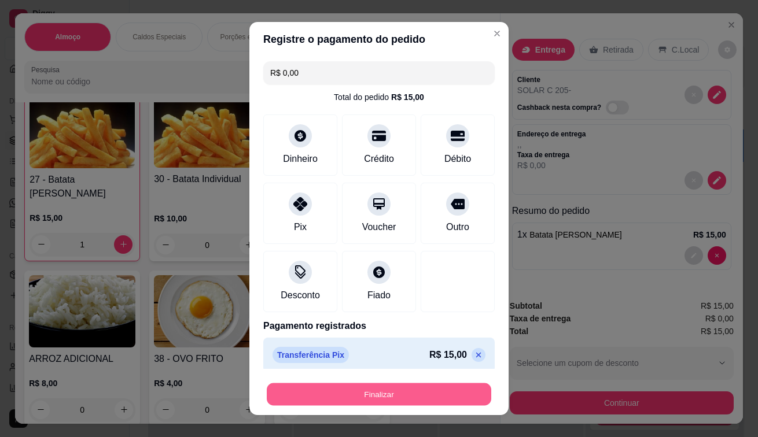
click at [321, 385] on button "Finalizar" at bounding box center [379, 394] width 224 height 23
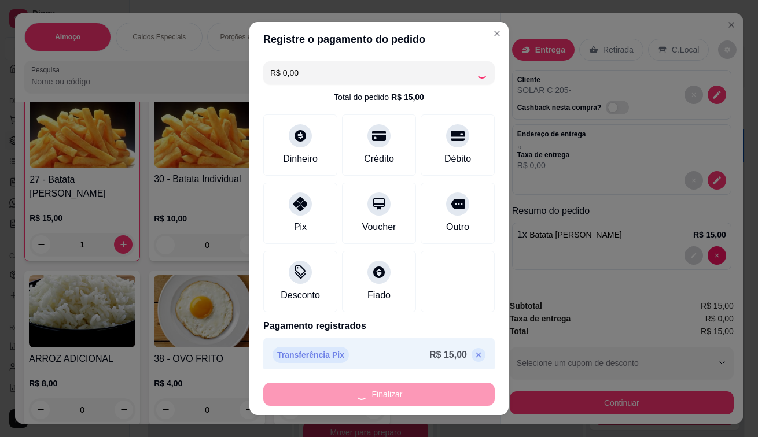
type input "0"
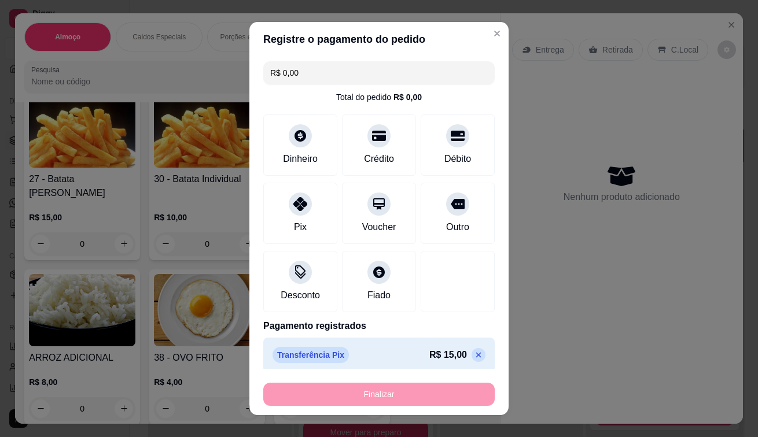
type input "-R$ 15,00"
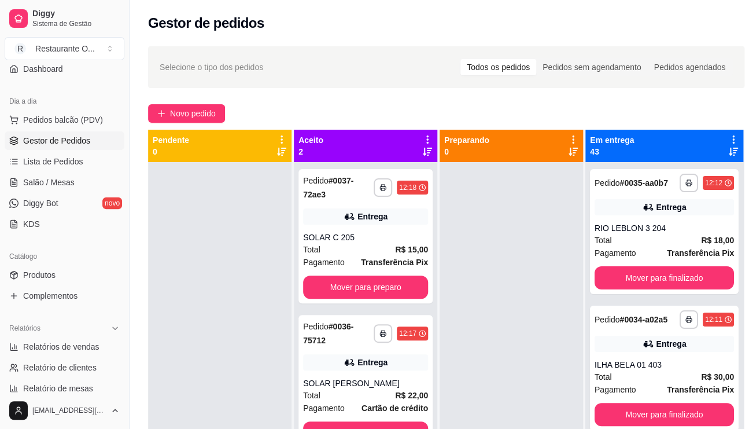
click at [183, 102] on div "**********" at bounding box center [446, 305] width 633 height 533
click at [184, 106] on button "Novo pedido" at bounding box center [186, 113] width 77 height 19
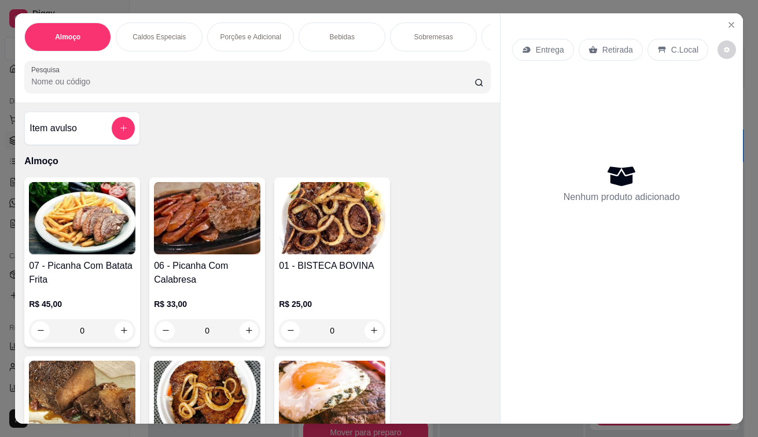
click at [526, 50] on div "Entrega" at bounding box center [543, 50] width 62 height 22
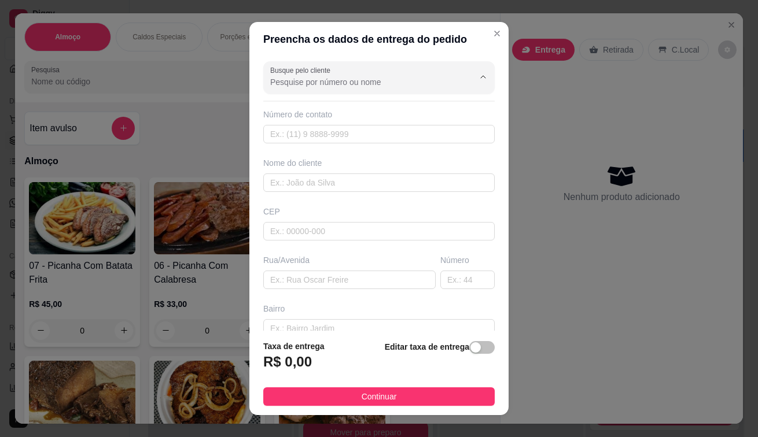
click at [392, 85] on input "Busque pelo cliente" at bounding box center [362, 82] width 185 height 12
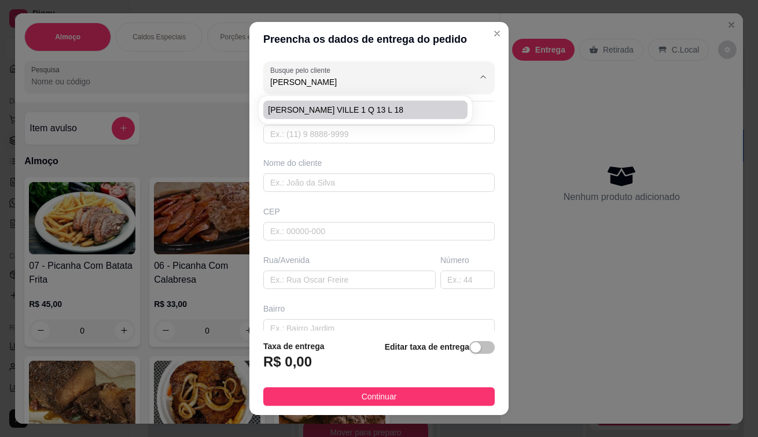
click at [376, 114] on span "[PERSON_NAME] VILLE 1 Q 13 L 18" at bounding box center [359, 110] width 183 height 12
type input "[PERSON_NAME] VILLE 1 Q 13 L 18"
type input "984270511"
type input "[PERSON_NAME] VILLE 1 Q 13 L 18"
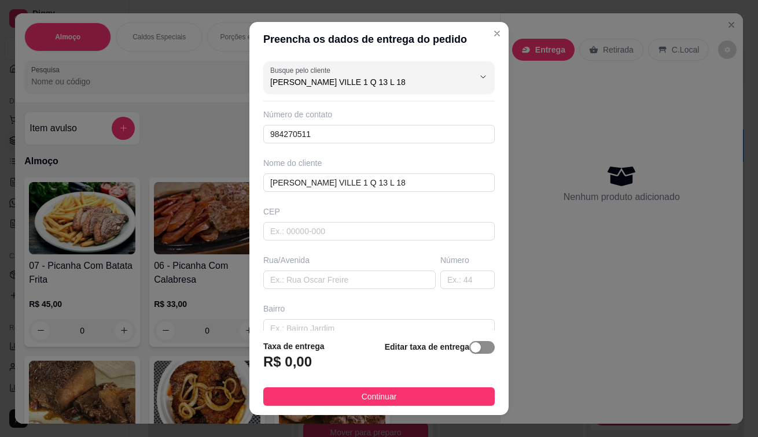
type input "[PERSON_NAME] VILLE 1 Q 13 L 18"
click at [470, 349] on div "button" at bounding box center [475, 347] width 10 height 10
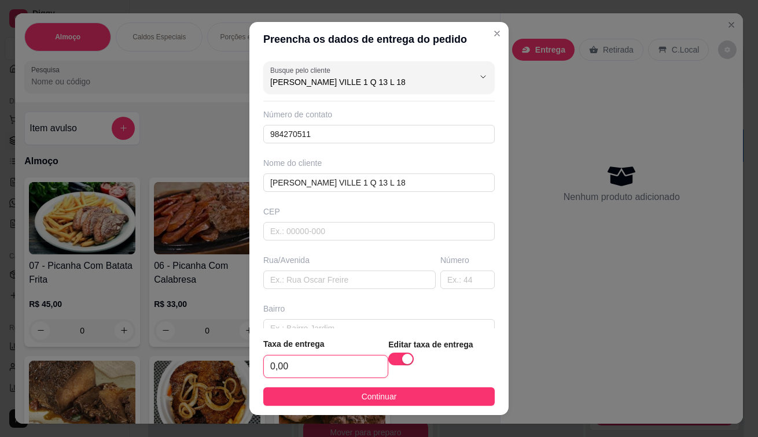
click at [339, 369] on input "0,00" at bounding box center [326, 367] width 124 height 22
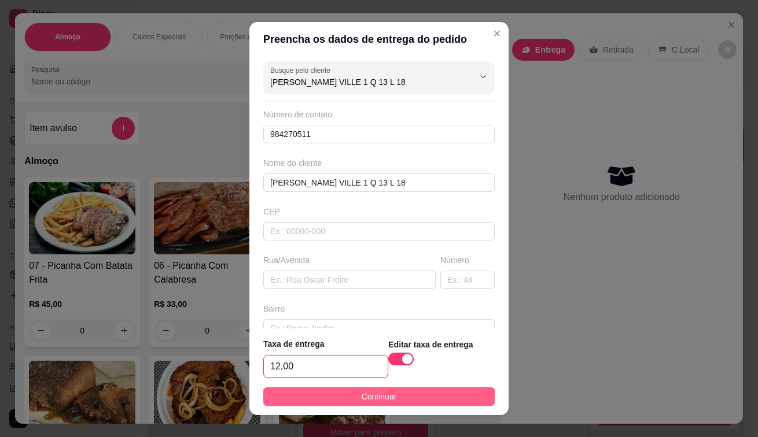
type input "12,00"
click at [363, 404] on button "Continuar" at bounding box center [378, 396] width 231 height 19
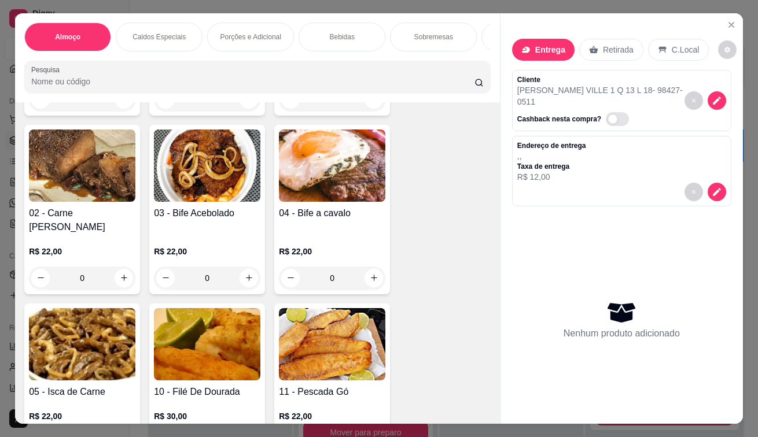
scroll to position [174, 0]
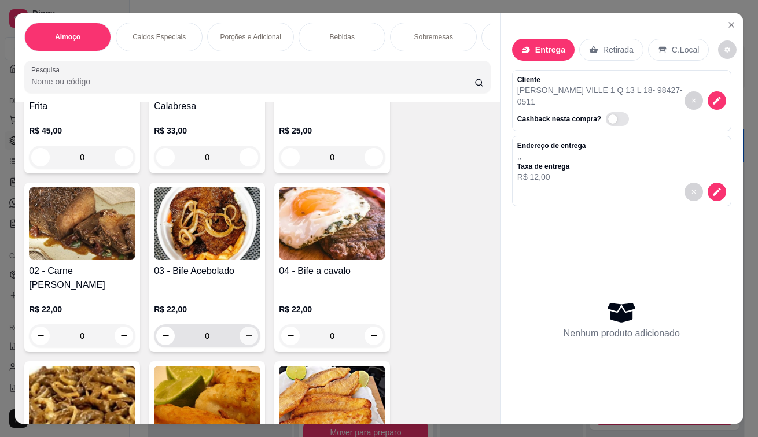
click at [245, 337] on icon "increase-product-quantity" at bounding box center [249, 335] width 9 height 9
type input "1"
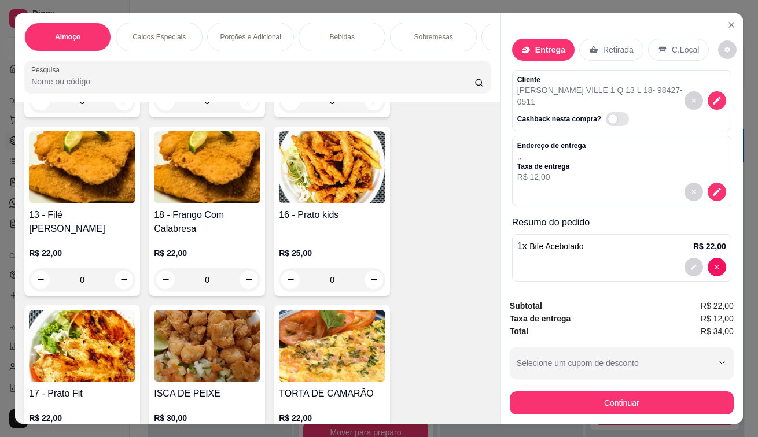
scroll to position [925, 0]
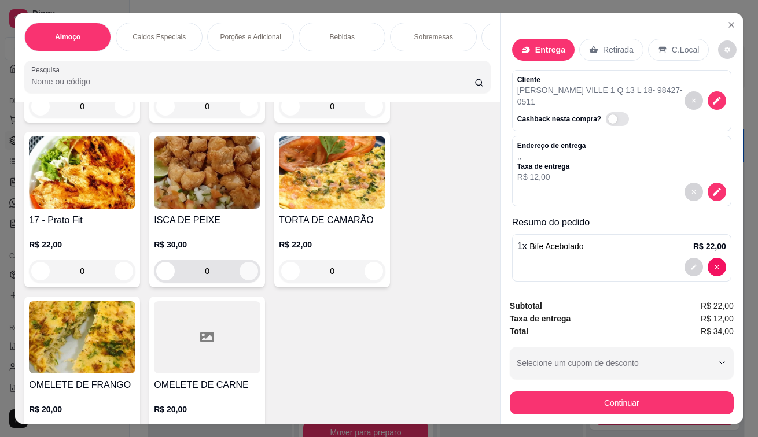
click at [243, 280] on button "increase-product-quantity" at bounding box center [248, 271] width 19 height 19
type input "1"
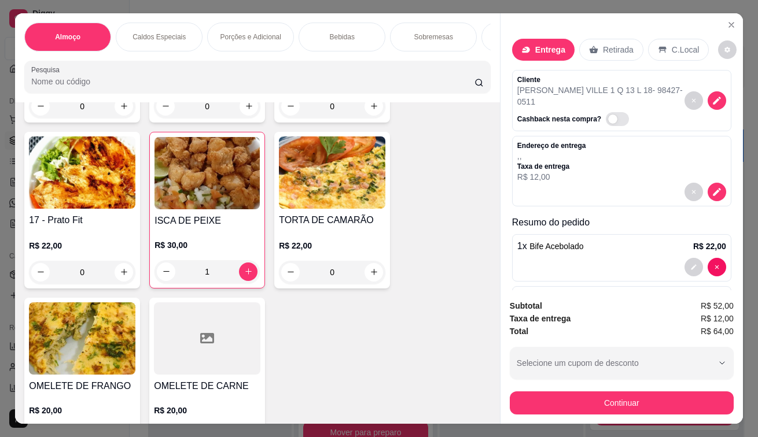
scroll to position [58, 0]
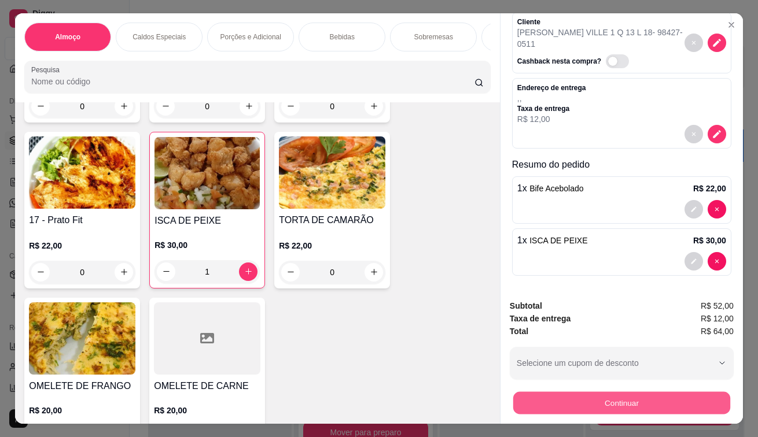
click at [516, 409] on button "Continuar" at bounding box center [621, 403] width 217 height 23
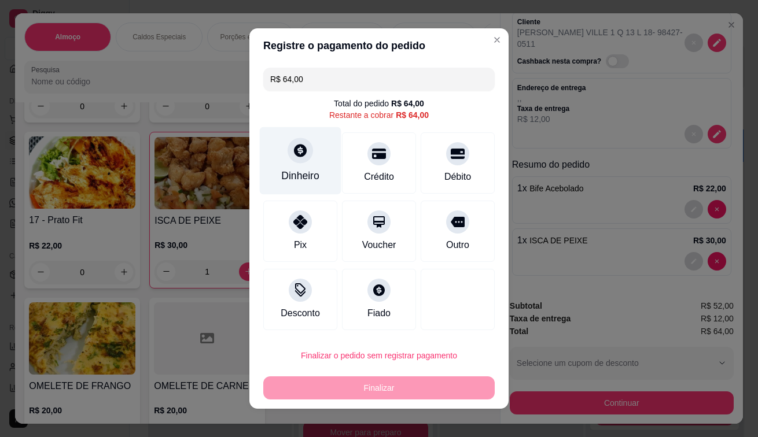
click at [301, 169] on div "Dinheiro" at bounding box center [300, 175] width 38 height 15
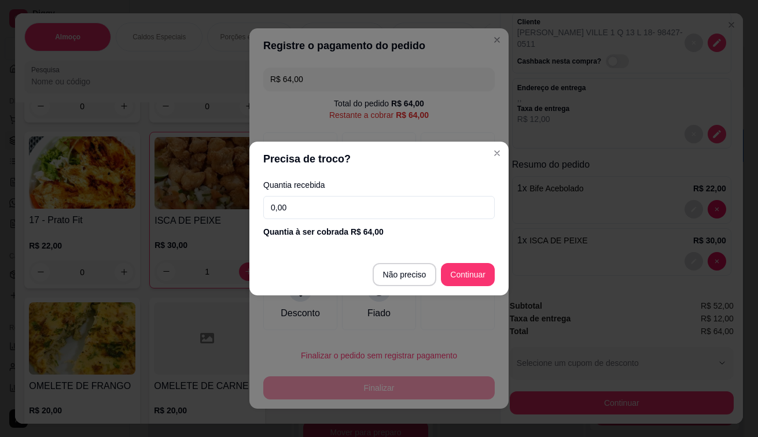
click at [299, 200] on input "0,00" at bounding box center [378, 207] width 231 height 23
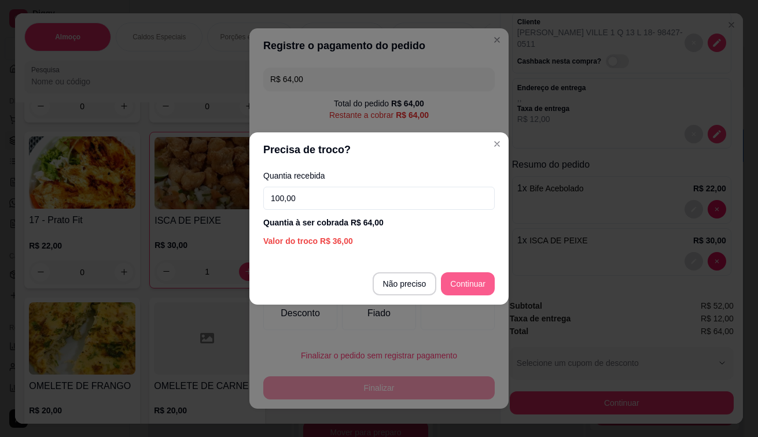
type input "100,00"
type input "R$ 0,00"
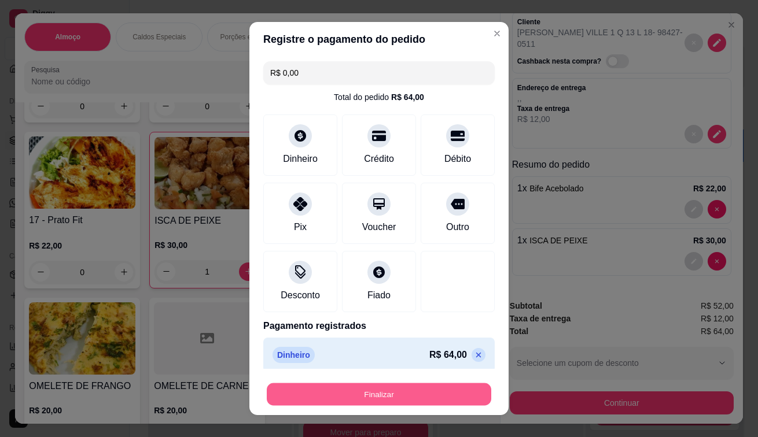
click at [377, 390] on button "Finalizar" at bounding box center [379, 394] width 224 height 23
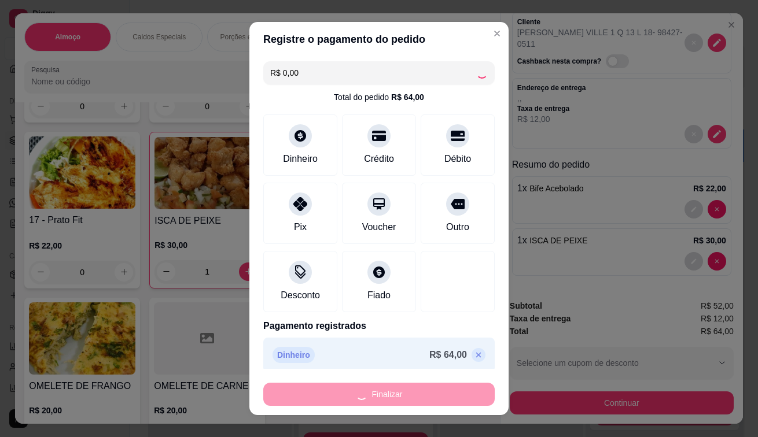
type input "0"
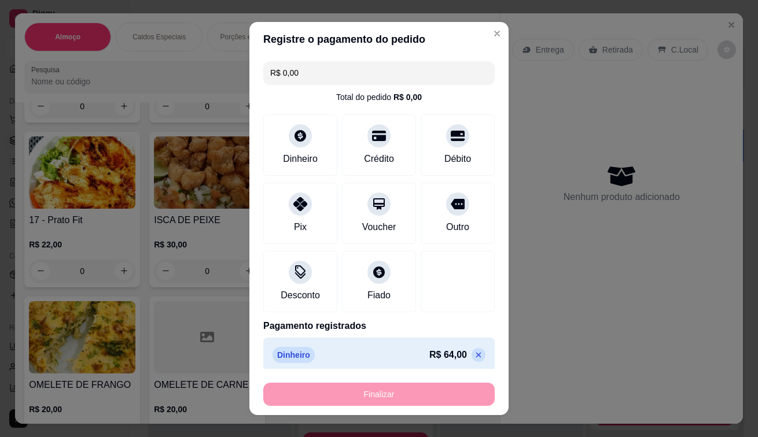
type input "-R$ 64,00"
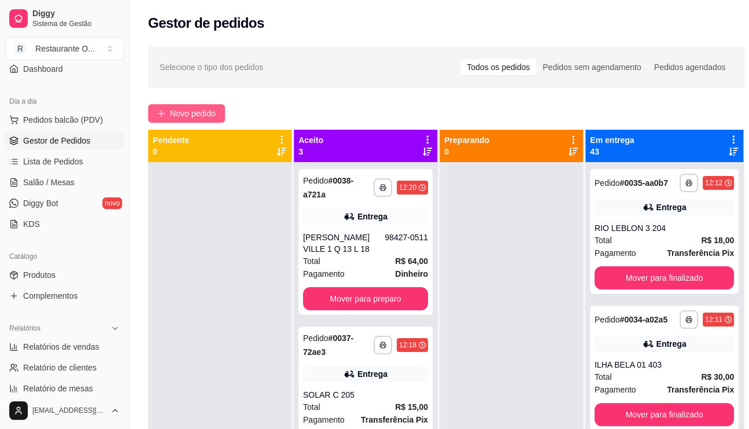
click at [171, 108] on span "Novo pedido" at bounding box center [193, 113] width 46 height 13
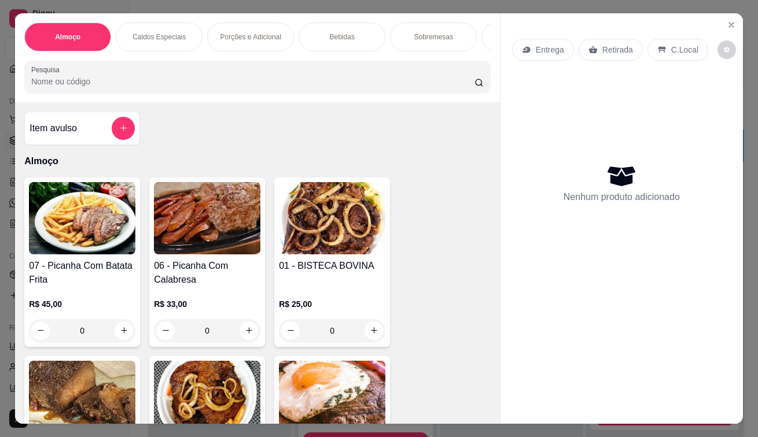
click at [556, 50] on p "Entrega" at bounding box center [550, 50] width 28 height 12
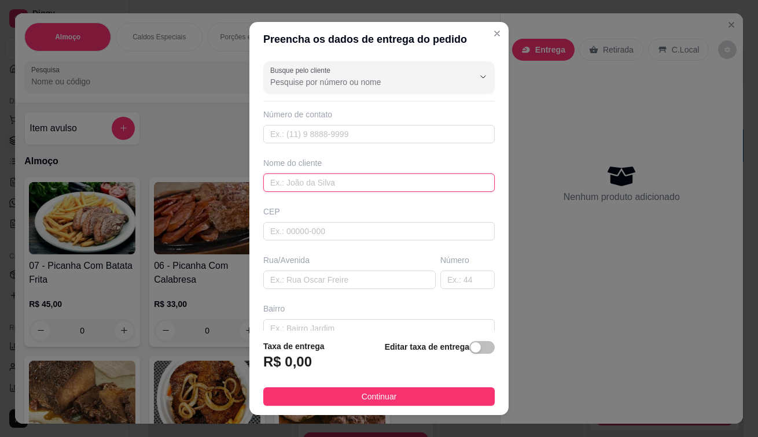
click at [406, 187] on input "text" at bounding box center [378, 183] width 231 height 19
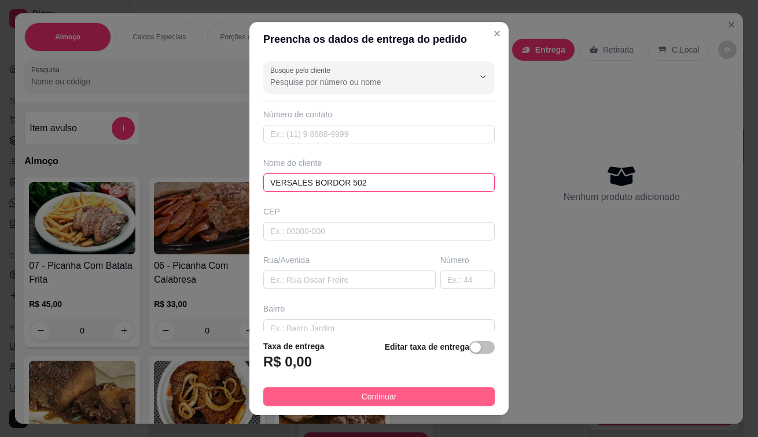
type input "VERSALES BORDOR 502"
click at [303, 398] on button "Continuar" at bounding box center [378, 396] width 231 height 19
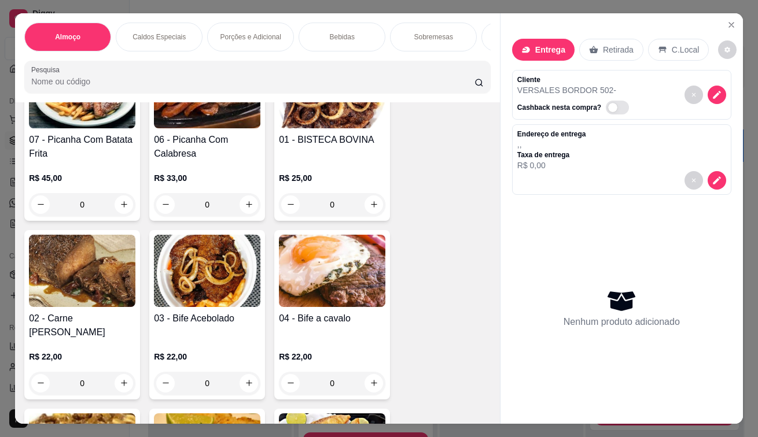
scroll to position [174, 0]
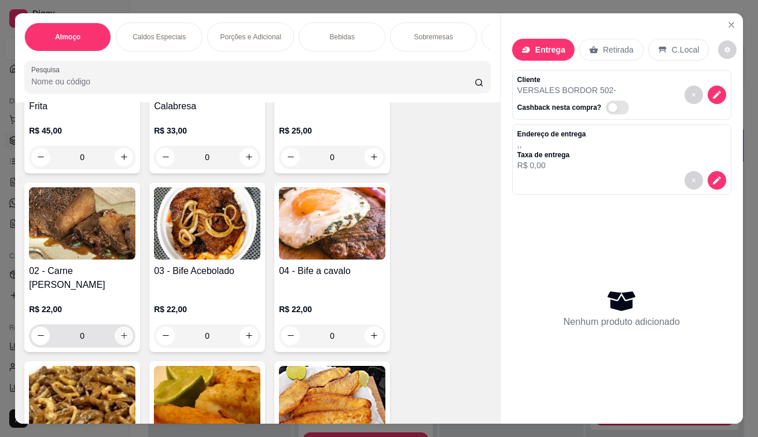
click at [120, 345] on button "increase-product-quantity" at bounding box center [124, 336] width 19 height 19
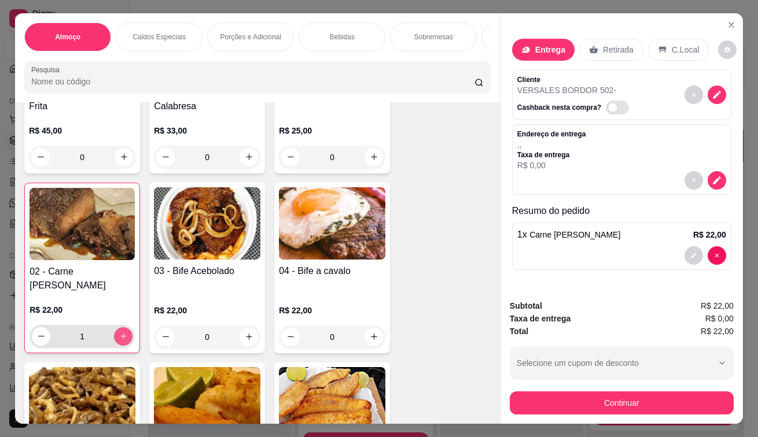
type input "1"
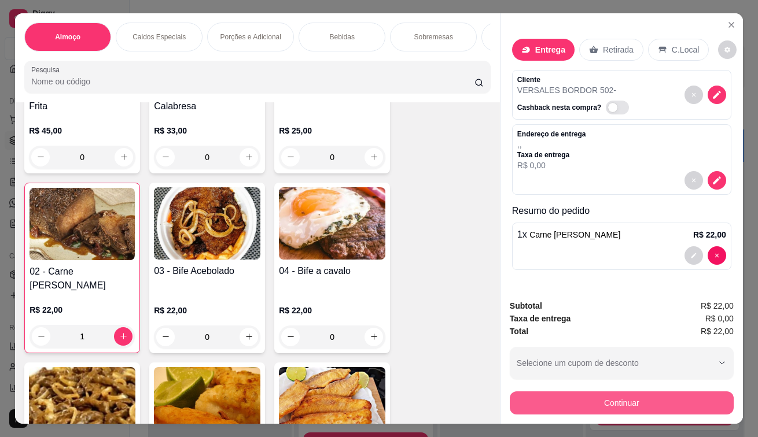
click at [558, 408] on button "Continuar" at bounding box center [622, 403] width 224 height 23
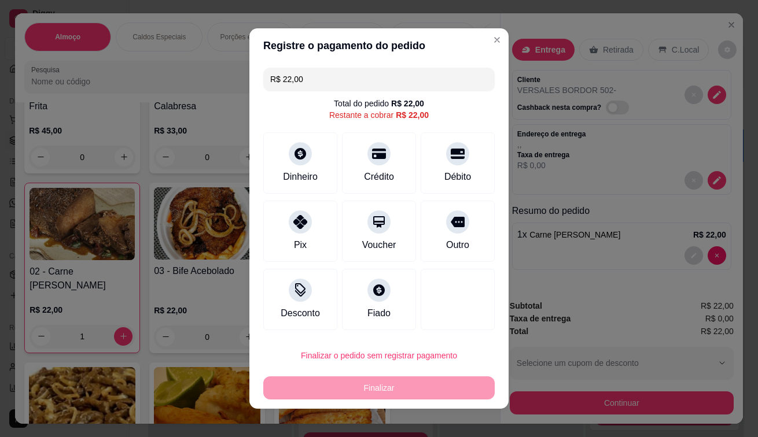
click at [293, 232] on div "Pix" at bounding box center [300, 231] width 74 height 61
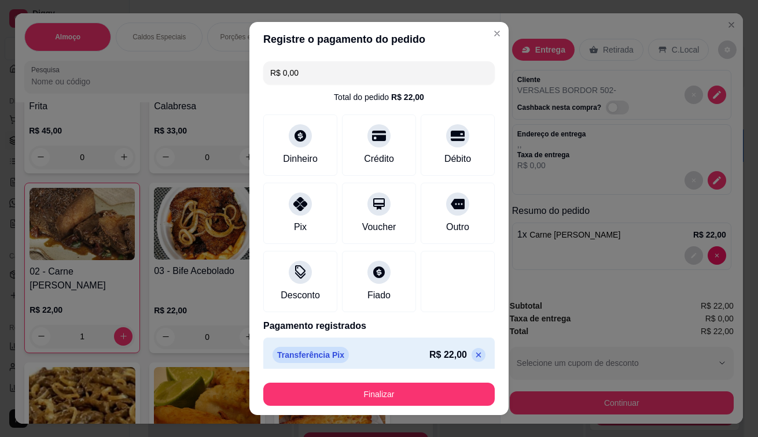
type input "R$ 0,00"
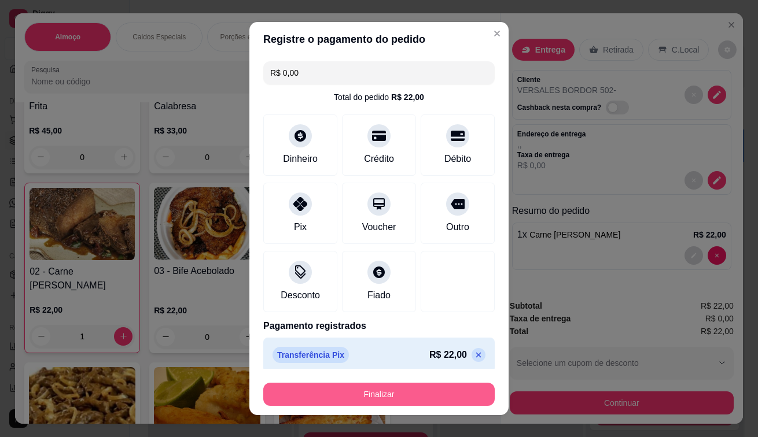
click at [398, 405] on button "Finalizar" at bounding box center [378, 394] width 231 height 23
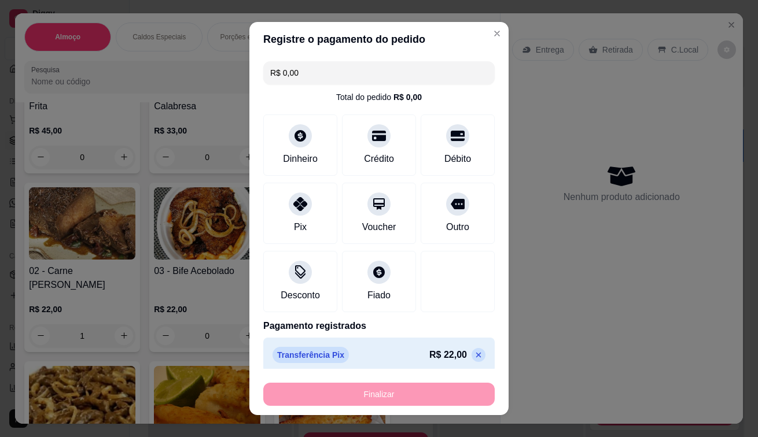
type input "0"
type input "-R$ 22,00"
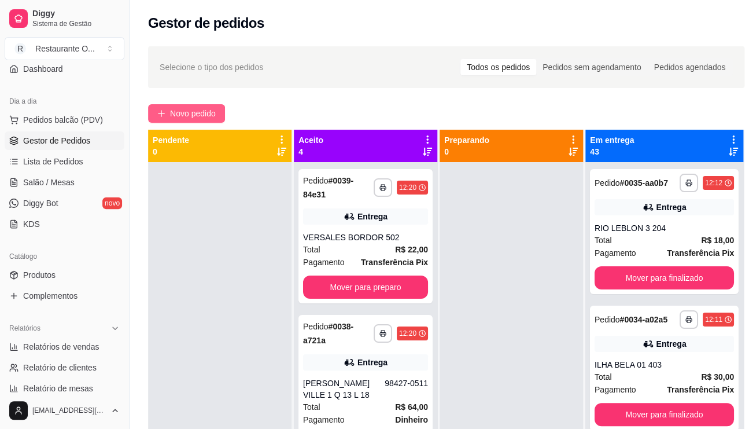
click at [202, 110] on span "Novo pedido" at bounding box center [193, 113] width 46 height 13
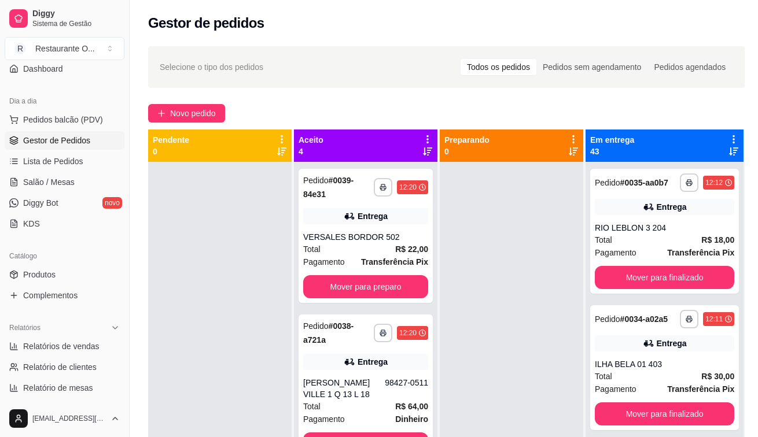
click at [554, 44] on p "Entrega" at bounding box center [550, 50] width 28 height 12
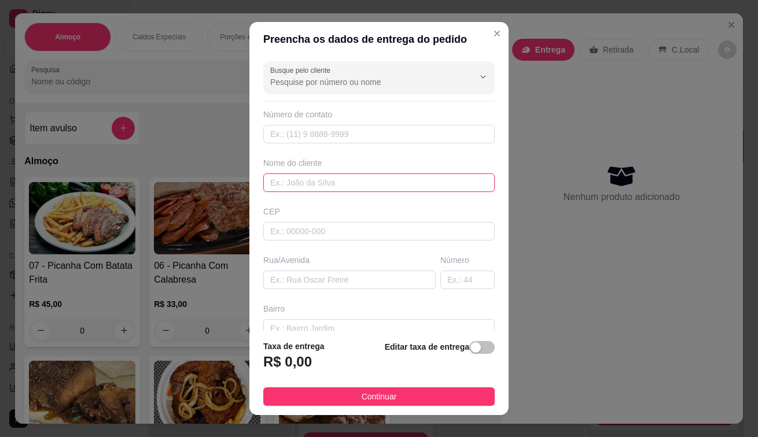
click at [294, 181] on input "text" at bounding box center [378, 183] width 231 height 19
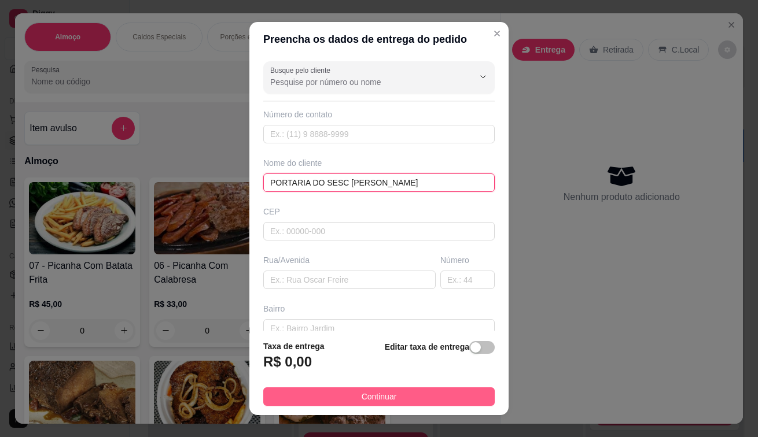
type input "PORTARIA DO SESC [PERSON_NAME]"
click at [409, 390] on button "Continuar" at bounding box center [378, 396] width 231 height 19
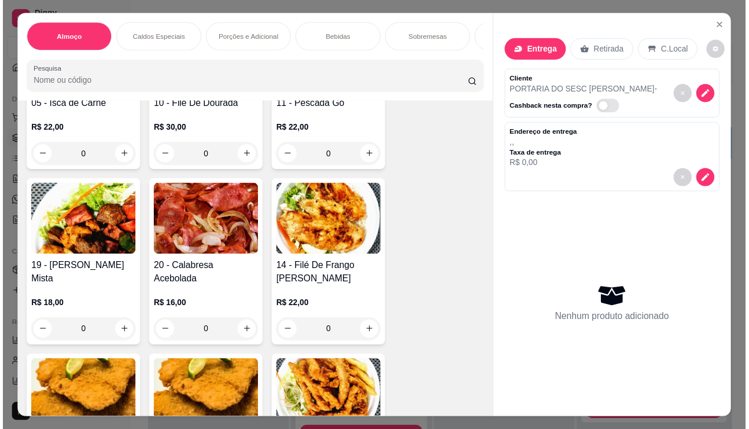
scroll to position [636, 0]
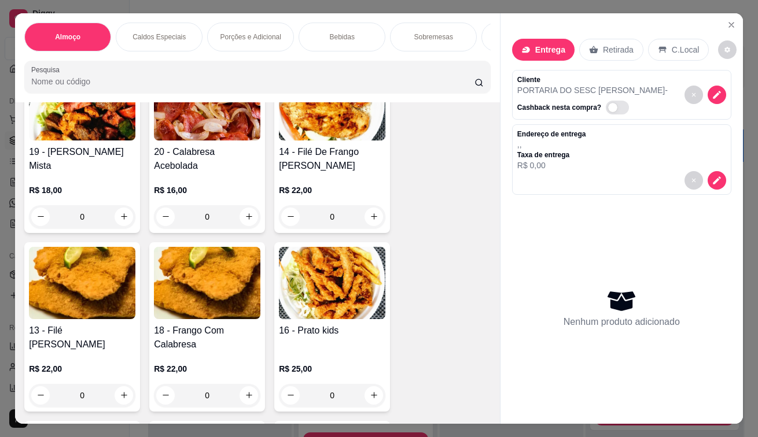
click at [246, 208] on div "R$ 16,00 0" at bounding box center [207, 206] width 106 height 44
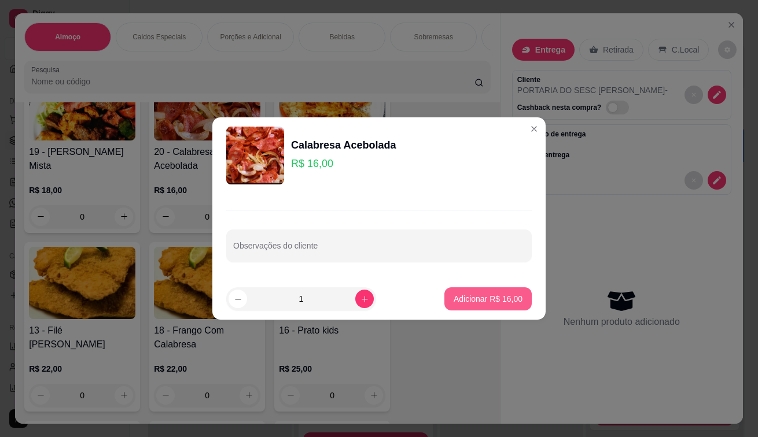
click at [509, 307] on button "Adicionar R$ 16,00" at bounding box center [487, 298] width 87 height 23
type input "1"
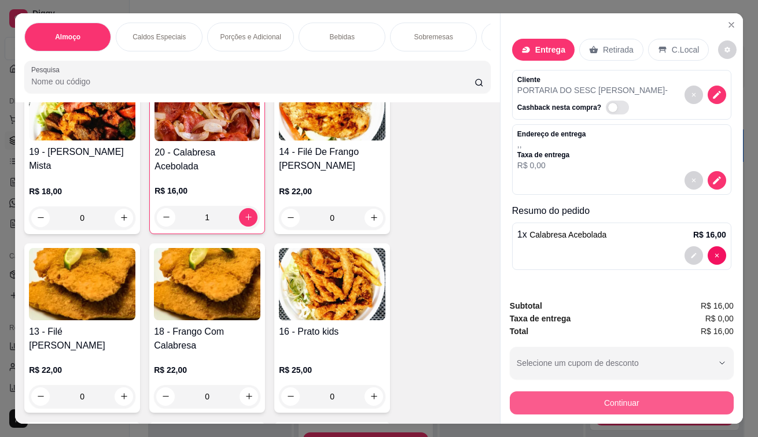
click at [633, 397] on button "Continuar" at bounding box center [622, 403] width 224 height 23
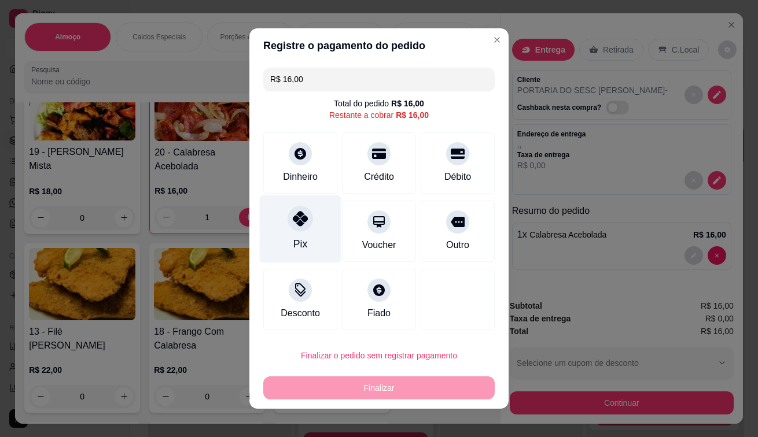
click at [298, 232] on div "Pix" at bounding box center [301, 229] width 82 height 68
type input "R$ 0,00"
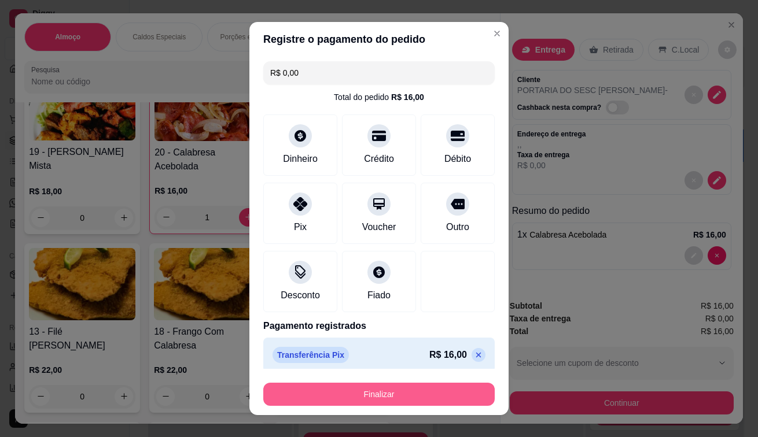
click at [352, 401] on button "Finalizar" at bounding box center [378, 394] width 231 height 23
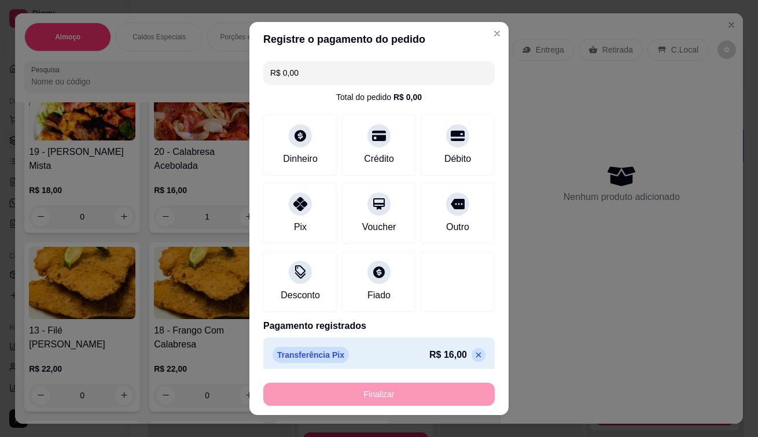
type input "0"
type input "-R$ 16,00"
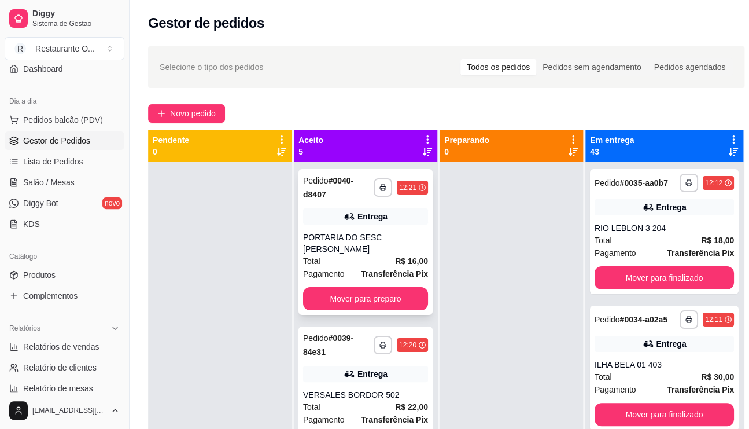
click at [339, 254] on div "Total R$ 16,00" at bounding box center [365, 260] width 125 height 13
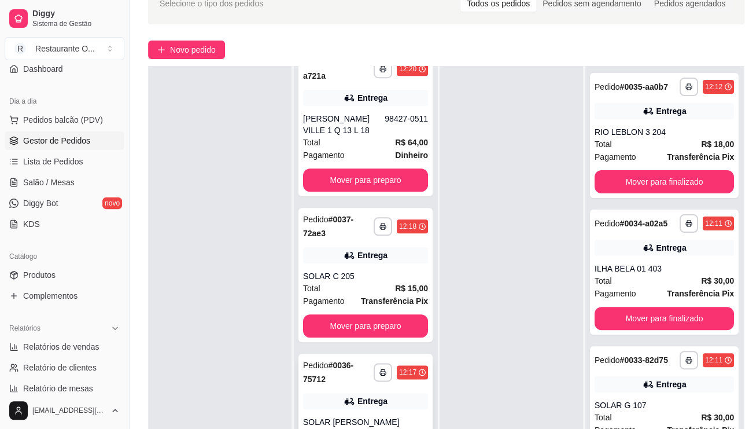
scroll to position [174, 0]
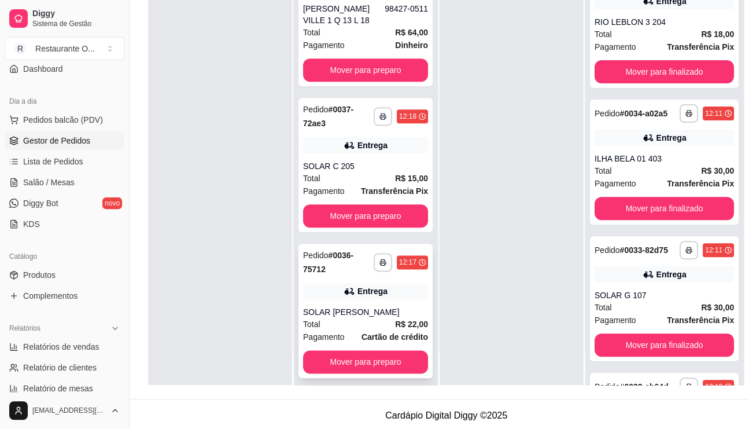
click at [357, 265] on div "Pedido # 0036-75712" at bounding box center [338, 262] width 71 height 28
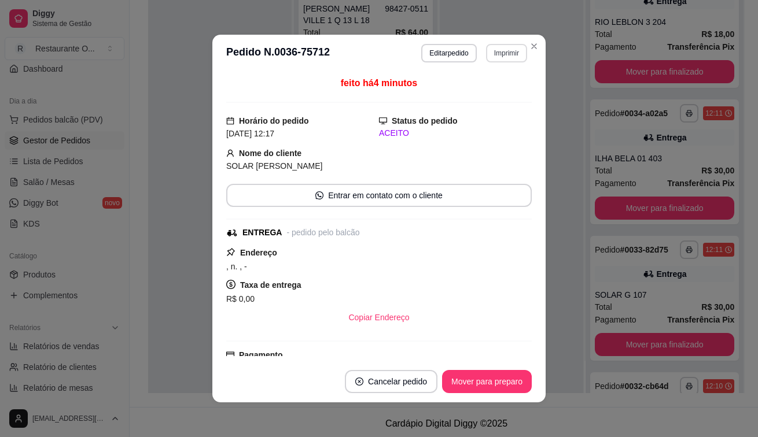
click at [498, 54] on button "Imprimir" at bounding box center [506, 53] width 41 height 19
click at [486, 90] on button "IMPRESSORA" at bounding box center [482, 93] width 84 height 19
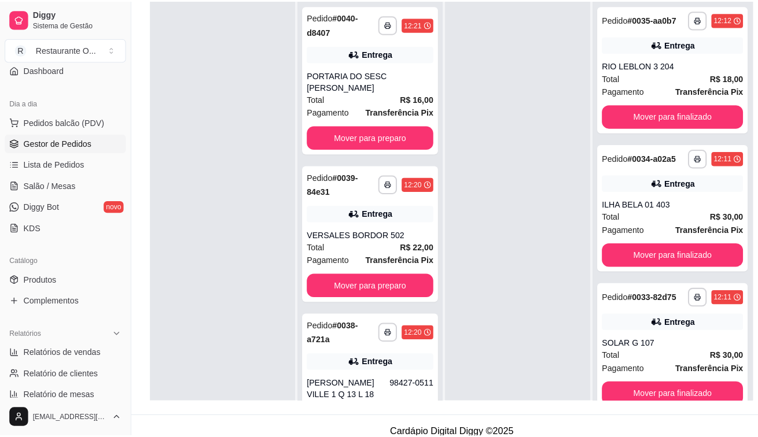
scroll to position [0, 0]
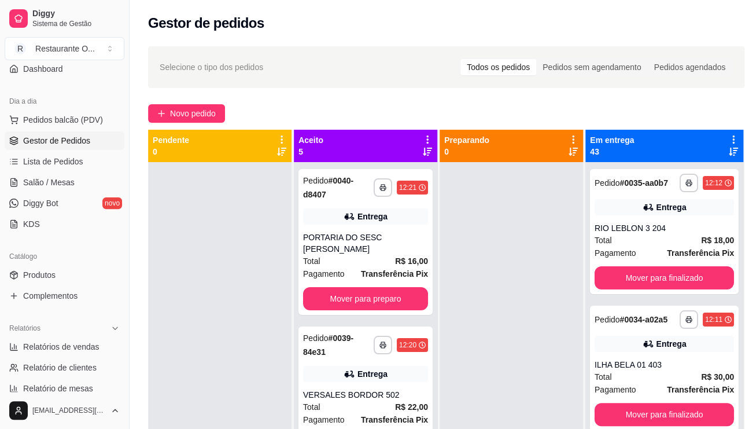
click at [426, 136] on icon at bounding box center [427, 139] width 10 height 10
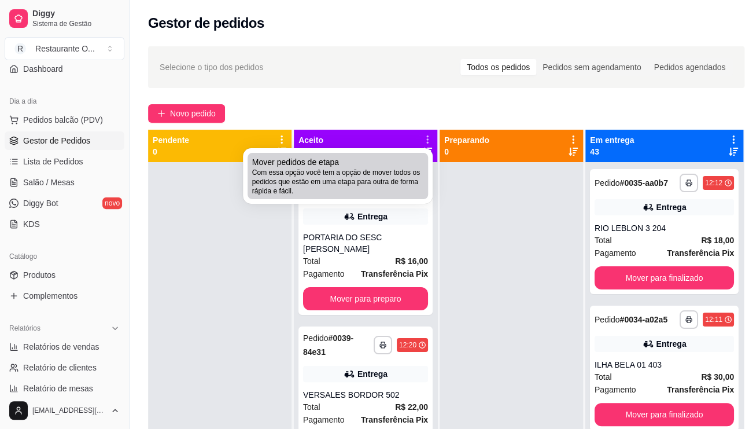
click at [380, 176] on span "Com essa opção você tem a opção de mover todos os pedidos que estão em uma etap…" at bounding box center [337, 182] width 171 height 28
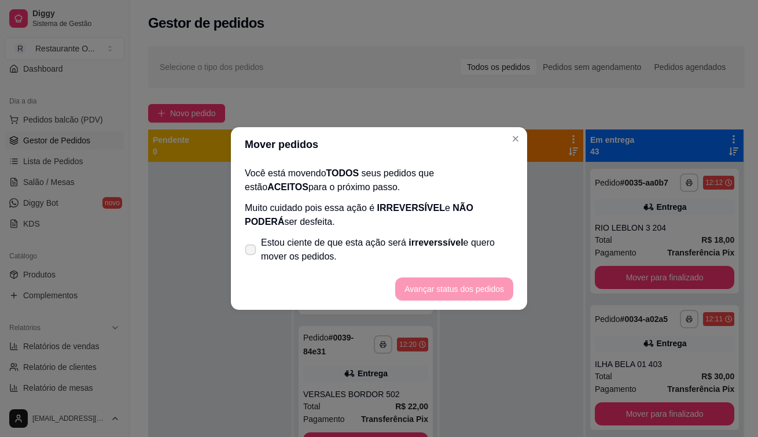
click at [248, 245] on span at bounding box center [250, 250] width 11 height 11
click at [248, 252] on input "Estou ciente de que esta ação será irreverssível e quero mover os pedidos." at bounding box center [248, 256] width 8 height 8
checkbox input "true"
click at [440, 282] on button "Avançar status dos pedidos" at bounding box center [454, 289] width 118 height 23
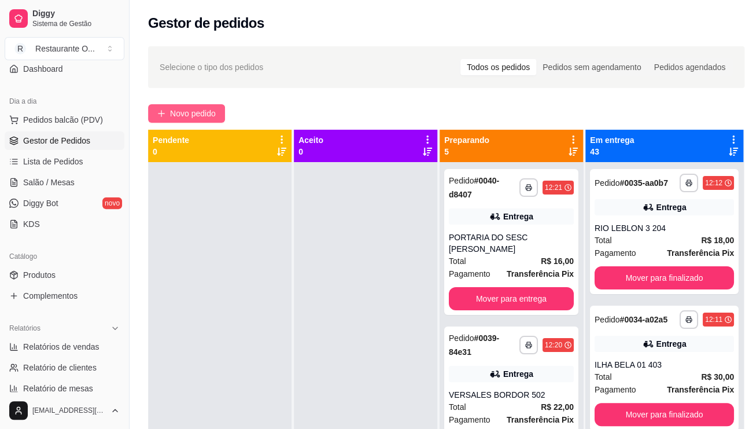
click at [201, 105] on button "Novo pedido" at bounding box center [186, 113] width 77 height 19
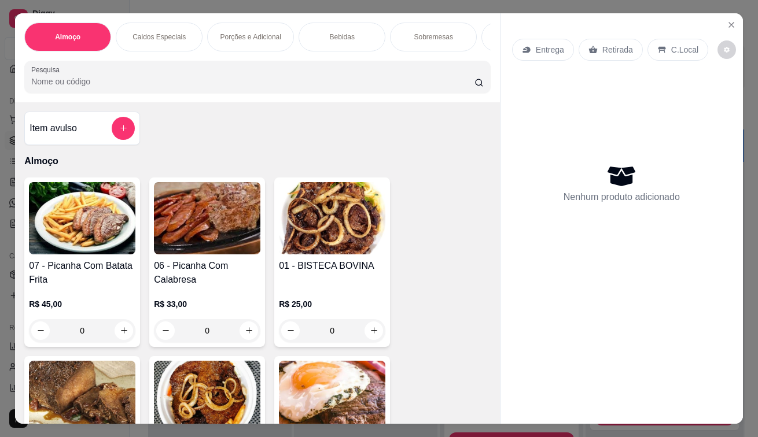
click at [663, 40] on div "C.Local" at bounding box center [677, 50] width 61 height 22
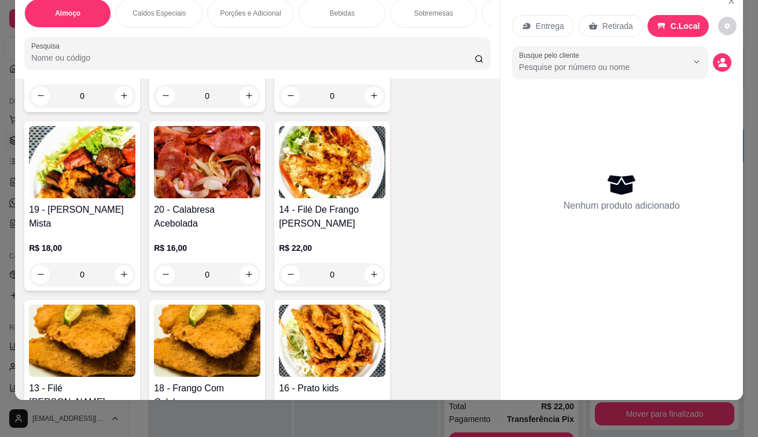
scroll to position [578, 0]
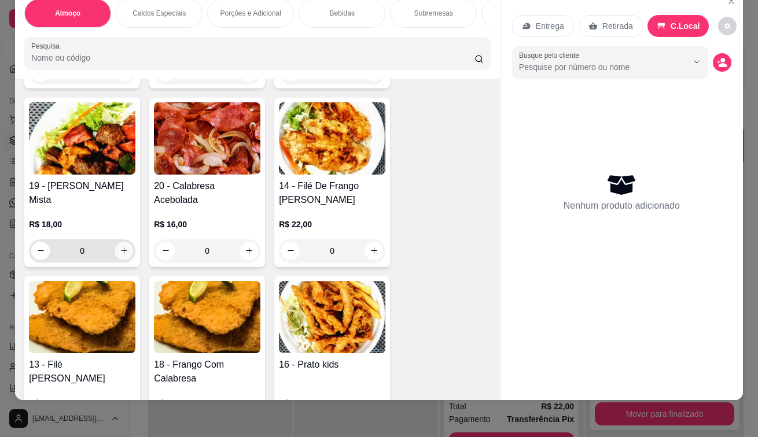
click at [115, 246] on button "increase-product-quantity" at bounding box center [124, 251] width 19 height 19
type input "1"
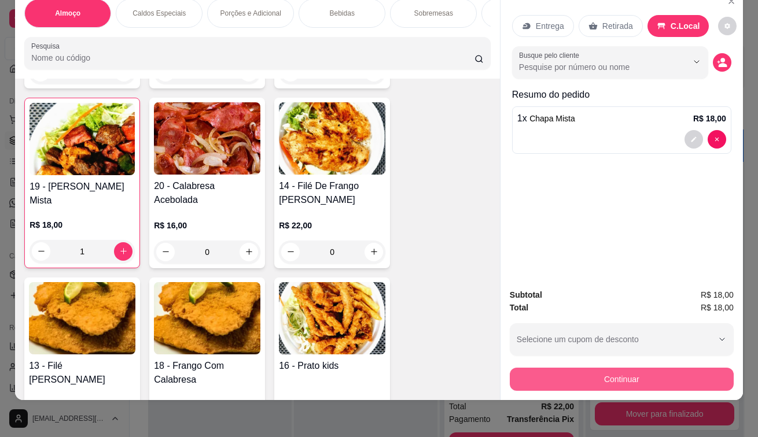
click at [580, 372] on button "Continuar" at bounding box center [622, 379] width 224 height 23
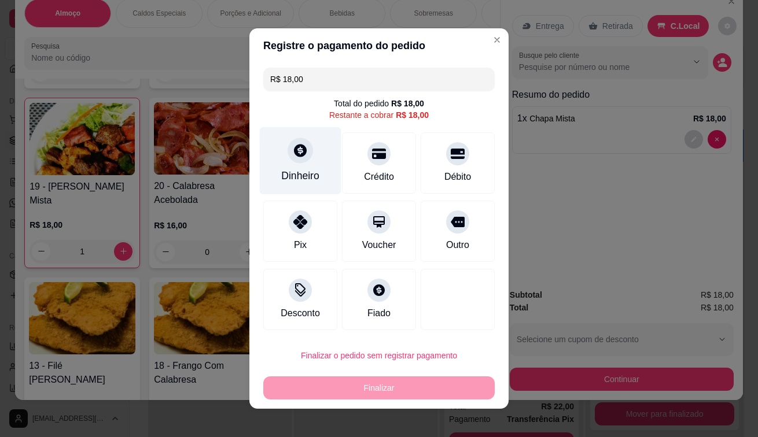
click at [297, 164] on div "Dinheiro" at bounding box center [301, 161] width 82 height 68
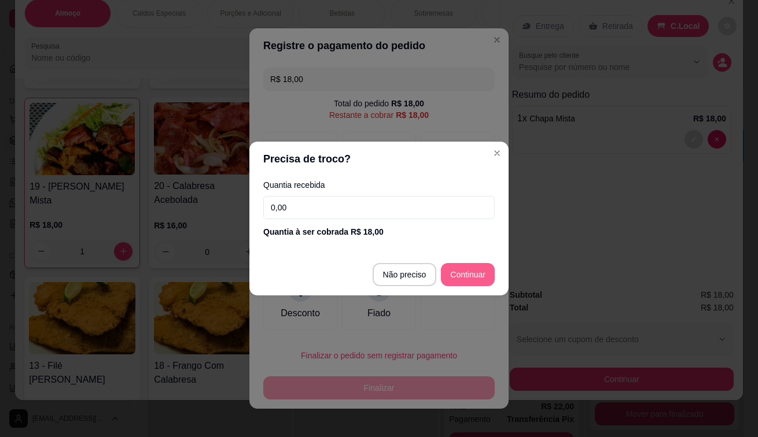
type input "R$ 0,00"
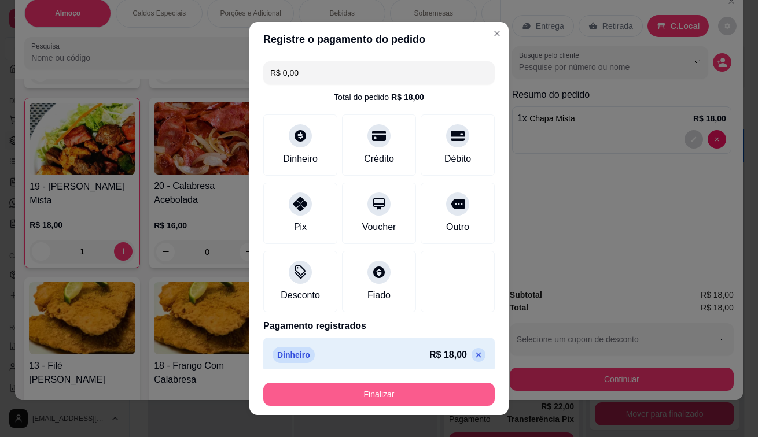
click at [387, 404] on button "Finalizar" at bounding box center [378, 394] width 231 height 23
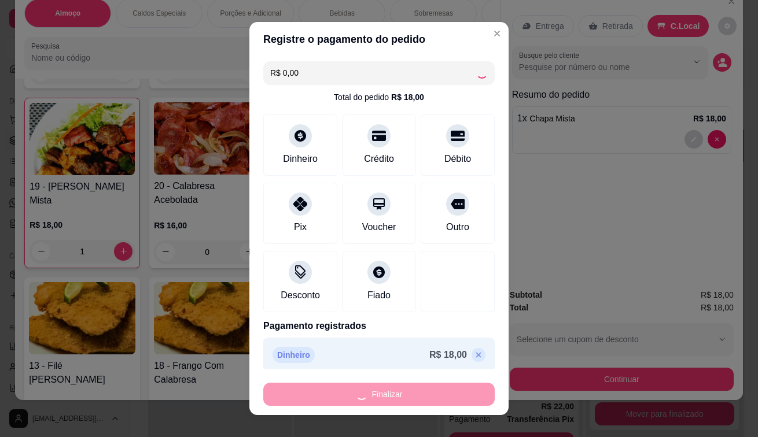
type input "0"
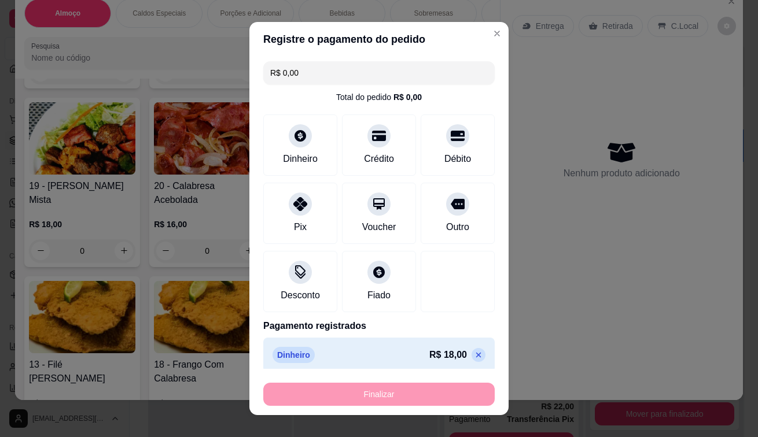
type input "-R$ 18,00"
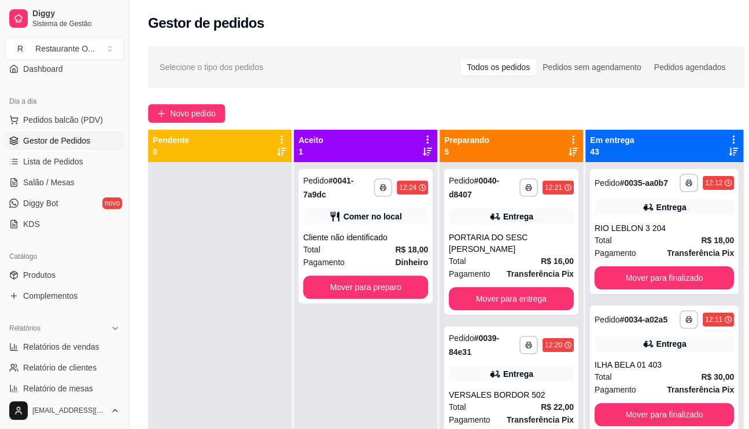
click at [174, 98] on div "**********" at bounding box center [446, 305] width 633 height 533
click at [174, 107] on span "Novo pedido" at bounding box center [193, 113] width 46 height 13
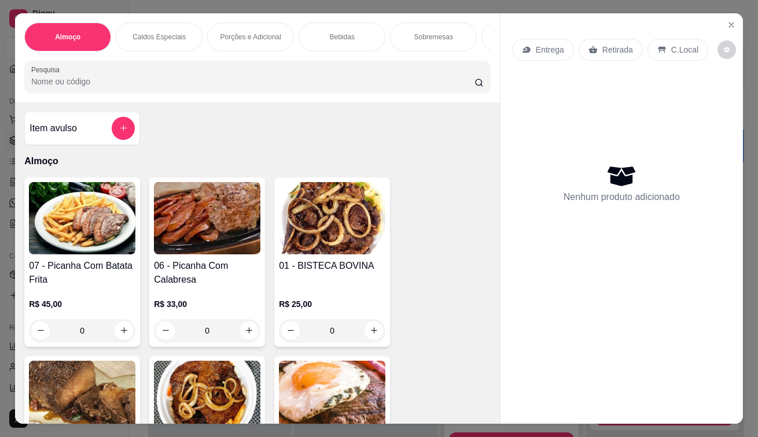
click at [661, 46] on div "C.Local" at bounding box center [677, 50] width 61 height 22
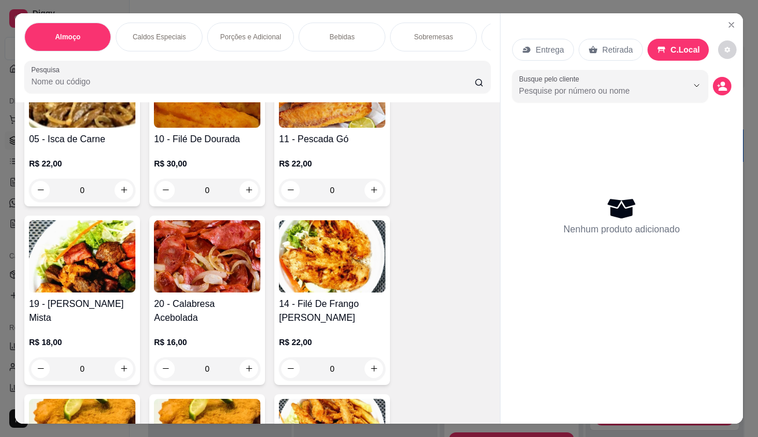
scroll to position [578, 0]
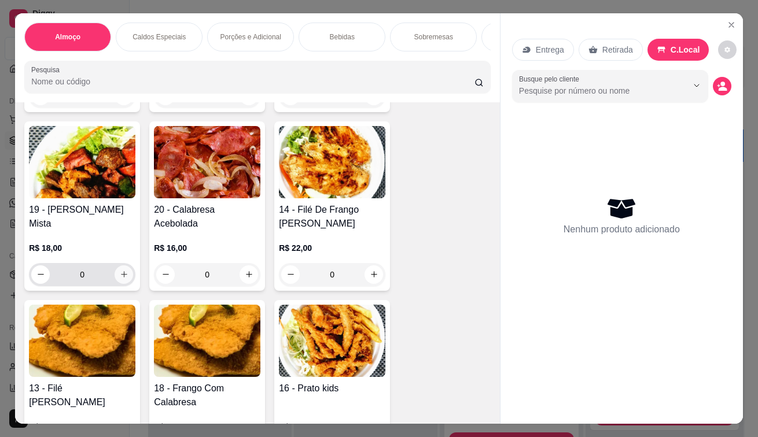
click at [120, 276] on icon "increase-product-quantity" at bounding box center [124, 274] width 9 height 9
type input "1"
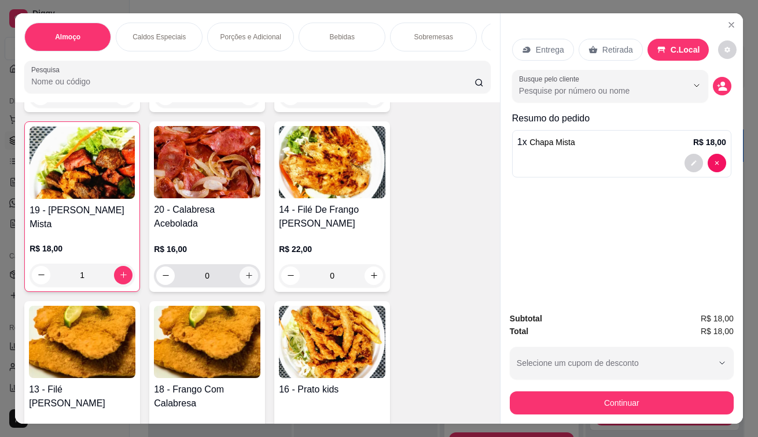
click at [246, 280] on icon "increase-product-quantity" at bounding box center [249, 275] width 9 height 9
type input "1"
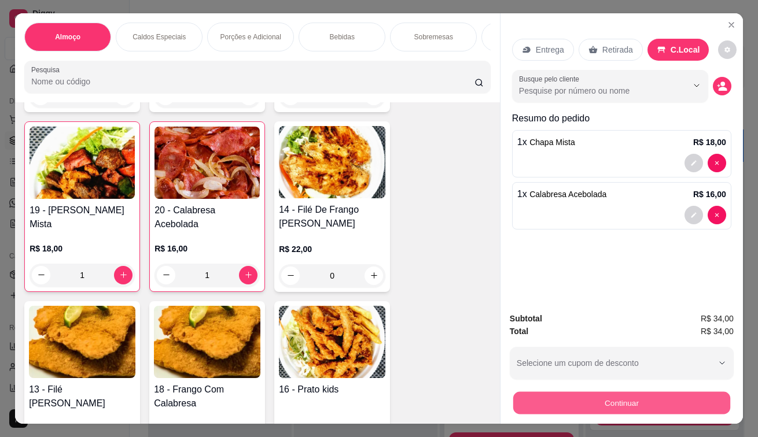
click at [586, 407] on button "Continuar" at bounding box center [621, 403] width 217 height 23
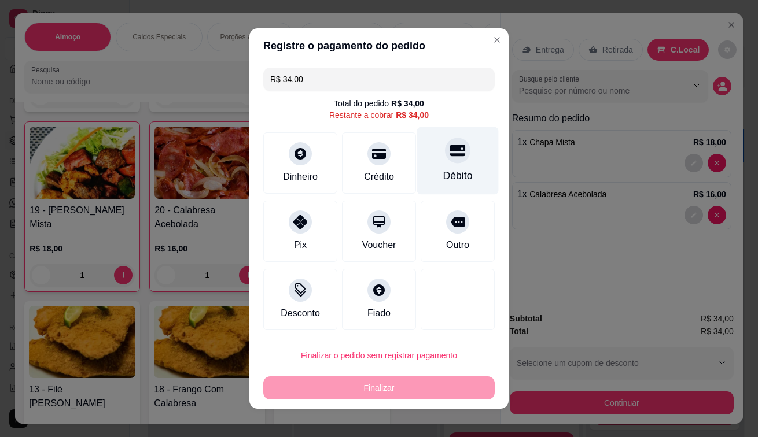
click at [438, 164] on div "Débito" at bounding box center [458, 161] width 82 height 68
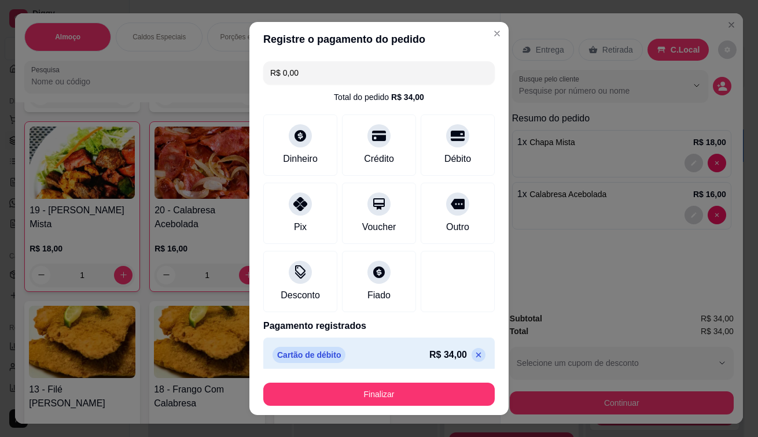
click at [474, 353] on icon at bounding box center [478, 354] width 9 height 9
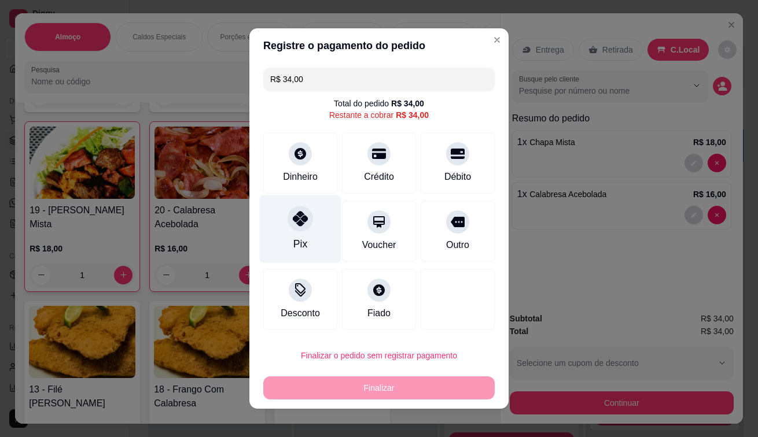
click at [291, 231] on div at bounding box center [299, 218] width 25 height 25
type input "R$ 0,00"
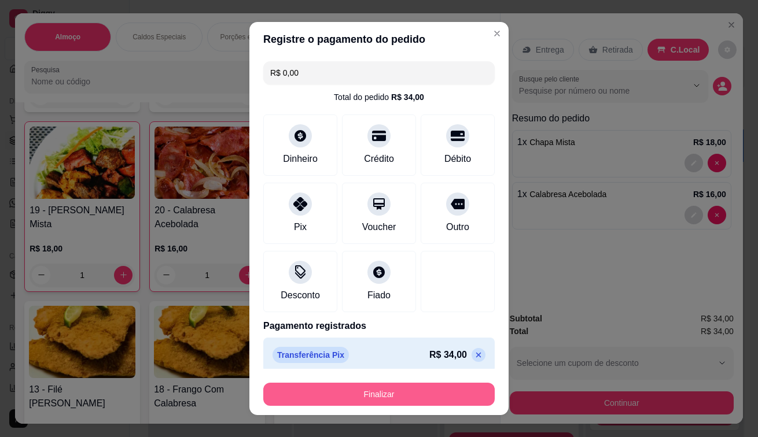
click at [408, 390] on button "Finalizar" at bounding box center [378, 394] width 231 height 23
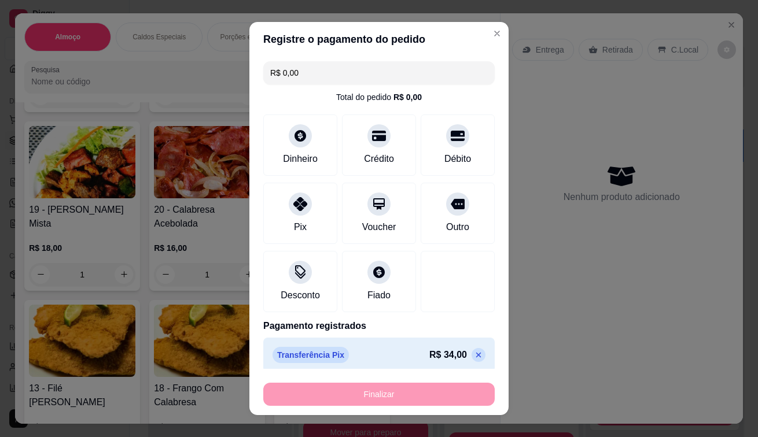
type input "0"
type input "-R$ 34,00"
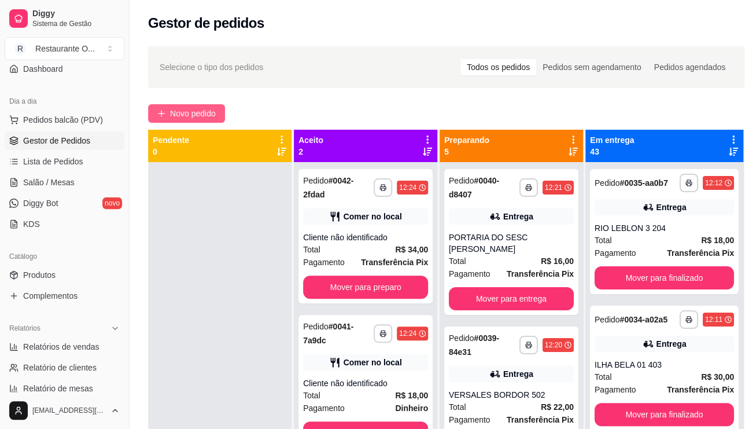
click at [194, 115] on span "Novo pedido" at bounding box center [193, 113] width 46 height 13
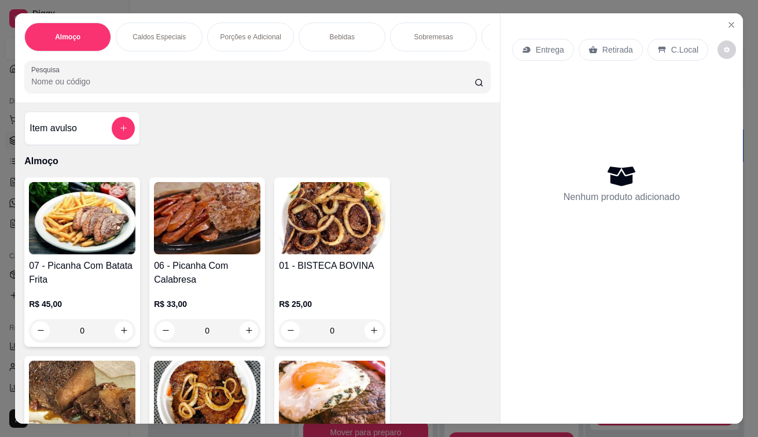
click at [555, 39] on div "Entrega" at bounding box center [543, 50] width 62 height 22
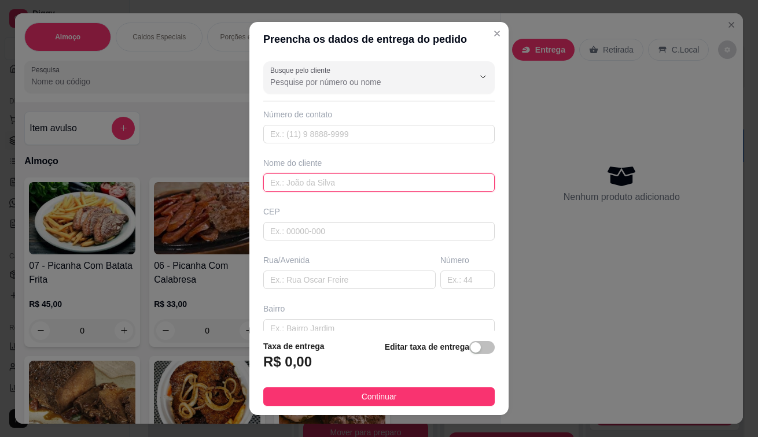
click at [366, 178] on input "text" at bounding box center [378, 183] width 231 height 19
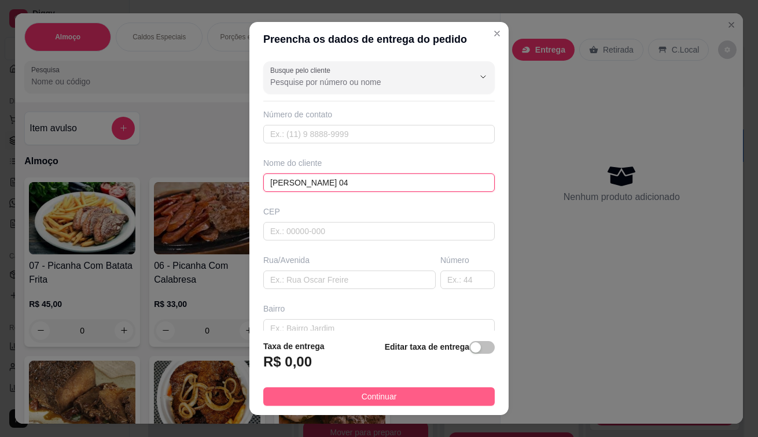
type input "[PERSON_NAME] 04"
click at [350, 396] on button "Continuar" at bounding box center [378, 396] width 231 height 19
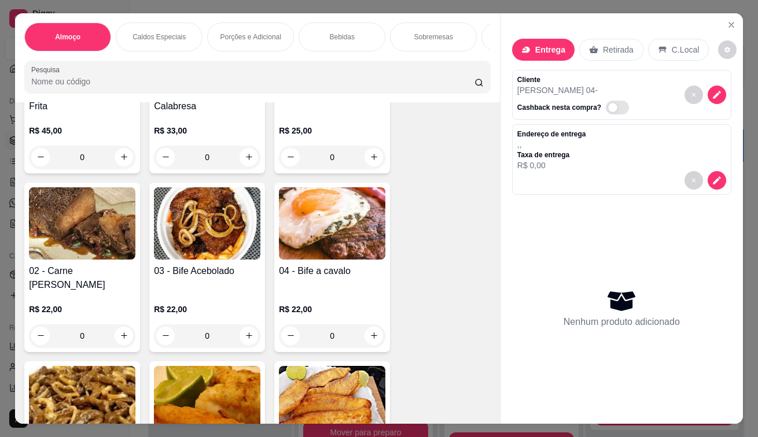
scroll to position [405, 0]
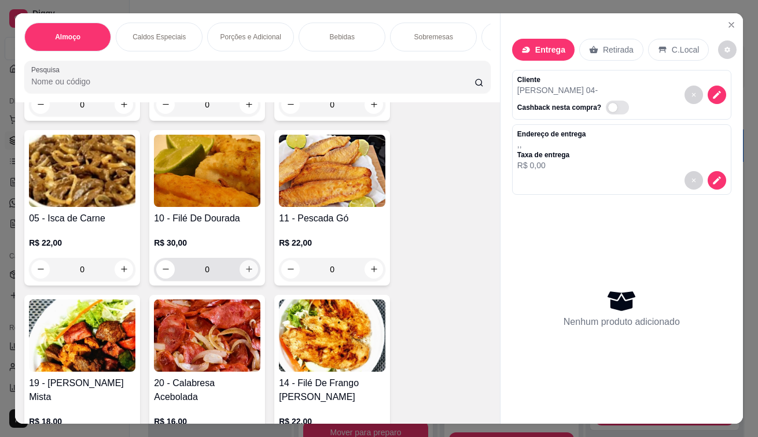
click at [248, 271] on icon "increase-product-quantity" at bounding box center [249, 269] width 9 height 9
type input "1"
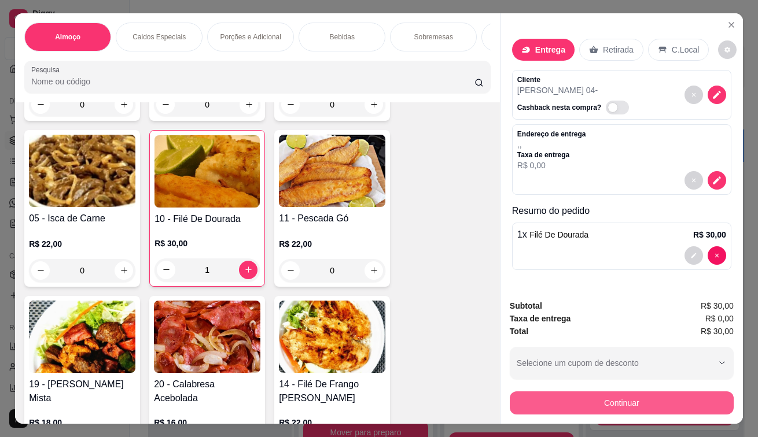
click at [537, 401] on button "Continuar" at bounding box center [622, 403] width 224 height 23
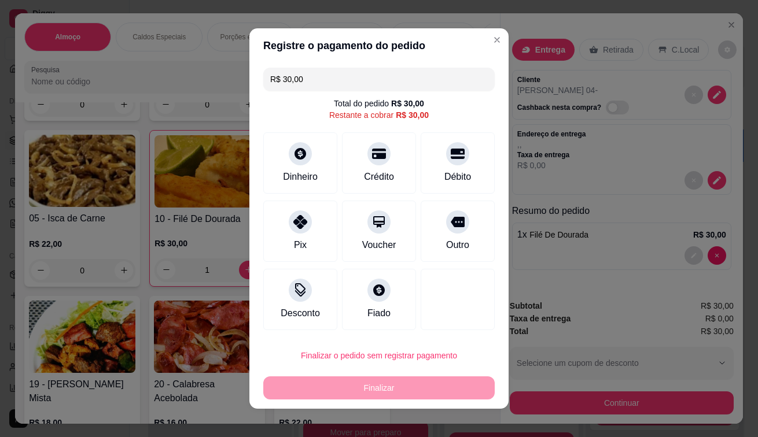
drag, startPoint x: 279, startPoint y: 225, endPoint x: 330, endPoint y: 250, distance: 56.6
click at [280, 226] on div "Pix" at bounding box center [300, 231] width 74 height 61
type input "R$ 0,00"
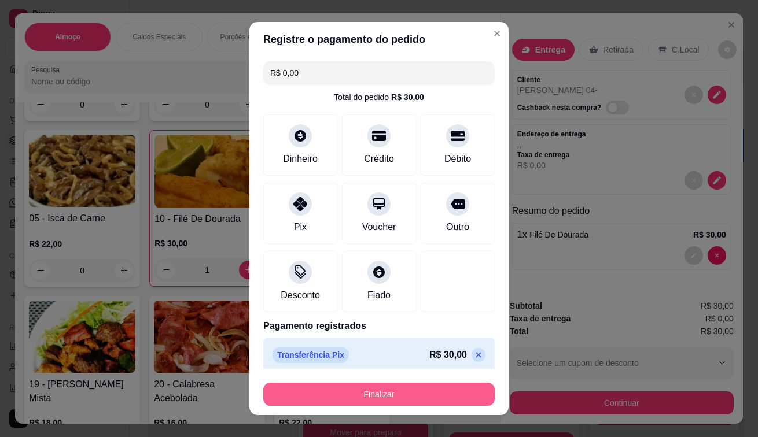
click at [424, 390] on button "Finalizar" at bounding box center [378, 394] width 231 height 23
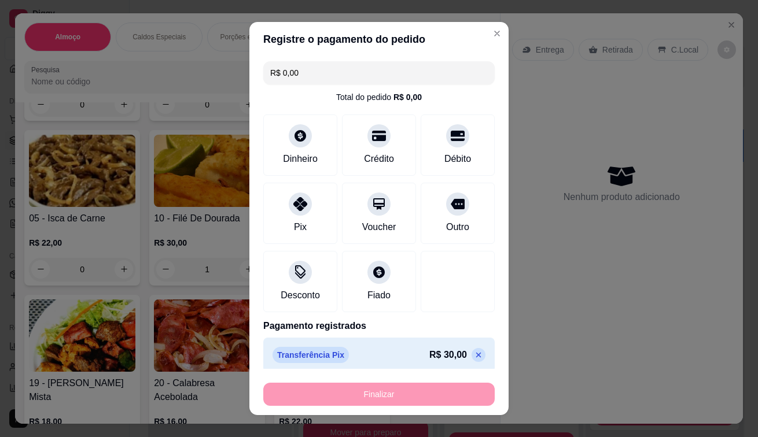
type input "0"
type input "-R$ 30,00"
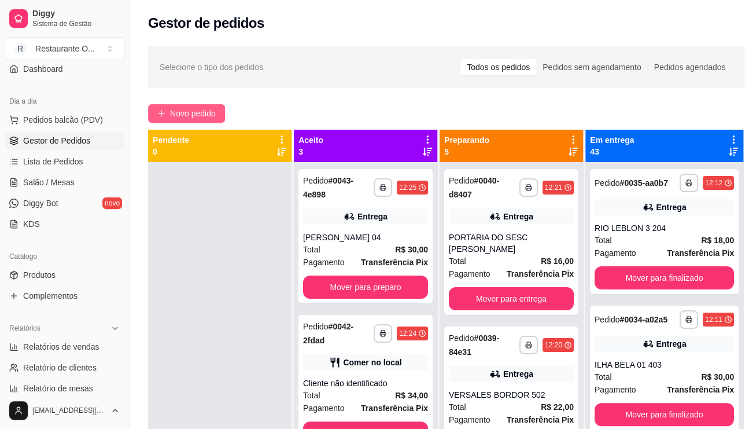
click at [172, 121] on button "Novo pedido" at bounding box center [186, 113] width 77 height 19
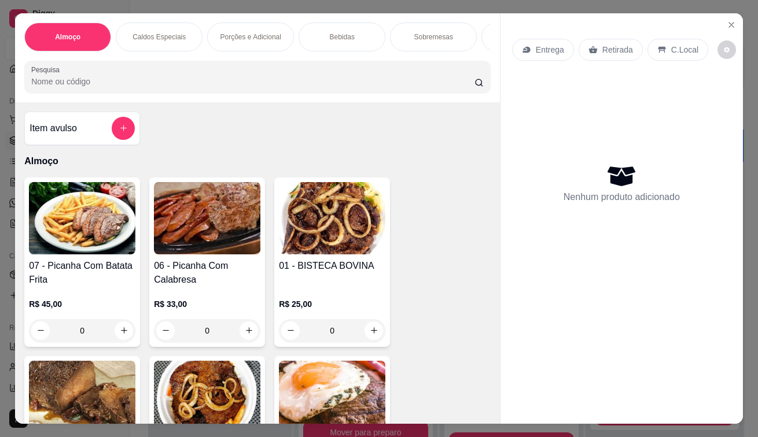
click at [538, 54] on div "Entrega" at bounding box center [543, 50] width 62 height 22
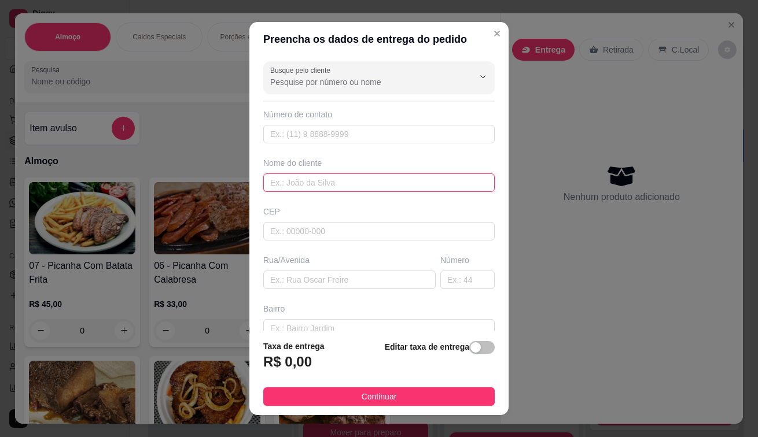
click at [338, 184] on input "text" at bounding box center [378, 183] width 231 height 19
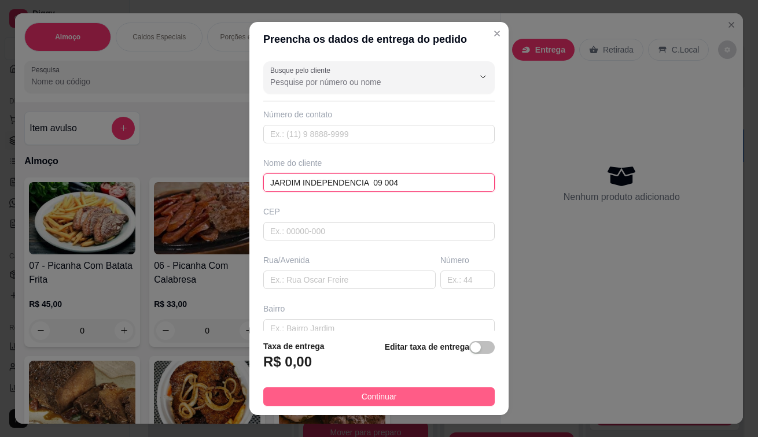
type input "JARDIM INDEPENDENCIA 09 004"
click at [383, 402] on span "Continuar" at bounding box center [378, 396] width 35 height 13
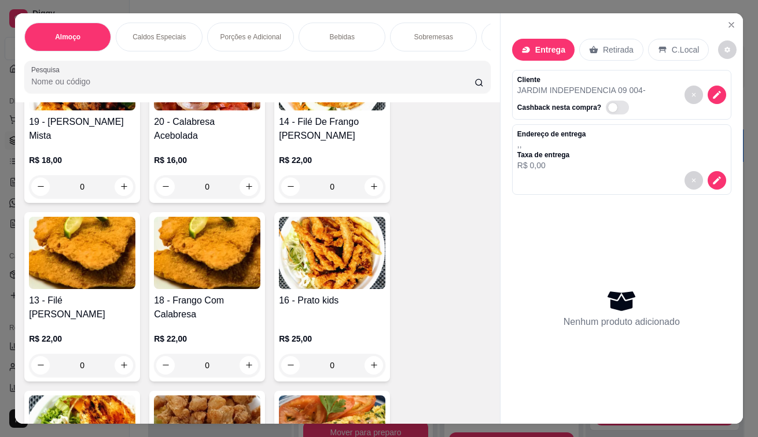
scroll to position [752, 0]
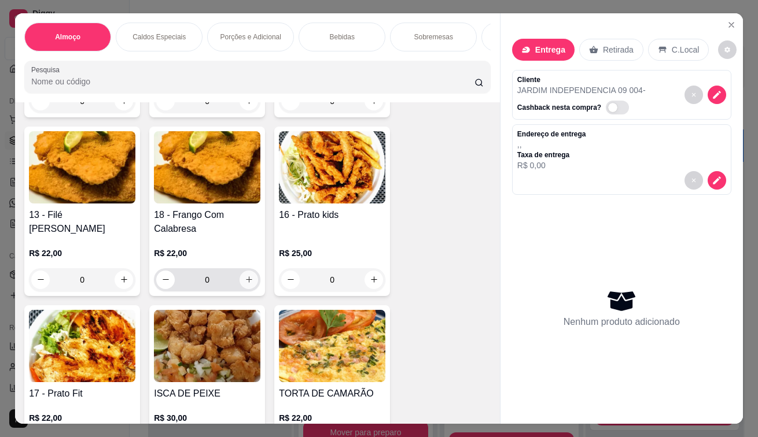
click at [247, 283] on icon "increase-product-quantity" at bounding box center [249, 279] width 6 height 6
type input "1"
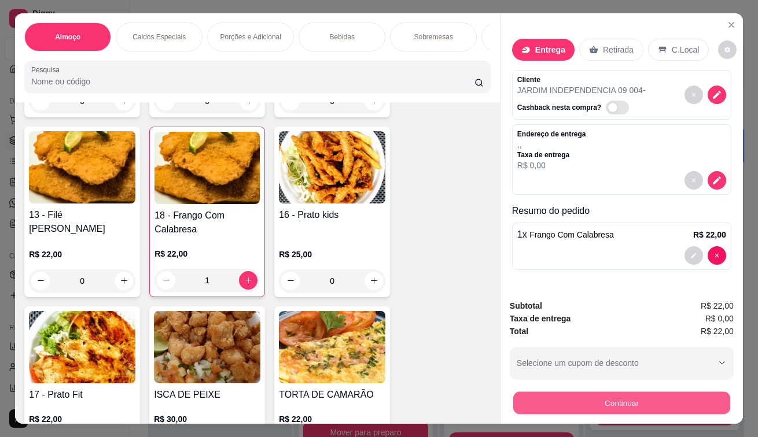
click at [544, 406] on button "Continuar" at bounding box center [621, 403] width 217 height 23
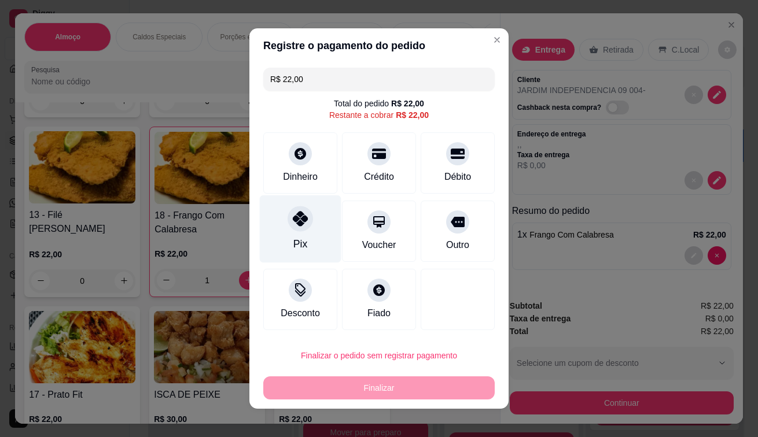
click at [307, 239] on div "Pix" at bounding box center [301, 229] width 82 height 68
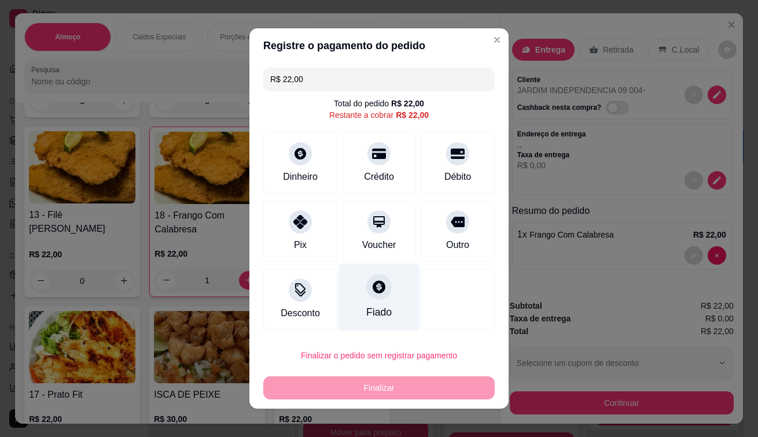
type input "R$ 0,00"
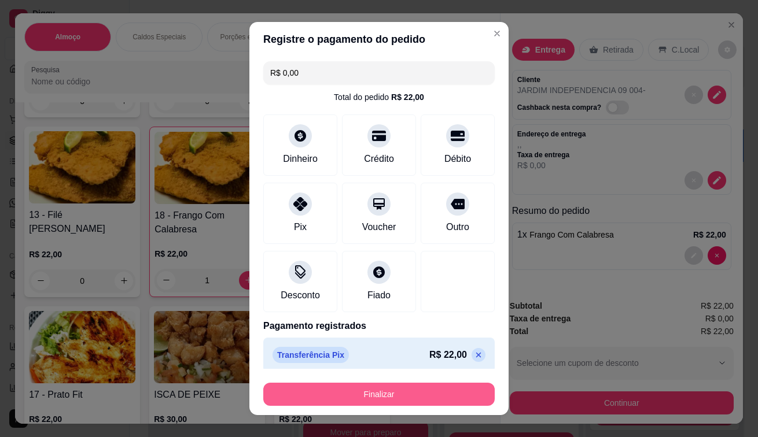
click at [356, 386] on button "Finalizar" at bounding box center [378, 394] width 231 height 23
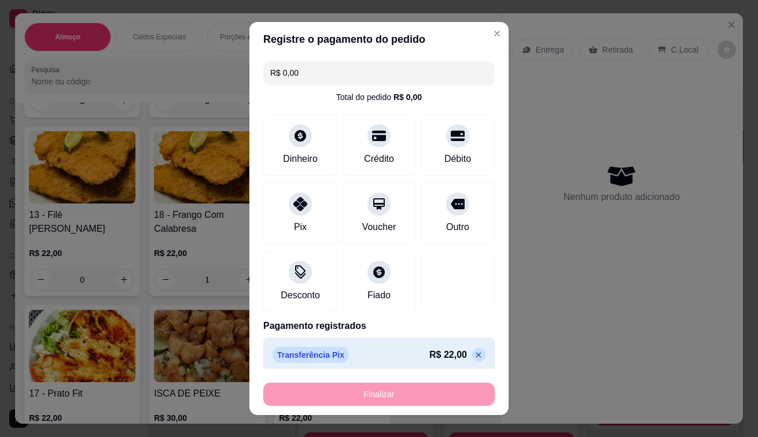
type input "0"
type input "-R$ 22,00"
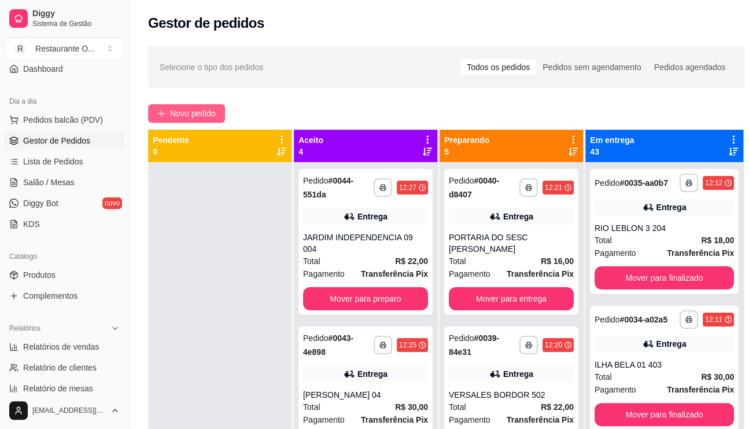
click at [176, 109] on span "Novo pedido" at bounding box center [193, 113] width 46 height 13
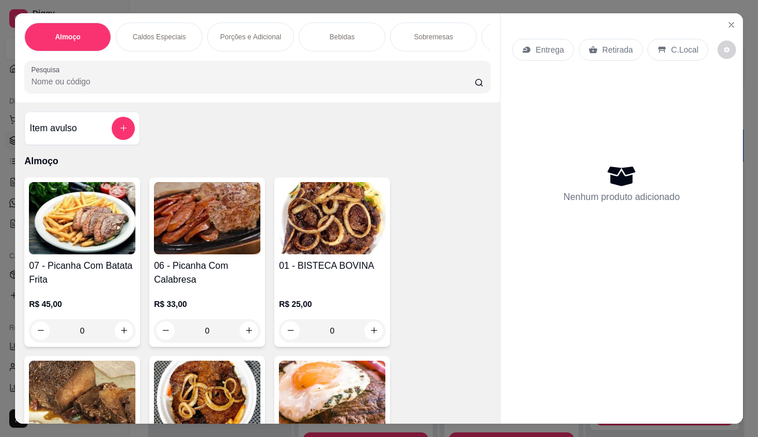
click at [551, 52] on div "Entrega" at bounding box center [543, 50] width 62 height 22
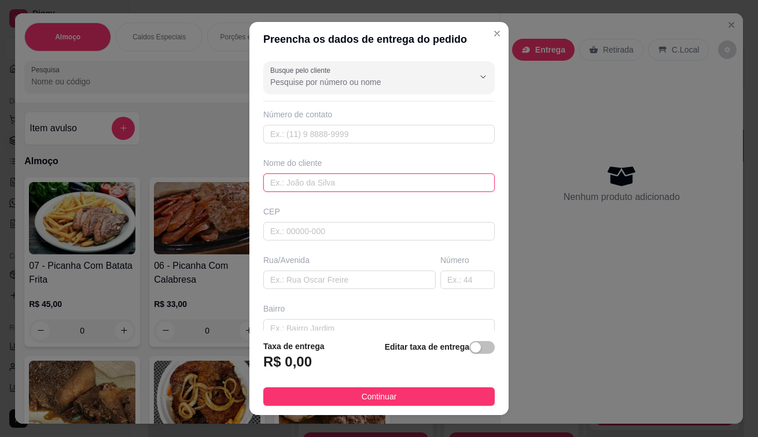
click at [331, 181] on input "text" at bounding box center [378, 183] width 231 height 19
click at [315, 185] on input "[GEOGRAPHIC_DATA] 07" at bounding box center [378, 183] width 231 height 19
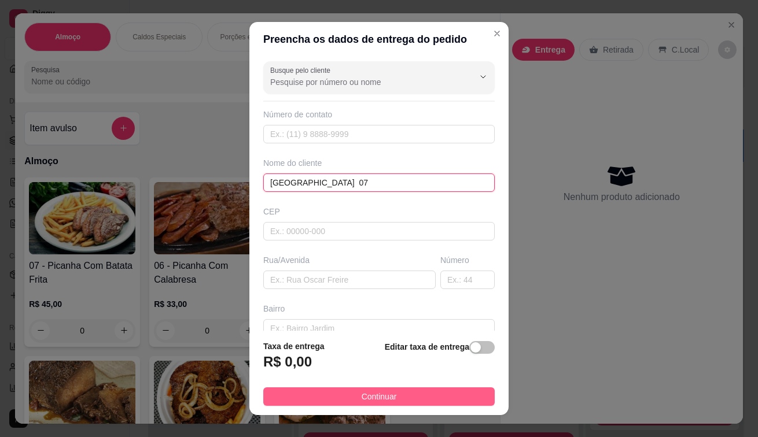
type input "[GEOGRAPHIC_DATA] 07"
click at [333, 404] on button "Continuar" at bounding box center [378, 396] width 231 height 19
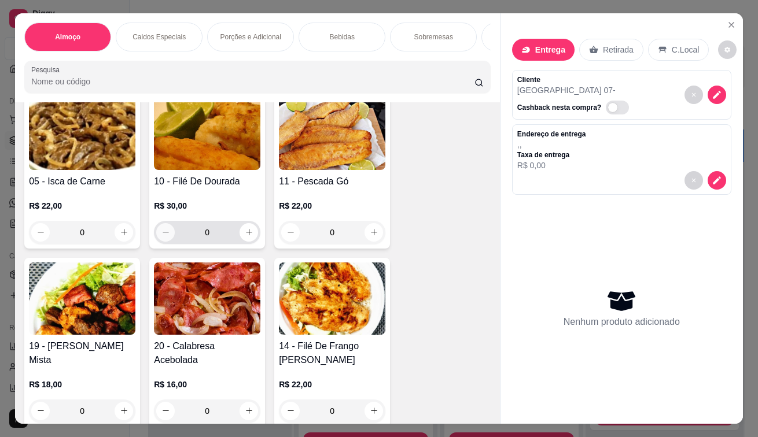
scroll to position [578, 0]
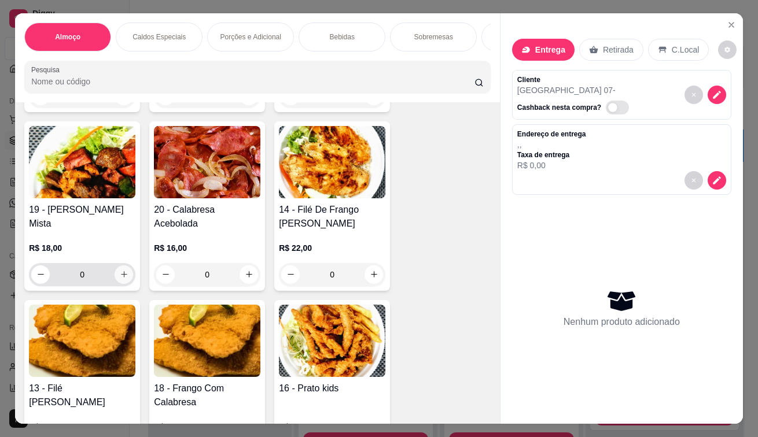
click at [120, 276] on icon "increase-product-quantity" at bounding box center [124, 274] width 9 height 9
type input "1"
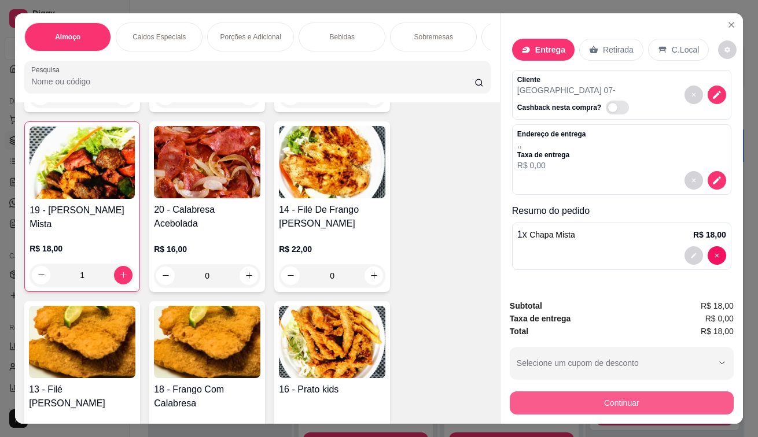
click at [606, 402] on button "Continuar" at bounding box center [622, 403] width 224 height 23
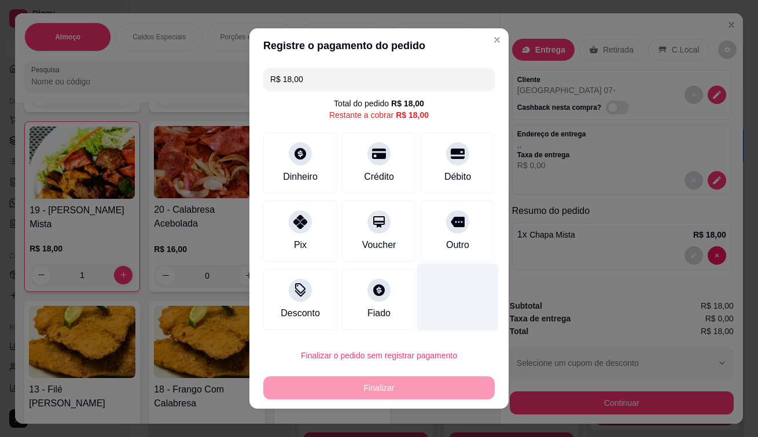
drag, startPoint x: 285, startPoint y: 231, endPoint x: 407, endPoint y: 298, distance: 140.0
click at [285, 231] on div "Pix" at bounding box center [300, 231] width 74 height 61
type input "R$ 0,00"
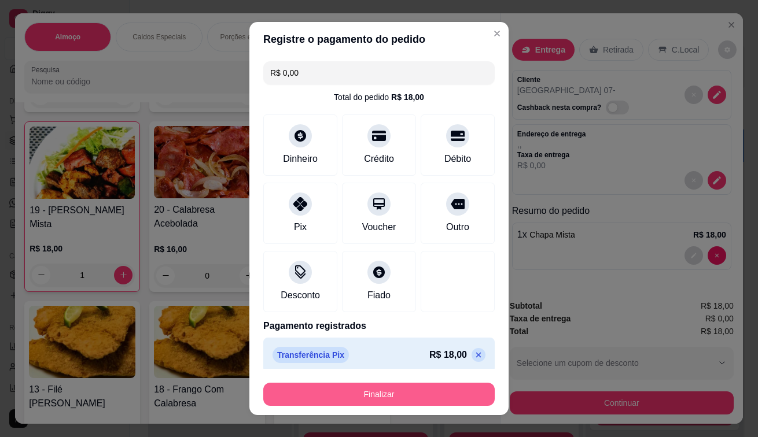
click at [387, 396] on button "Finalizar" at bounding box center [378, 394] width 231 height 23
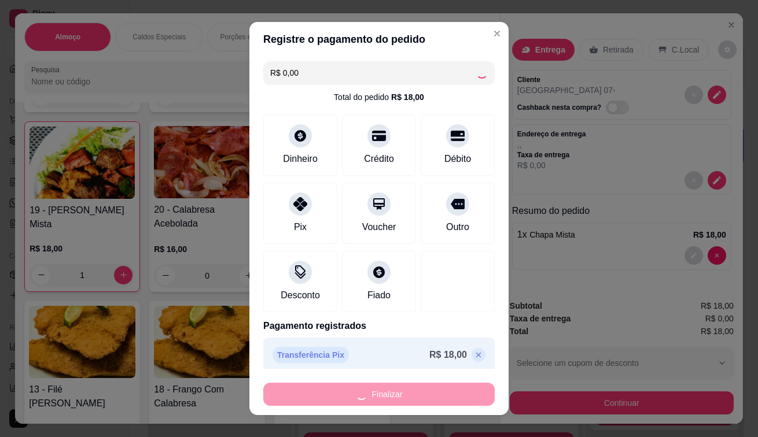
type input "0"
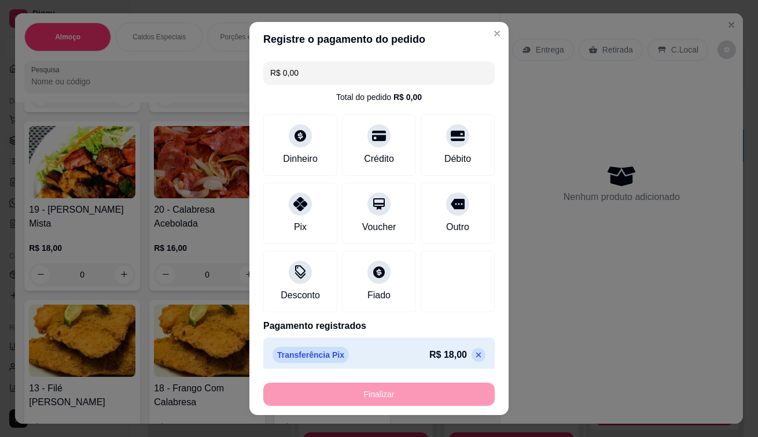
type input "-R$ 18,00"
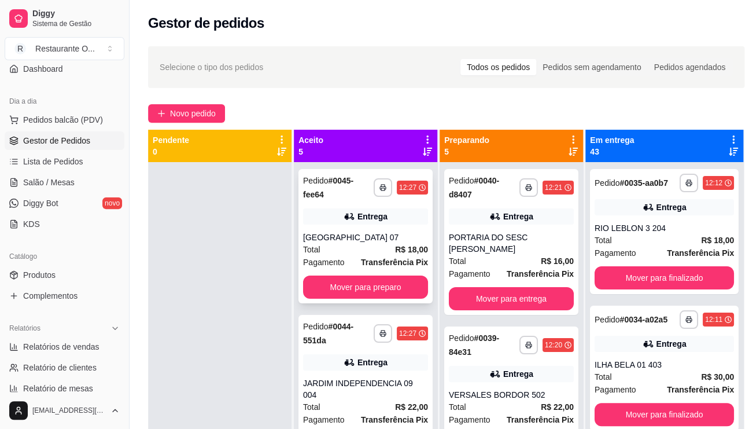
click at [383, 235] on div "[GEOGRAPHIC_DATA] 07" at bounding box center [365, 237] width 125 height 12
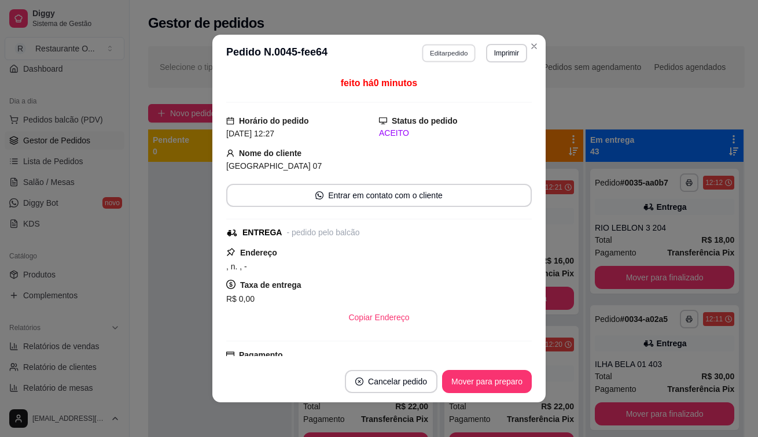
click at [457, 48] on button "Editar pedido" at bounding box center [449, 53] width 54 height 18
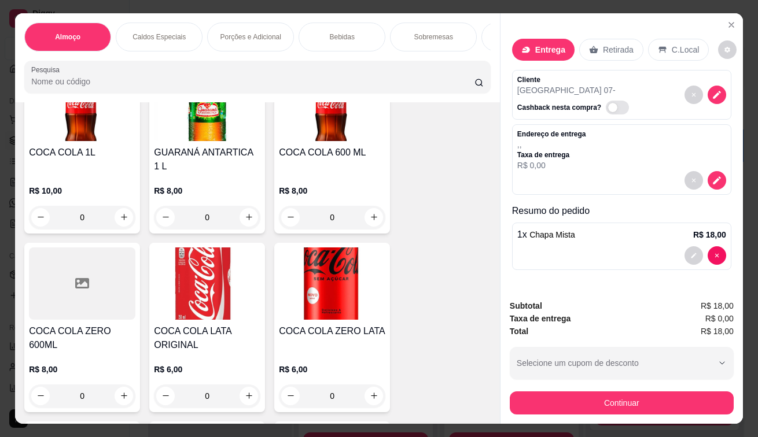
scroll to position [2834, 0]
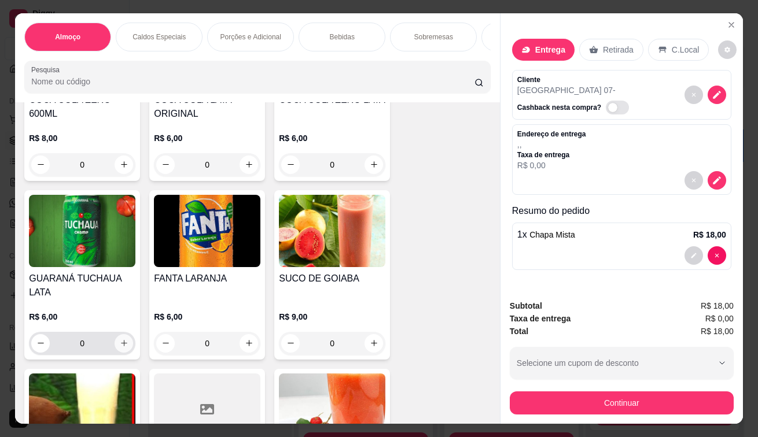
click at [121, 340] on icon "increase-product-quantity" at bounding box center [124, 343] width 6 height 6
type input "1"
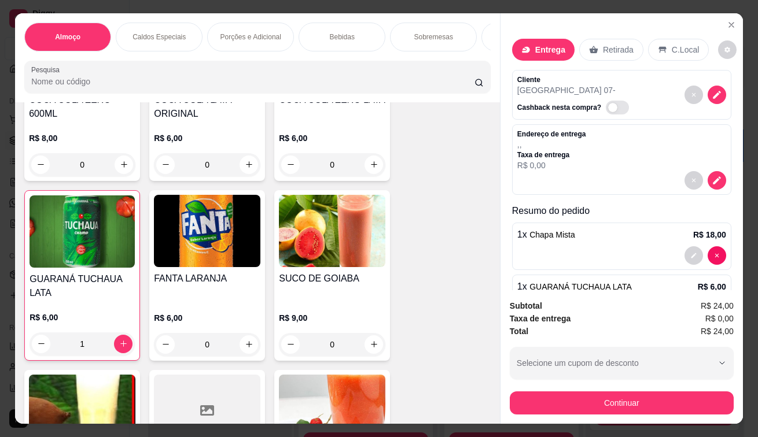
scroll to position [46, 0]
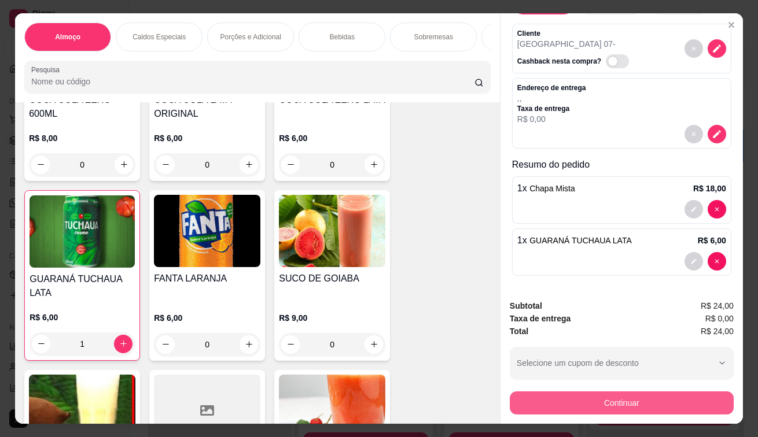
click at [514, 393] on button "Continuar" at bounding box center [622, 403] width 224 height 23
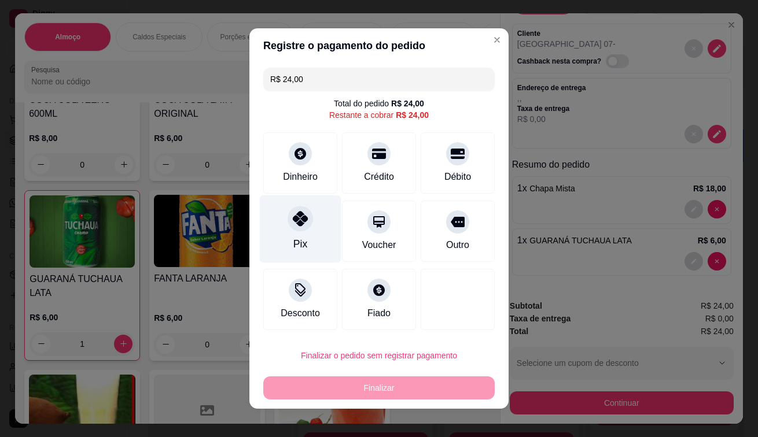
click at [300, 239] on div "Pix" at bounding box center [300, 244] width 14 height 15
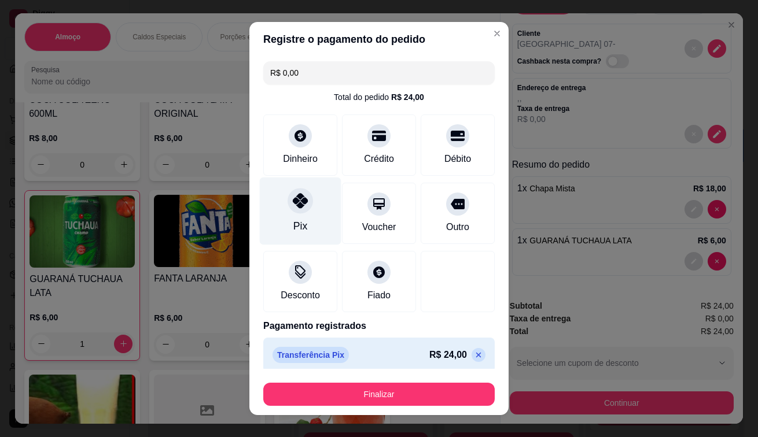
type input "R$ 0,00"
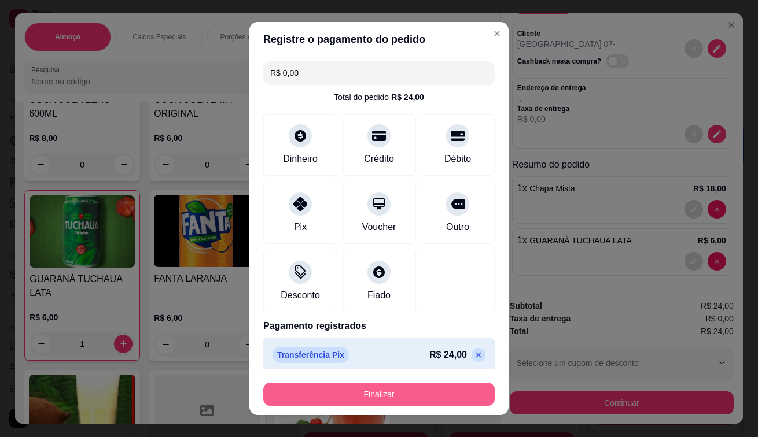
click at [440, 398] on button "Finalizar" at bounding box center [378, 394] width 231 height 23
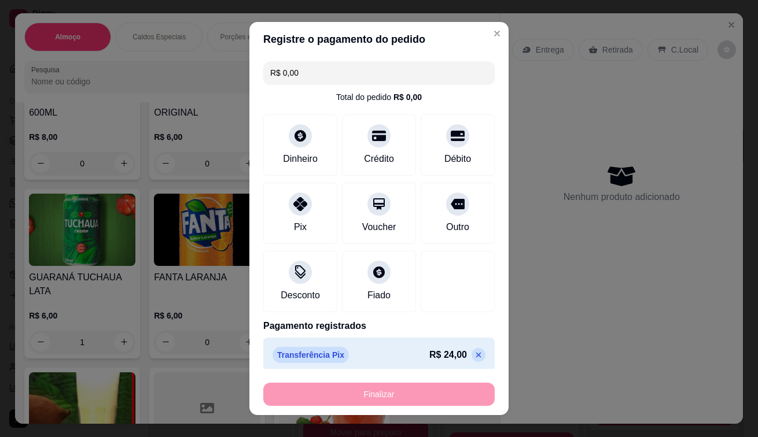
type input "0"
type input "-R$ 24,00"
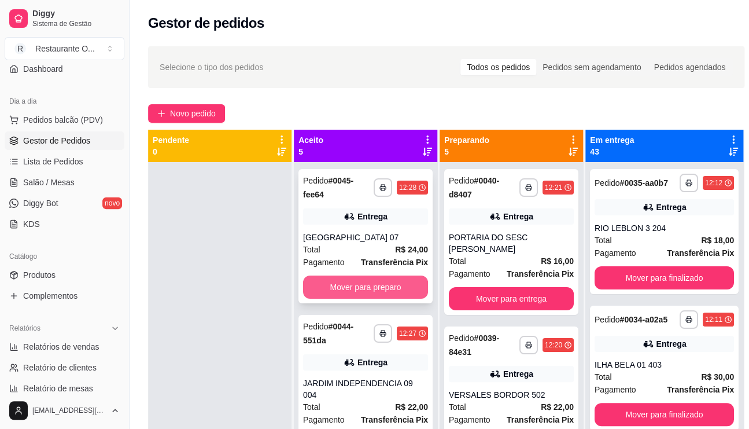
click at [346, 286] on button "Mover para preparo" at bounding box center [365, 286] width 125 height 23
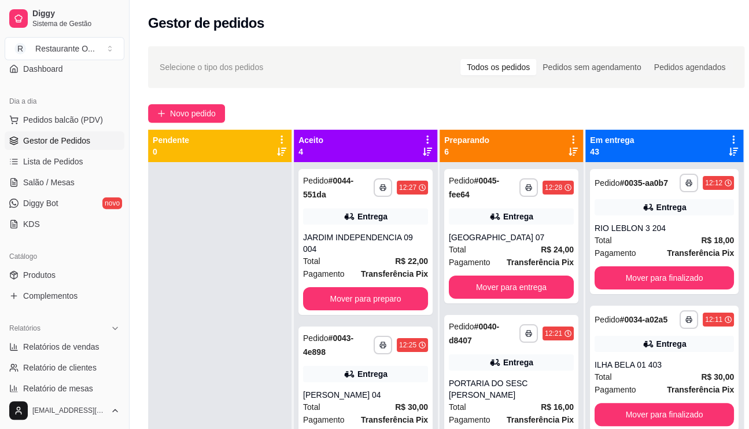
click at [346, 286] on div "**********" at bounding box center [365, 242] width 134 height 146
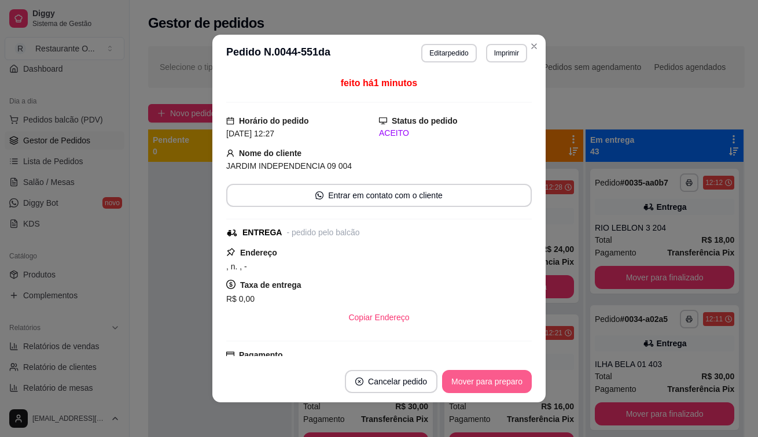
click at [486, 373] on button "Mover para preparo" at bounding box center [487, 381] width 90 height 23
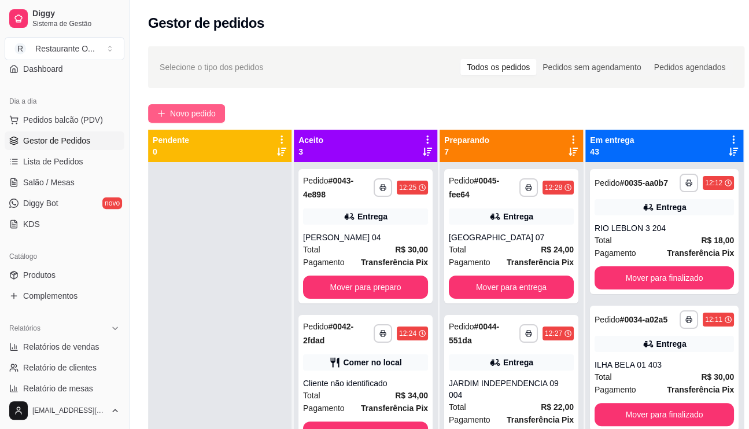
click at [191, 118] on span "Novo pedido" at bounding box center [193, 113] width 46 height 13
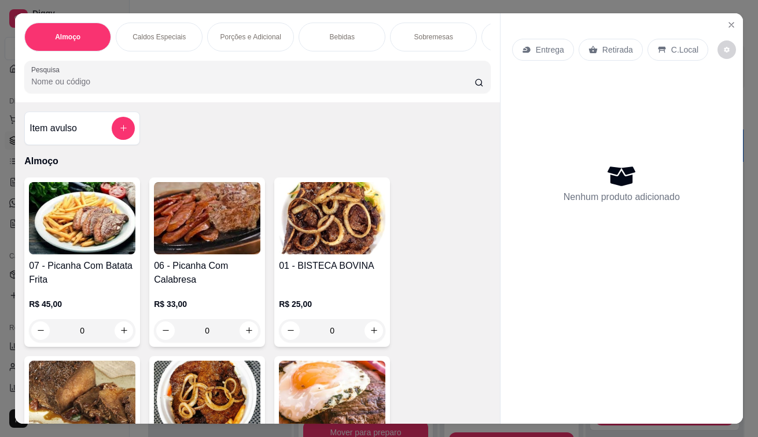
click at [548, 45] on p "Entrega" at bounding box center [550, 50] width 28 height 12
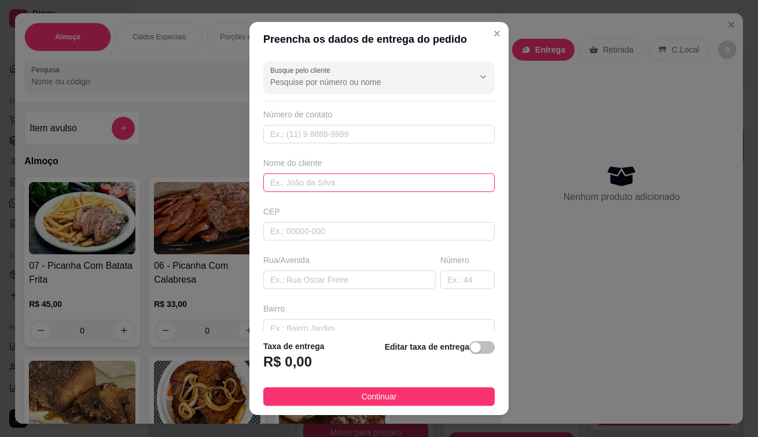
click at [264, 175] on input "text" at bounding box center [378, 183] width 231 height 19
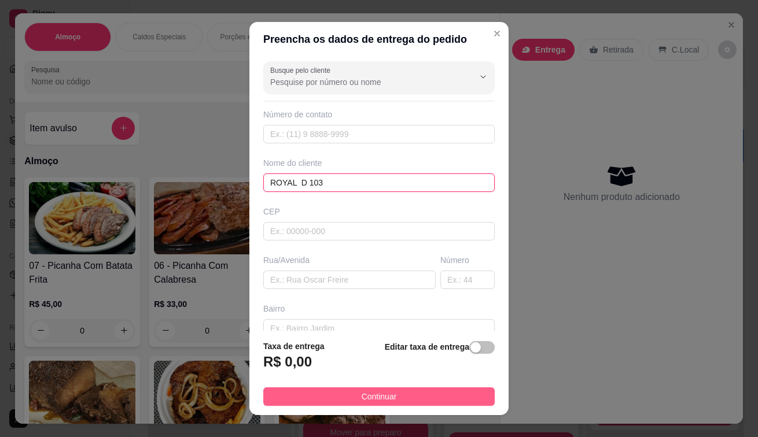
type input "ROYAL D 103"
click at [425, 392] on button "Continuar" at bounding box center [378, 396] width 231 height 19
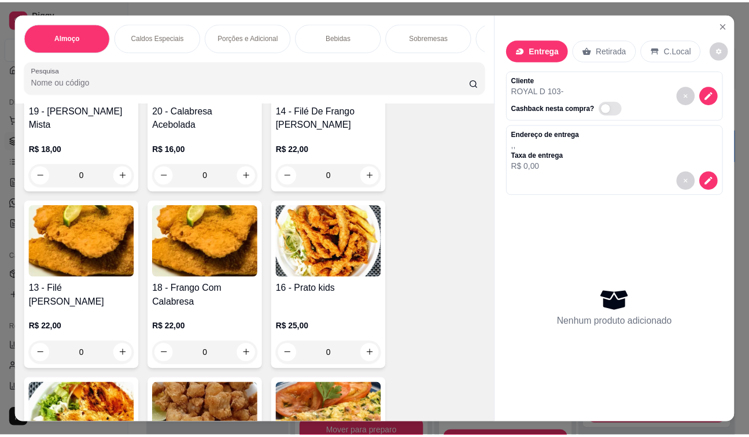
scroll to position [694, 0]
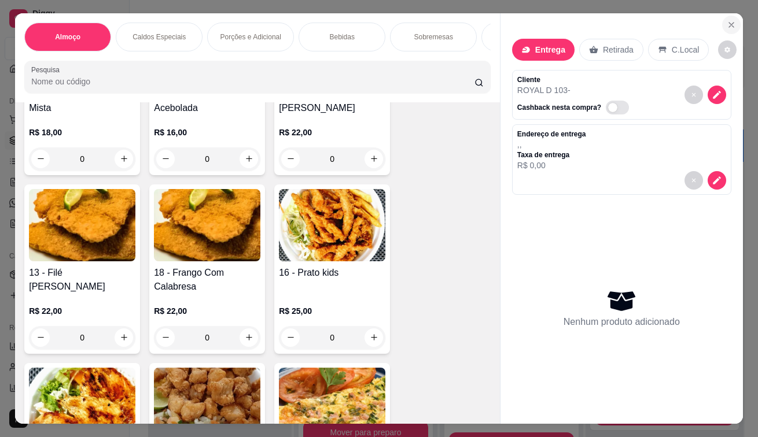
click at [729, 23] on icon "Close" at bounding box center [731, 25] width 5 height 5
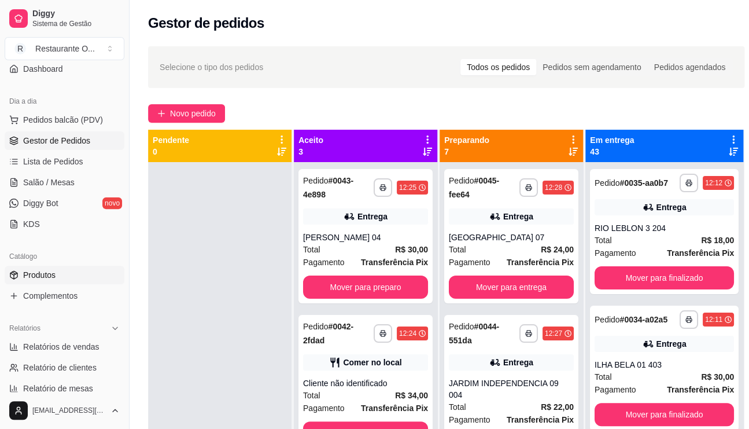
click at [25, 269] on span "Produtos" at bounding box center [39, 275] width 32 height 12
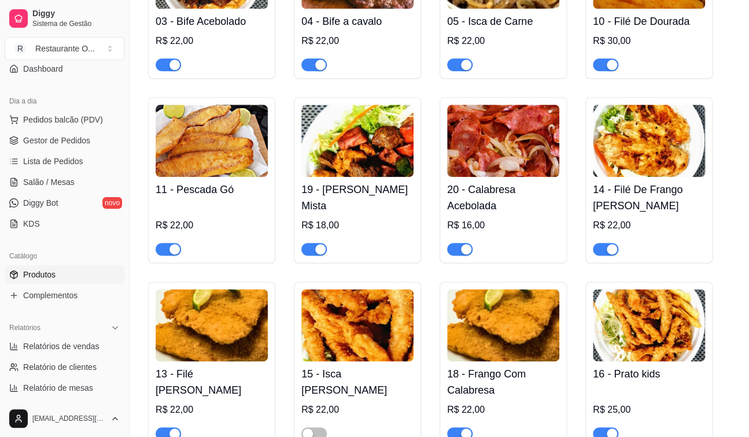
scroll to position [521, 0]
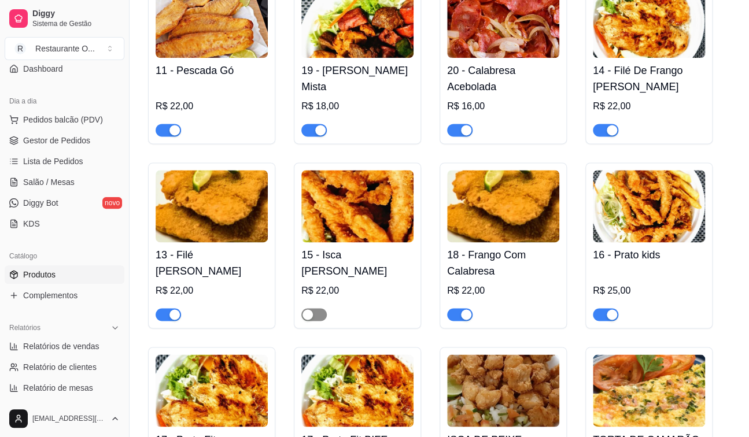
click at [309, 314] on div "button" at bounding box center [307, 314] width 10 height 10
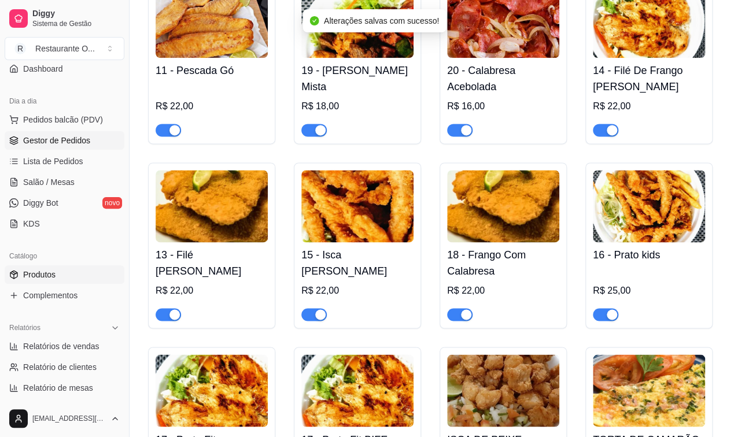
click at [71, 142] on span "Gestor de Pedidos" at bounding box center [56, 141] width 67 height 12
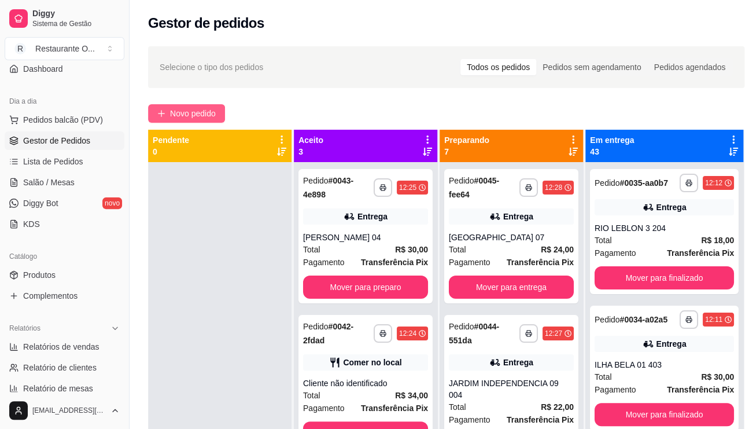
click at [197, 109] on span "Novo pedido" at bounding box center [193, 113] width 46 height 13
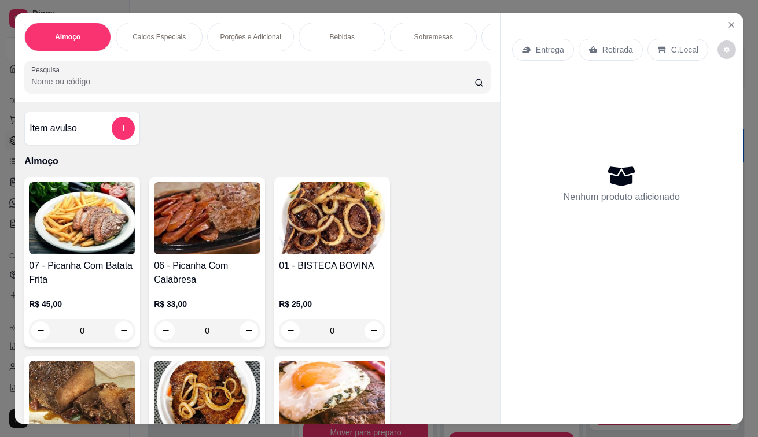
click at [526, 43] on div "Entrega" at bounding box center [543, 50] width 62 height 22
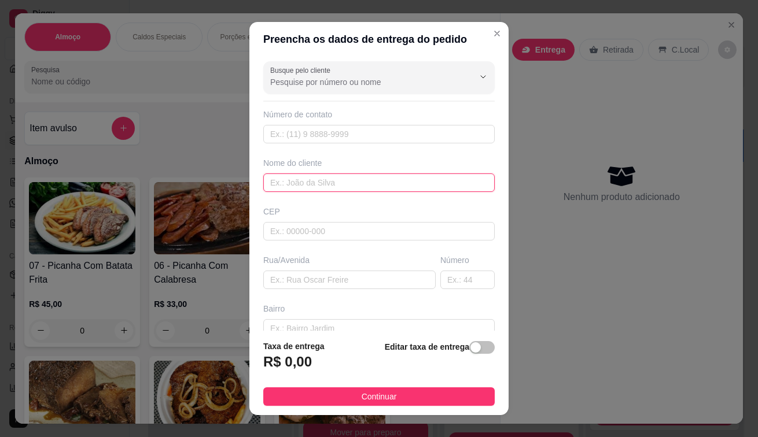
click at [299, 179] on input "text" at bounding box center [378, 183] width 231 height 19
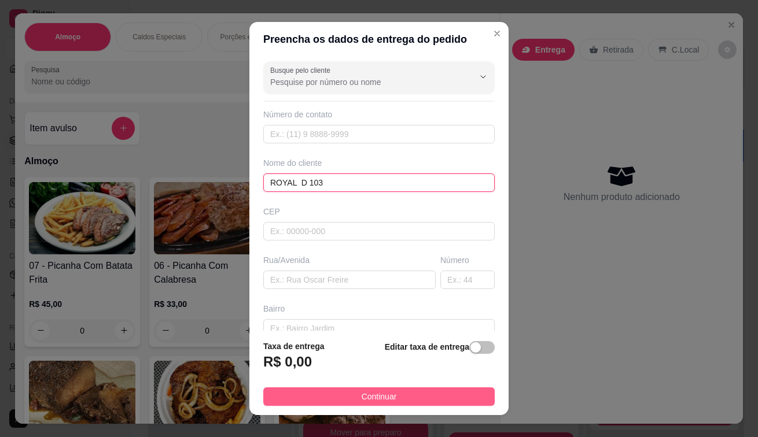
type input "ROYAL D 103"
click at [397, 396] on button "Continuar" at bounding box center [378, 396] width 231 height 19
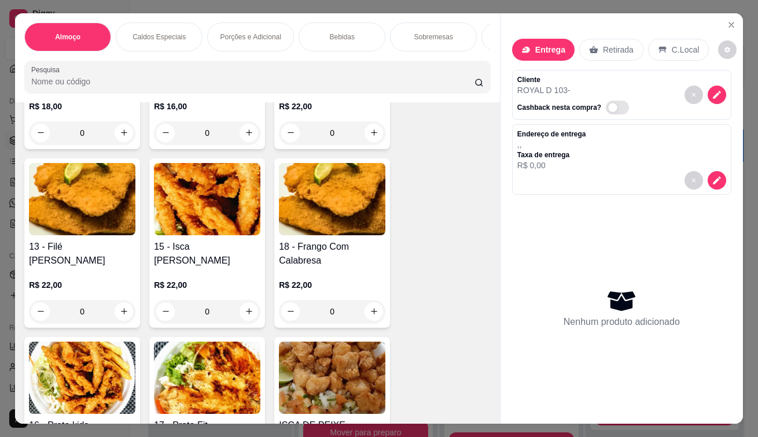
scroll to position [752, 0]
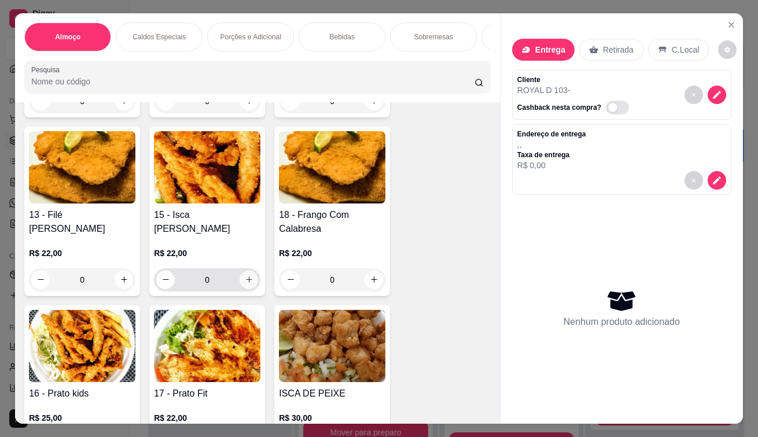
click at [245, 284] on icon "increase-product-quantity" at bounding box center [249, 279] width 9 height 9
type input "1"
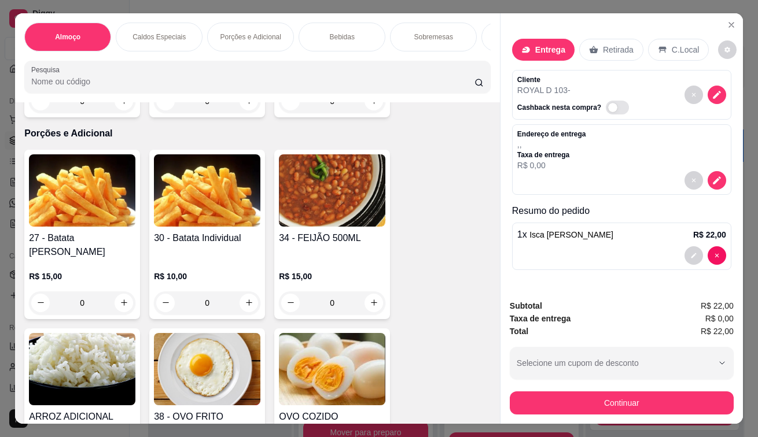
scroll to position [1851, 0]
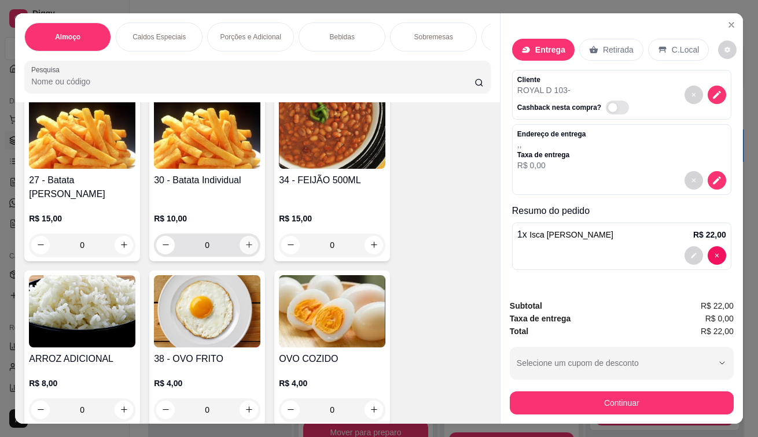
click at [246, 241] on icon "increase-product-quantity" at bounding box center [249, 245] width 9 height 9
type input "1"
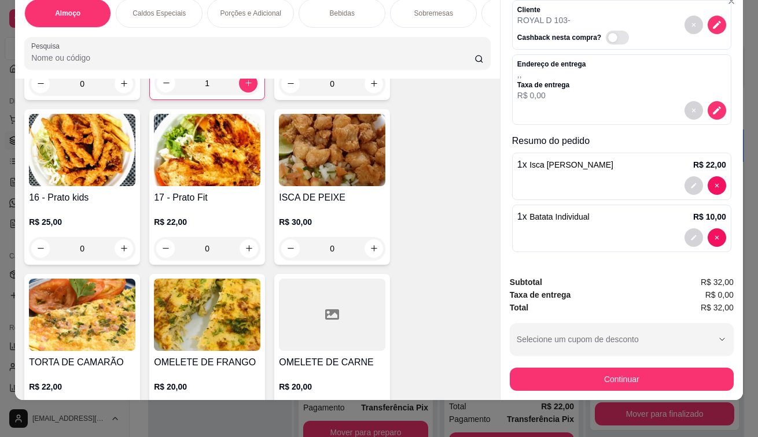
scroll to position [983, 0]
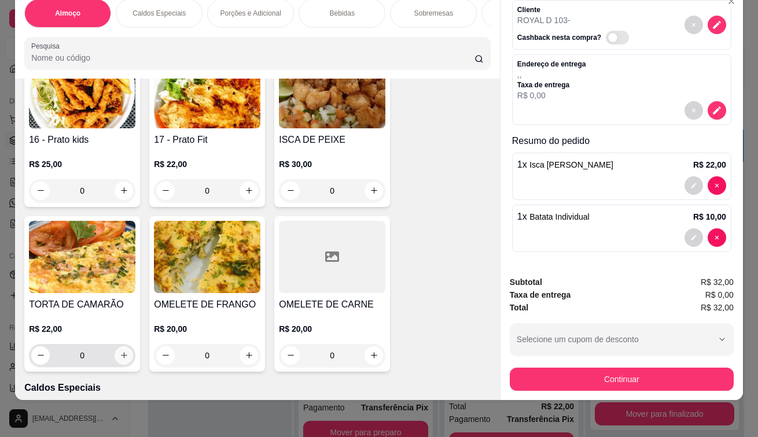
click at [123, 352] on icon "increase-product-quantity" at bounding box center [124, 355] width 9 height 9
type input "1"
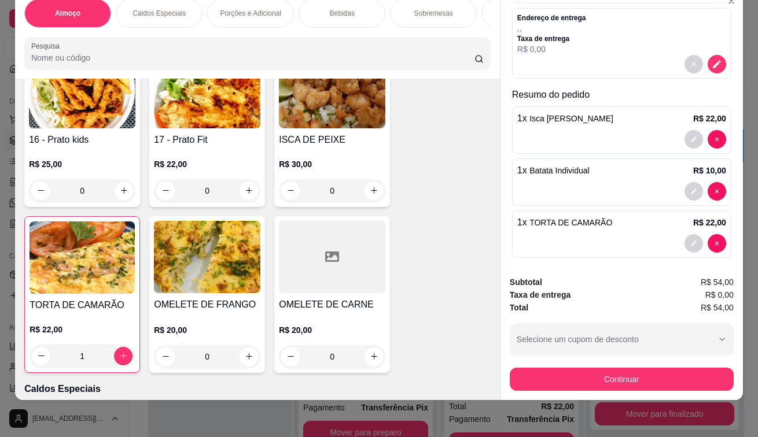
scroll to position [98, 0]
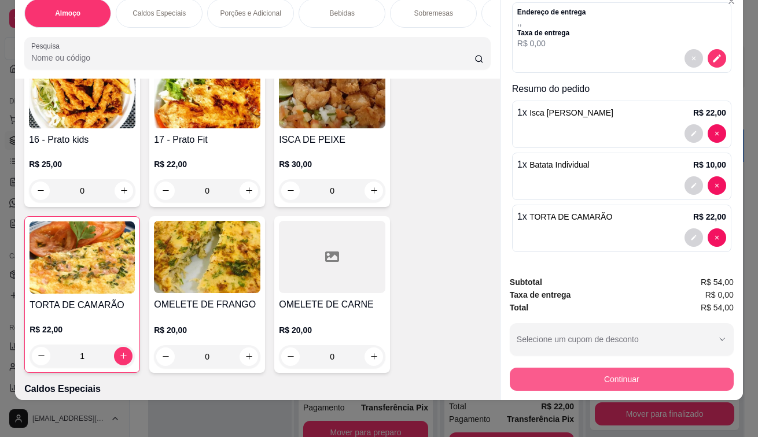
click at [517, 372] on button "Continuar" at bounding box center [622, 379] width 224 height 23
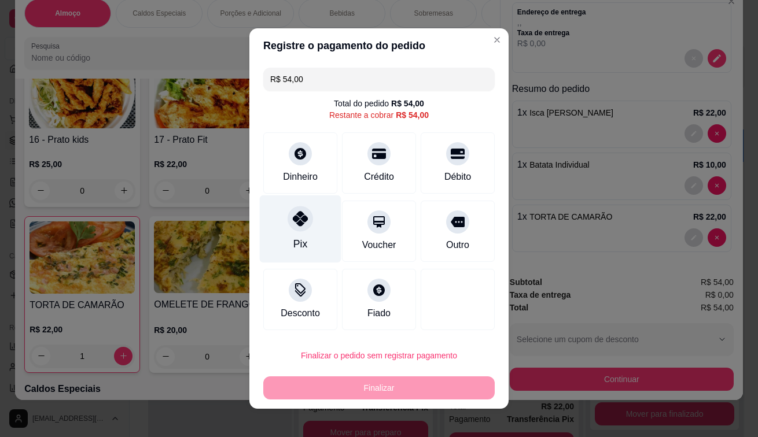
click at [293, 239] on div "Pix" at bounding box center [300, 244] width 14 height 15
type input "R$ 0,00"
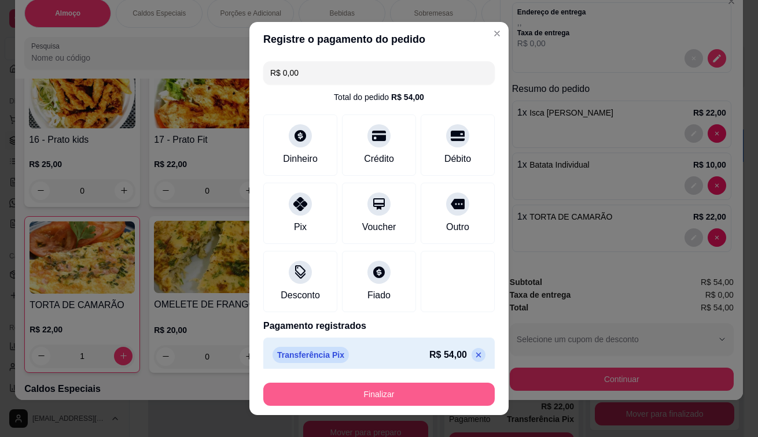
click at [330, 392] on button "Finalizar" at bounding box center [378, 394] width 231 height 23
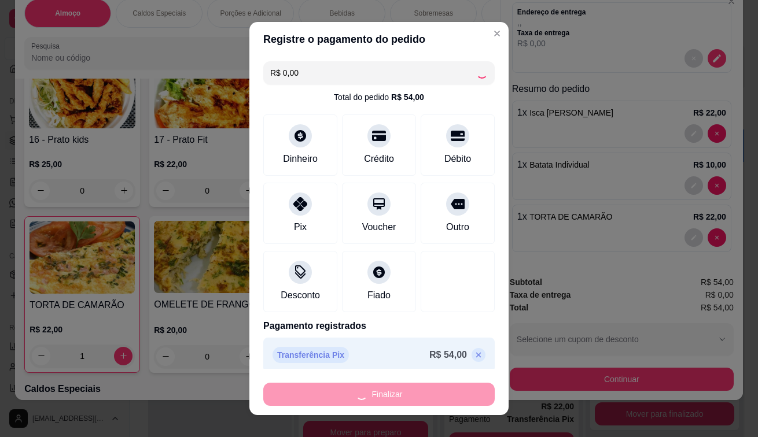
type input "0"
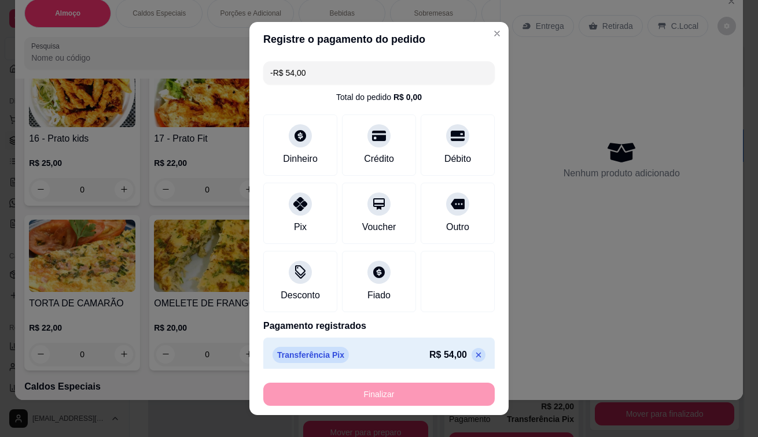
scroll to position [982, 0]
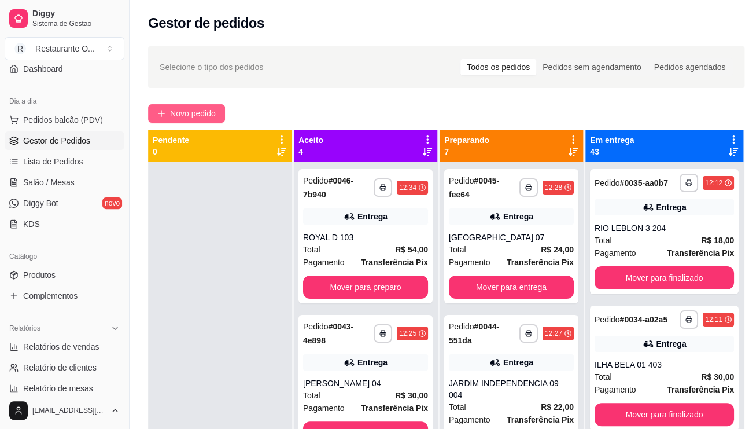
click at [206, 114] on span "Novo pedido" at bounding box center [193, 113] width 46 height 13
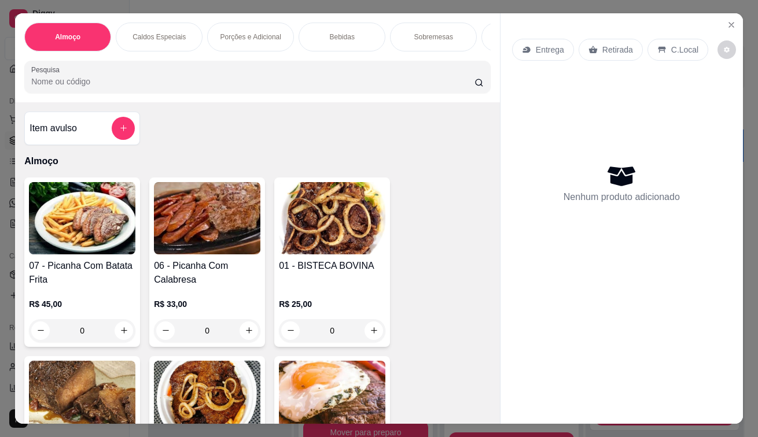
click at [603, 39] on div "Retirada" at bounding box center [610, 50] width 64 height 22
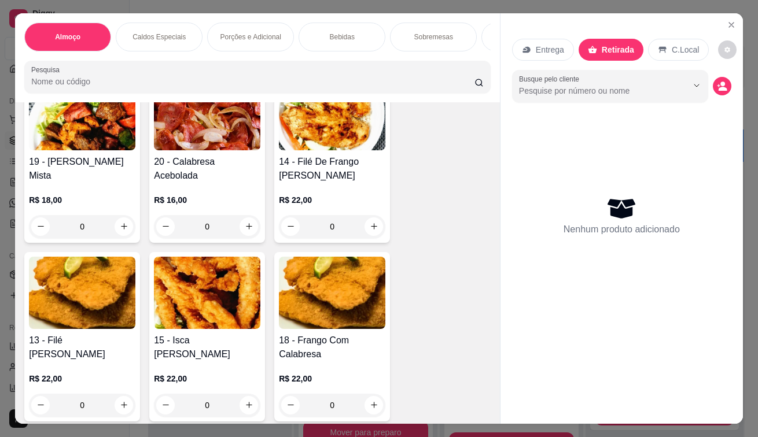
scroll to position [636, 0]
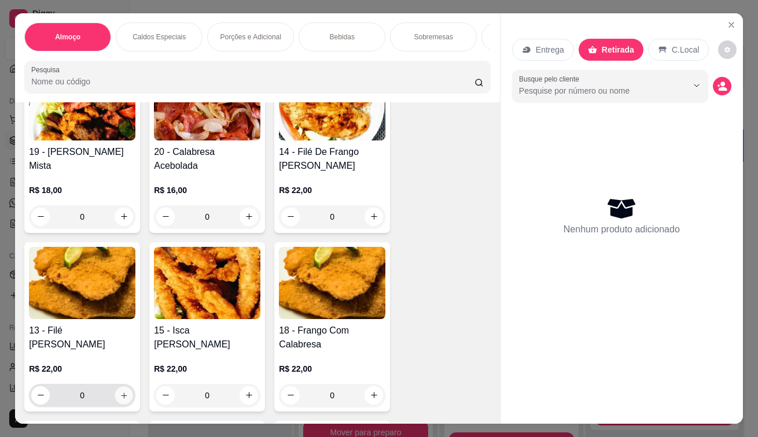
click at [119, 404] on button "increase-product-quantity" at bounding box center [124, 395] width 18 height 18
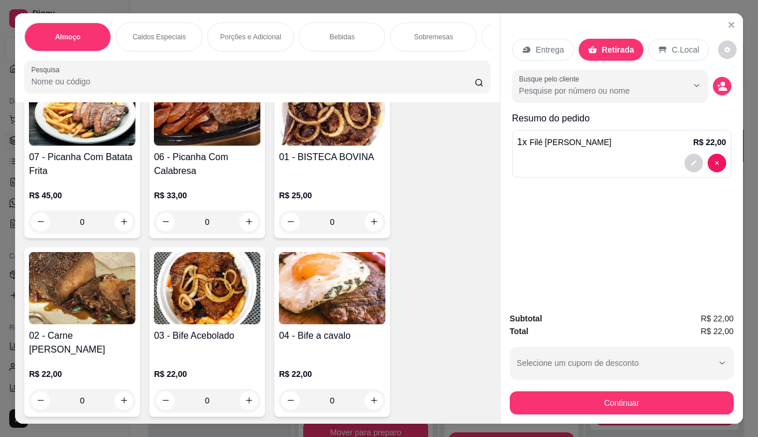
scroll to position [174, 0]
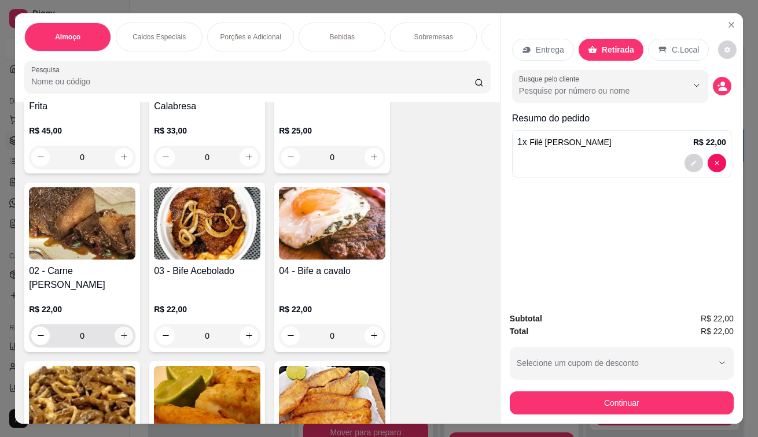
click at [120, 344] on button "increase-product-quantity" at bounding box center [124, 336] width 19 height 19
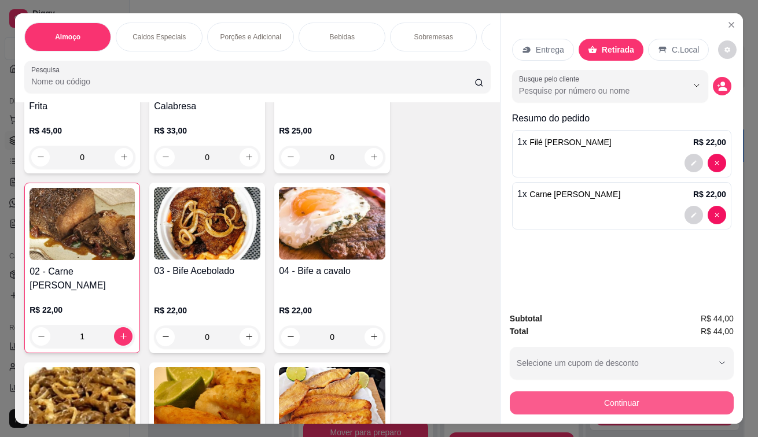
click at [643, 404] on button "Continuar" at bounding box center [622, 403] width 224 height 23
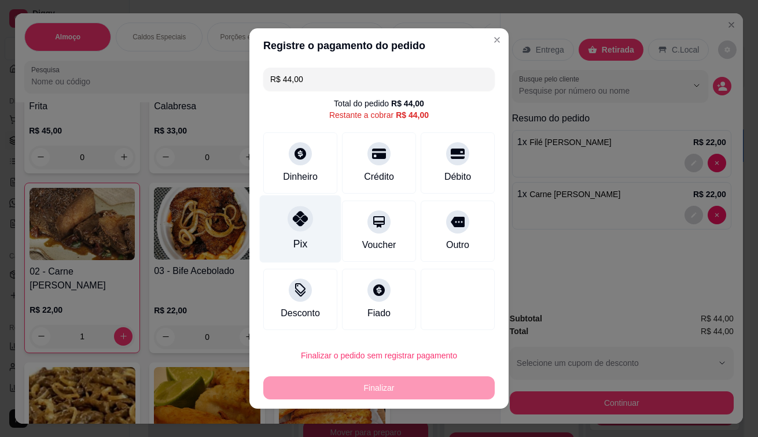
click at [297, 231] on div at bounding box center [299, 218] width 25 height 25
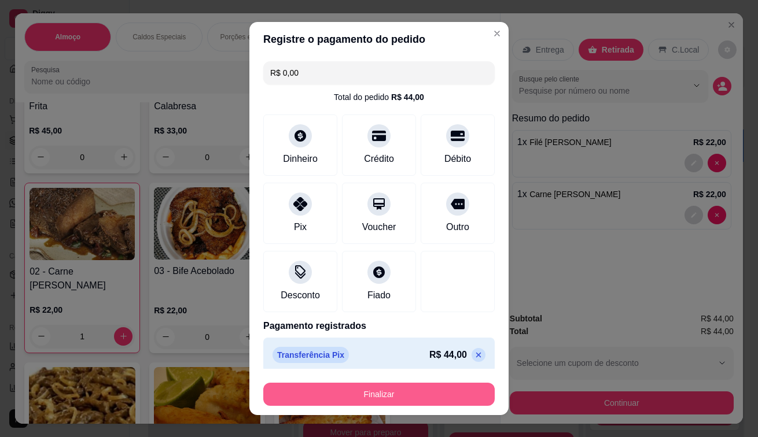
click at [364, 397] on button "Finalizar" at bounding box center [378, 394] width 231 height 23
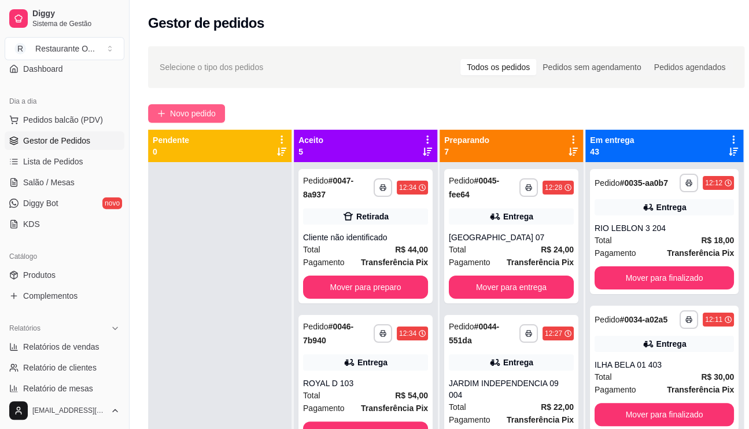
click at [182, 116] on span "Novo pedido" at bounding box center [193, 113] width 46 height 13
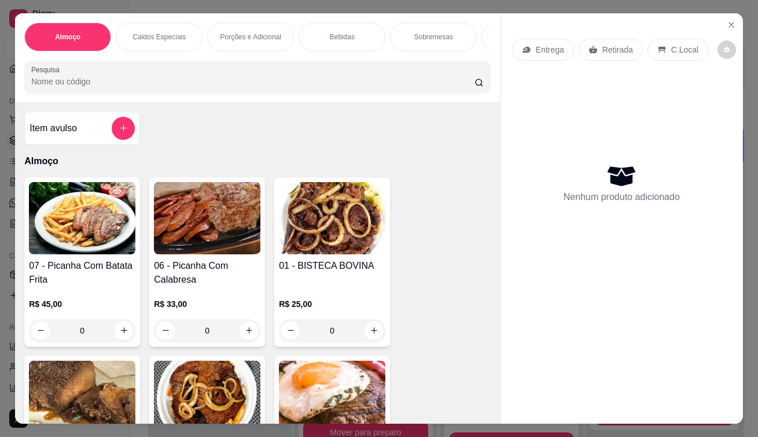
click at [540, 47] on p "Entrega" at bounding box center [550, 50] width 28 height 12
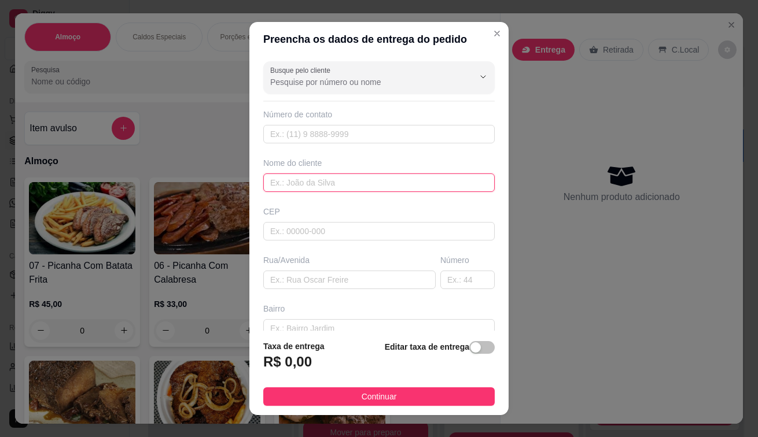
click at [340, 186] on input "text" at bounding box center [378, 183] width 231 height 19
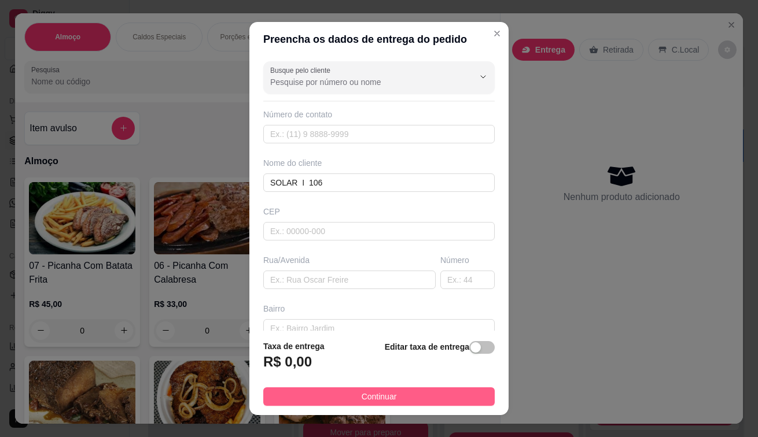
click at [361, 398] on span "Continuar" at bounding box center [378, 396] width 35 height 13
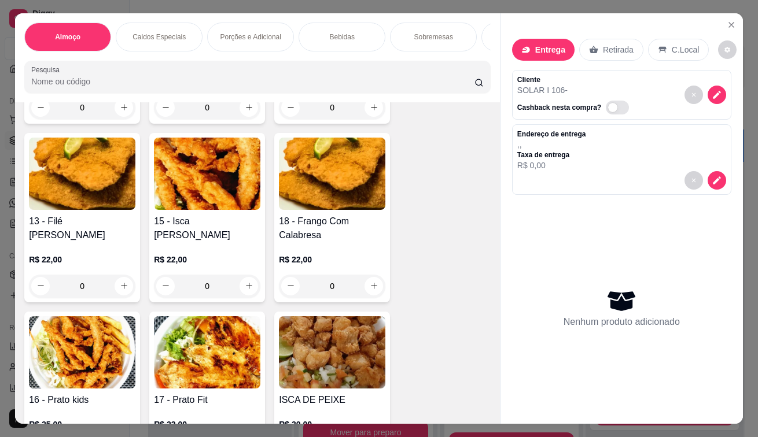
scroll to position [752, 0]
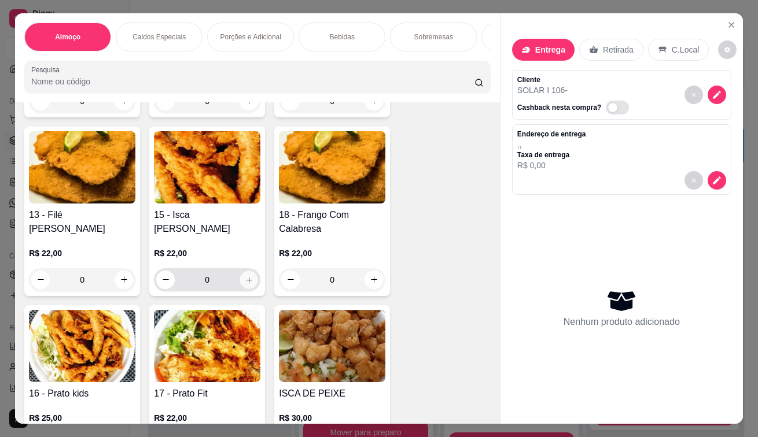
click at [240, 279] on button "increase-product-quantity" at bounding box center [249, 280] width 18 height 18
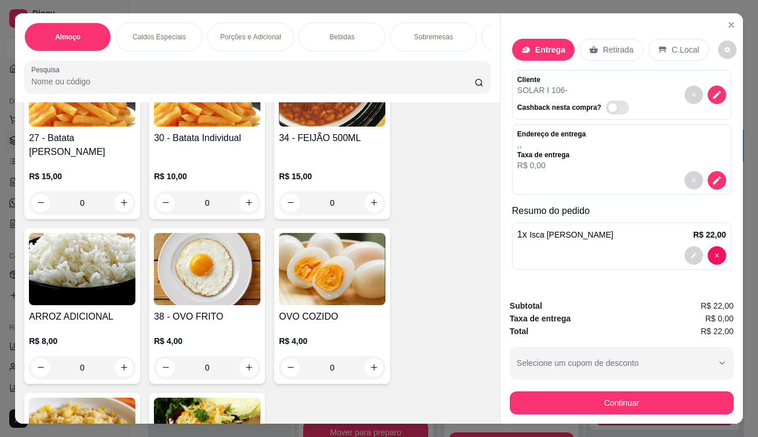
scroll to position [1909, 0]
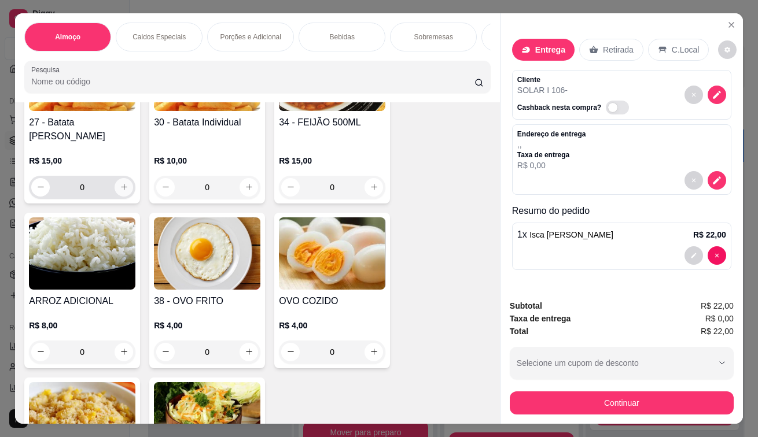
click at [120, 183] on icon "increase-product-quantity" at bounding box center [124, 187] width 9 height 9
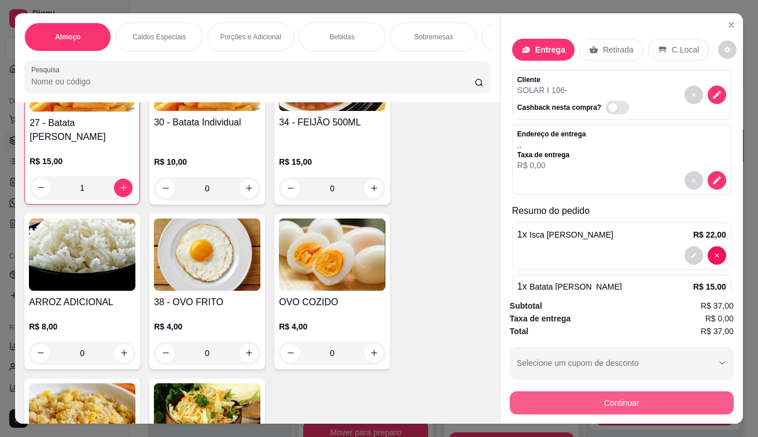
click at [601, 396] on button "Continuar" at bounding box center [622, 403] width 224 height 23
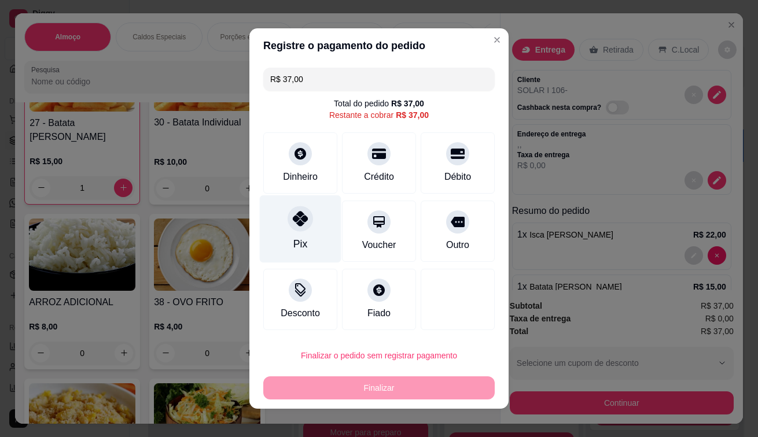
click at [309, 253] on div "Pix" at bounding box center [301, 229] width 82 height 68
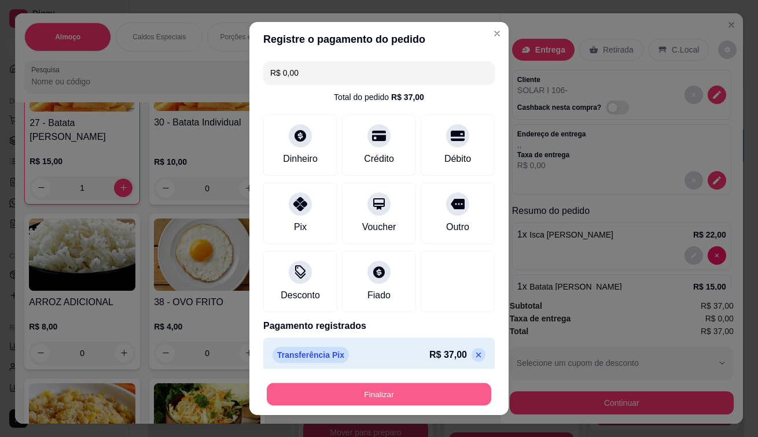
click at [433, 396] on button "Finalizar" at bounding box center [379, 394] width 224 height 23
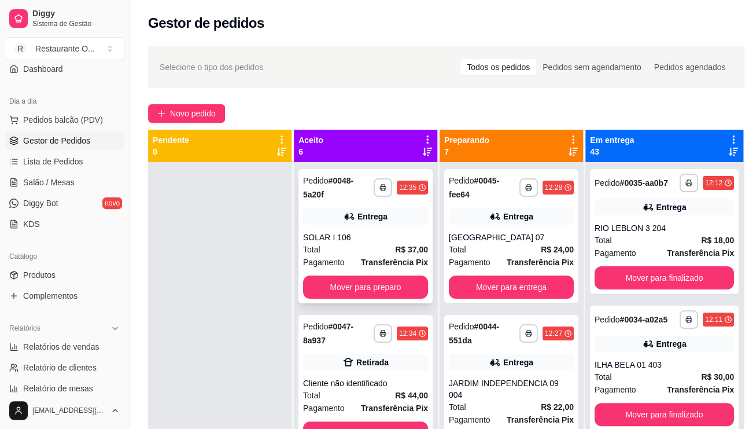
click at [355, 249] on div "Total R$ 37,00" at bounding box center [365, 249] width 125 height 13
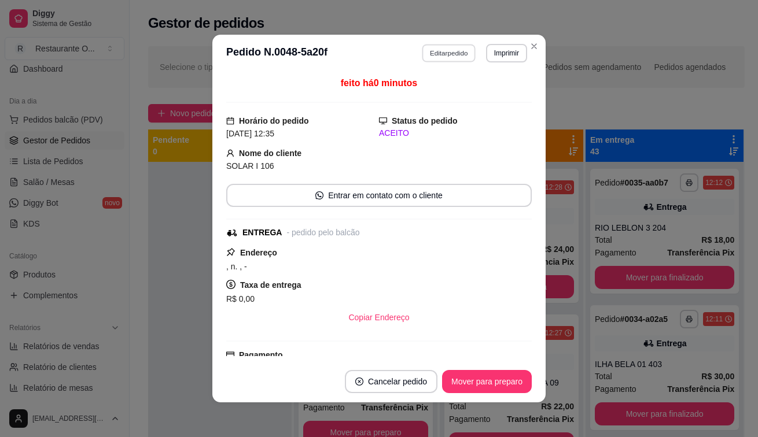
click at [464, 52] on button "Editar pedido" at bounding box center [449, 53] width 54 height 18
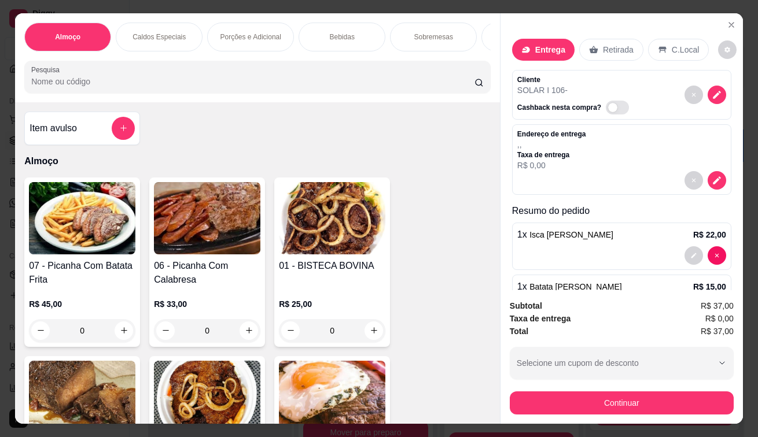
scroll to position [231, 0]
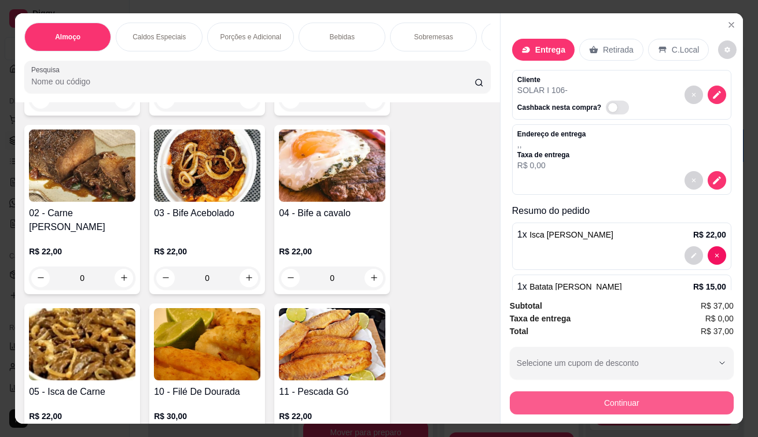
click at [671, 404] on button "Continuar" at bounding box center [622, 403] width 224 height 23
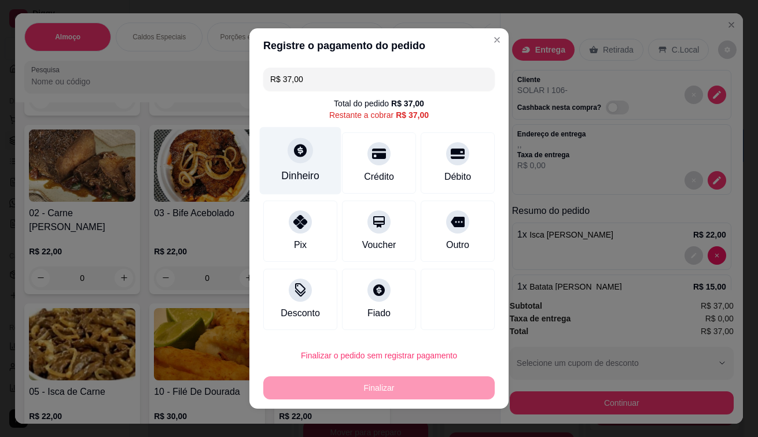
click at [293, 157] on icon at bounding box center [300, 150] width 15 height 15
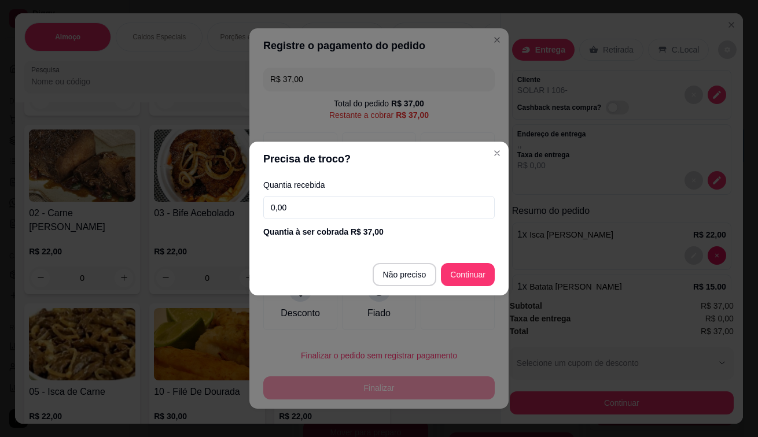
click at [416, 215] on input "0,00" at bounding box center [378, 207] width 231 height 23
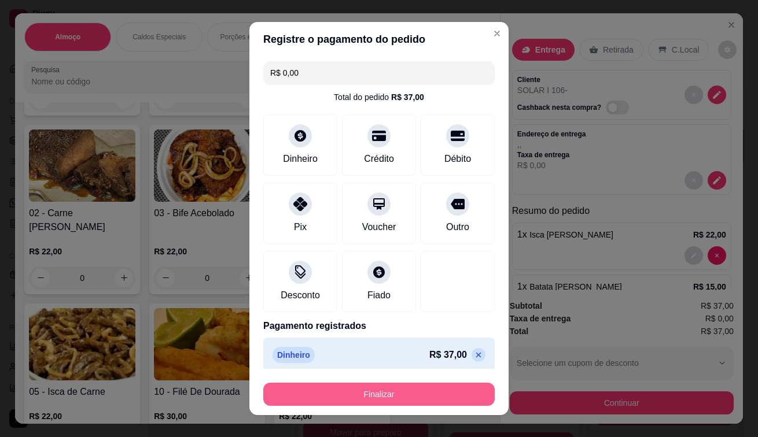
click at [424, 394] on button "Finalizar" at bounding box center [378, 394] width 231 height 23
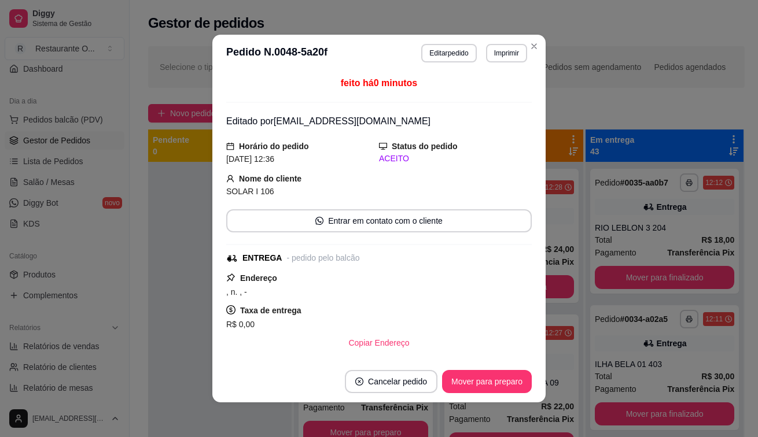
click at [163, 112] on icon "plus" at bounding box center [161, 113] width 8 height 8
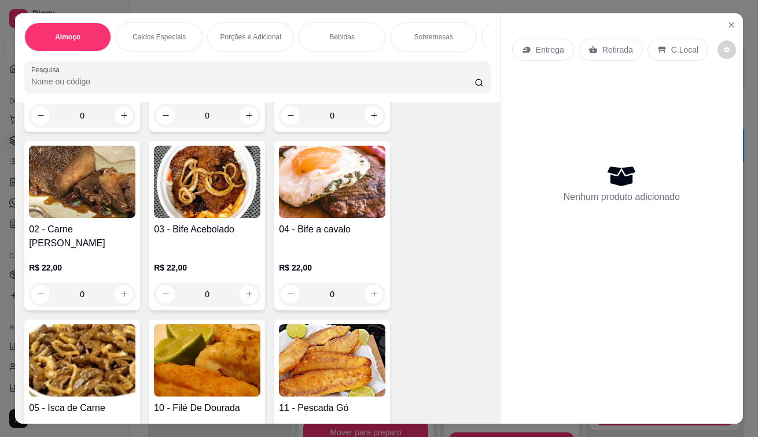
scroll to position [231, 0]
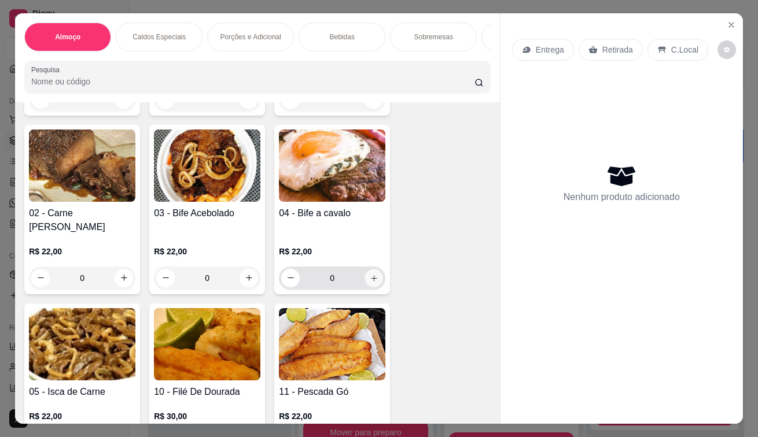
click at [372, 287] on button "increase-product-quantity" at bounding box center [374, 278] width 18 height 18
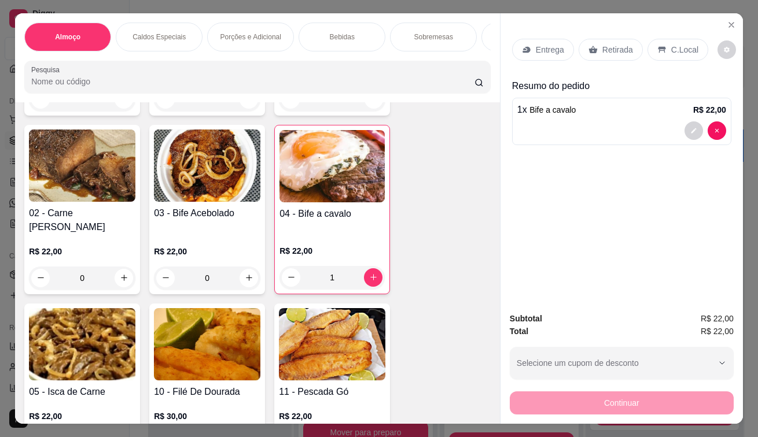
click at [348, 32] on p "Bebidas" at bounding box center [342, 36] width 25 height 9
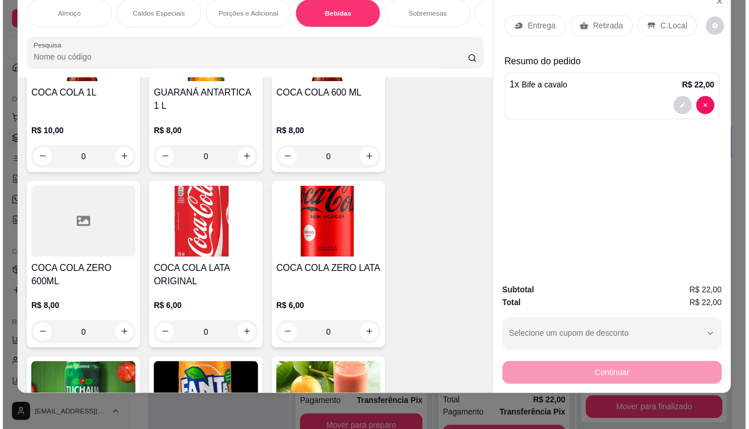
scroll to position [2520, 0]
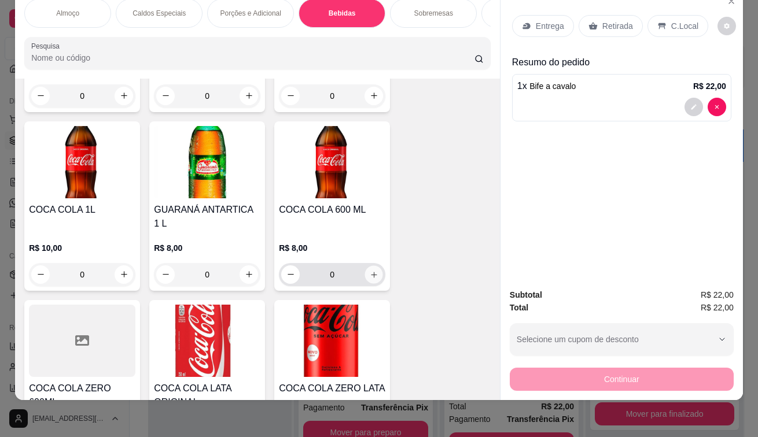
click at [372, 270] on icon "increase-product-quantity" at bounding box center [374, 274] width 9 height 9
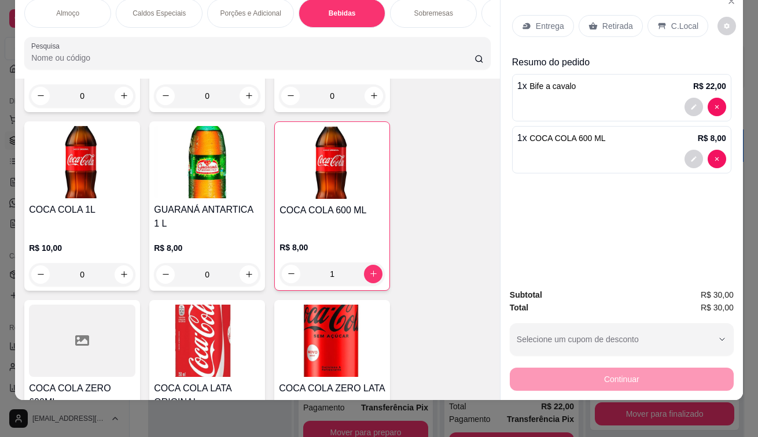
click at [671, 20] on p "C.Local" at bounding box center [684, 26] width 27 height 12
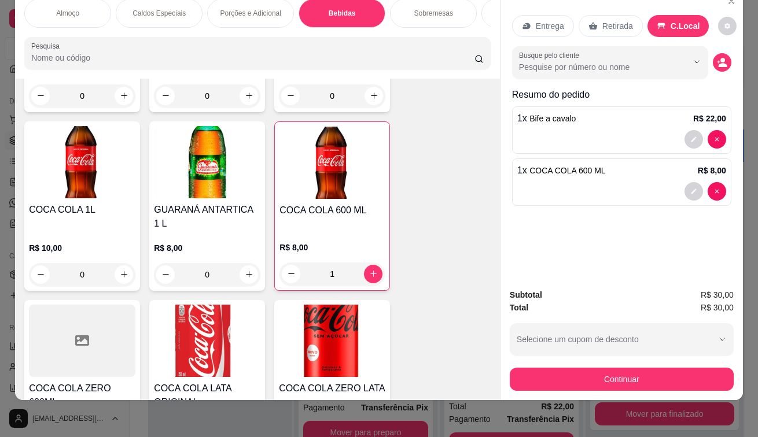
click at [619, 20] on p "Retirada" at bounding box center [617, 26] width 31 height 12
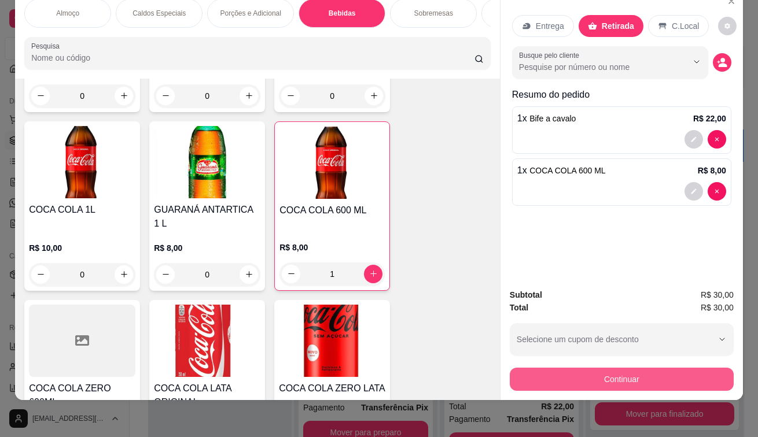
click at [652, 368] on button "Continuar" at bounding box center [622, 379] width 224 height 23
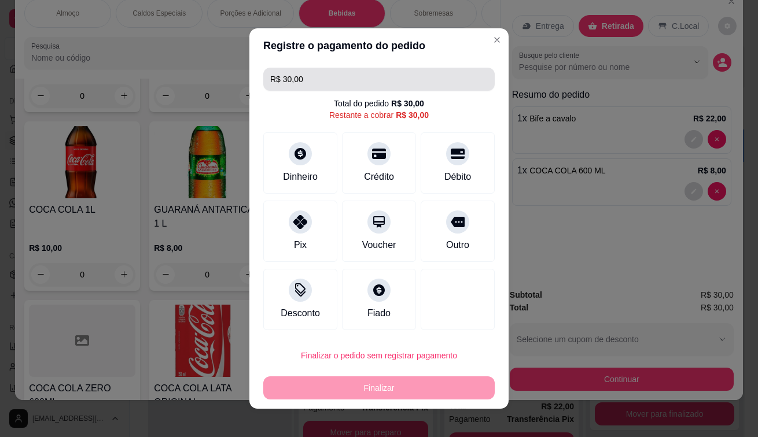
click at [308, 89] on input "R$ 30,00" at bounding box center [378, 79] width 217 height 23
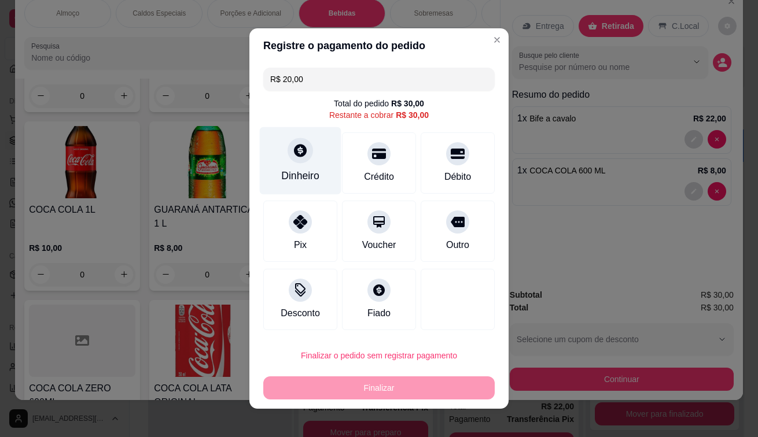
click at [297, 166] on div "Dinheiro" at bounding box center [301, 161] width 82 height 68
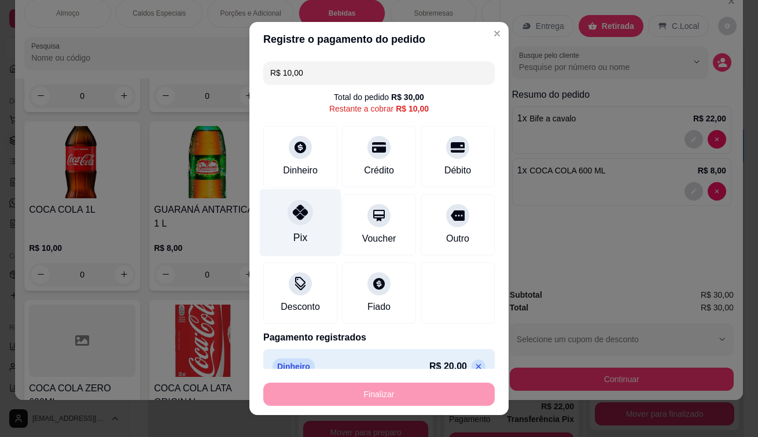
click at [293, 216] on icon at bounding box center [300, 212] width 15 height 15
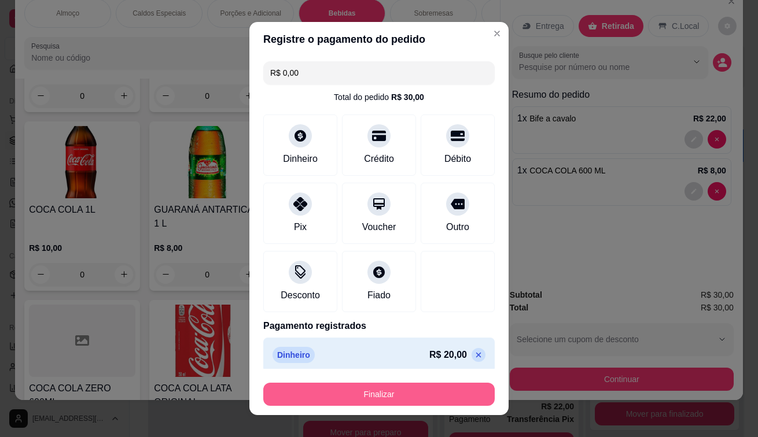
click at [370, 390] on button "Finalizar" at bounding box center [378, 394] width 231 height 23
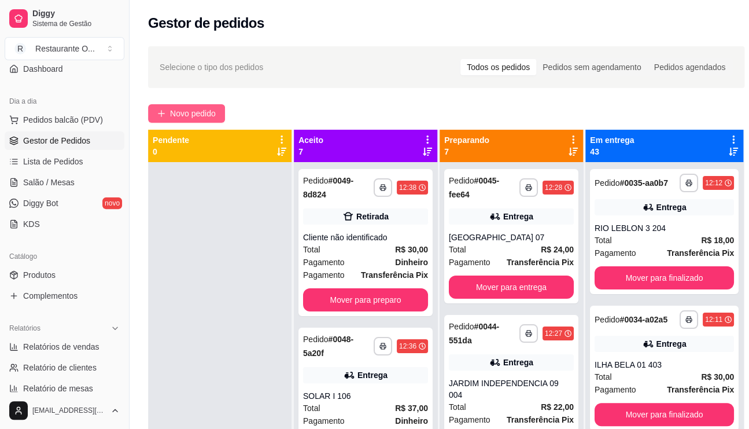
click at [170, 109] on span "Novo pedido" at bounding box center [193, 113] width 46 height 13
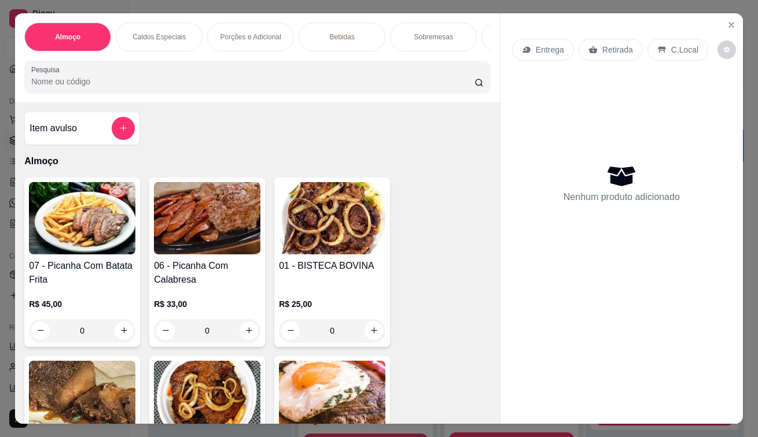
click at [522, 49] on icon at bounding box center [526, 49] width 9 height 9
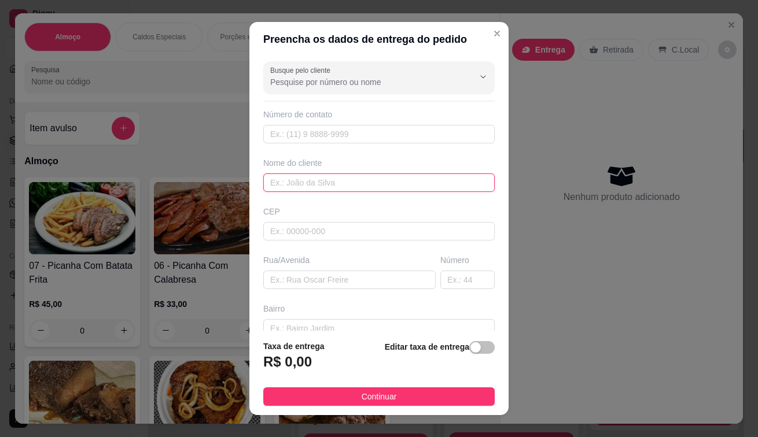
click at [346, 188] on input "text" at bounding box center [378, 183] width 231 height 19
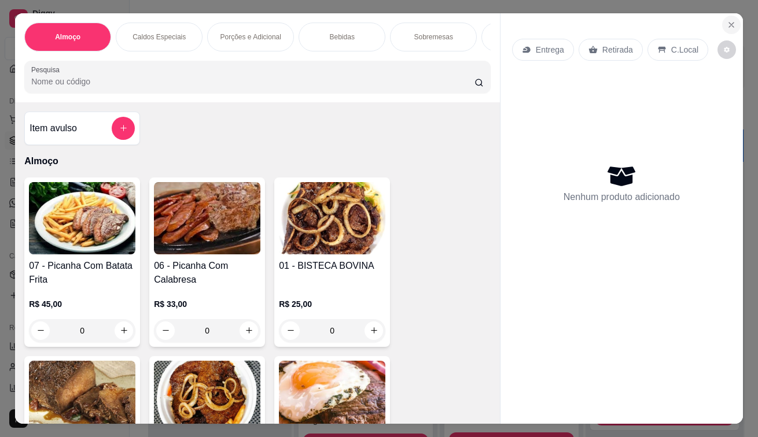
click at [731, 16] on button "Close" at bounding box center [731, 25] width 19 height 19
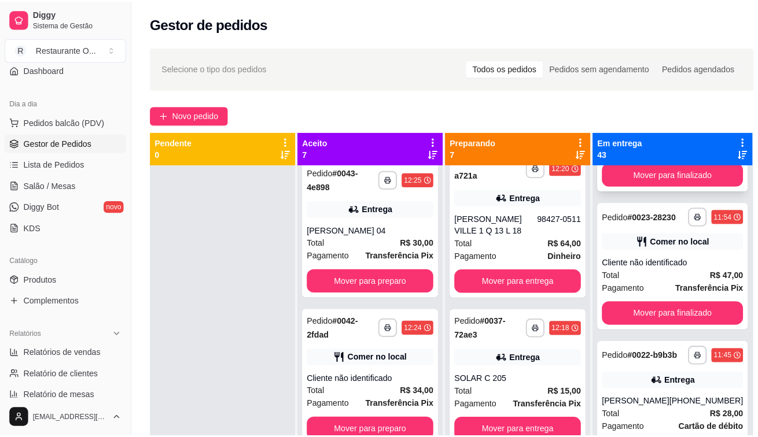
scroll to position [1562, 0]
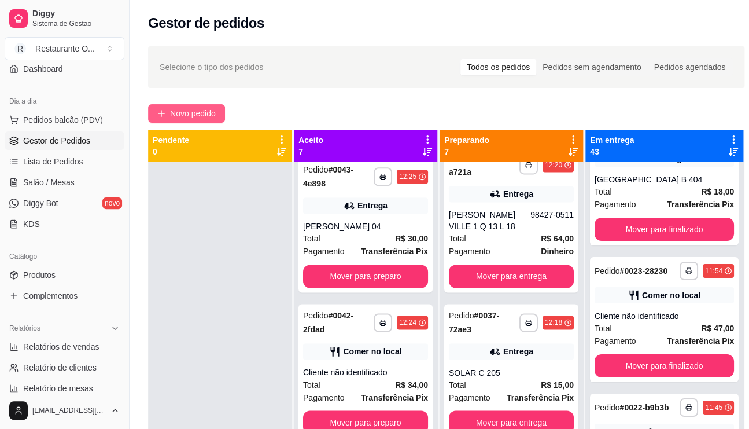
click at [184, 113] on span "Novo pedido" at bounding box center [193, 113] width 46 height 13
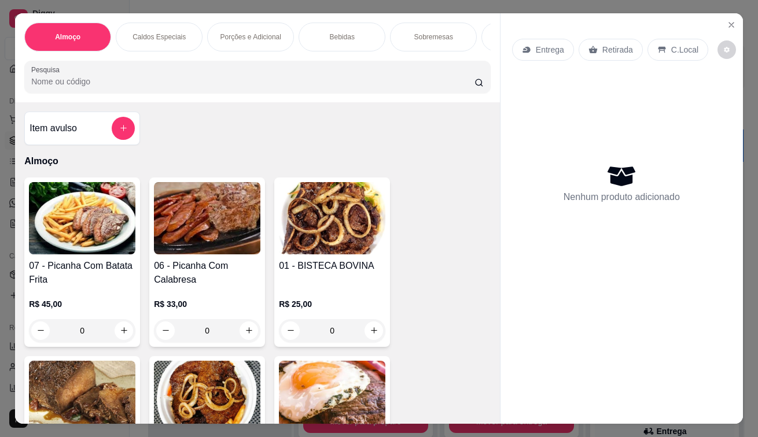
click at [553, 39] on div "Entrega" at bounding box center [543, 50] width 62 height 22
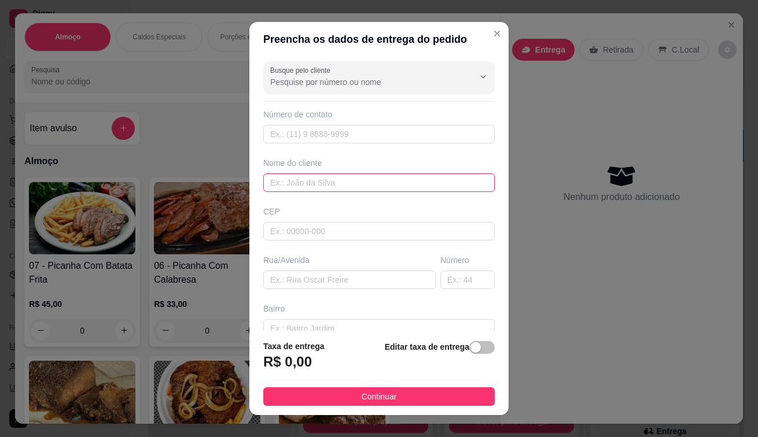
click at [341, 176] on input "text" at bounding box center [378, 183] width 231 height 19
click at [300, 178] on input "ILHA BELA FLORIANOPOLIS 101" at bounding box center [378, 183] width 231 height 19
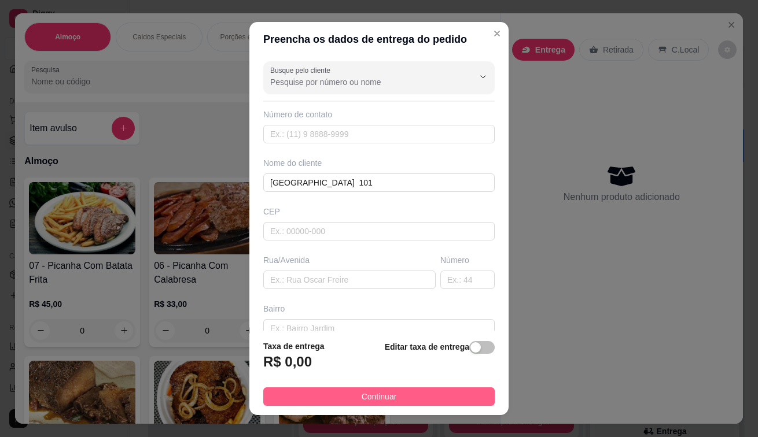
click at [333, 390] on button "Continuar" at bounding box center [378, 396] width 231 height 19
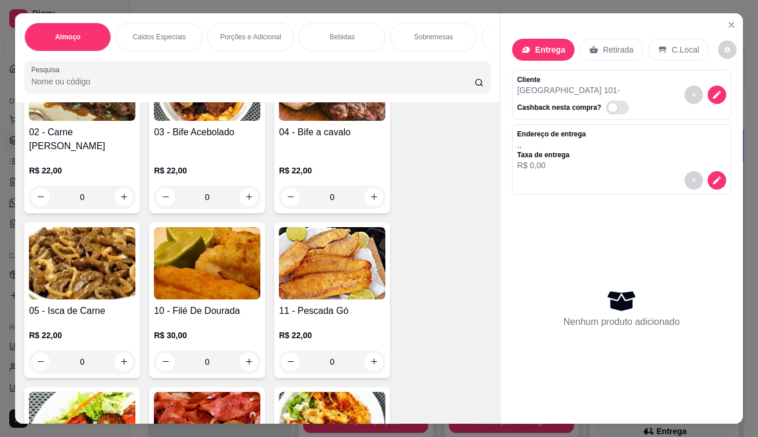
scroll to position [463, 0]
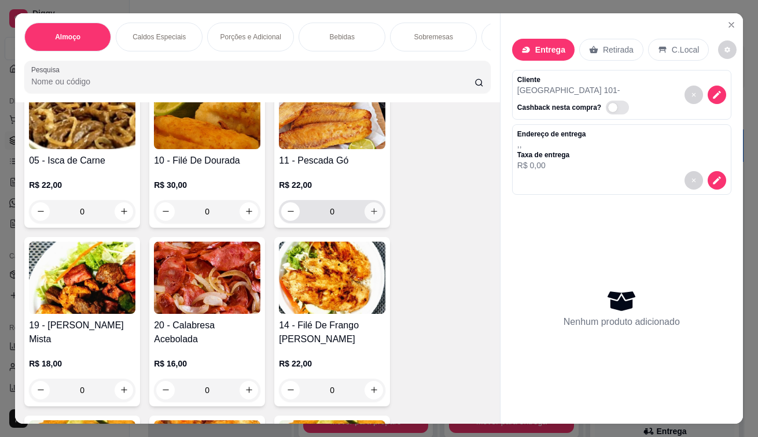
click at [372, 216] on icon "increase-product-quantity" at bounding box center [374, 211] width 9 height 9
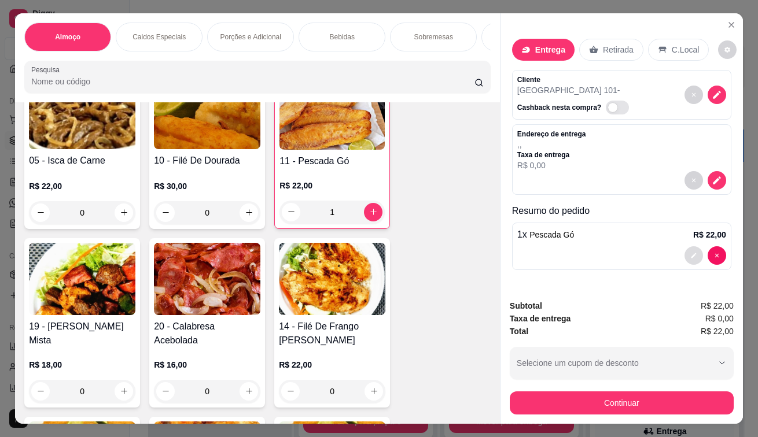
click at [690, 252] on icon "decrease-product-quantity" at bounding box center [693, 255] width 7 height 7
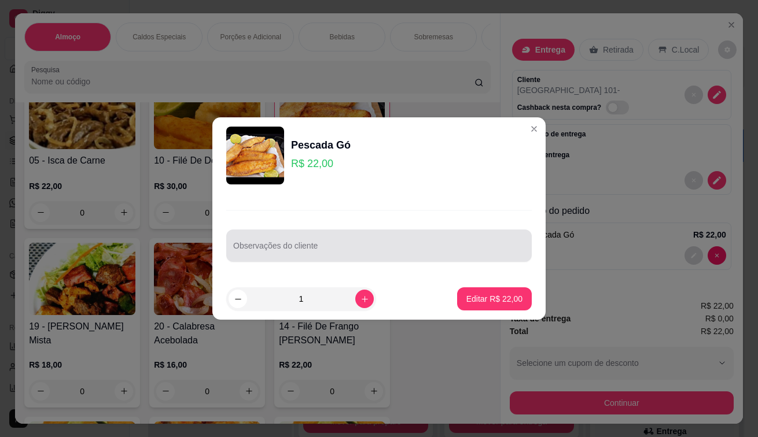
click at [282, 248] on input "Observações do cliente" at bounding box center [378, 251] width 291 height 12
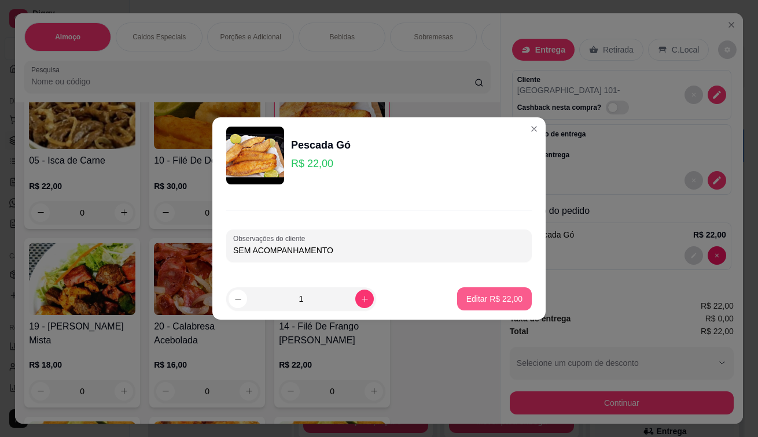
click at [466, 290] on button "Editar R$ 22,00" at bounding box center [494, 298] width 75 height 23
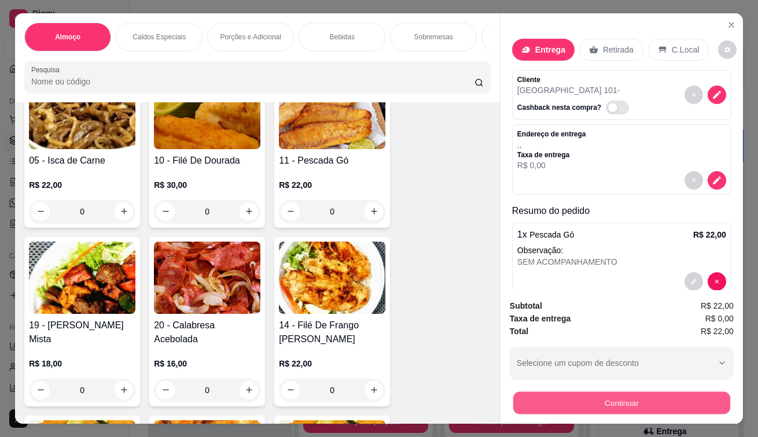
click at [564, 392] on button "Continuar" at bounding box center [621, 403] width 217 height 23
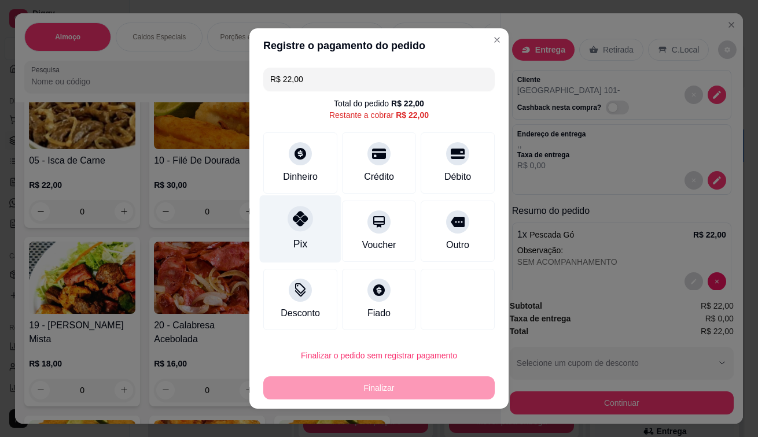
click at [298, 229] on div at bounding box center [299, 218] width 25 height 25
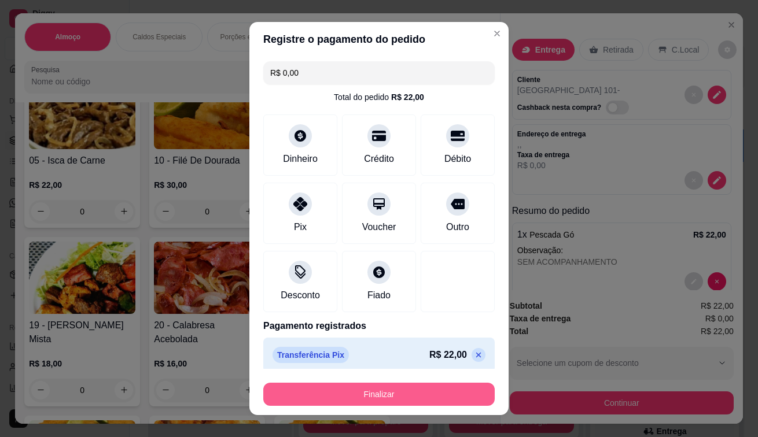
click at [363, 396] on button "Finalizar" at bounding box center [378, 394] width 231 height 23
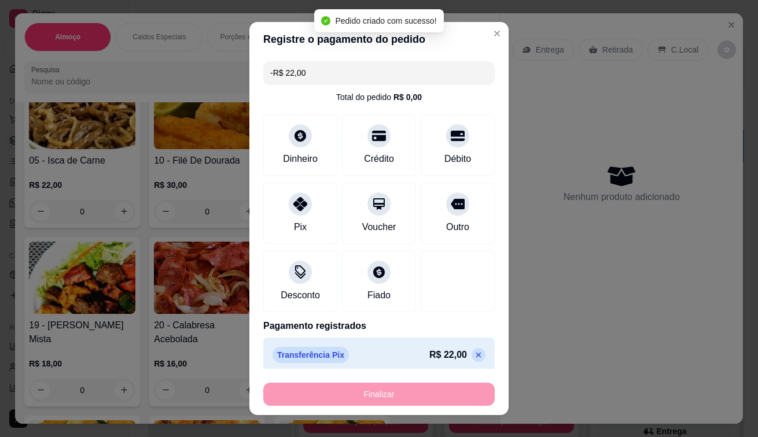
scroll to position [752, 0]
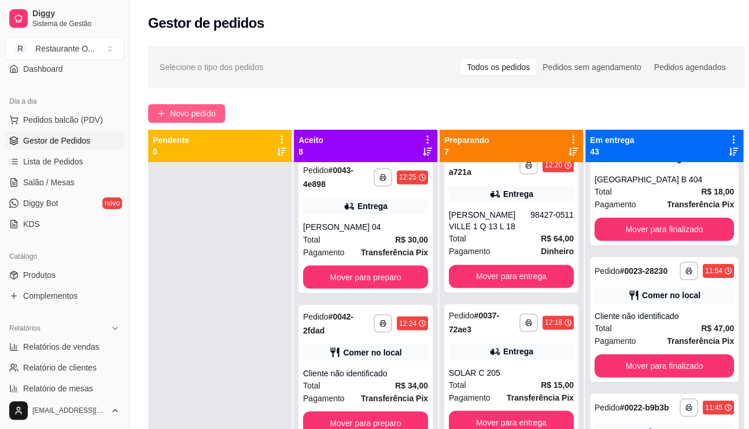
click at [193, 117] on span "Novo pedido" at bounding box center [193, 113] width 46 height 13
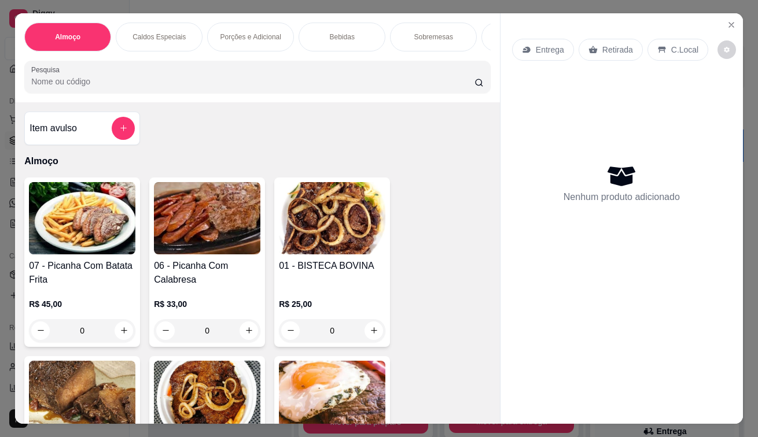
click at [551, 44] on p "Entrega" at bounding box center [550, 50] width 28 height 12
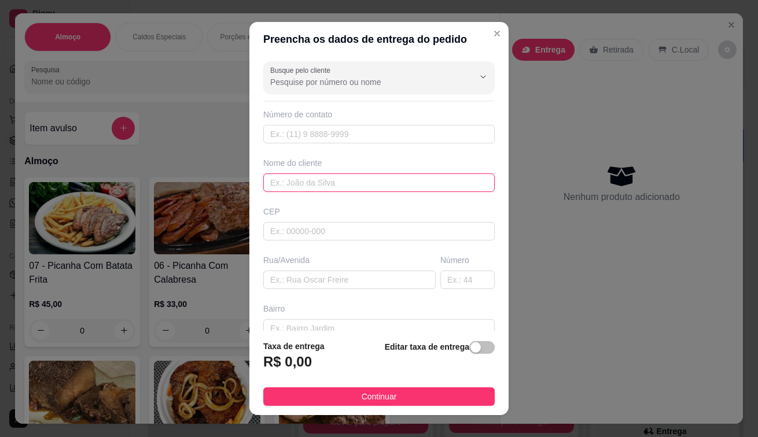
click at [370, 186] on input "text" at bounding box center [378, 183] width 231 height 19
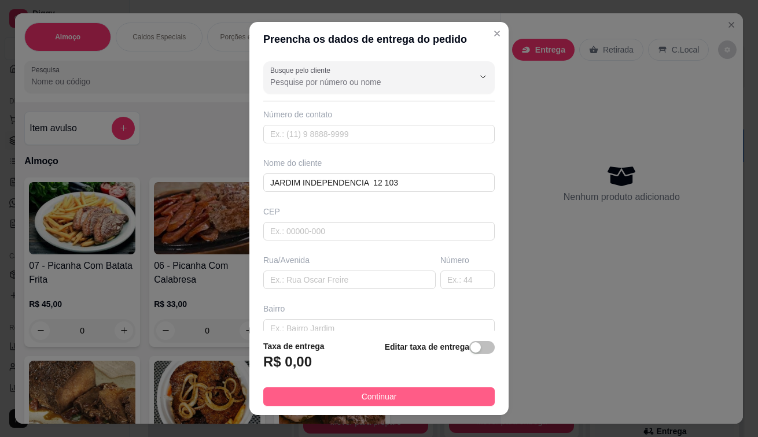
click at [362, 388] on button "Continuar" at bounding box center [378, 396] width 231 height 19
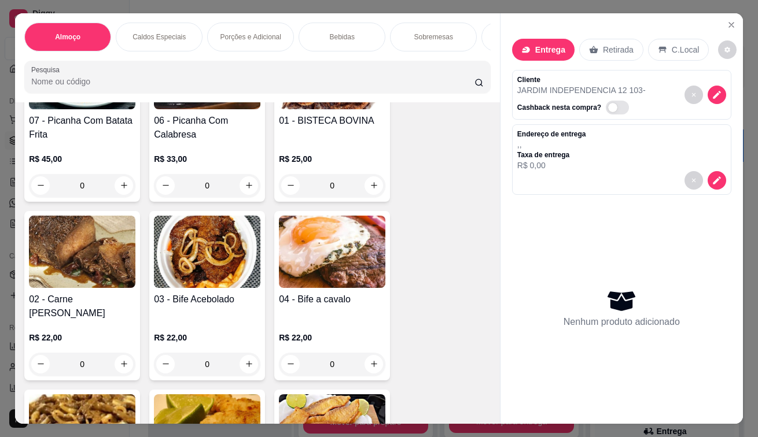
scroll to position [174, 0]
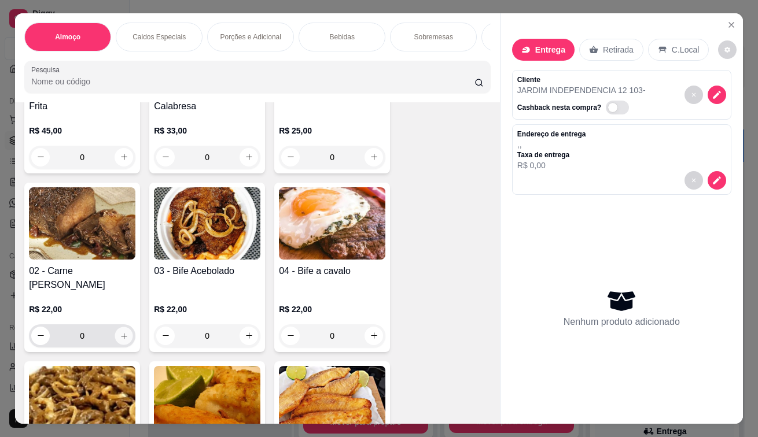
click at [115, 344] on button "increase-product-quantity" at bounding box center [124, 336] width 18 height 18
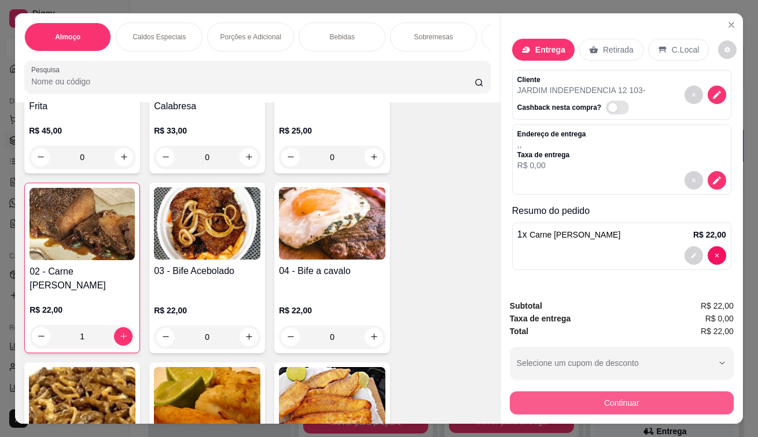
click at [577, 397] on button "Continuar" at bounding box center [622, 403] width 224 height 23
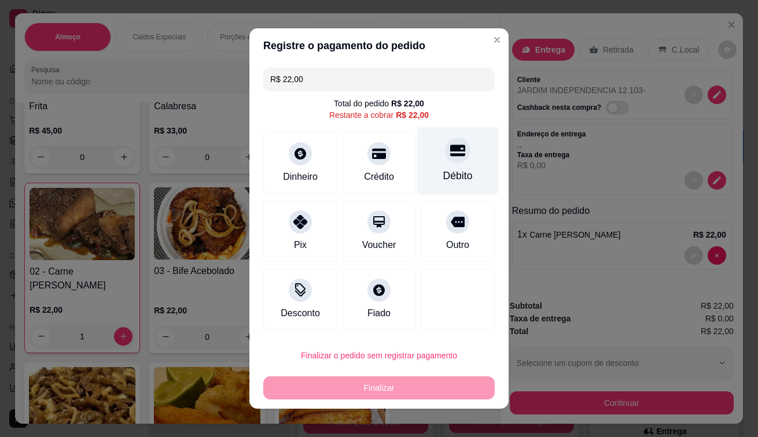
click at [454, 170] on div "Débito" at bounding box center [457, 175] width 29 height 15
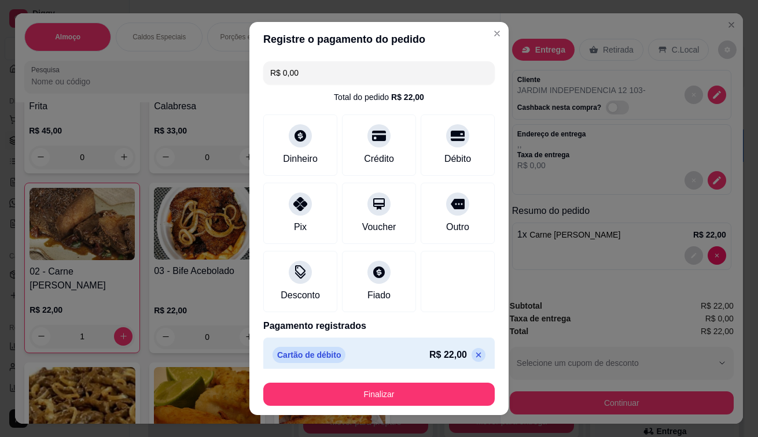
click at [334, 407] on footer "Finalizar" at bounding box center [378, 392] width 259 height 46
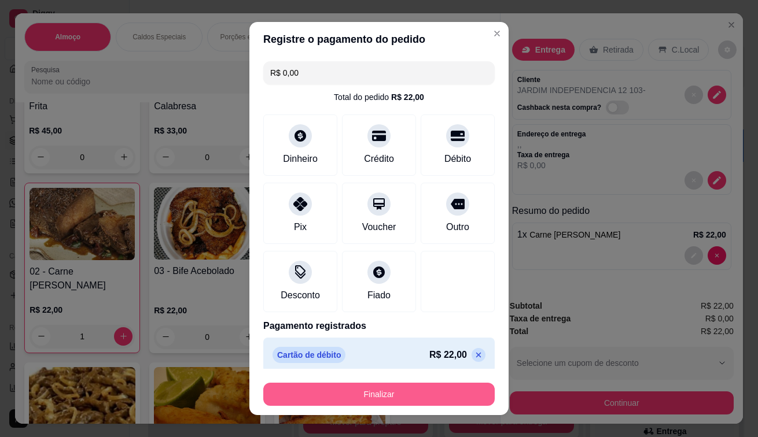
click at [368, 387] on button "Finalizar" at bounding box center [378, 394] width 231 height 23
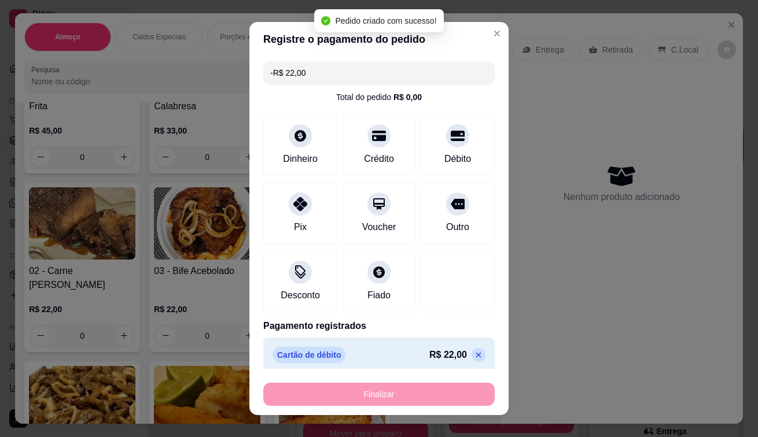
scroll to position [909, 0]
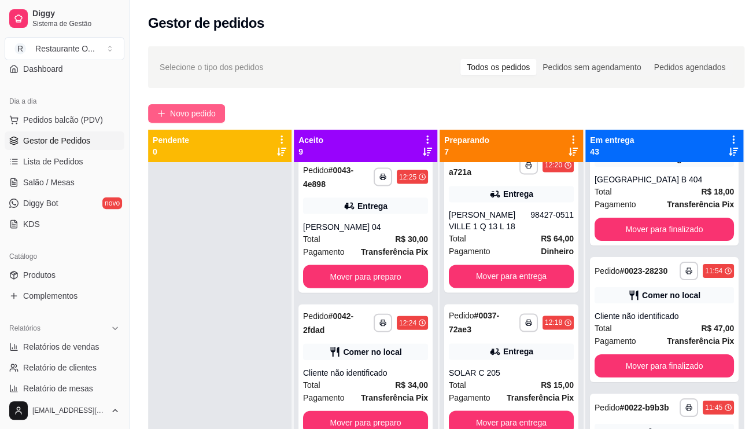
click at [190, 107] on span "Novo pedido" at bounding box center [193, 113] width 46 height 13
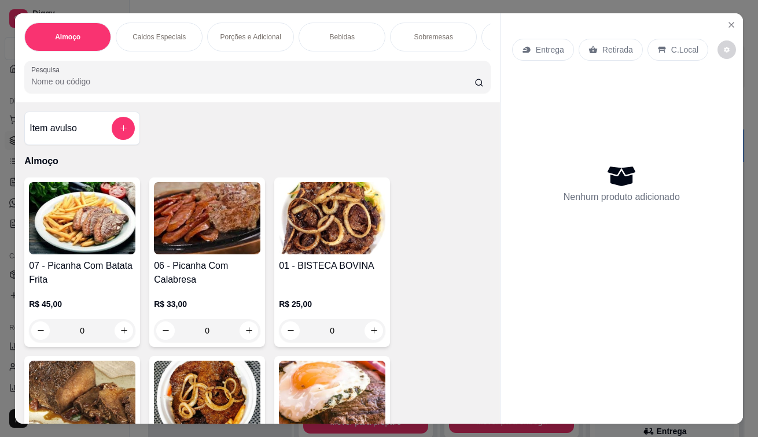
click at [550, 44] on p "Entrega" at bounding box center [550, 50] width 28 height 12
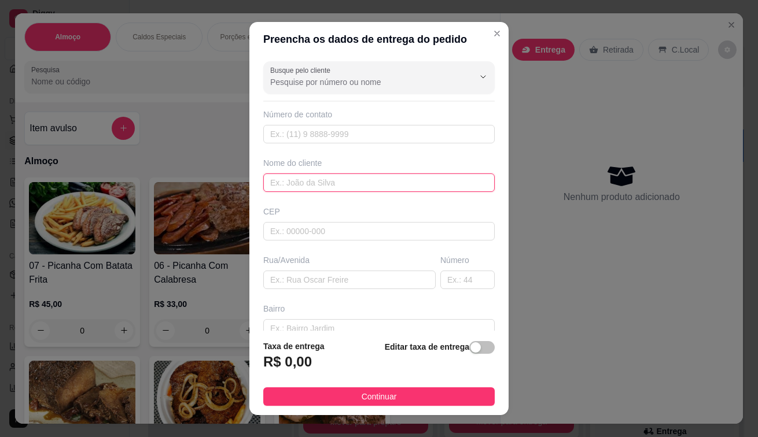
click at [313, 175] on input "text" at bounding box center [378, 183] width 231 height 19
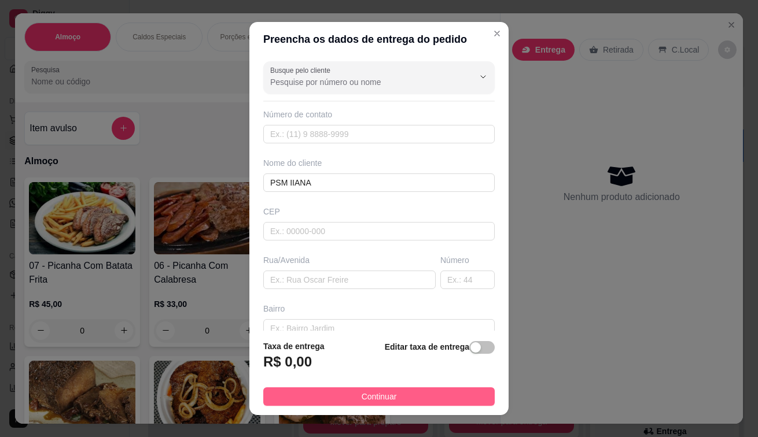
click at [368, 394] on span "Continuar" at bounding box center [378, 396] width 35 height 13
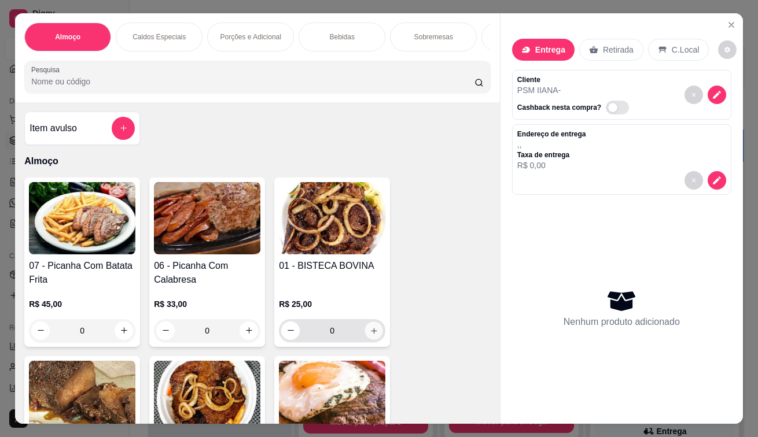
click at [370, 330] on icon "increase-product-quantity" at bounding box center [374, 330] width 9 height 9
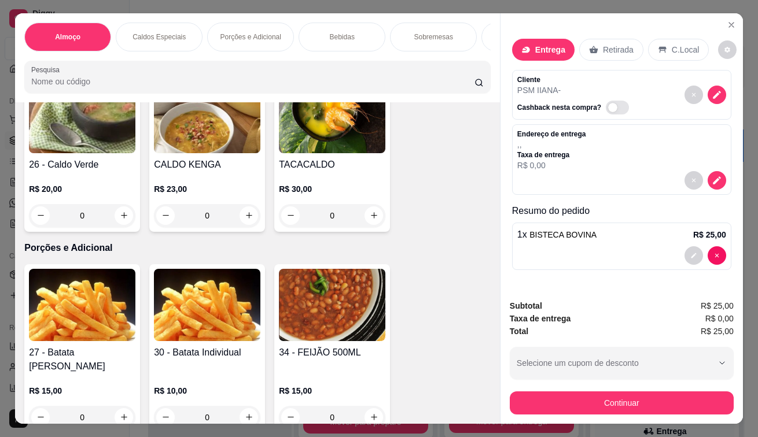
scroll to position [1851, 0]
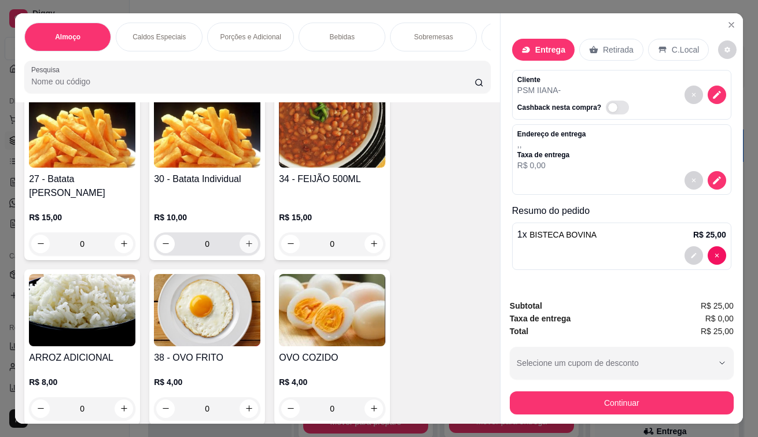
click at [243, 235] on button "increase-product-quantity" at bounding box center [248, 244] width 19 height 19
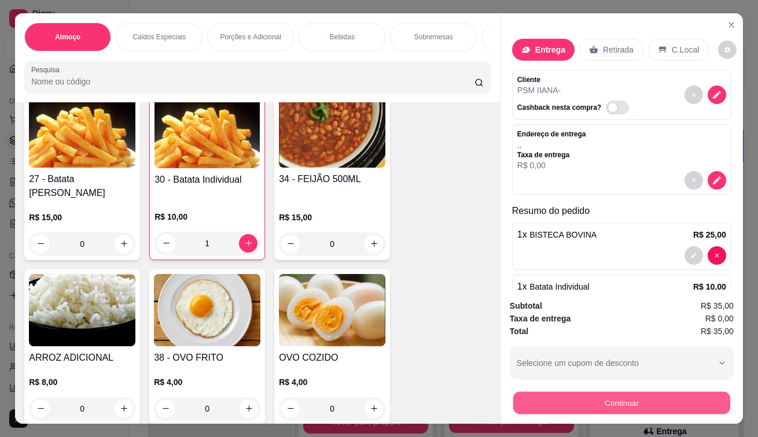
click at [581, 399] on button "Continuar" at bounding box center [621, 403] width 217 height 23
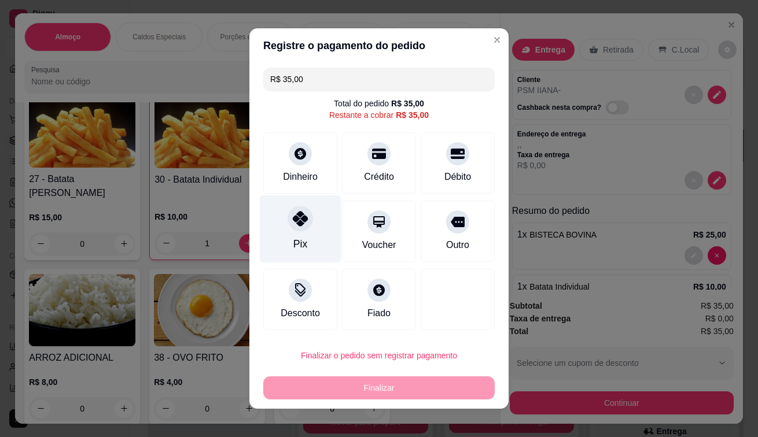
click at [290, 227] on div at bounding box center [299, 218] width 25 height 25
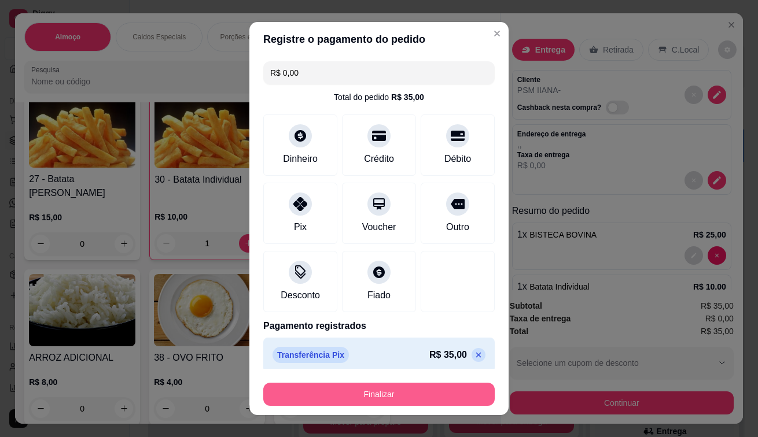
click at [334, 397] on button "Finalizar" at bounding box center [378, 394] width 231 height 23
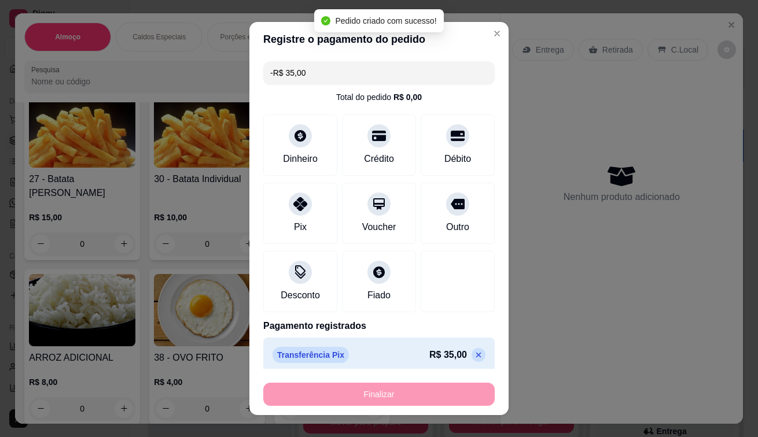
scroll to position [1055, 0]
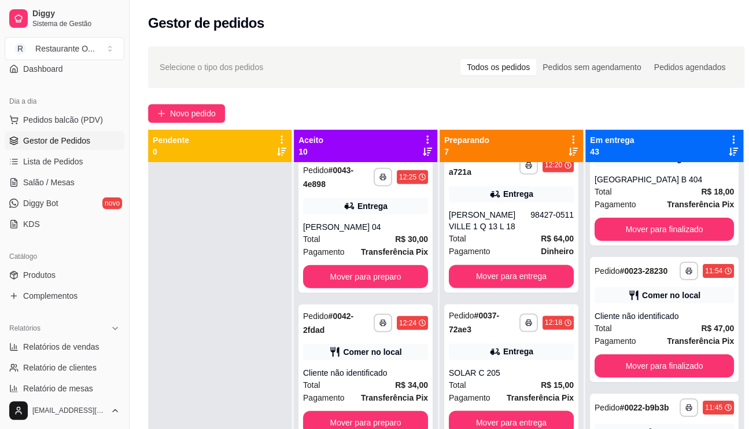
click at [189, 101] on div "**********" at bounding box center [446, 305] width 633 height 533
click at [182, 120] on button "Novo pedido" at bounding box center [186, 113] width 77 height 19
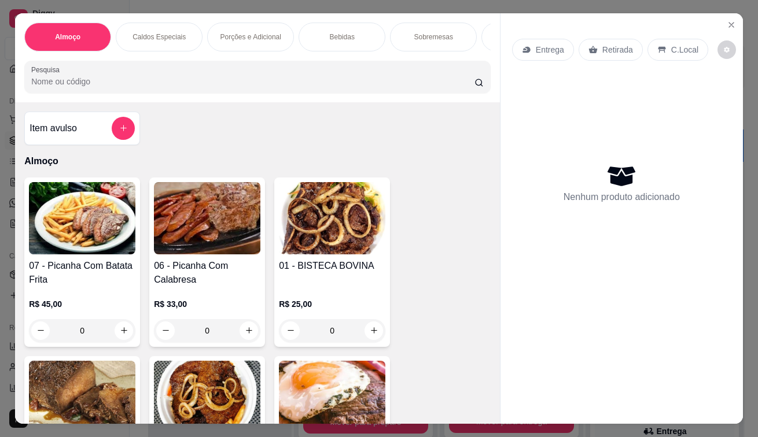
click at [537, 45] on p "Entrega" at bounding box center [550, 50] width 28 height 12
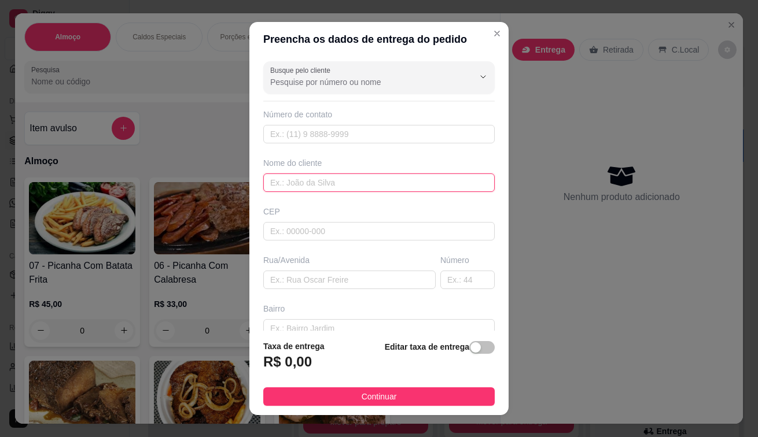
click at [309, 184] on input "text" at bounding box center [378, 183] width 231 height 19
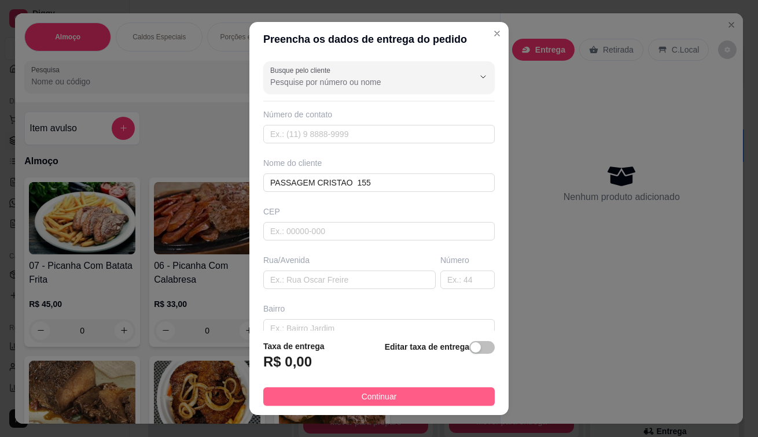
click at [347, 397] on button "Continuar" at bounding box center [378, 396] width 231 height 19
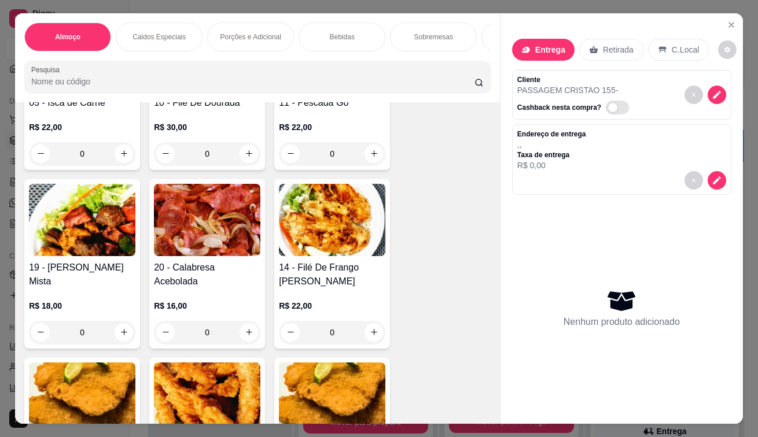
scroll to position [694, 0]
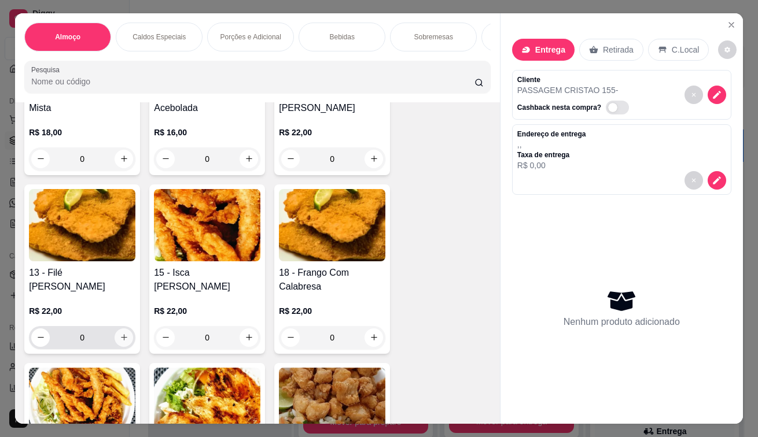
click at [120, 342] on icon "increase-product-quantity" at bounding box center [124, 337] width 9 height 9
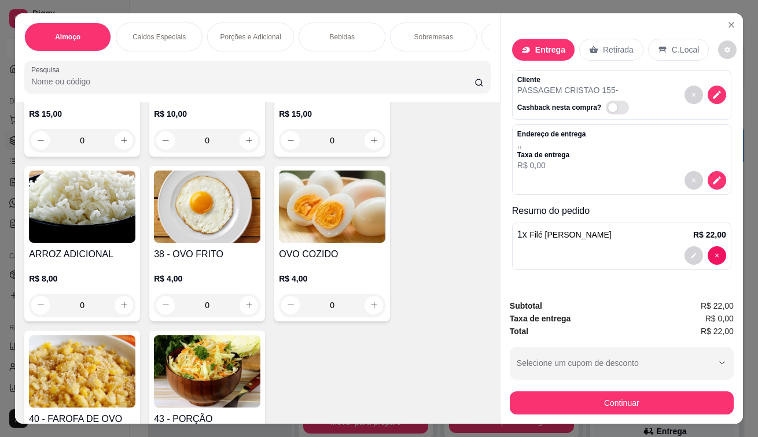
scroll to position [1966, 0]
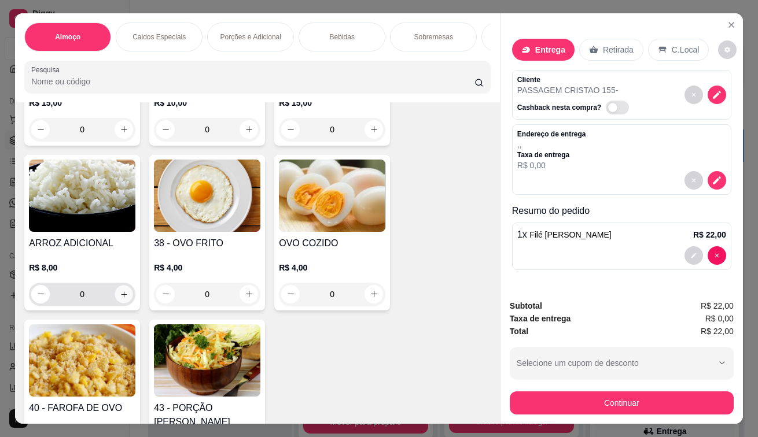
click at [120, 290] on icon "increase-product-quantity" at bounding box center [124, 294] width 9 height 9
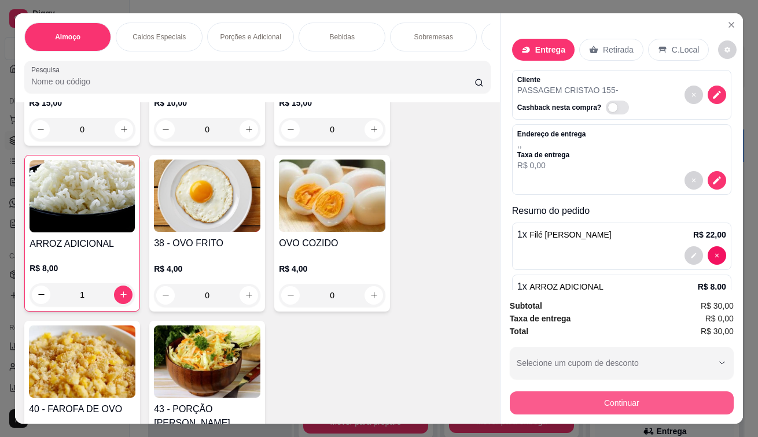
click at [530, 401] on button "Continuar" at bounding box center [622, 403] width 224 height 23
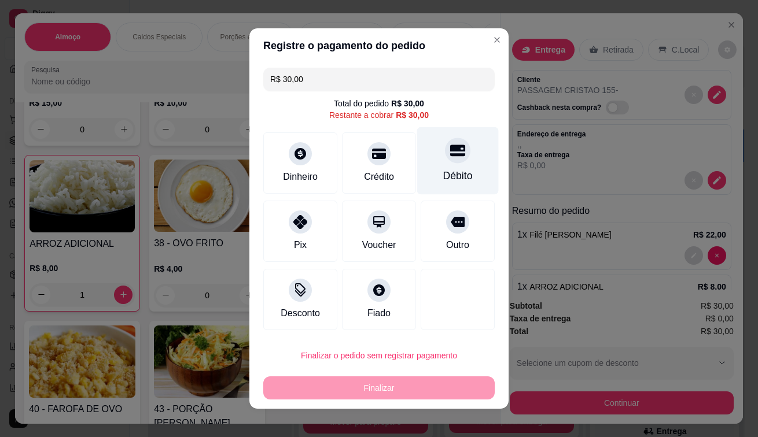
click at [445, 153] on div at bounding box center [457, 150] width 25 height 25
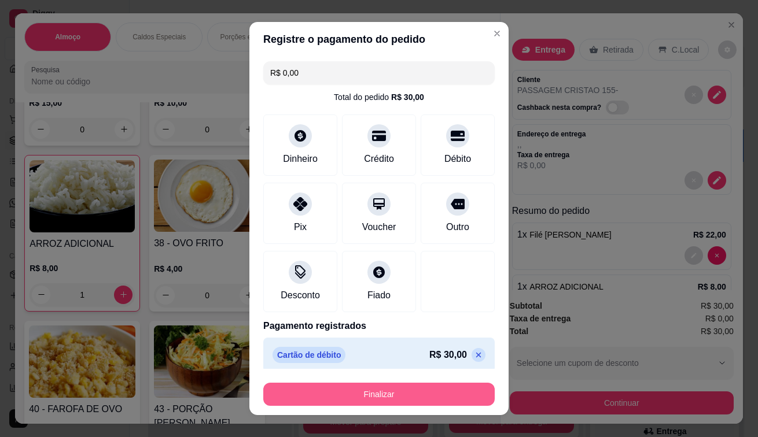
click at [370, 400] on button "Finalizar" at bounding box center [378, 394] width 231 height 23
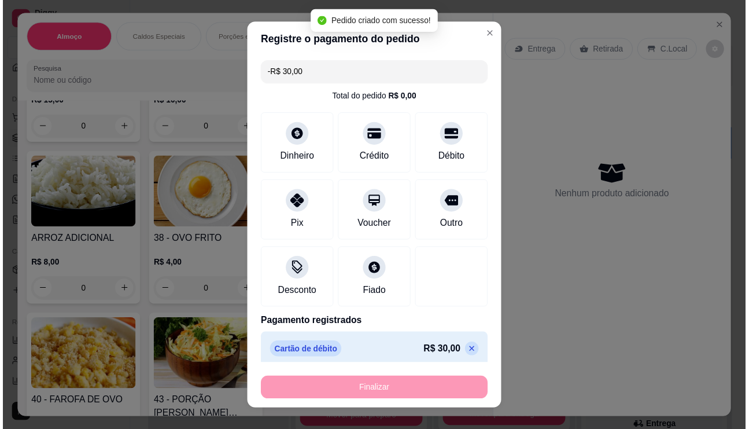
scroll to position [1965, 0]
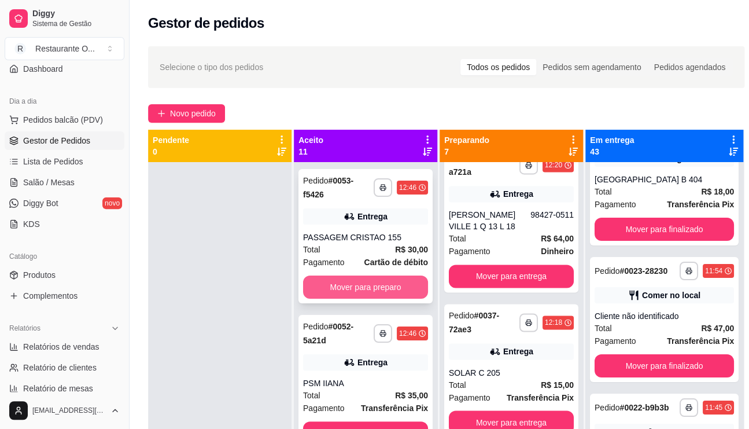
click at [359, 283] on button "Mover para preparo" at bounding box center [365, 286] width 125 height 23
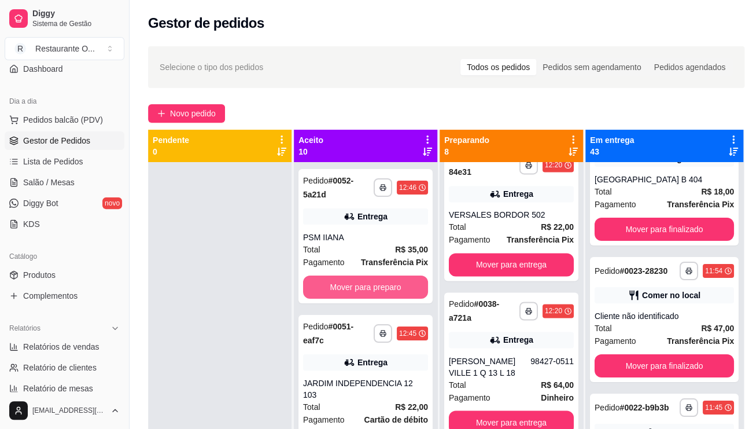
scroll to position [774, 0]
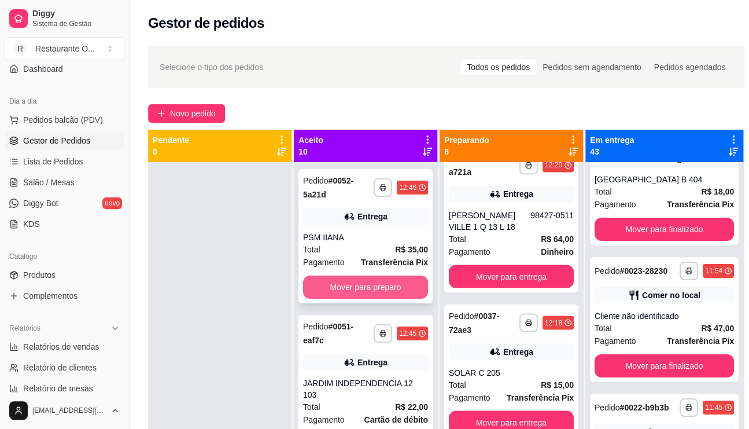
click at [360, 283] on button "Mover para preparo" at bounding box center [365, 286] width 125 height 23
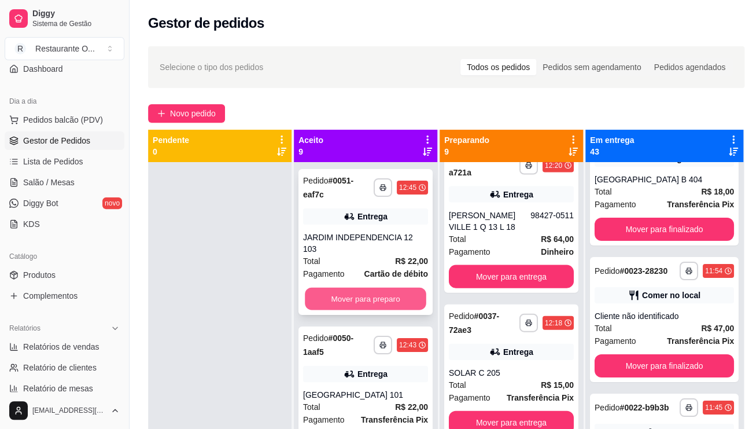
click at [360, 291] on button "Mover para preparo" at bounding box center [365, 298] width 121 height 23
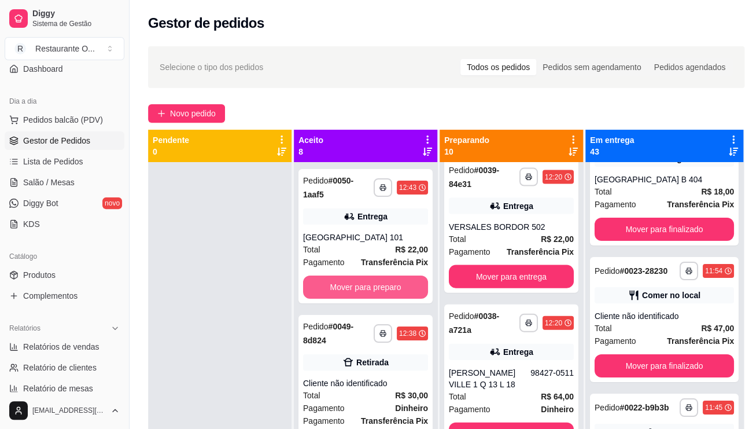
scroll to position [1077, 0]
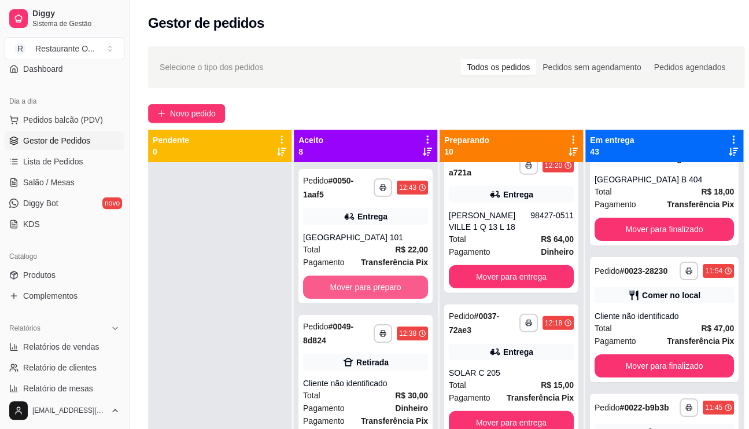
click at [360, 291] on button "Mover para preparo" at bounding box center [365, 286] width 125 height 23
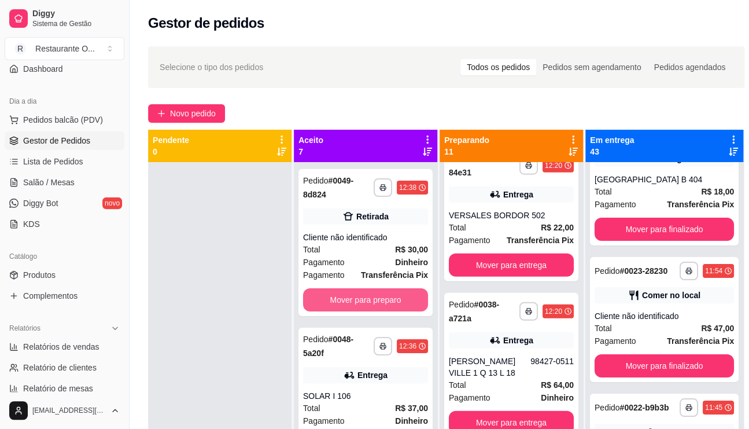
scroll to position [1223, 0]
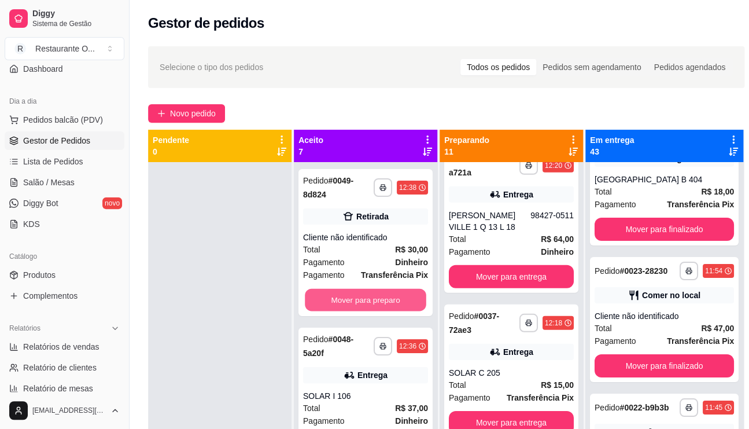
click at [377, 298] on button "Mover para preparo" at bounding box center [365, 300] width 121 height 23
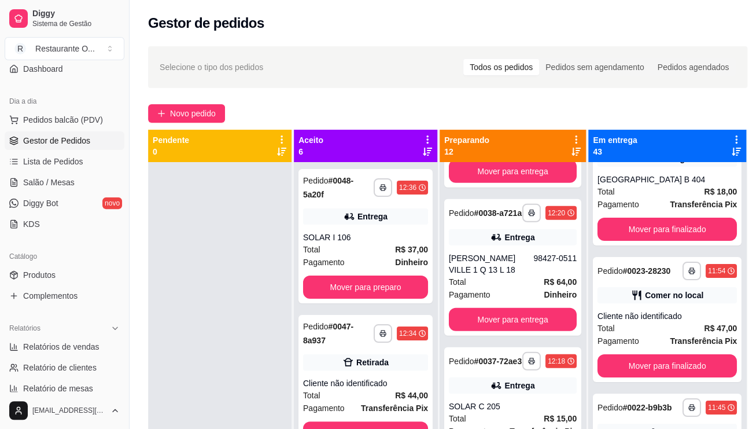
scroll to position [1284, 0]
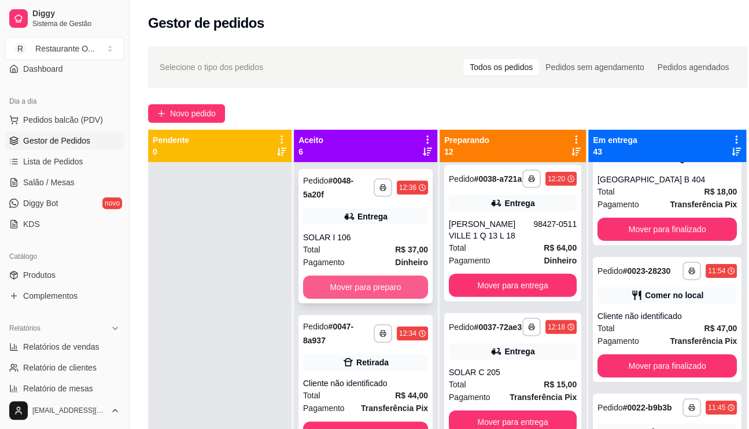
click at [382, 284] on button "Mover para preparo" at bounding box center [365, 286] width 125 height 23
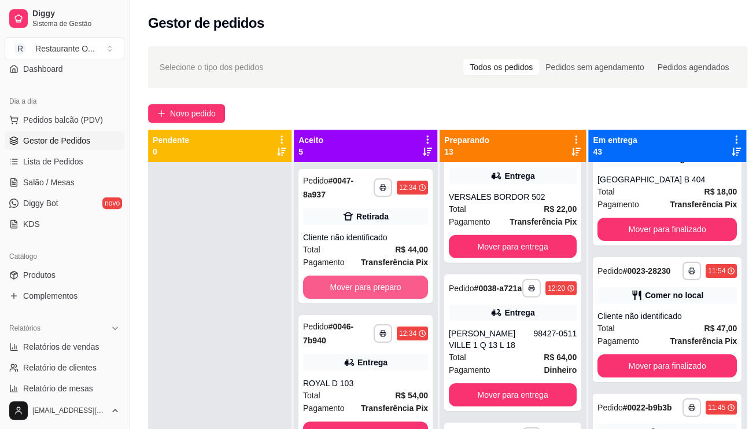
scroll to position [1420, 0]
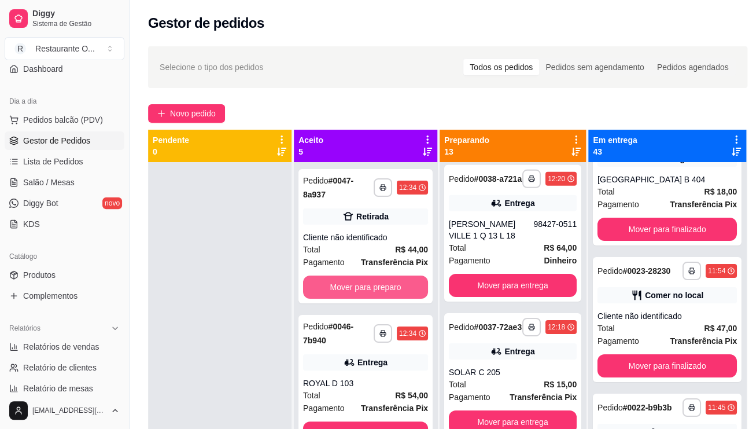
click at [382, 284] on button "Mover para preparo" at bounding box center [365, 286] width 125 height 23
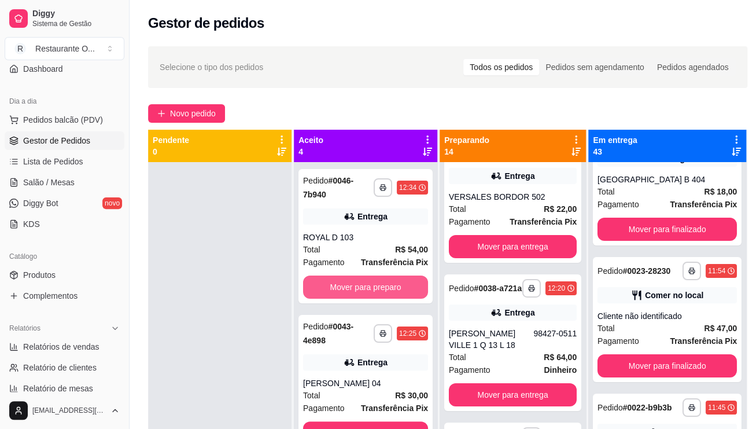
scroll to position [1567, 0]
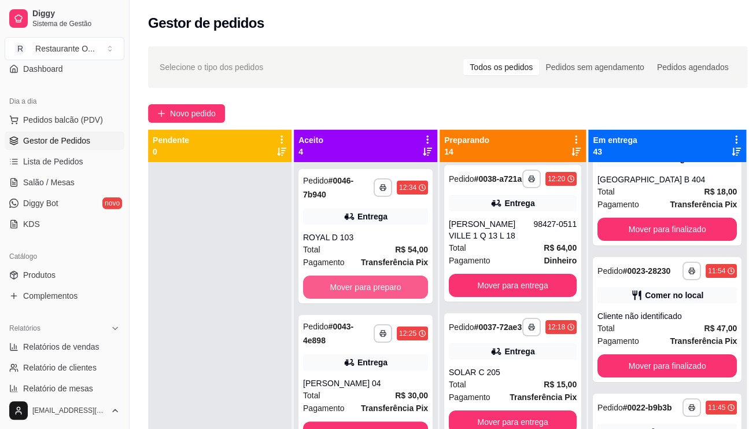
click at [382, 284] on button "Mover para preparo" at bounding box center [365, 286] width 125 height 23
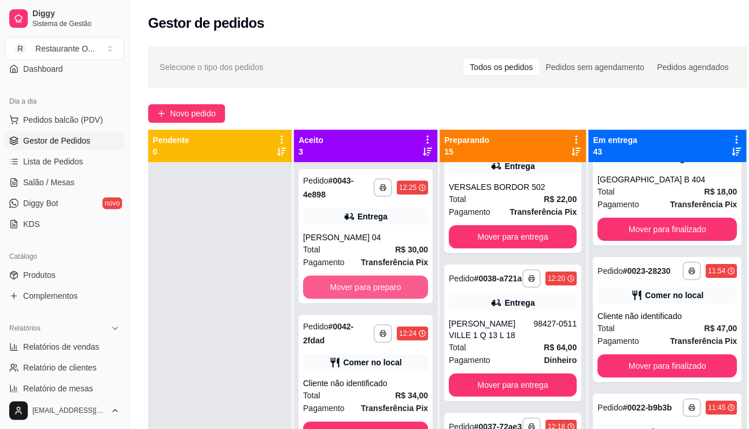
scroll to position [1712, 0]
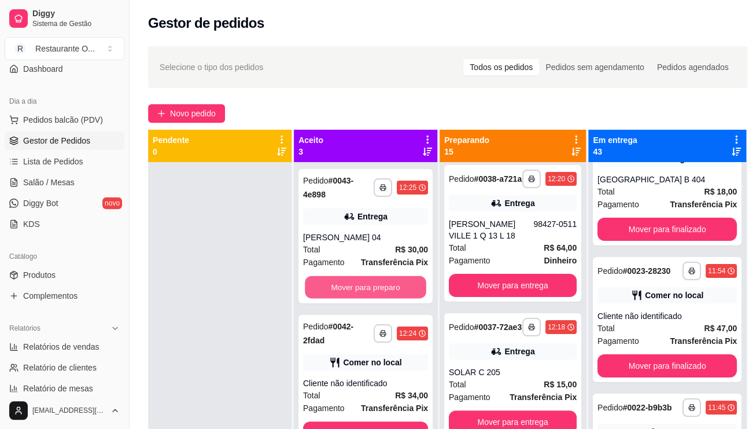
click at [382, 284] on button "Mover para preparo" at bounding box center [365, 287] width 121 height 23
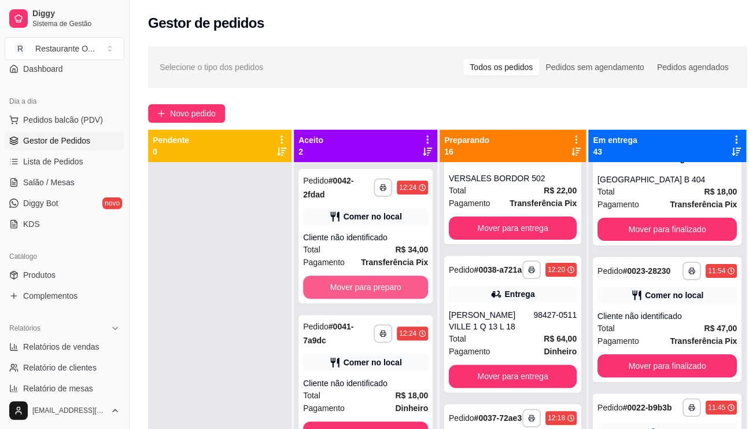
scroll to position [1858, 0]
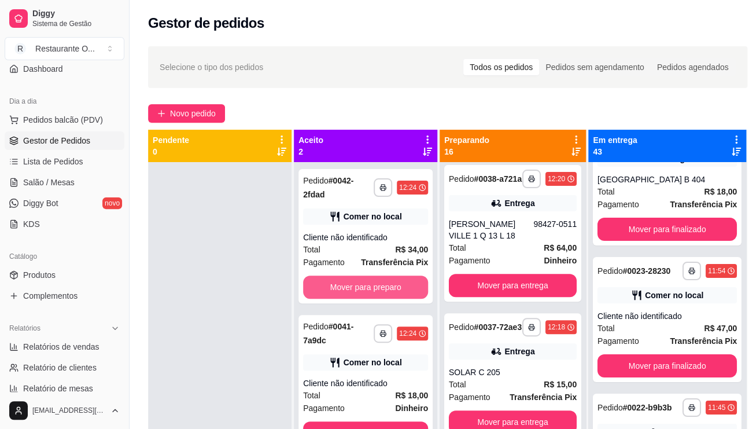
click at [382, 284] on button "Mover para preparo" at bounding box center [365, 286] width 125 height 23
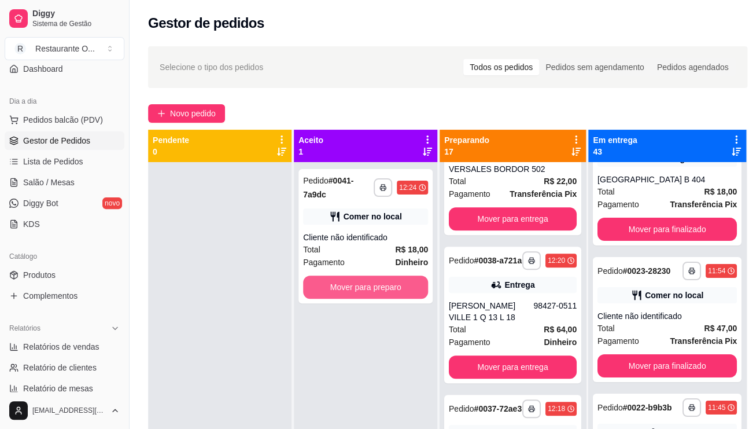
scroll to position [2003, 0]
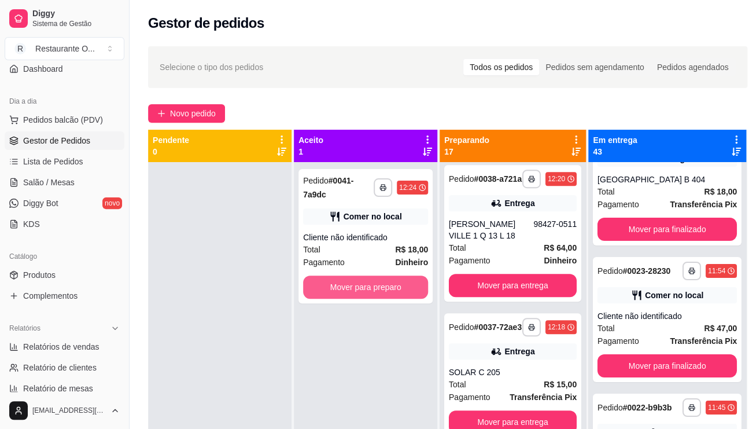
click at [382, 284] on button "Mover para preparo" at bounding box center [365, 286] width 125 height 23
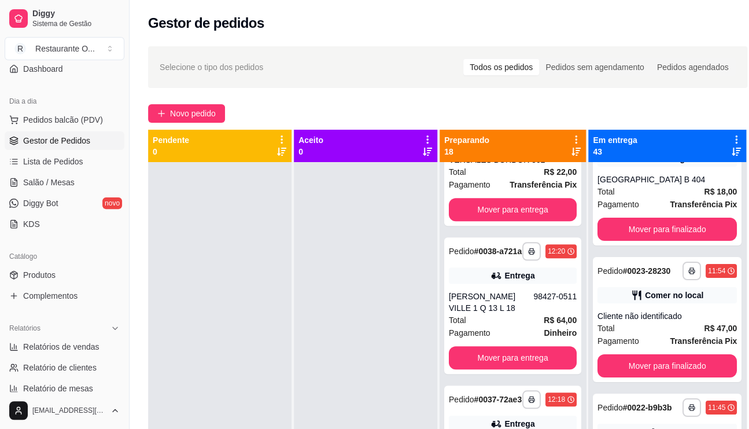
scroll to position [2140, 0]
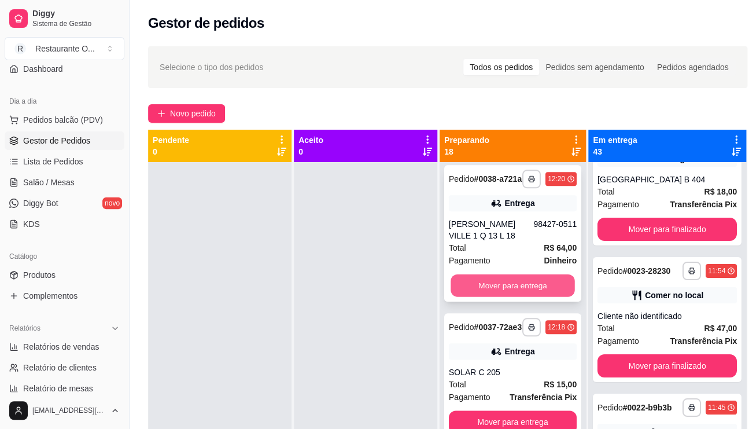
click at [530, 282] on button "Mover para entrega" at bounding box center [513, 285] width 124 height 23
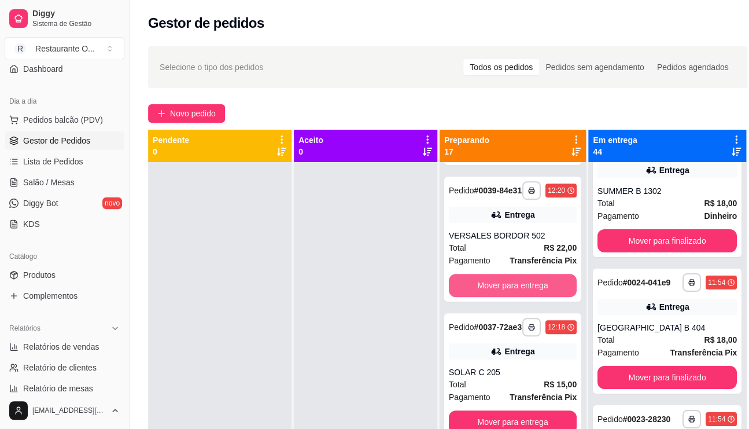
scroll to position [1730, 0]
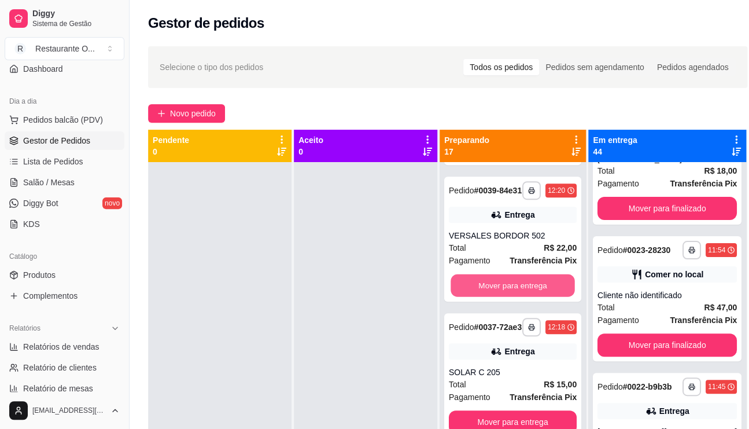
click at [530, 282] on button "Mover para entrega" at bounding box center [513, 285] width 124 height 23
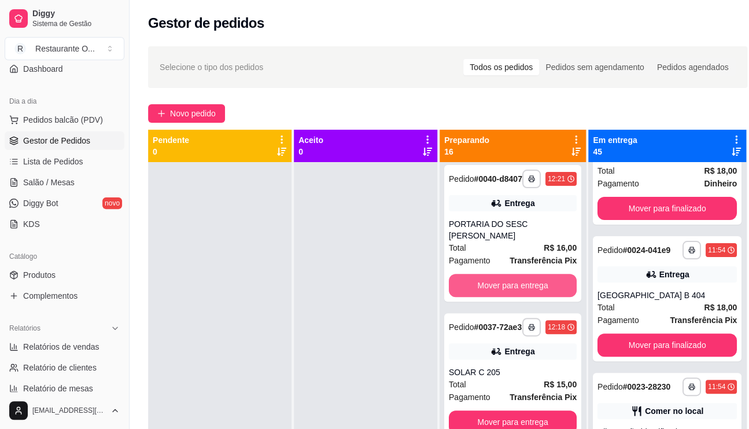
scroll to position [1876, 0]
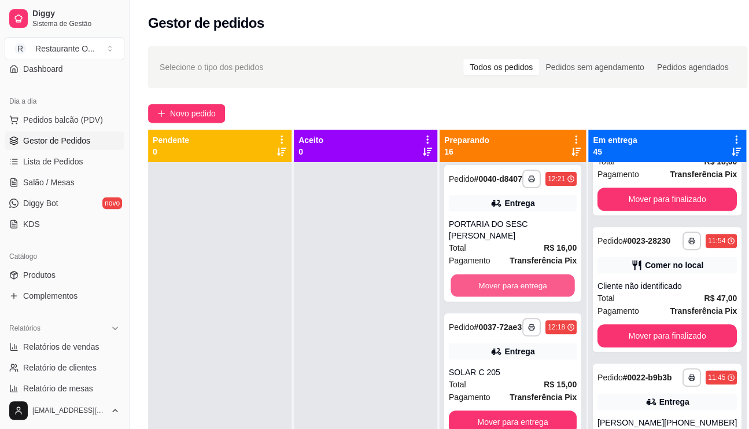
click at [530, 282] on button "Mover para entrega" at bounding box center [513, 285] width 124 height 23
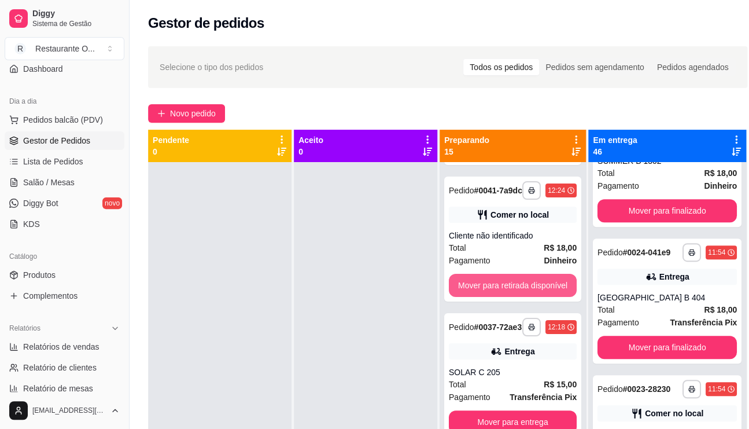
scroll to position [2022, 0]
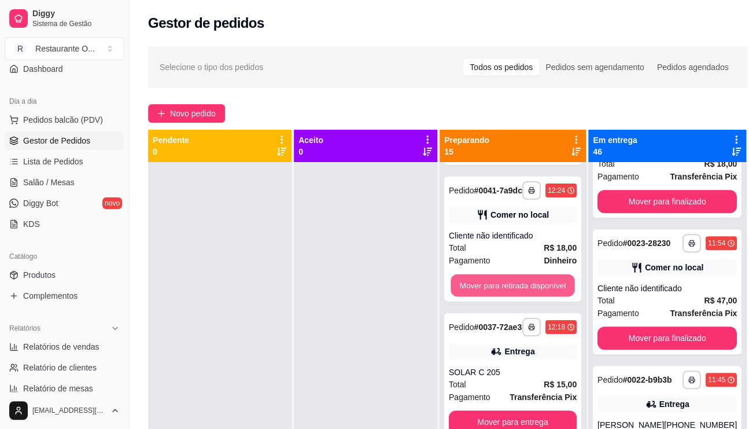
click at [530, 282] on button "Mover para retirada disponível" at bounding box center [513, 285] width 124 height 23
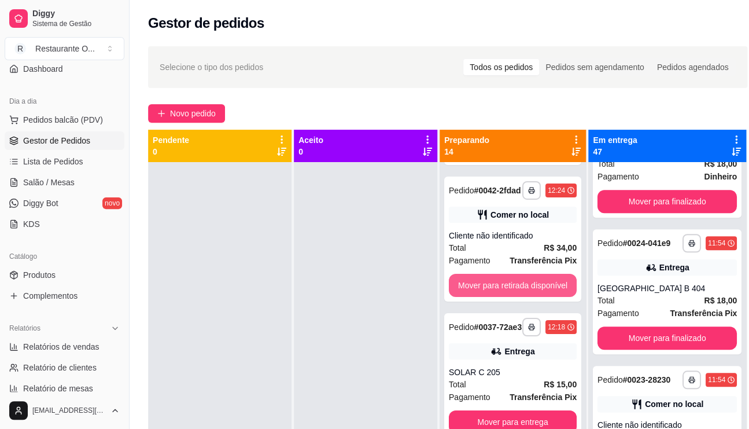
scroll to position [2168, 0]
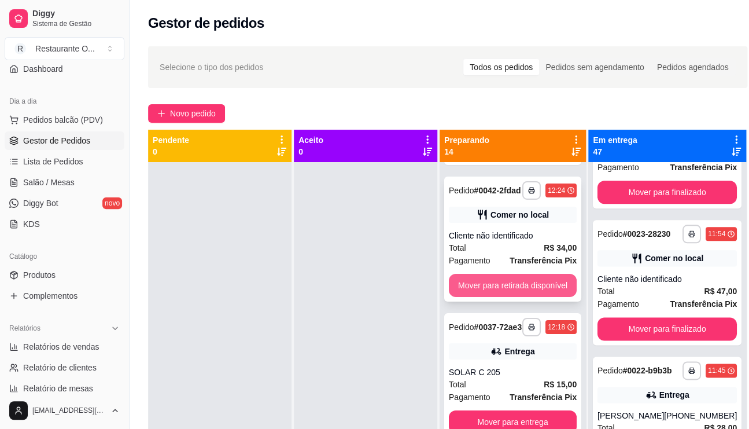
click at [548, 287] on button "Mover para retirada disponível" at bounding box center [513, 285] width 128 height 23
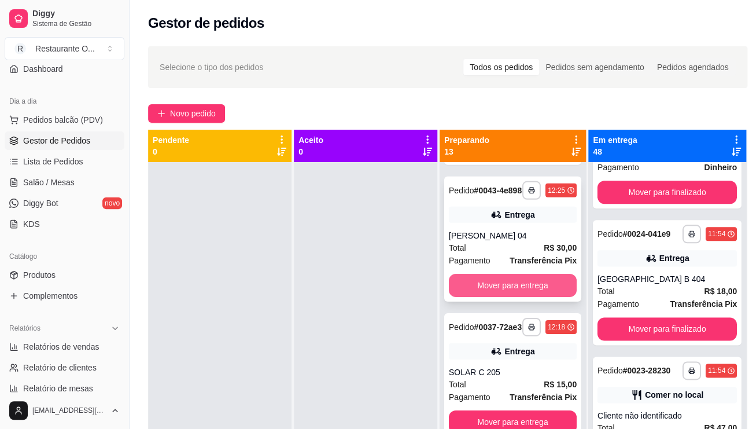
scroll to position [2313, 0]
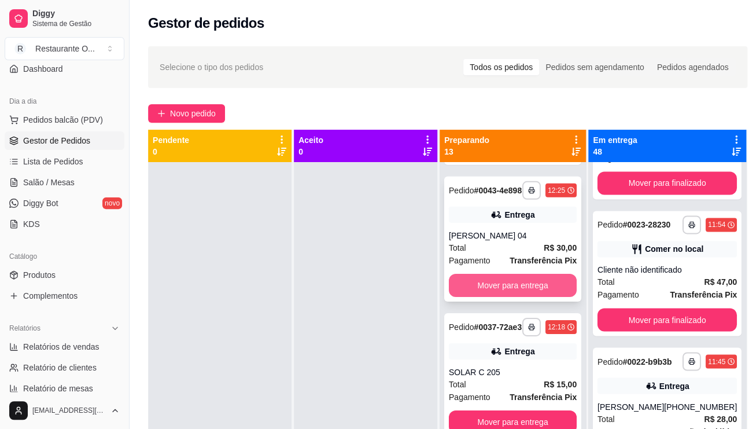
click at [548, 291] on button "Mover para entrega" at bounding box center [513, 285] width 128 height 23
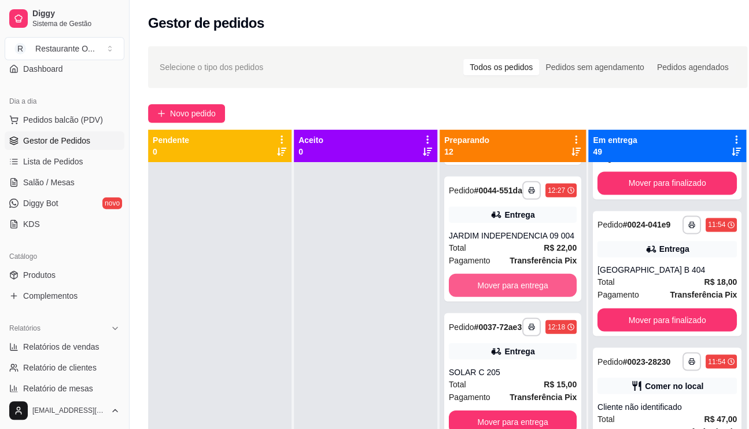
scroll to position [2459, 0]
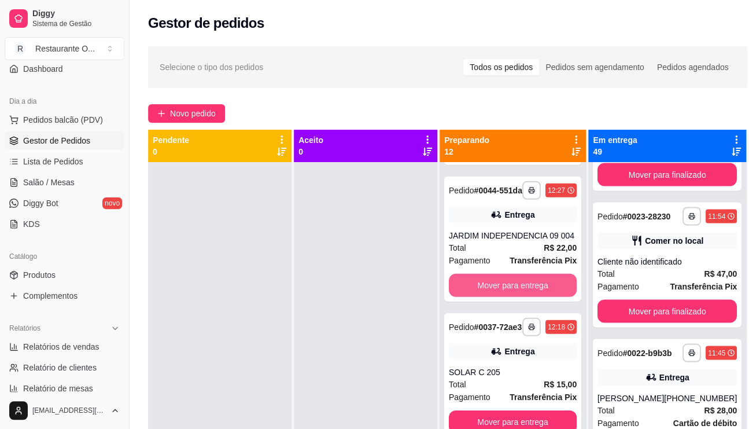
click at [548, 291] on button "Mover para entrega" at bounding box center [513, 285] width 128 height 23
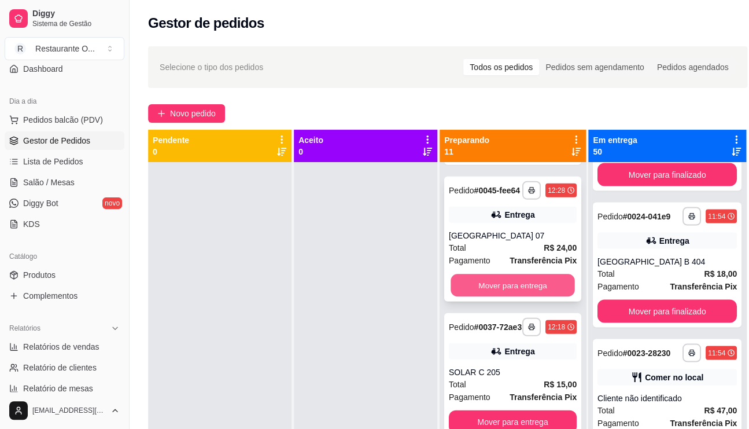
click at [542, 291] on button "Mover para entrega" at bounding box center [513, 285] width 124 height 23
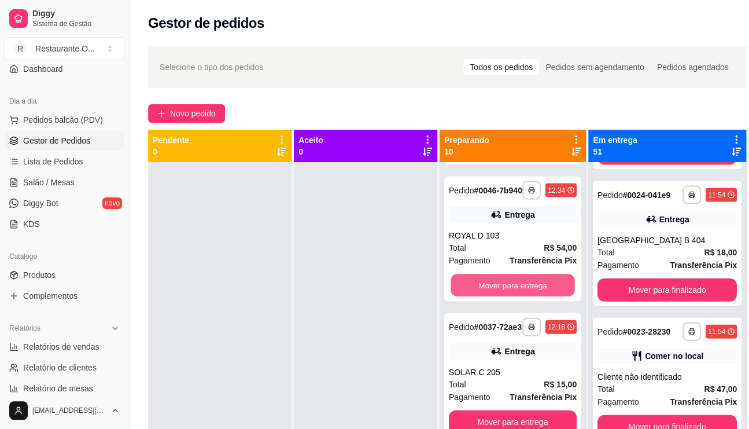
click at [542, 291] on button "Mover para entrega" at bounding box center [513, 285] width 124 height 23
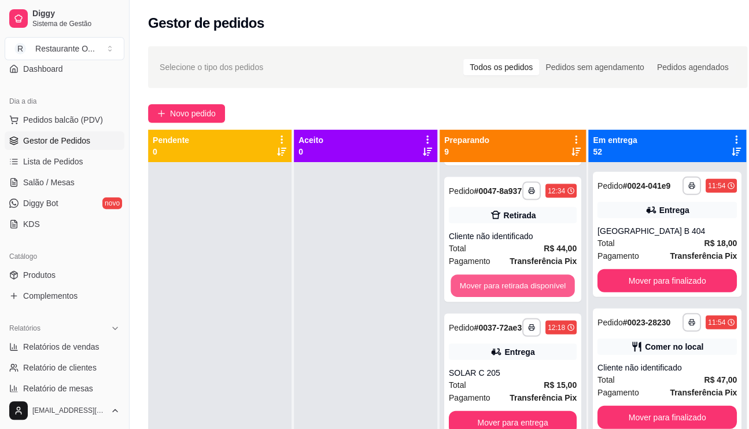
click at [542, 291] on button "Mover para retirada disponível" at bounding box center [513, 285] width 124 height 23
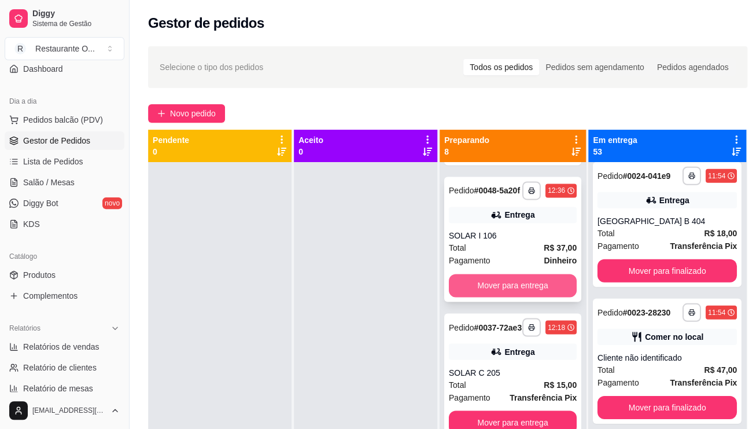
scroll to position [3054, 0]
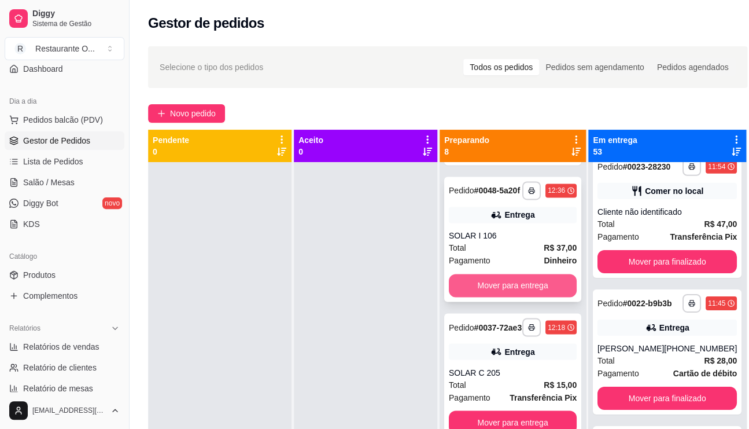
click at [542, 289] on button "Mover para entrega" at bounding box center [513, 285] width 128 height 23
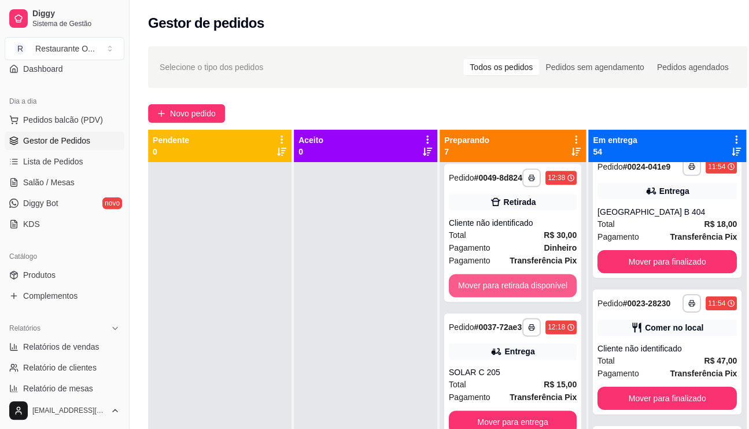
click at [542, 289] on button "Mover para retirada disponível" at bounding box center [513, 285] width 128 height 23
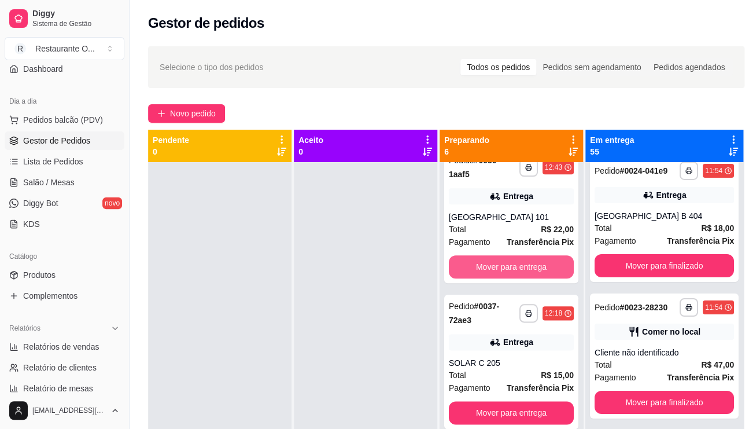
scroll to position [3357, 0]
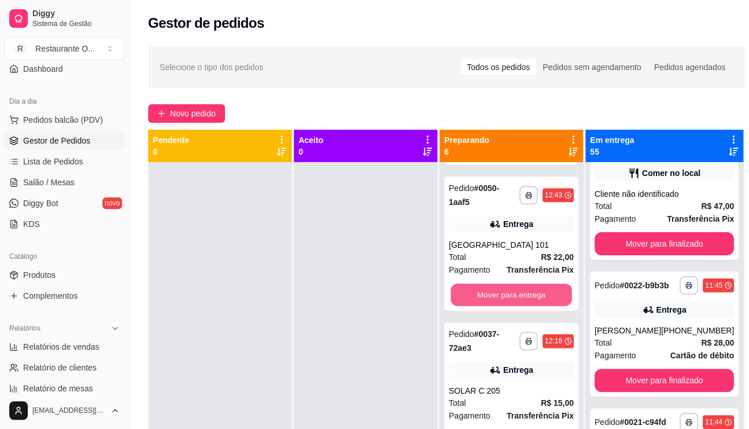
click at [542, 289] on button "Mover para entrega" at bounding box center [511, 294] width 121 height 23
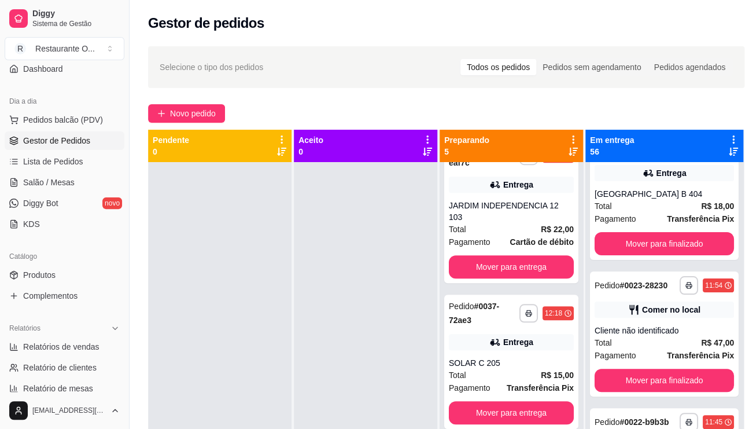
scroll to position [3503, 0]
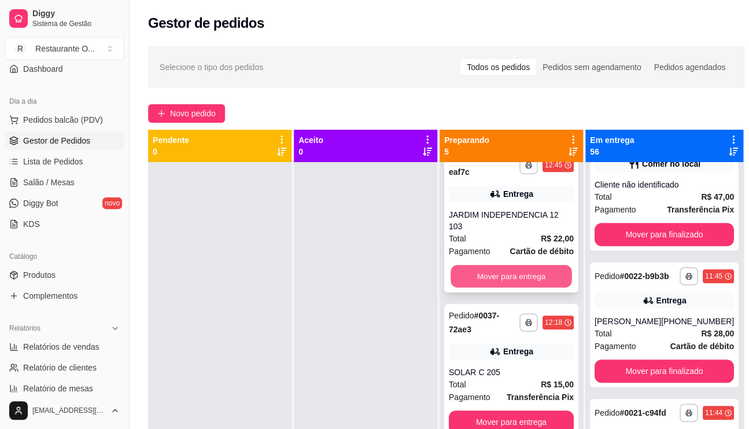
click at [544, 278] on button "Mover para entrega" at bounding box center [511, 276] width 121 height 23
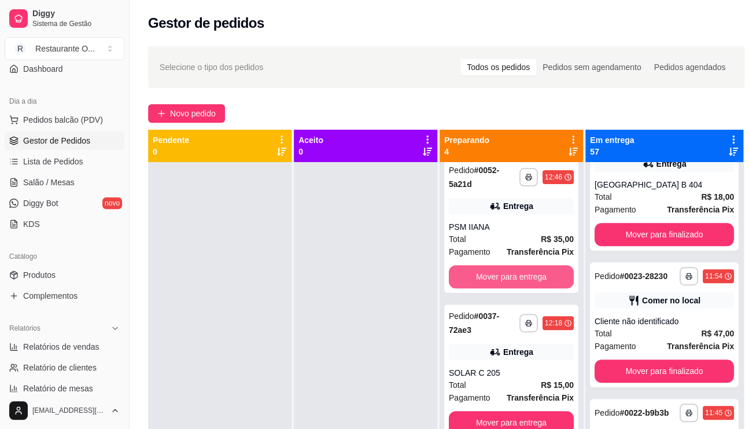
scroll to position [3660, 0]
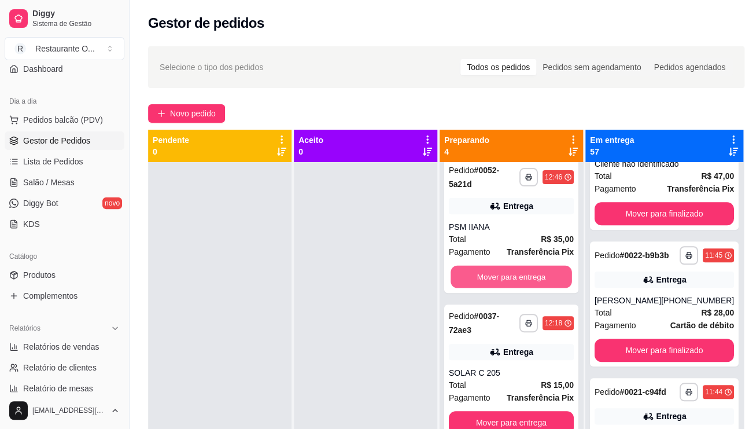
click at [544, 278] on button "Mover para entrega" at bounding box center [511, 276] width 121 height 23
click at [544, 142] on button "Mover para entrega" at bounding box center [511, 130] width 125 height 23
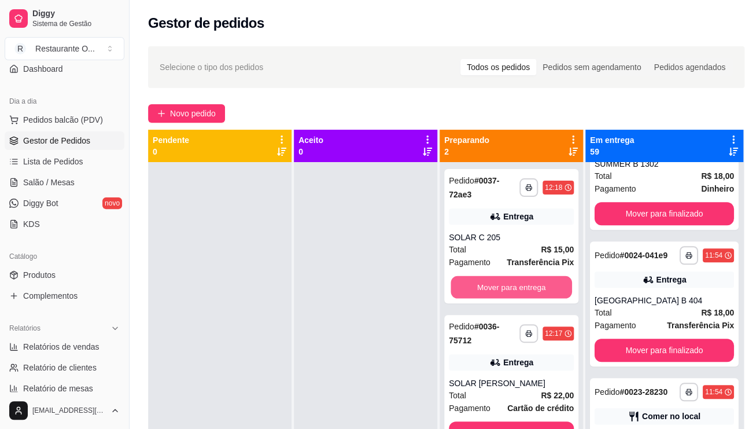
scroll to position [3952, 0]
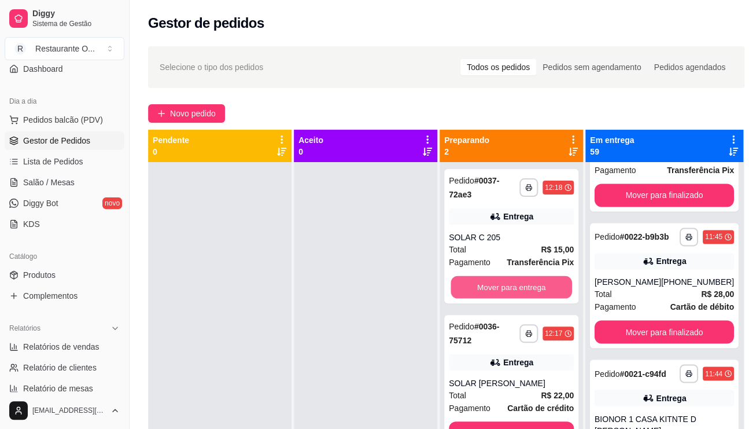
click at [544, 278] on button "Mover para entrega" at bounding box center [511, 287] width 121 height 23
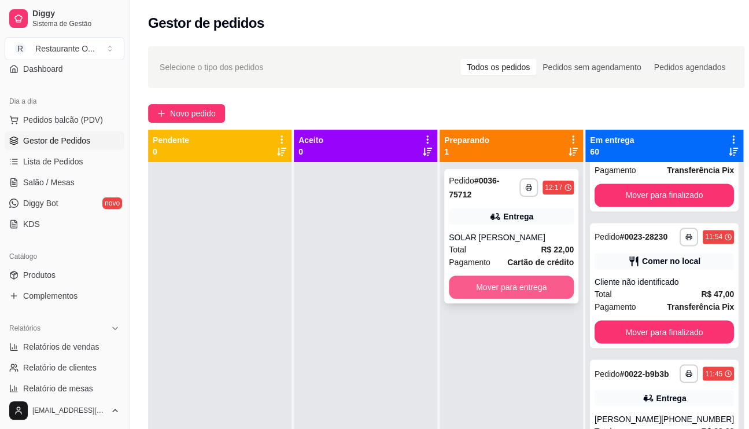
scroll to position [4098, 0]
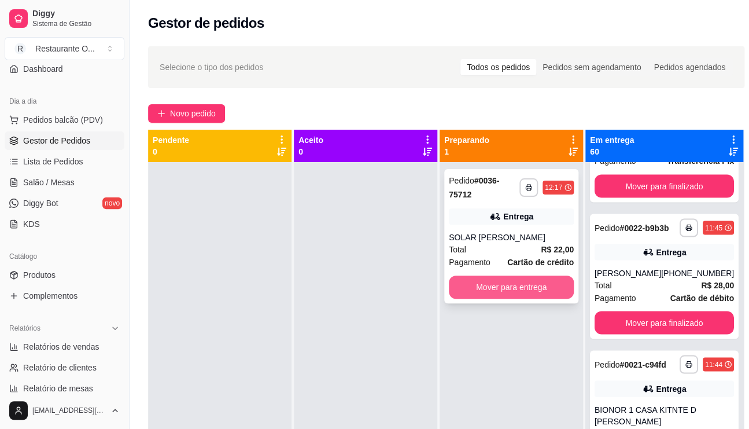
click at [543, 292] on button "Mover para entrega" at bounding box center [511, 286] width 125 height 23
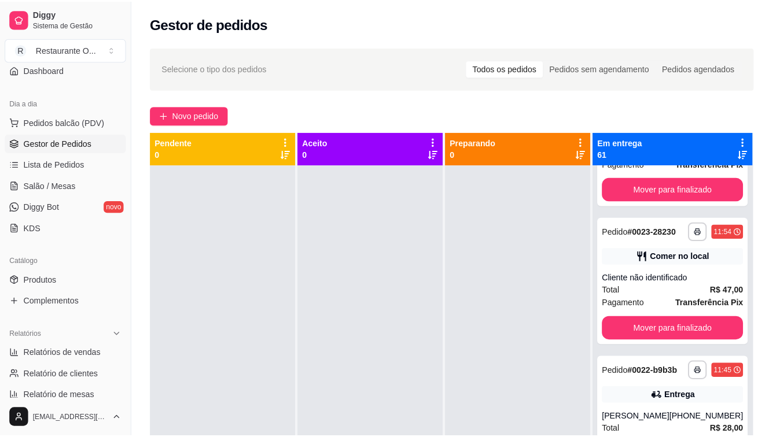
scroll to position [4243, 0]
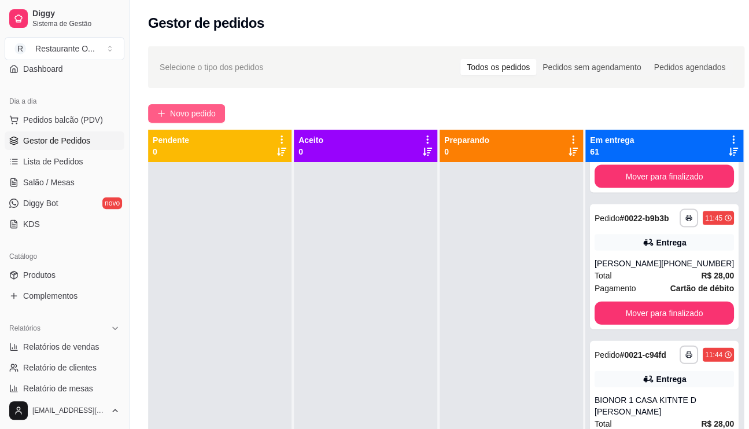
click at [204, 108] on span "Novo pedido" at bounding box center [193, 113] width 46 height 13
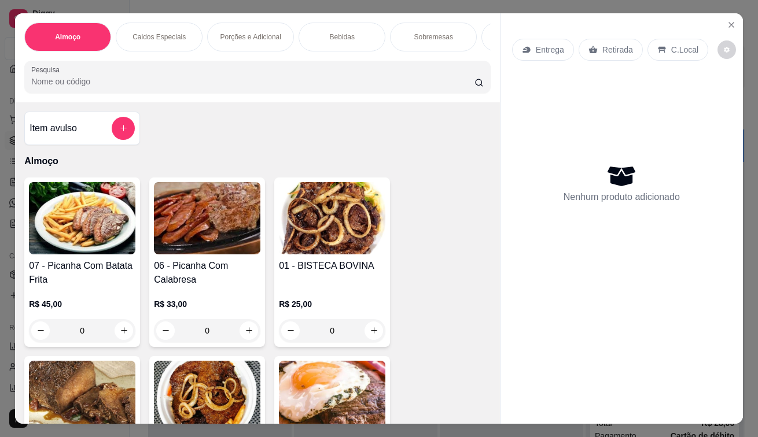
click at [553, 51] on div "Entrega" at bounding box center [543, 50] width 62 height 22
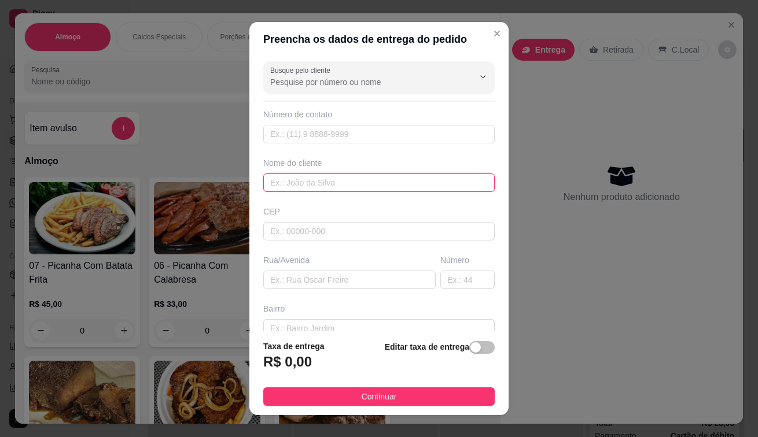
click at [360, 175] on input "text" at bounding box center [378, 183] width 231 height 19
click at [469, 344] on span "button" at bounding box center [481, 347] width 25 height 13
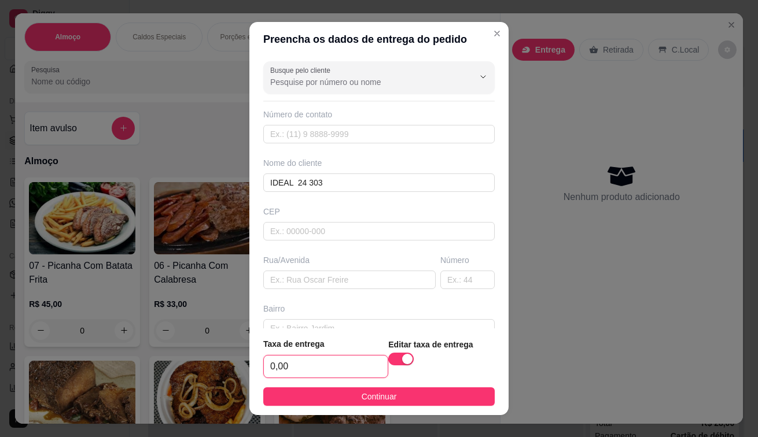
click at [358, 374] on input "0,00" at bounding box center [326, 367] width 124 height 22
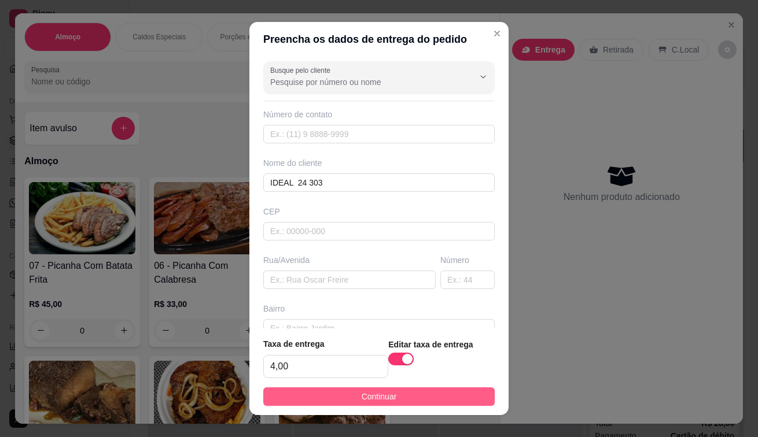
click at [346, 393] on button "Continuar" at bounding box center [378, 396] width 231 height 19
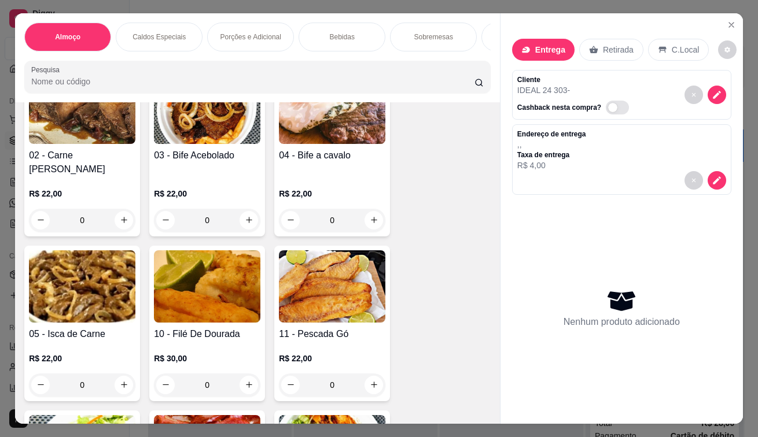
scroll to position [405, 0]
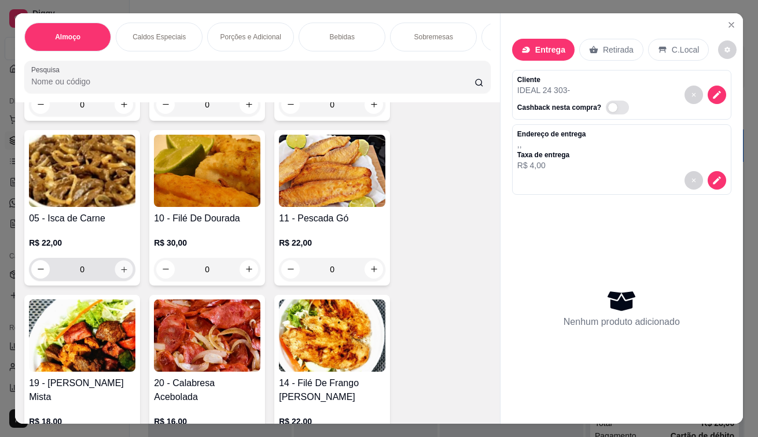
click at [123, 274] on icon "increase-product-quantity" at bounding box center [124, 269] width 9 height 9
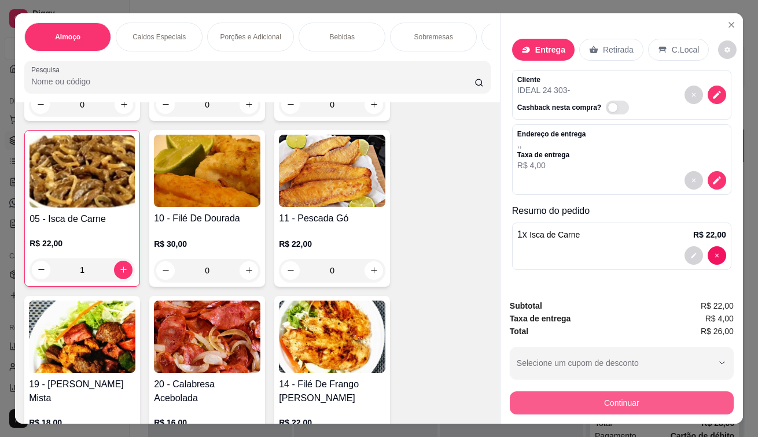
click at [557, 392] on button "Continuar" at bounding box center [622, 403] width 224 height 23
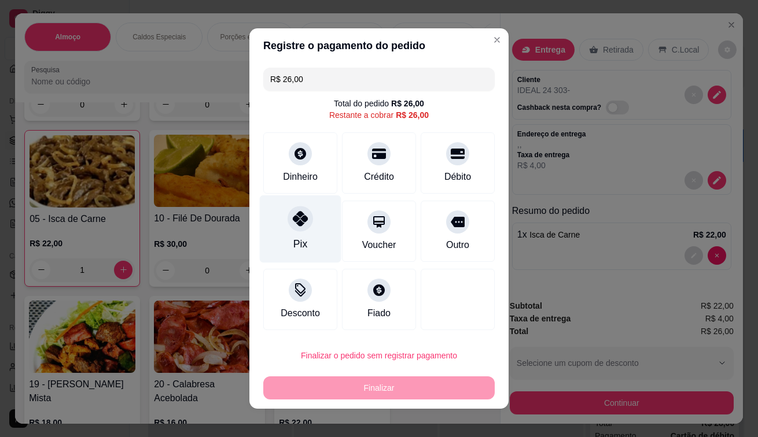
click at [302, 228] on div at bounding box center [299, 218] width 25 height 25
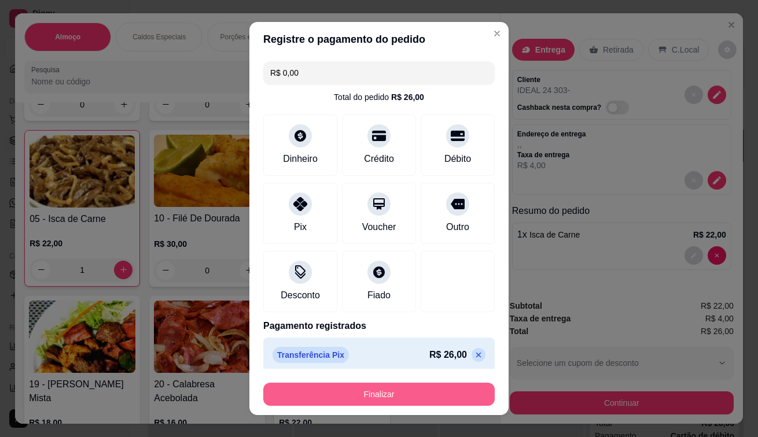
click at [353, 397] on button "Finalizar" at bounding box center [378, 394] width 231 height 23
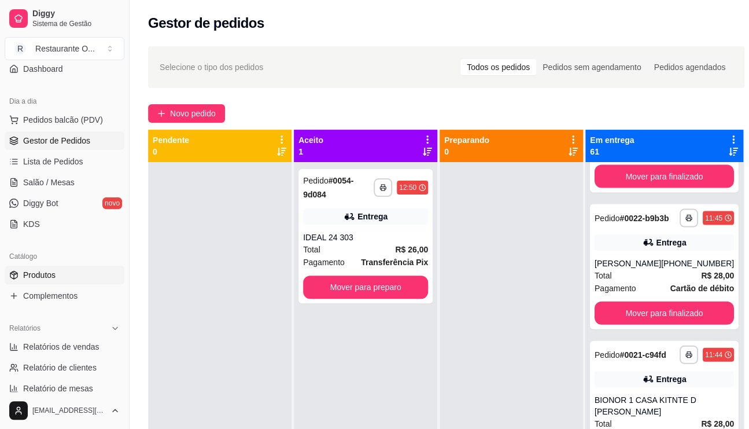
click at [49, 274] on span "Produtos" at bounding box center [39, 275] width 32 height 12
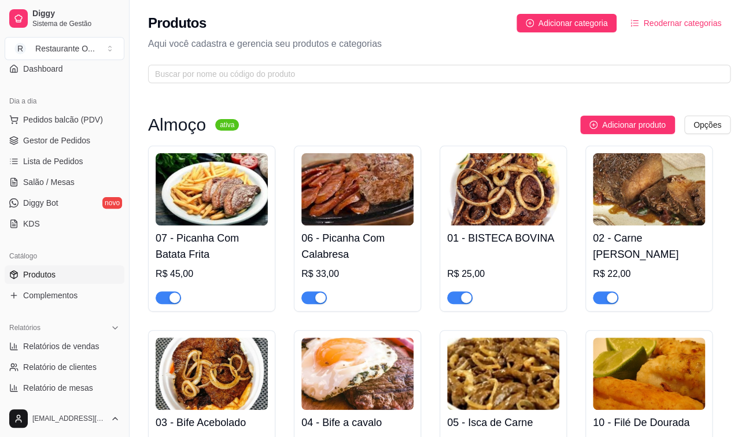
click at [460, 298] on button "button" at bounding box center [459, 297] width 25 height 13
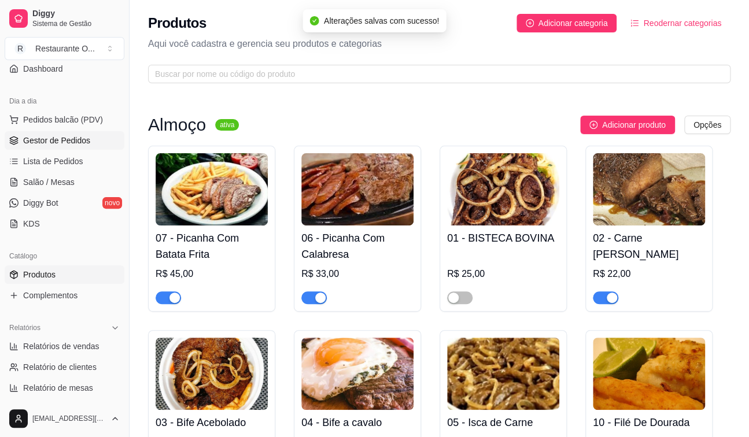
click at [65, 135] on span "Gestor de Pedidos" at bounding box center [56, 141] width 67 height 12
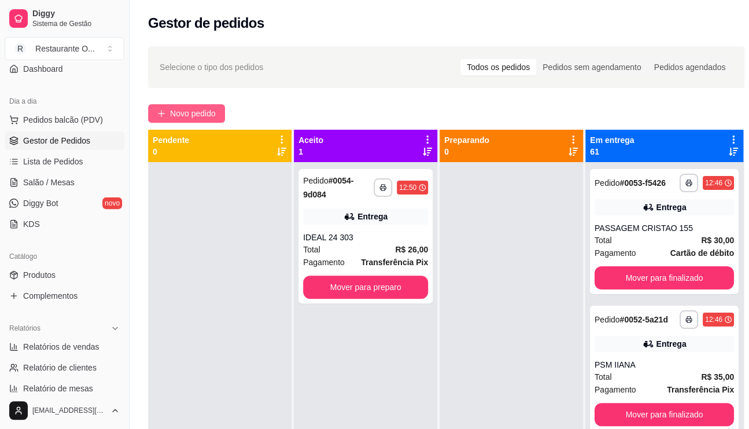
click at [162, 120] on button "Novo pedido" at bounding box center [186, 113] width 77 height 19
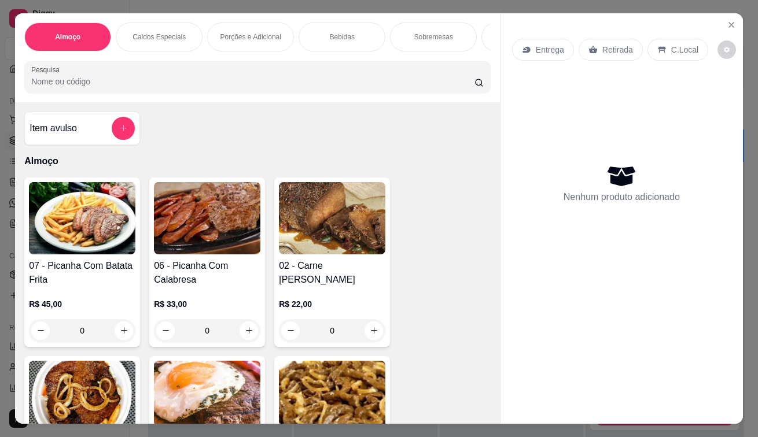
click at [512, 40] on div "Entrega" at bounding box center [543, 50] width 62 height 22
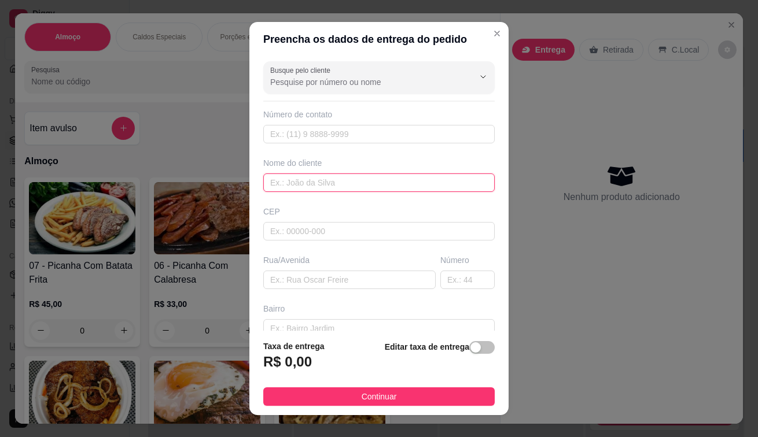
click at [287, 187] on input "text" at bounding box center [378, 183] width 231 height 19
drag, startPoint x: 368, startPoint y: 401, endPoint x: 282, endPoint y: 298, distance: 134.6
click at [368, 400] on span "Continuar" at bounding box center [378, 396] width 35 height 13
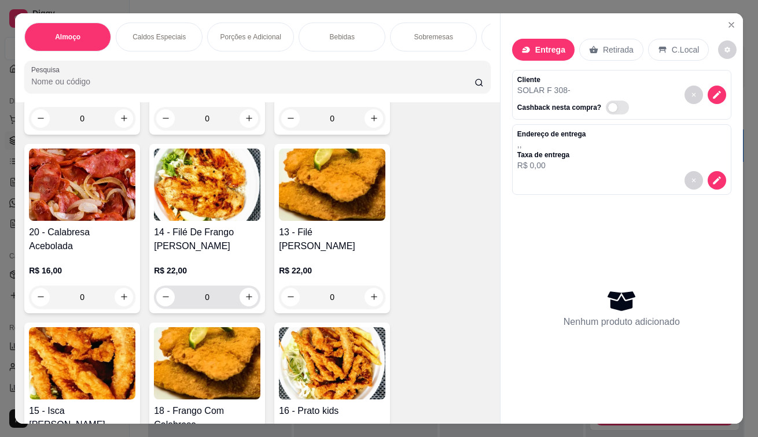
scroll to position [636, 0]
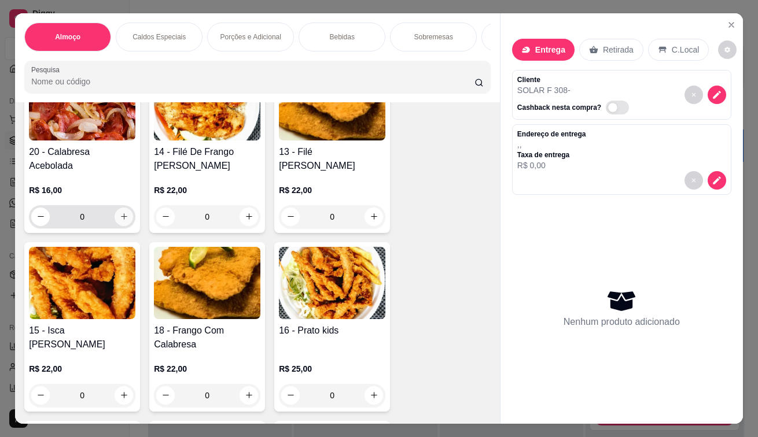
click at [116, 208] on button "increase-product-quantity" at bounding box center [124, 217] width 19 height 19
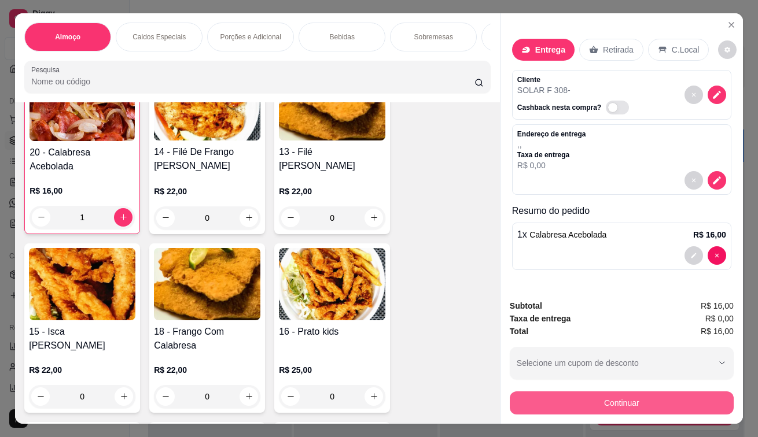
click at [626, 400] on button "Continuar" at bounding box center [622, 403] width 224 height 23
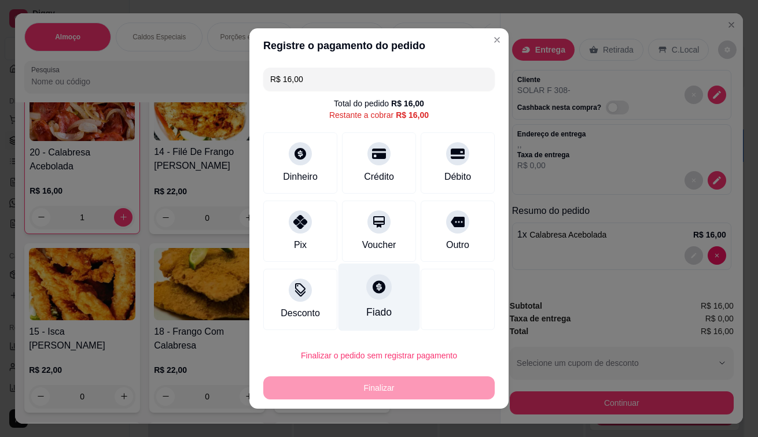
drag, startPoint x: 278, startPoint y: 208, endPoint x: 350, endPoint y: 274, distance: 97.8
click at [279, 209] on div "Pix" at bounding box center [300, 231] width 74 height 61
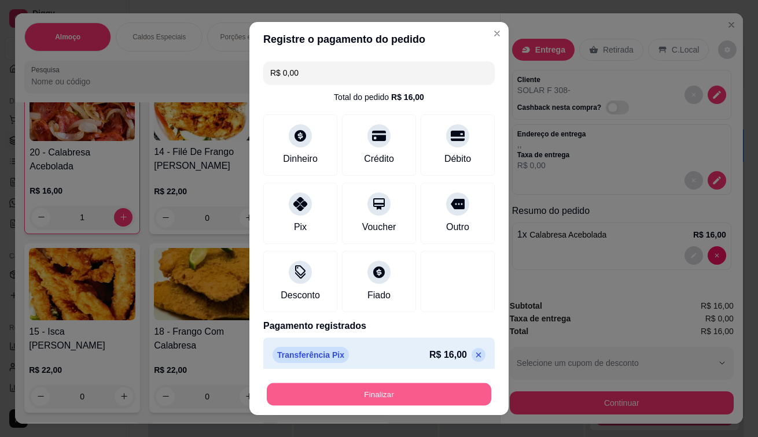
click at [377, 398] on button "Finalizar" at bounding box center [379, 394] width 224 height 23
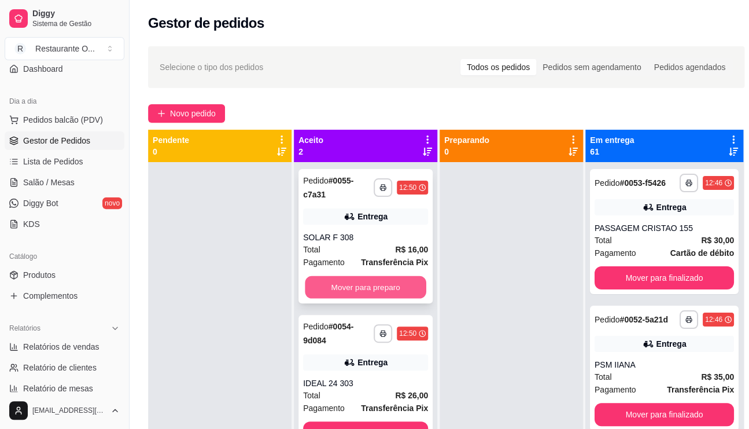
click at [386, 279] on button "Mover para preparo" at bounding box center [365, 287] width 121 height 23
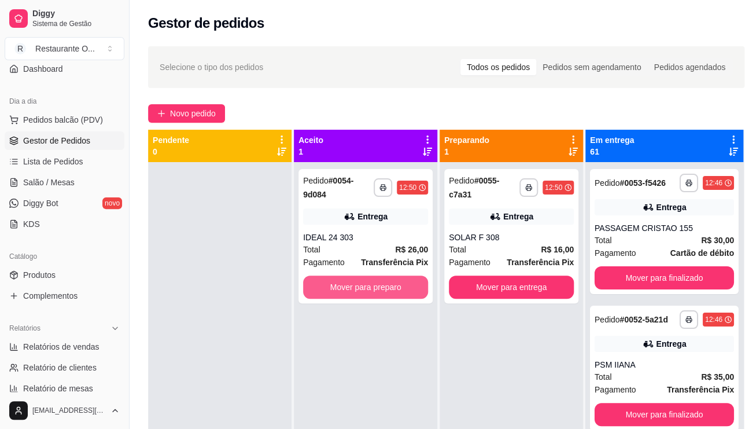
click at [386, 287] on button "Mover para preparo" at bounding box center [365, 286] width 125 height 23
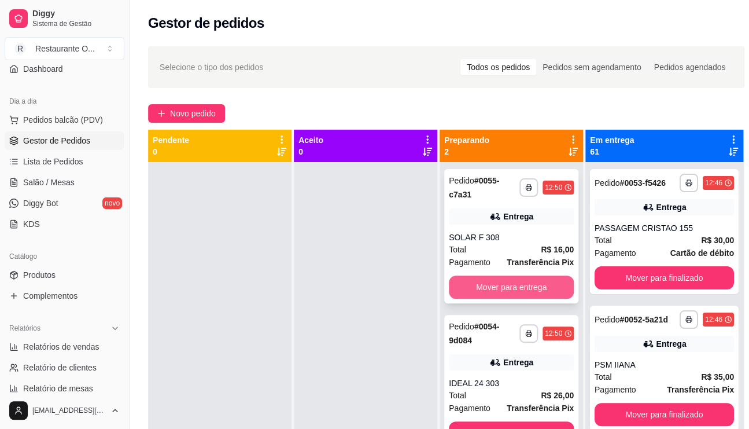
click at [542, 287] on button "Mover para entrega" at bounding box center [511, 286] width 125 height 23
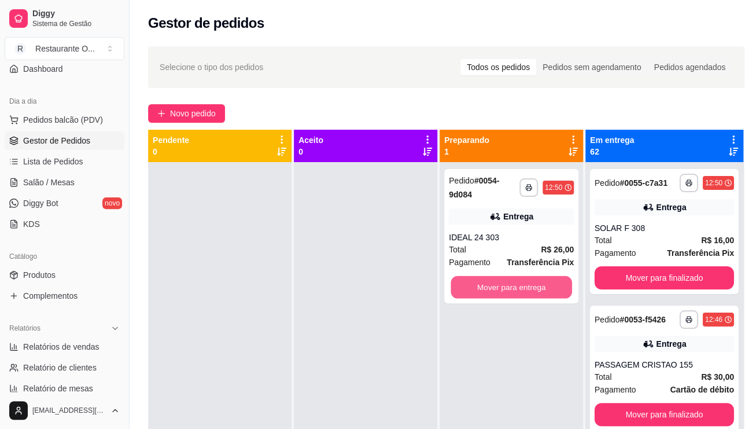
click at [542, 287] on button "Mover para entrega" at bounding box center [511, 287] width 121 height 23
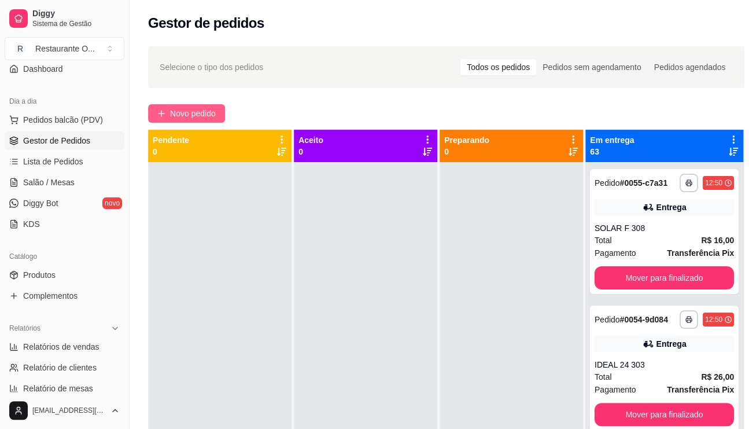
click at [215, 112] on span "Novo pedido" at bounding box center [193, 113] width 46 height 13
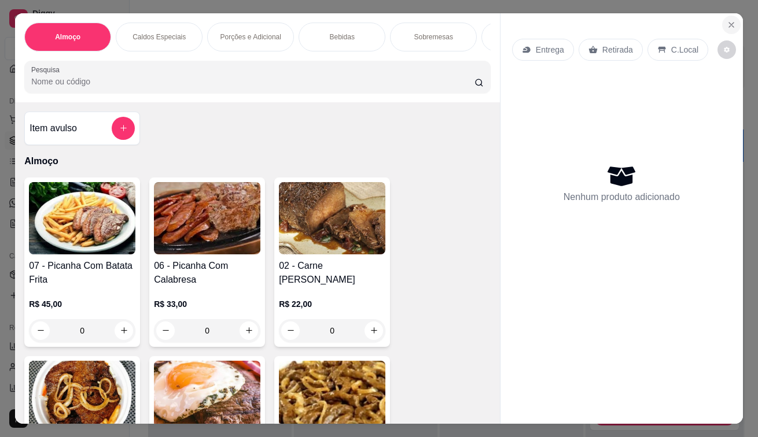
click at [724, 16] on button "Close" at bounding box center [731, 25] width 19 height 19
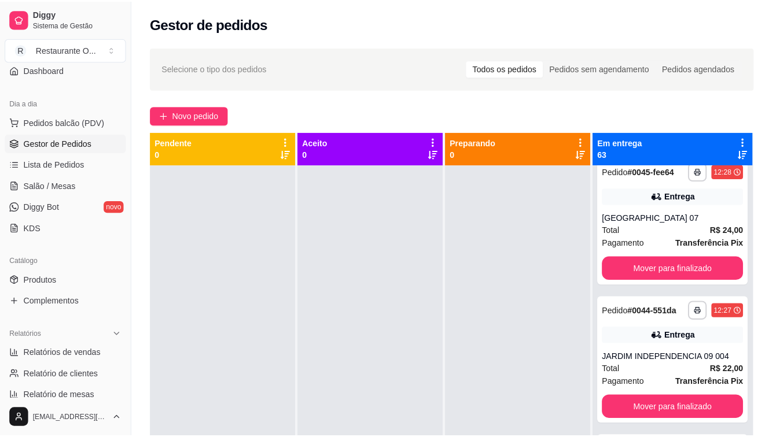
scroll to position [1446, 0]
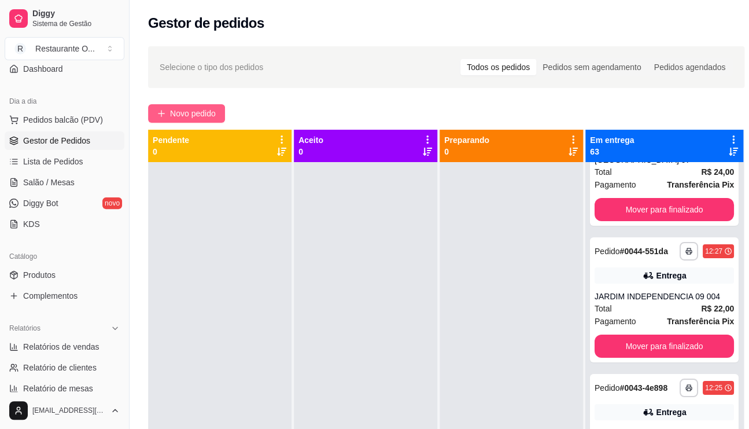
click at [195, 119] on span "Novo pedido" at bounding box center [193, 113] width 46 height 13
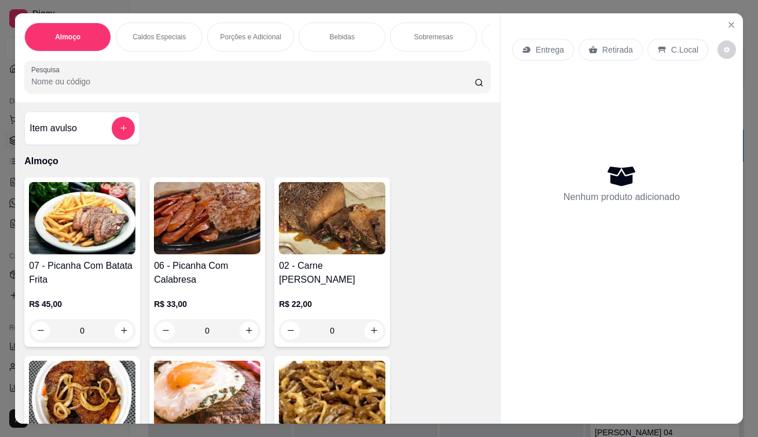
click at [602, 44] on p "Retirada" at bounding box center [617, 50] width 31 height 12
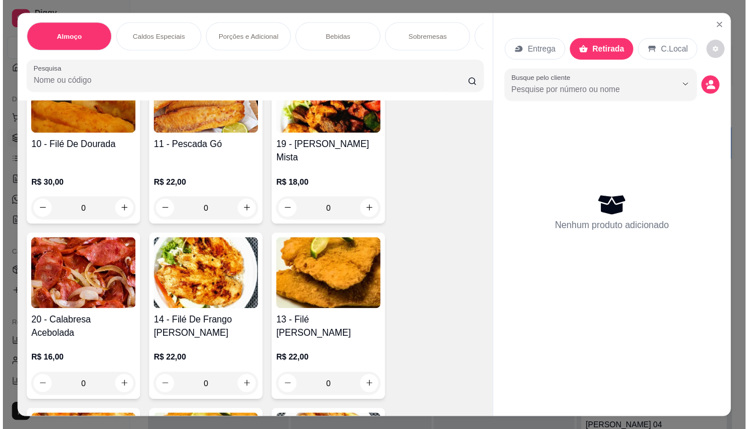
scroll to position [578, 0]
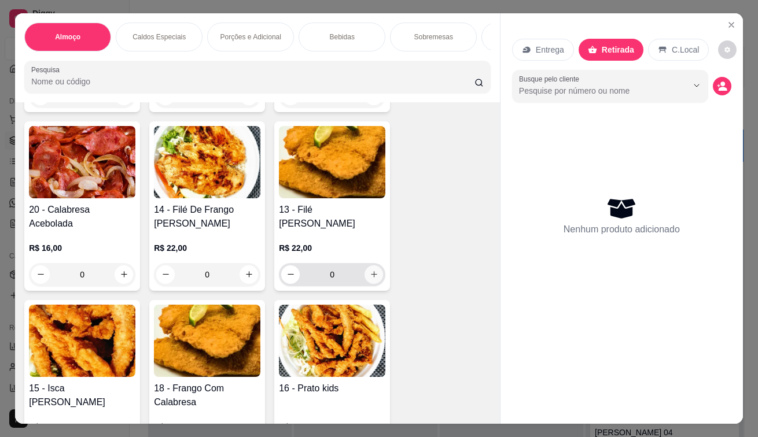
click at [371, 265] on button "increase-product-quantity" at bounding box center [373, 274] width 19 height 19
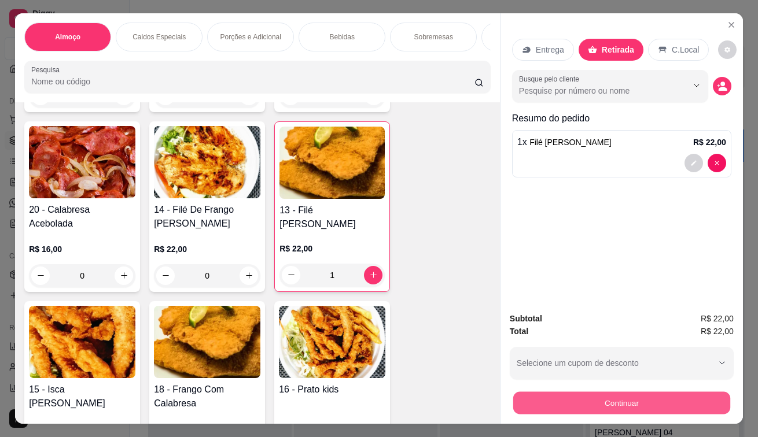
click at [518, 400] on button "Continuar" at bounding box center [621, 403] width 217 height 23
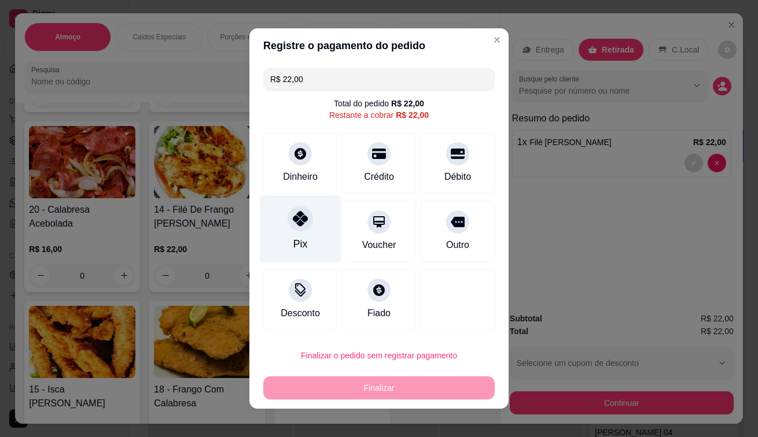
click at [308, 223] on div "Pix" at bounding box center [301, 229] width 82 height 68
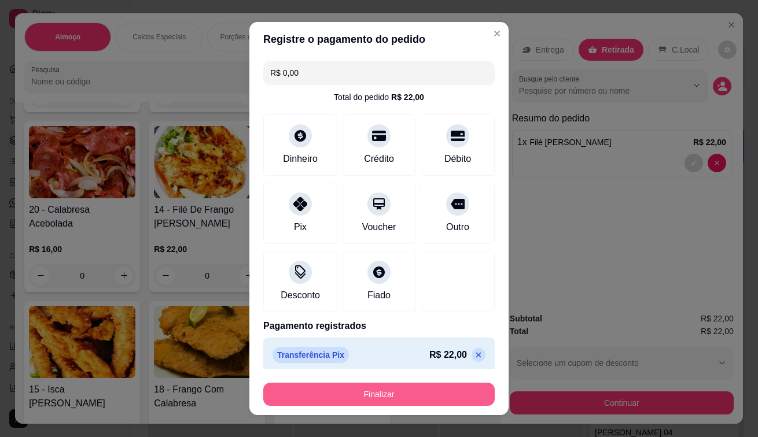
click at [401, 398] on button "Finalizar" at bounding box center [378, 394] width 231 height 23
